Goal: Information Seeking & Learning: Learn about a topic

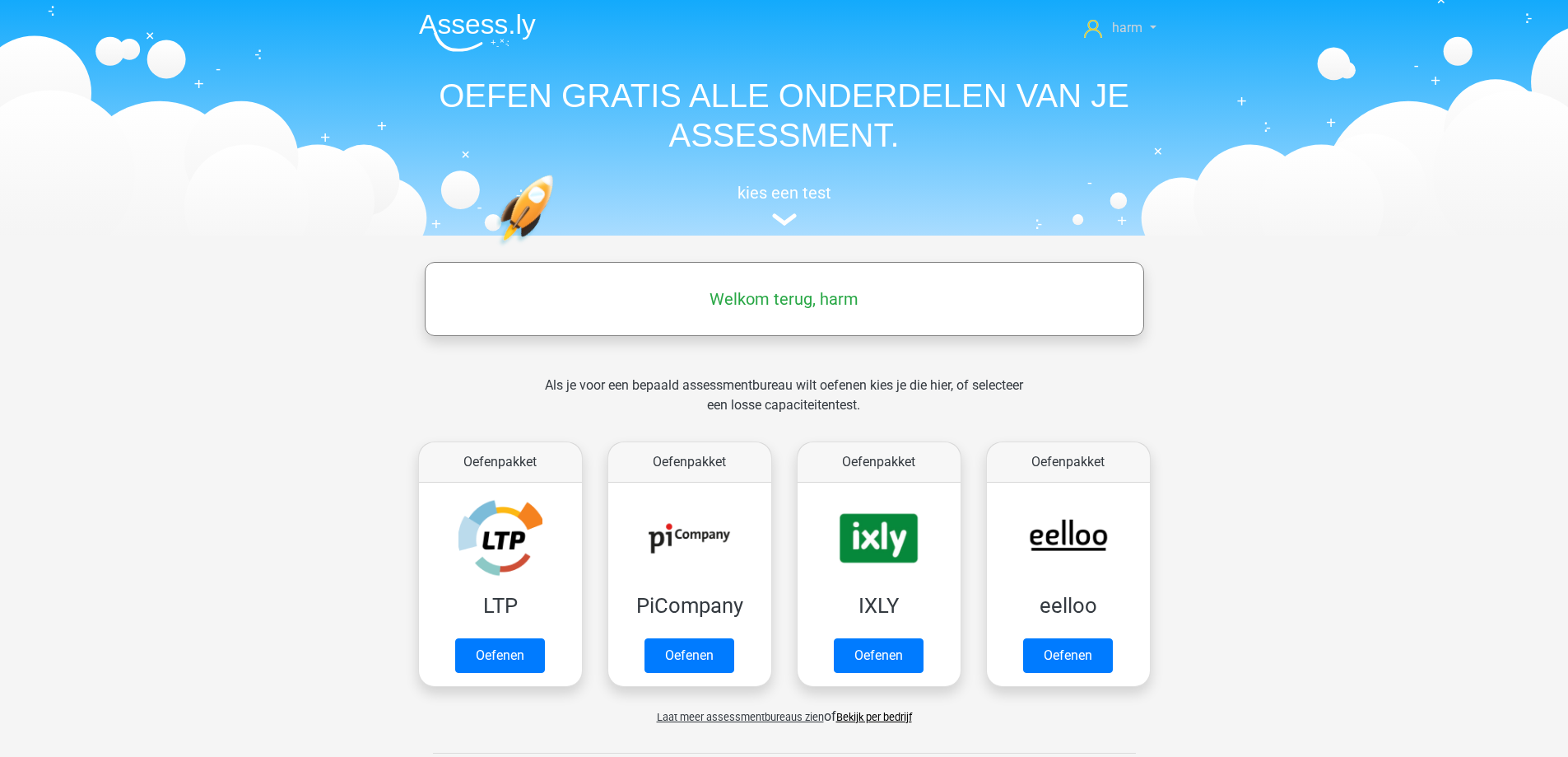
click at [1120, 29] on span "harm" at bounding box center [1127, 27] width 30 height 16
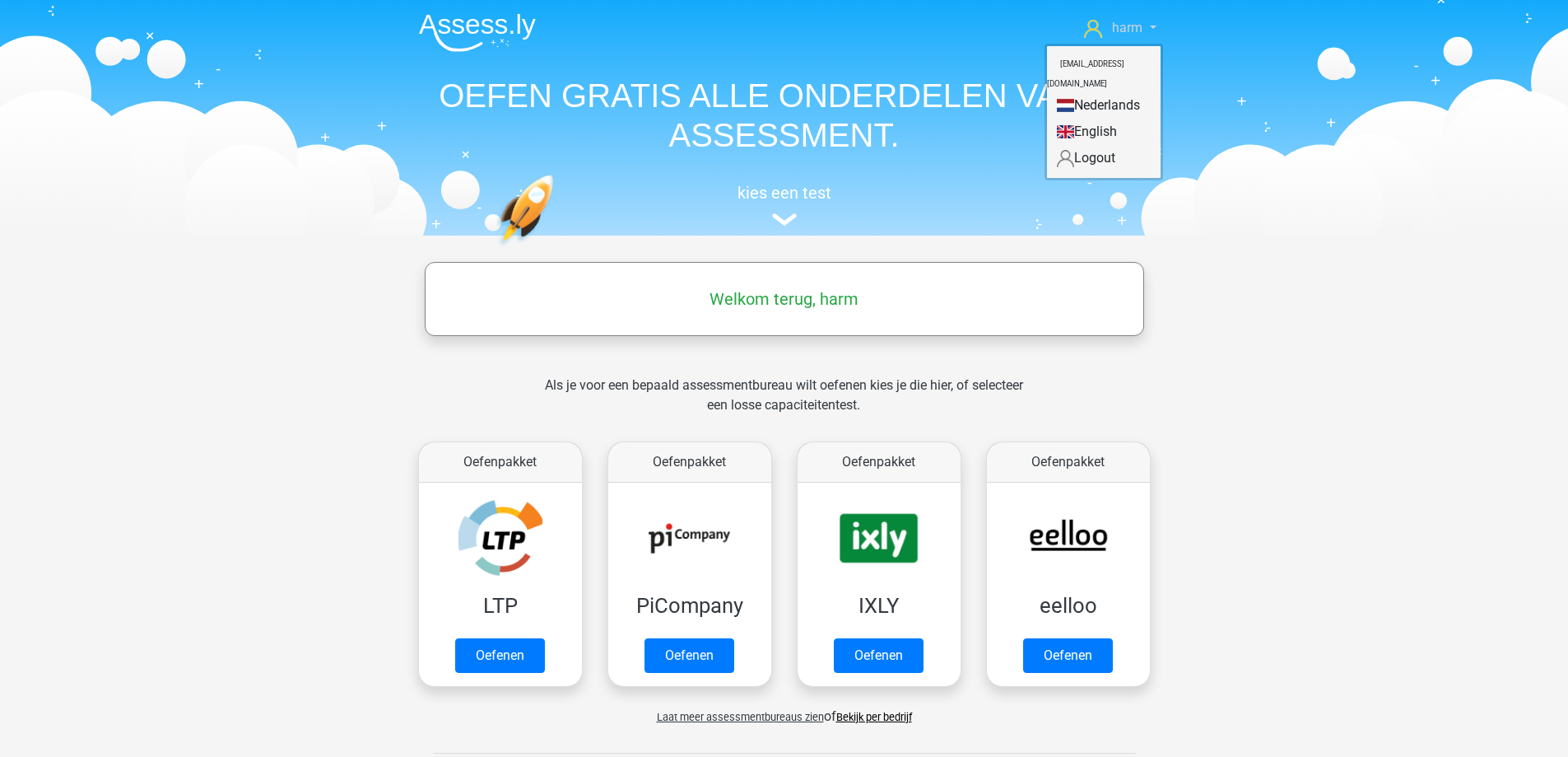
click at [1121, 29] on span "harm" at bounding box center [1127, 27] width 30 height 16
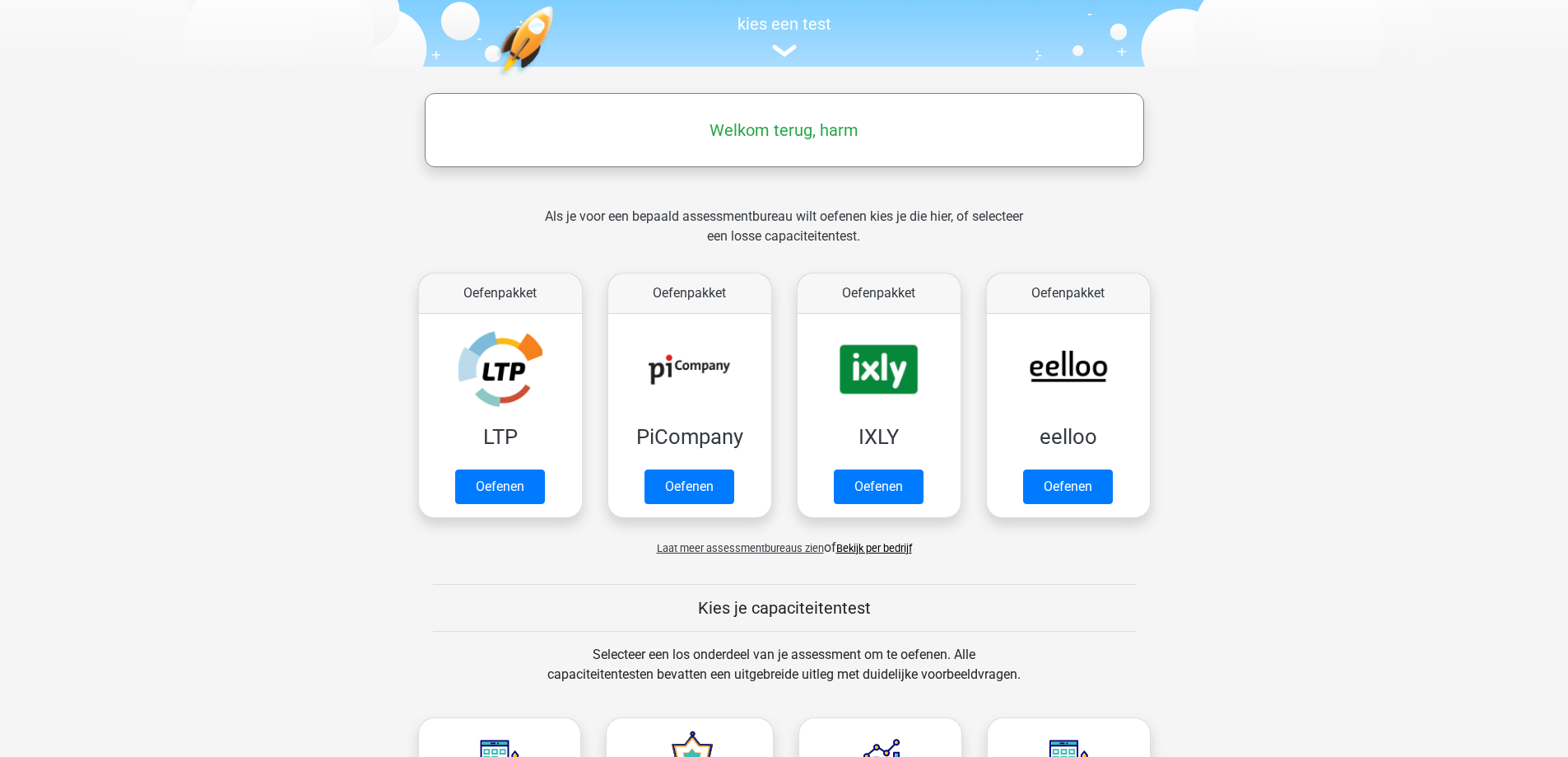
scroll to position [165, 0]
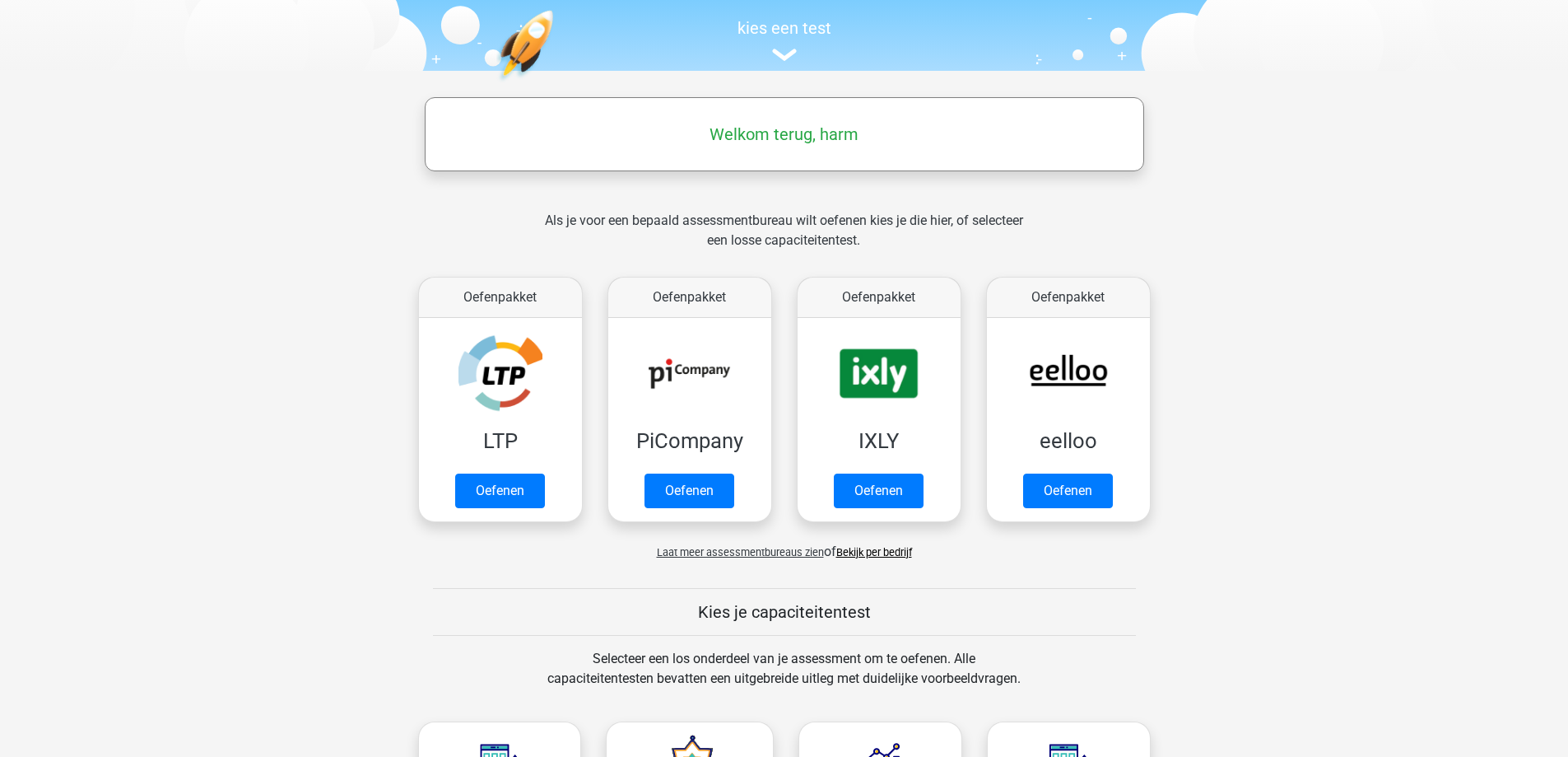
click at [834, 613] on h5 "Kies je capaciteitentest" at bounding box center [784, 611] width 703 height 19
click at [861, 552] on link "Bekijk per bedrijf" at bounding box center [874, 552] width 76 height 13
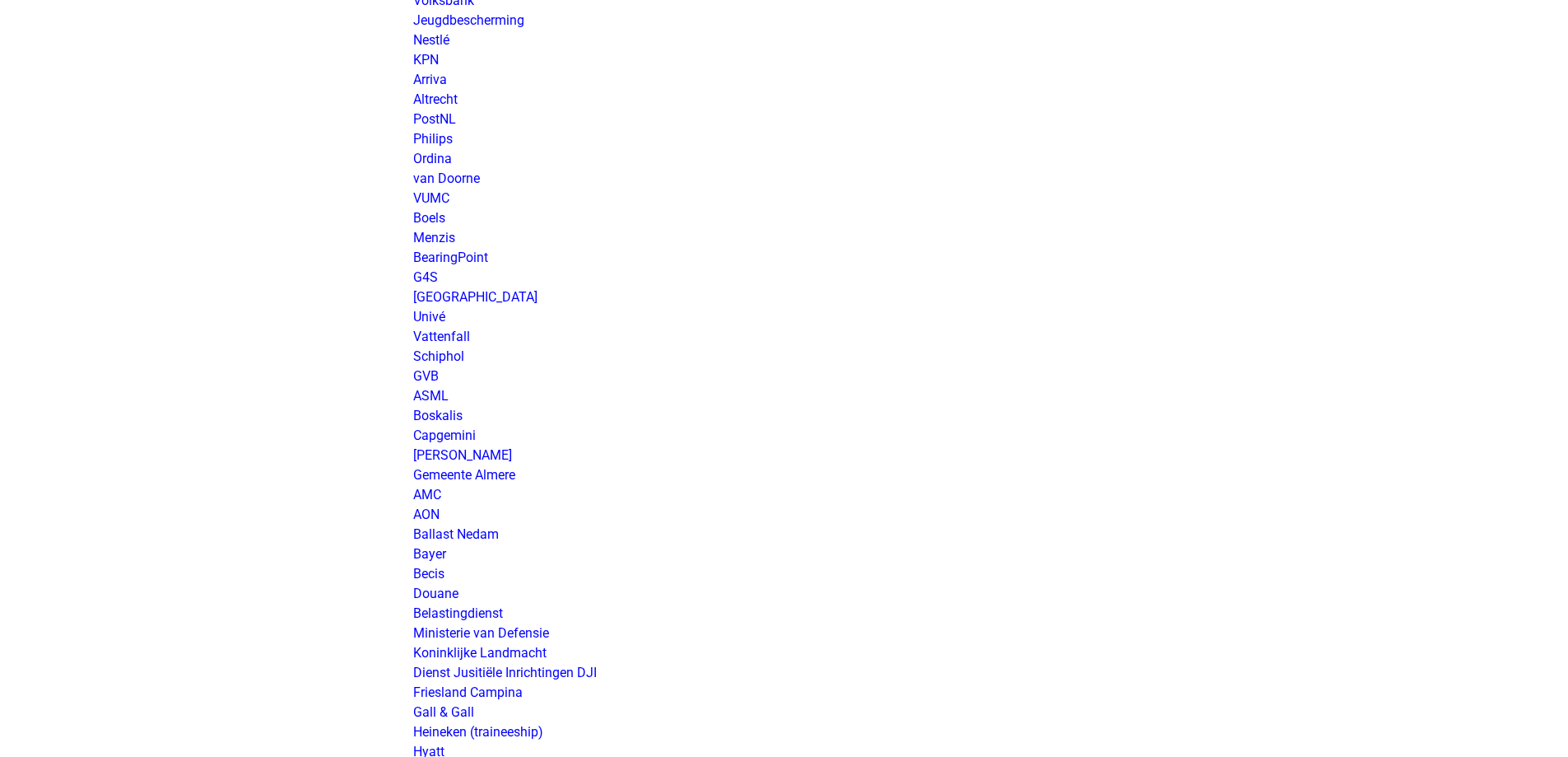
scroll to position [2306, 0]
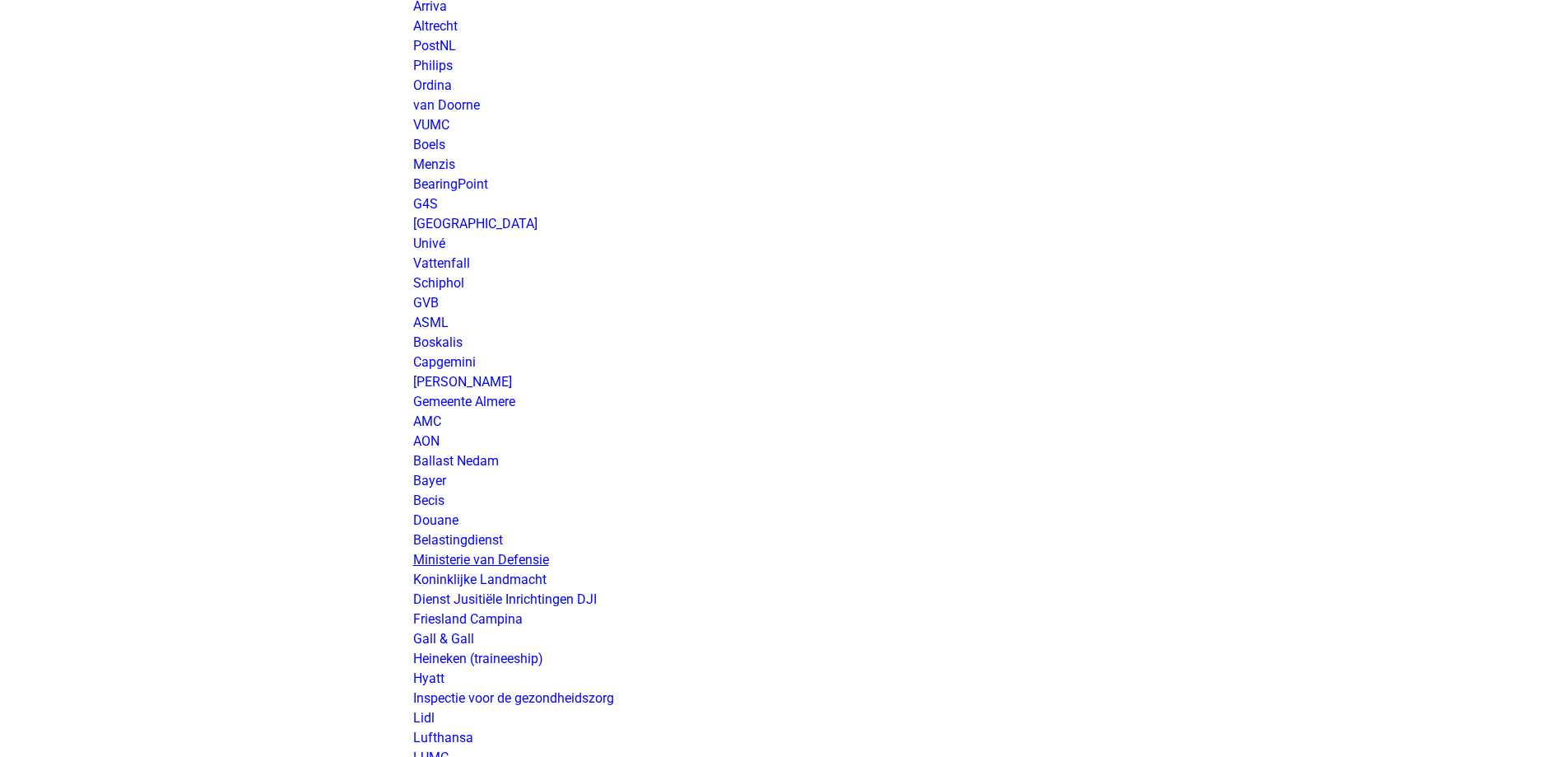
click at [492, 559] on link "Ministerie van Defensie" at bounding box center [481, 559] width 136 height 16
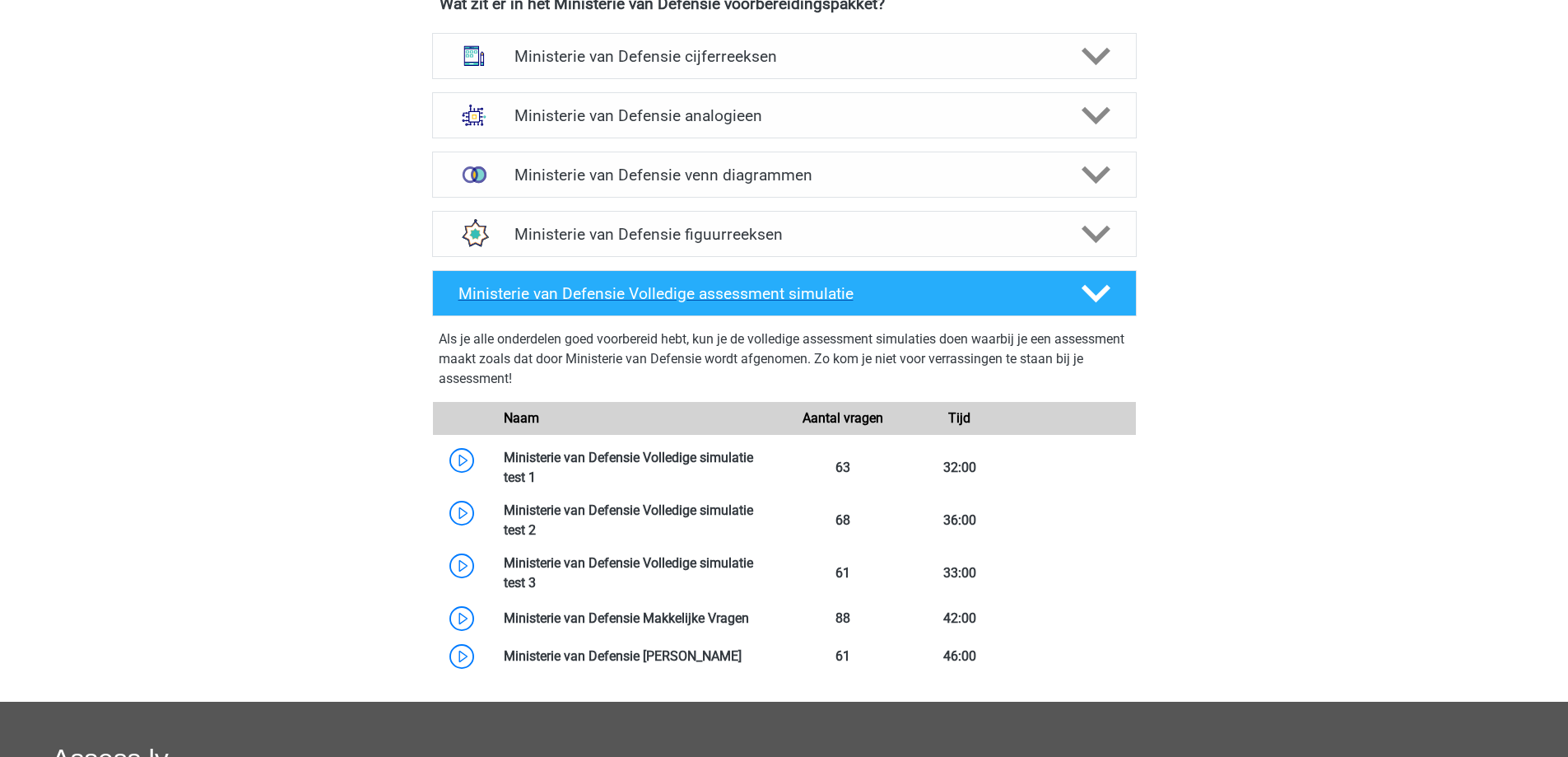
scroll to position [824, 0]
click at [880, 168] on h4 "Ministerie van Defensie venn diagrammen" at bounding box center [784, 174] width 539 height 19
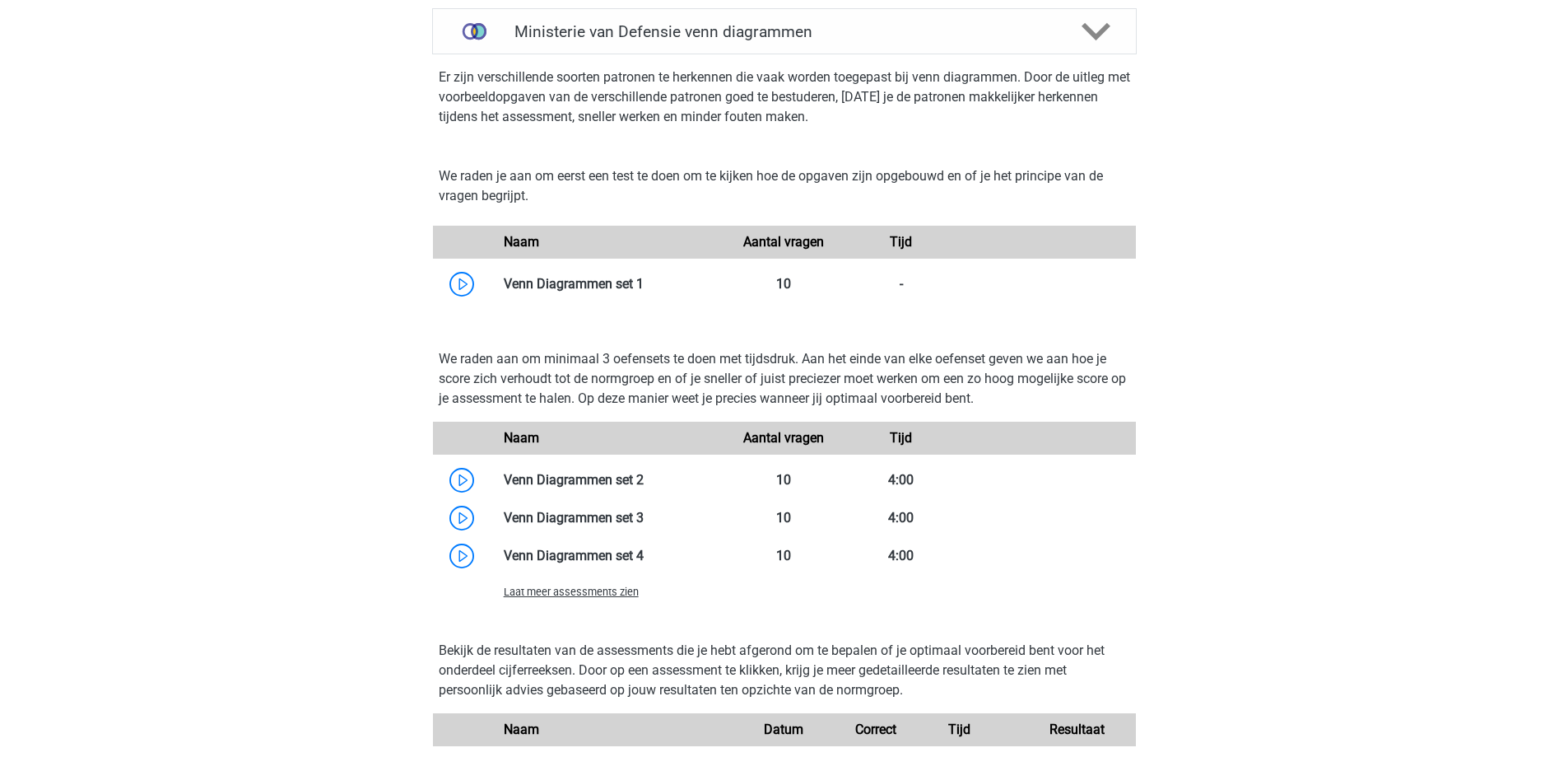
scroll to position [1070, 0]
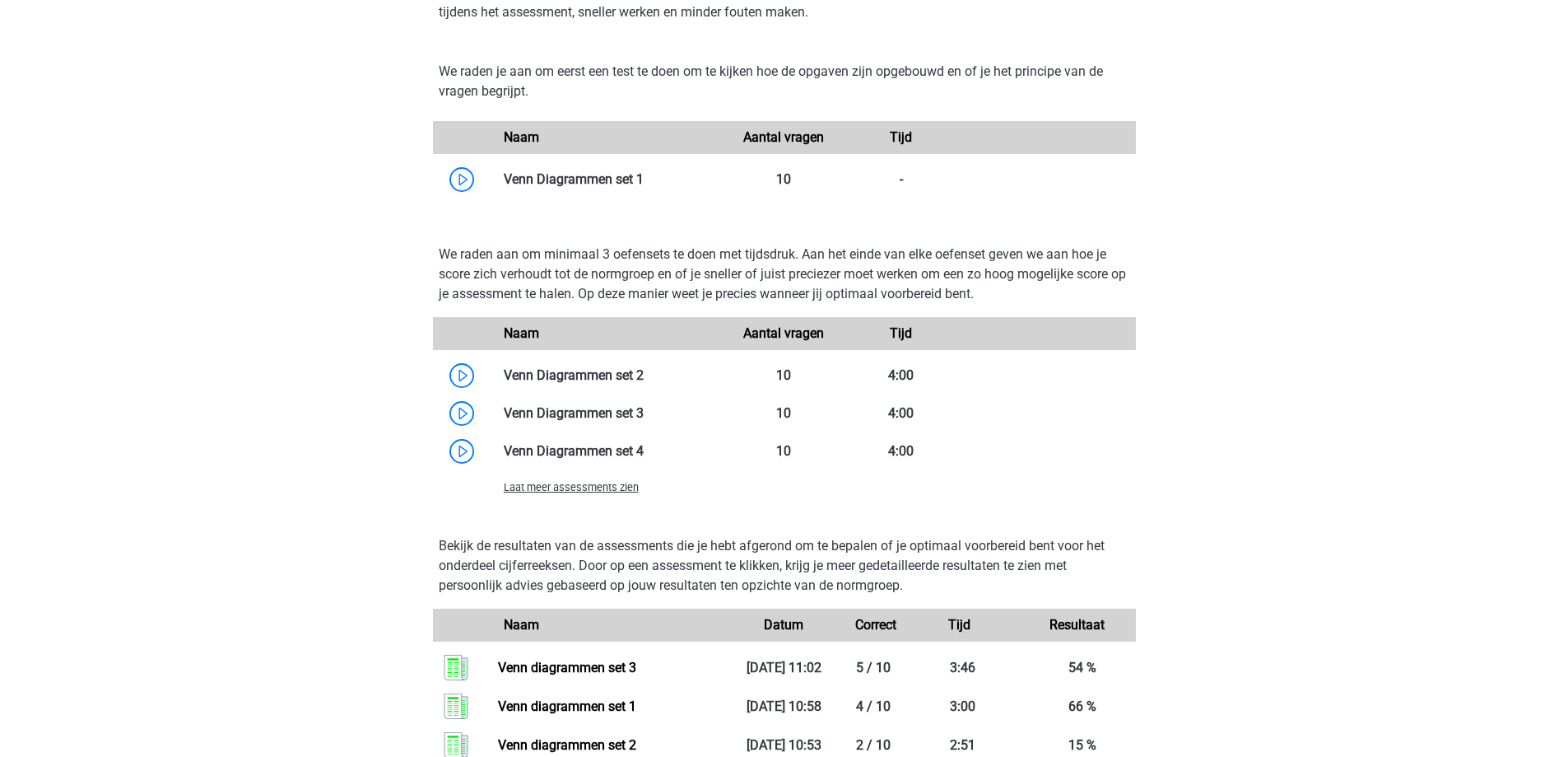
click at [620, 492] on span "Laat meer assessments zien" at bounding box center [571, 487] width 135 height 13
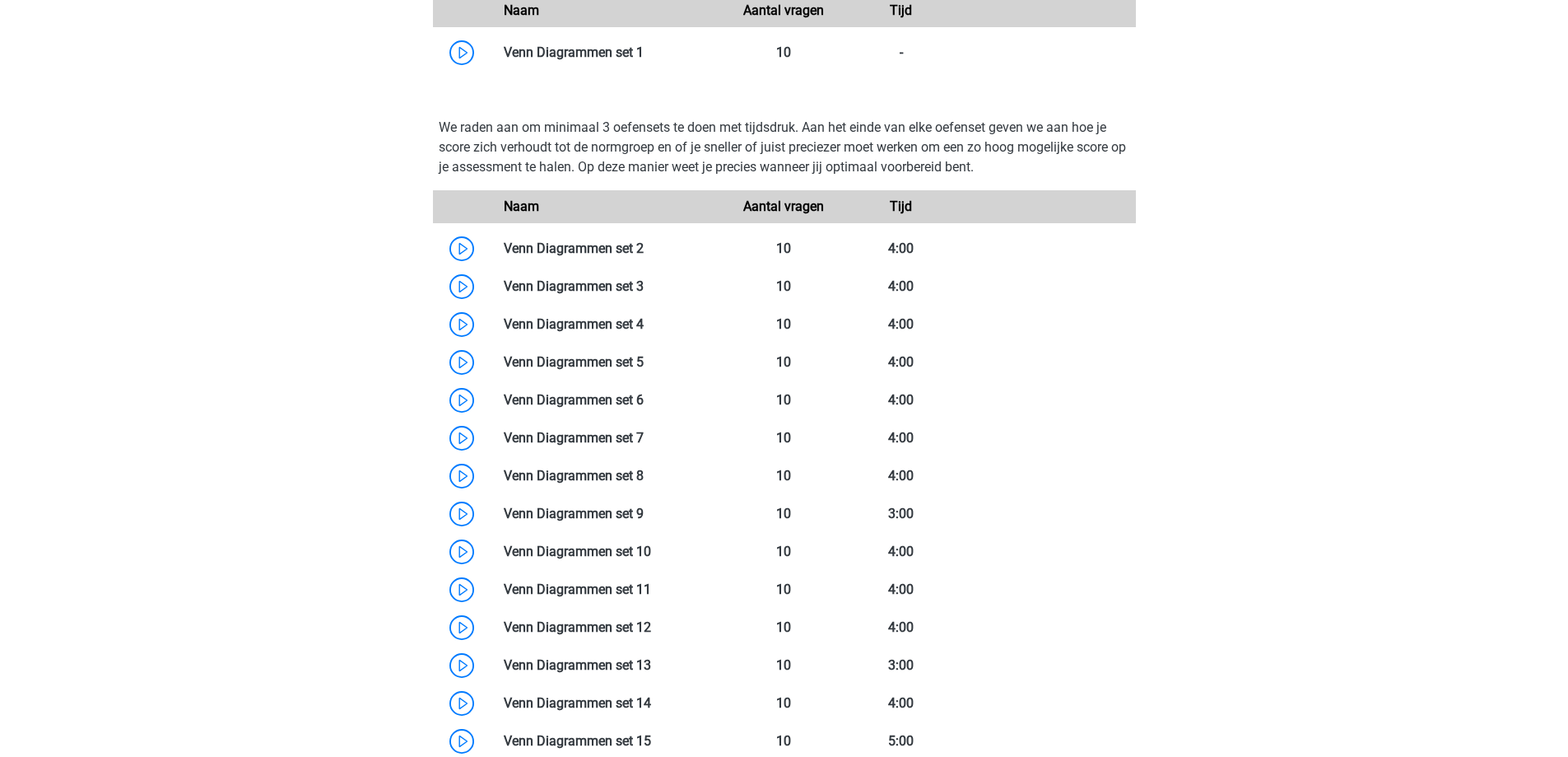
scroll to position [1235, 0]
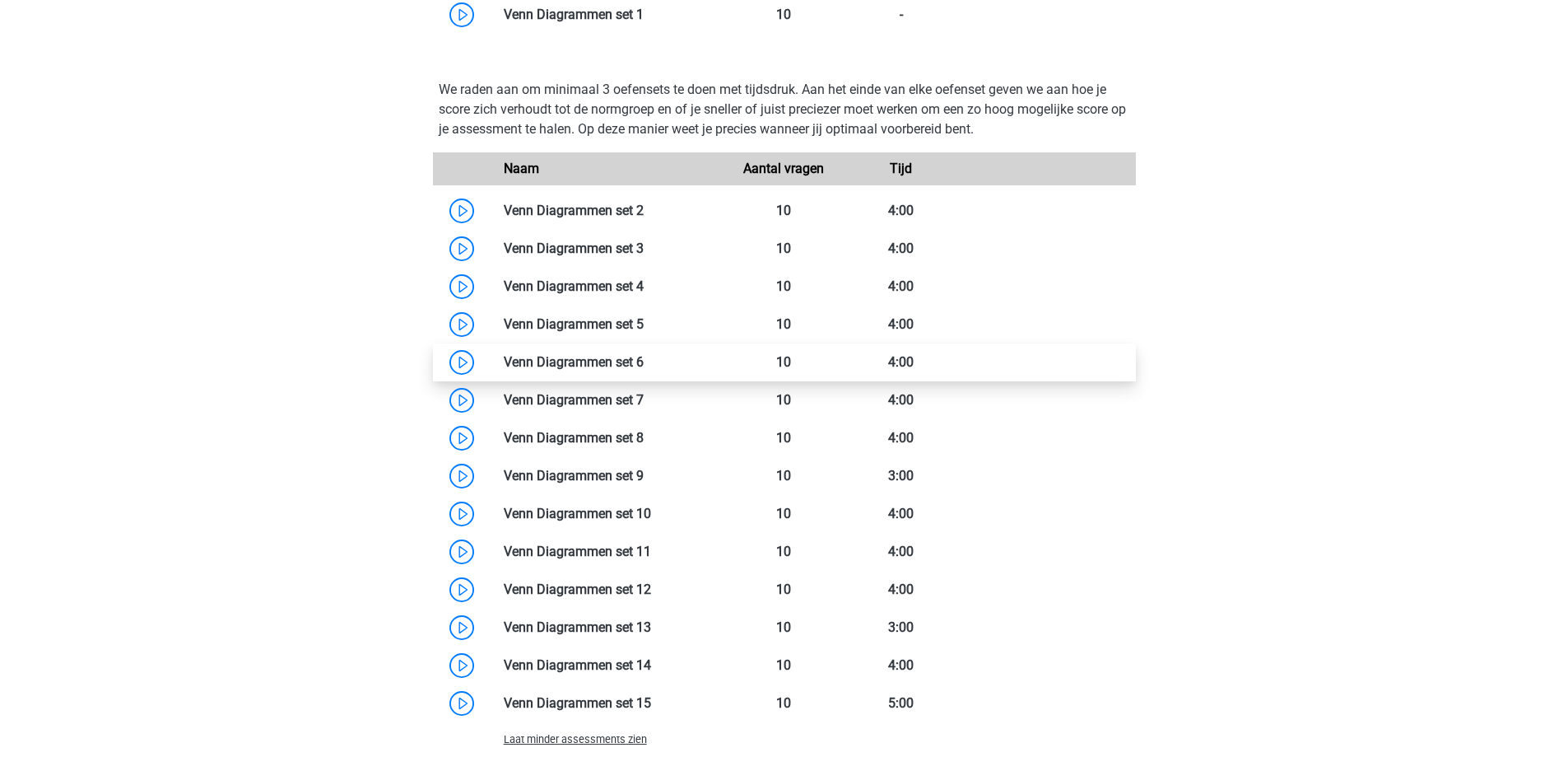
click at [644, 368] on link at bounding box center [644, 361] width 0 height 16
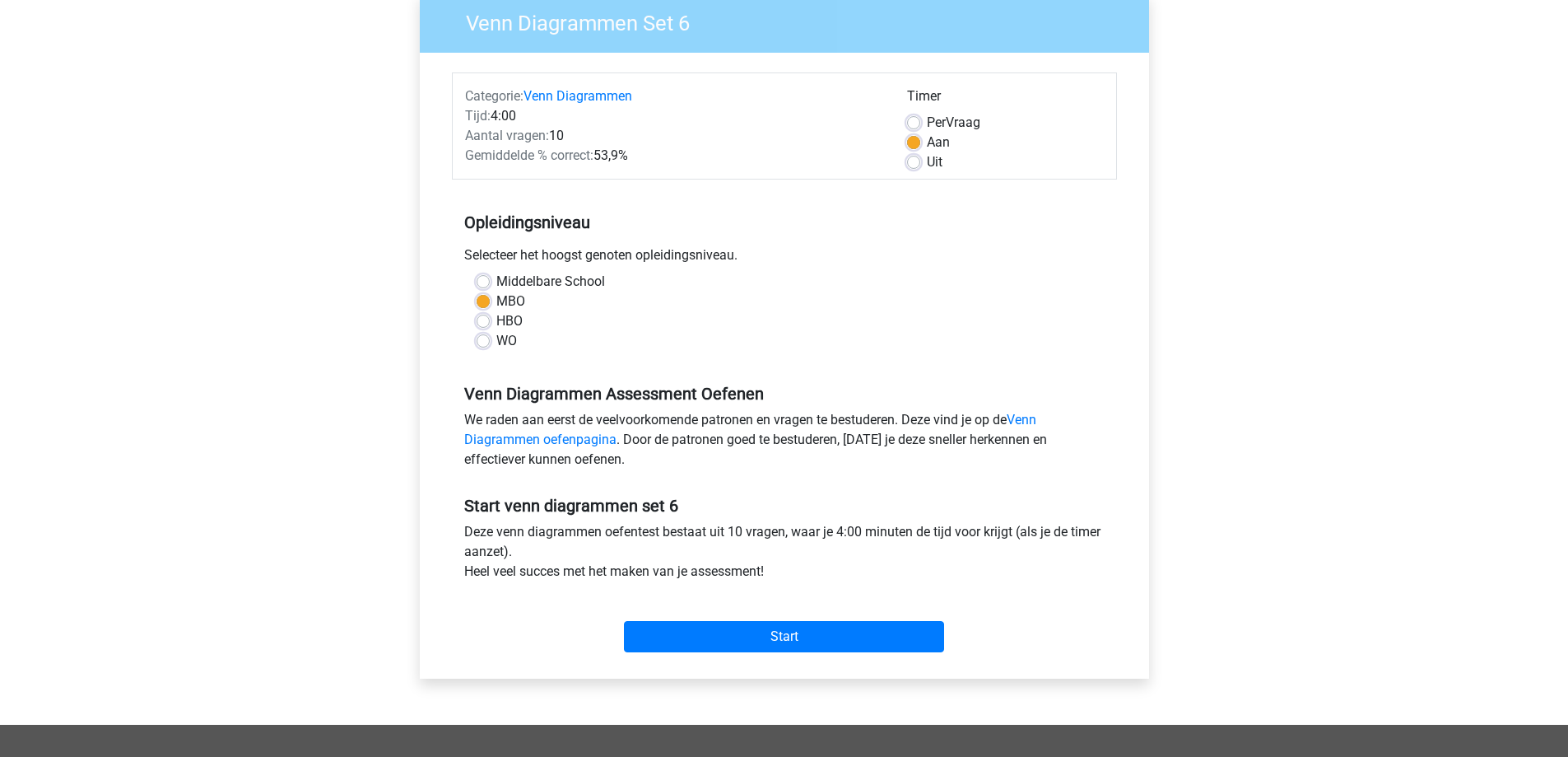
scroll to position [247, 0]
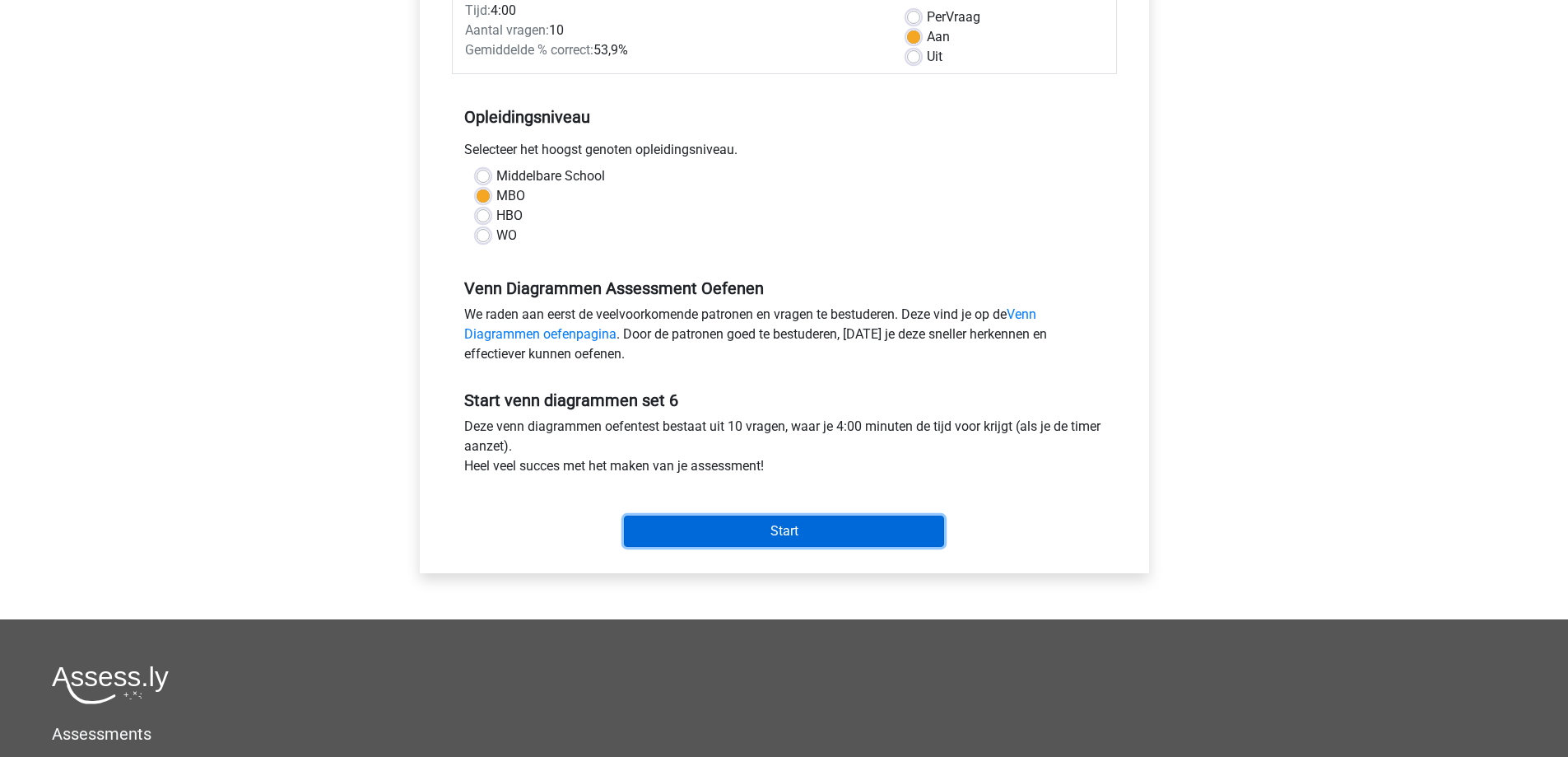
click at [866, 530] on input "Start" at bounding box center [784, 530] width 320 height 31
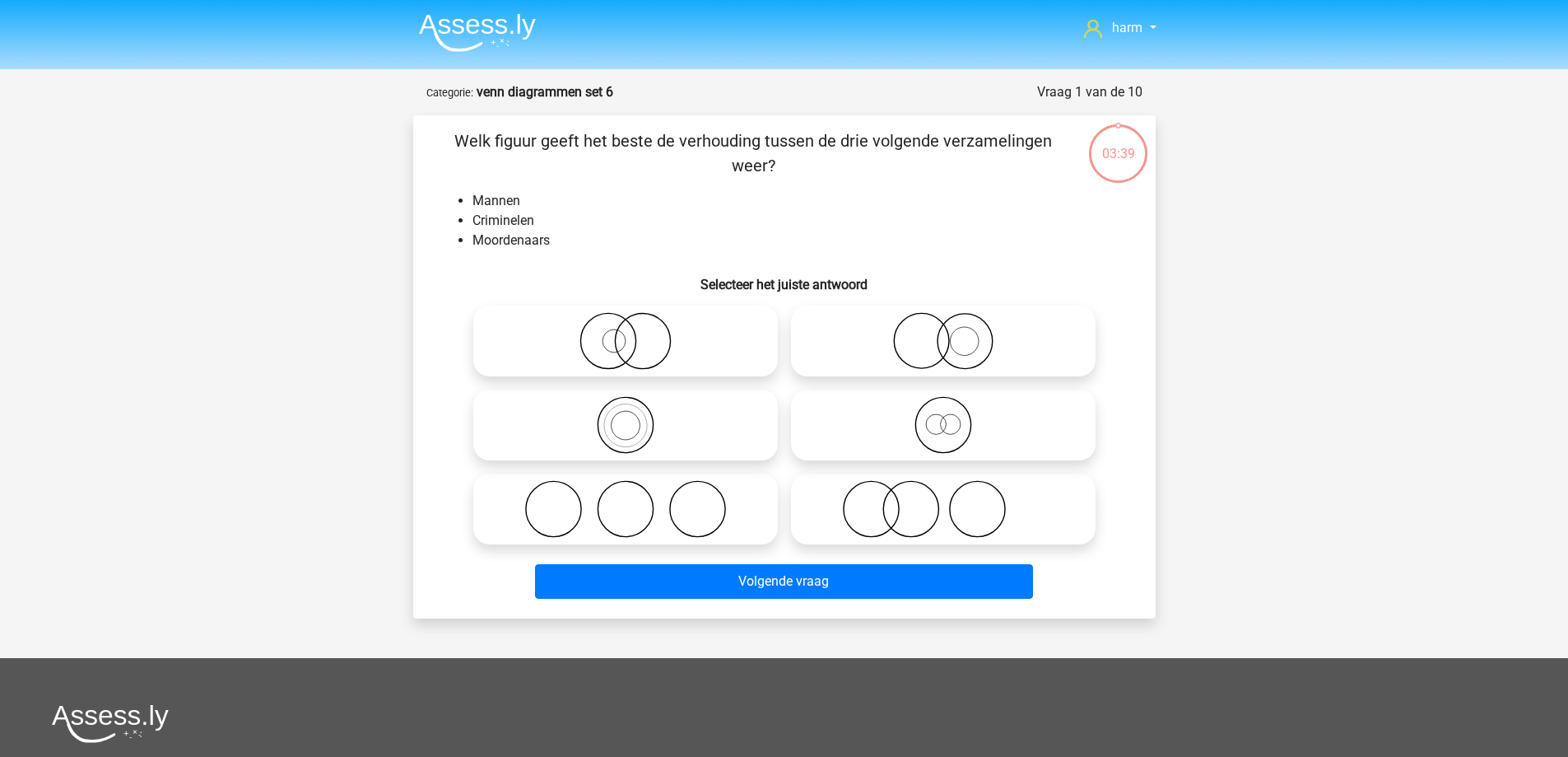
click at [614, 344] on icon at bounding box center [625, 341] width 291 height 57
click at [625, 333] on input "radio" at bounding box center [630, 327] width 11 height 11
radio input "true"
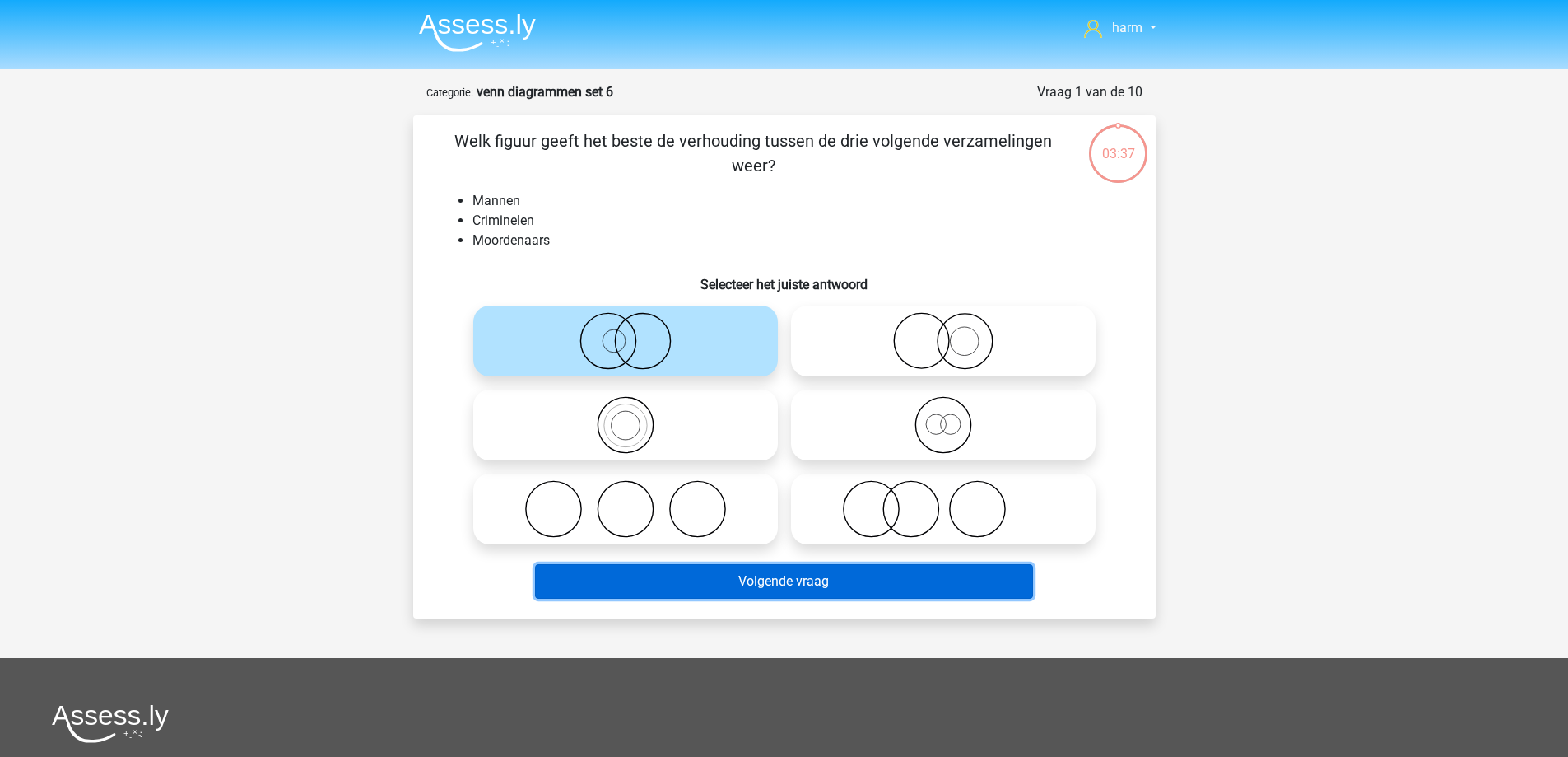
click at [793, 584] on button "Volgende vraag" at bounding box center [784, 581] width 498 height 35
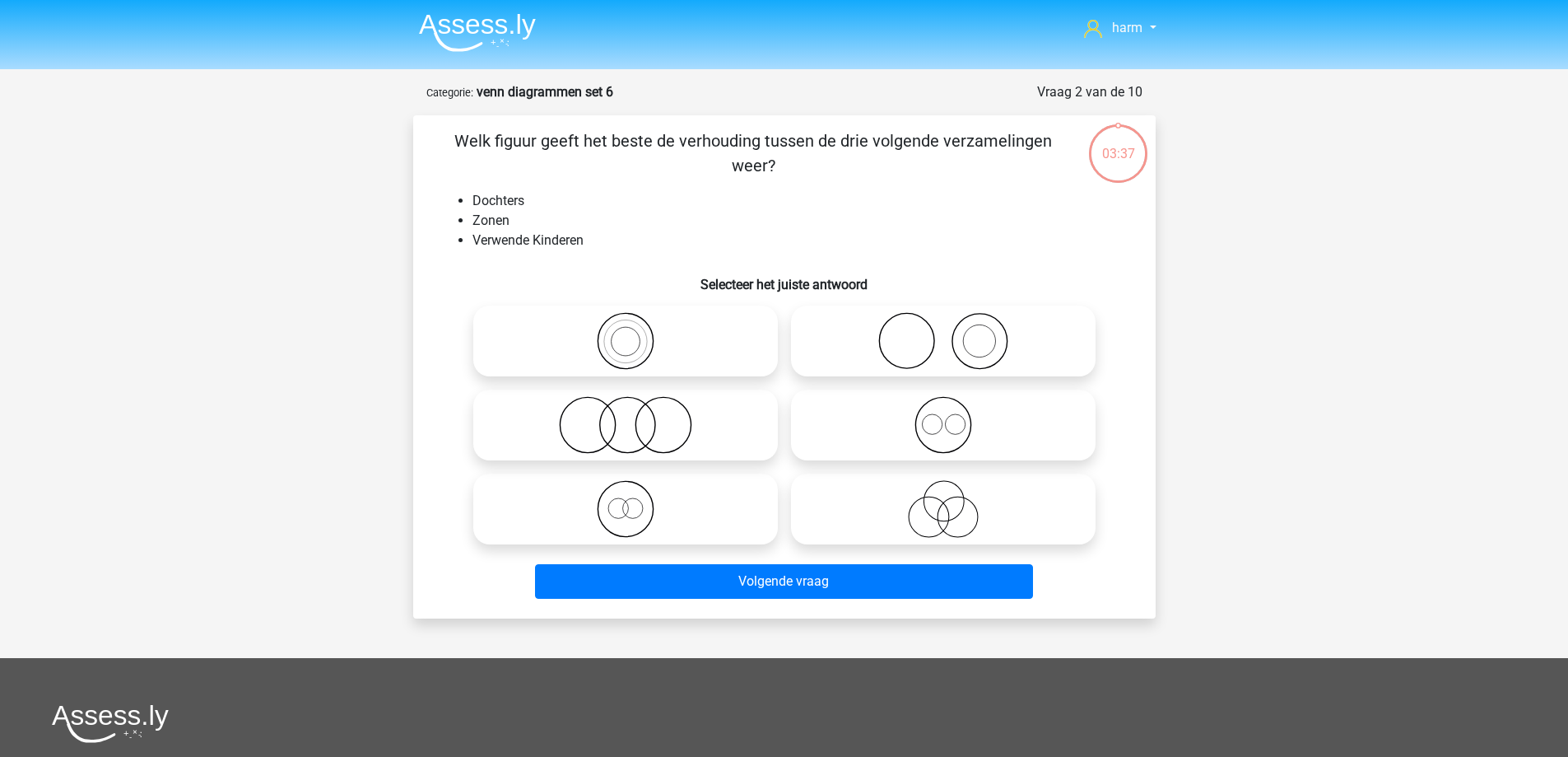
scroll to position [83, 0]
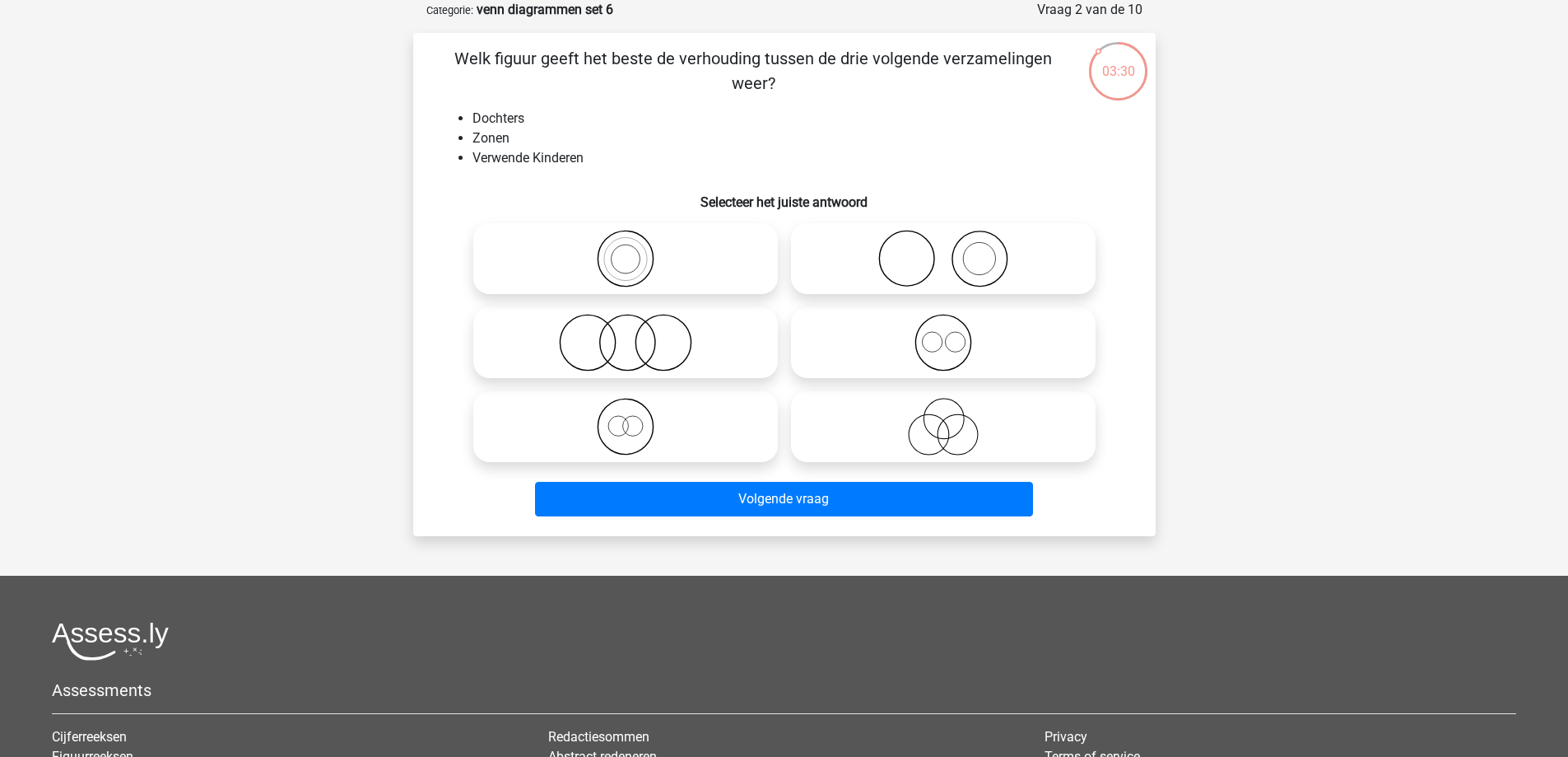
click at [952, 424] on icon at bounding box center [943, 426] width 291 height 57
click at [952, 418] on input "radio" at bounding box center [949, 413] width 11 height 11
radio input "true"
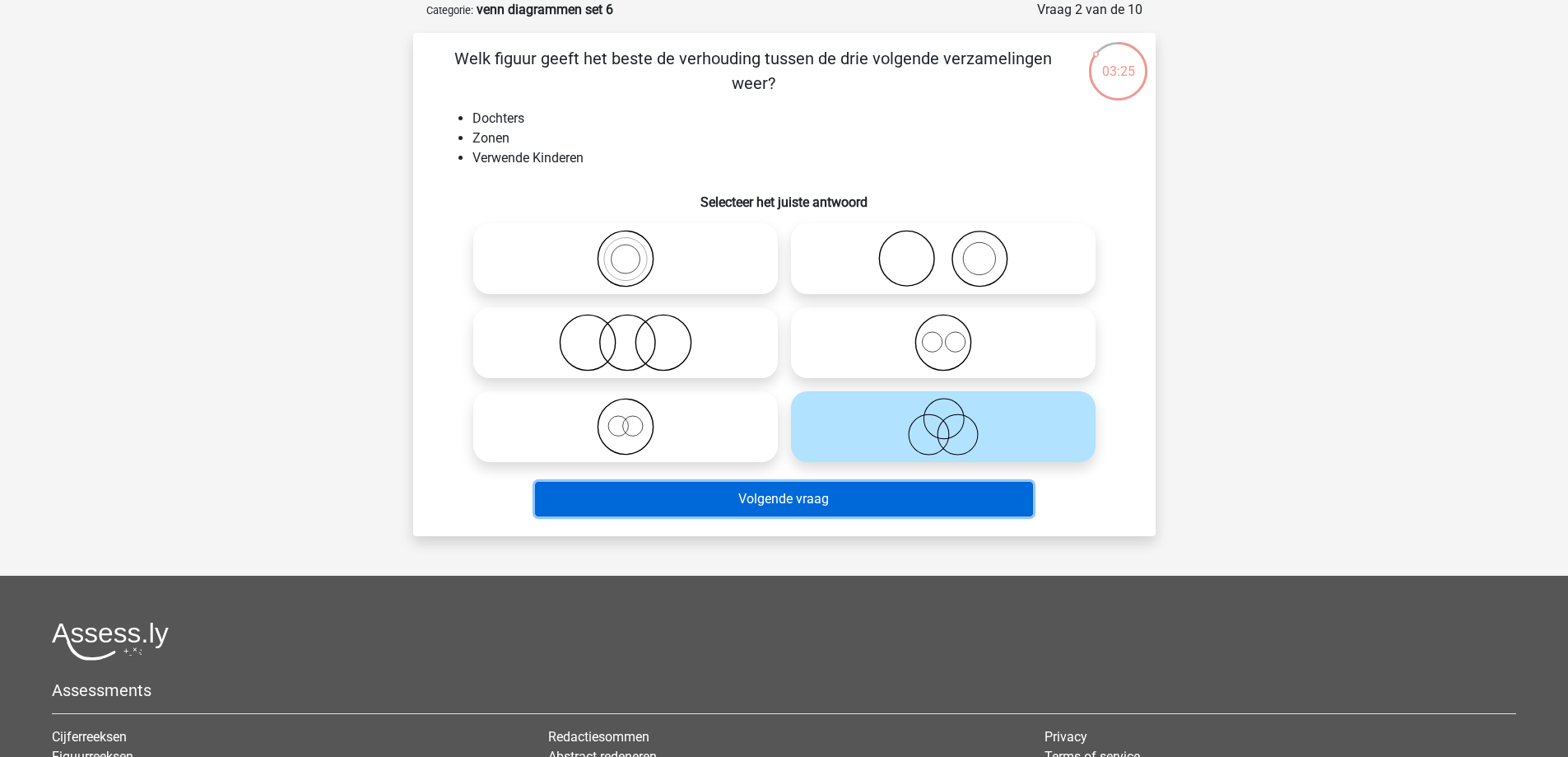
click at [912, 503] on button "Volgende vraag" at bounding box center [784, 498] width 498 height 35
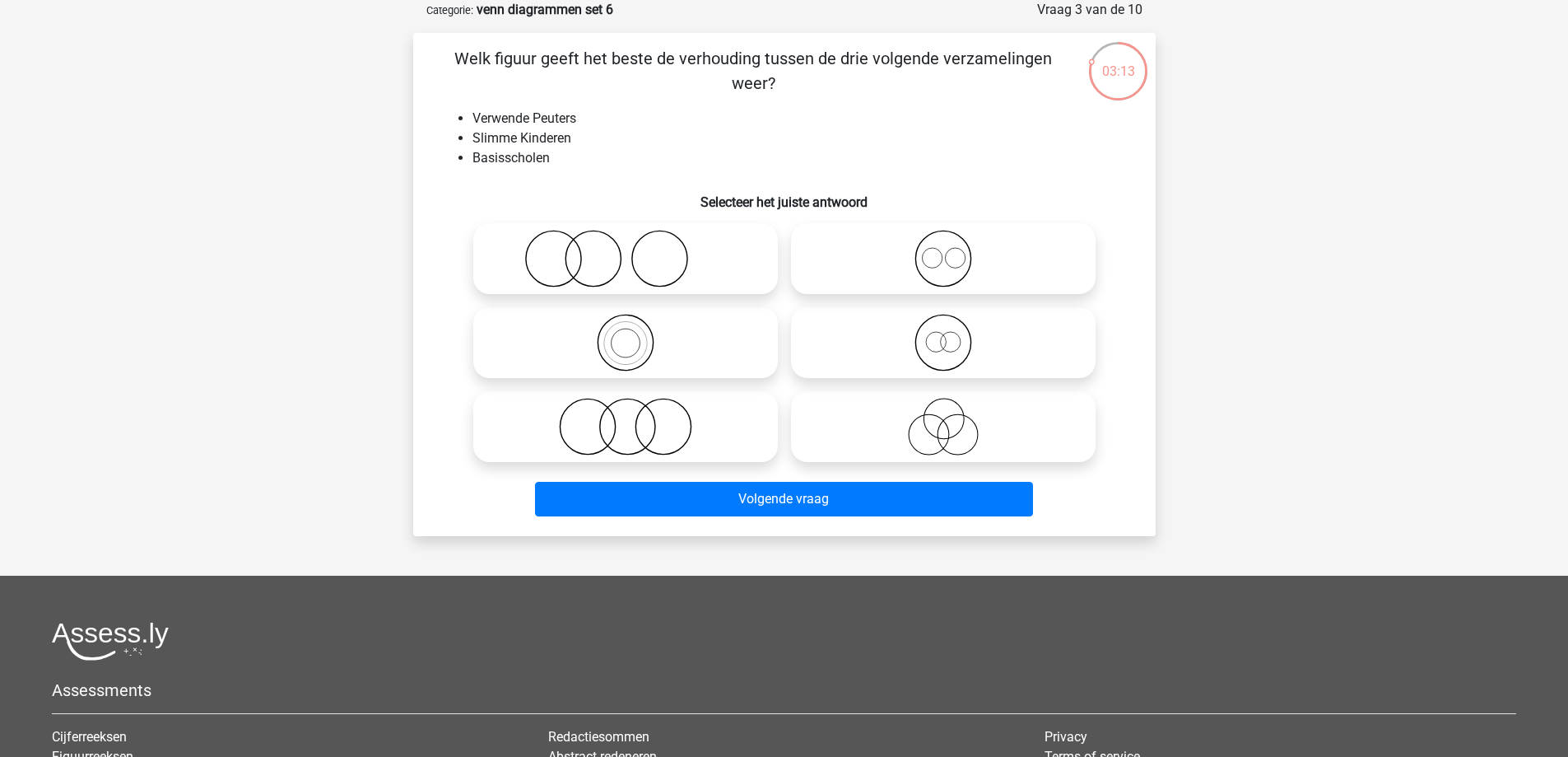
click at [953, 418] on input "radio" at bounding box center [949, 413] width 11 height 11
radio input "true"
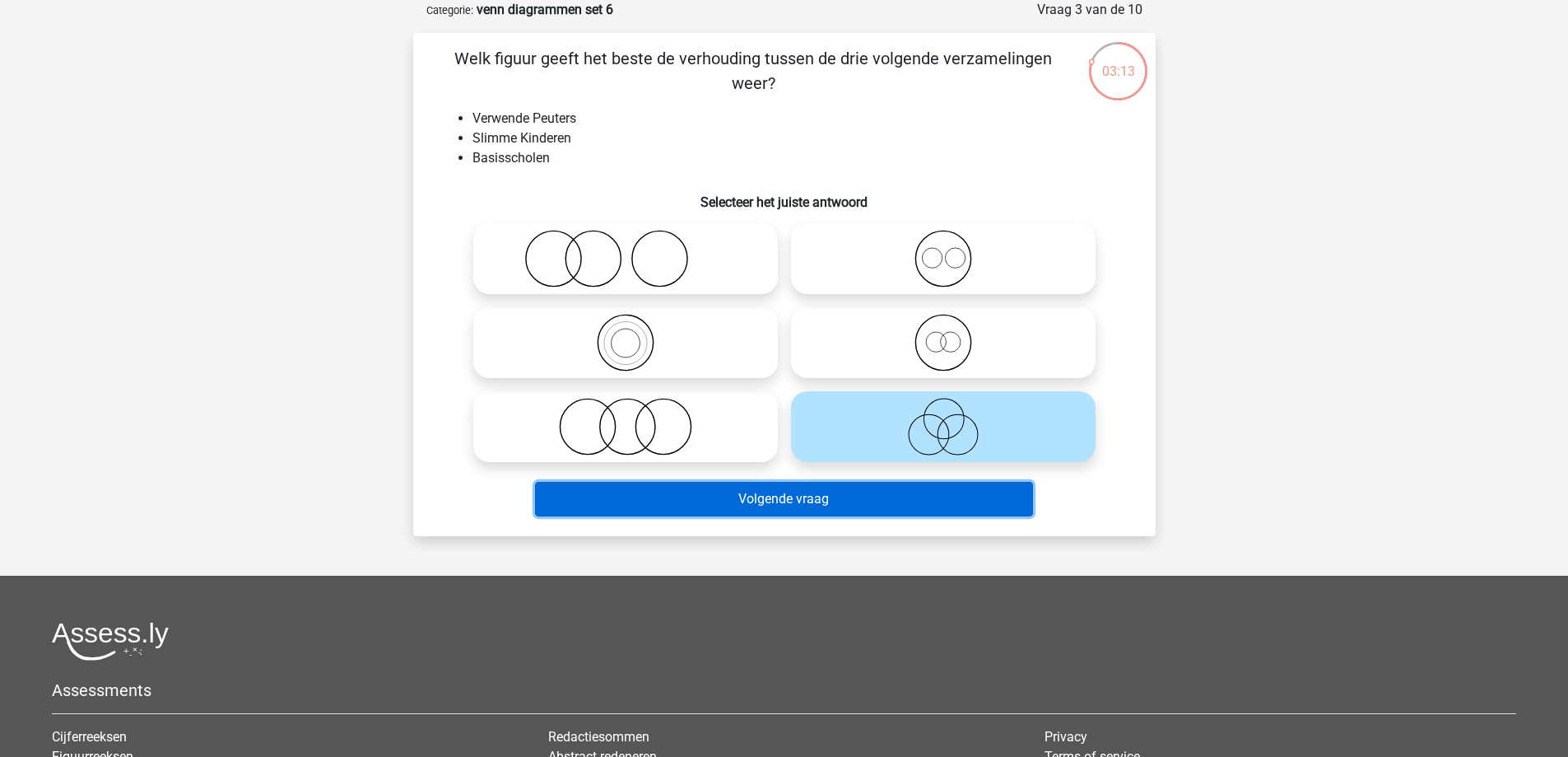
click at [935, 507] on button "Volgende vraag" at bounding box center [784, 498] width 498 height 35
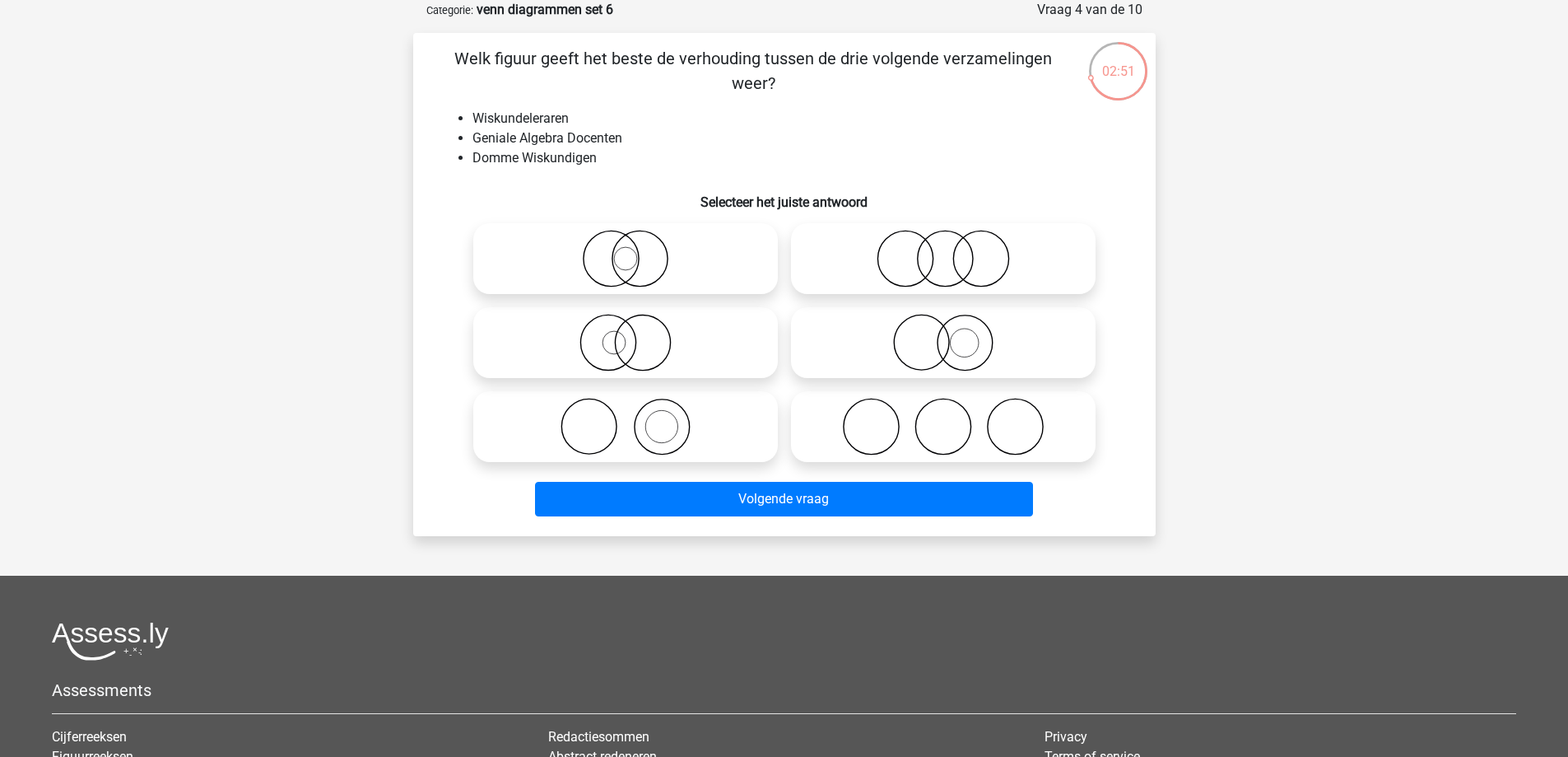
click at [622, 340] on icon at bounding box center [625, 343] width 291 height 57
click at [625, 334] on input "radio" at bounding box center [630, 328] width 11 height 11
radio input "true"
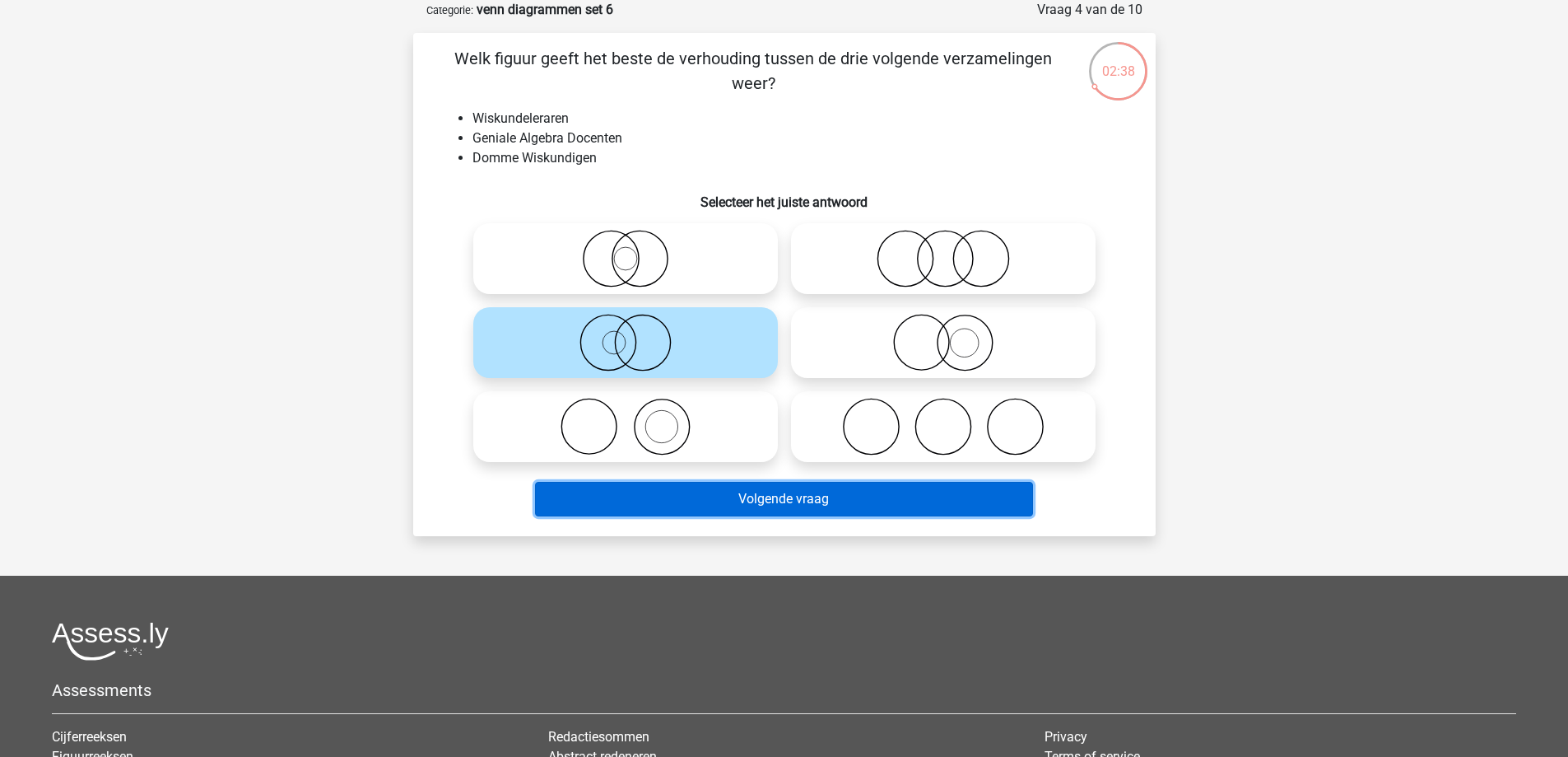
click at [683, 493] on button "Volgende vraag" at bounding box center [784, 498] width 498 height 35
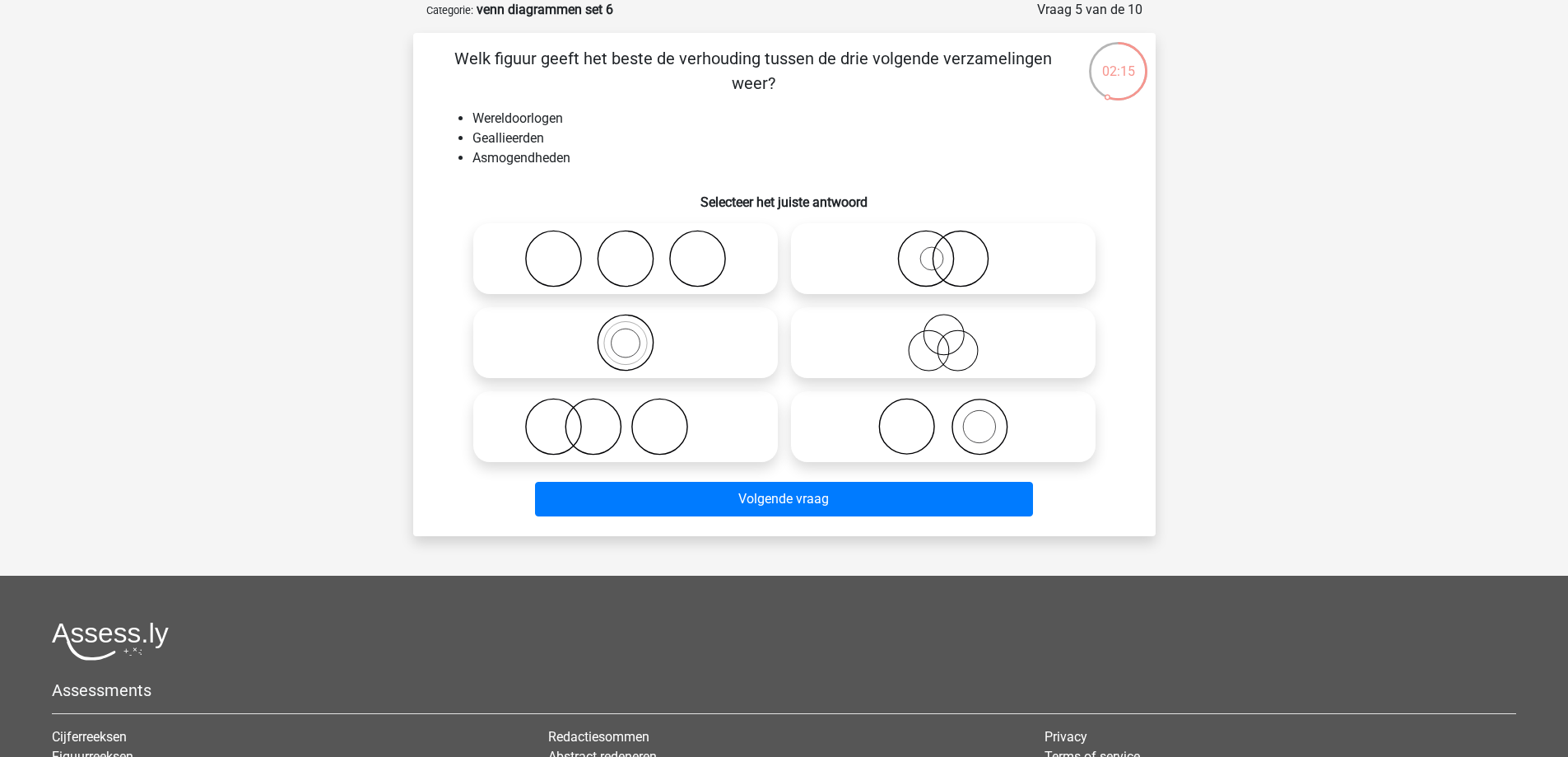
click at [609, 421] on icon at bounding box center [625, 426] width 291 height 57
click at [625, 418] on input "radio" at bounding box center [630, 413] width 11 height 11
radio input "true"
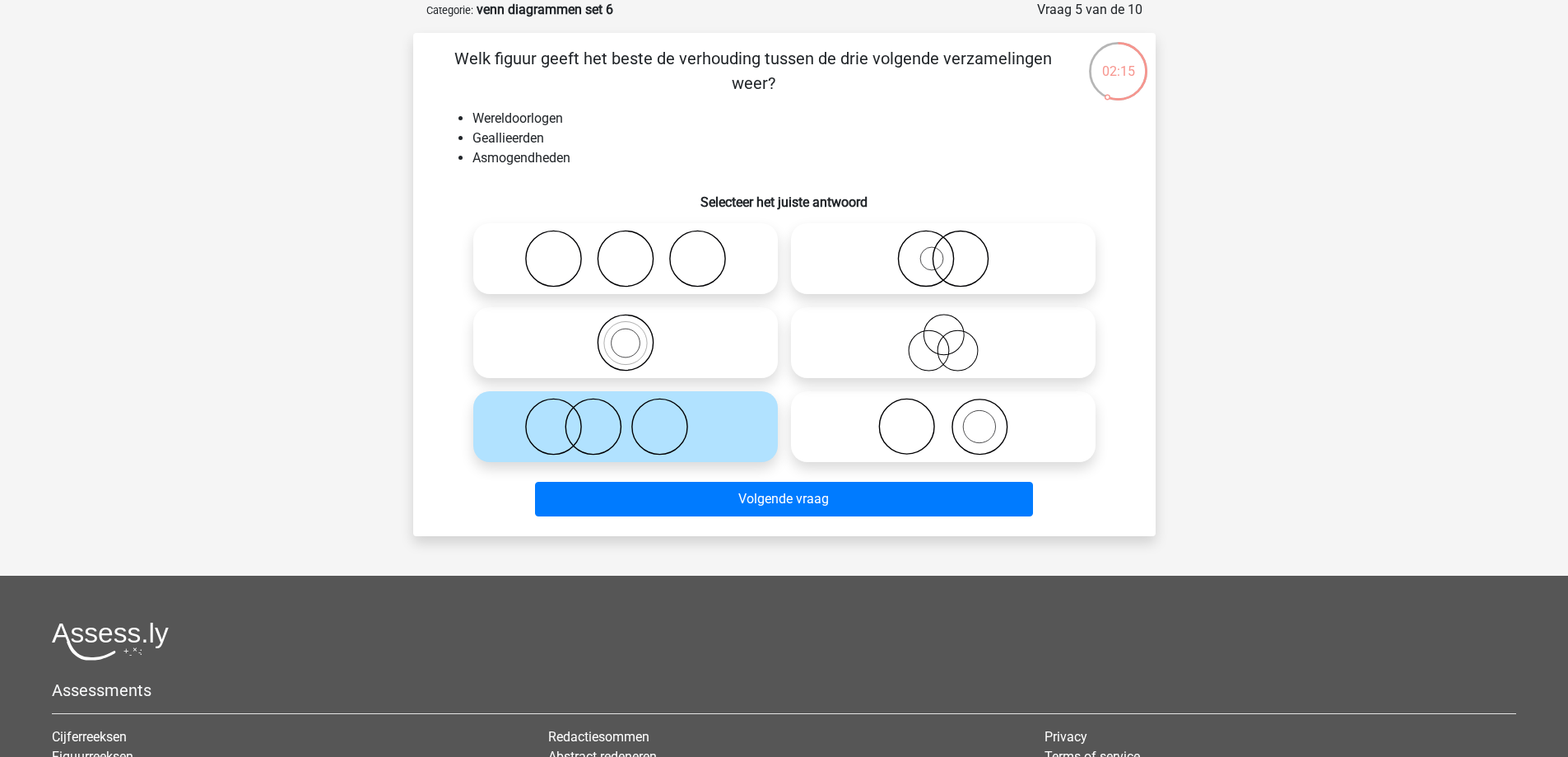
click at [757, 521] on div "Volgende vraag" at bounding box center [784, 502] width 635 height 41
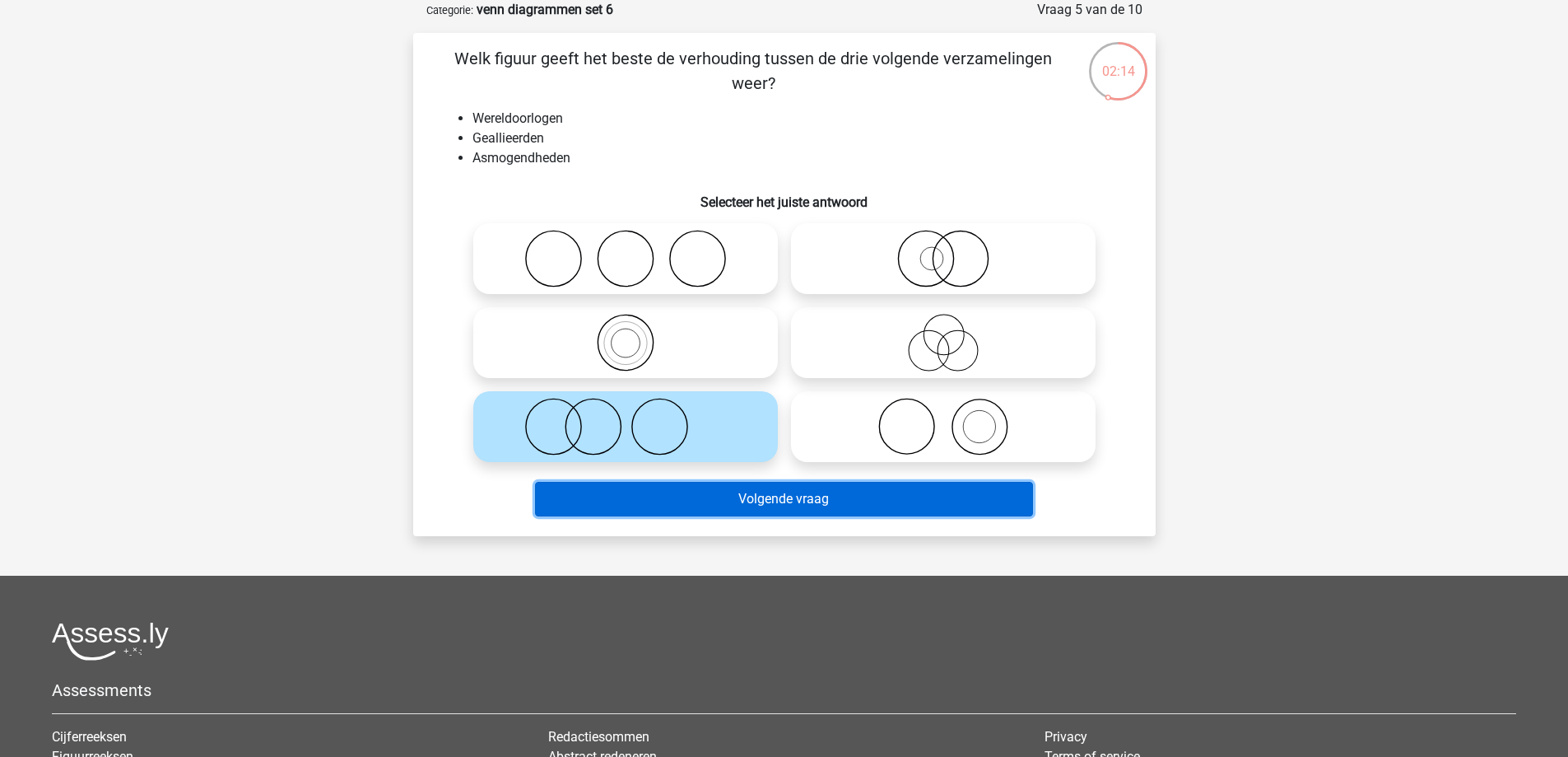
click at [776, 504] on button "Volgende vraag" at bounding box center [784, 498] width 498 height 35
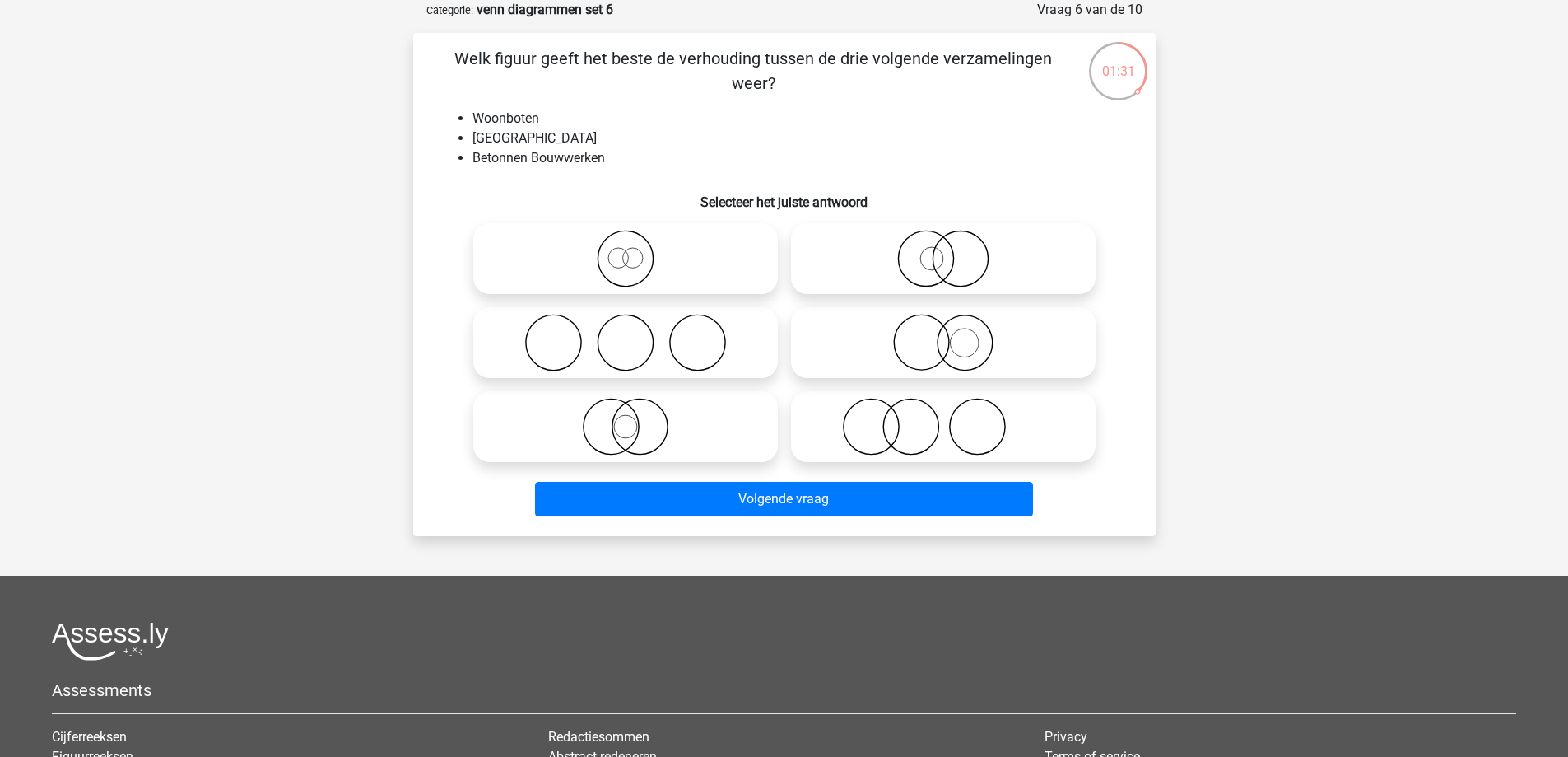
click at [942, 413] on icon at bounding box center [943, 426] width 291 height 57
click at [943, 413] on input "radio" at bounding box center [949, 413] width 11 height 11
radio input "true"
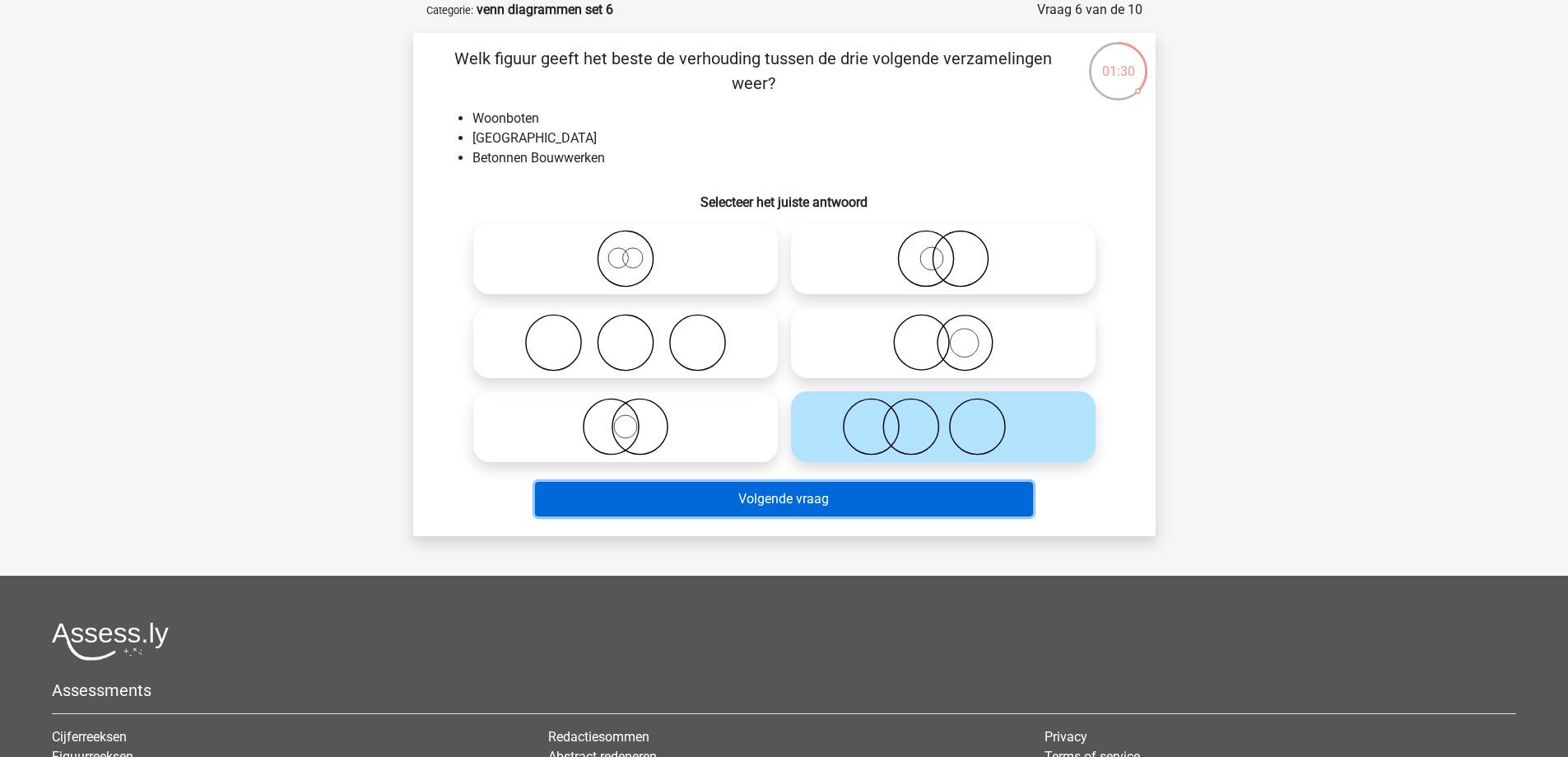
click at [896, 494] on button "Volgende vraag" at bounding box center [784, 498] width 498 height 35
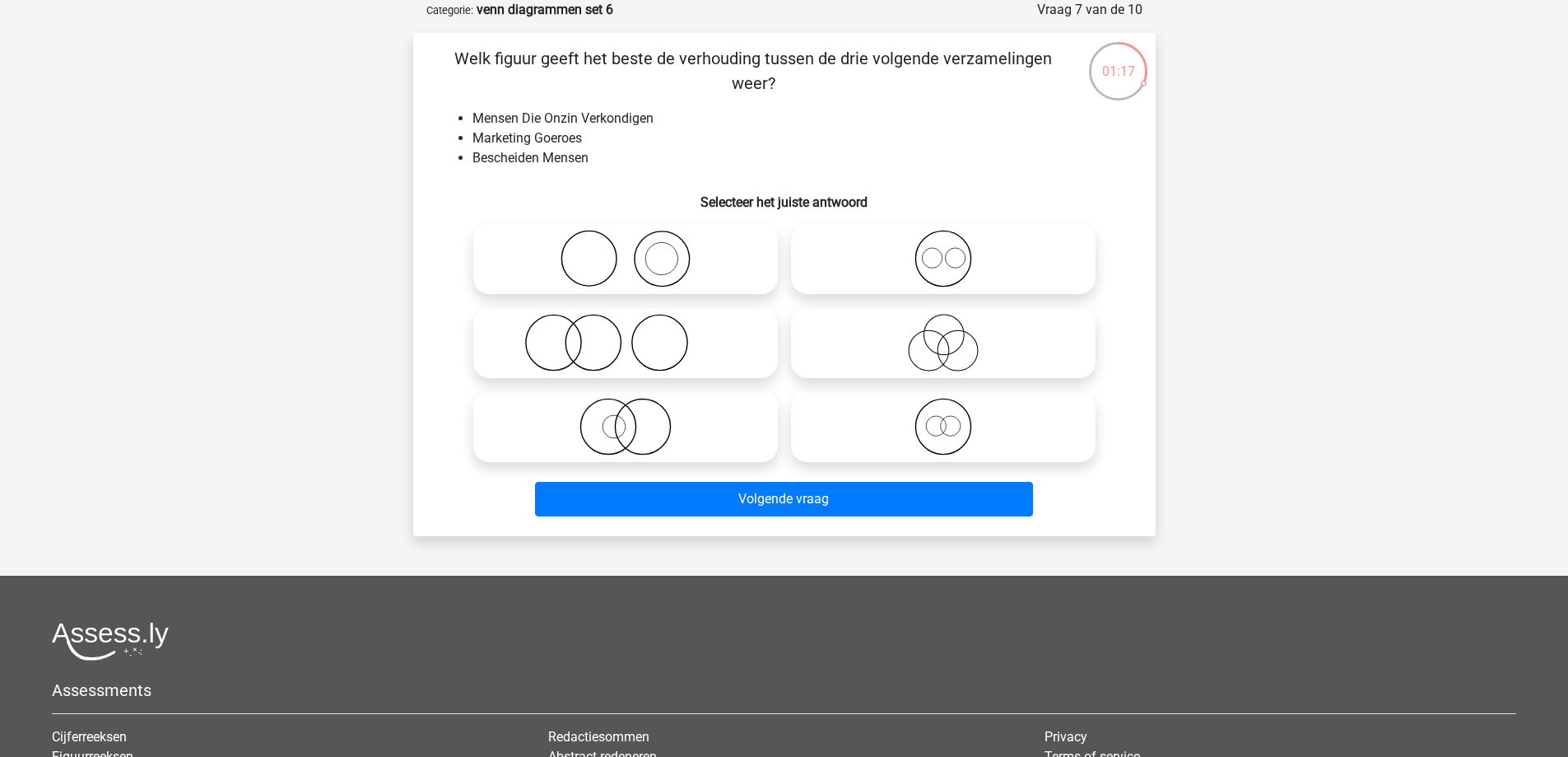
click at [588, 337] on icon at bounding box center [625, 343] width 291 height 57
click at [625, 334] on input "radio" at bounding box center [630, 328] width 11 height 11
radio input "true"
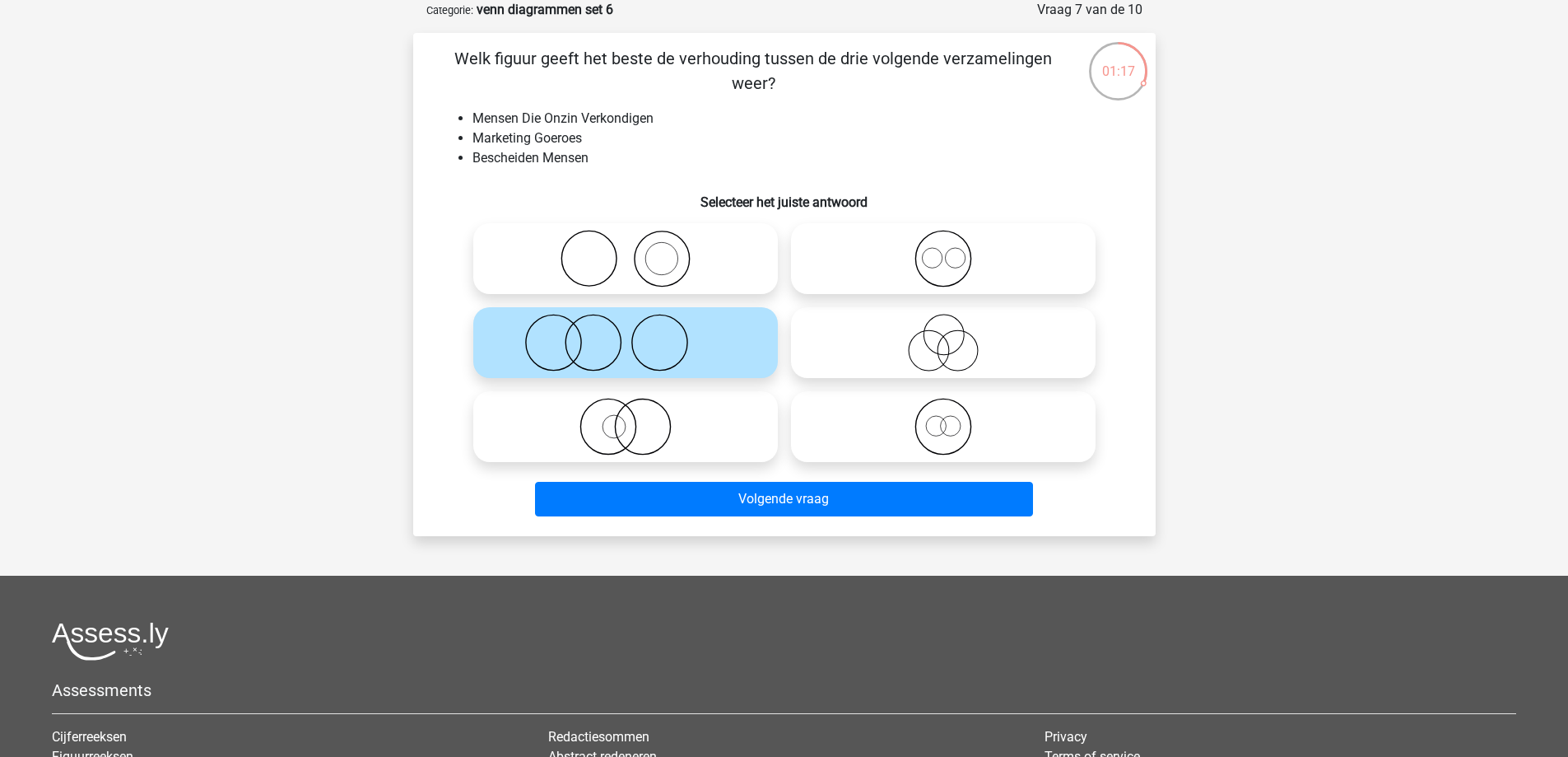
drag, startPoint x: 600, startPoint y: 409, endPoint x: 603, endPoint y: 420, distance: 11.4
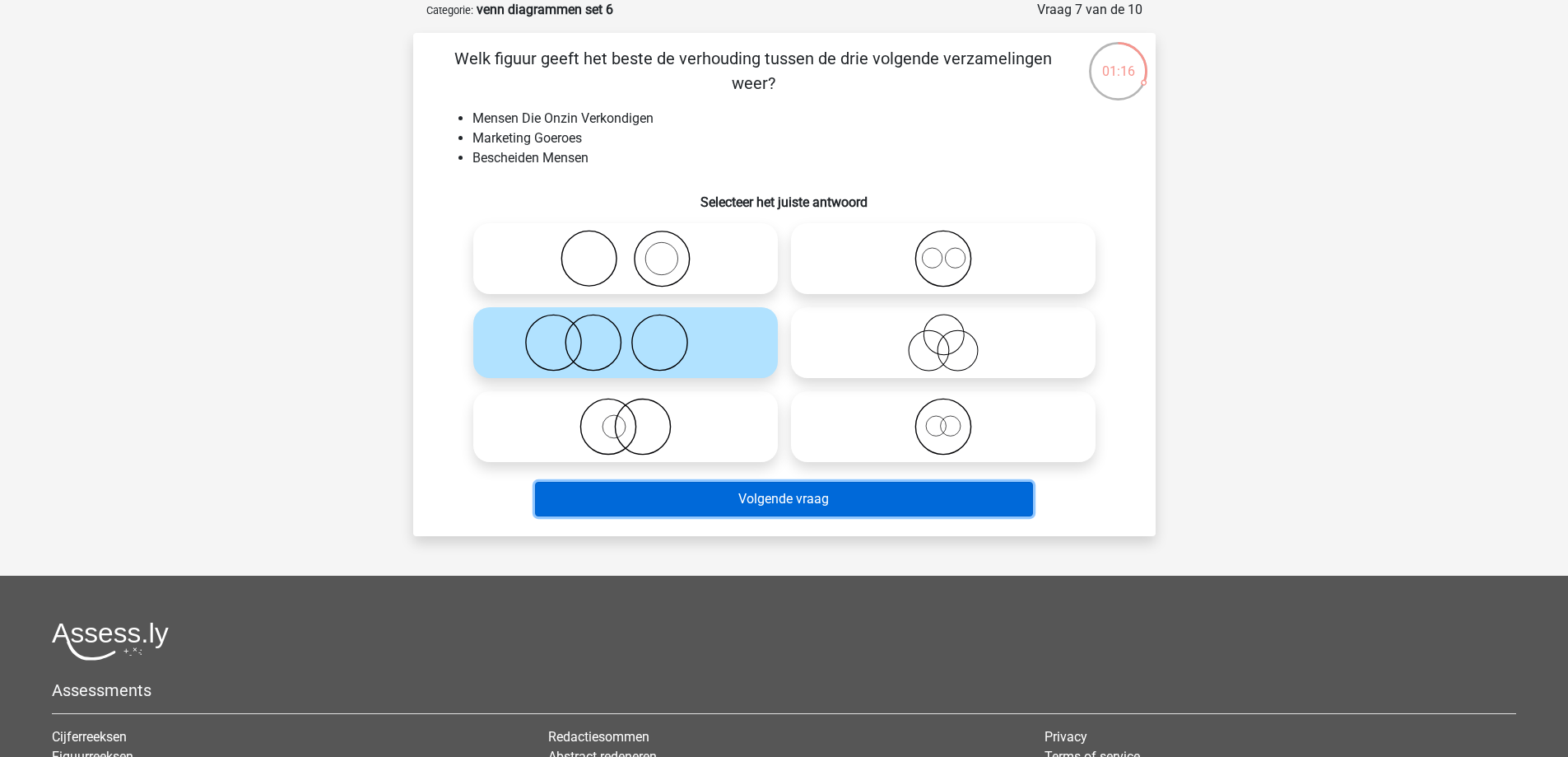
drag, startPoint x: 603, startPoint y: 420, endPoint x: 603, endPoint y: 512, distance: 92.0
click at [604, 509] on button "Volgende vraag" at bounding box center [784, 498] width 498 height 35
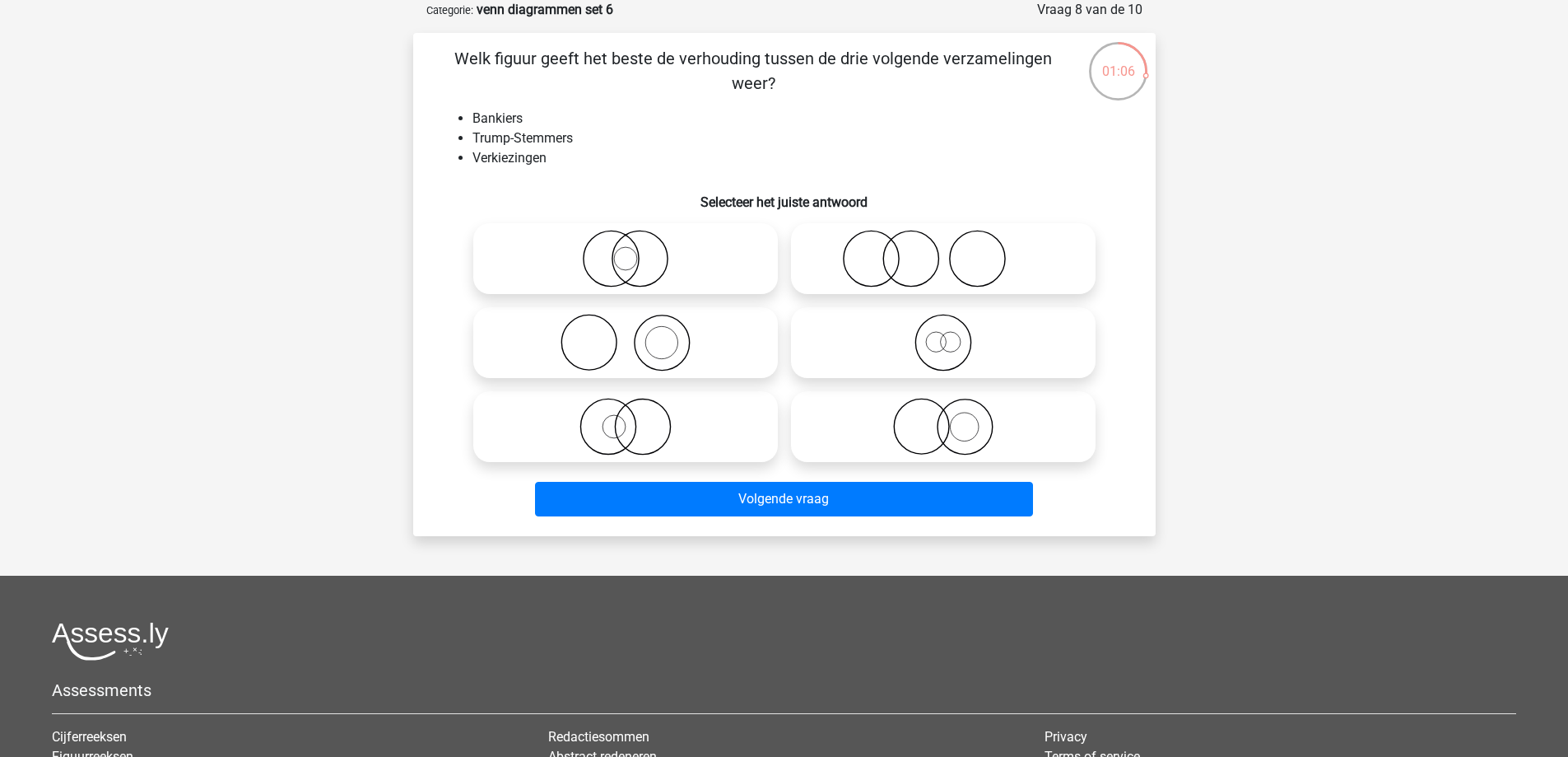
click at [653, 326] on icon at bounding box center [625, 343] width 291 height 57
click at [636, 326] on input "radio" at bounding box center [630, 328] width 11 height 11
radio input "true"
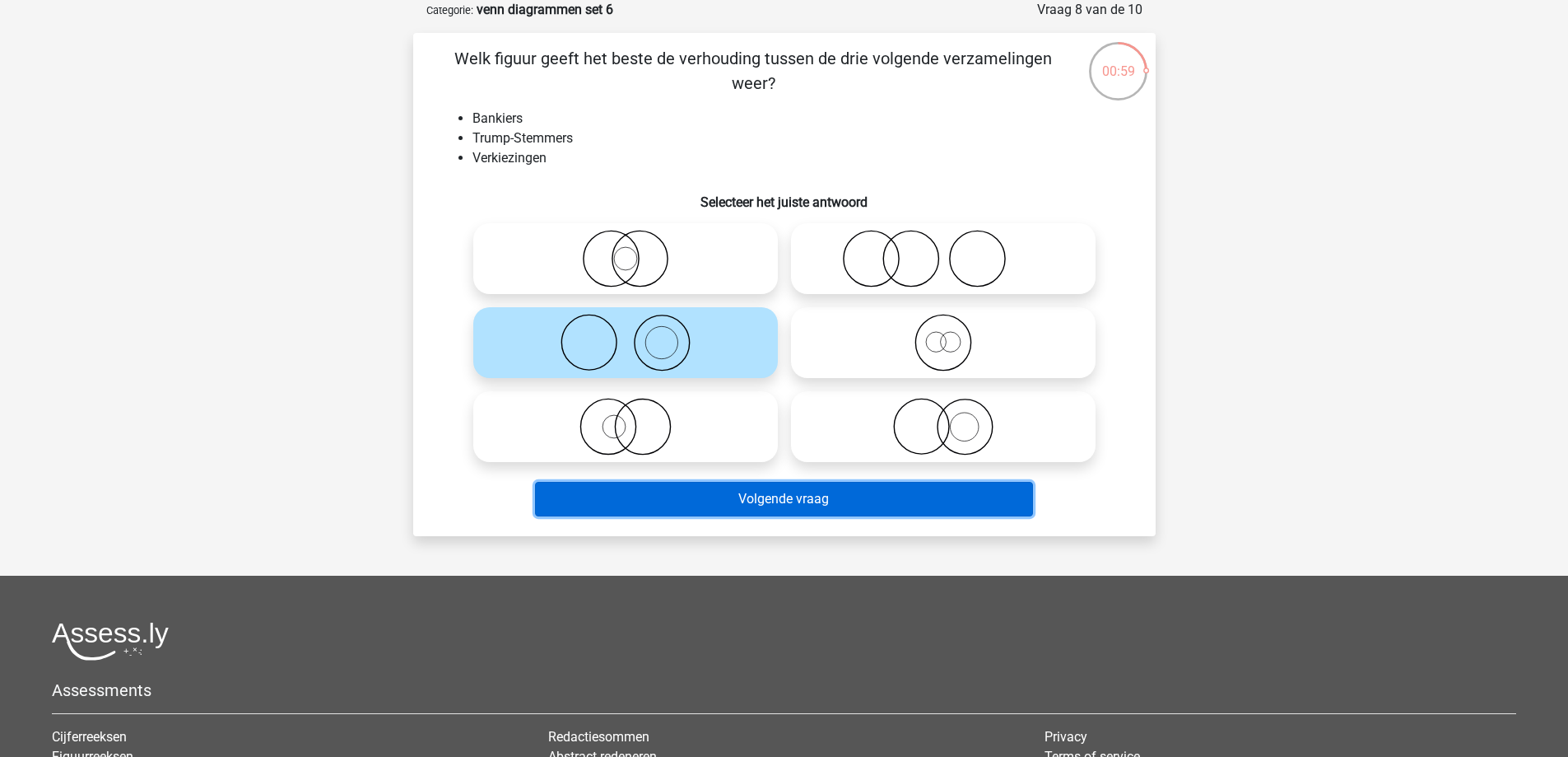
click at [796, 485] on button "Volgende vraag" at bounding box center [784, 498] width 498 height 35
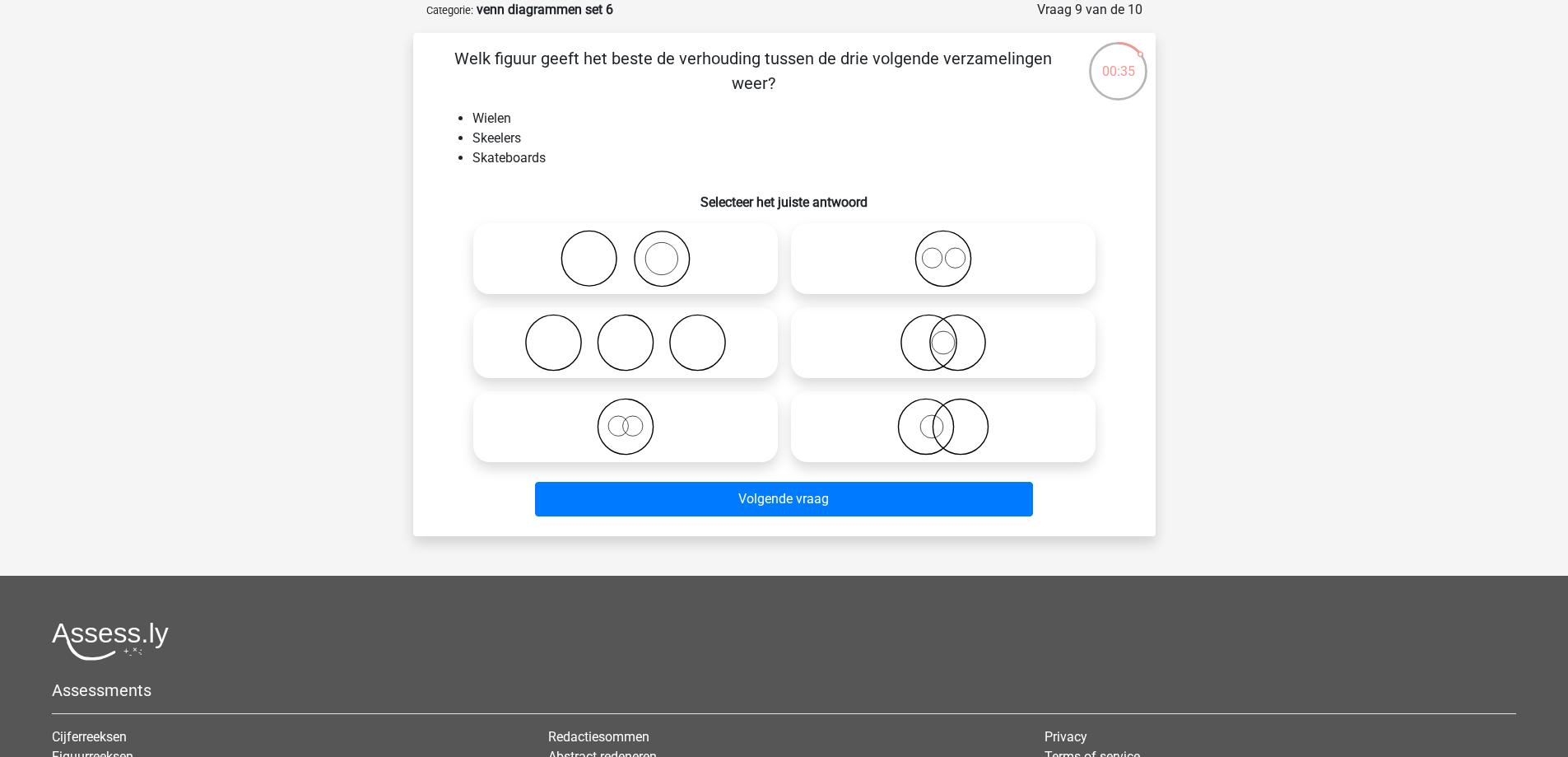
click at [936, 255] on icon at bounding box center [943, 259] width 291 height 57
click at [943, 250] on input "radio" at bounding box center [949, 245] width 11 height 11
radio input "true"
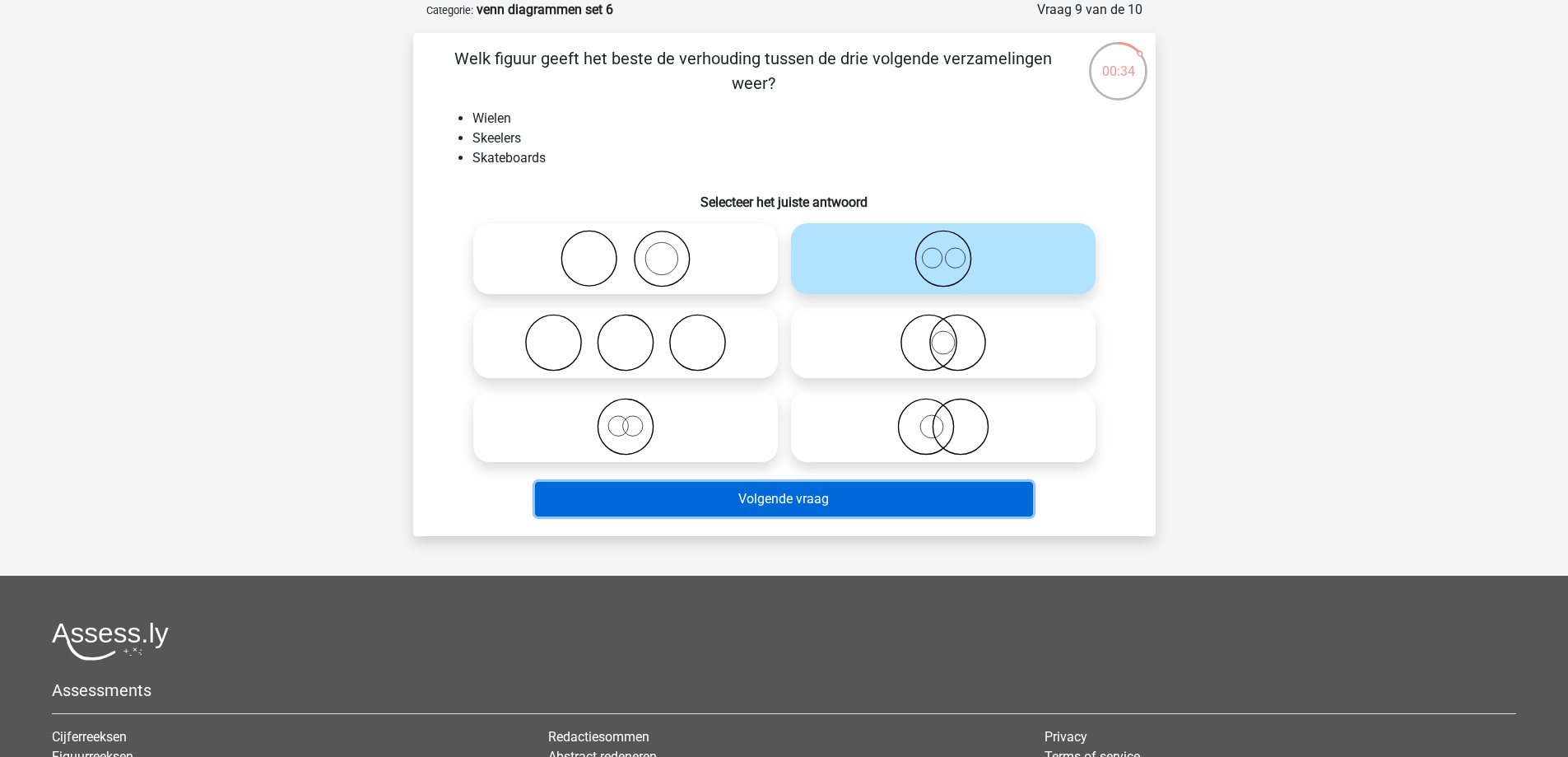
click at [858, 510] on button "Volgende vraag" at bounding box center [784, 498] width 498 height 35
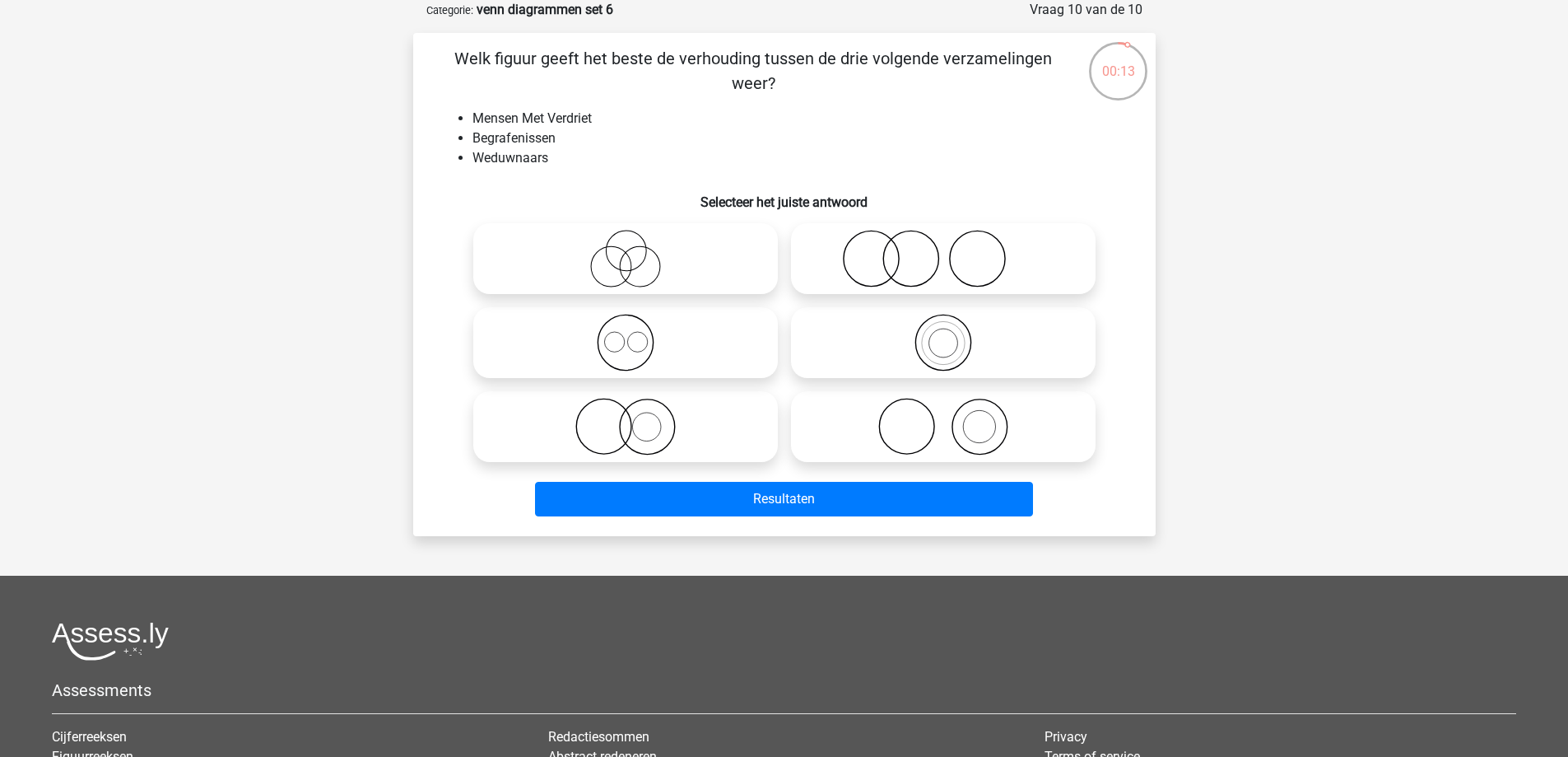
click at [897, 266] on circle at bounding box center [870, 259] width 56 height 56
click at [943, 250] on input "radio" at bounding box center [949, 245] width 11 height 11
radio input "true"
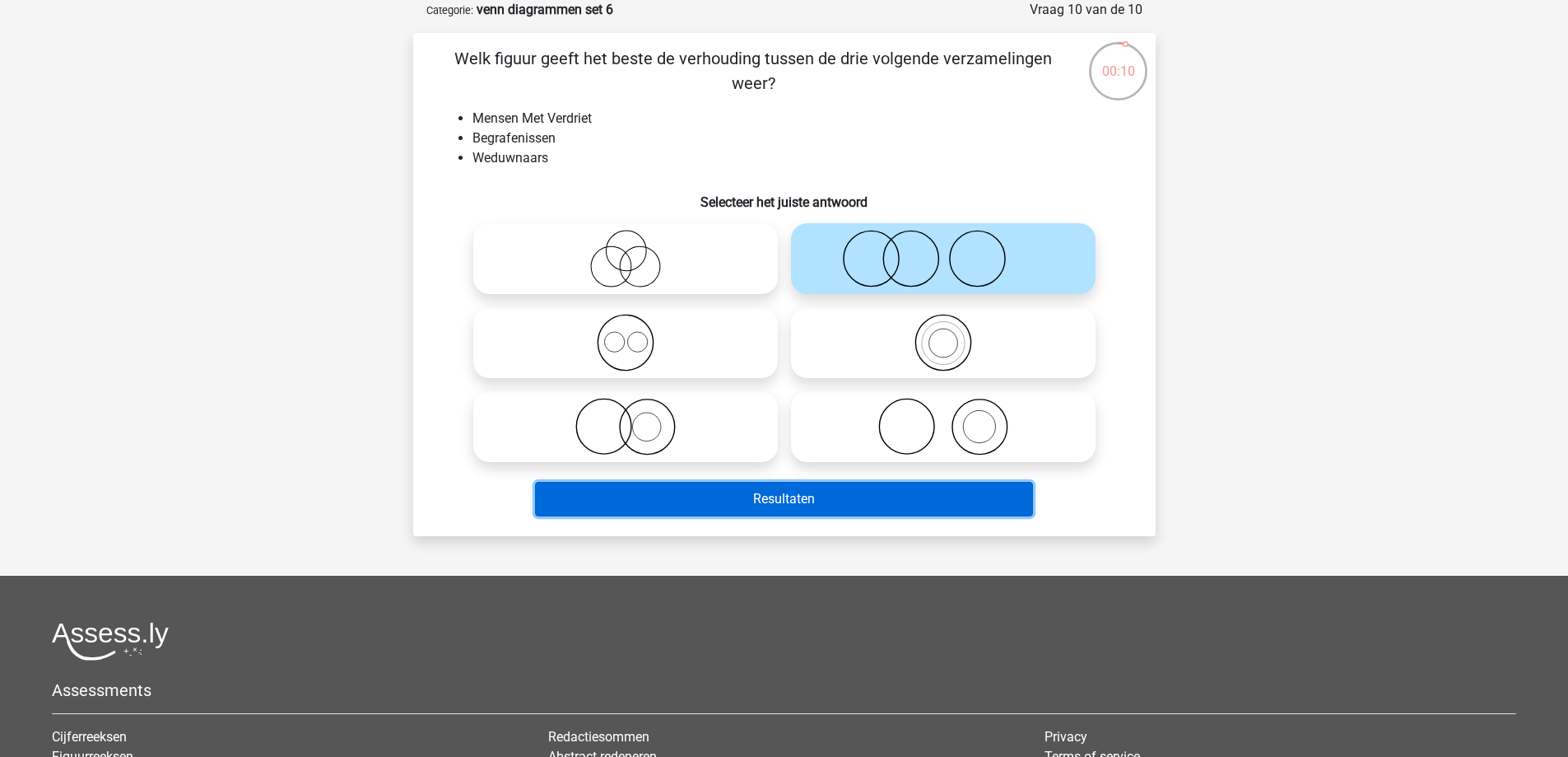
click at [894, 499] on button "Resultaten" at bounding box center [784, 498] width 498 height 35
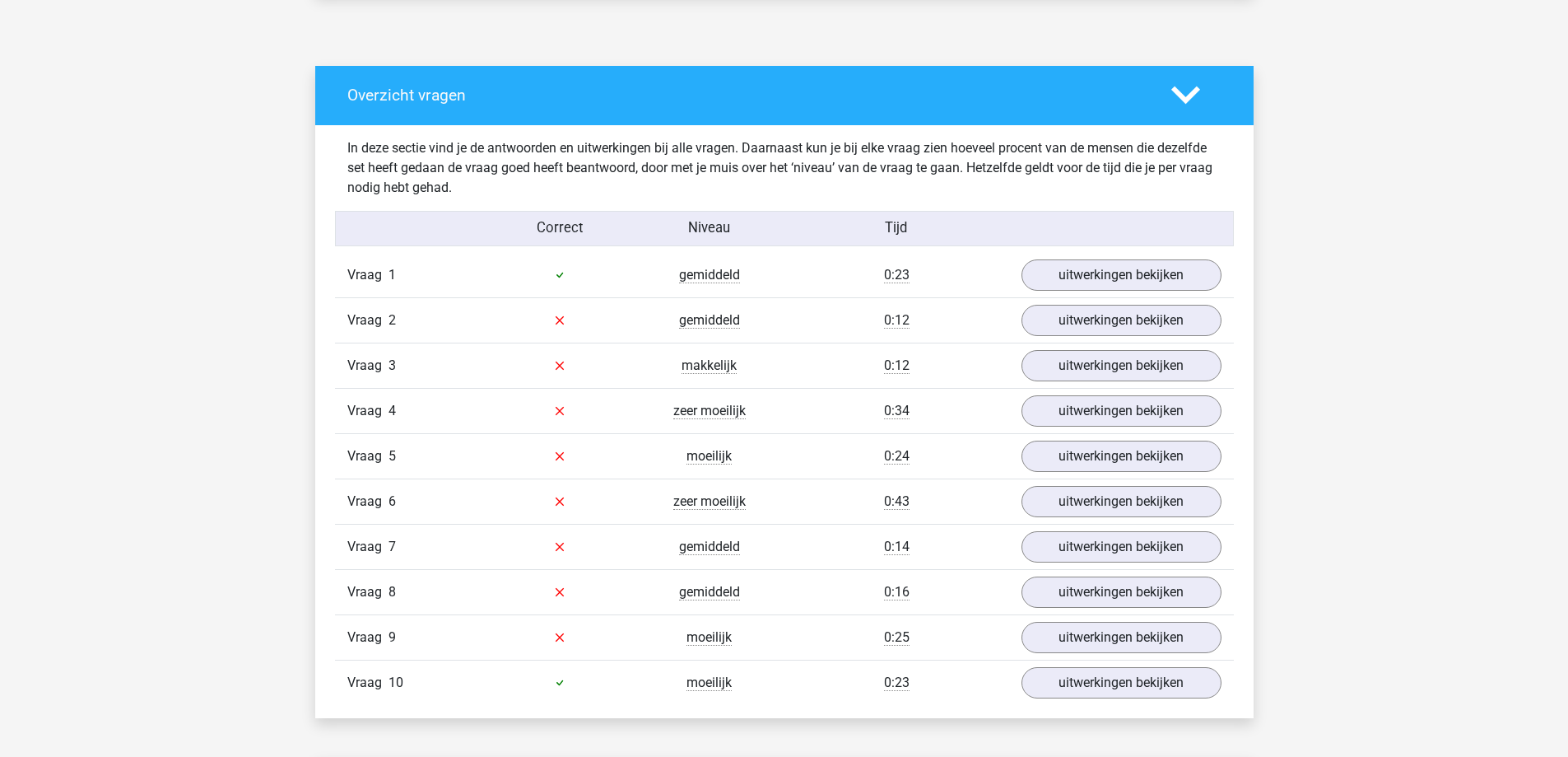
scroll to position [906, 0]
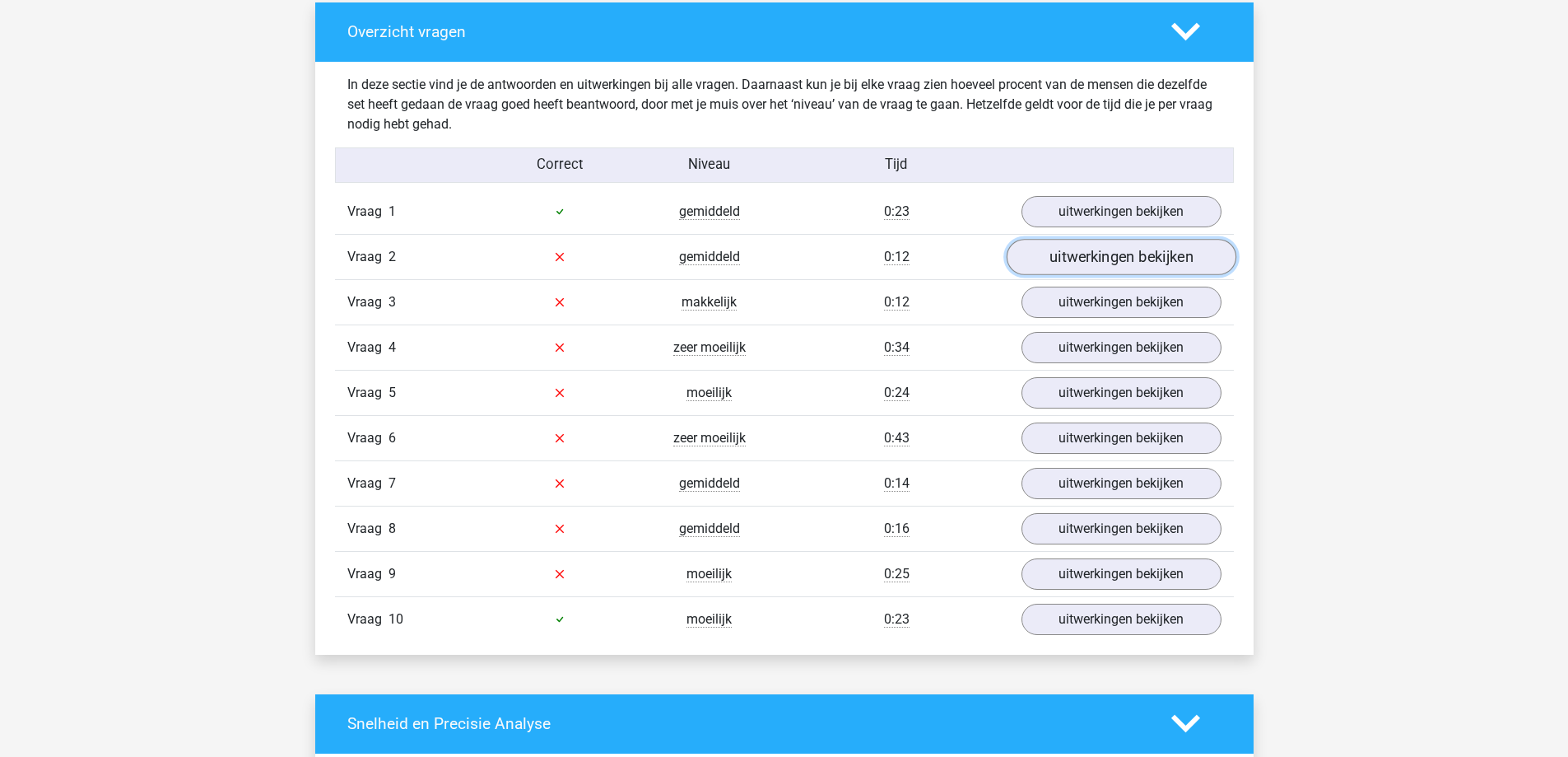
click at [1130, 253] on link "uitwerkingen bekijken" at bounding box center [1120, 257] width 230 height 36
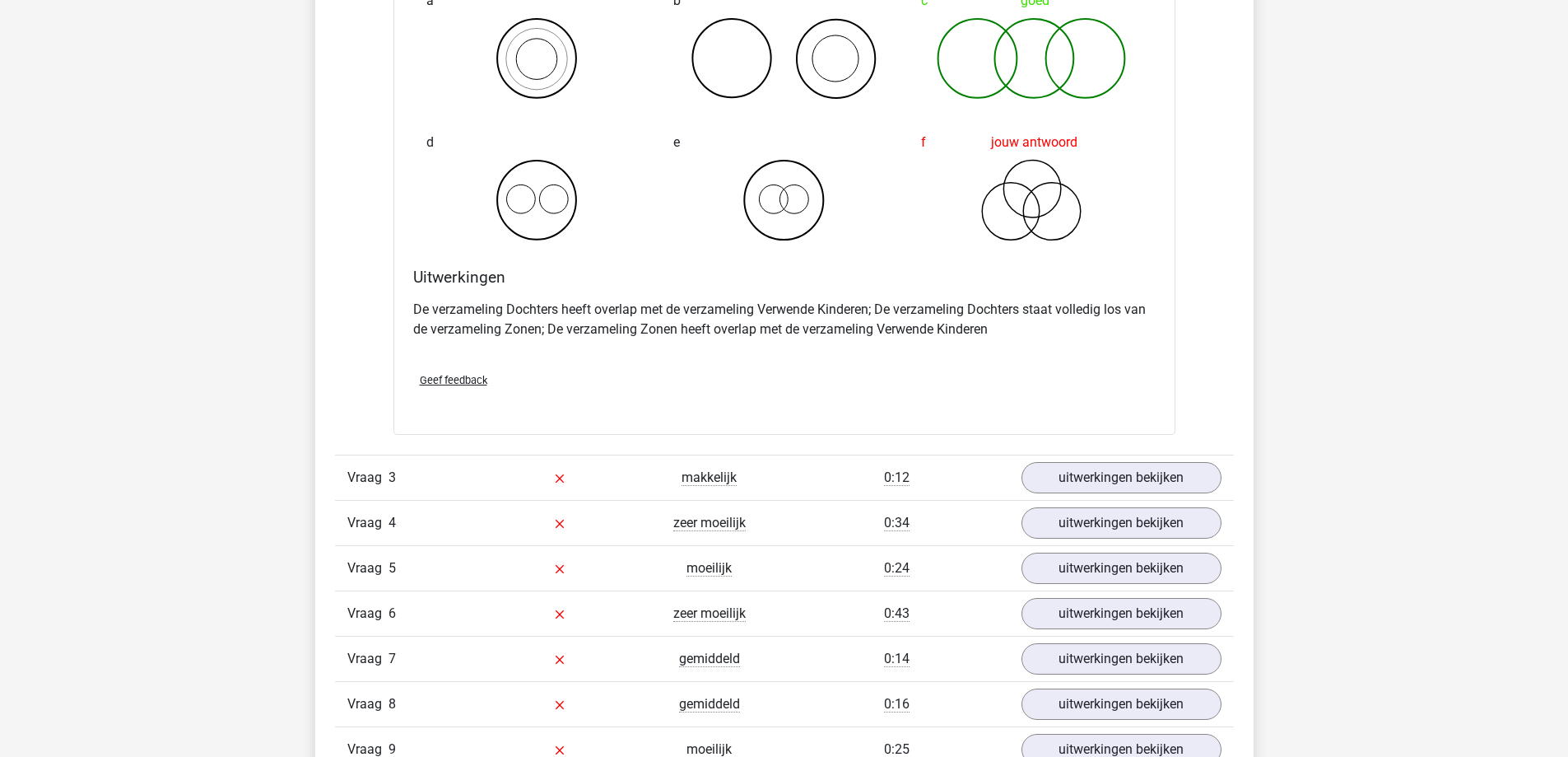
scroll to position [1482, 0]
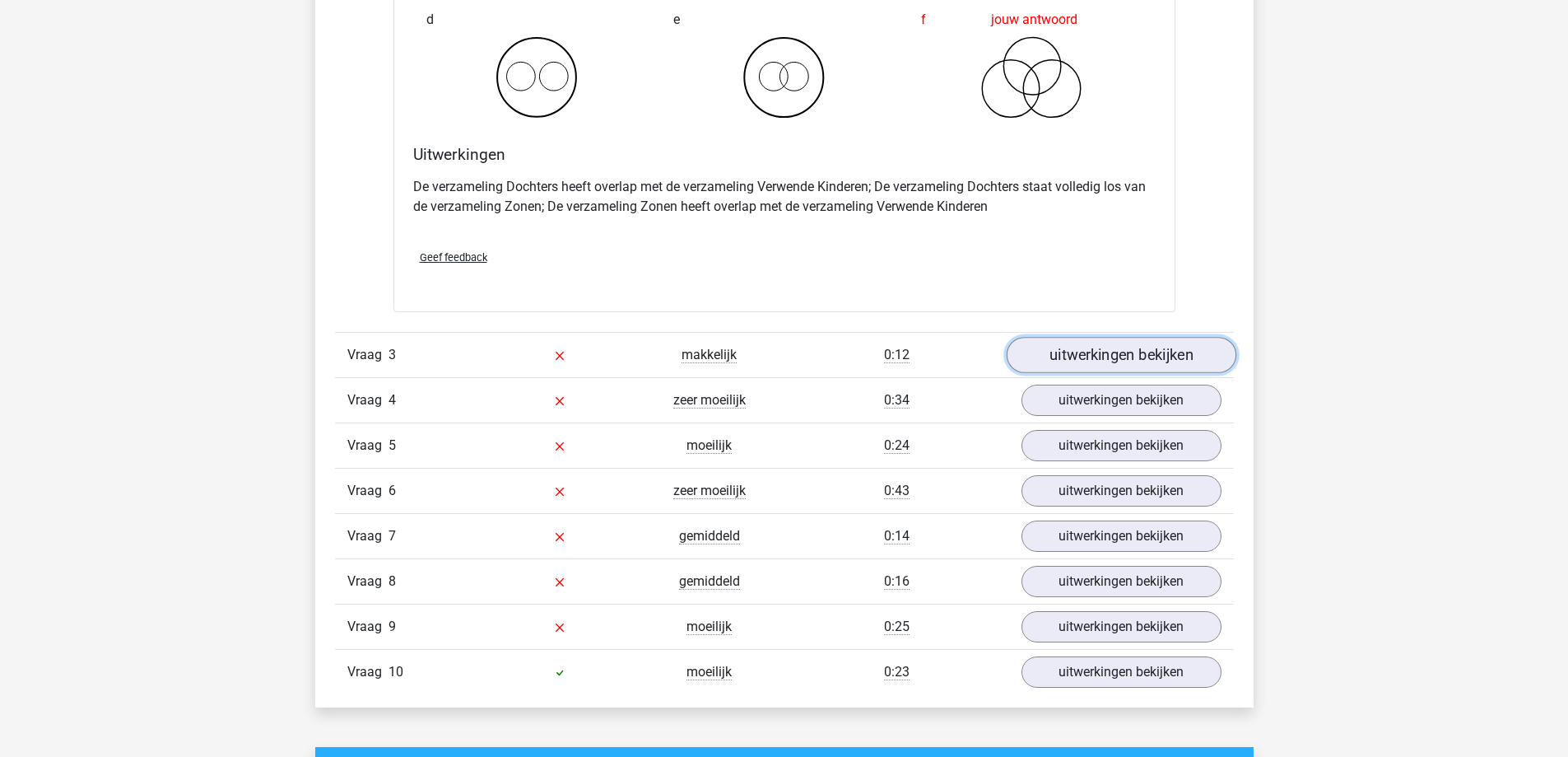
click at [1076, 351] on link "uitwerkingen bekijken" at bounding box center [1120, 355] width 230 height 36
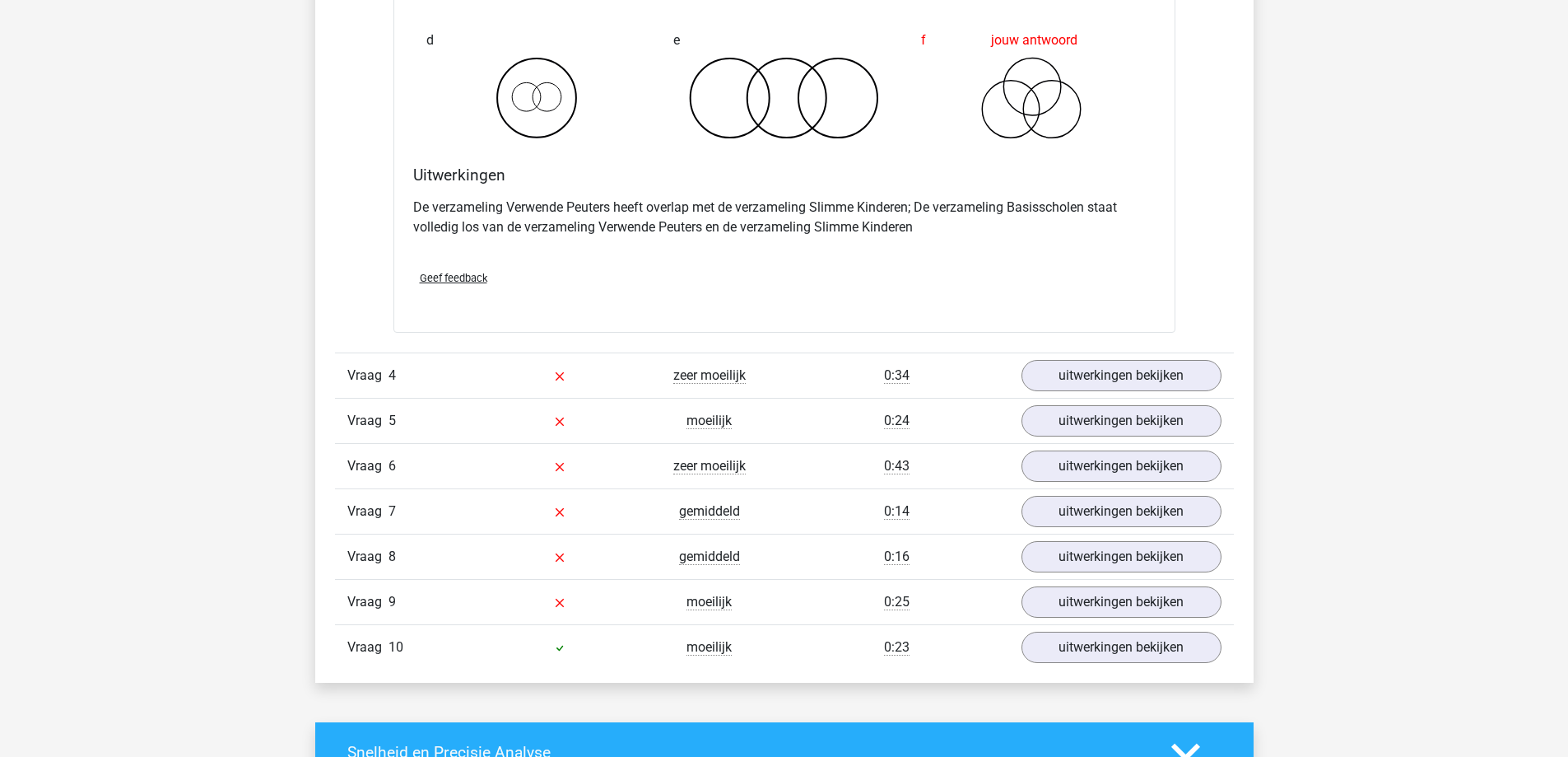
scroll to position [2141, 0]
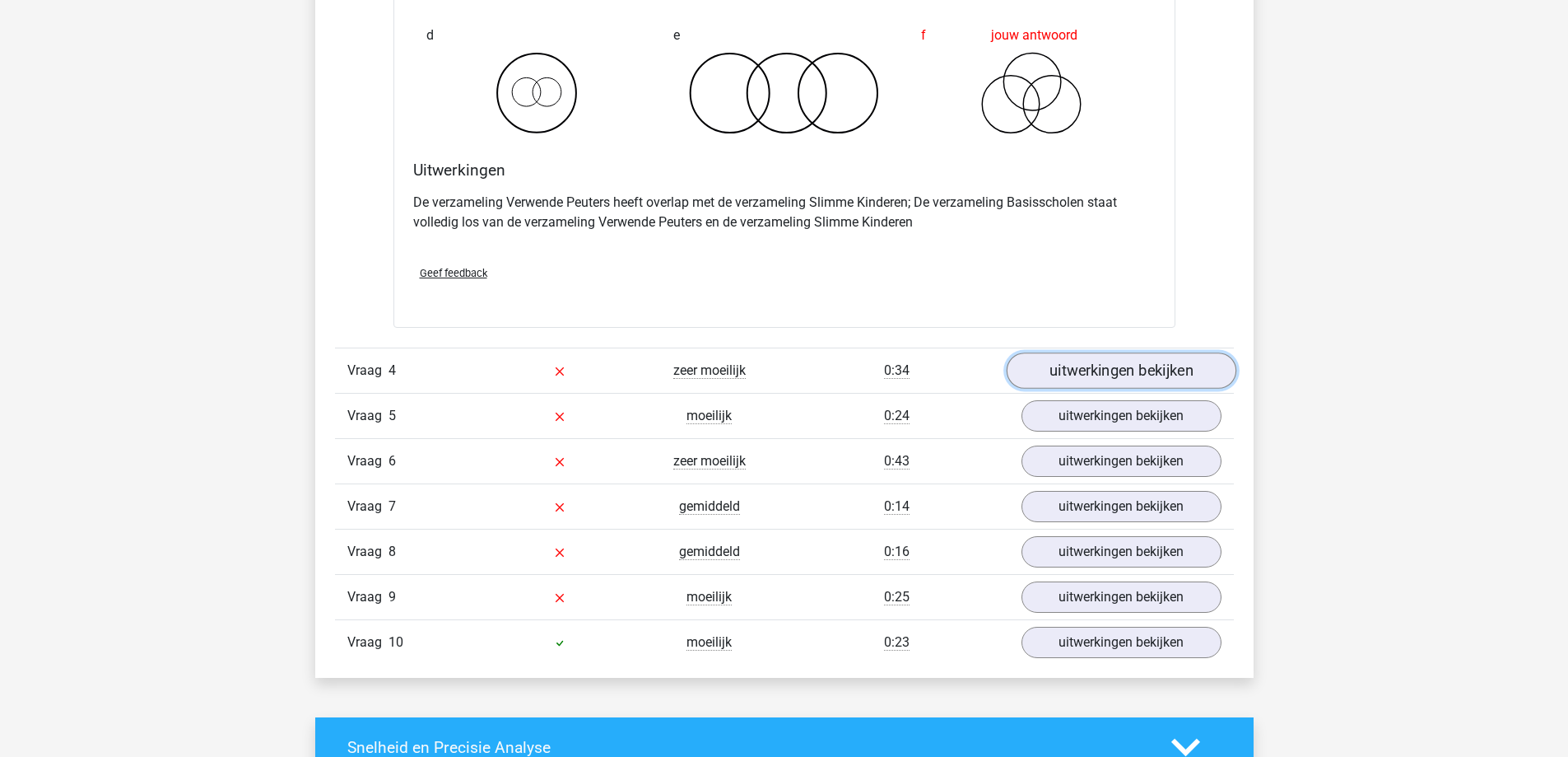
click at [1065, 365] on link "uitwerkingen bekijken" at bounding box center [1120, 371] width 230 height 36
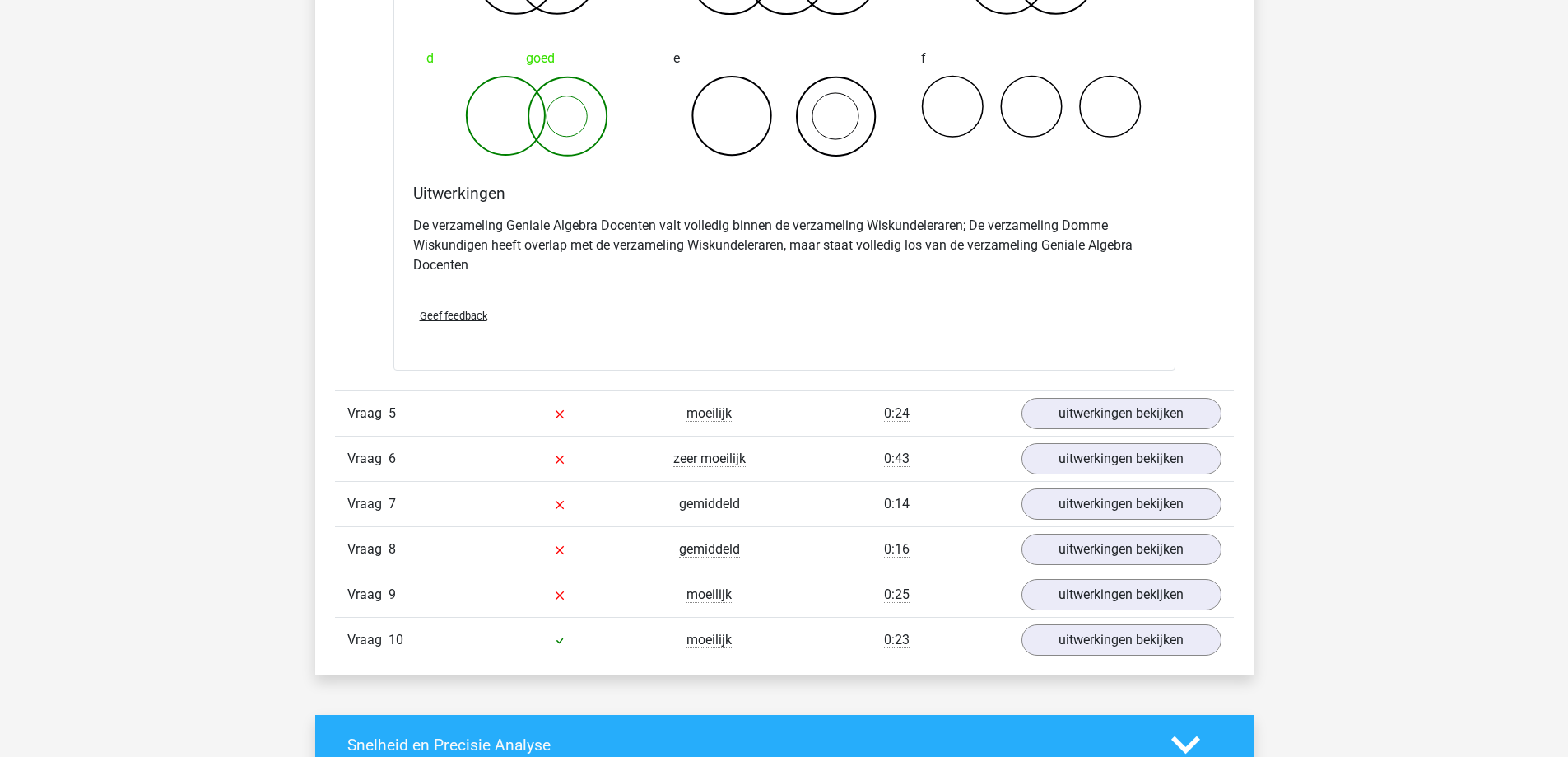
scroll to position [2800, 0]
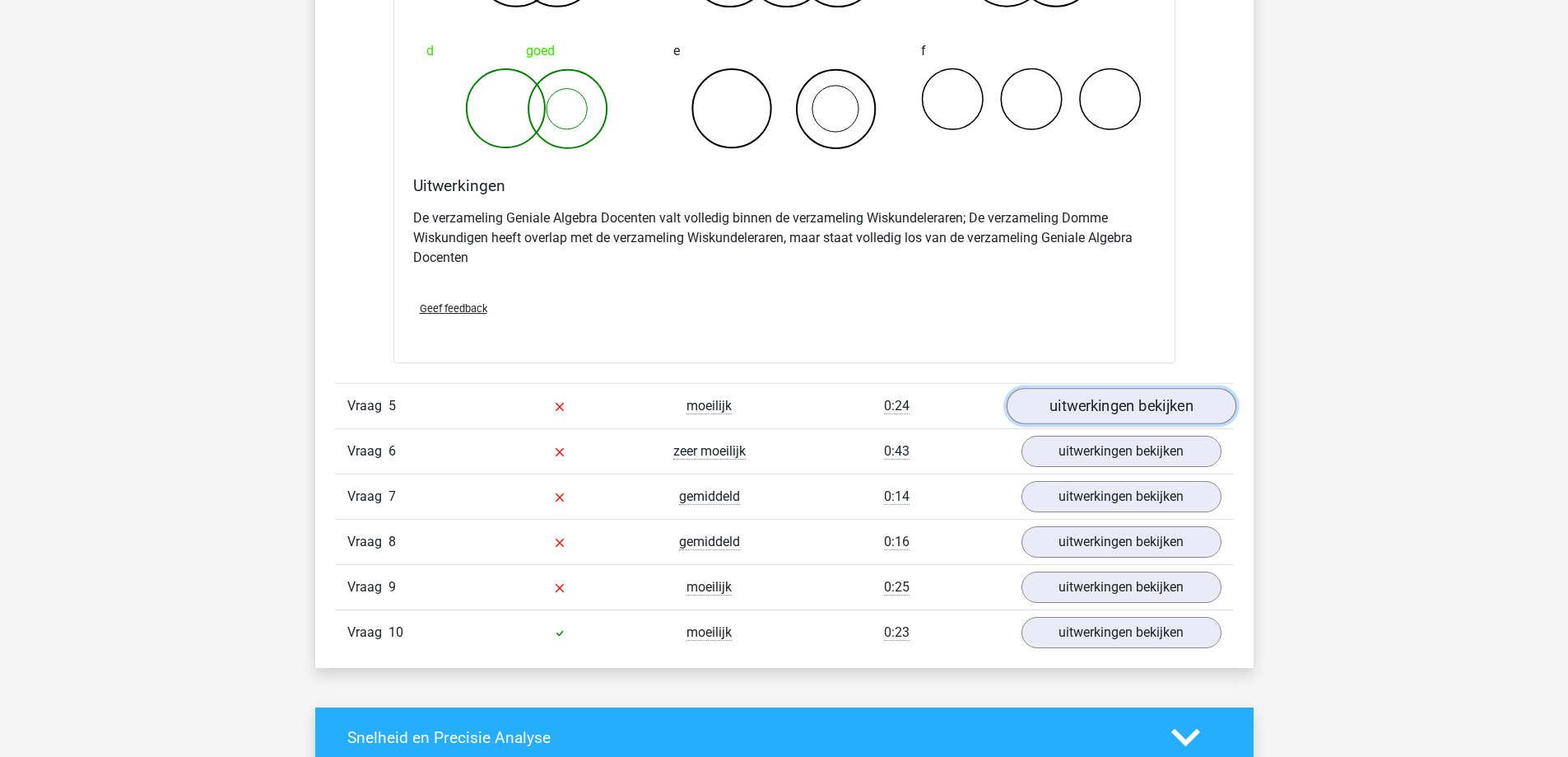
click at [1149, 398] on link "uitwerkingen bekijken" at bounding box center [1120, 407] width 230 height 36
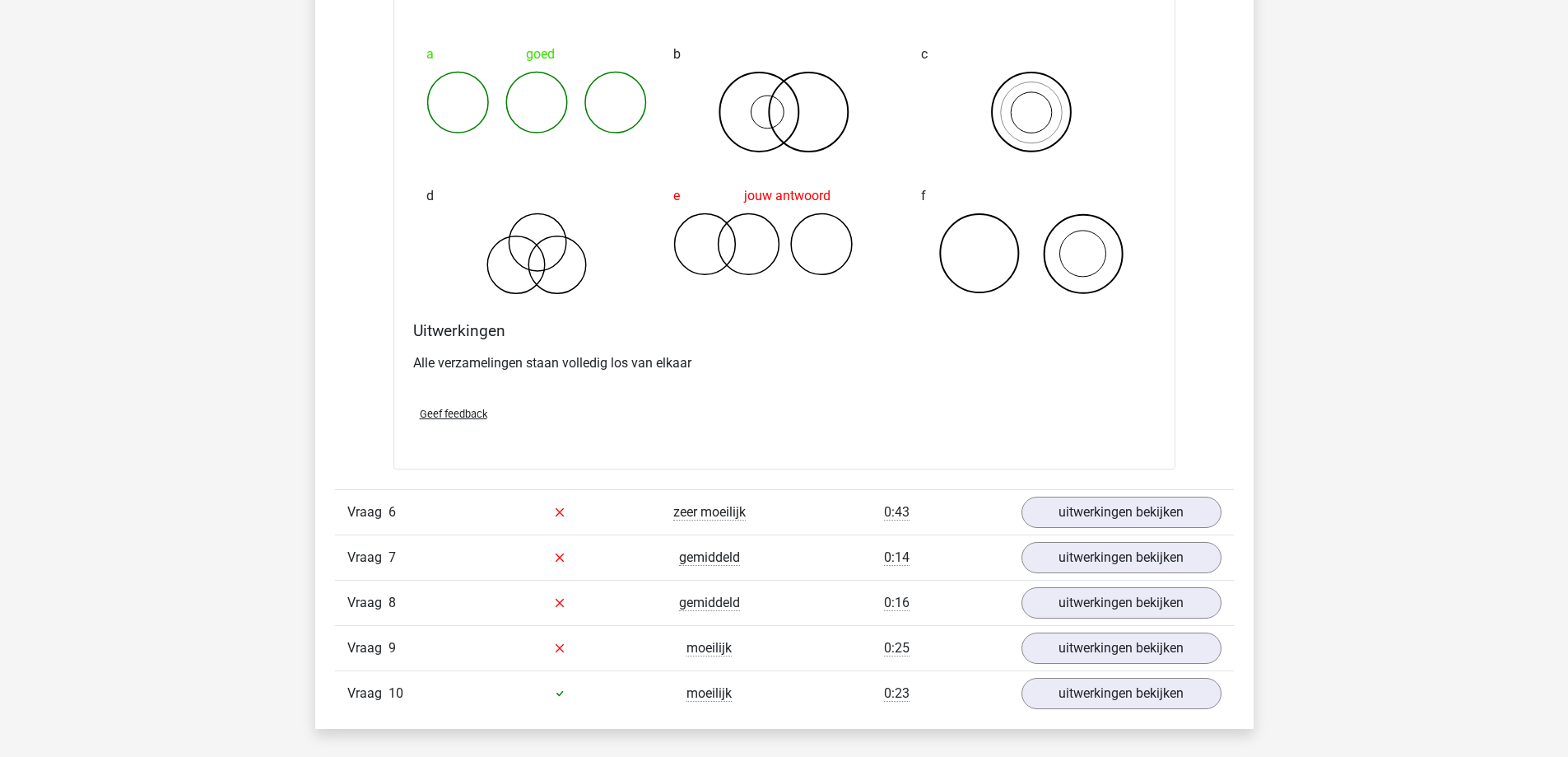
scroll to position [3376, 0]
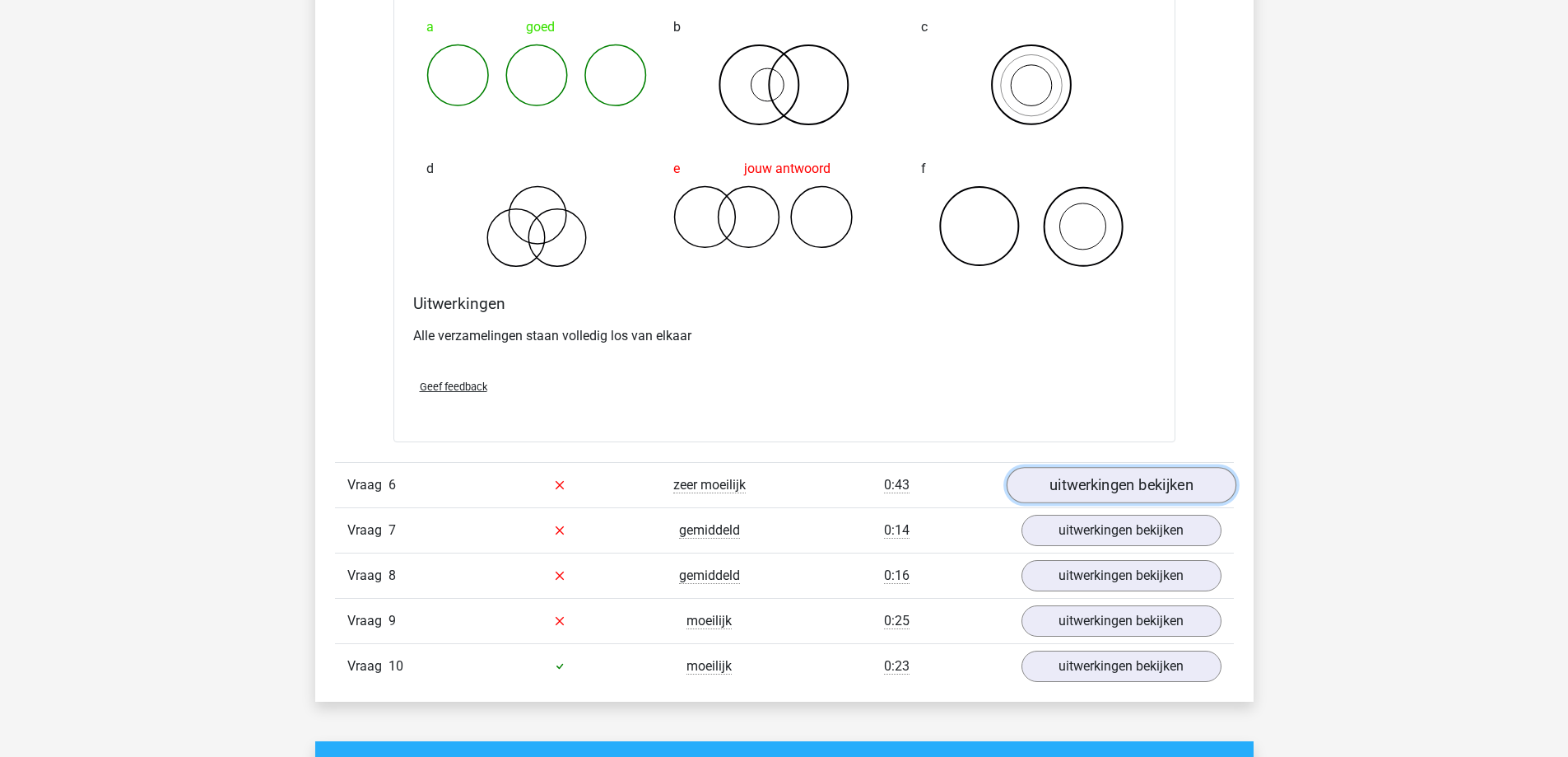
click at [1145, 477] on link "uitwerkingen bekijken" at bounding box center [1120, 484] width 230 height 36
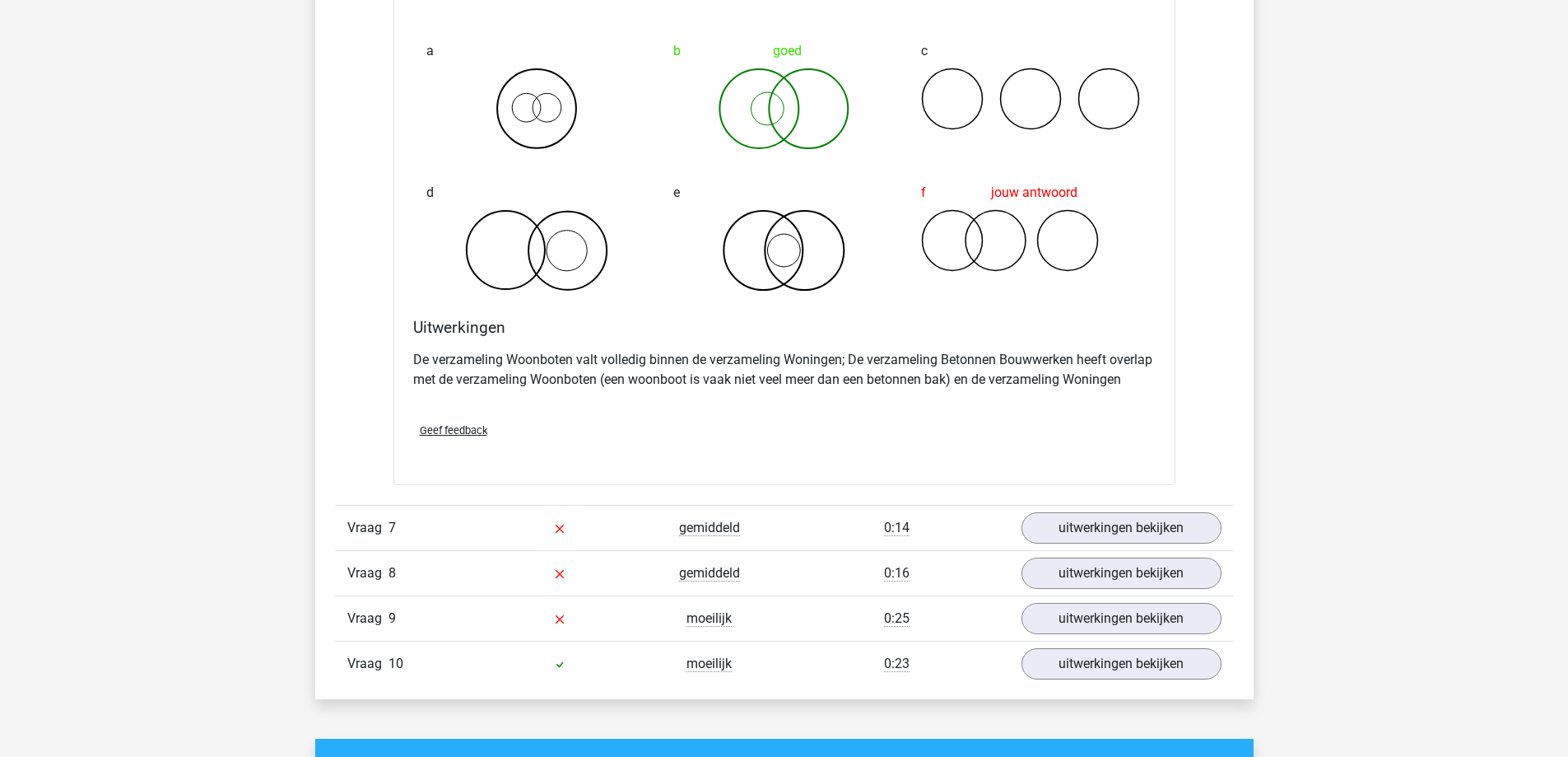
scroll to position [4035, 0]
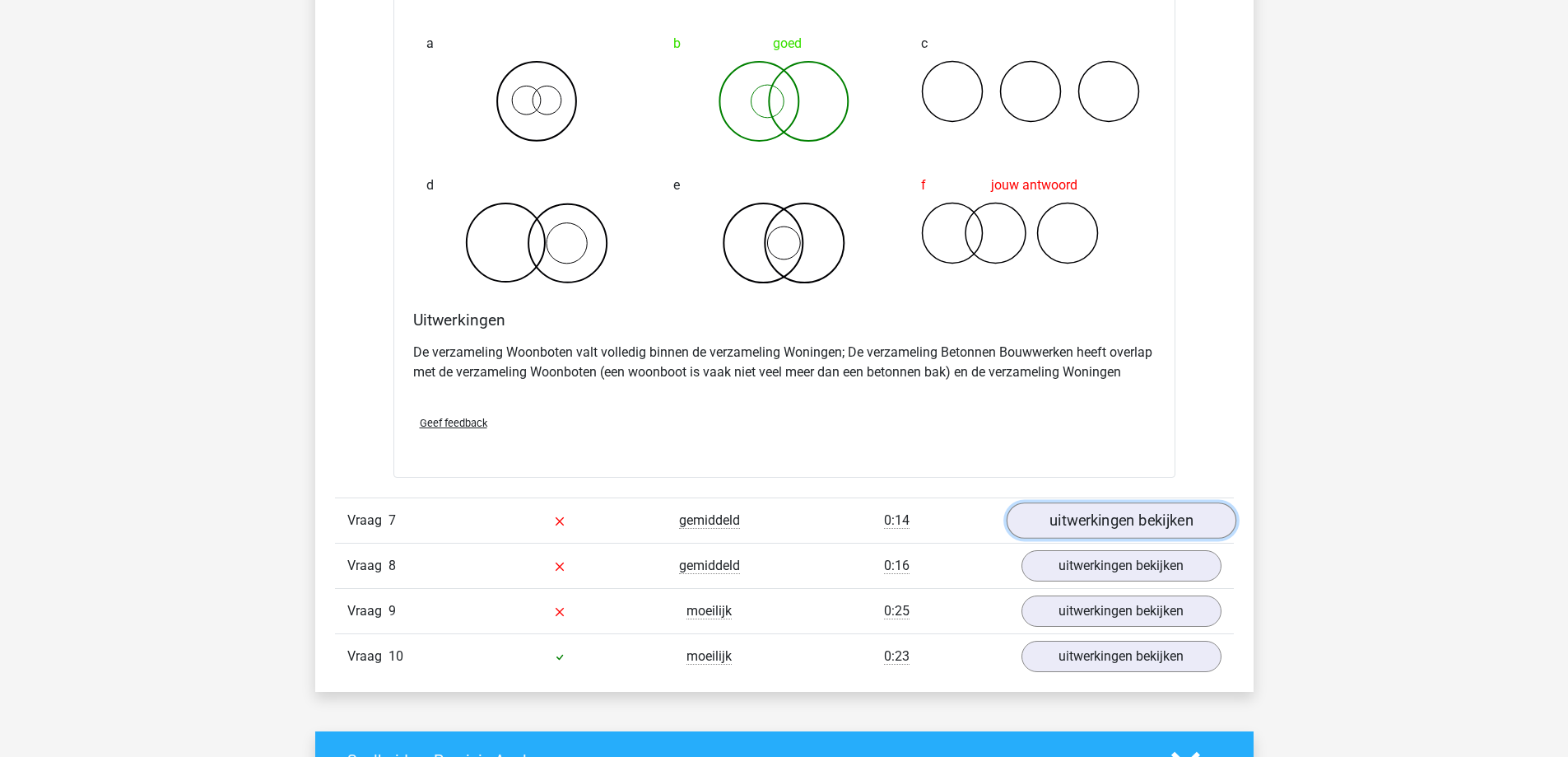
click at [1103, 520] on link "uitwerkingen bekijken" at bounding box center [1120, 520] width 230 height 36
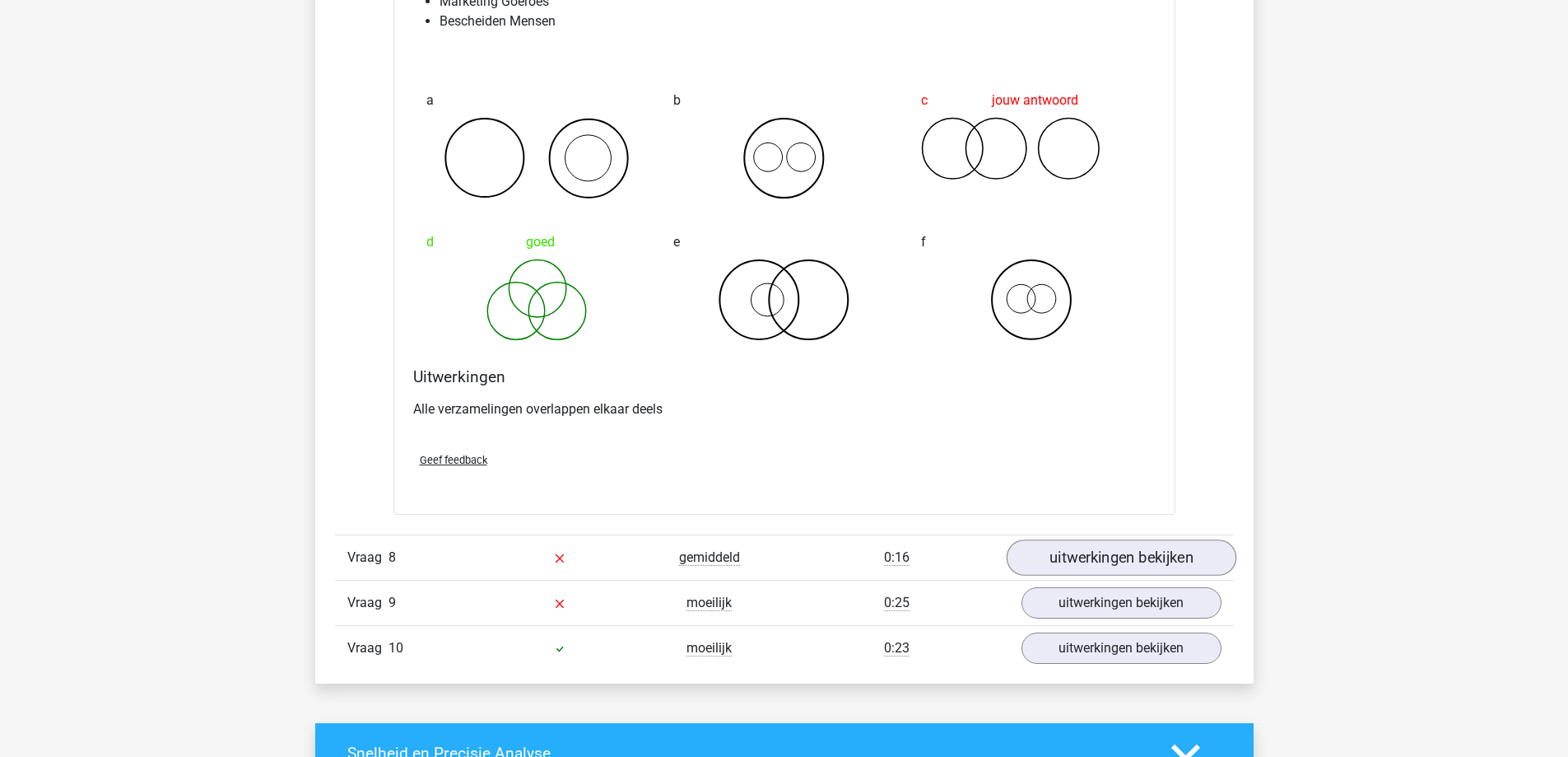
scroll to position [4694, 0]
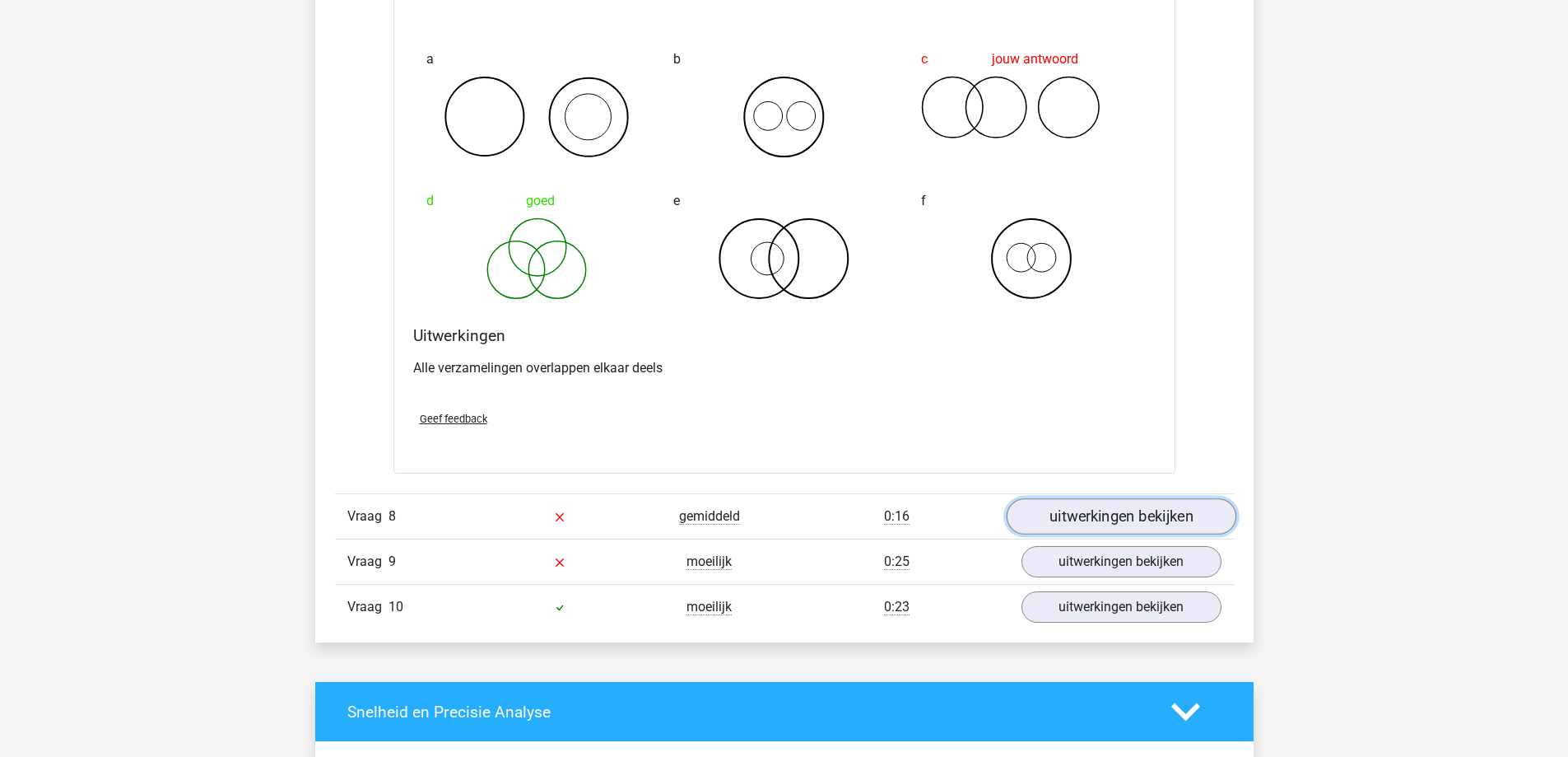
click at [1119, 521] on link "uitwerkingen bekijken" at bounding box center [1120, 516] width 230 height 36
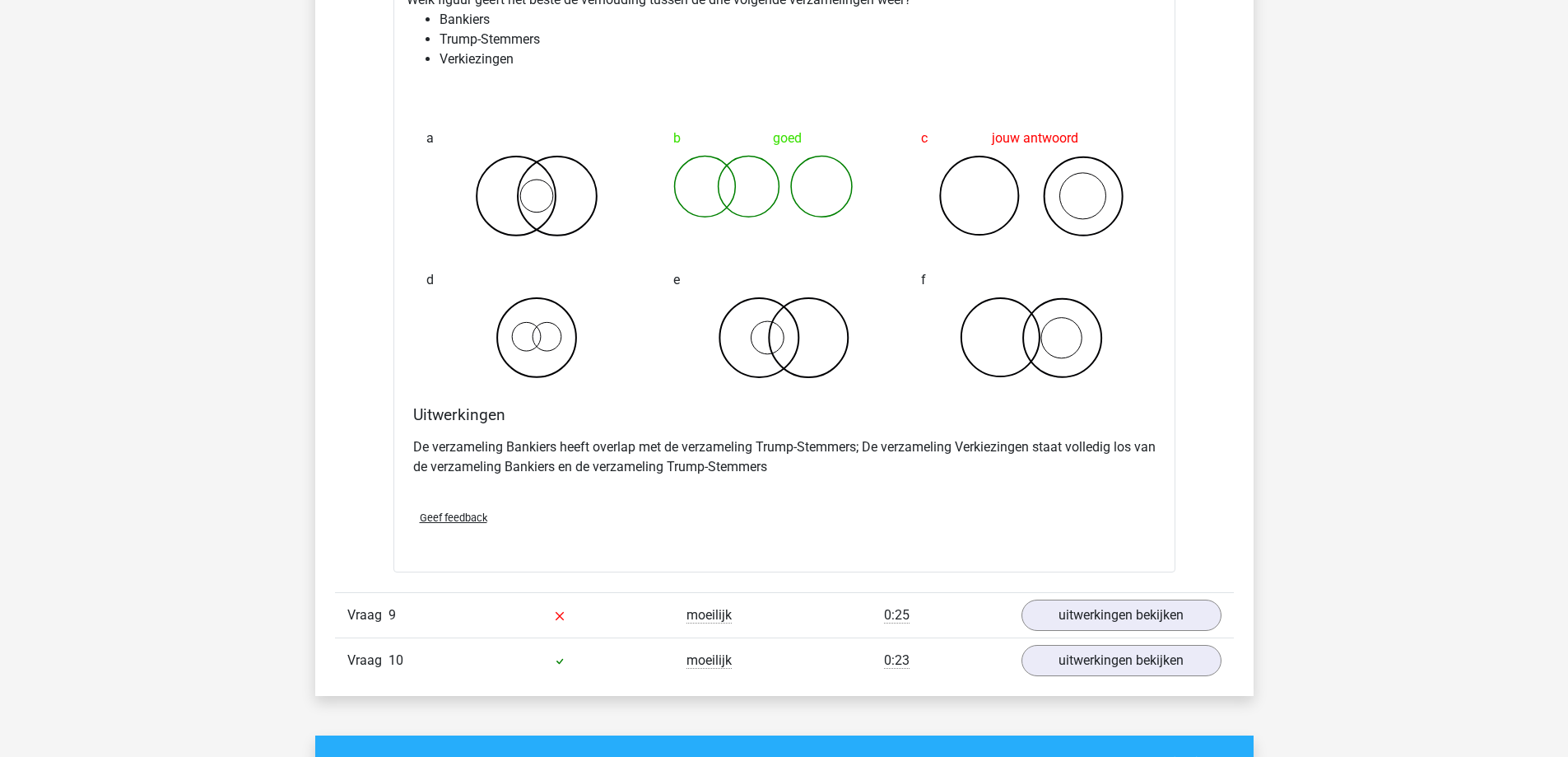
scroll to position [5270, 0]
click at [1123, 601] on link "uitwerkingen bekijken" at bounding box center [1120, 614] width 230 height 36
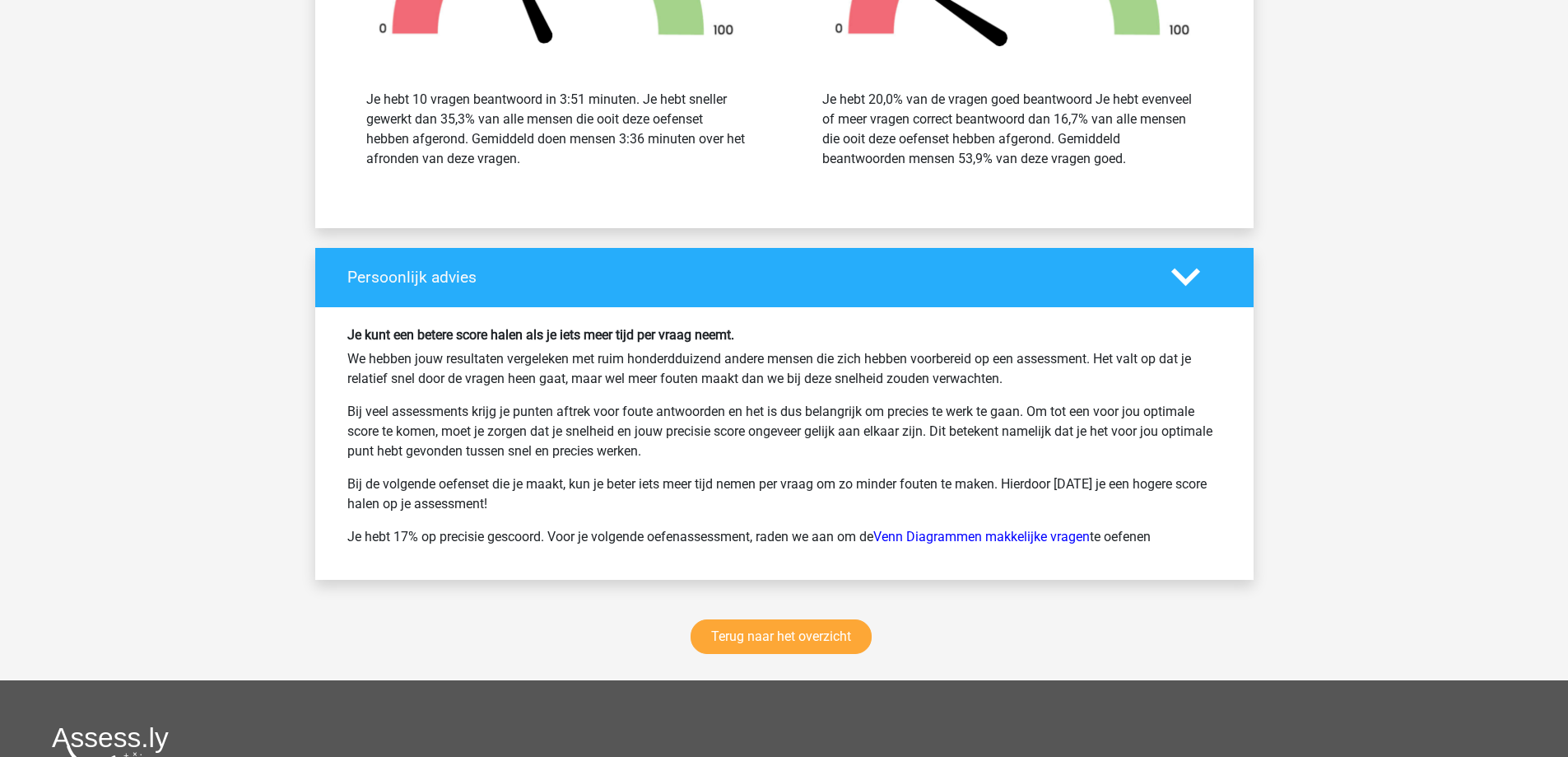
scroll to position [6999, 0]
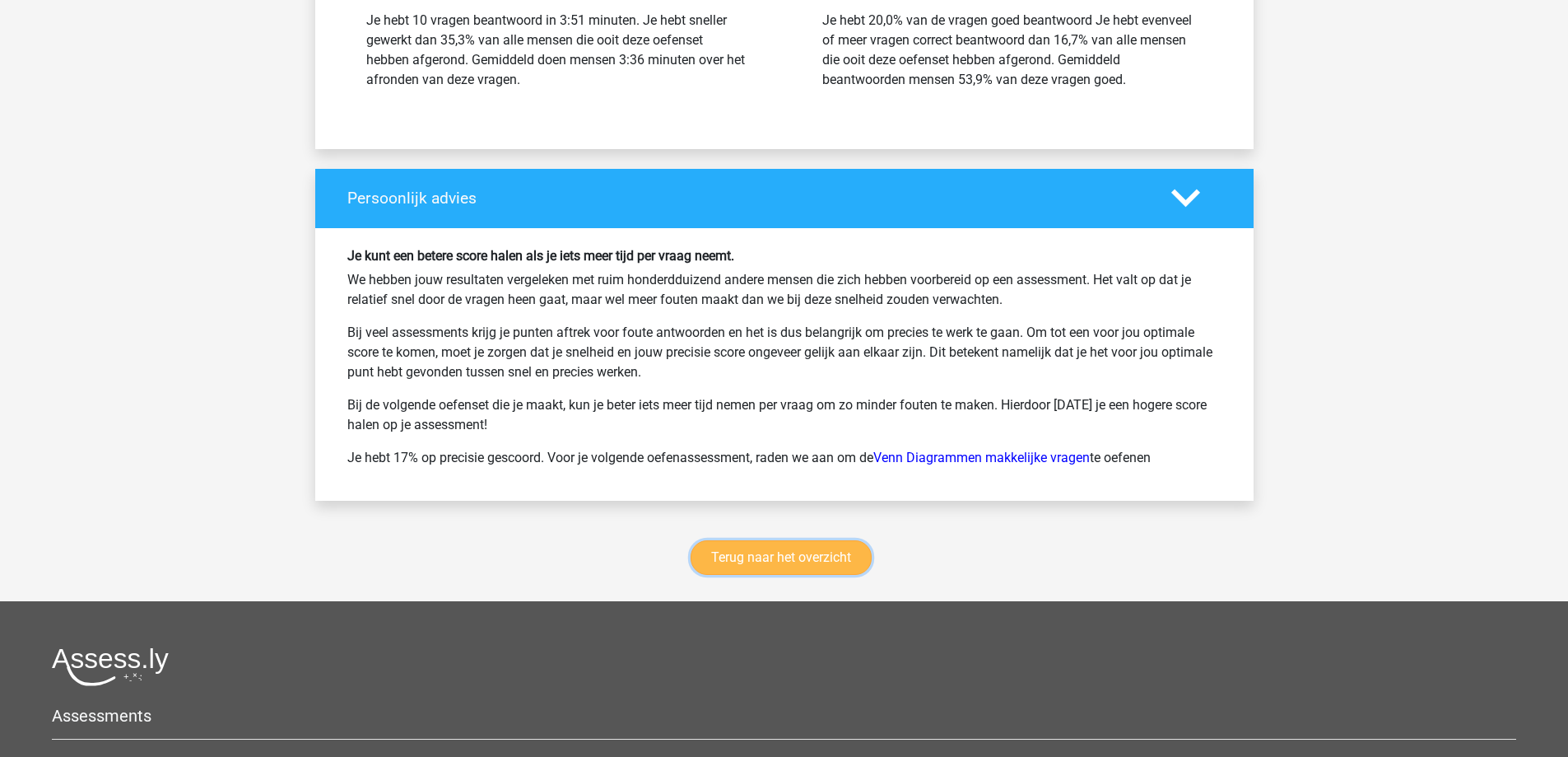
click at [850, 553] on link "Terug naar het overzicht" at bounding box center [780, 557] width 181 height 35
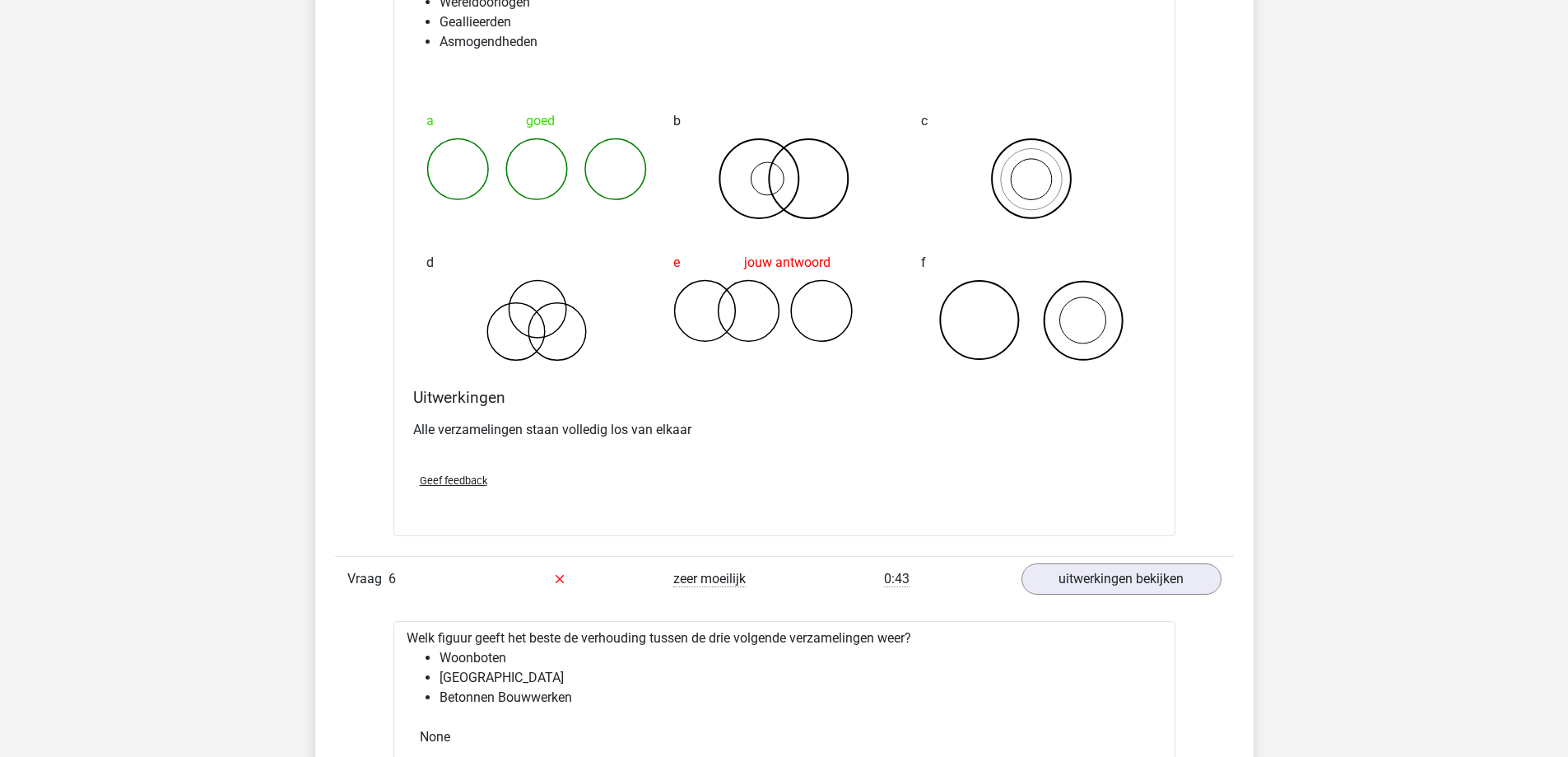
scroll to position [2800, 0]
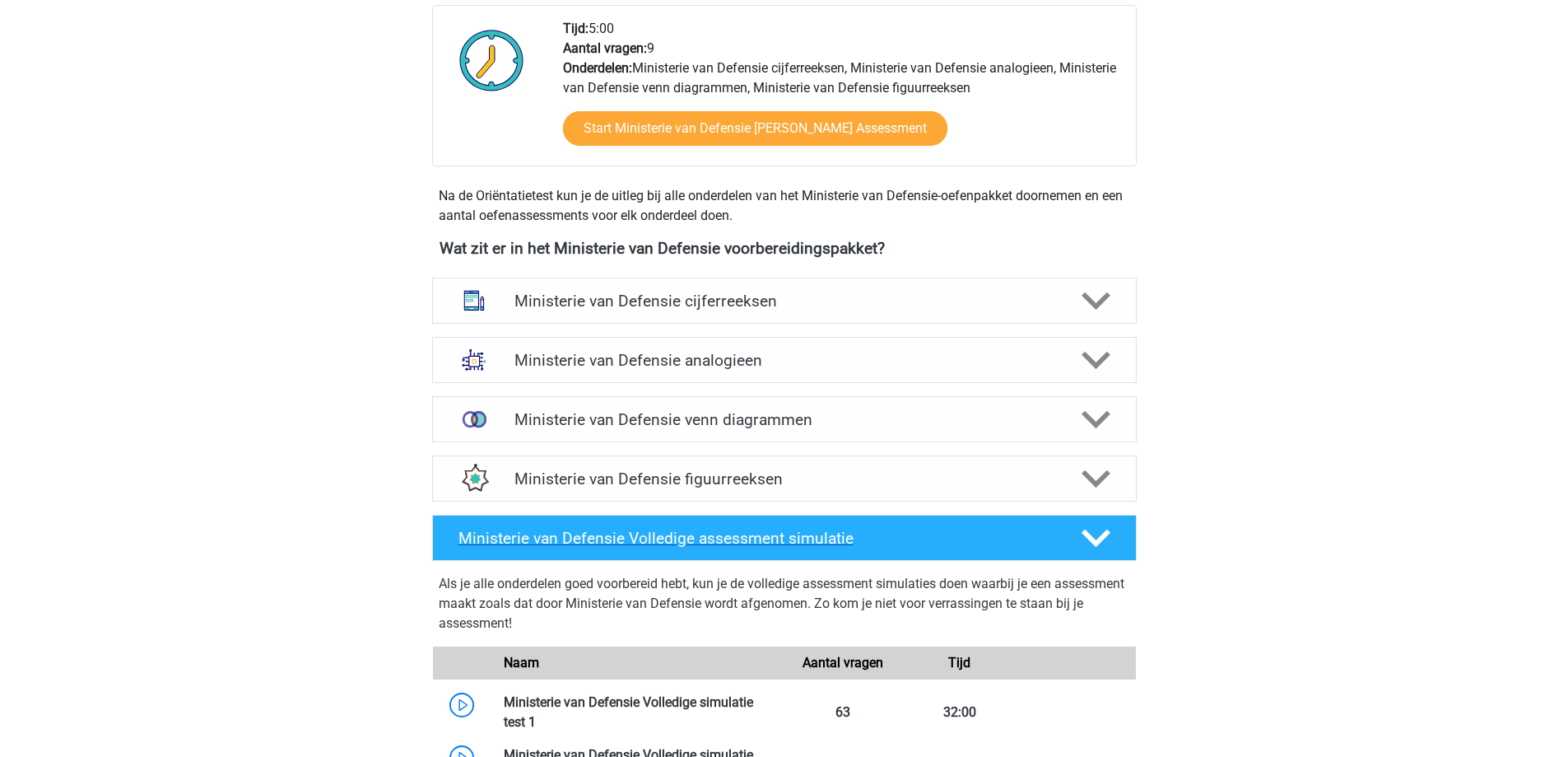
scroll to position [577, 0]
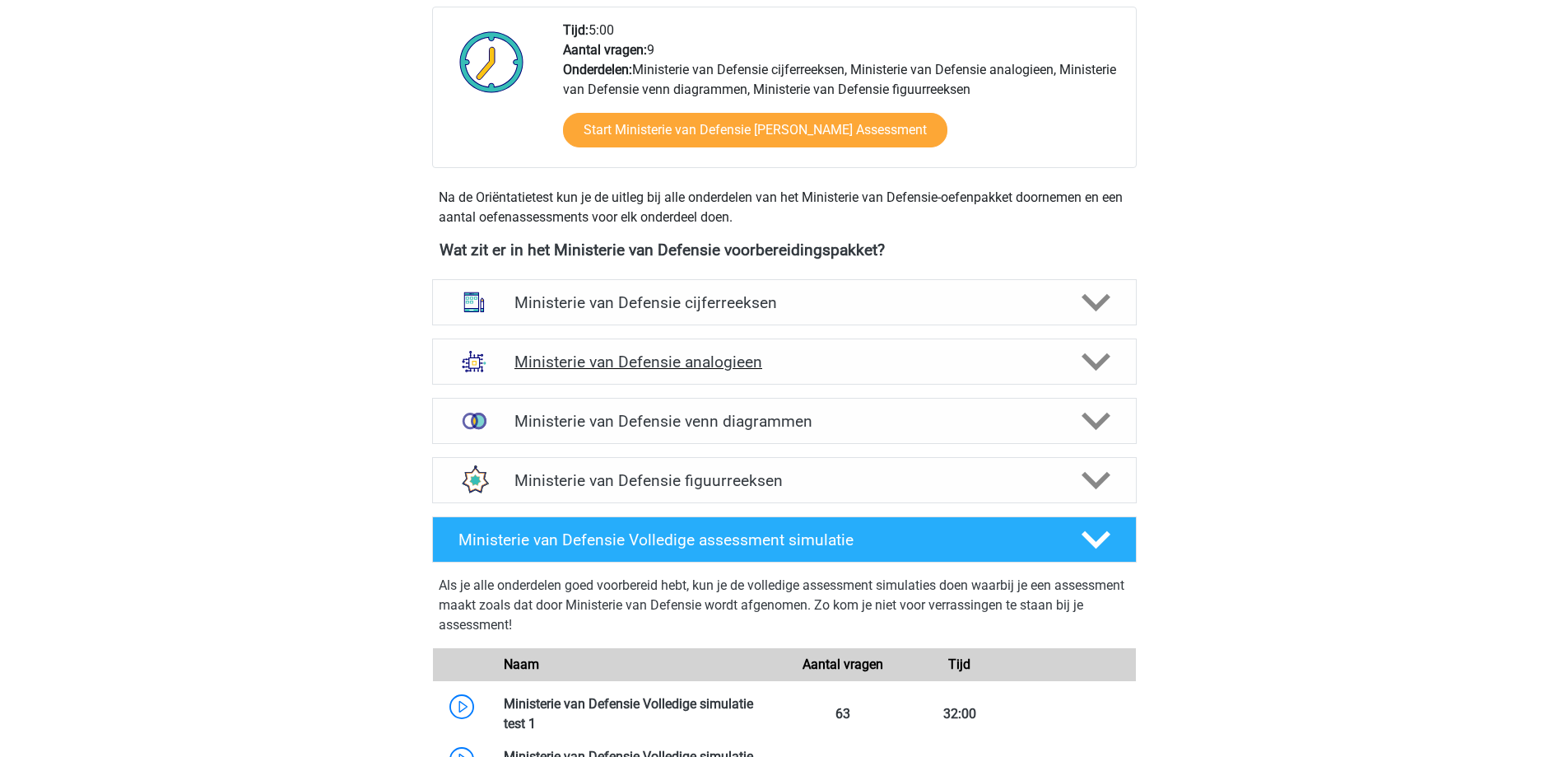
click at [1043, 361] on h4 "Ministerie van Defensie analogieen" at bounding box center [784, 362] width 539 height 19
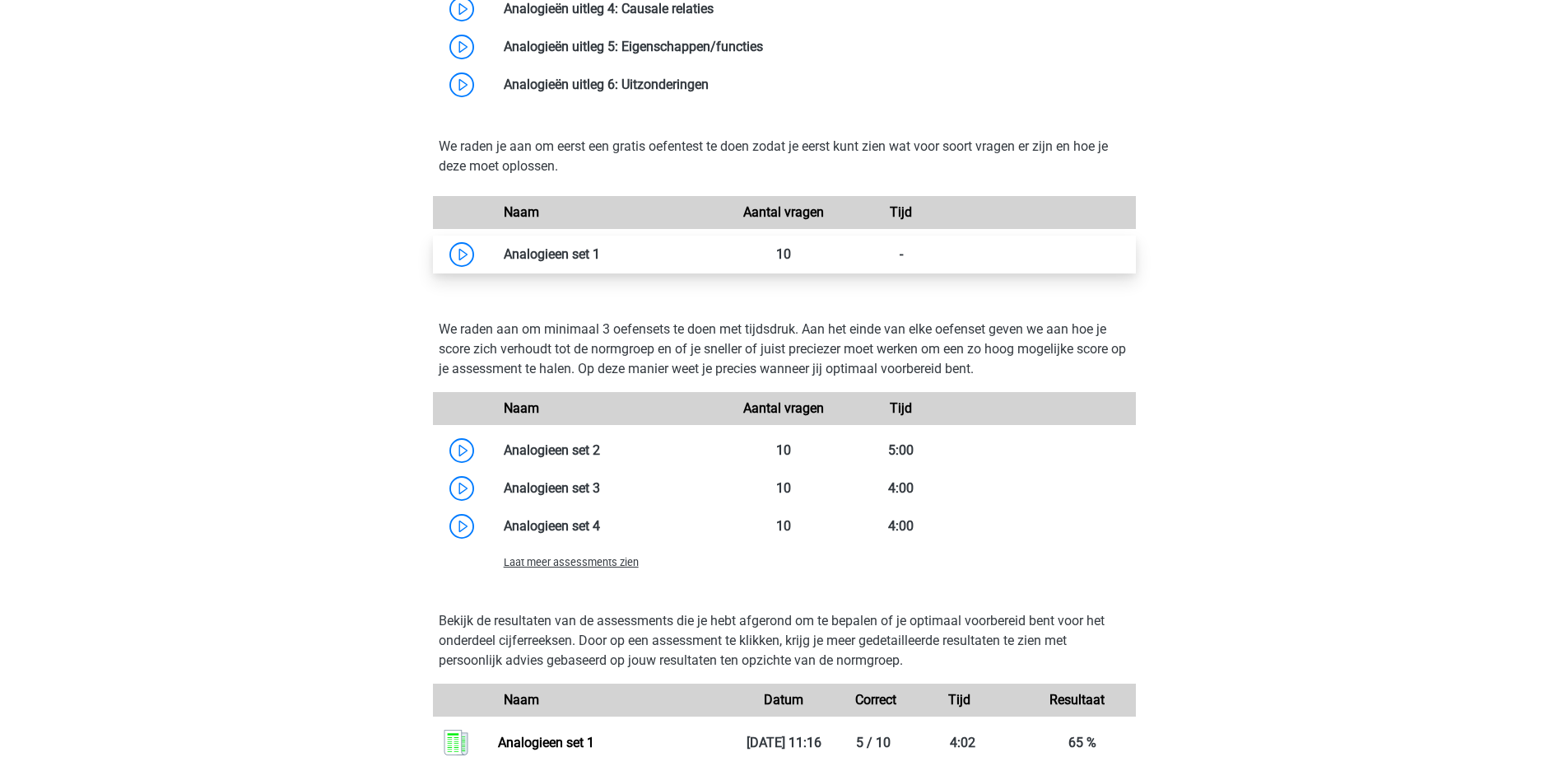
scroll to position [1482, 0]
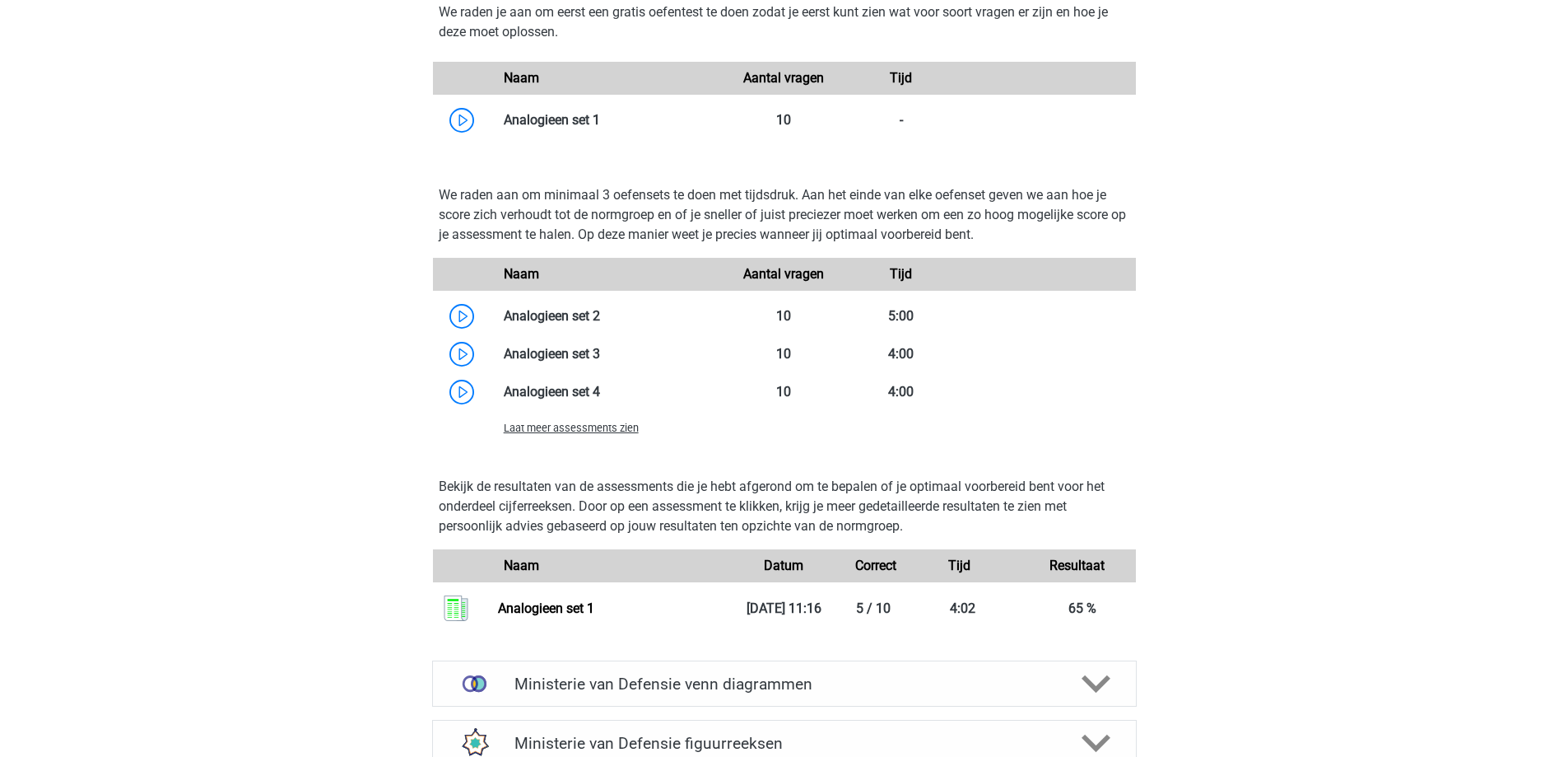
click at [634, 434] on span "Laat meer assessments zien" at bounding box center [571, 428] width 135 height 13
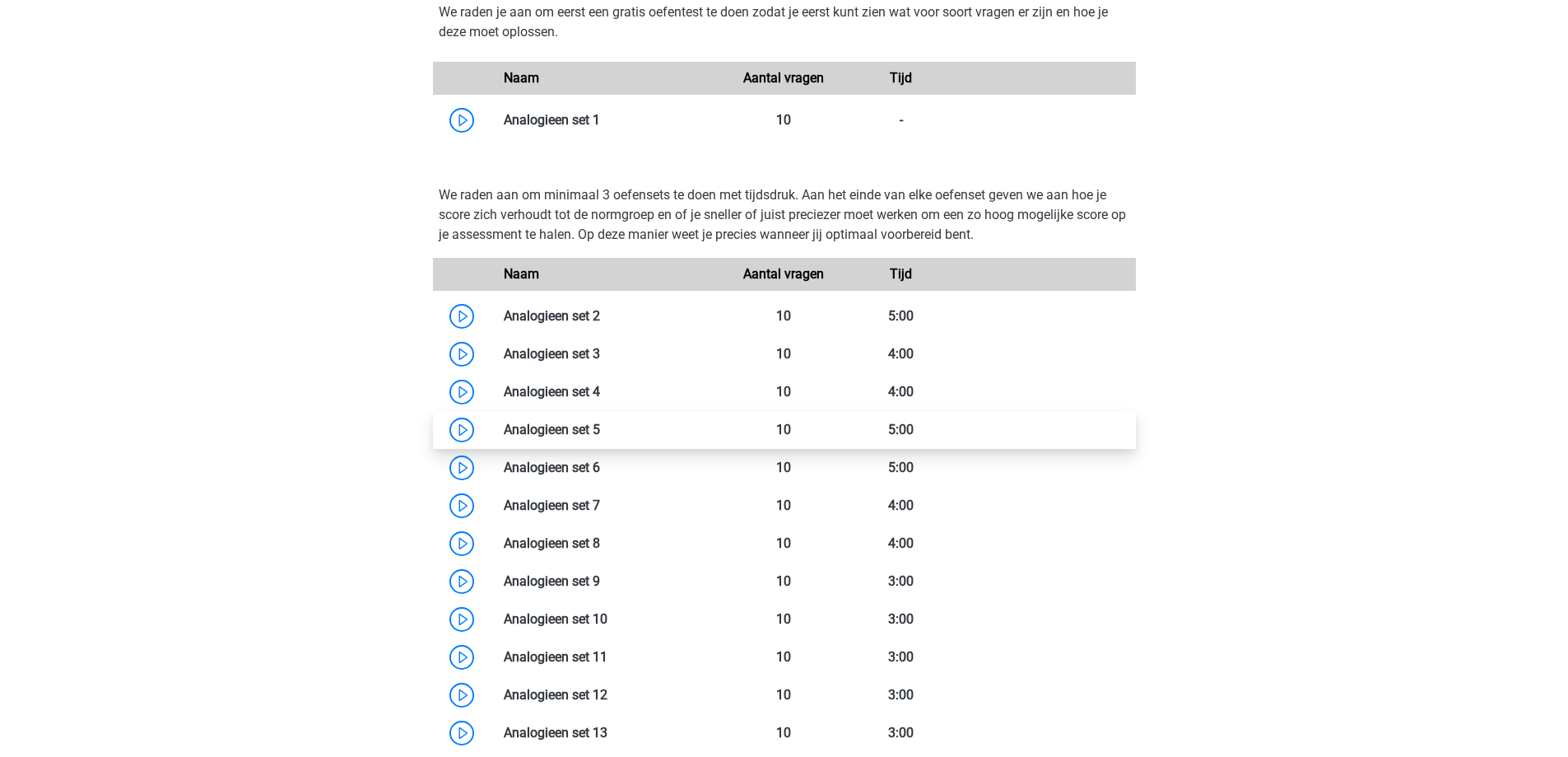
click at [600, 431] on link at bounding box center [600, 429] width 0 height 16
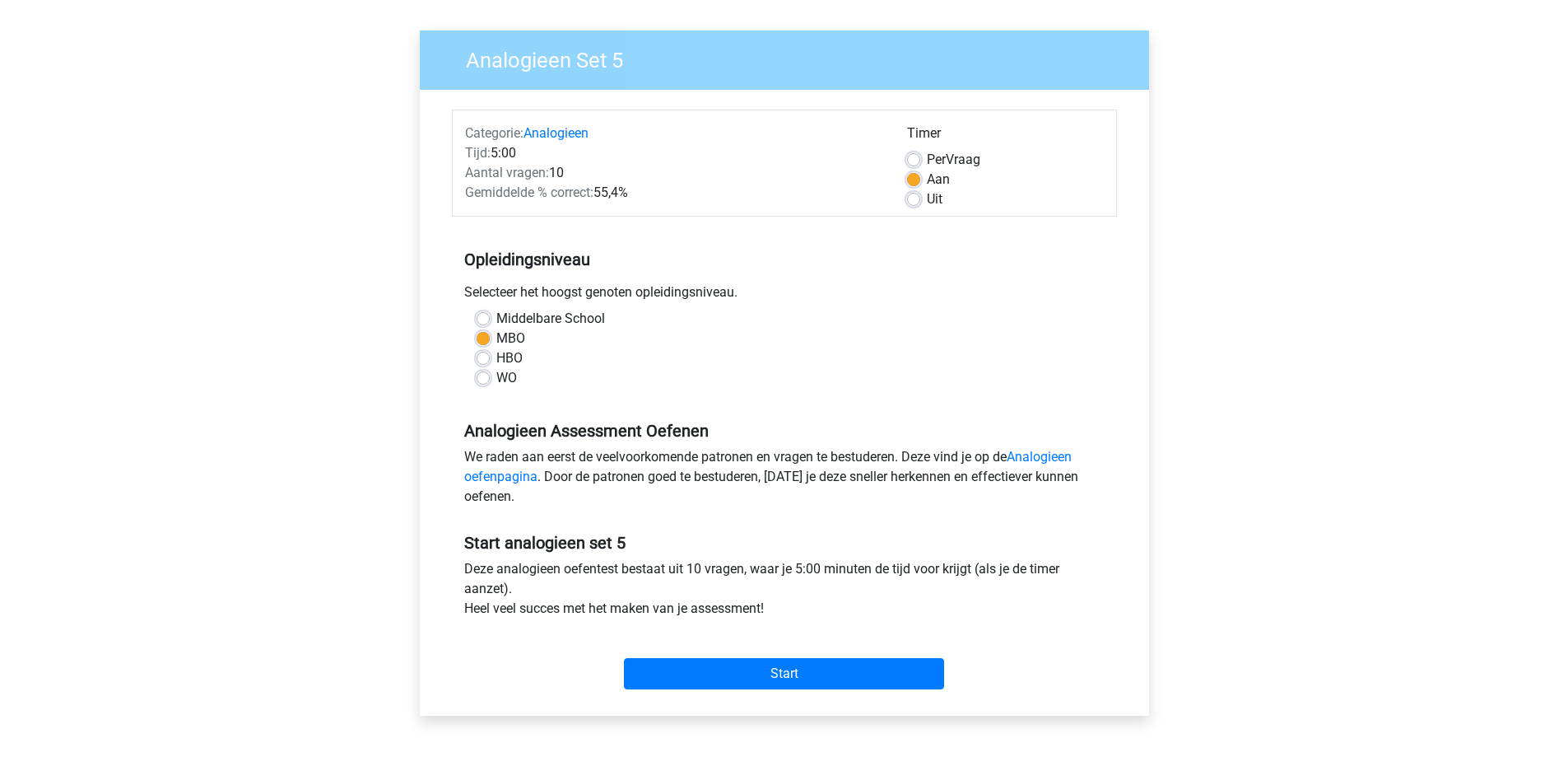
scroll to position [329, 0]
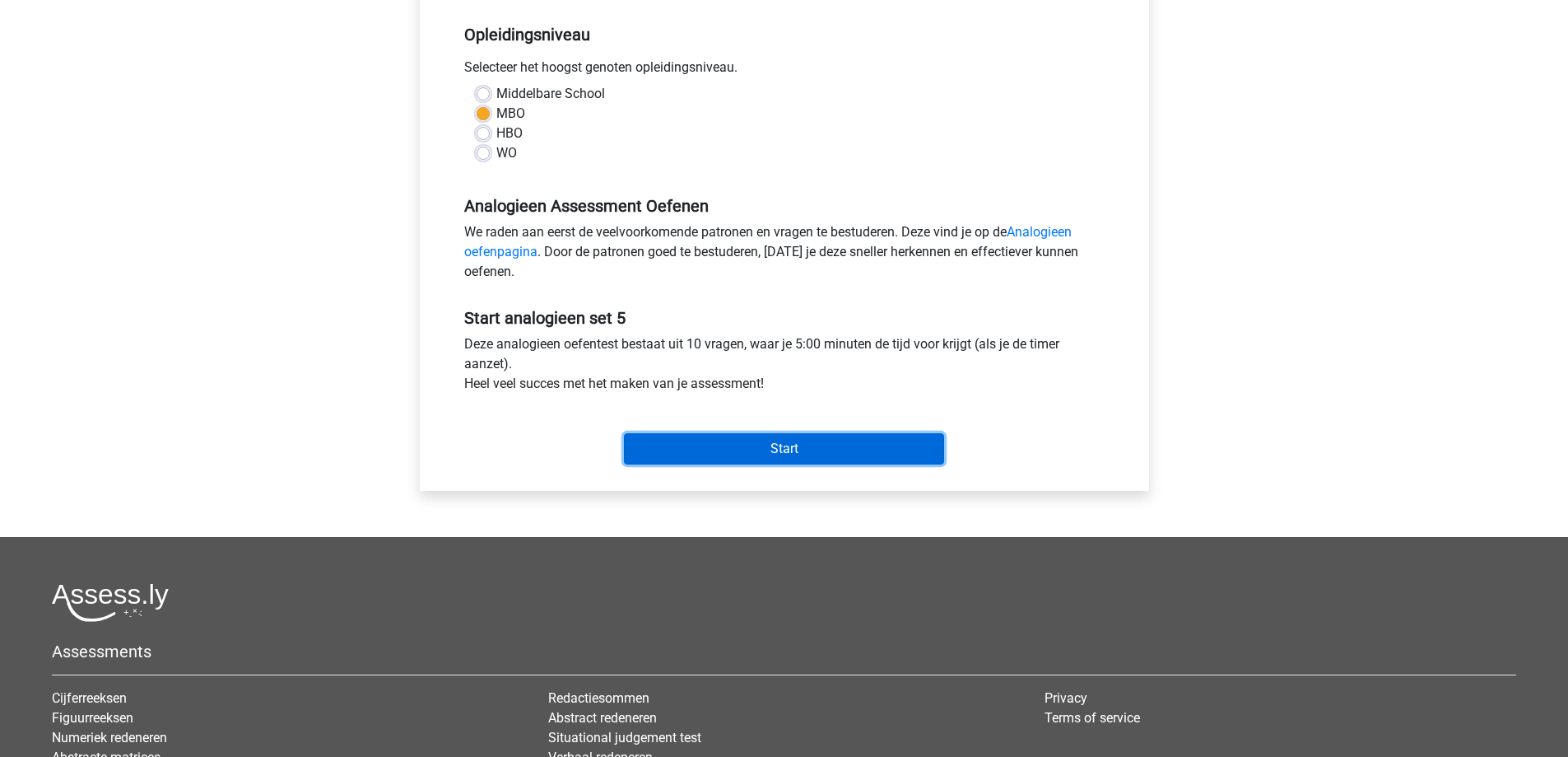
click at [829, 444] on input "Start" at bounding box center [784, 448] width 320 height 31
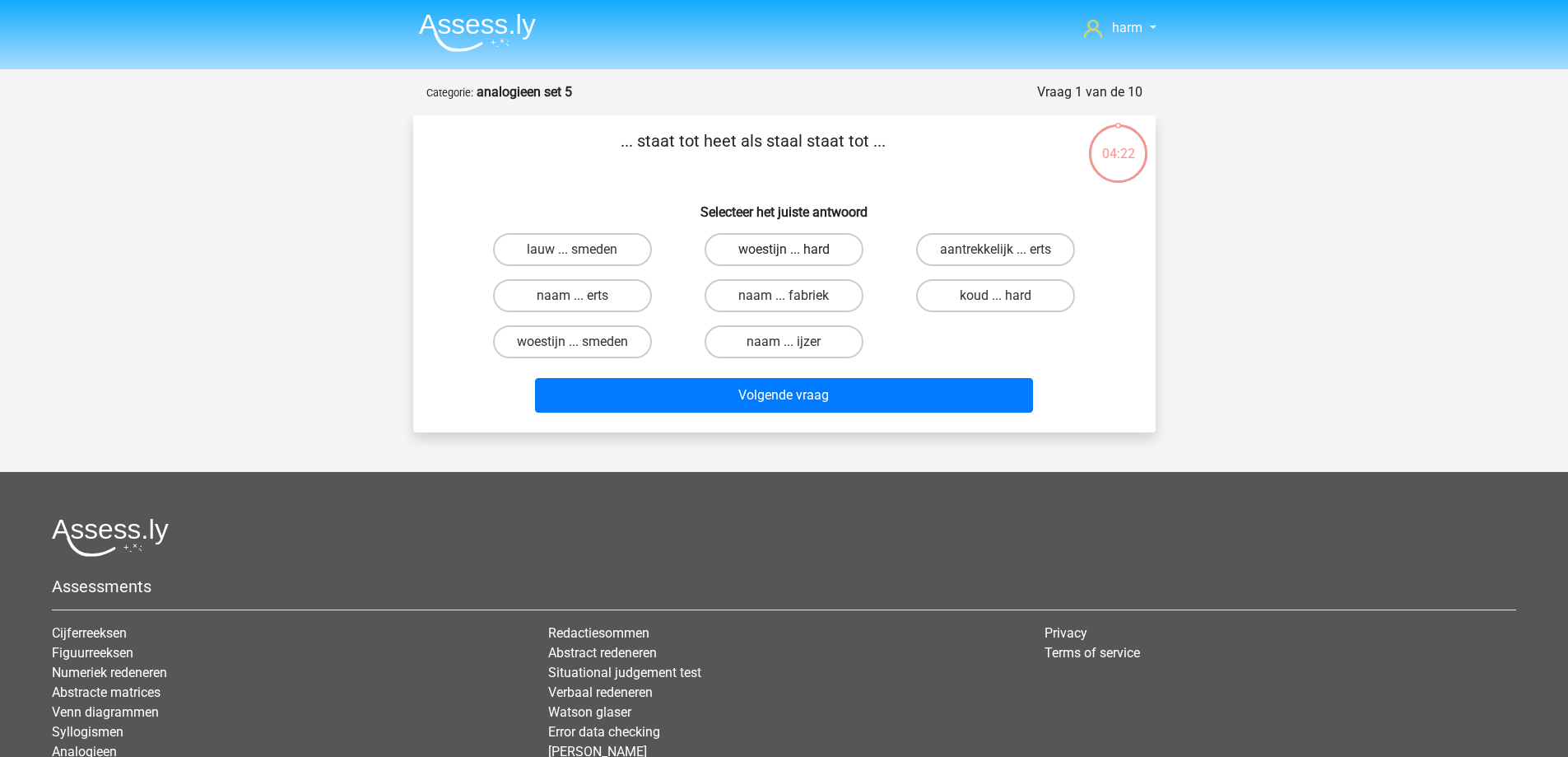
click at [842, 250] on label "woestijn ... hard" at bounding box center [784, 249] width 159 height 33
click at [795, 250] on input "woestijn ... hard" at bounding box center [789, 254] width 11 height 11
radio input "true"
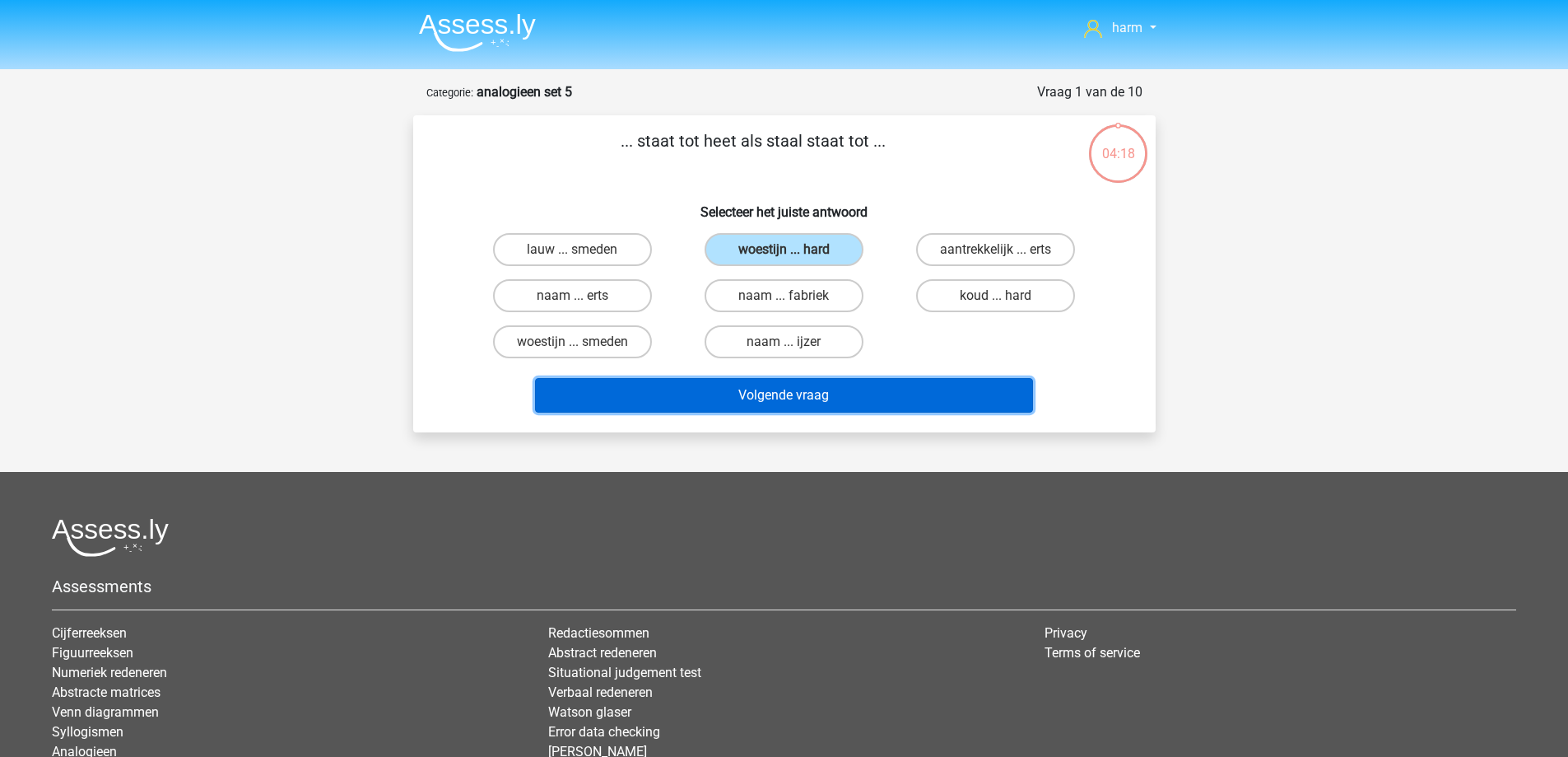
click at [827, 396] on button "Volgende vraag" at bounding box center [784, 395] width 498 height 35
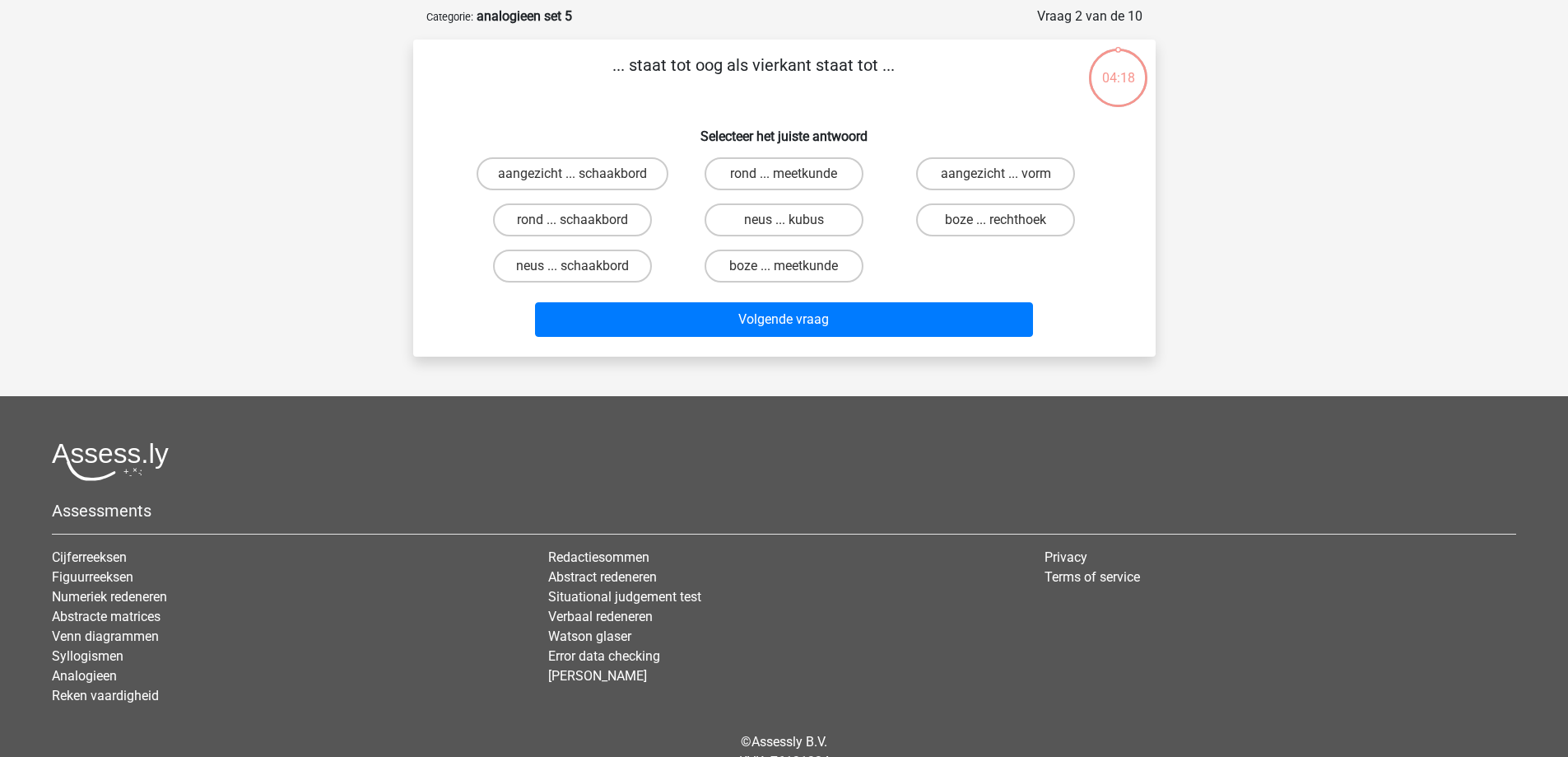
scroll to position [83, 0]
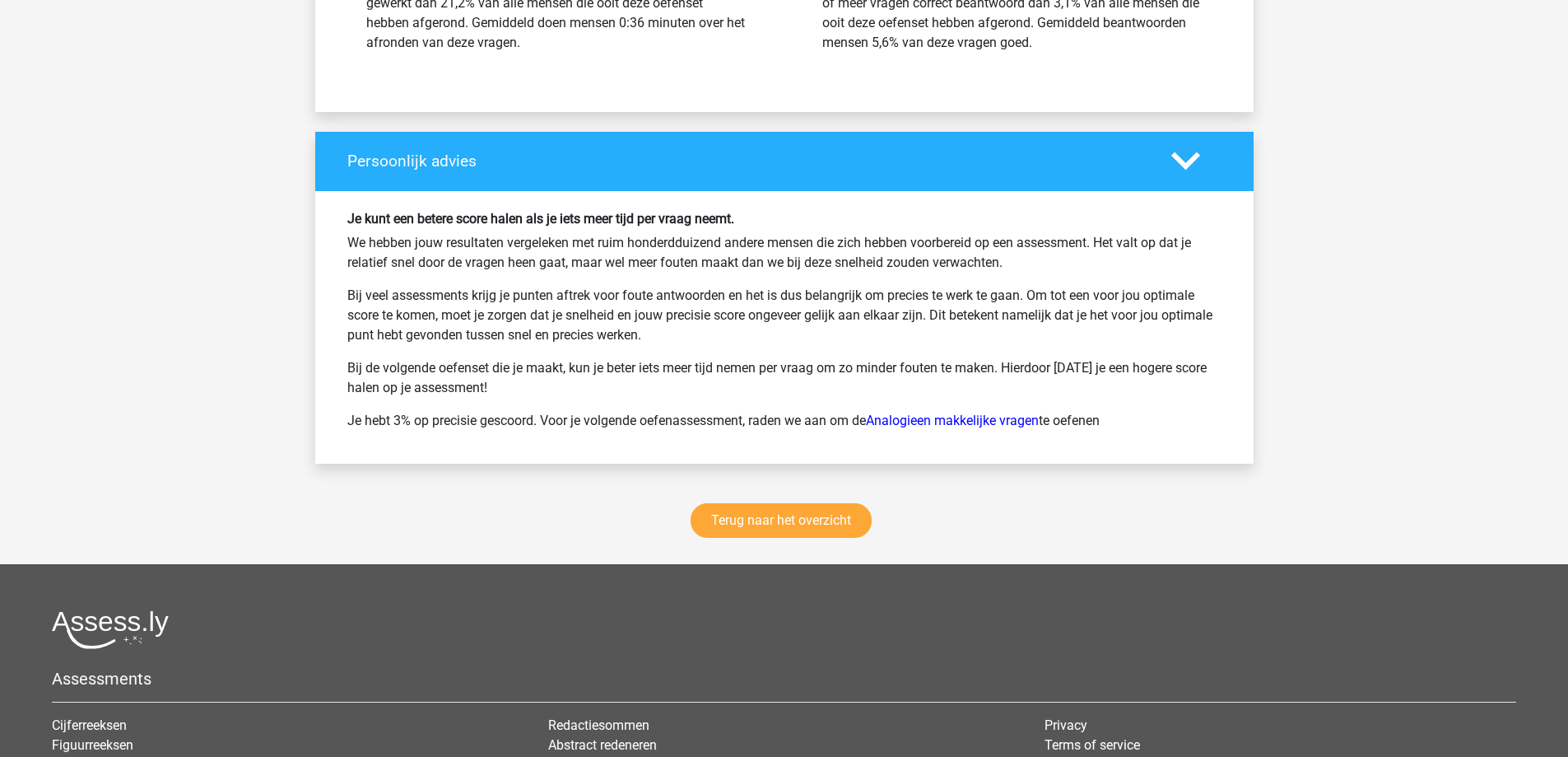
scroll to position [2141, 0]
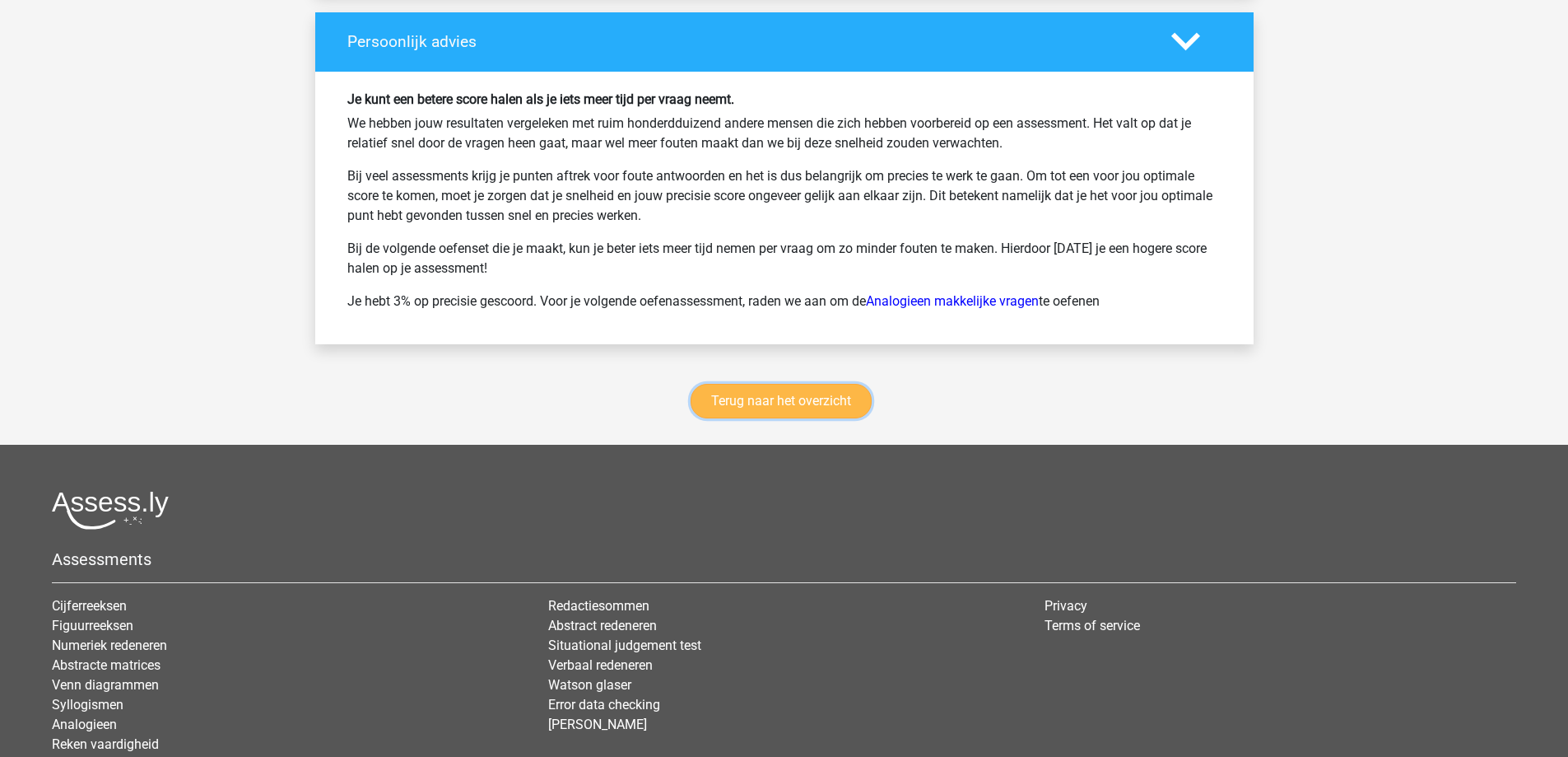
click at [771, 392] on link "Terug naar het overzicht" at bounding box center [780, 401] width 181 height 35
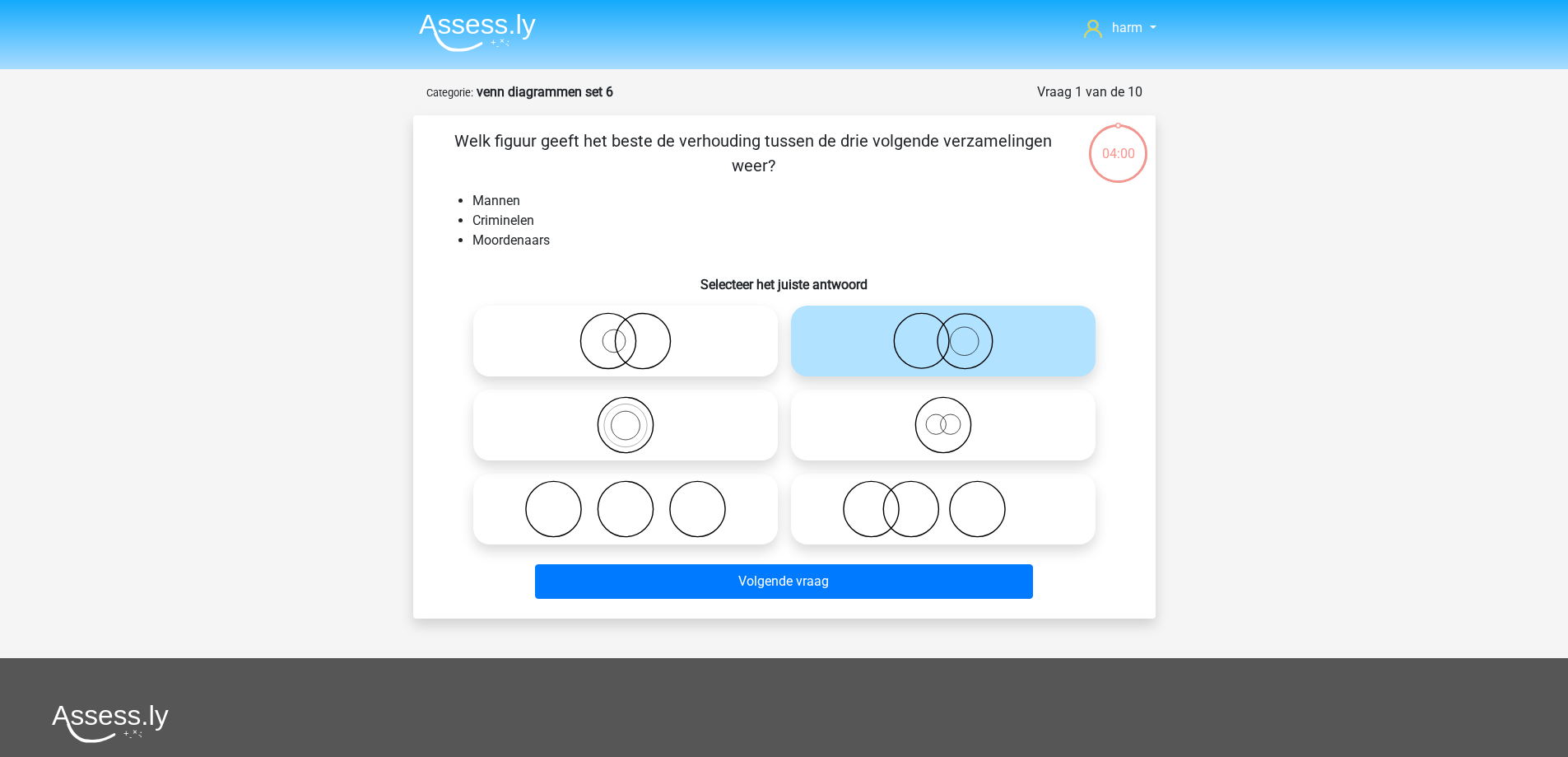
scroll to position [83, 0]
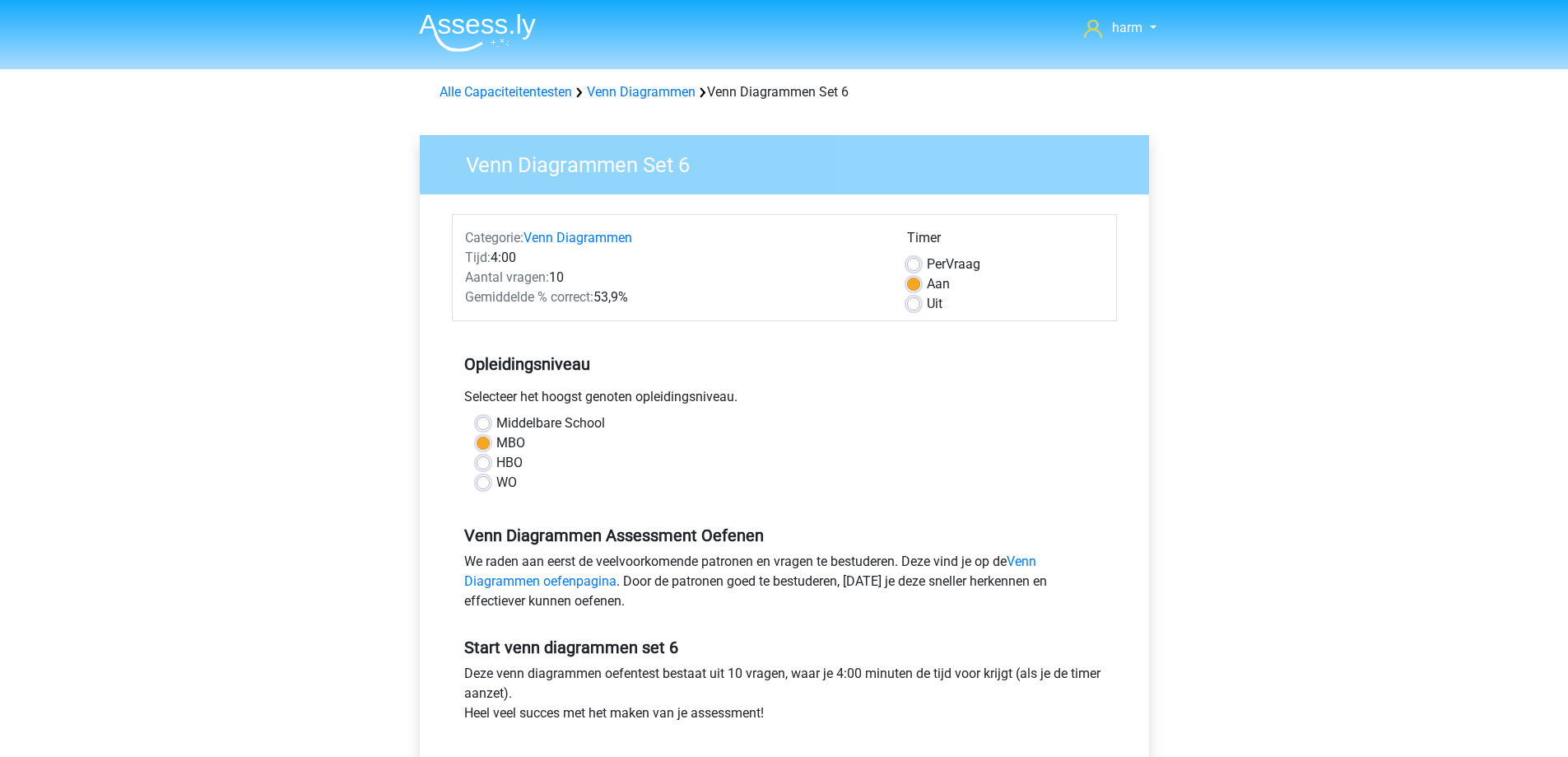
scroll to position [247, 0]
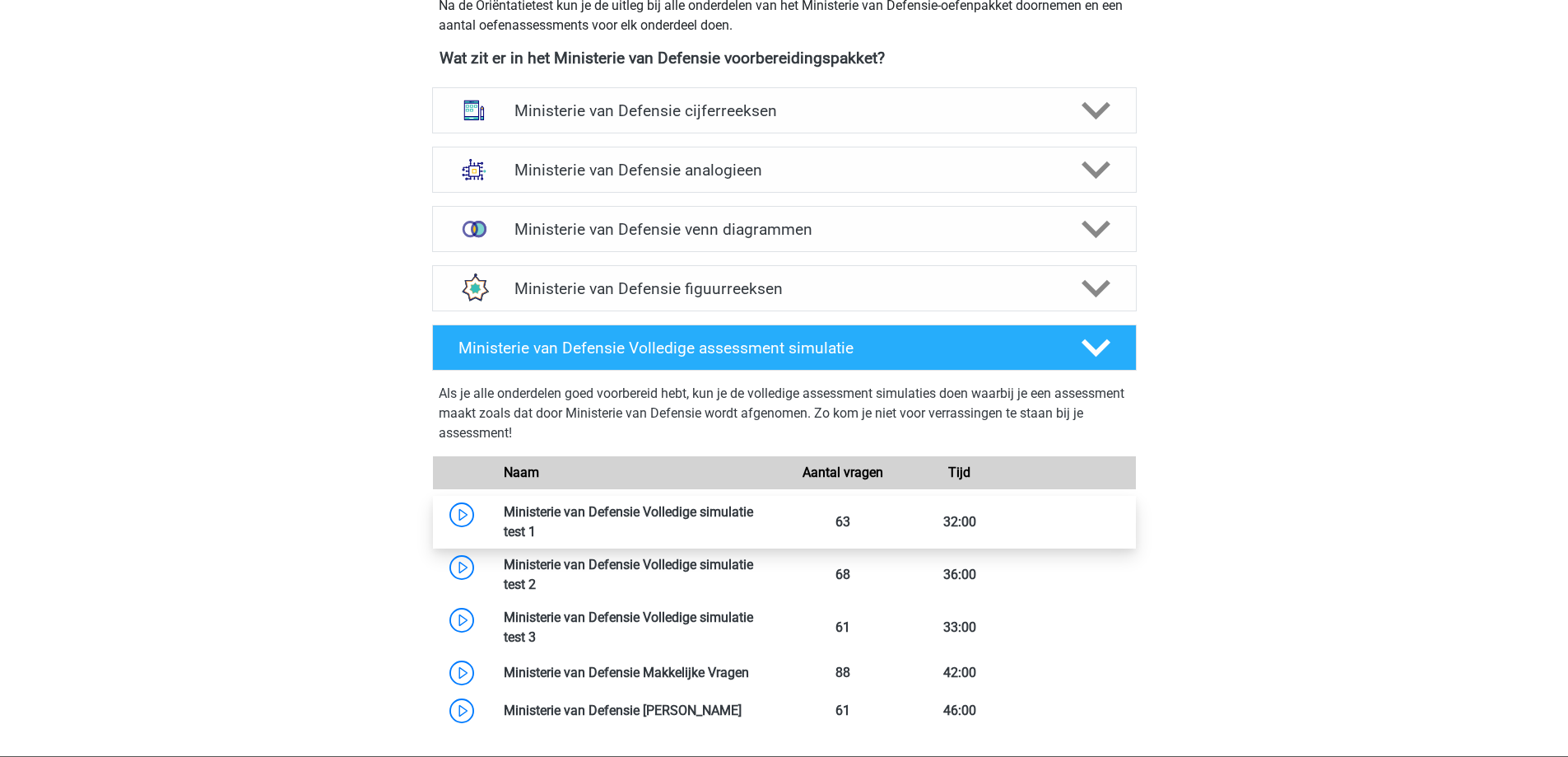
scroll to position [873, 0]
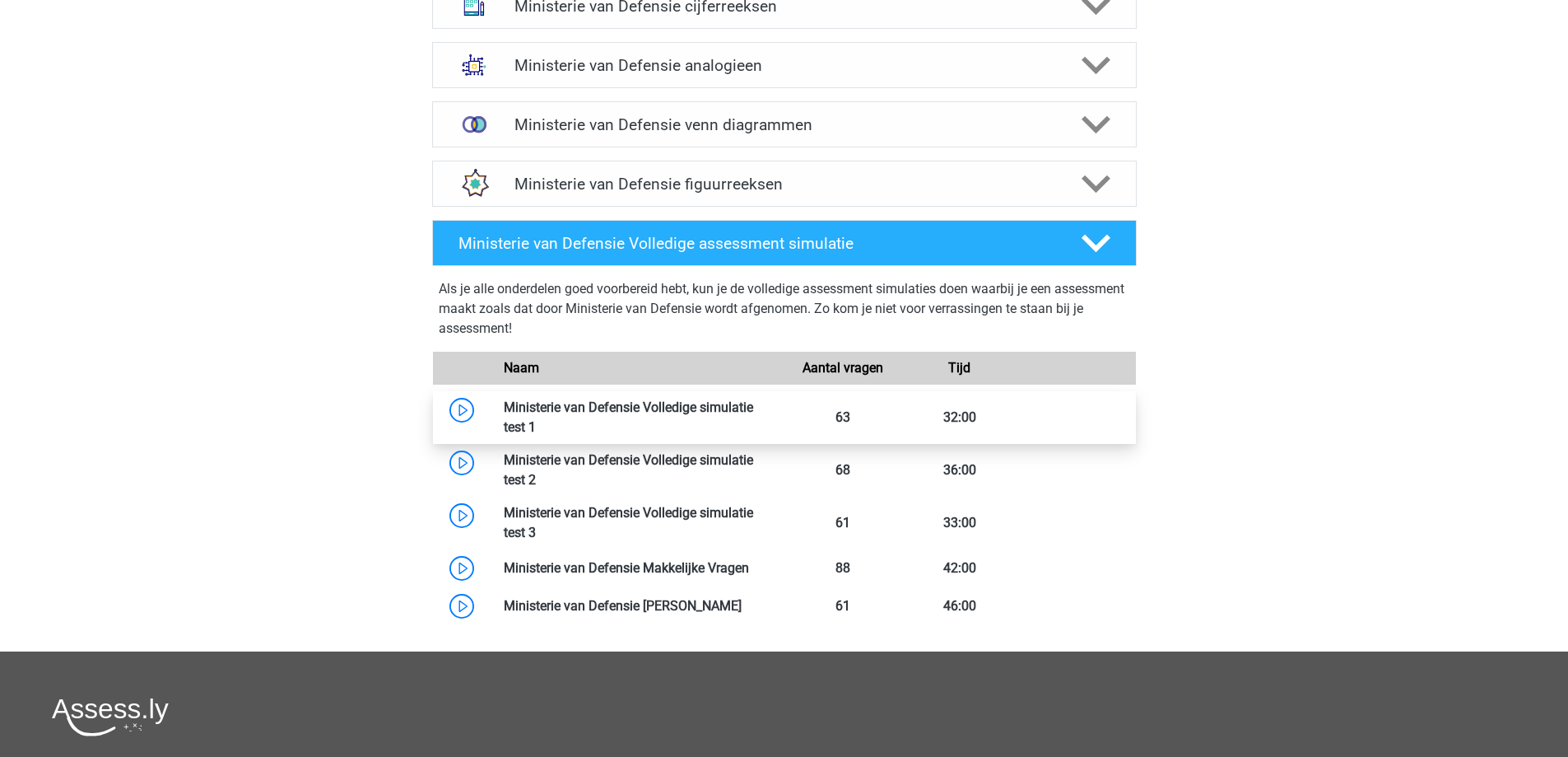
click at [536, 427] on link at bounding box center [536, 427] width 0 height 16
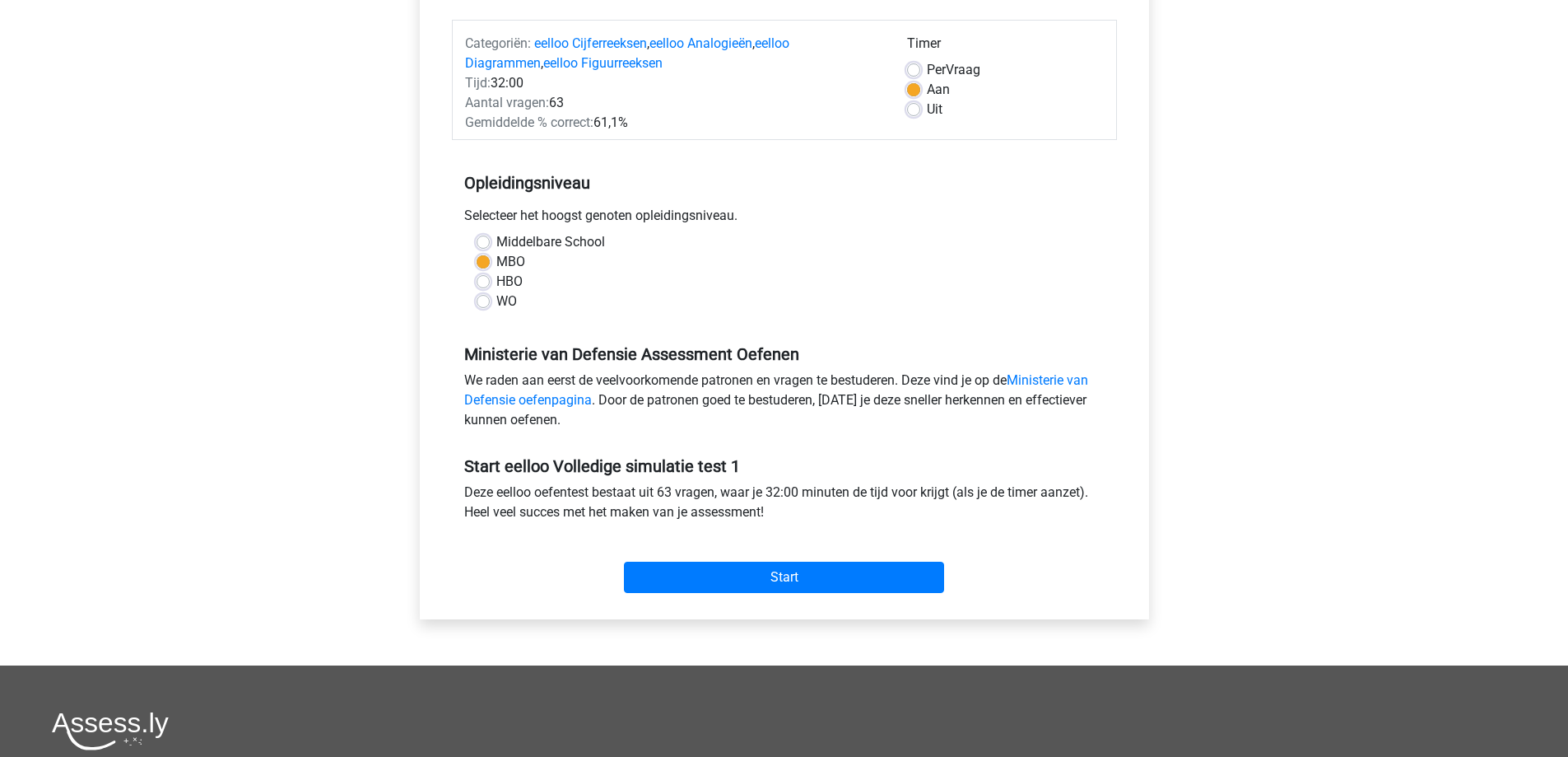
scroll to position [412, 0]
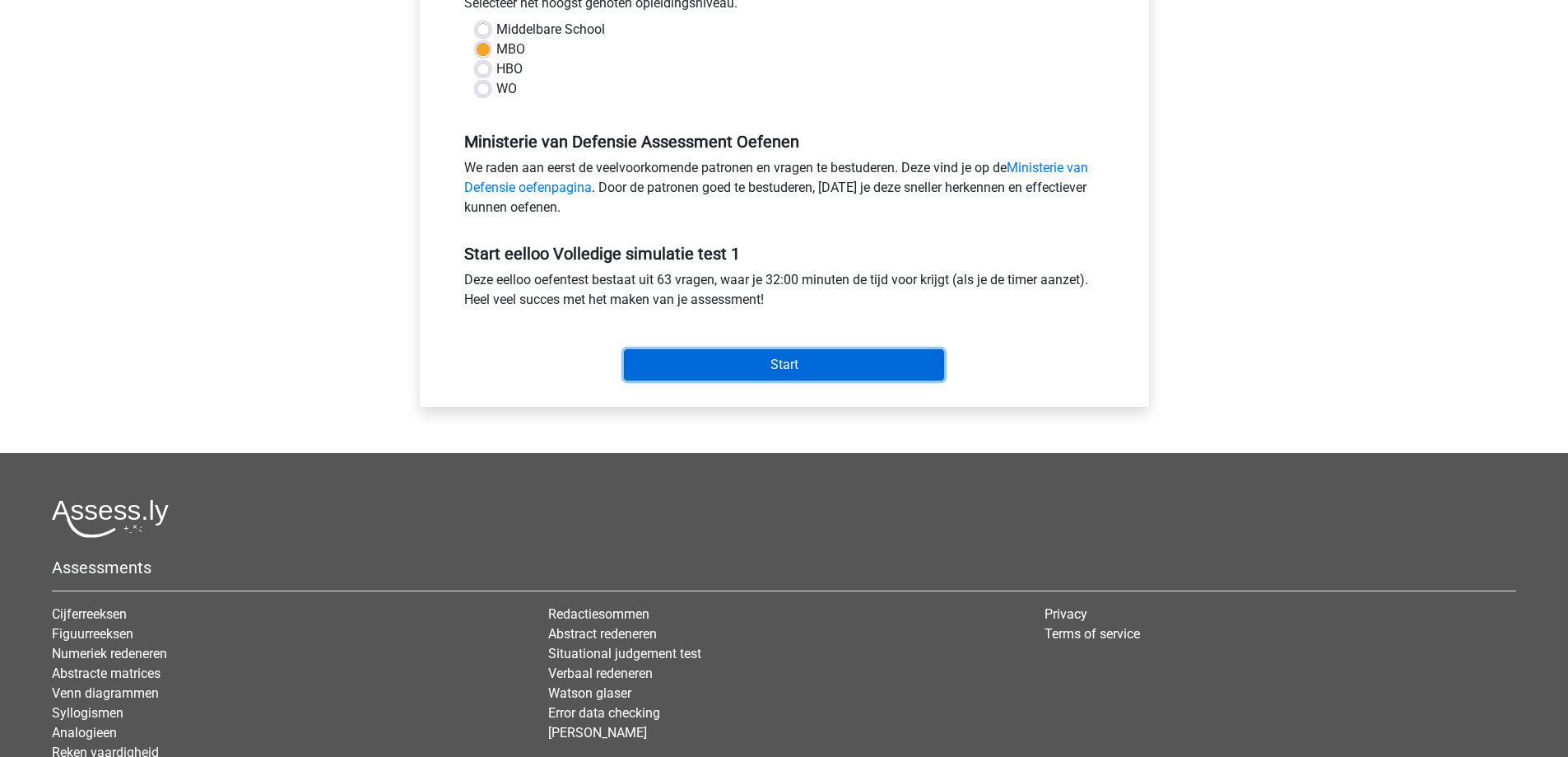
click at [741, 370] on input "Start" at bounding box center [784, 365] width 320 height 31
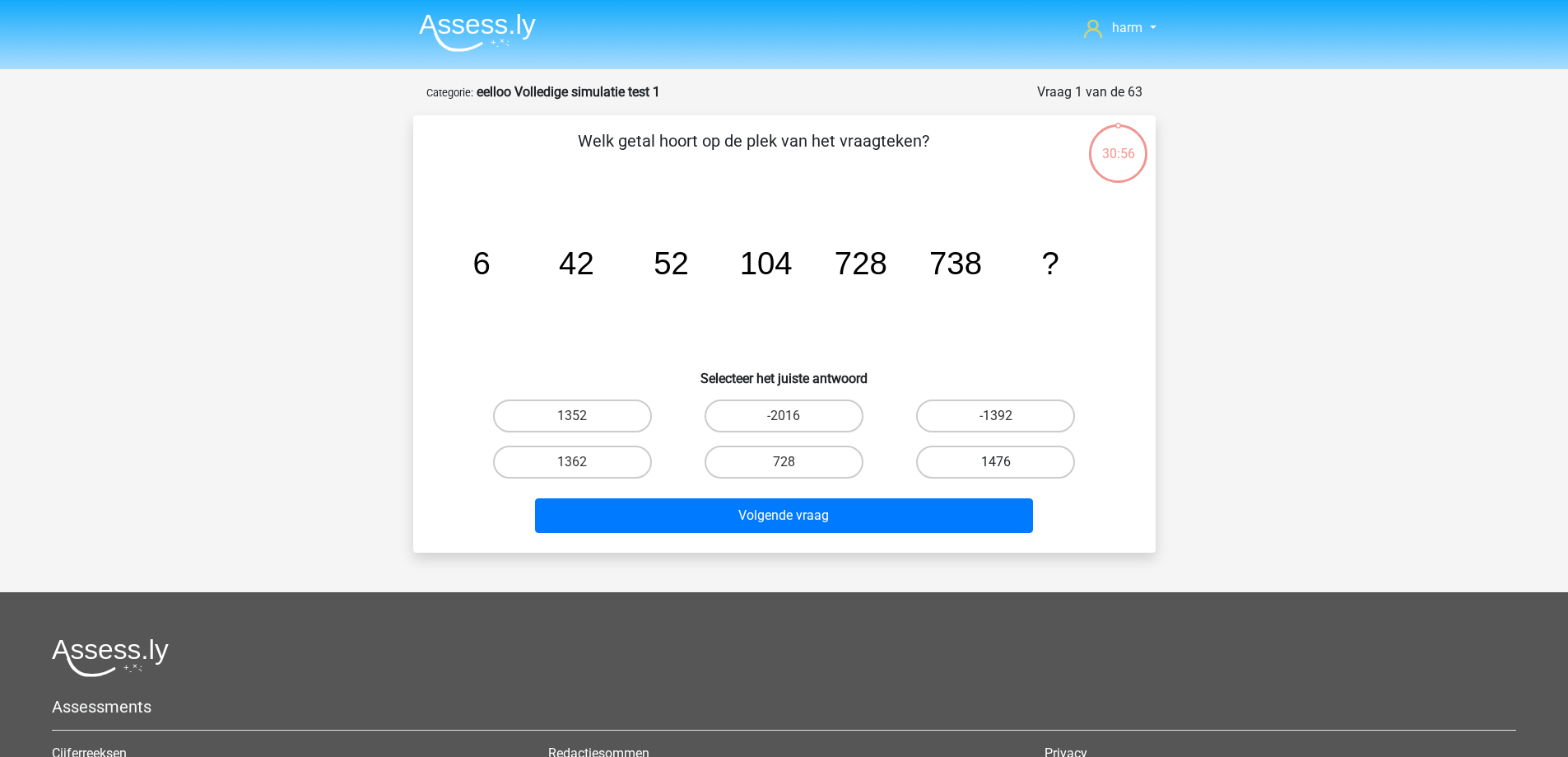
click at [965, 460] on label "1476" at bounding box center [995, 461] width 159 height 33
click at [996, 462] on input "1476" at bounding box center [1001, 467] width 11 height 11
radio input "true"
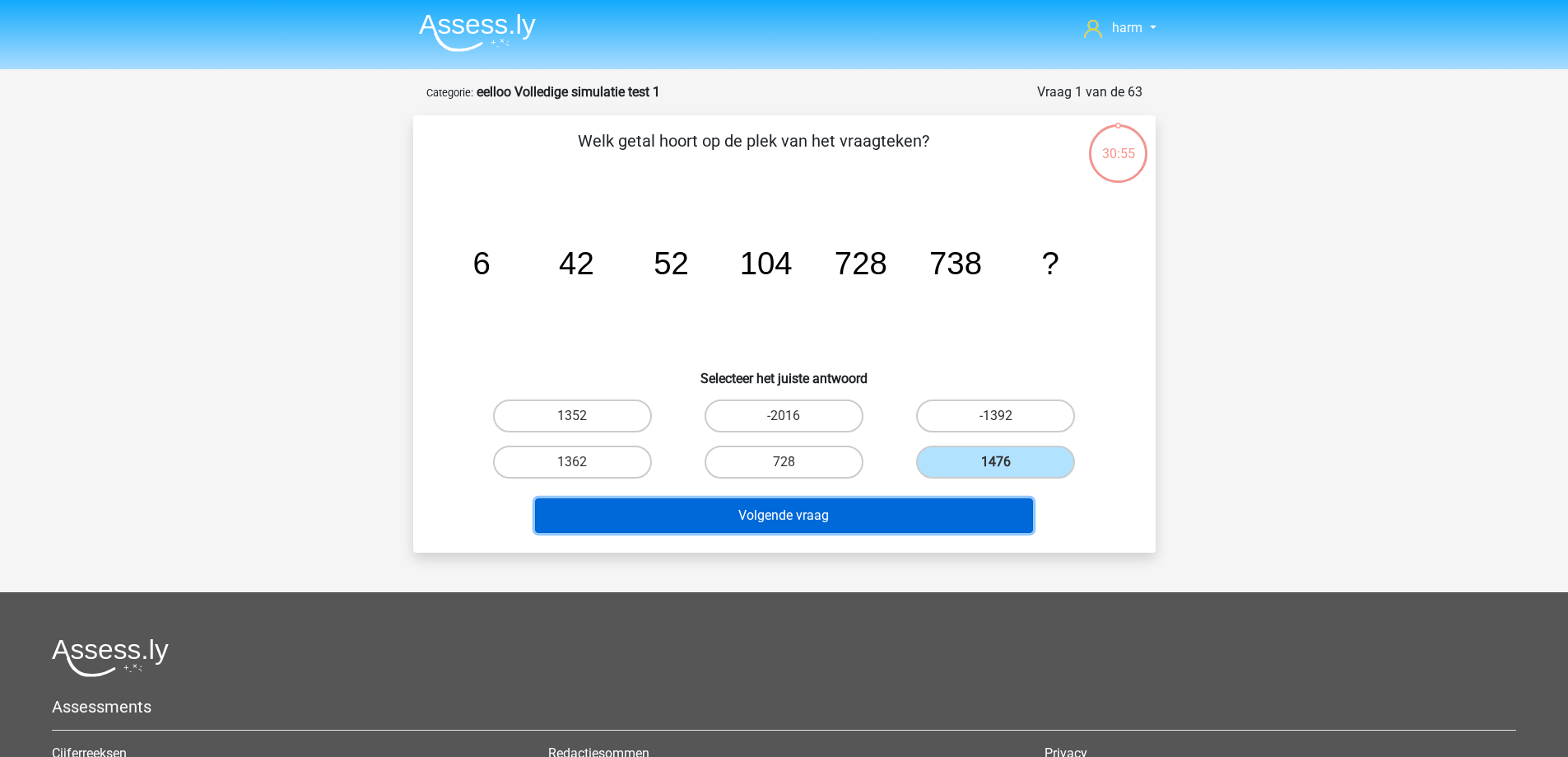
click at [970, 520] on button "Volgende vraag" at bounding box center [784, 515] width 498 height 35
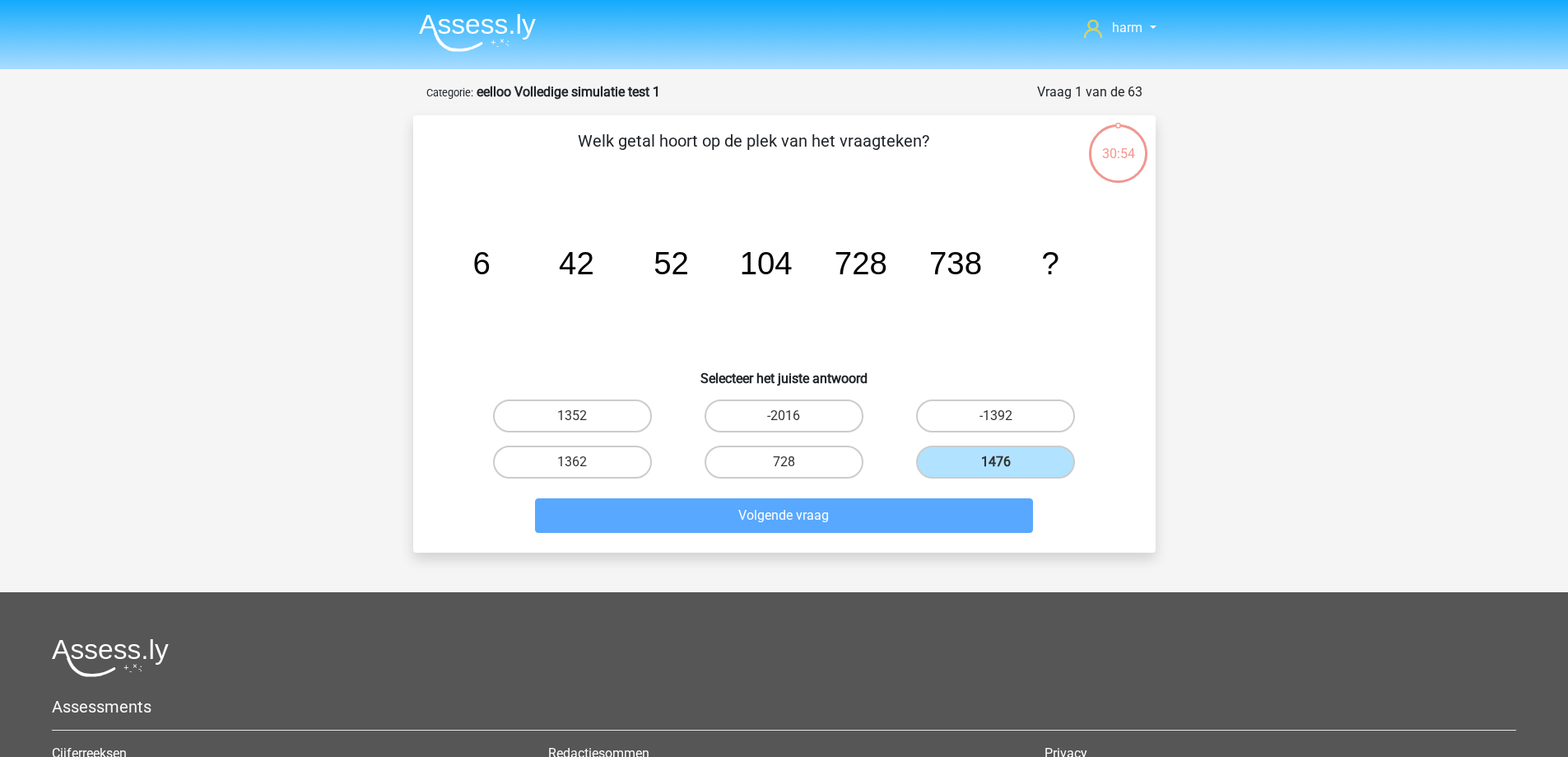
scroll to position [83, 0]
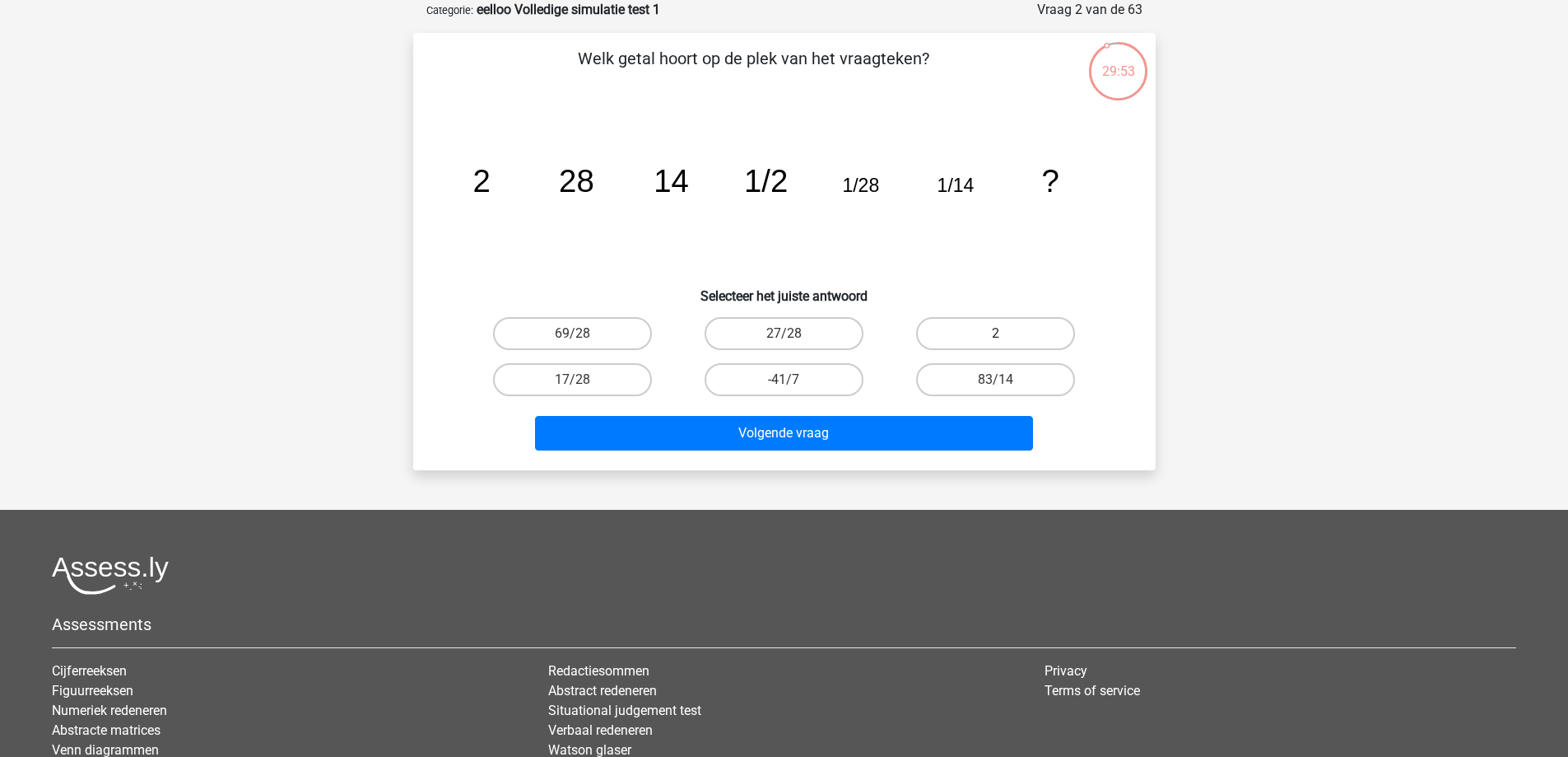
click at [1035, 341] on label "2" at bounding box center [995, 333] width 159 height 33
click at [1007, 341] on input "2" at bounding box center [1001, 339] width 11 height 11
radio input "true"
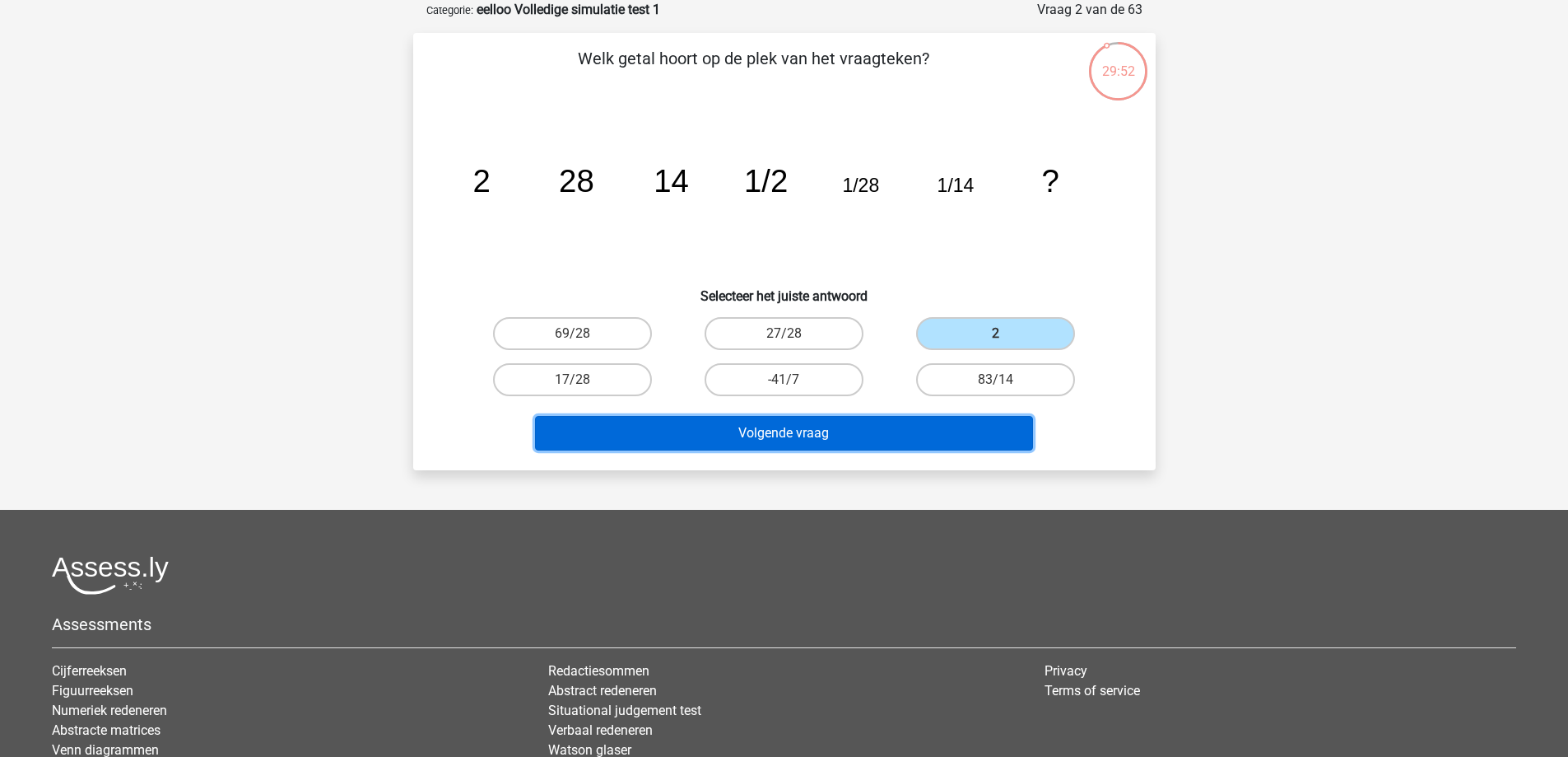
click at [941, 429] on button "Volgende vraag" at bounding box center [784, 433] width 498 height 35
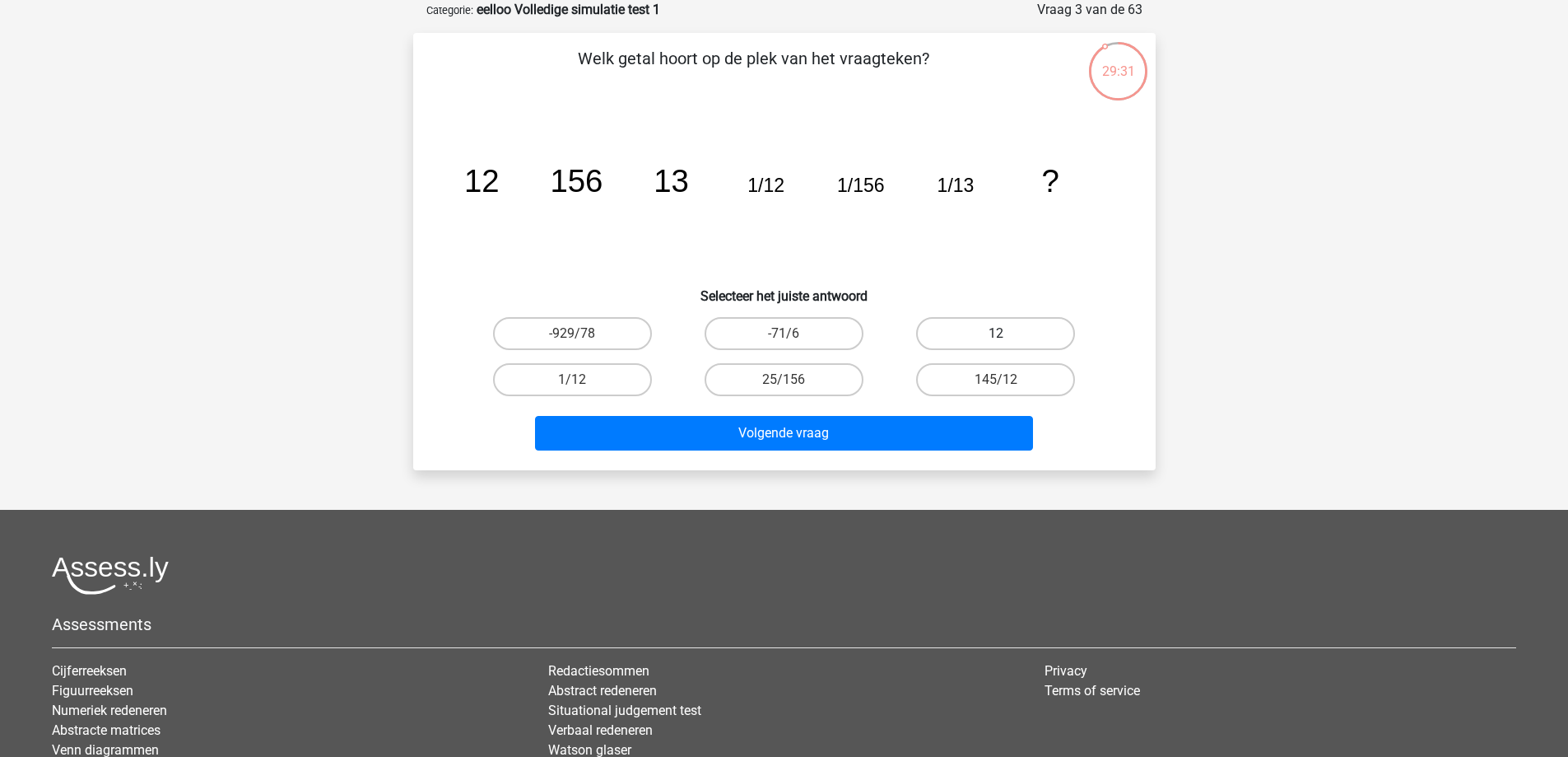
click at [1007, 328] on label "12" at bounding box center [995, 333] width 159 height 33
click at [1007, 333] on input "12" at bounding box center [1001, 339] width 11 height 11
radio input "true"
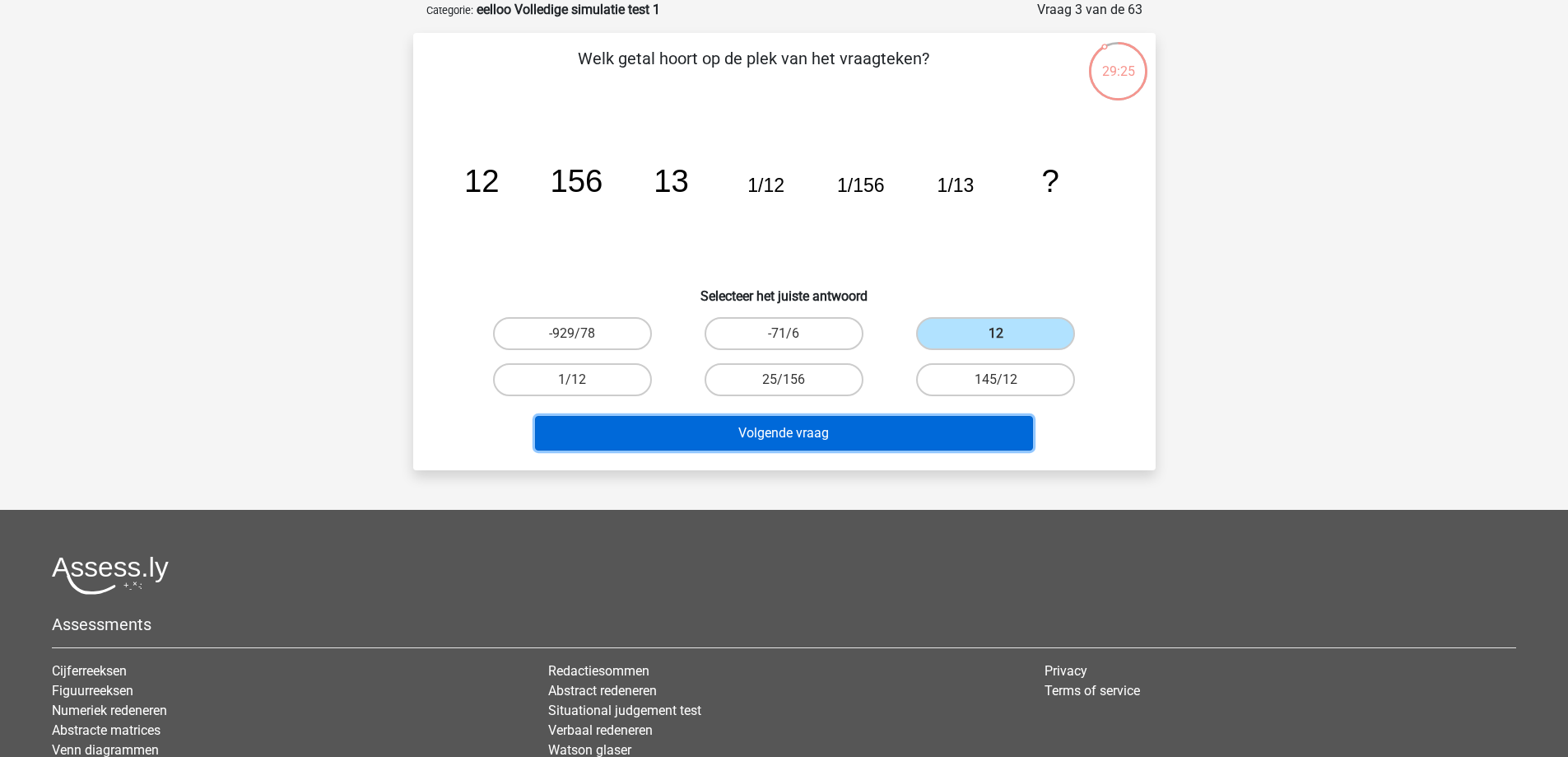
click at [858, 440] on button "Volgende vraag" at bounding box center [784, 433] width 498 height 35
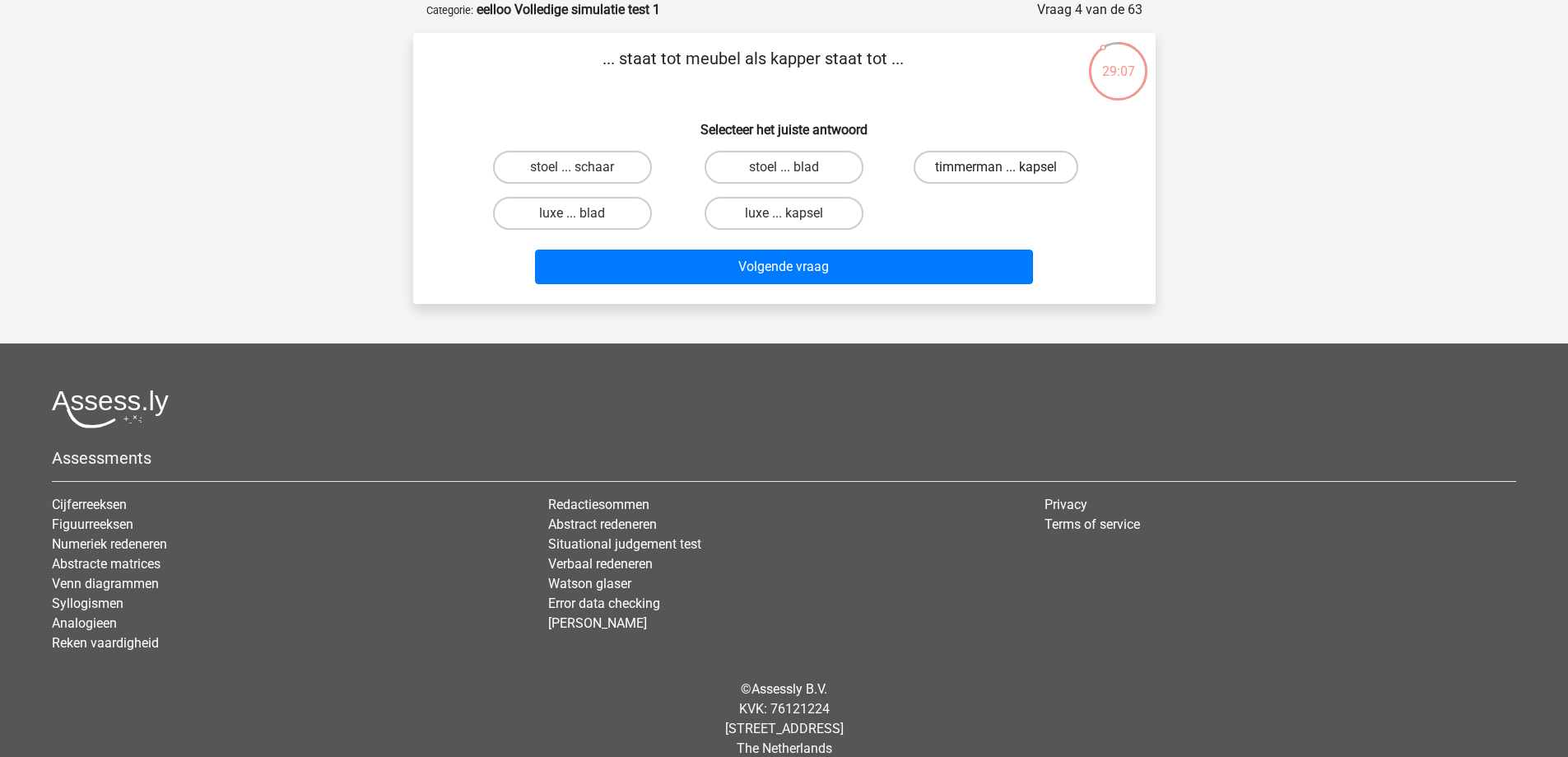
click at [991, 171] on label "timmerman ... kapsel" at bounding box center [996, 167] width 165 height 33
click at [996, 171] on input "timmerman ... kapsel" at bounding box center [1001, 173] width 11 height 11
radio input "true"
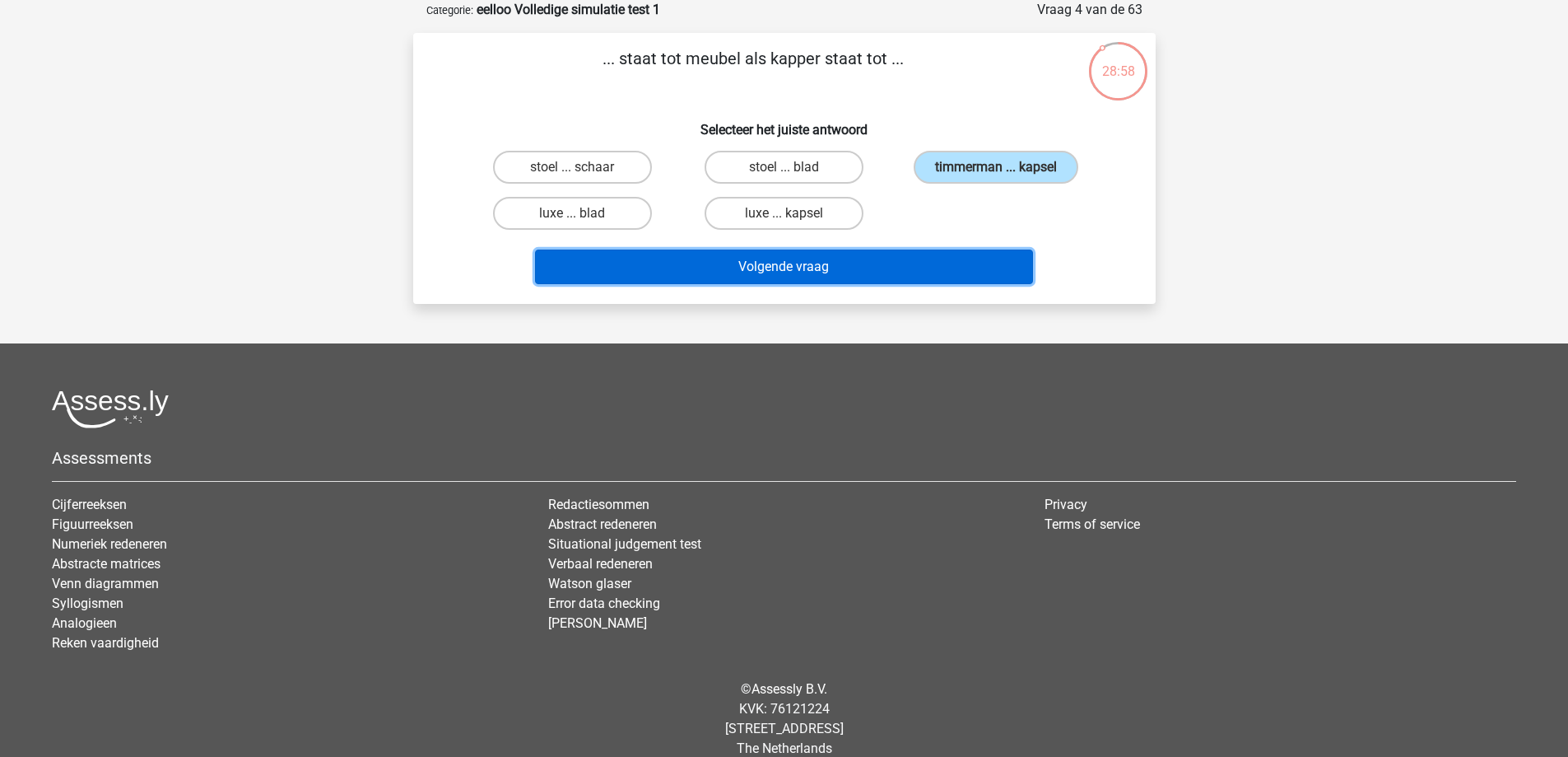
click at [872, 264] on button "Volgende vraag" at bounding box center [784, 266] width 498 height 35
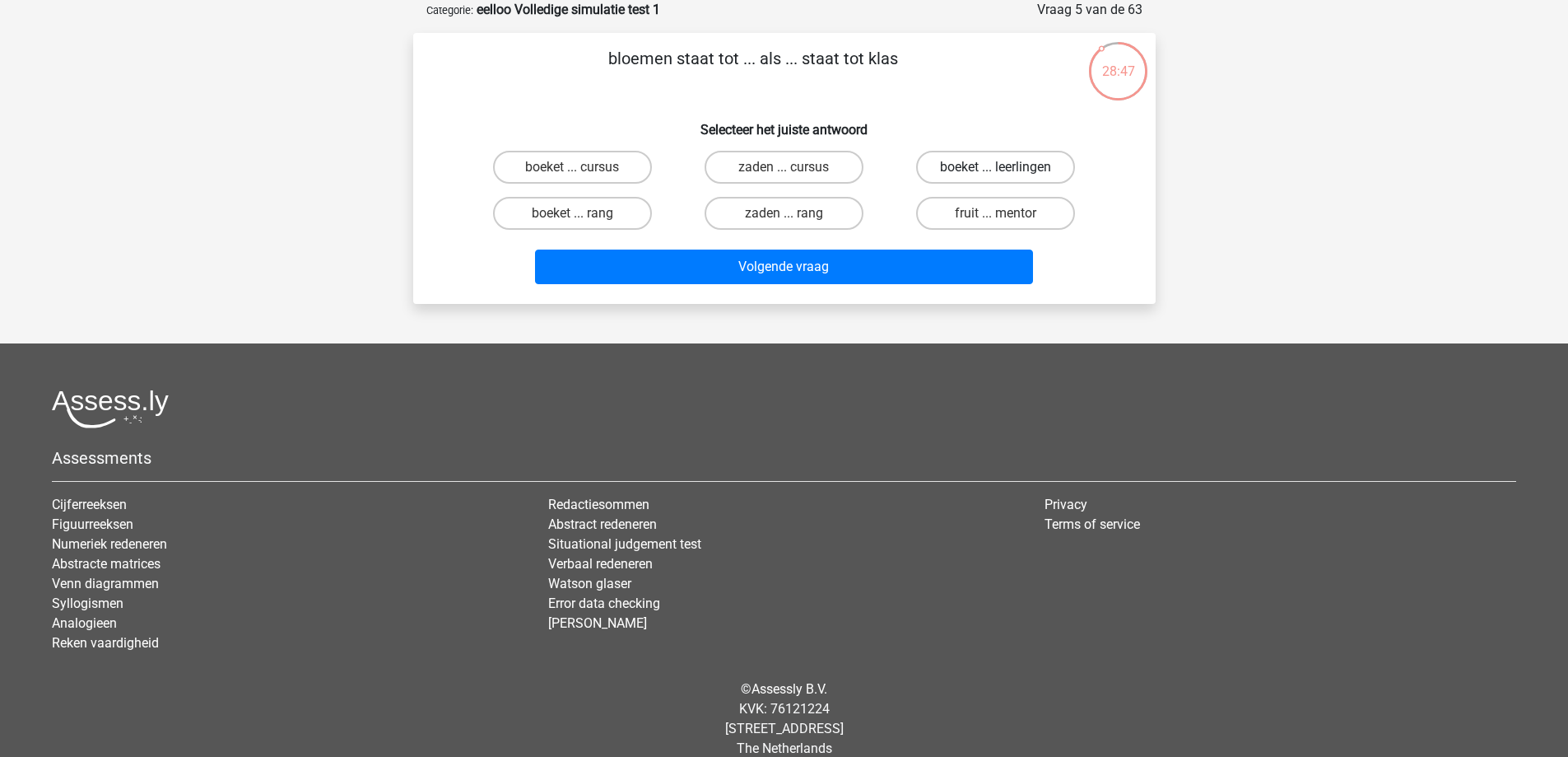
click at [997, 163] on label "boeket ... leerlingen" at bounding box center [995, 167] width 159 height 33
click at [997, 168] on input "boeket ... leerlingen" at bounding box center [1001, 173] width 11 height 11
radio input "true"
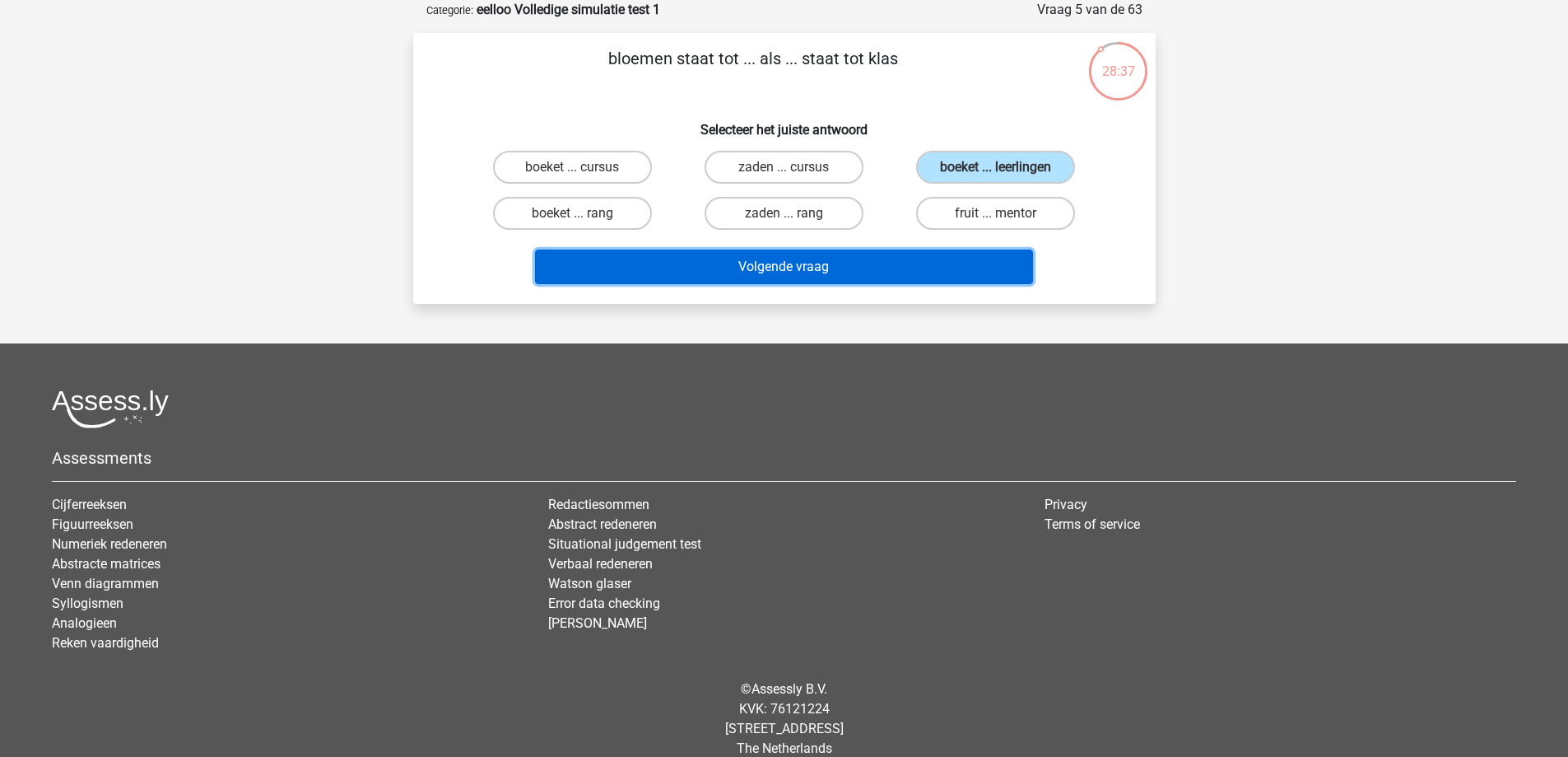
click at [784, 267] on button "Volgende vraag" at bounding box center [784, 266] width 498 height 35
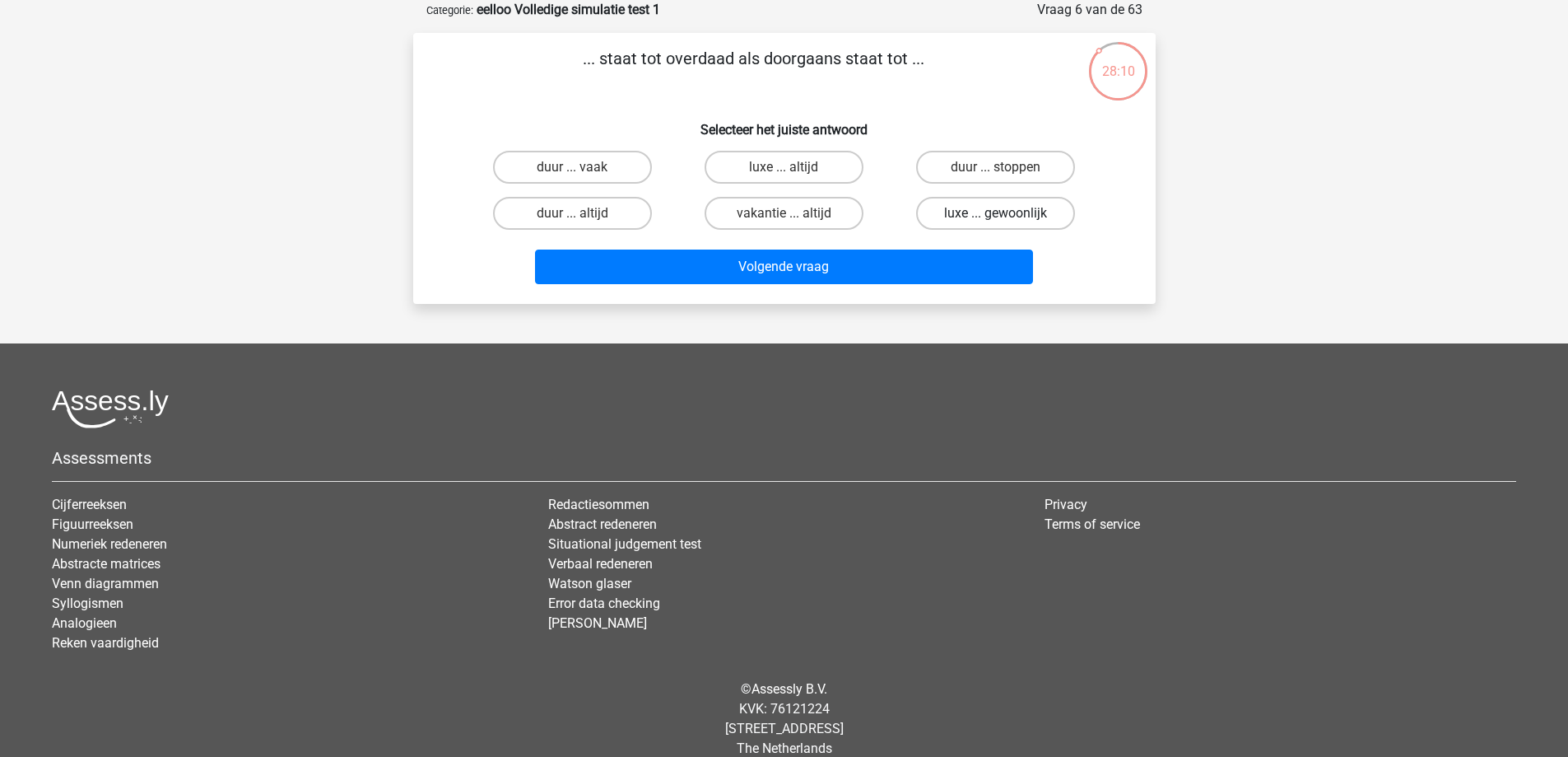
click at [938, 212] on label "luxe ... gewoonlijk" at bounding box center [995, 213] width 159 height 33
click at [996, 213] on input "luxe ... gewoonlijk" at bounding box center [1001, 218] width 11 height 11
radio input "true"
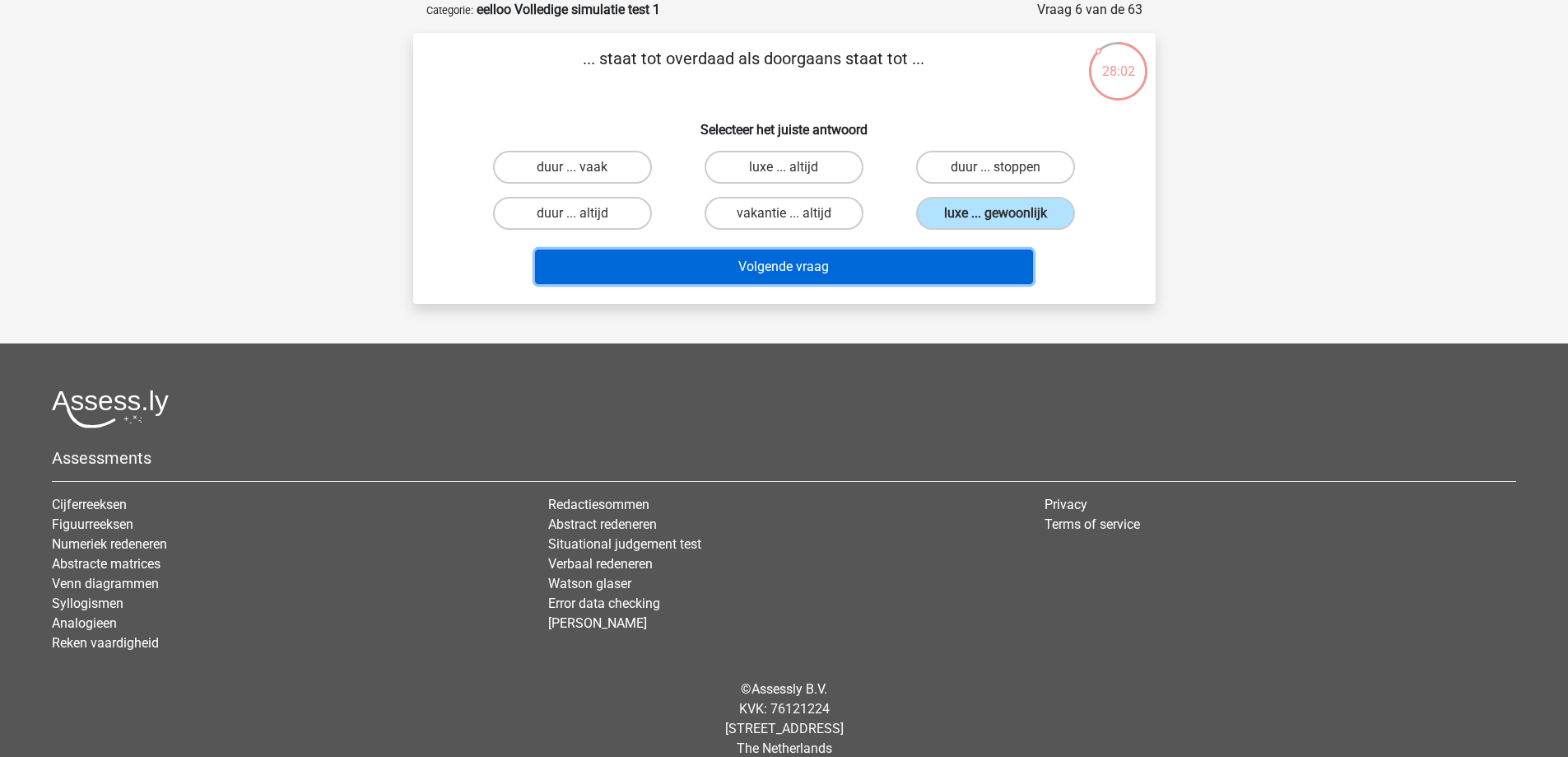
click at [907, 257] on button "Volgende vraag" at bounding box center [784, 266] width 498 height 35
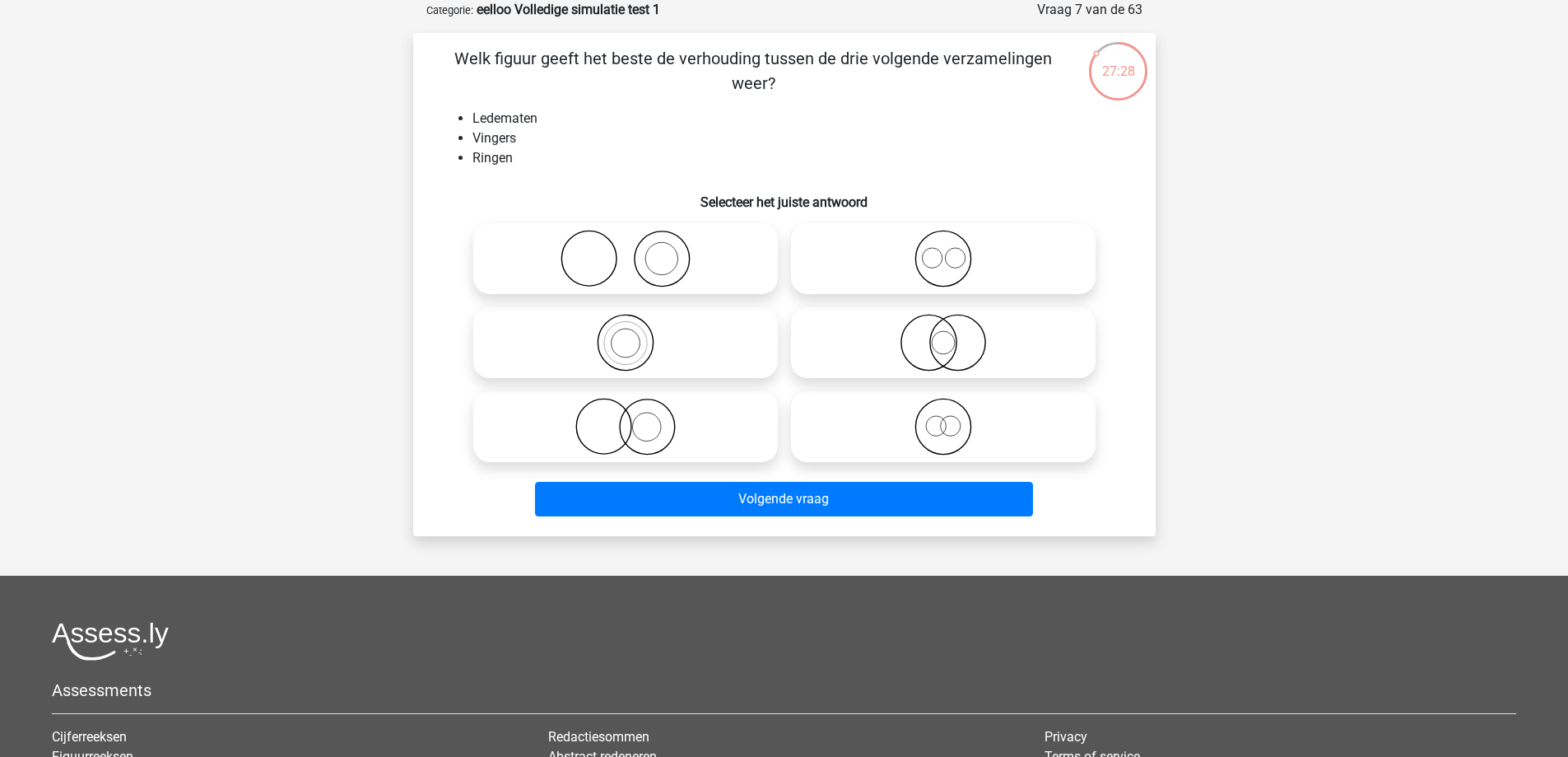
click at [939, 256] on icon at bounding box center [943, 259] width 291 height 57
click at [943, 250] on input "radio" at bounding box center [949, 245] width 11 height 11
radio input "true"
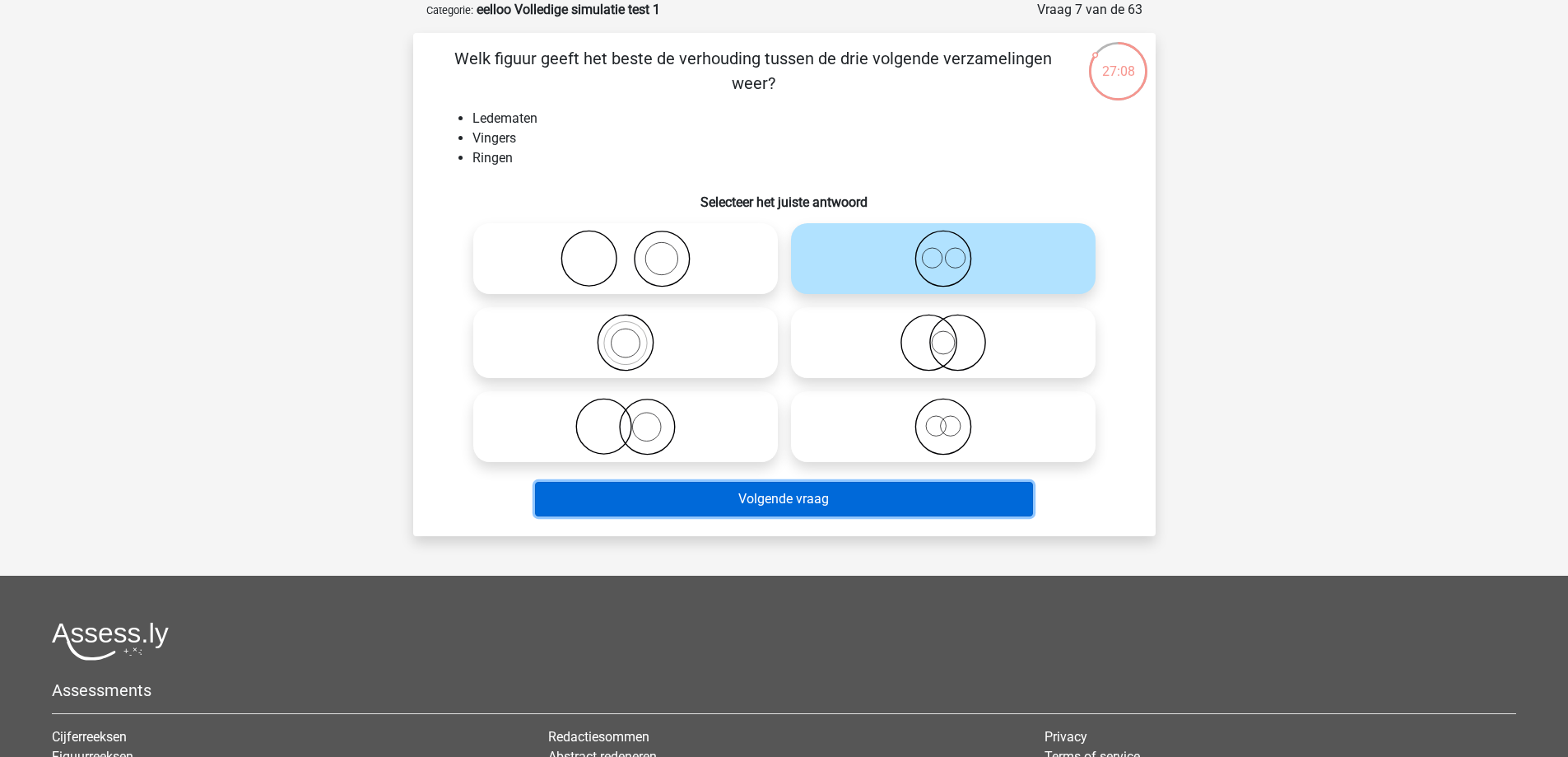
click at [919, 494] on button "Volgende vraag" at bounding box center [784, 498] width 498 height 35
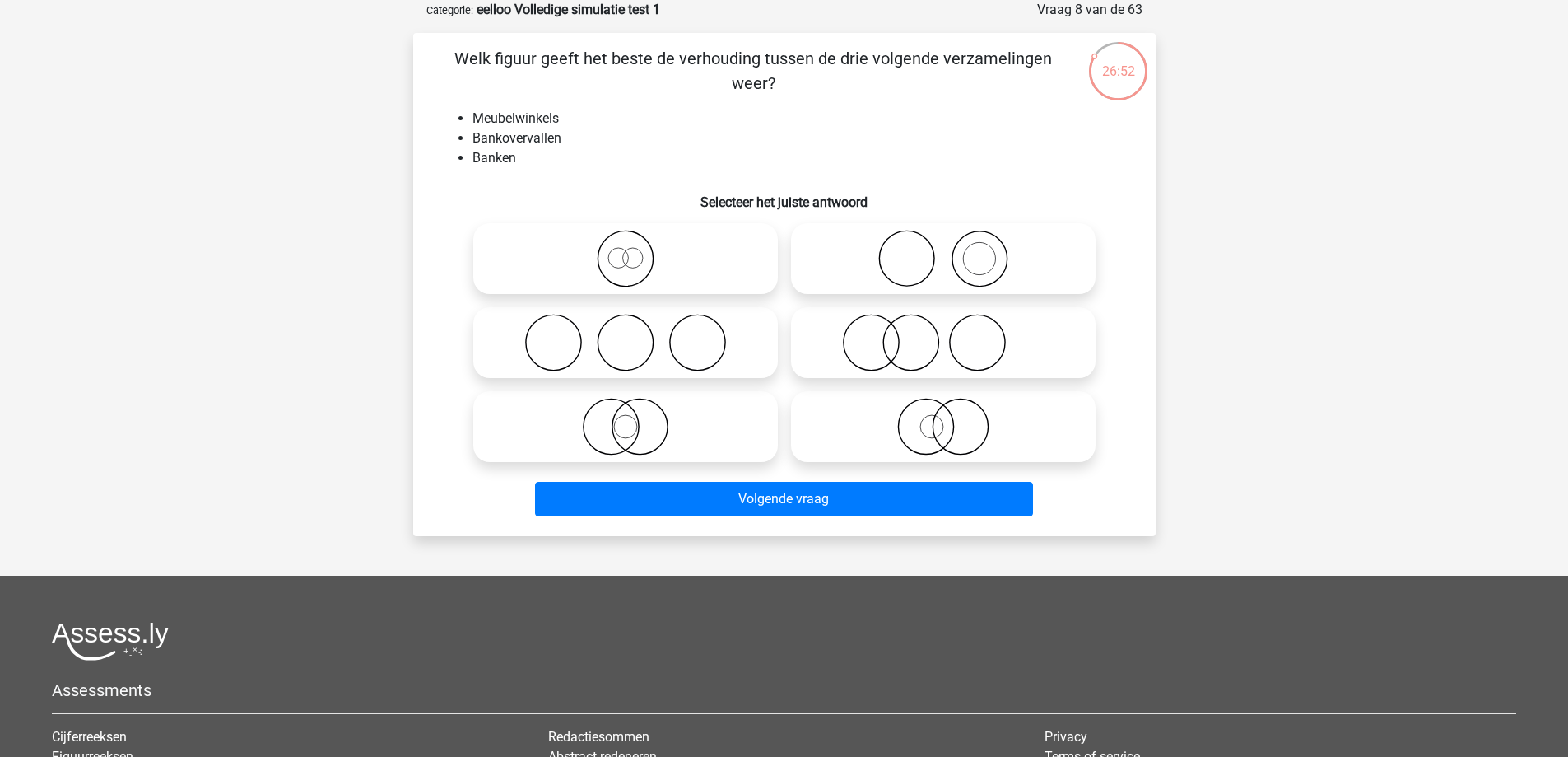
click at [911, 260] on icon at bounding box center [943, 259] width 291 height 57
click at [943, 250] on input "radio" at bounding box center [949, 245] width 11 height 11
radio input "true"
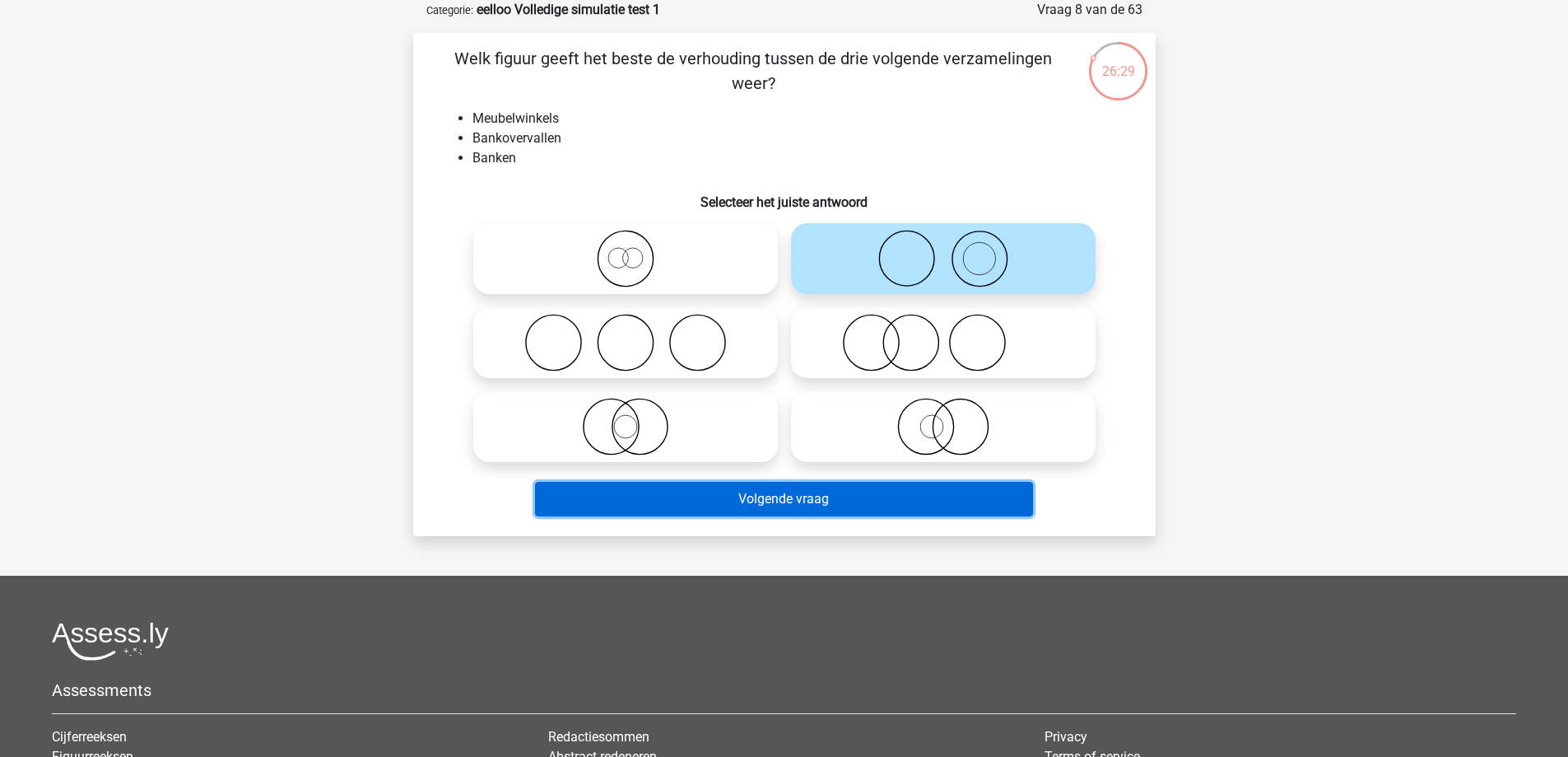
click at [822, 493] on button "Volgende vraag" at bounding box center [784, 498] width 498 height 35
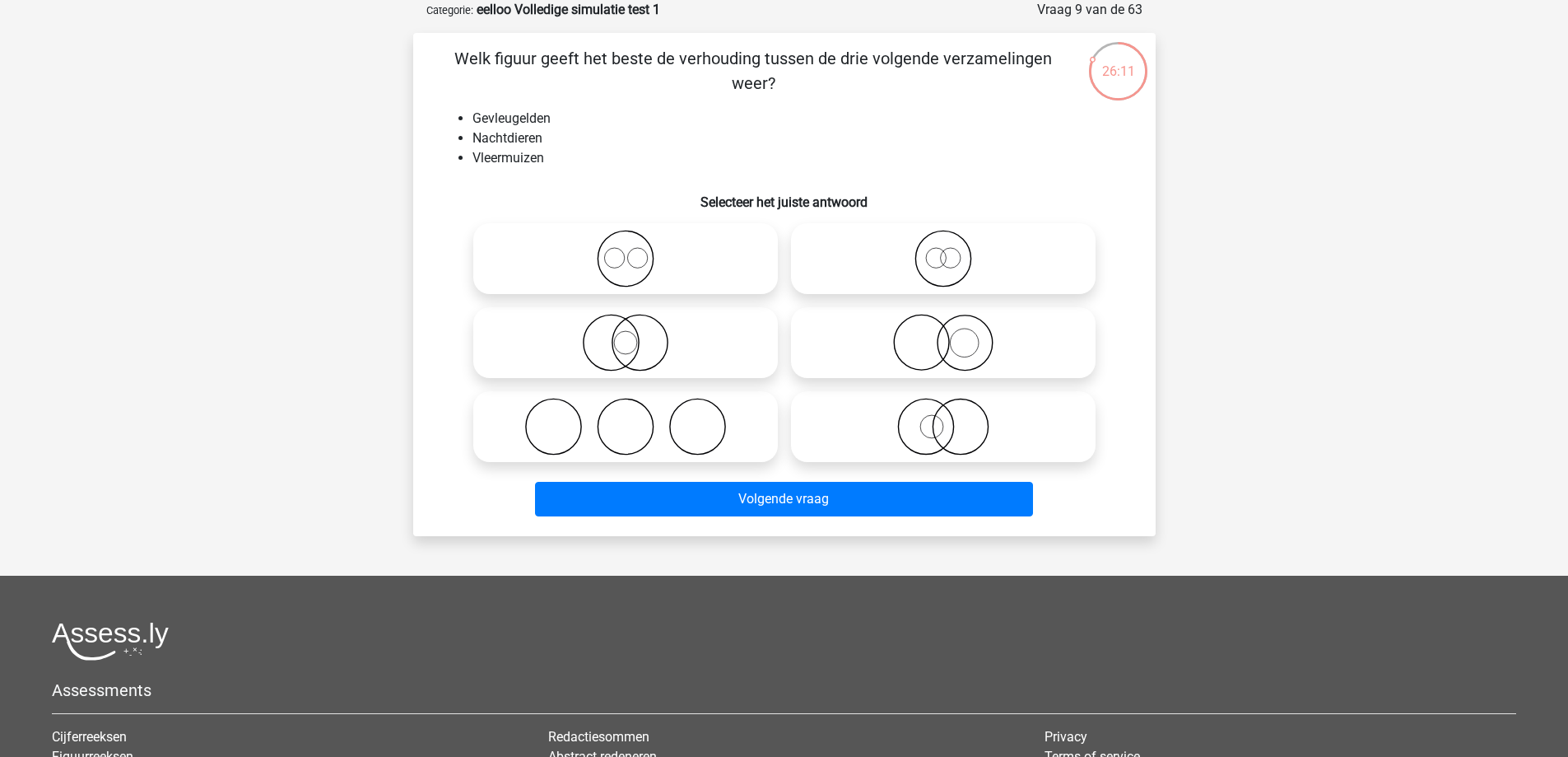
click at [963, 325] on icon at bounding box center [943, 343] width 291 height 57
click at [954, 325] on input "radio" at bounding box center [949, 328] width 11 height 11
radio input "true"
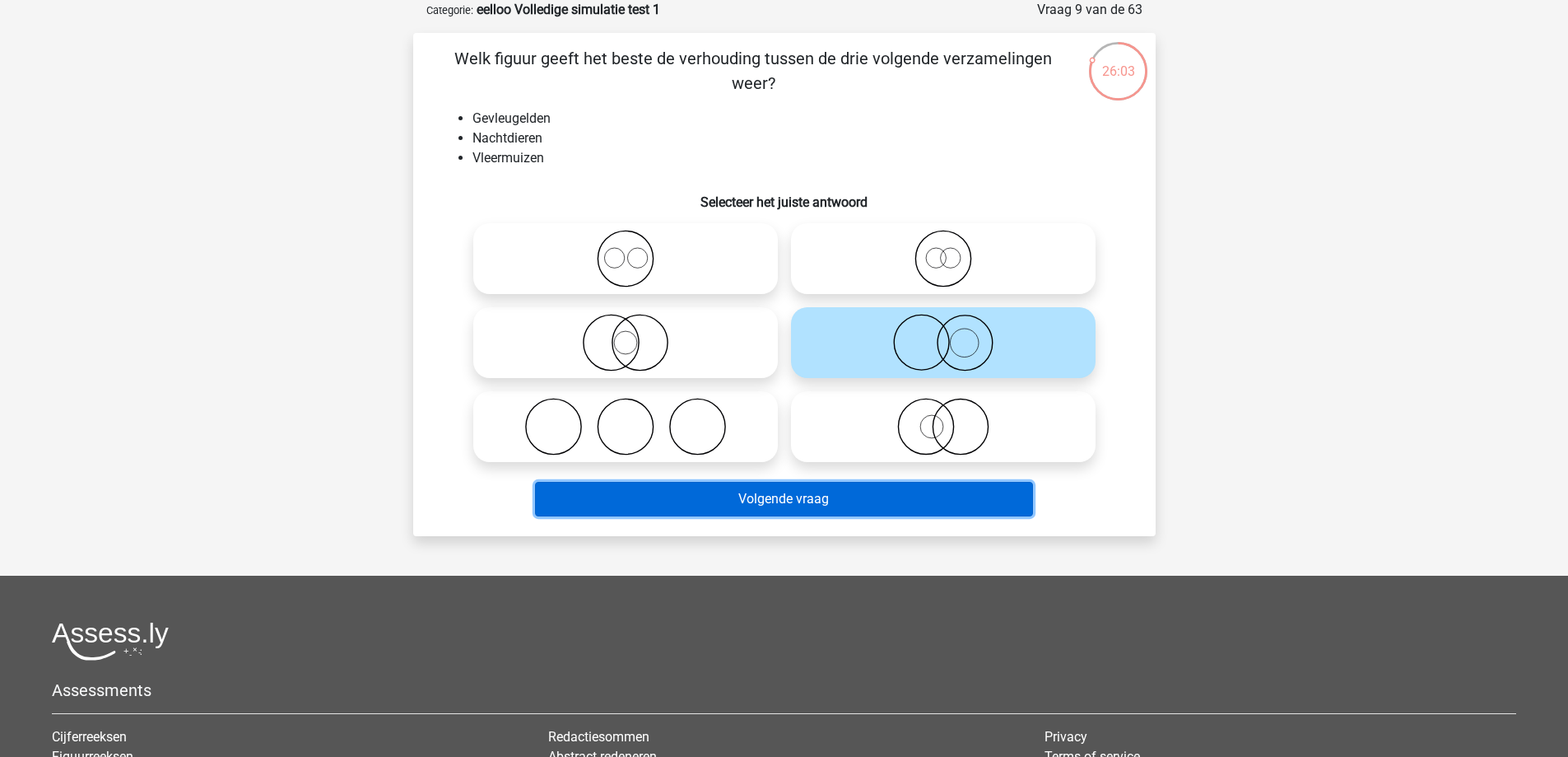
click at [890, 494] on button "Volgende vraag" at bounding box center [784, 498] width 498 height 35
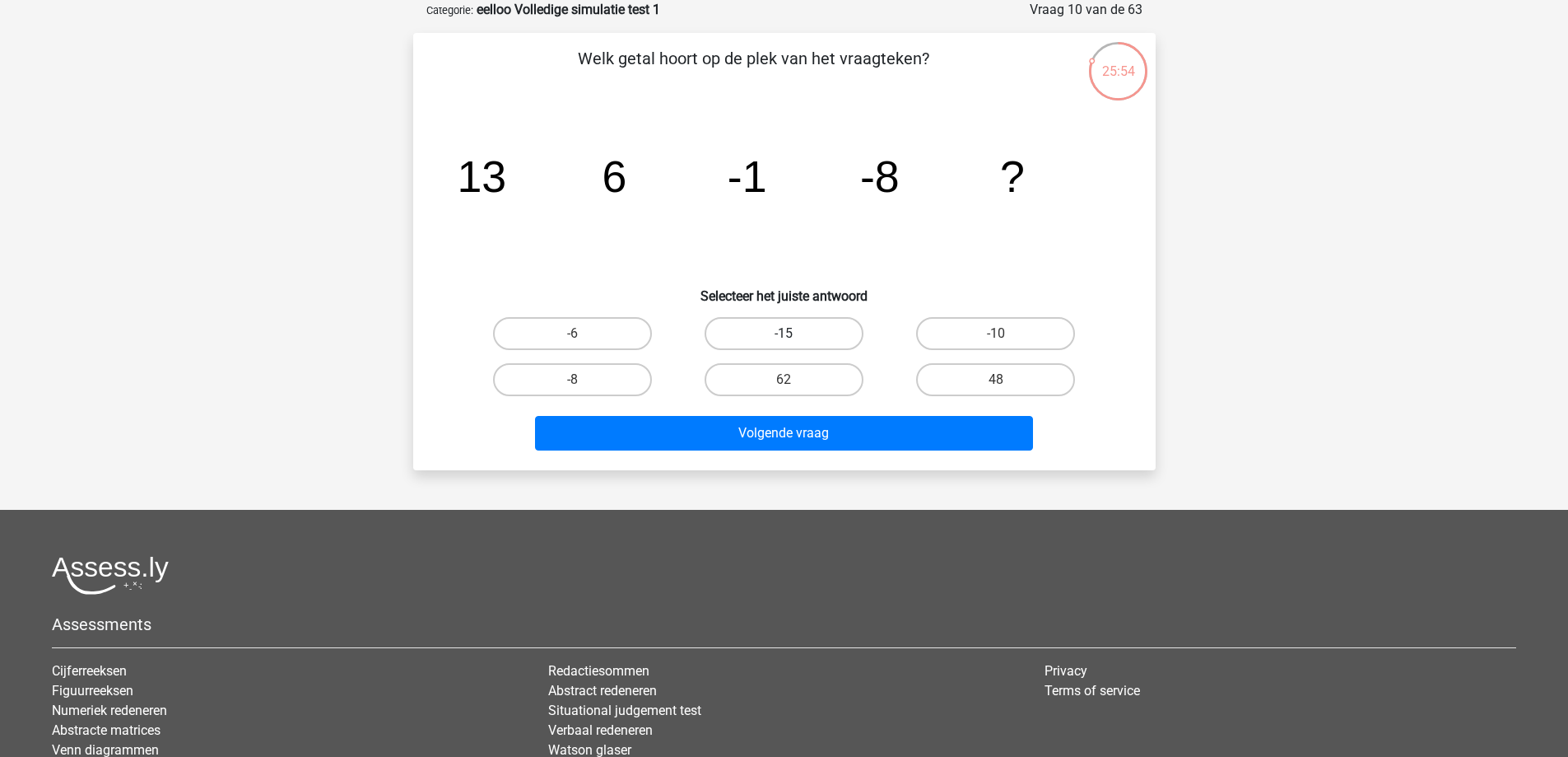
click at [816, 337] on label "-15" at bounding box center [784, 333] width 159 height 33
click at [795, 337] on input "-15" at bounding box center [789, 339] width 11 height 11
radio input "true"
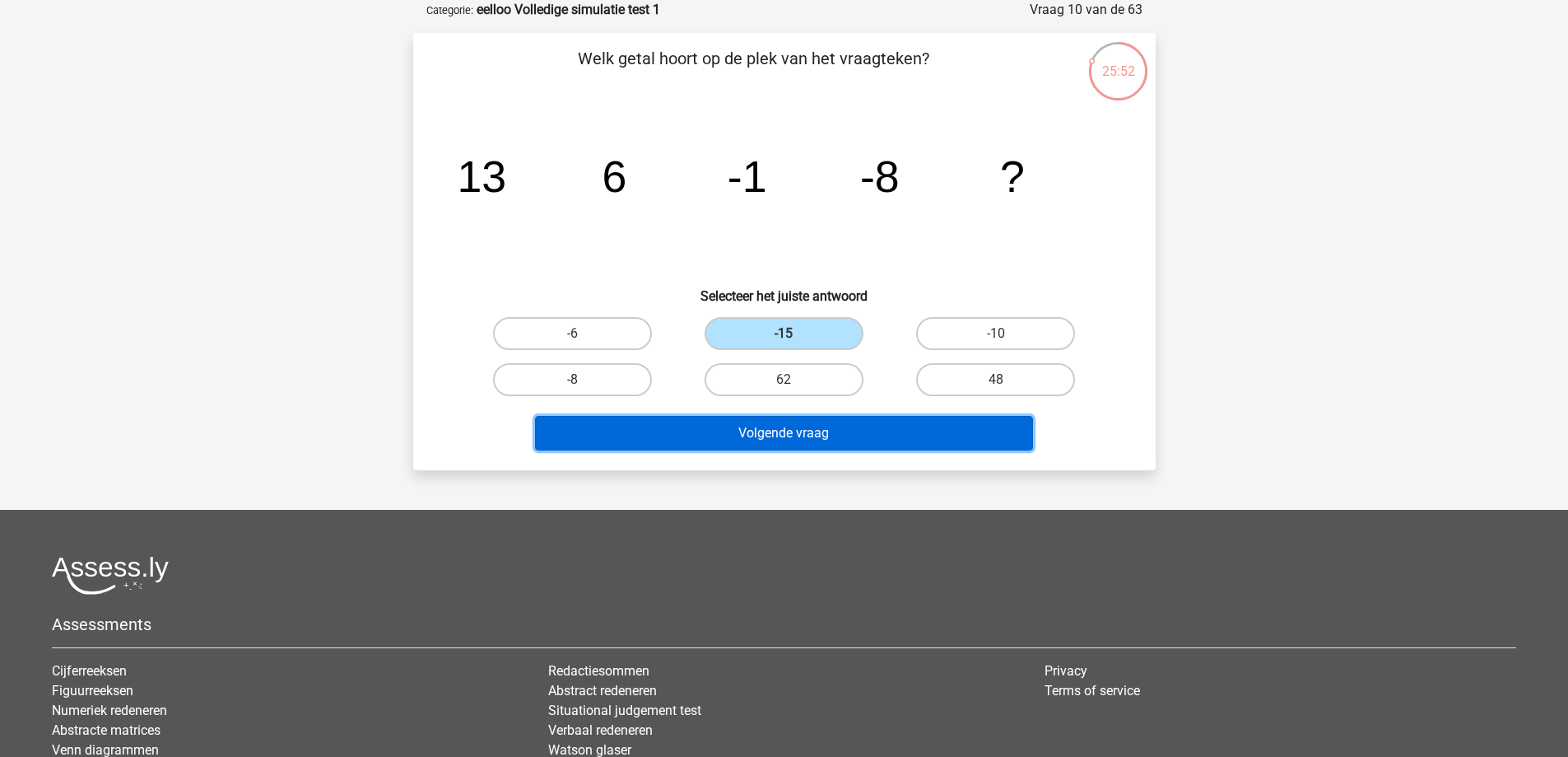
click at [841, 421] on button "Volgende vraag" at bounding box center [784, 433] width 498 height 35
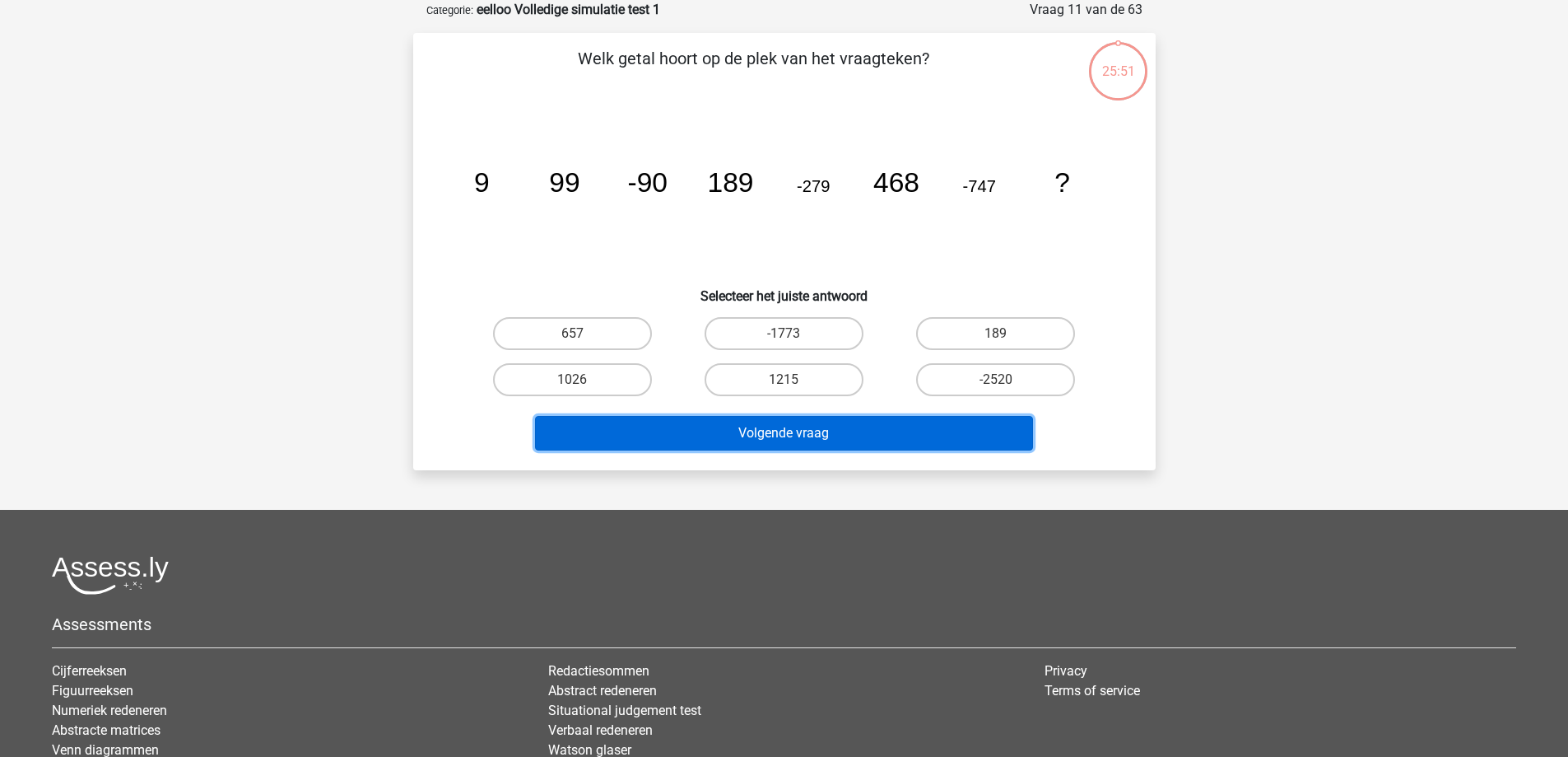
drag, startPoint x: 841, startPoint y: 421, endPoint x: 840, endPoint y: 429, distance: 8.1
click at [841, 425] on button "Volgende vraag" at bounding box center [784, 433] width 498 height 35
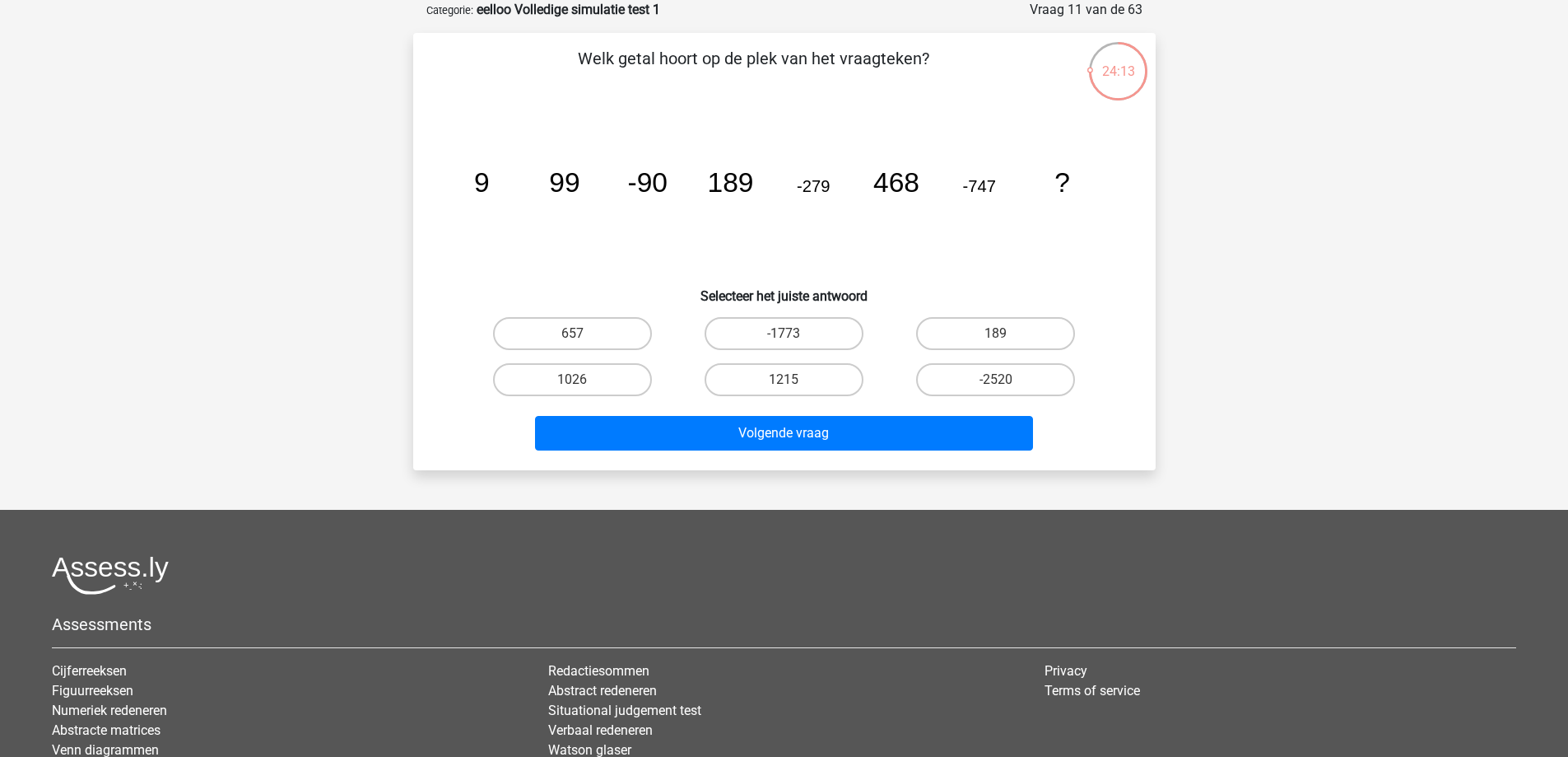
click at [975, 211] on icon "image/svg+xml 9 99 -90 189 -279 468 -747 ?" at bounding box center [784, 192] width 663 height 167
click at [806, 383] on label "1215" at bounding box center [784, 379] width 159 height 33
click at [795, 383] on input "1215" at bounding box center [789, 385] width 11 height 11
radio input "true"
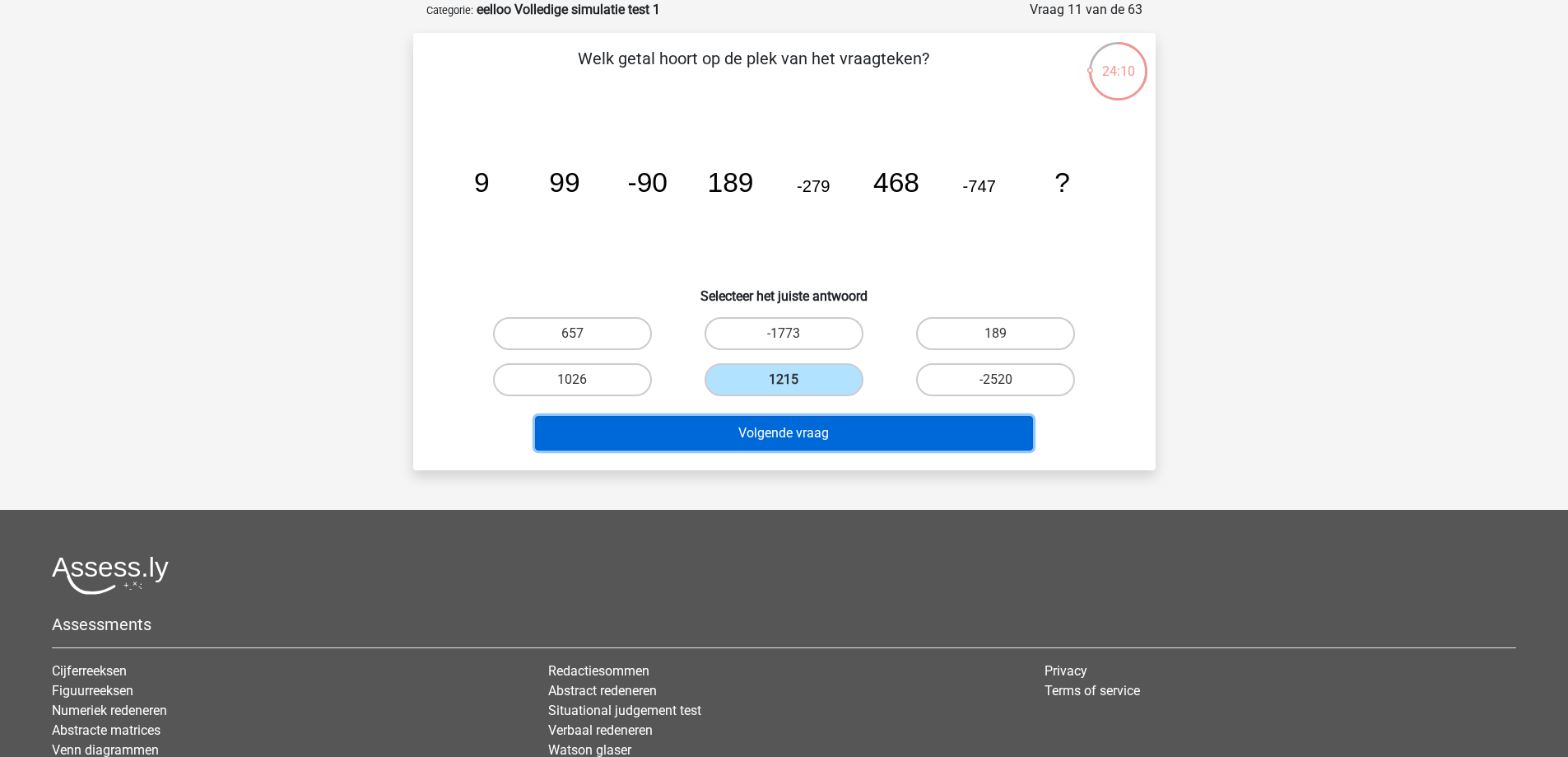
click at [855, 443] on button "Volgende vraag" at bounding box center [784, 433] width 498 height 35
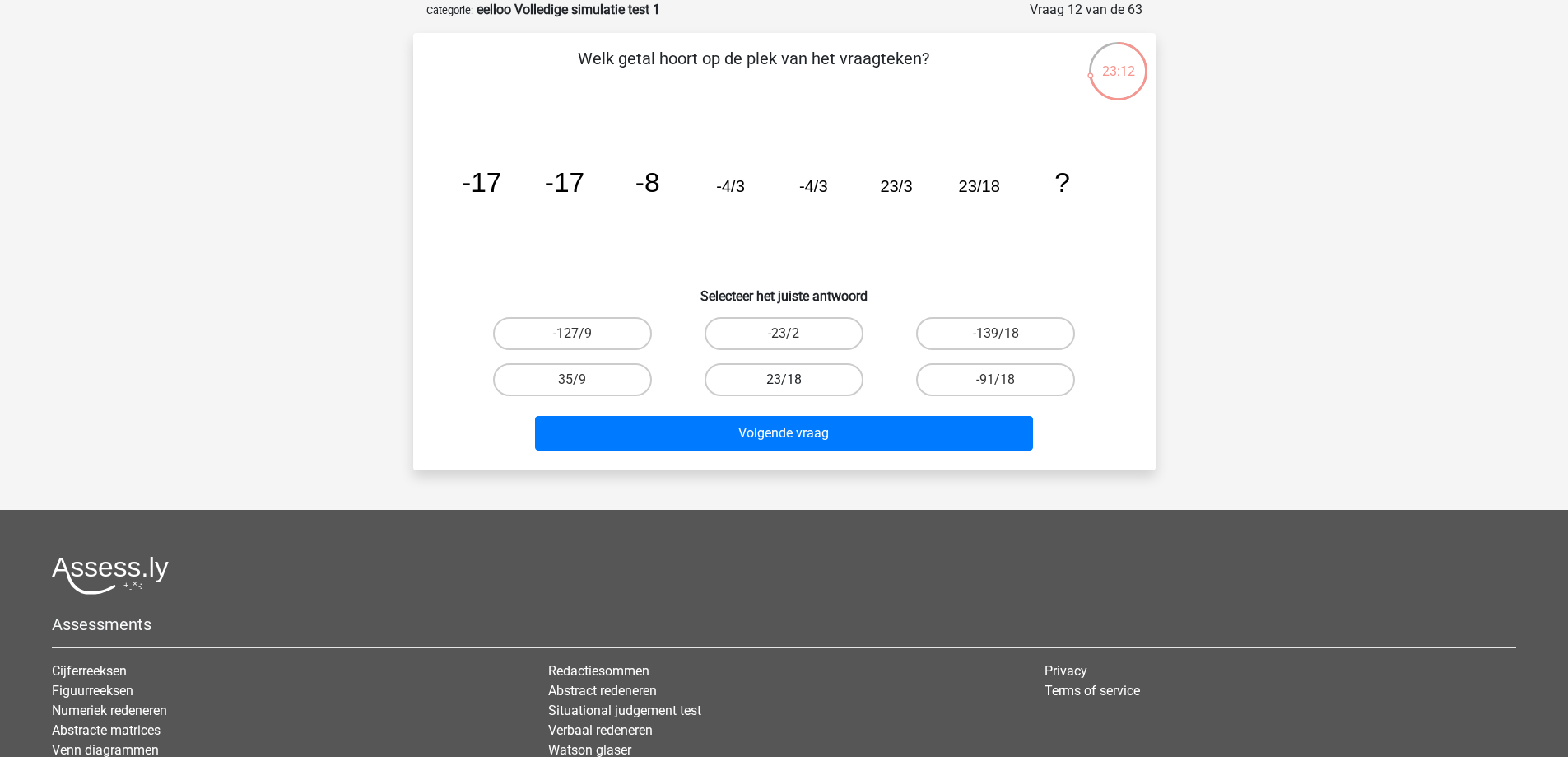
click at [785, 378] on label "23/18" at bounding box center [784, 379] width 159 height 33
click at [785, 380] on input "23/18" at bounding box center [789, 385] width 11 height 11
radio input "true"
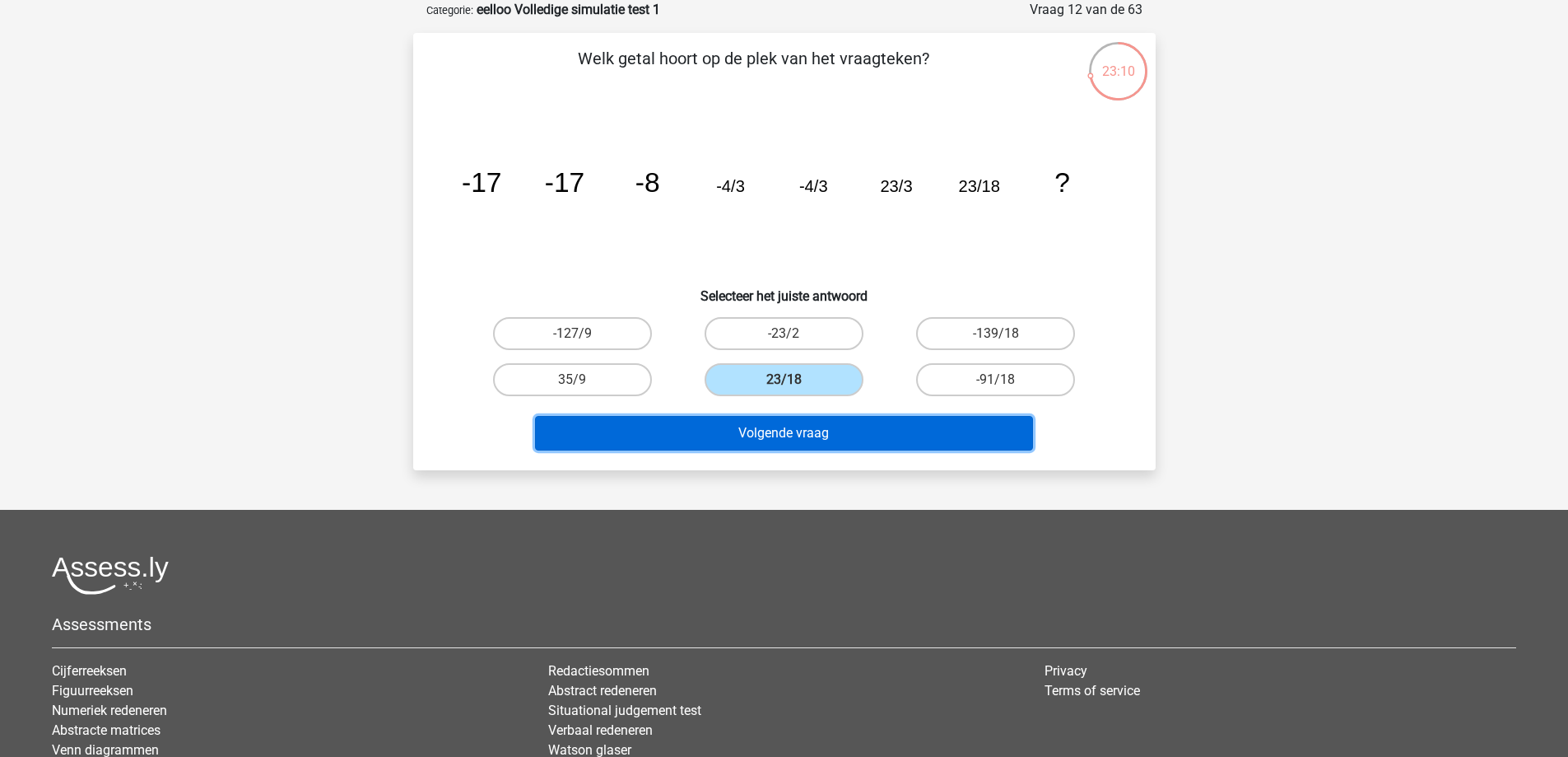
click at [829, 418] on button "Volgende vraag" at bounding box center [784, 433] width 498 height 35
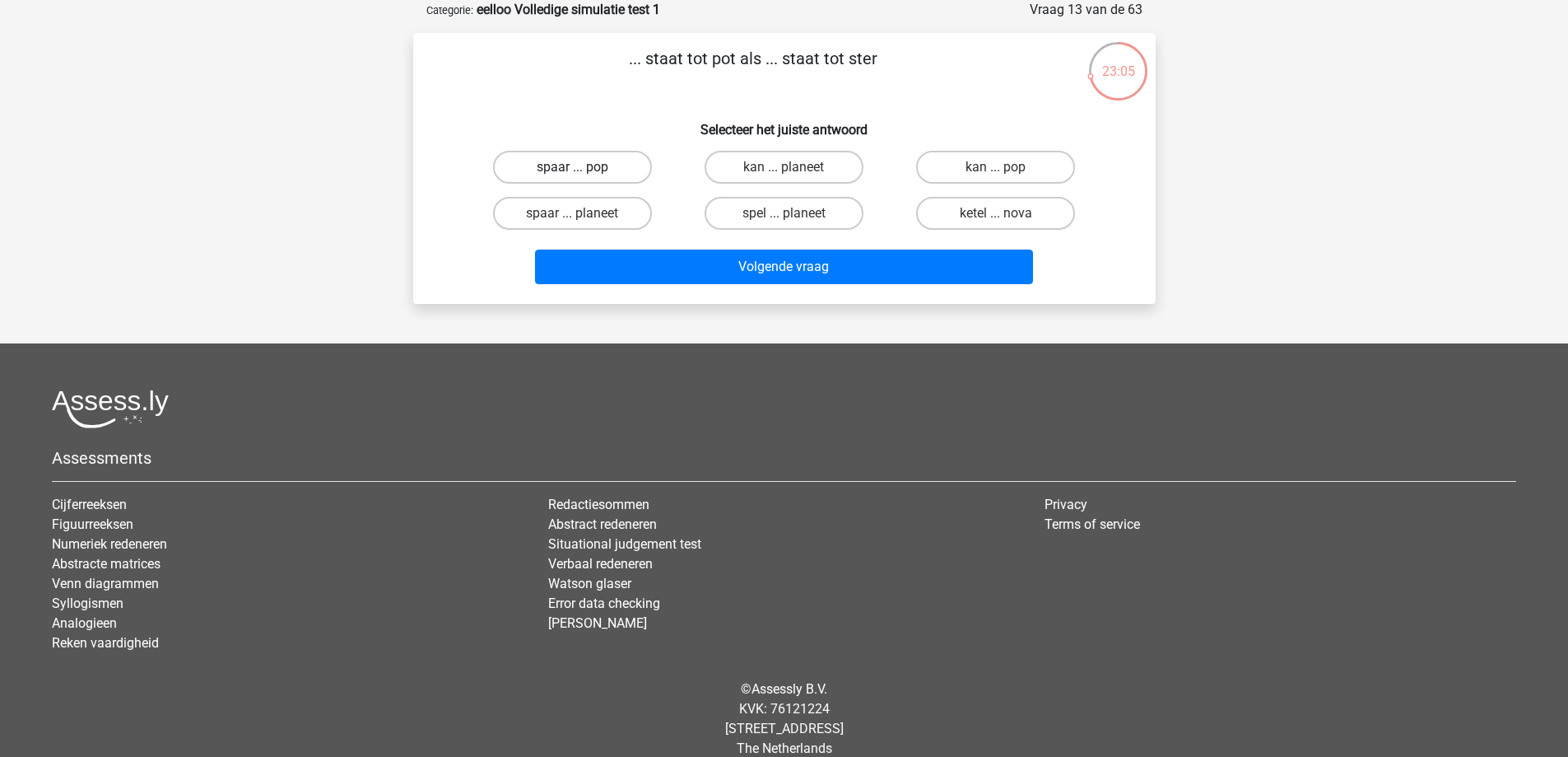
click at [570, 163] on label "spaar ... pop" at bounding box center [572, 167] width 159 height 33
click at [572, 168] on input "spaar ... pop" at bounding box center [577, 173] width 11 height 11
radio input "true"
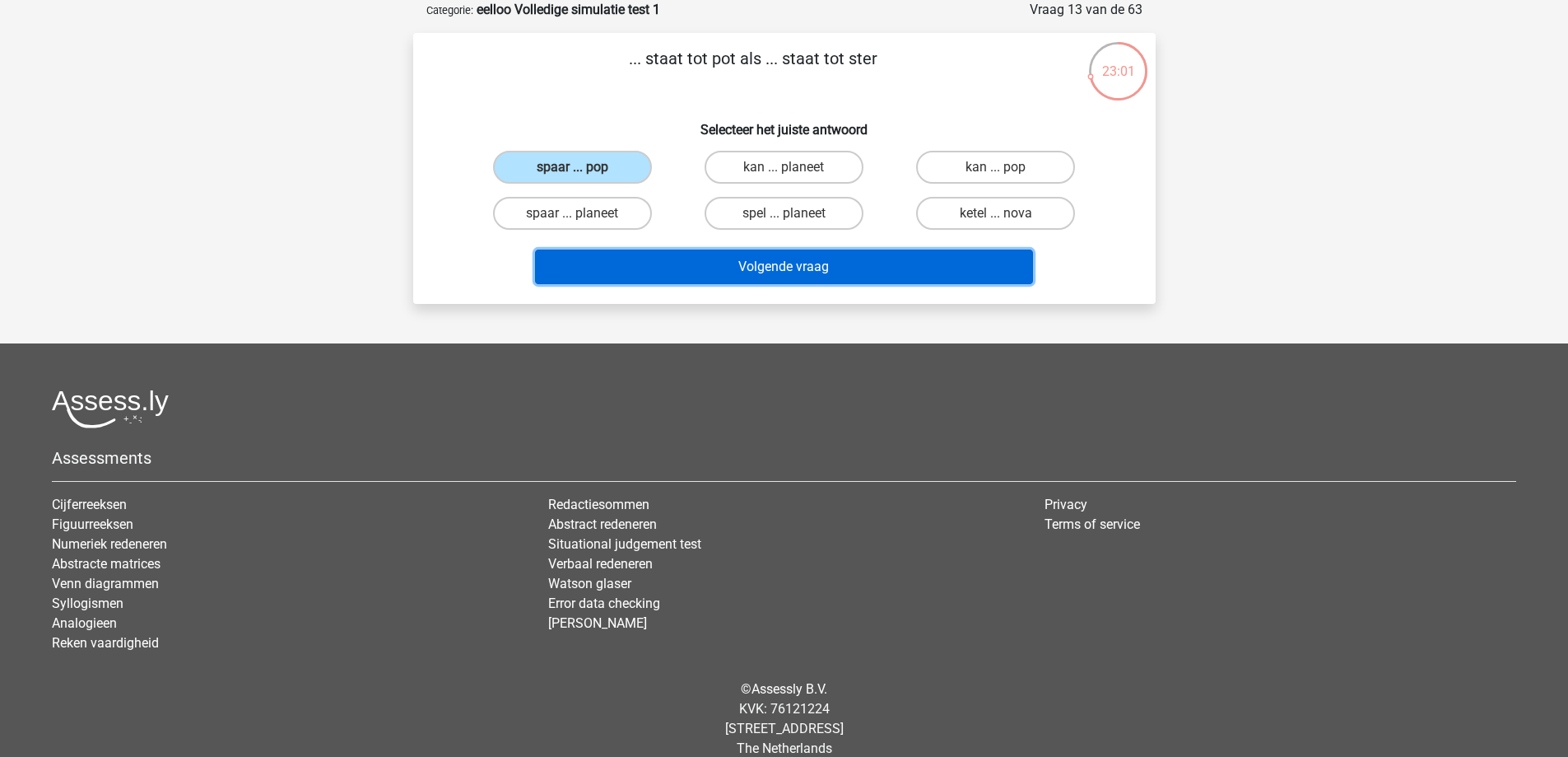
click at [757, 271] on button "Volgende vraag" at bounding box center [784, 266] width 498 height 35
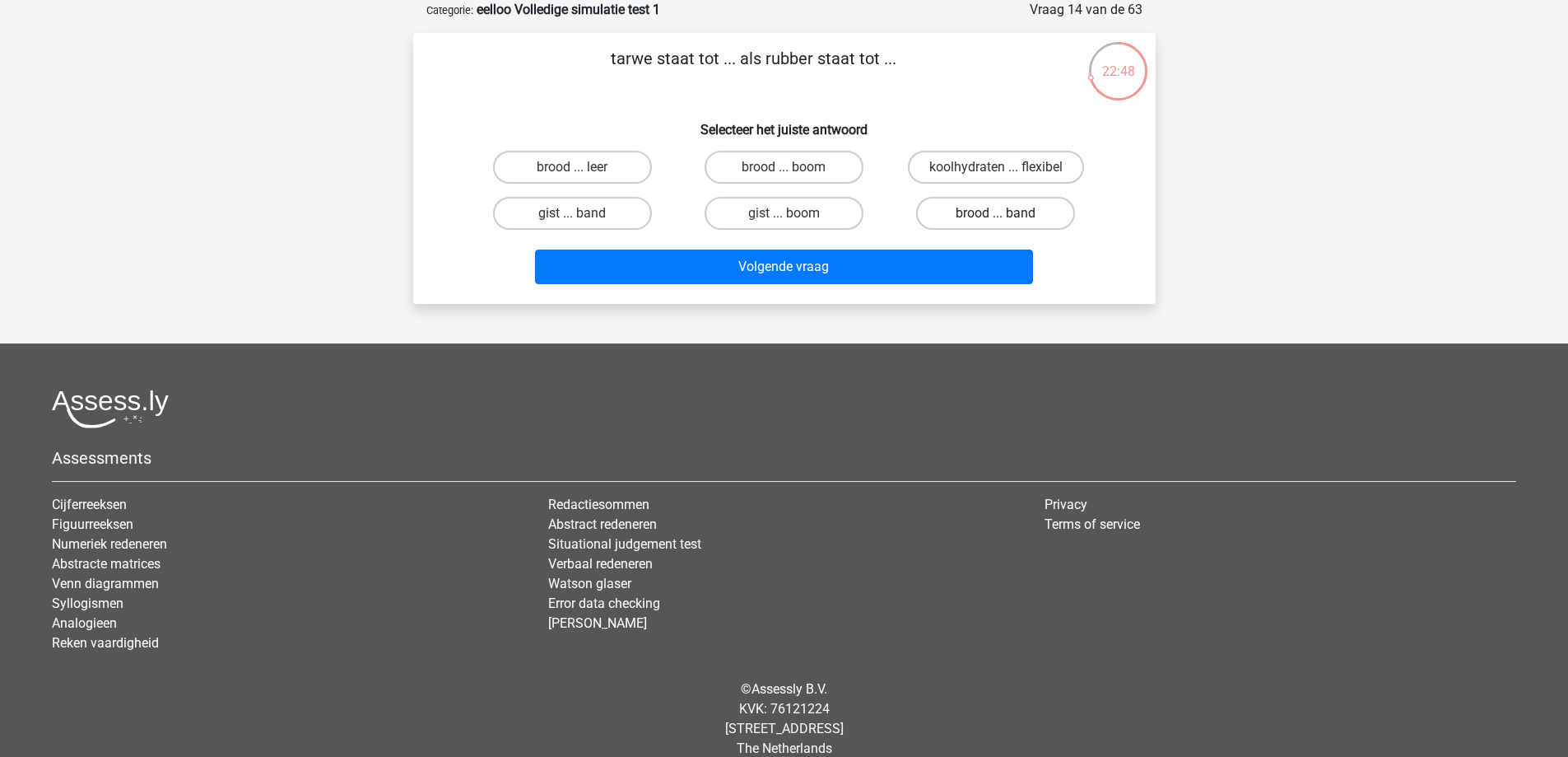
click at [963, 217] on label "brood ... band" at bounding box center [995, 213] width 159 height 33
click at [996, 217] on input "brood ... band" at bounding box center [1001, 218] width 11 height 11
radio input "true"
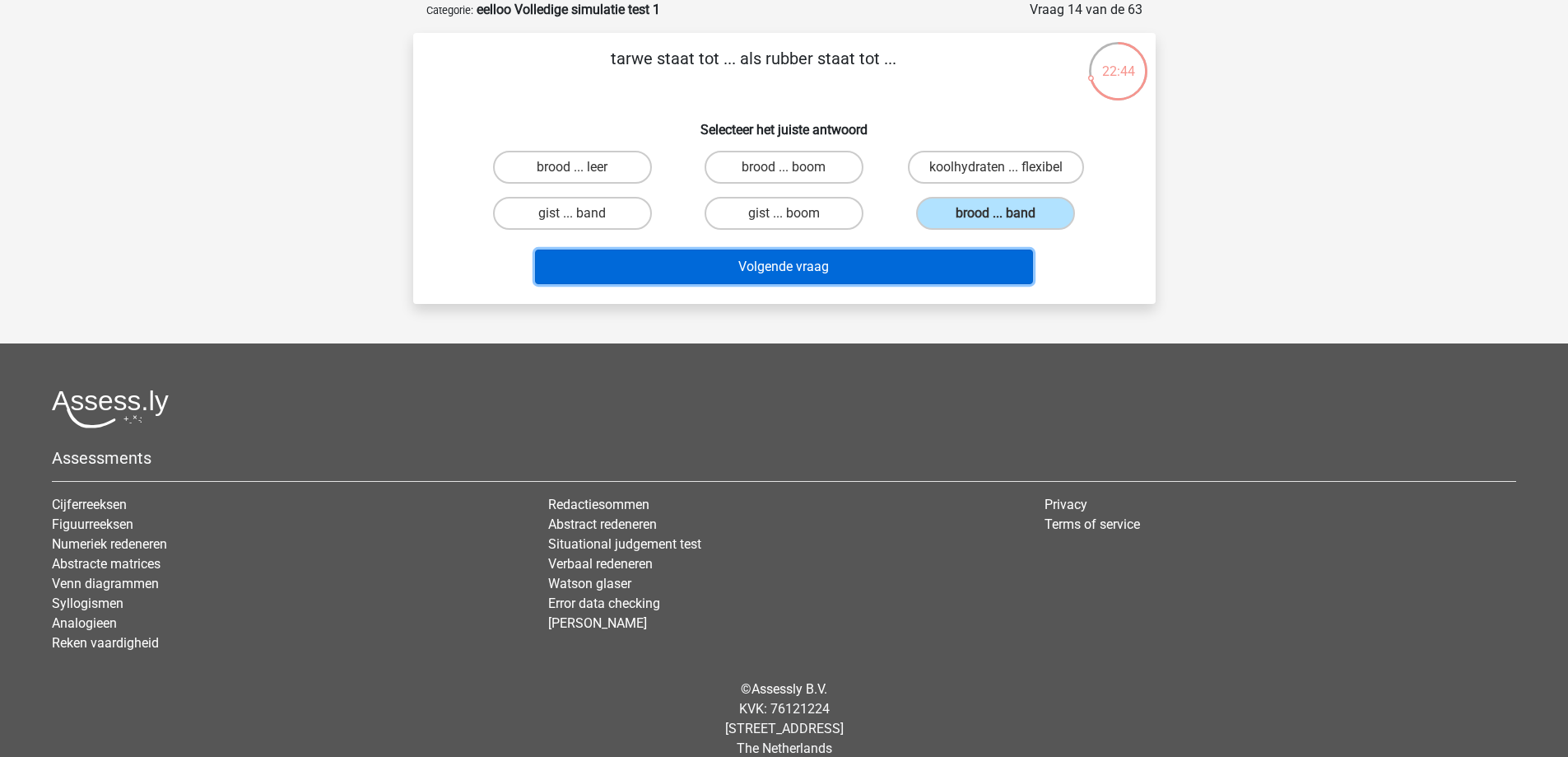
click at [853, 280] on button "Volgende vraag" at bounding box center [784, 266] width 498 height 35
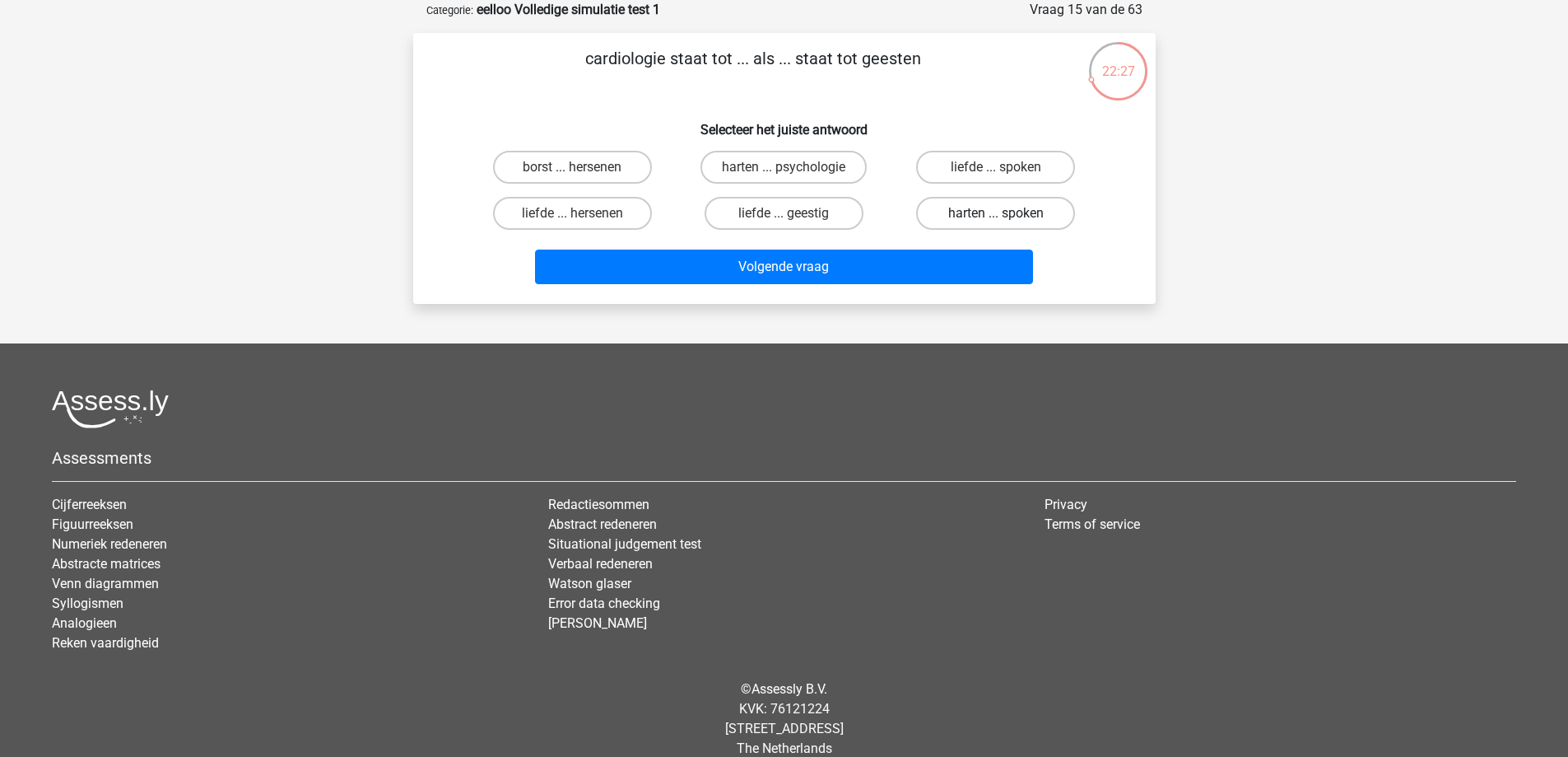
click at [949, 203] on label "harten ... spoken" at bounding box center [995, 213] width 159 height 33
click at [996, 213] on input "harten ... spoken" at bounding box center [1001, 218] width 11 height 11
radio input "true"
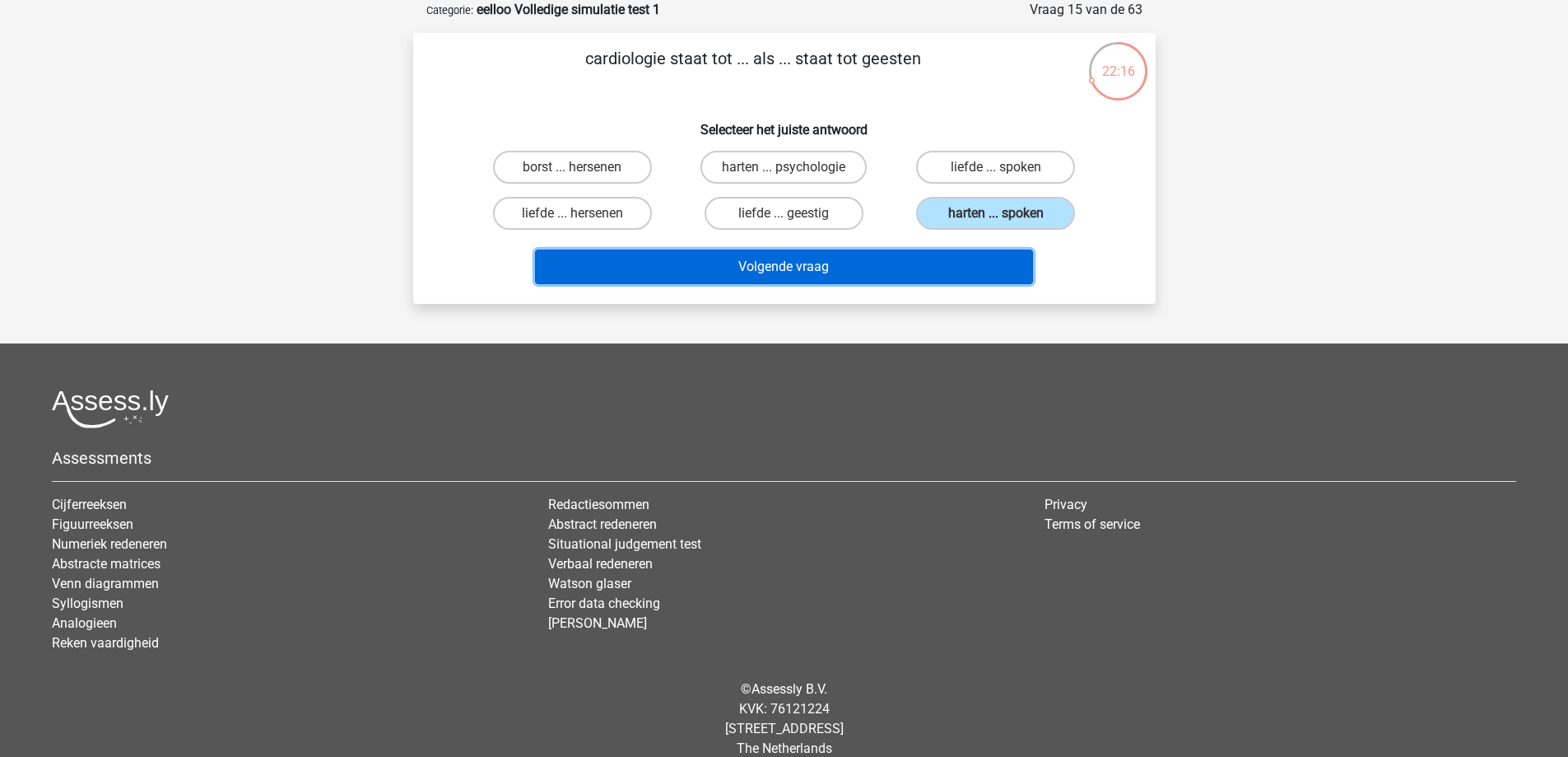
click at [826, 278] on button "Volgende vraag" at bounding box center [784, 266] width 498 height 35
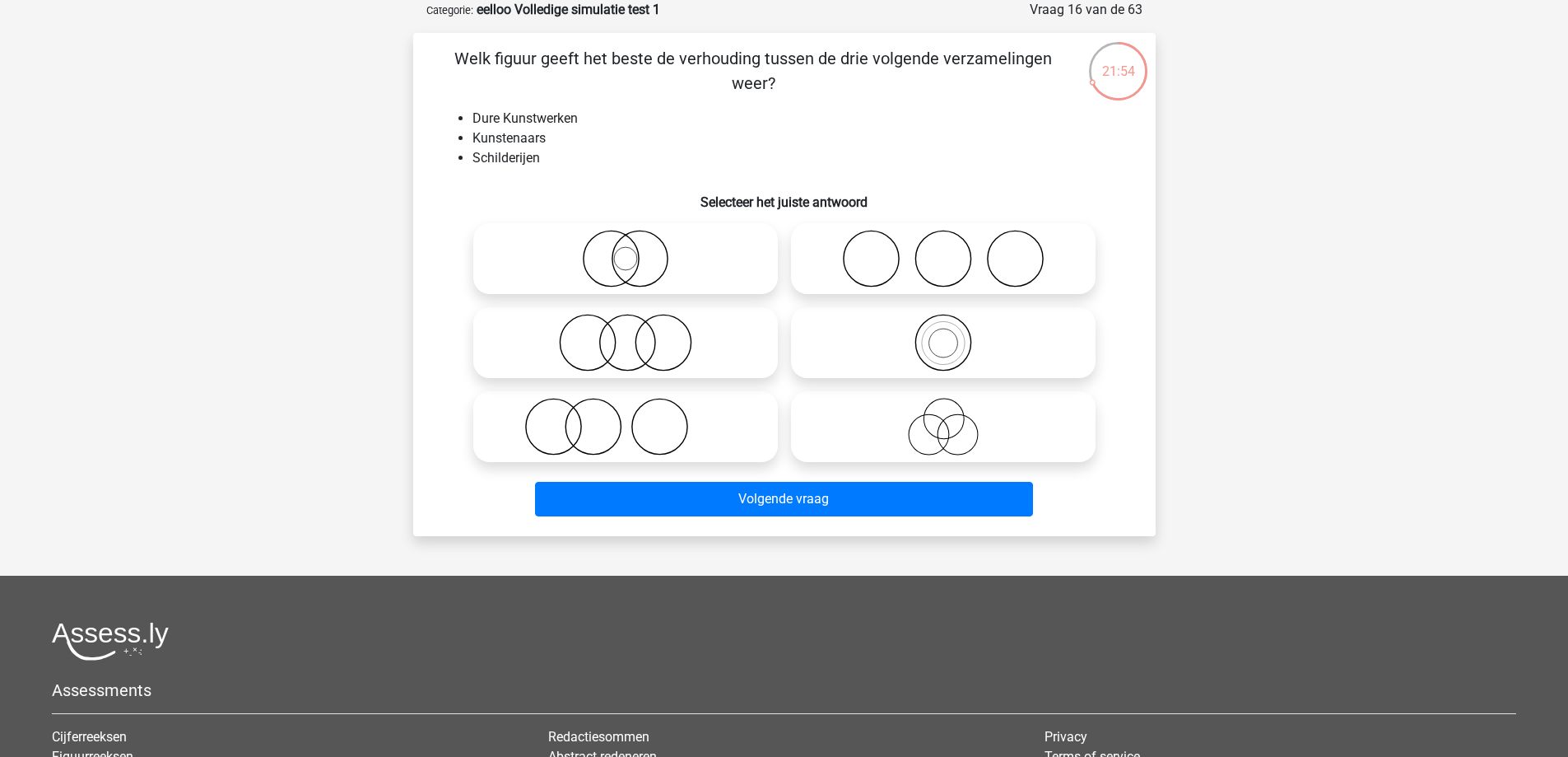
click at [614, 250] on icon at bounding box center [625, 259] width 291 height 57
click at [625, 250] on input "radio" at bounding box center [630, 245] width 11 height 11
radio input "true"
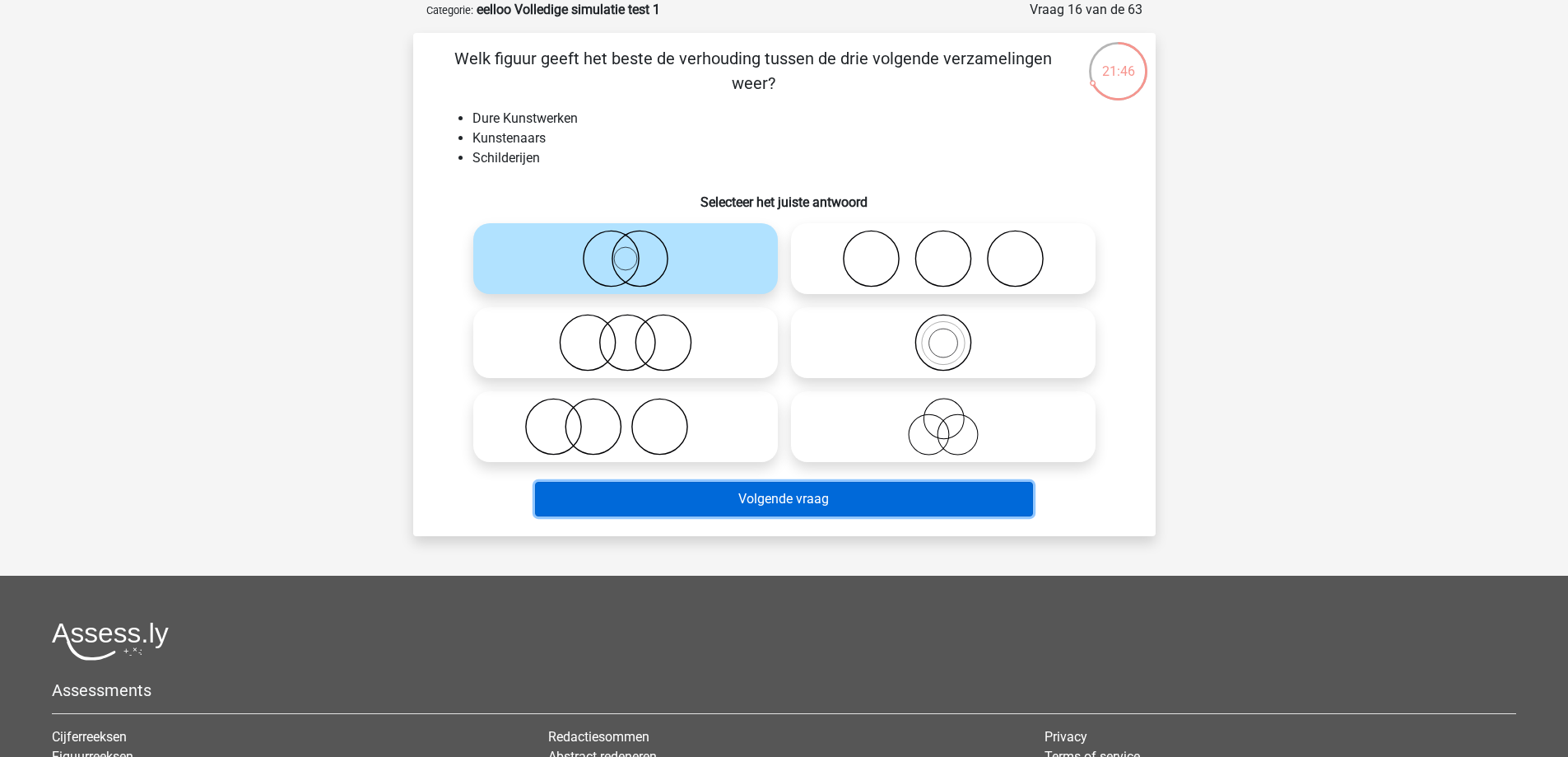
click at [759, 502] on button "Volgende vraag" at bounding box center [784, 498] width 498 height 35
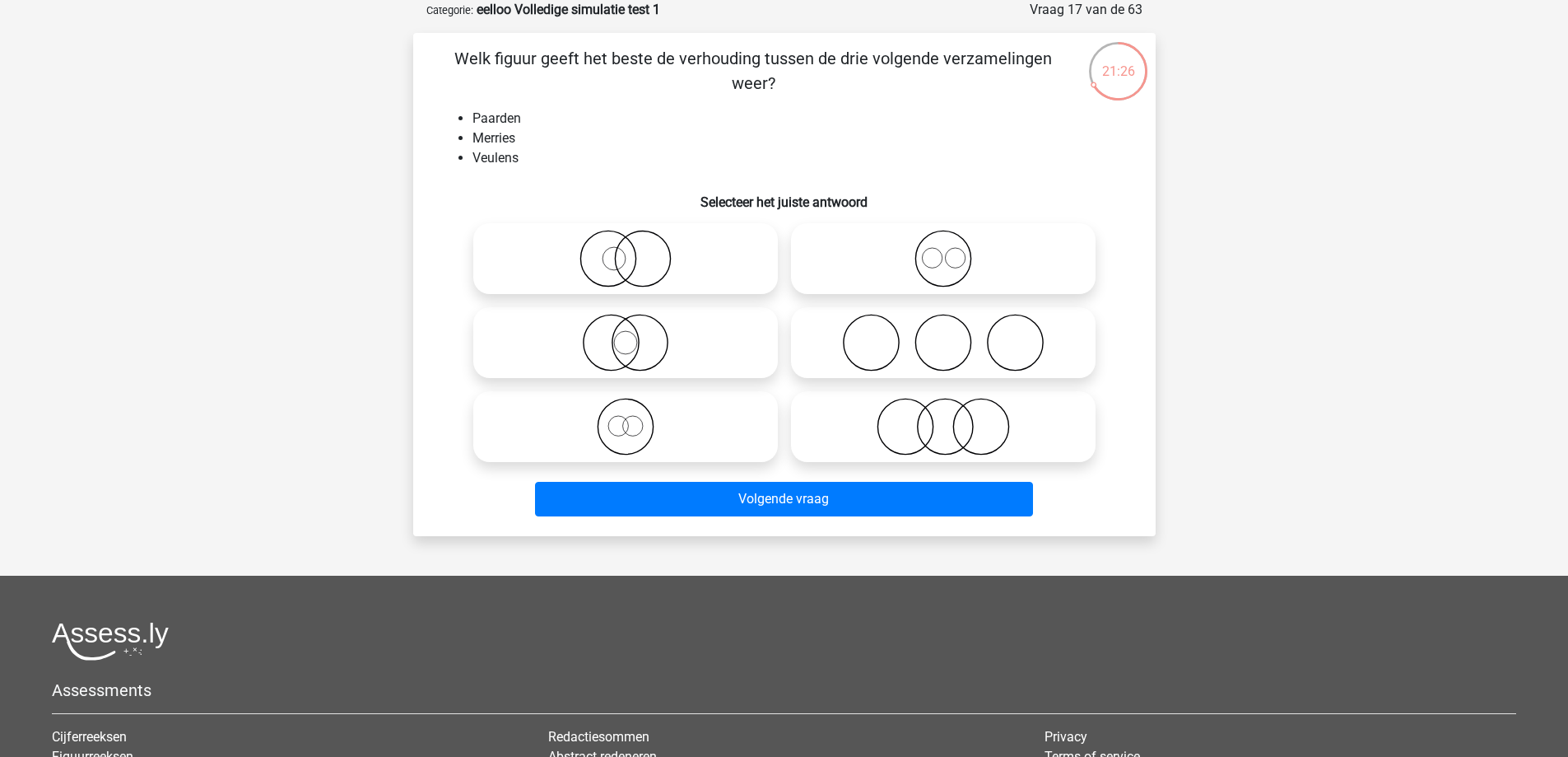
click at [630, 433] on icon at bounding box center [625, 426] width 291 height 57
click at [630, 418] on input "radio" at bounding box center [630, 413] width 11 height 11
radio input "true"
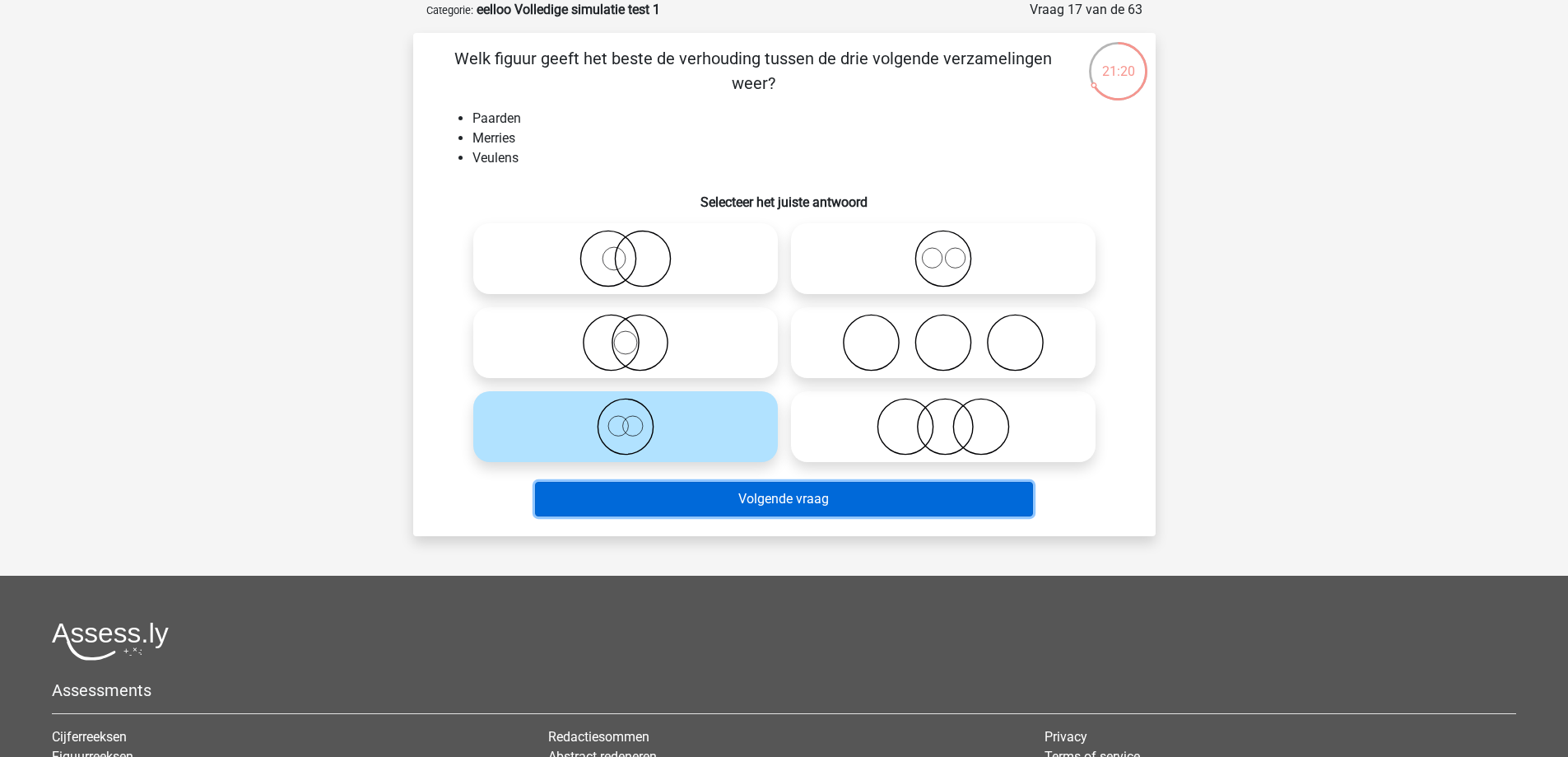
click at [756, 500] on button "Volgende vraag" at bounding box center [784, 498] width 498 height 35
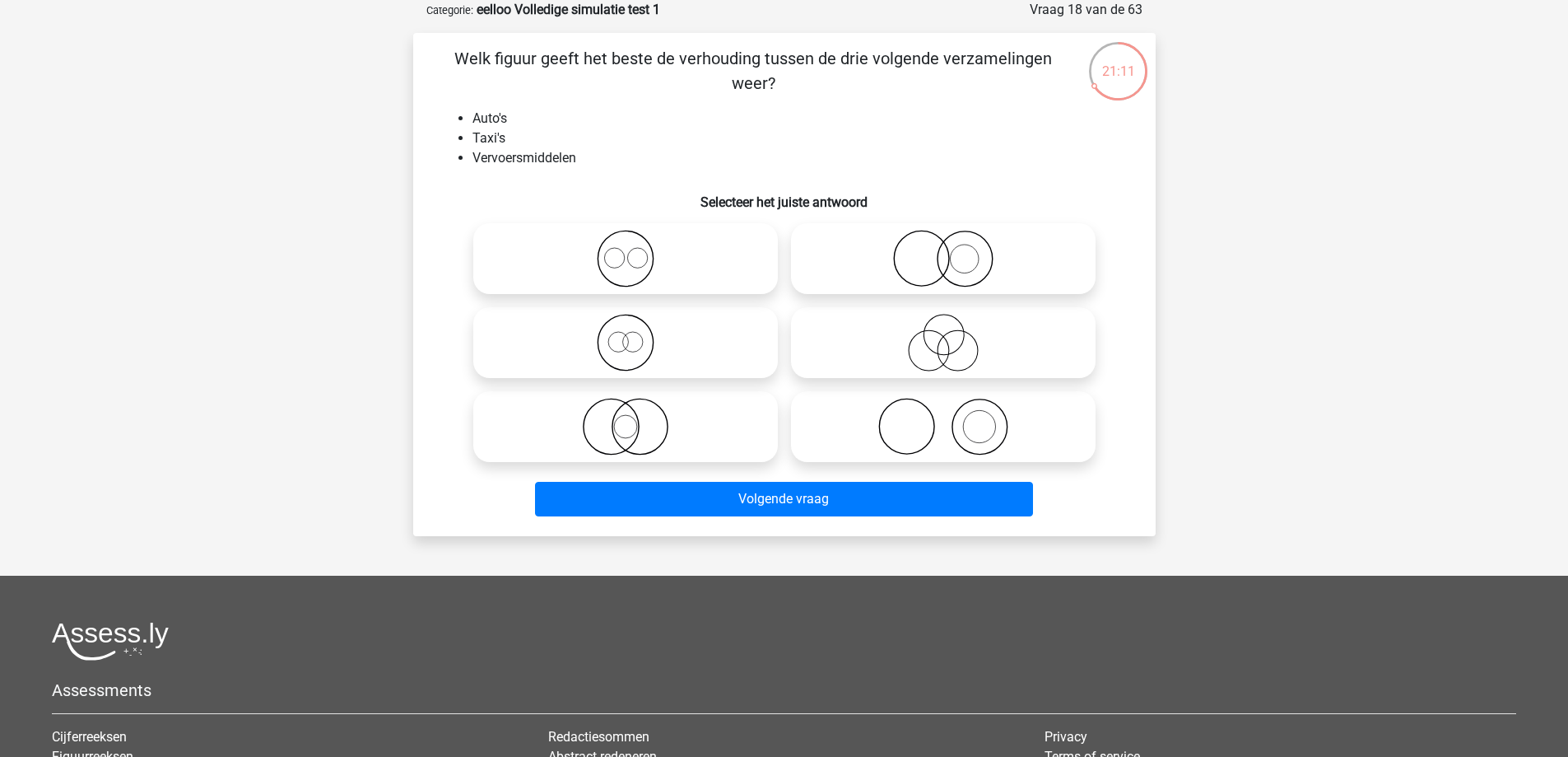
click at [1023, 347] on icon at bounding box center [943, 343] width 291 height 57
click at [954, 334] on input "radio" at bounding box center [949, 328] width 11 height 11
radio input "true"
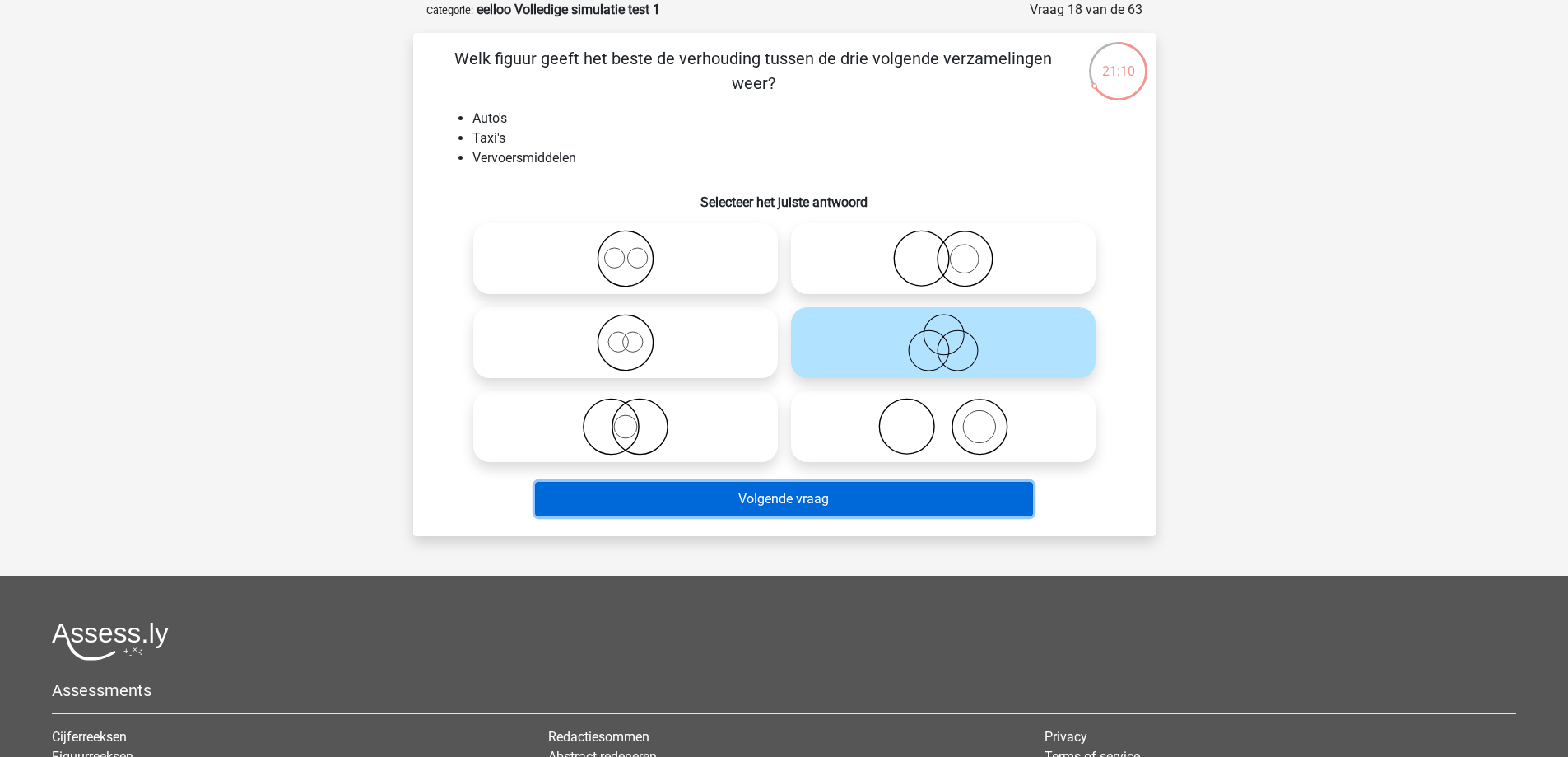
click at [972, 506] on button "Volgende vraag" at bounding box center [784, 498] width 498 height 35
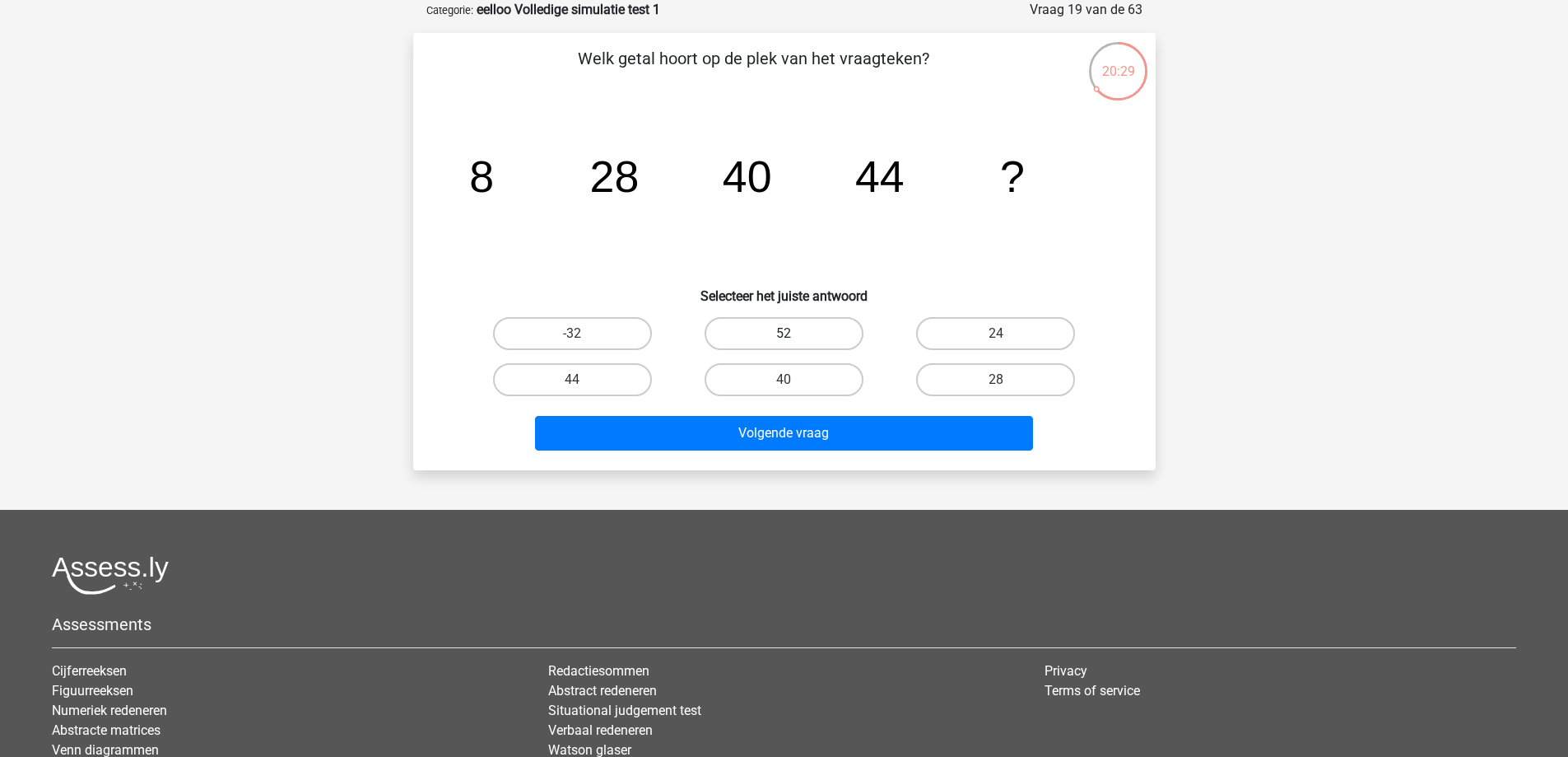
click at [820, 330] on label "52" at bounding box center [784, 333] width 159 height 33
click at [795, 333] on input "52" at bounding box center [789, 339] width 11 height 11
radio input "true"
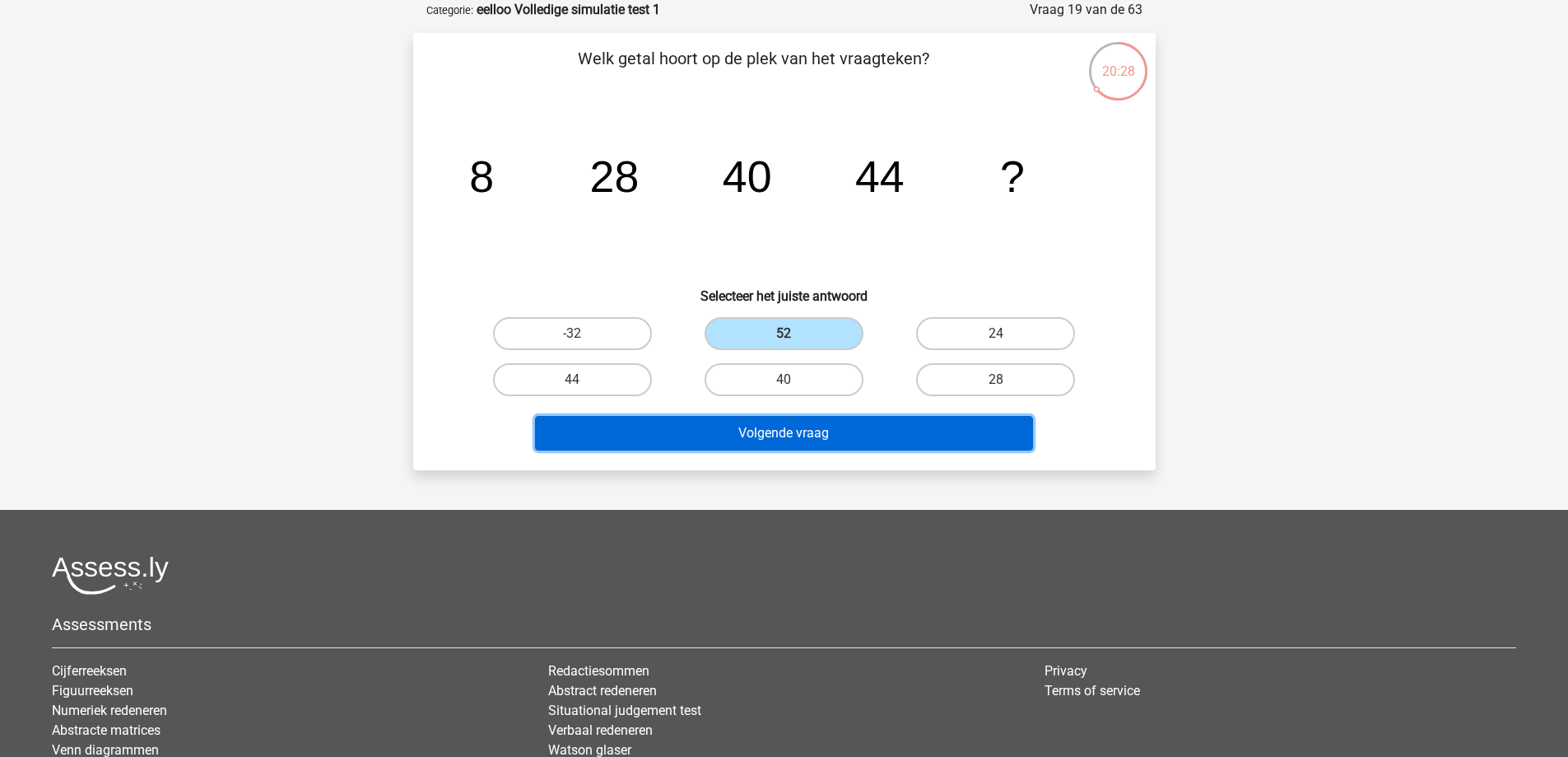
click at [853, 432] on button "Volgende vraag" at bounding box center [784, 433] width 498 height 35
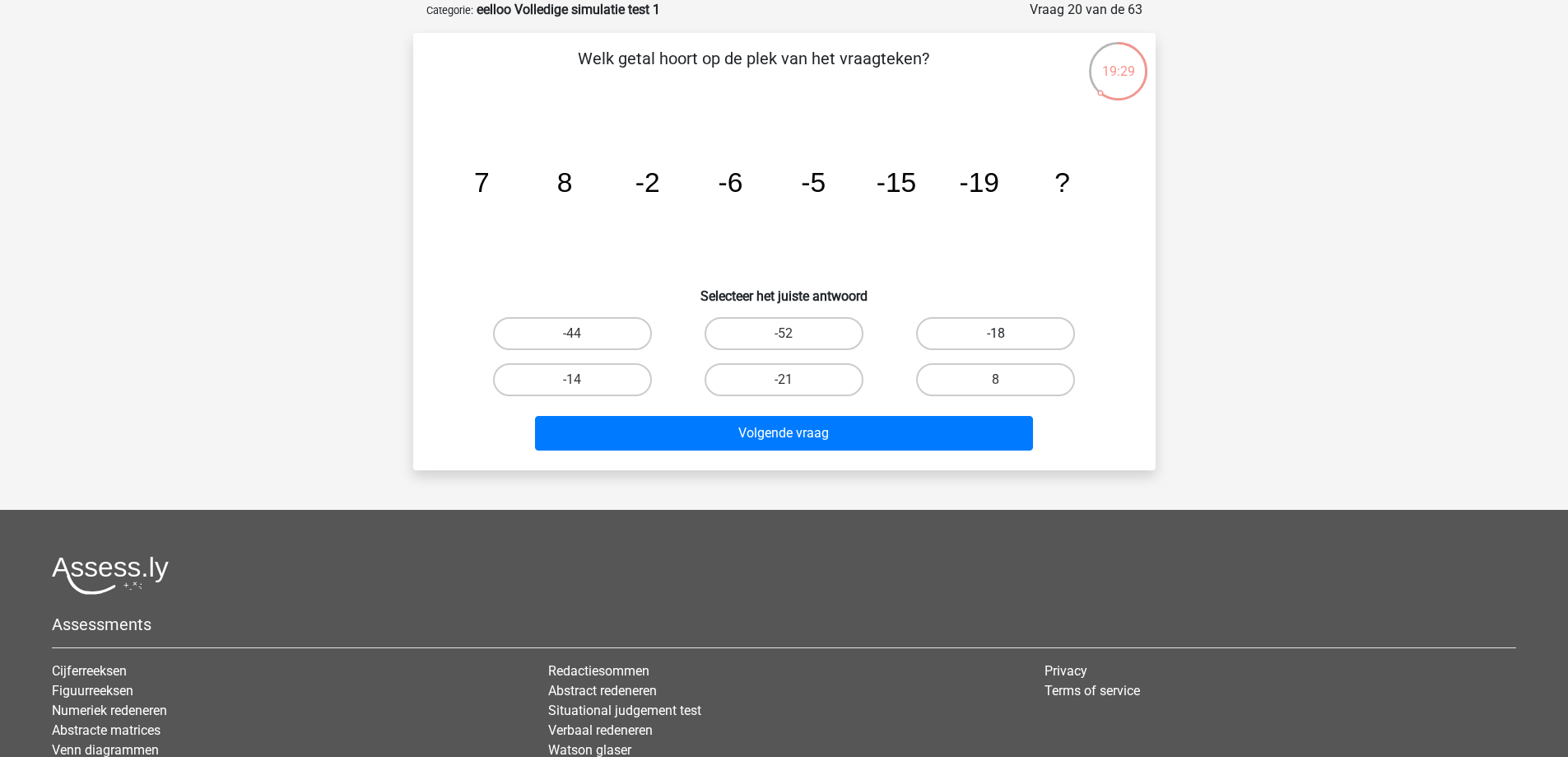
click at [1021, 333] on label "-18" at bounding box center [995, 333] width 159 height 33
click at [1007, 333] on input "-18" at bounding box center [1001, 339] width 11 height 11
radio input "true"
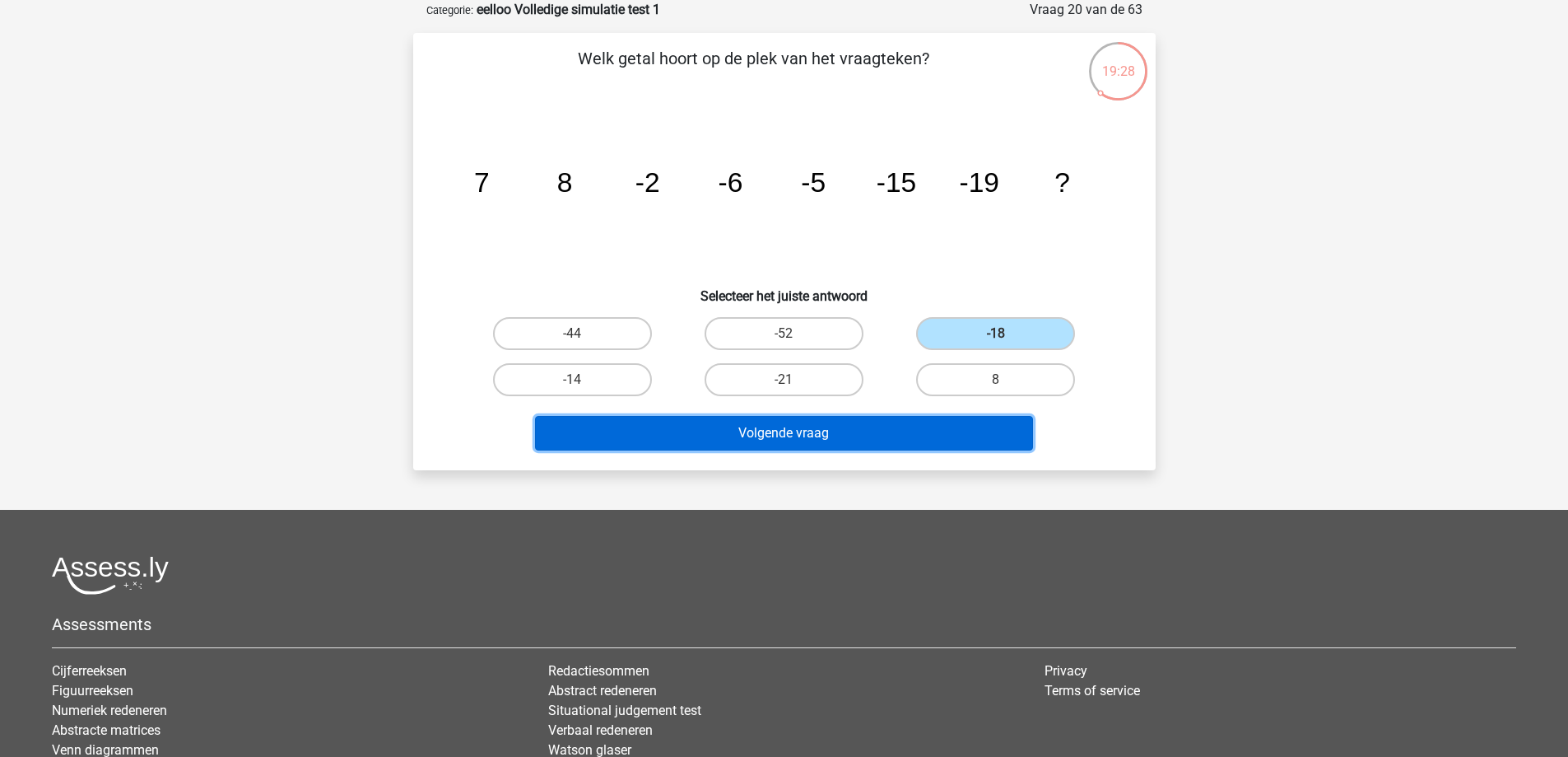
click at [1005, 441] on button "Volgende vraag" at bounding box center [784, 433] width 498 height 35
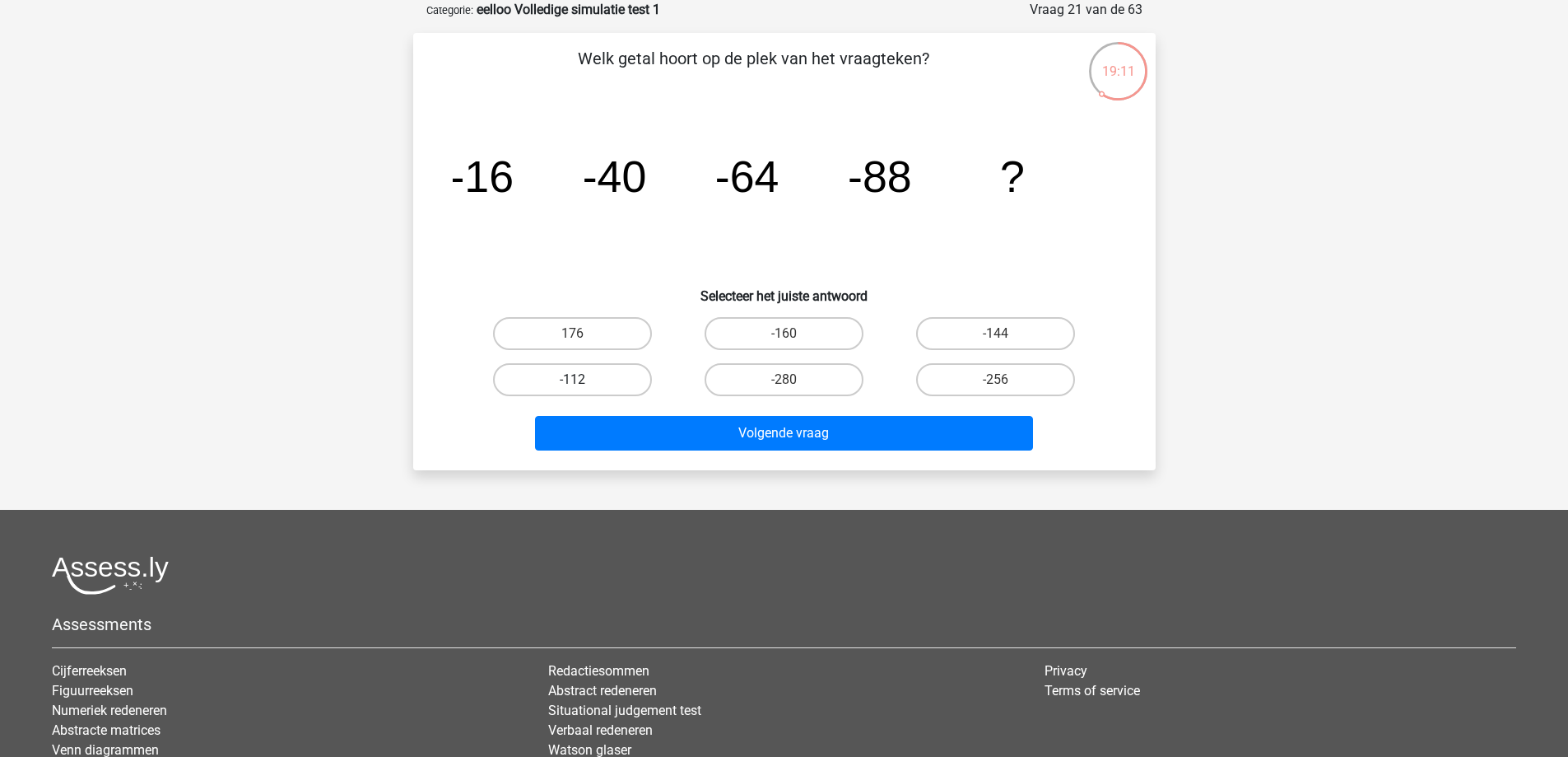
click at [585, 386] on label "-112" at bounding box center [572, 379] width 159 height 33
click at [582, 386] on input "-112" at bounding box center [577, 385] width 11 height 11
radio input "true"
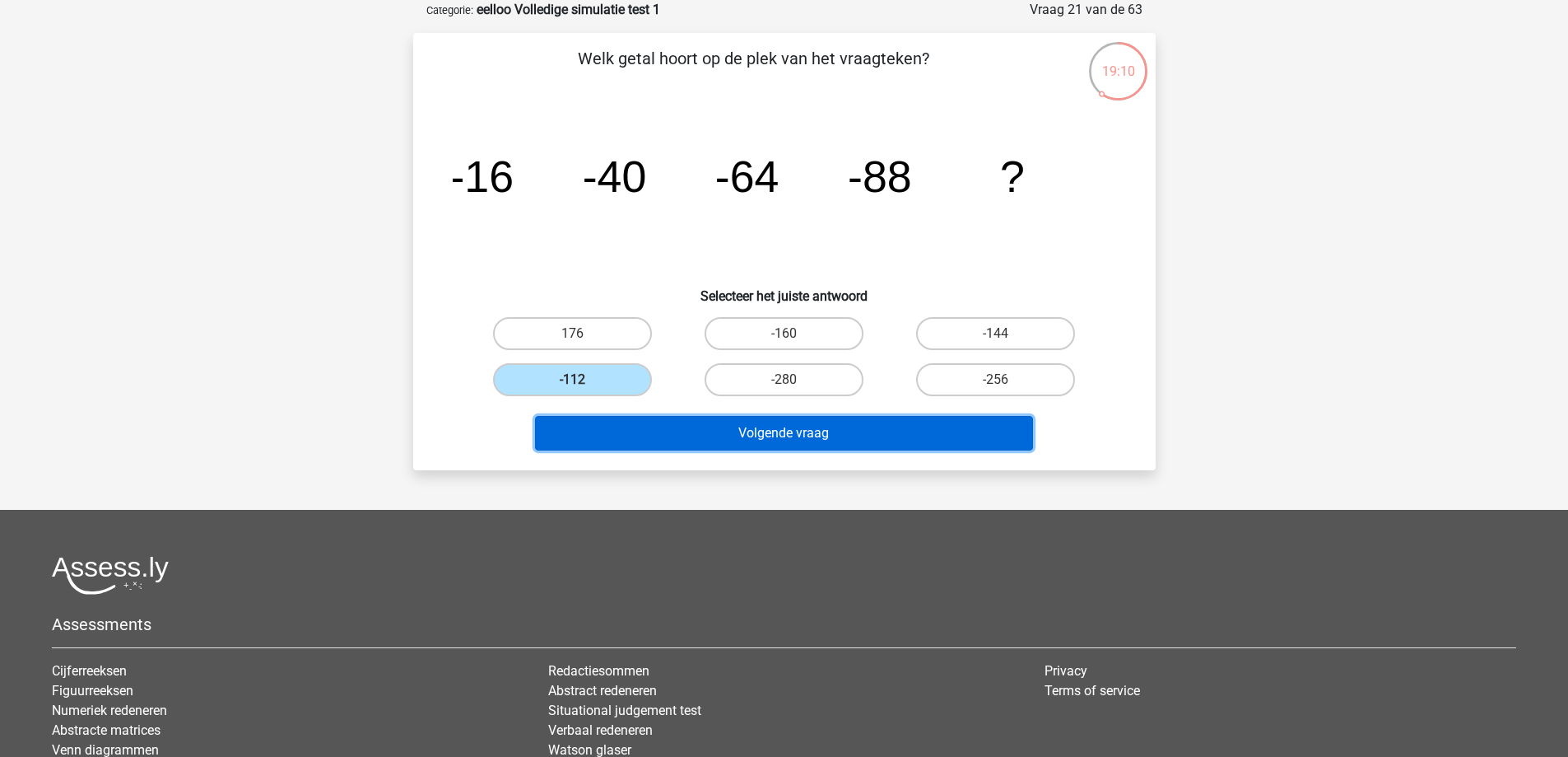
click at [709, 429] on button "Volgende vraag" at bounding box center [784, 433] width 498 height 35
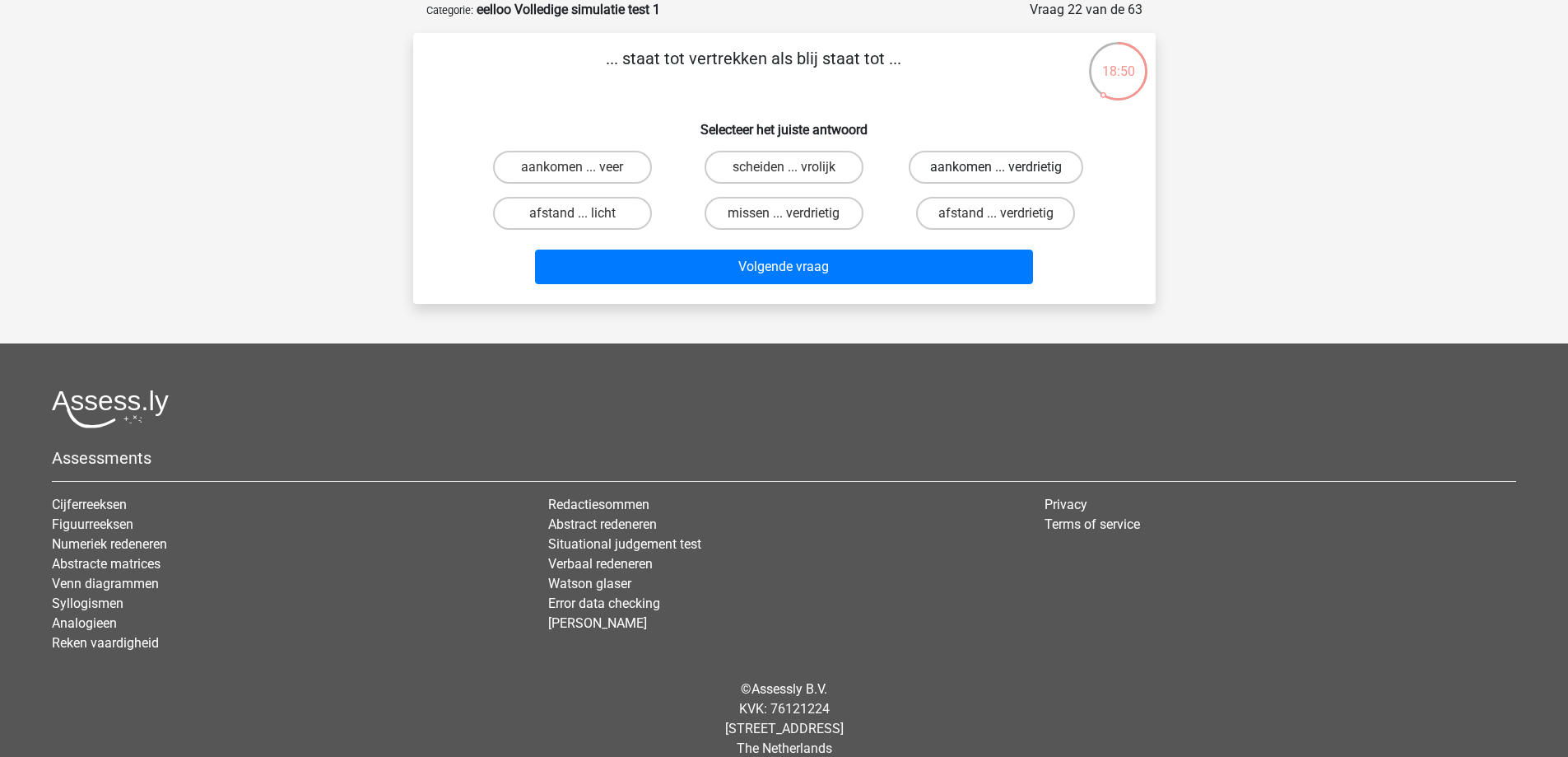
click at [948, 168] on label "aankomen ... verdrietig" at bounding box center [996, 167] width 174 height 33
click at [996, 168] on input "aankomen ... verdrietig" at bounding box center [1001, 173] width 11 height 11
radio input "true"
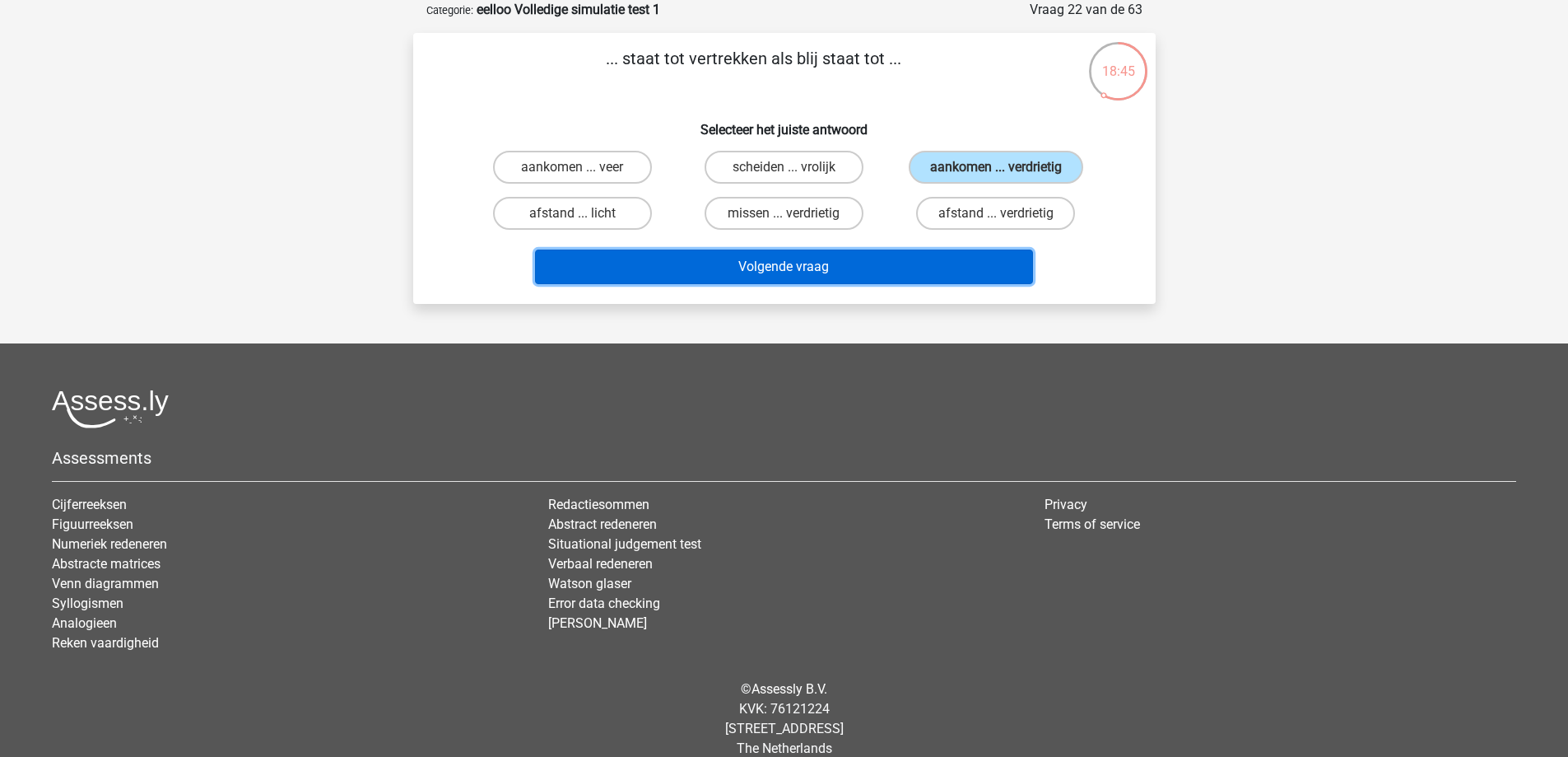
click at [868, 270] on button "Volgende vraag" at bounding box center [784, 266] width 498 height 35
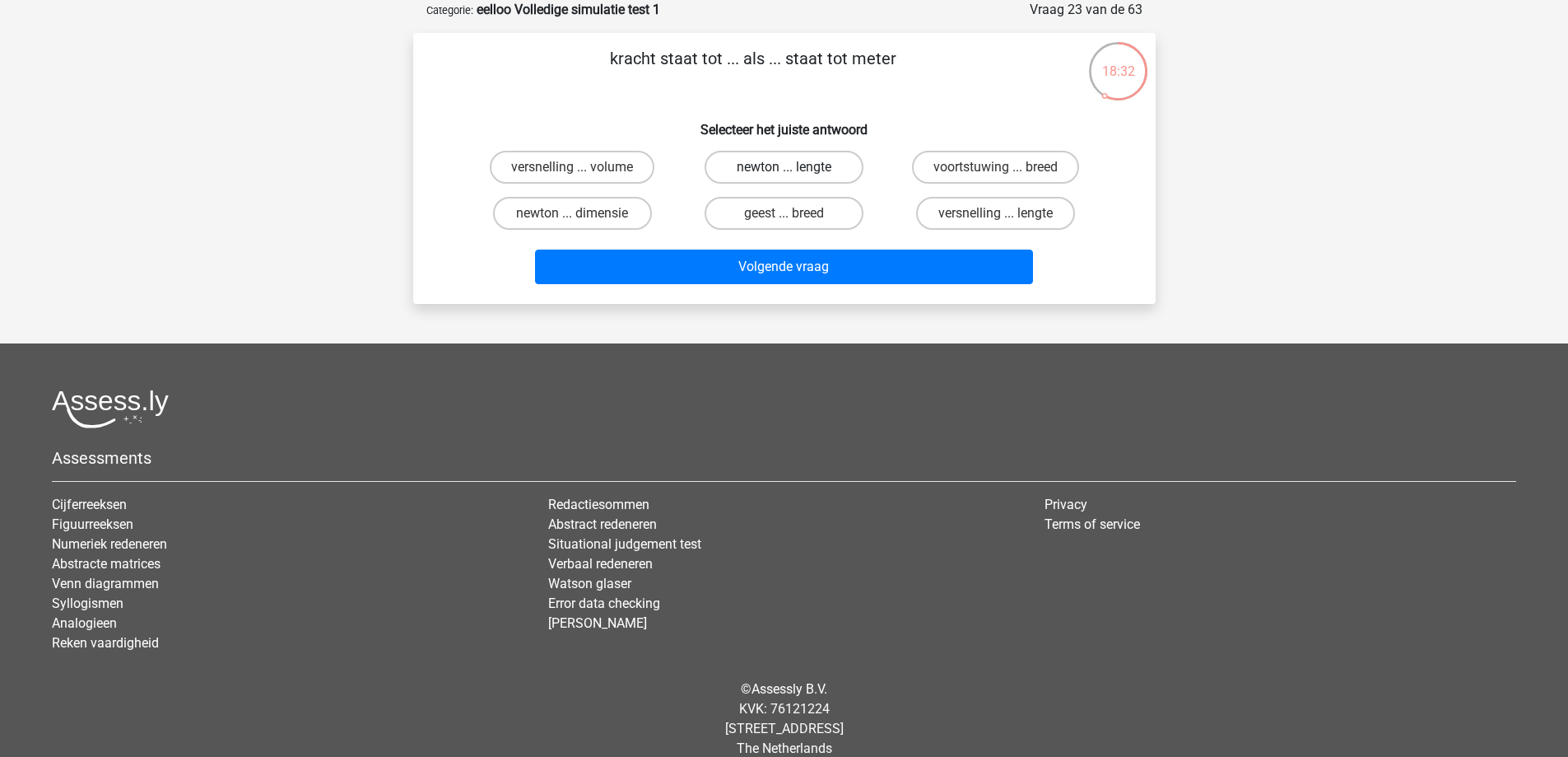
click at [745, 165] on label "newton ... lengte" at bounding box center [784, 167] width 159 height 33
click at [784, 168] on input "newton ... lengte" at bounding box center [789, 173] width 11 height 11
radio input "true"
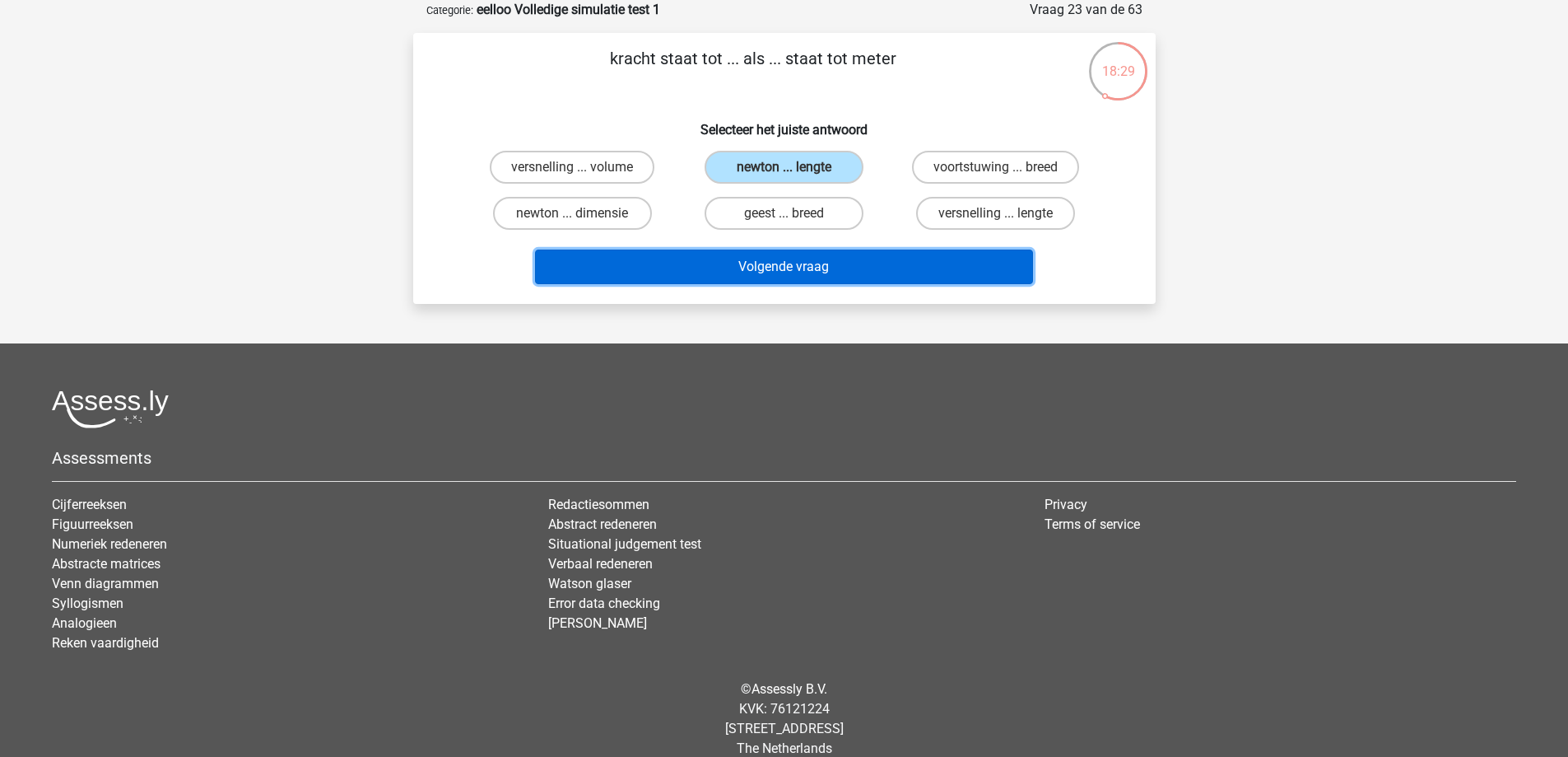
click at [779, 272] on button "Volgende vraag" at bounding box center [784, 266] width 498 height 35
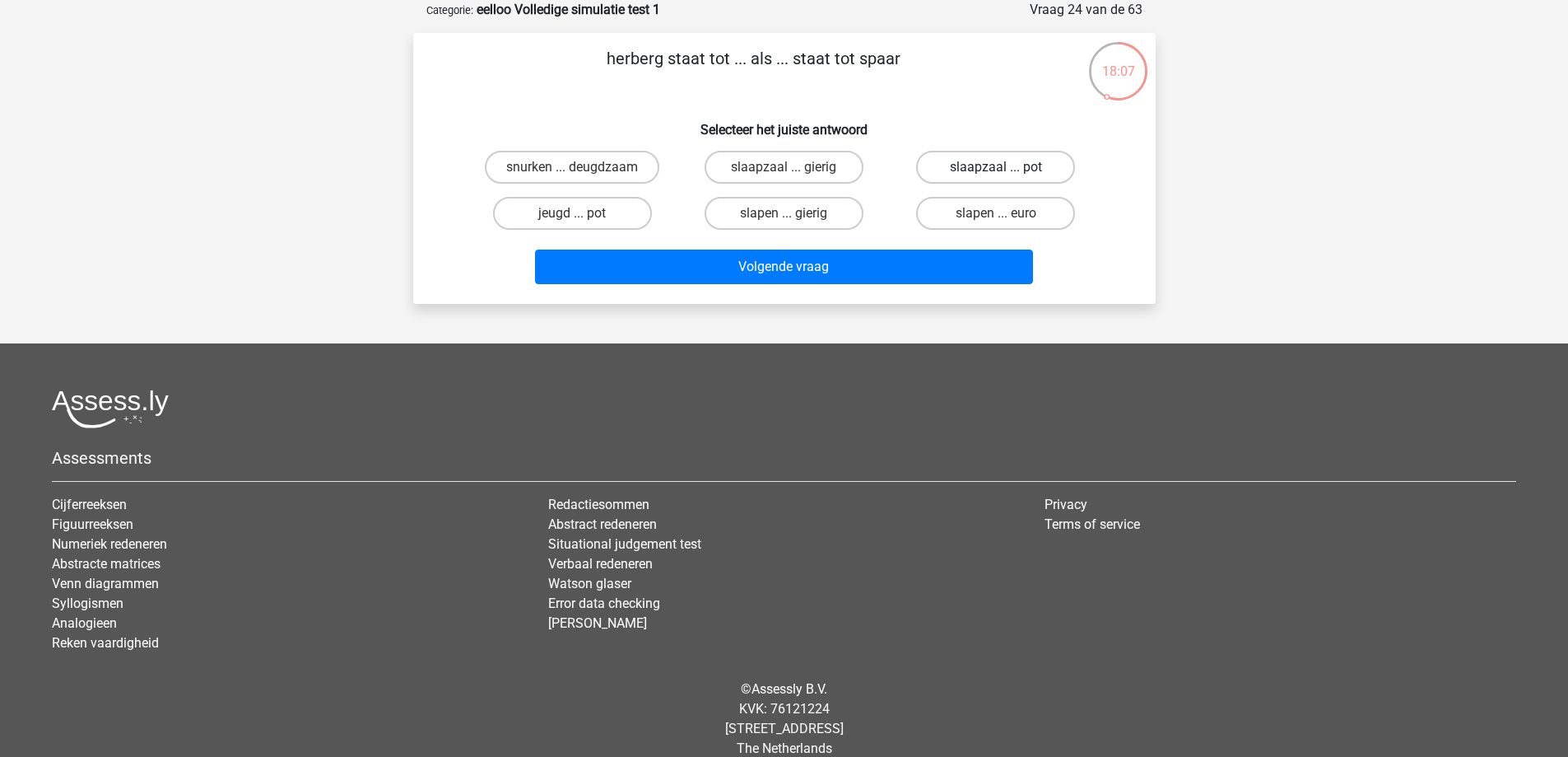
click at [969, 168] on label "slaapzaal ... pot" at bounding box center [995, 167] width 159 height 33
click at [996, 168] on input "slaapzaal ... pot" at bounding box center [1001, 173] width 11 height 11
radio input "true"
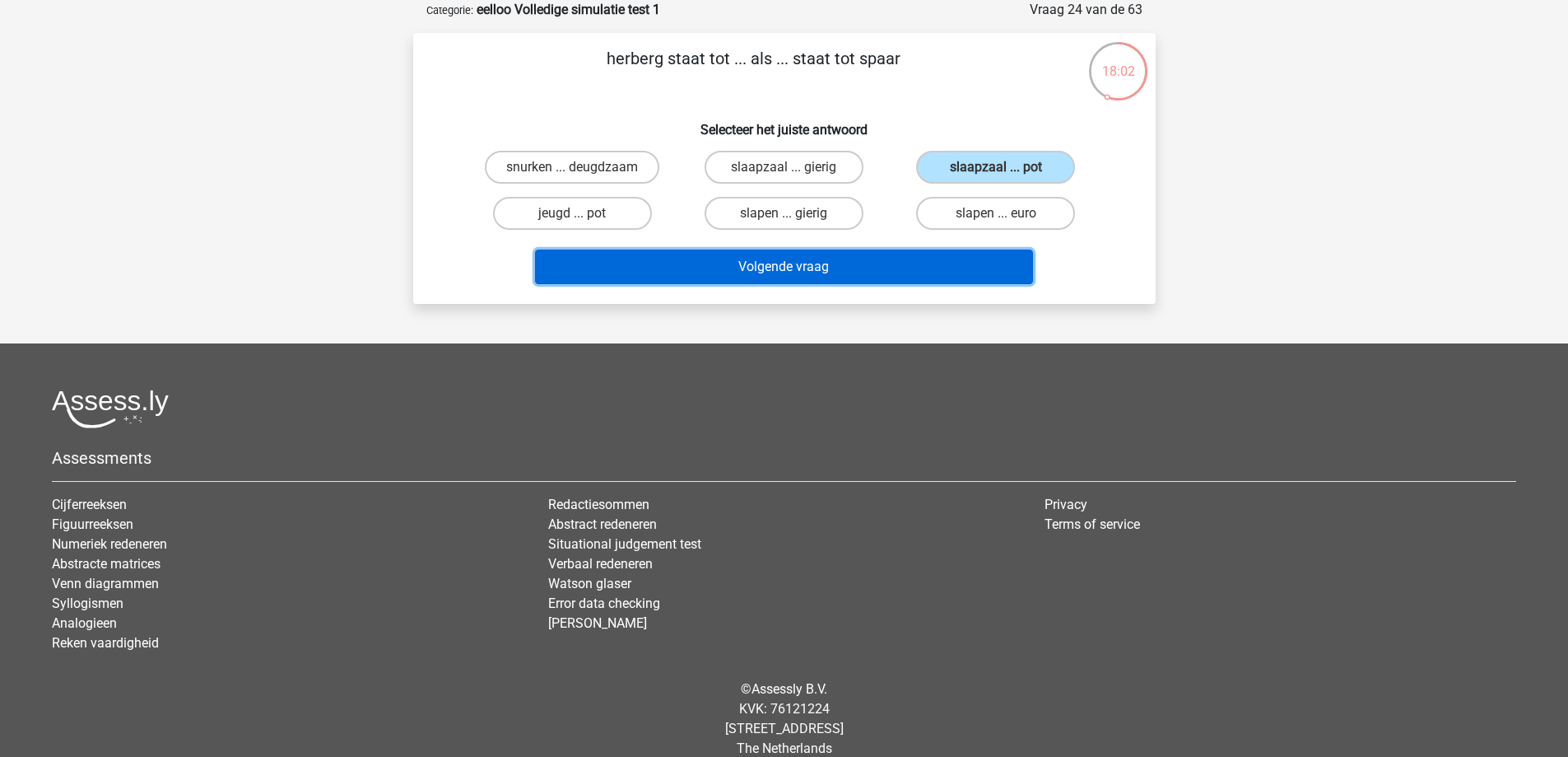
click at [818, 265] on button "Volgende vraag" at bounding box center [784, 266] width 498 height 35
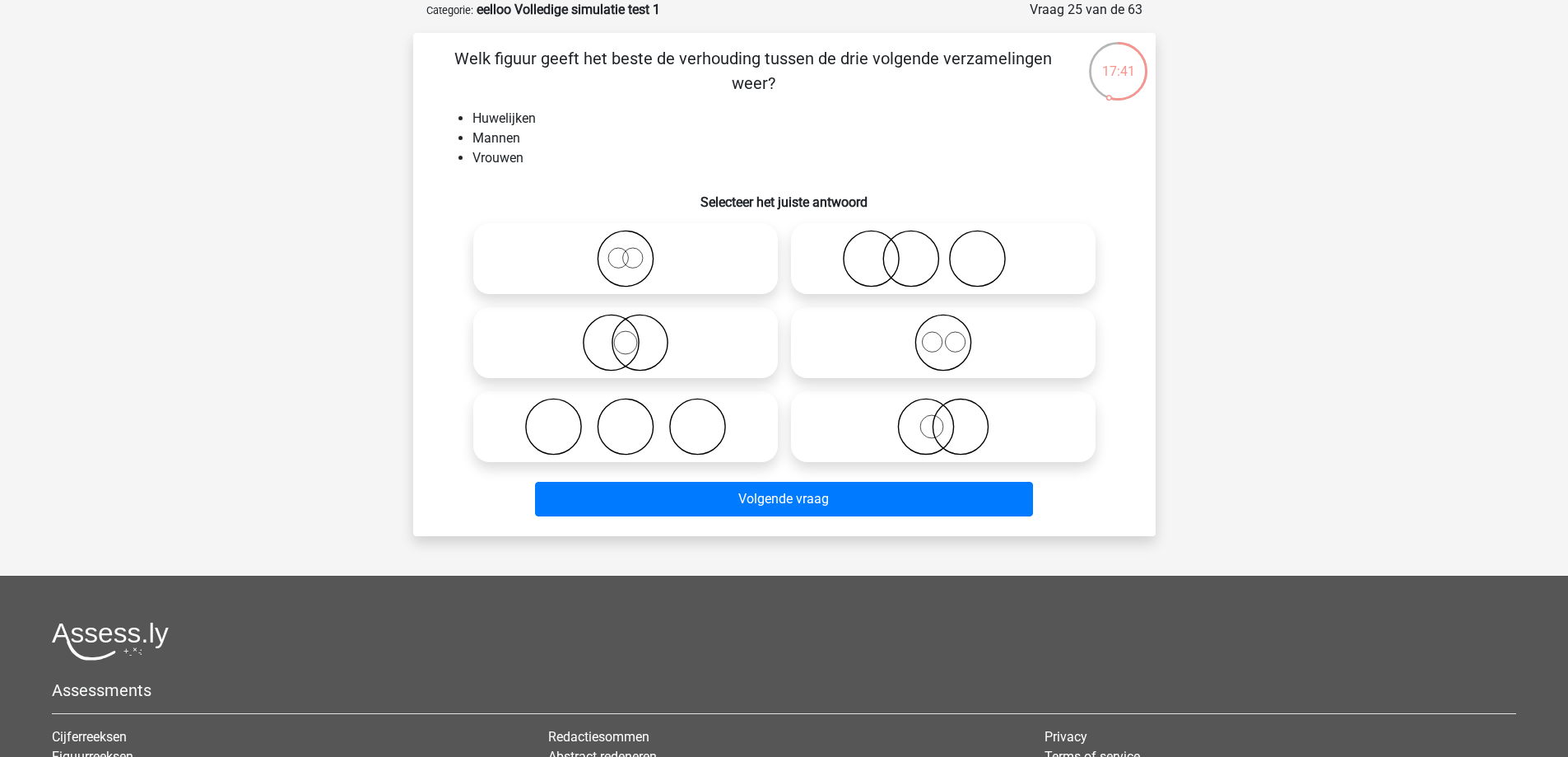
click at [960, 330] on icon at bounding box center [943, 343] width 291 height 57
click at [954, 330] on input "radio" at bounding box center [949, 328] width 11 height 11
radio input "true"
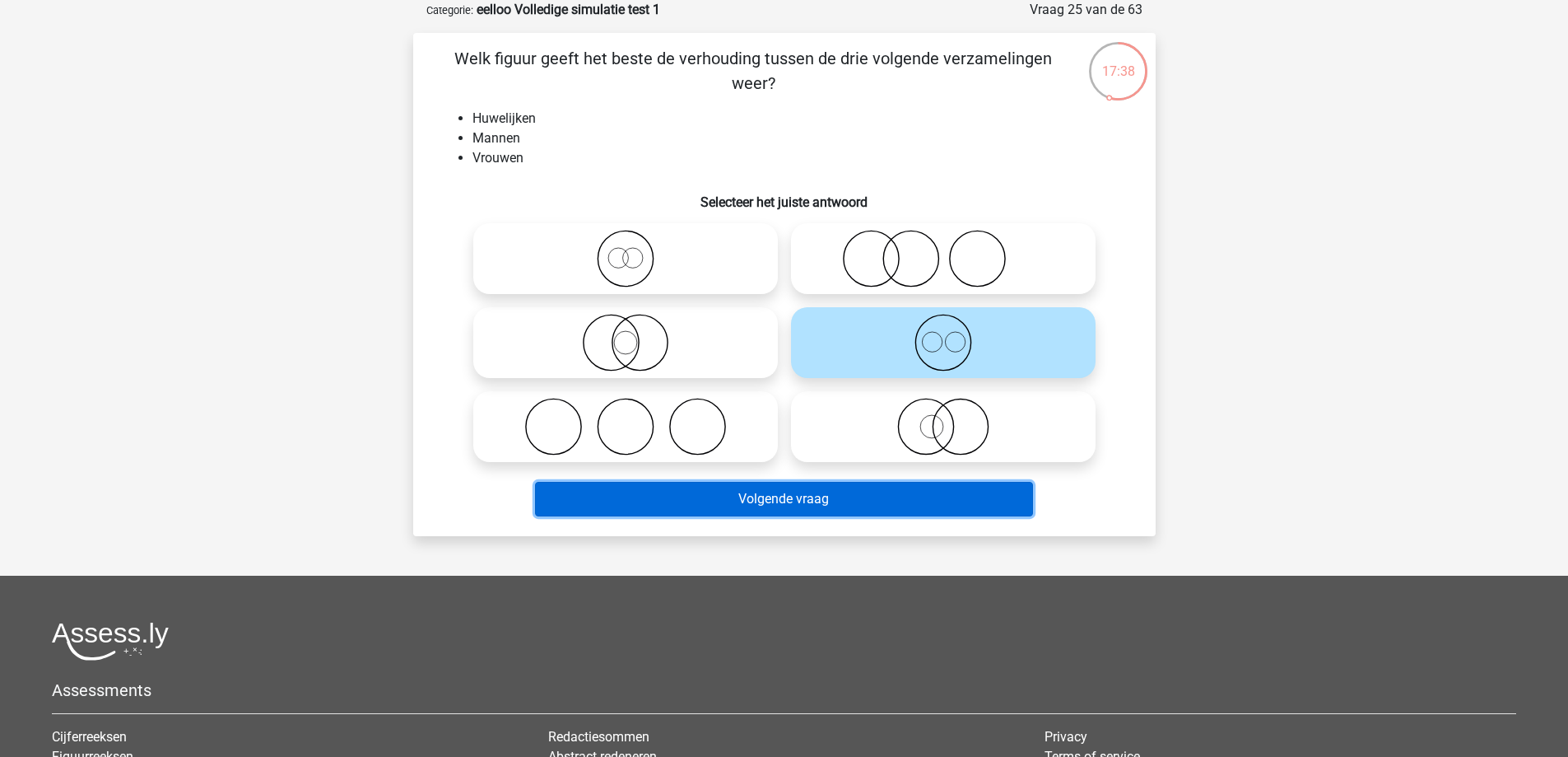
click at [881, 499] on button "Volgende vraag" at bounding box center [784, 498] width 498 height 35
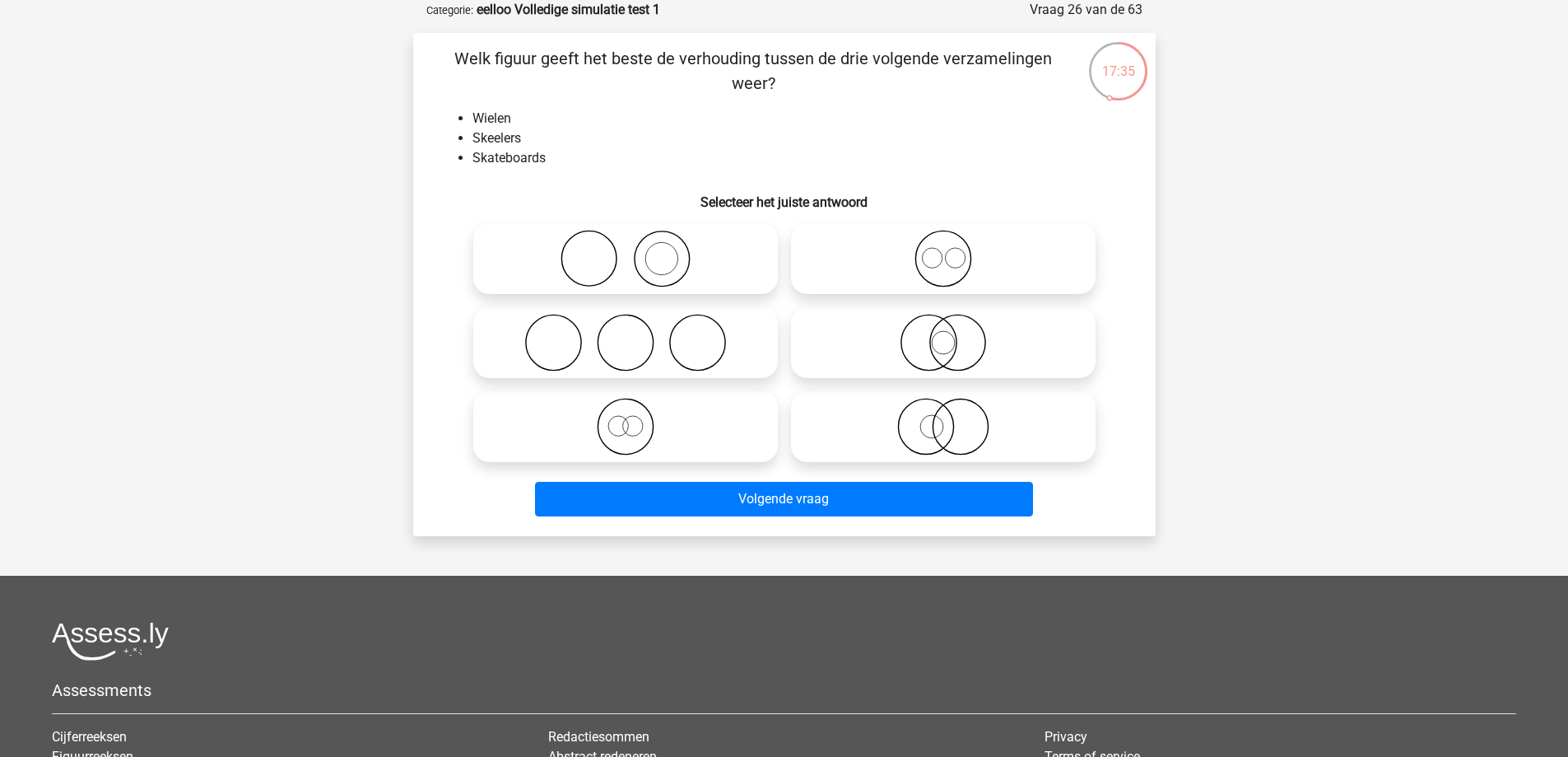
click at [669, 355] on icon at bounding box center [625, 343] width 291 height 57
click at [636, 334] on input "radio" at bounding box center [630, 328] width 11 height 11
radio input "true"
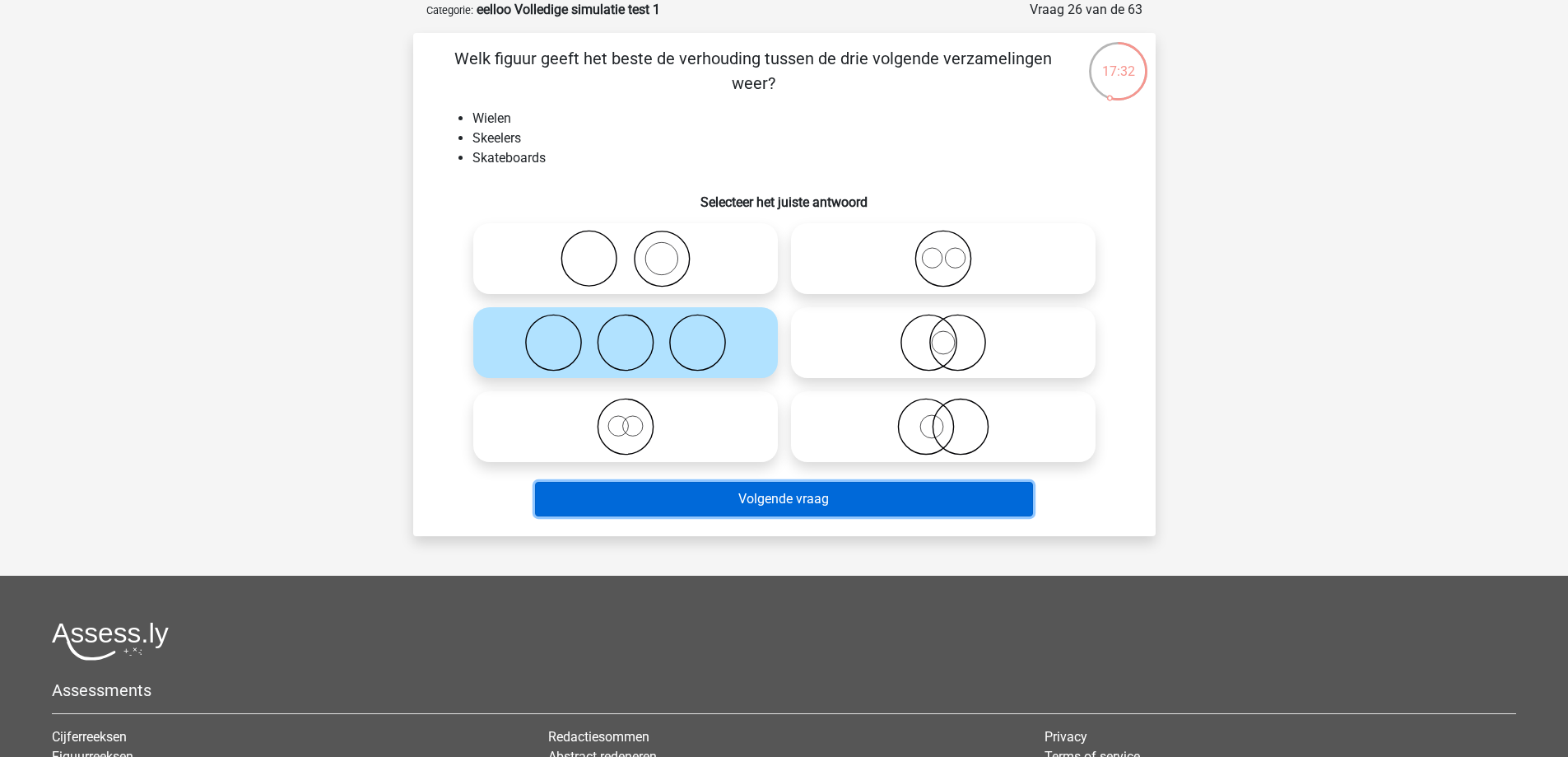
click at [701, 493] on button "Volgende vraag" at bounding box center [784, 498] width 498 height 35
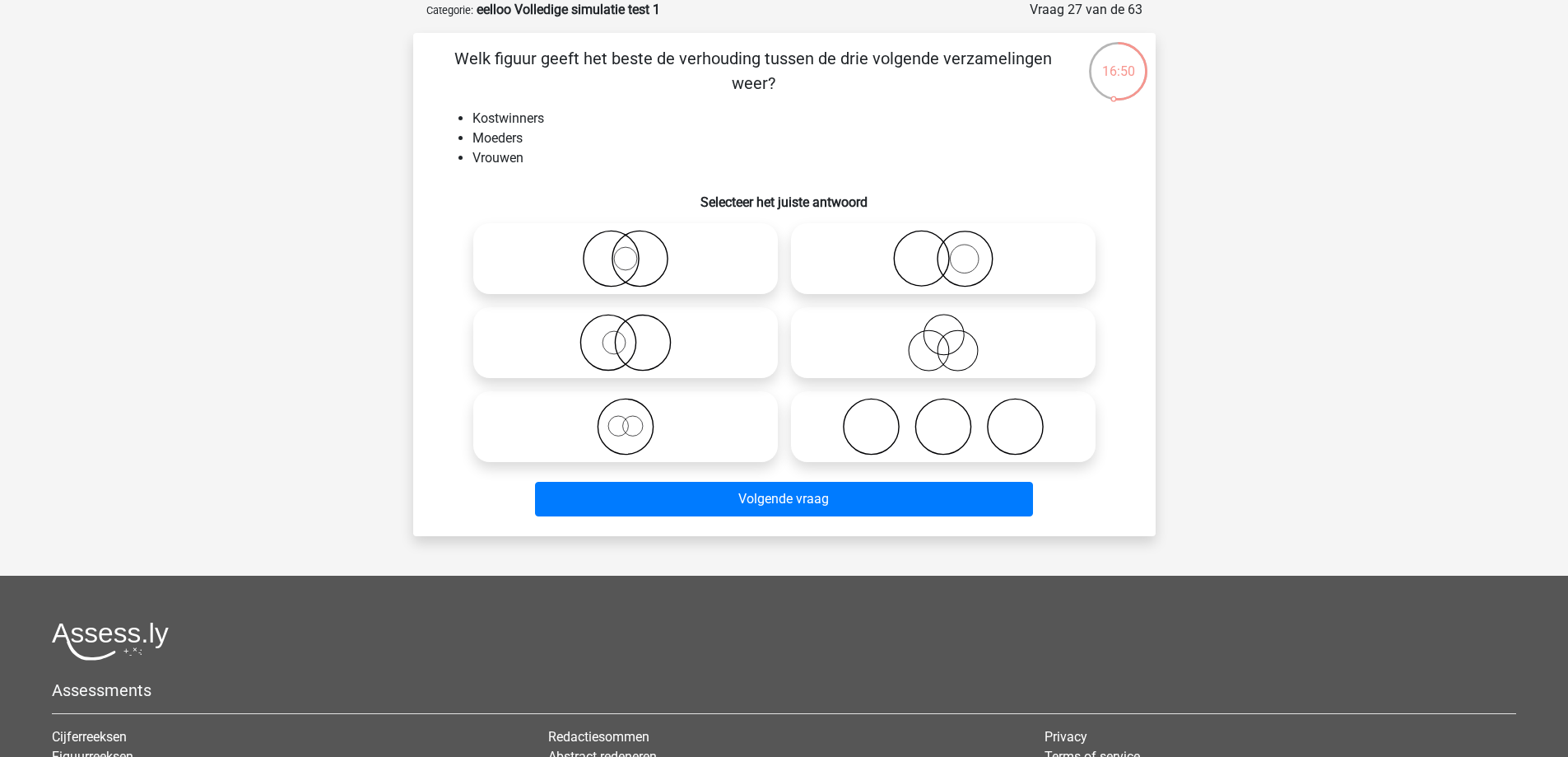
click at [651, 259] on icon at bounding box center [625, 259] width 291 height 57
click at [636, 250] on input "radio" at bounding box center [630, 245] width 11 height 11
radio input "true"
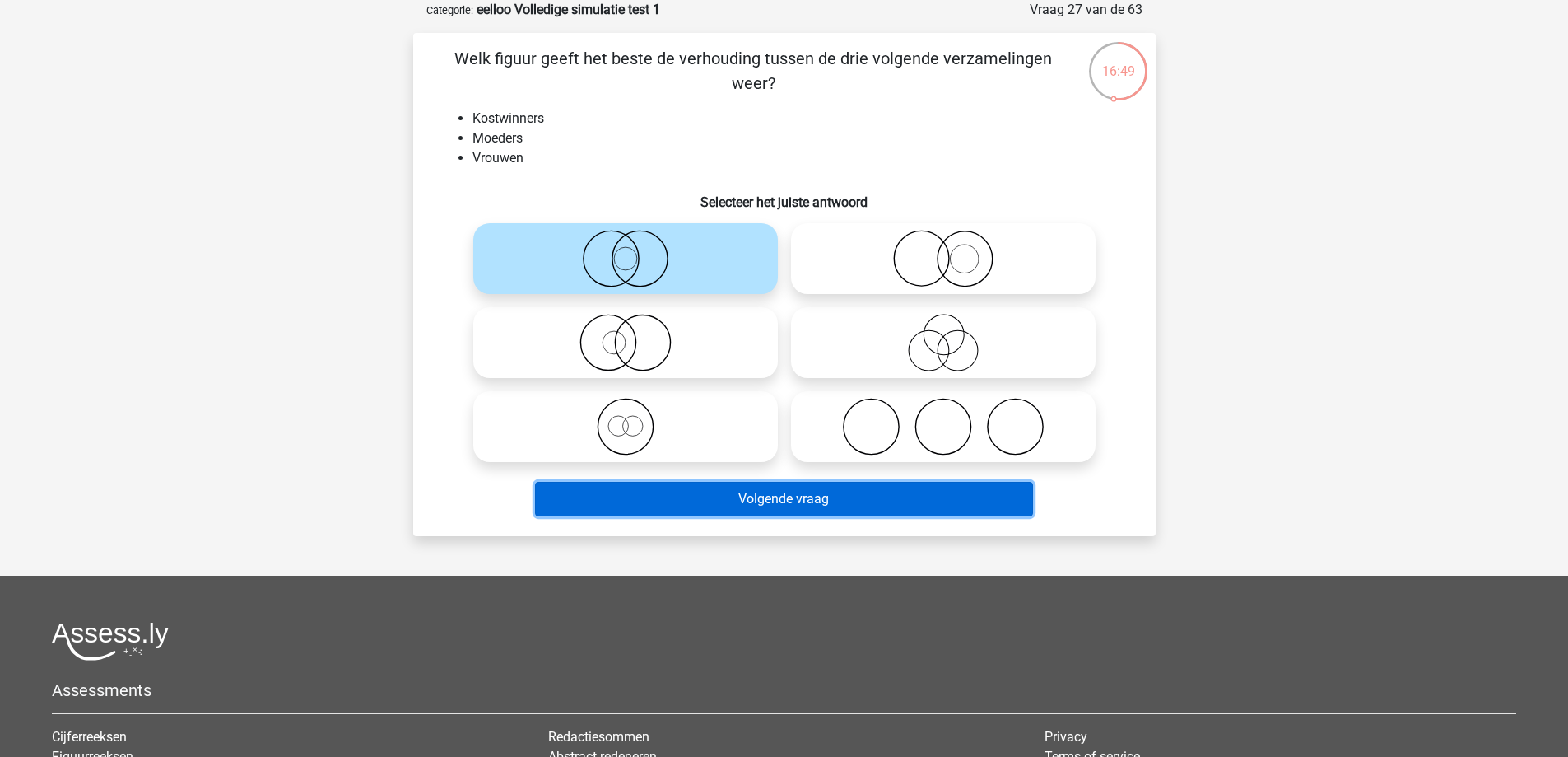
click at [747, 503] on button "Volgende vraag" at bounding box center [784, 498] width 498 height 35
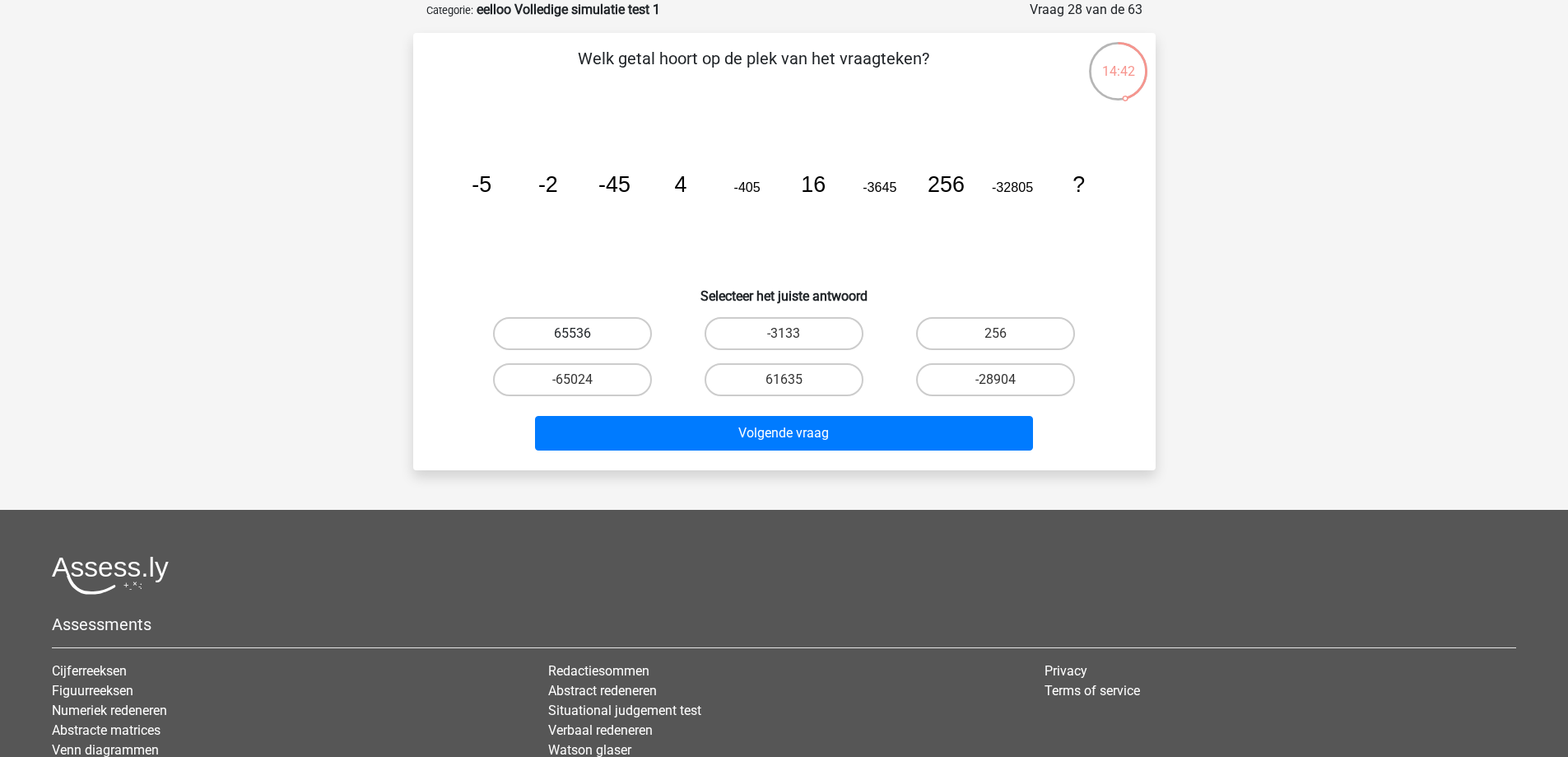
click at [537, 328] on label "65536" at bounding box center [572, 333] width 159 height 33
click at [572, 333] on input "65536" at bounding box center [577, 339] width 11 height 11
radio input "true"
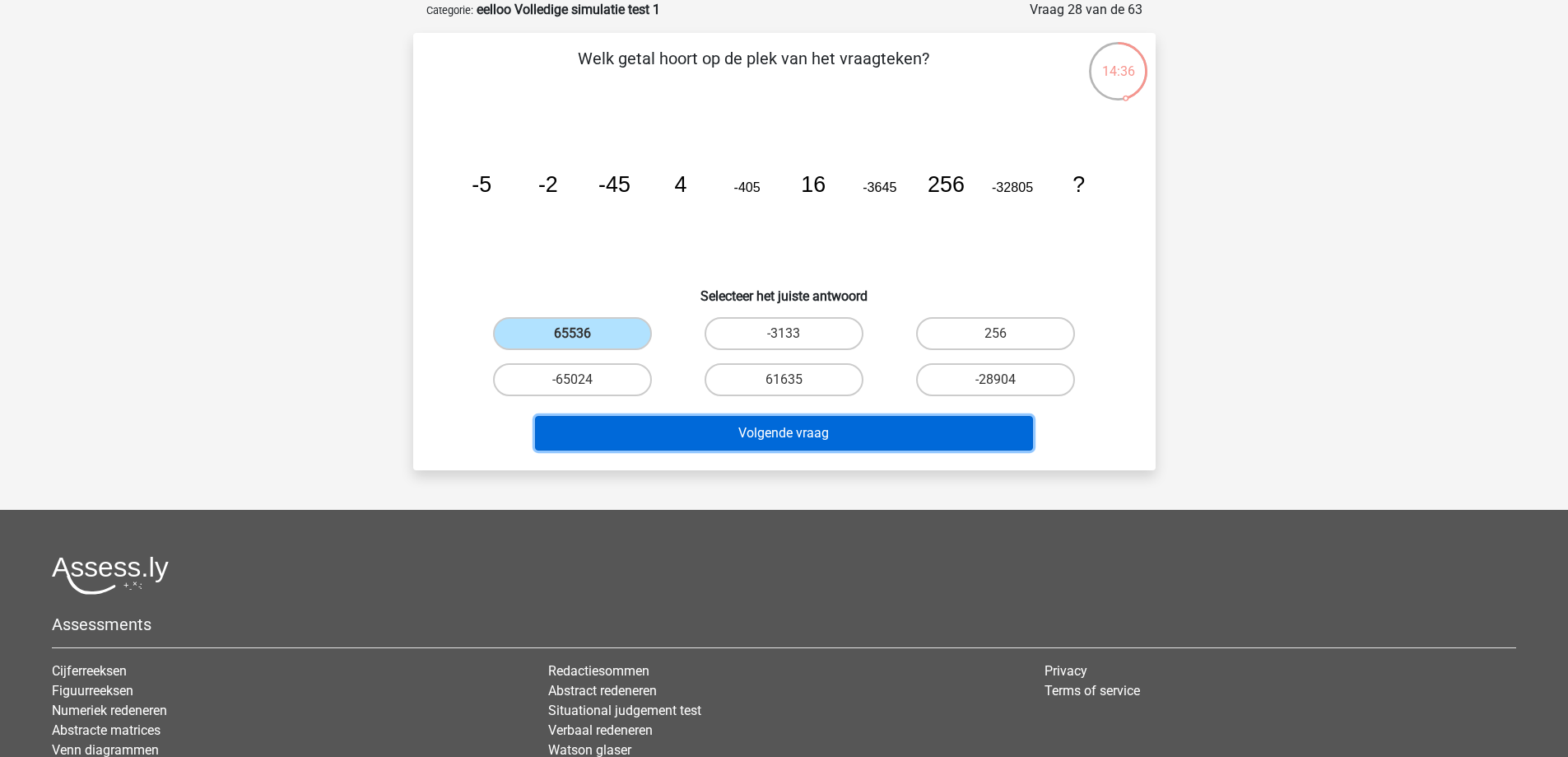
drag, startPoint x: 938, startPoint y: 422, endPoint x: 795, endPoint y: 494, distance: 160.1
click at [786, 524] on div "harm dijkstraharm55@gmail.com" at bounding box center [784, 430] width 1568 height 1026
click at [818, 438] on button "Volgende vraag" at bounding box center [784, 433] width 498 height 35
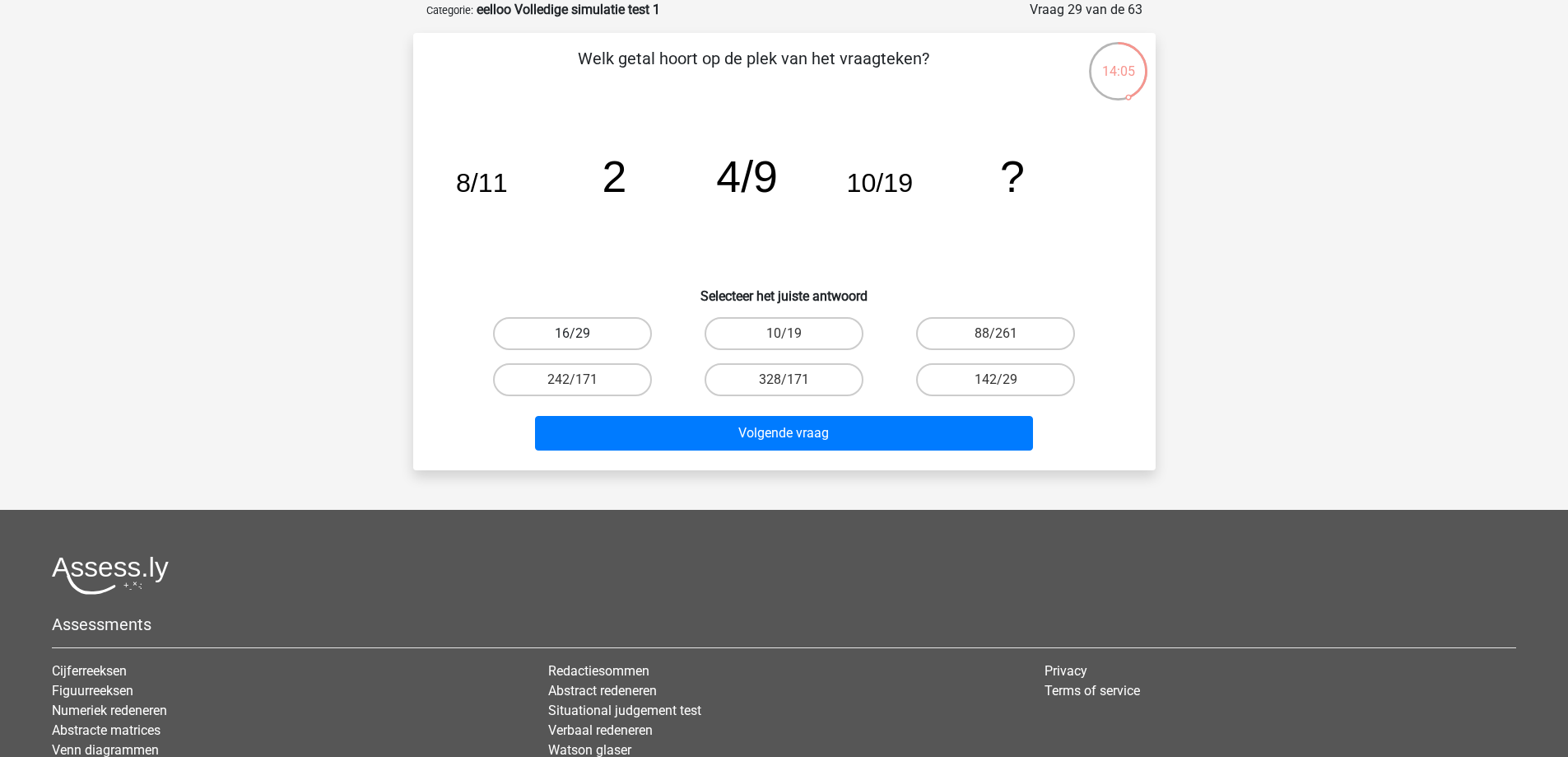
click at [560, 335] on label "16/29" at bounding box center [572, 333] width 159 height 33
click at [572, 335] on input "16/29" at bounding box center [577, 339] width 11 height 11
radio input "true"
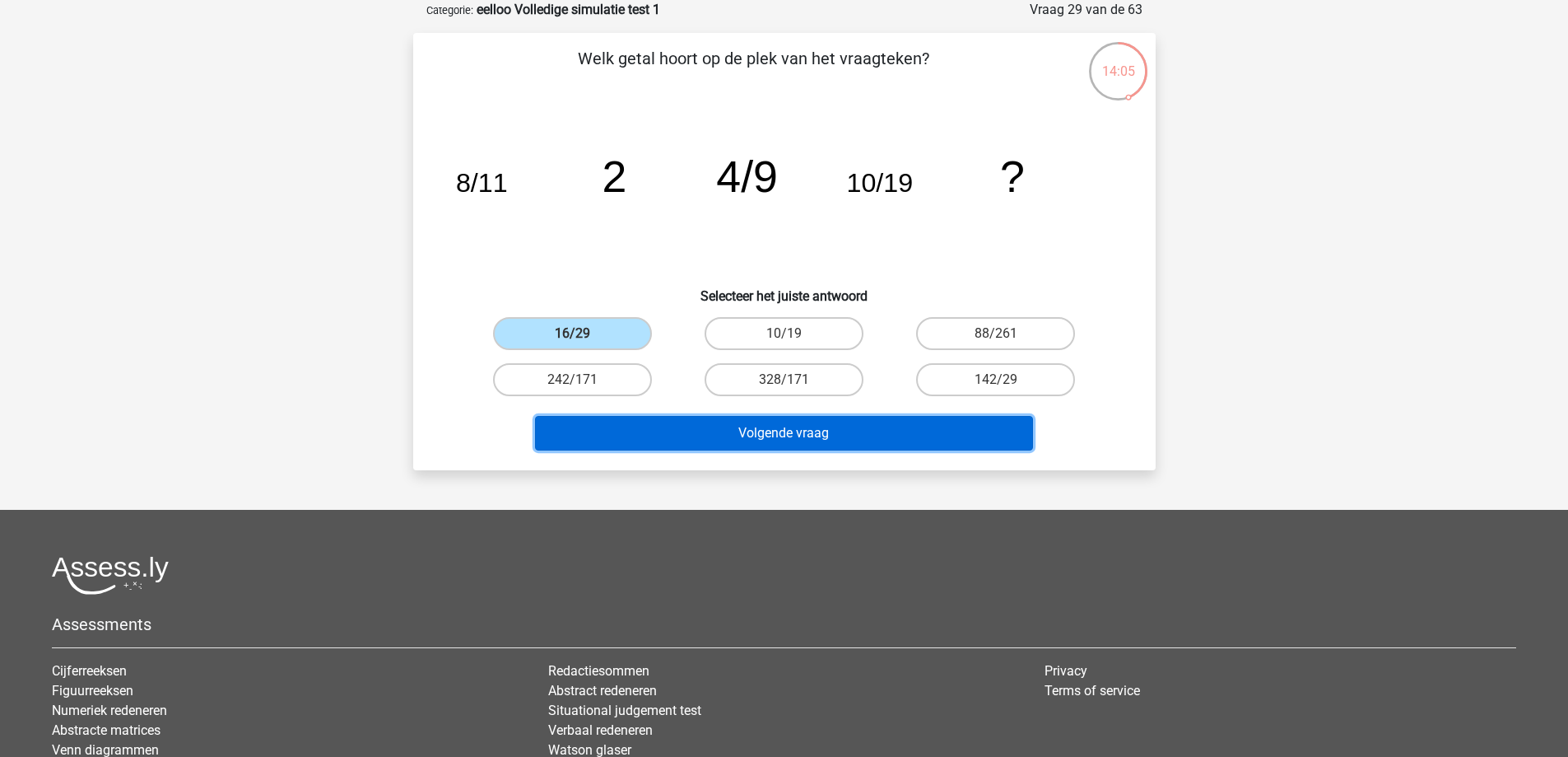
click at [721, 435] on button "Volgende vraag" at bounding box center [784, 433] width 498 height 35
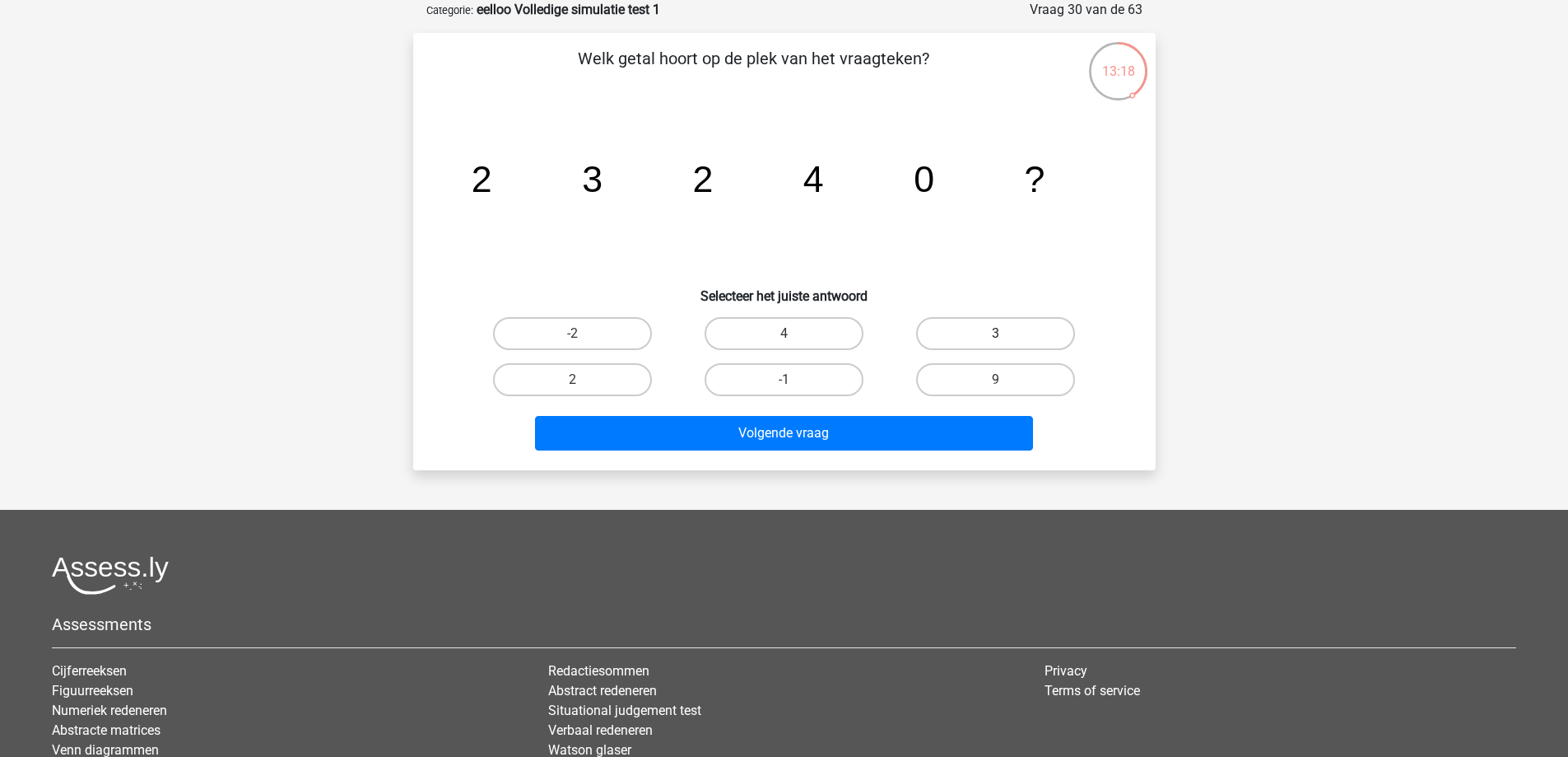
click at [1029, 328] on label "3" at bounding box center [995, 333] width 159 height 33
click at [1007, 333] on input "3" at bounding box center [1001, 339] width 11 height 11
radio input "true"
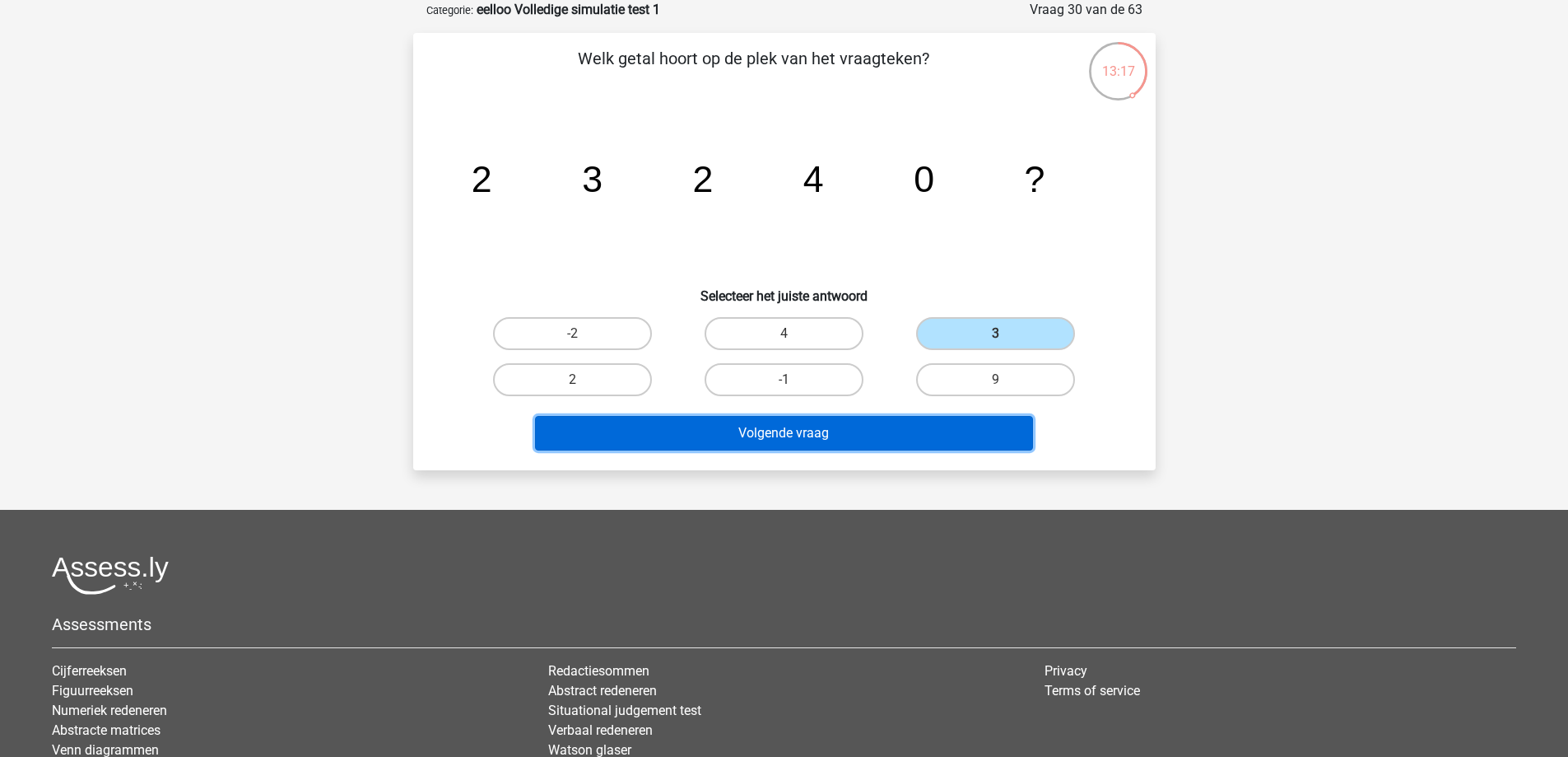
click at [965, 444] on button "Volgende vraag" at bounding box center [784, 433] width 498 height 35
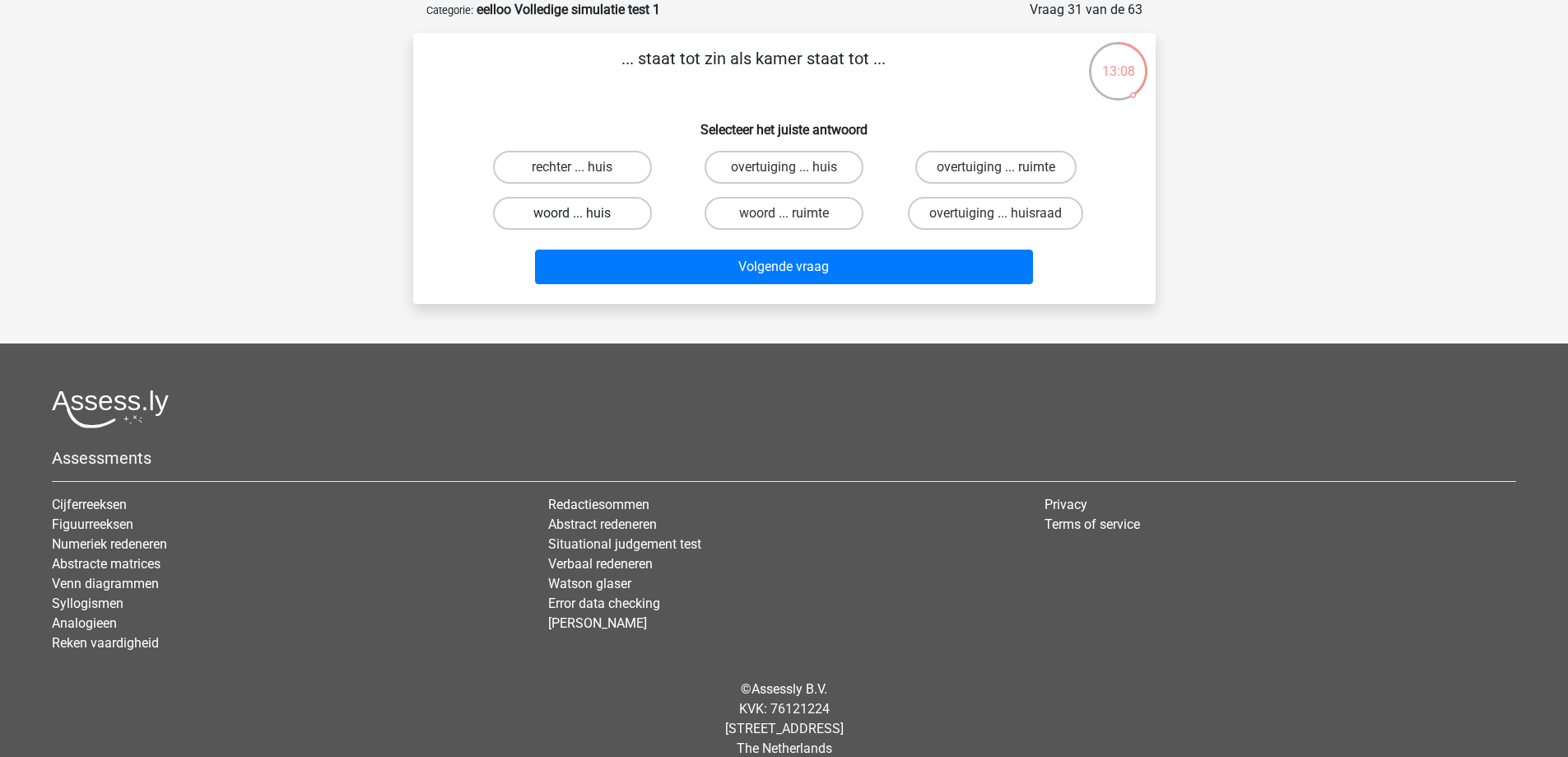
click at [622, 209] on label "woord ... huis" at bounding box center [572, 213] width 159 height 33
click at [582, 213] on input "woord ... huis" at bounding box center [577, 218] width 11 height 11
radio input "true"
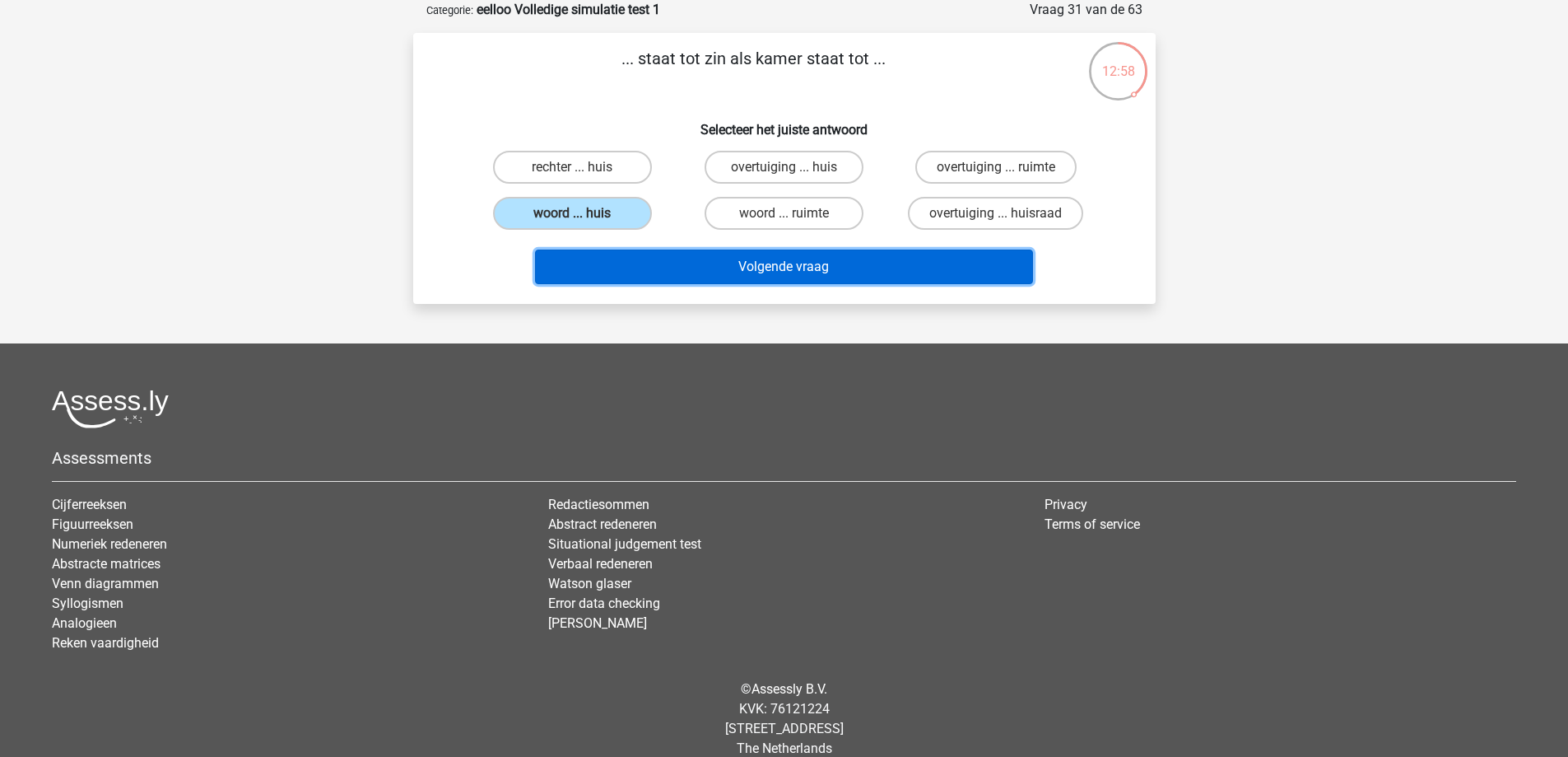
click at [761, 257] on button "Volgende vraag" at bounding box center [784, 266] width 498 height 35
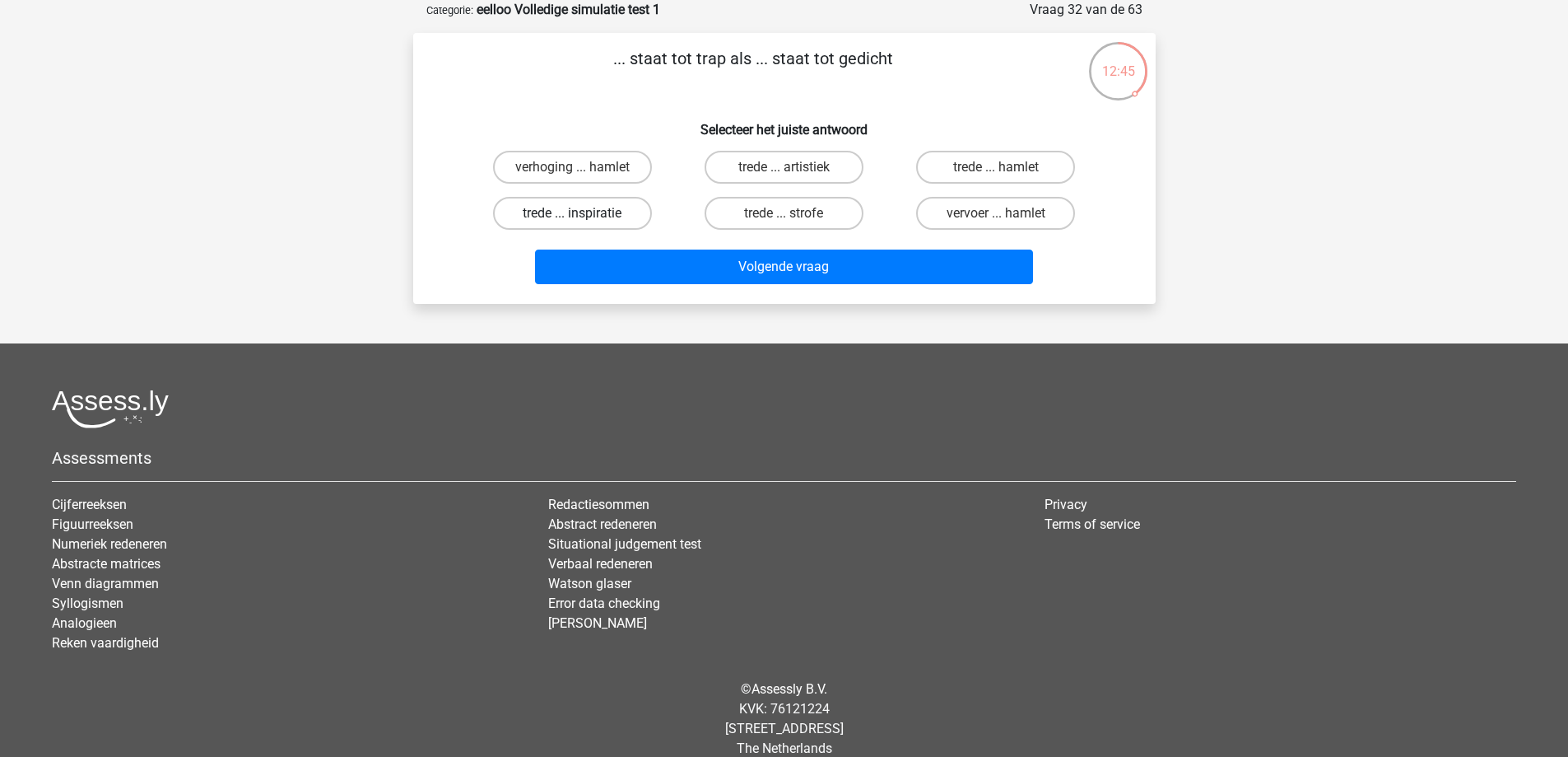
click at [566, 215] on label "trede ... inspiratie" at bounding box center [572, 213] width 159 height 33
click at [572, 215] on input "trede ... inspiratie" at bounding box center [577, 218] width 11 height 11
radio input "true"
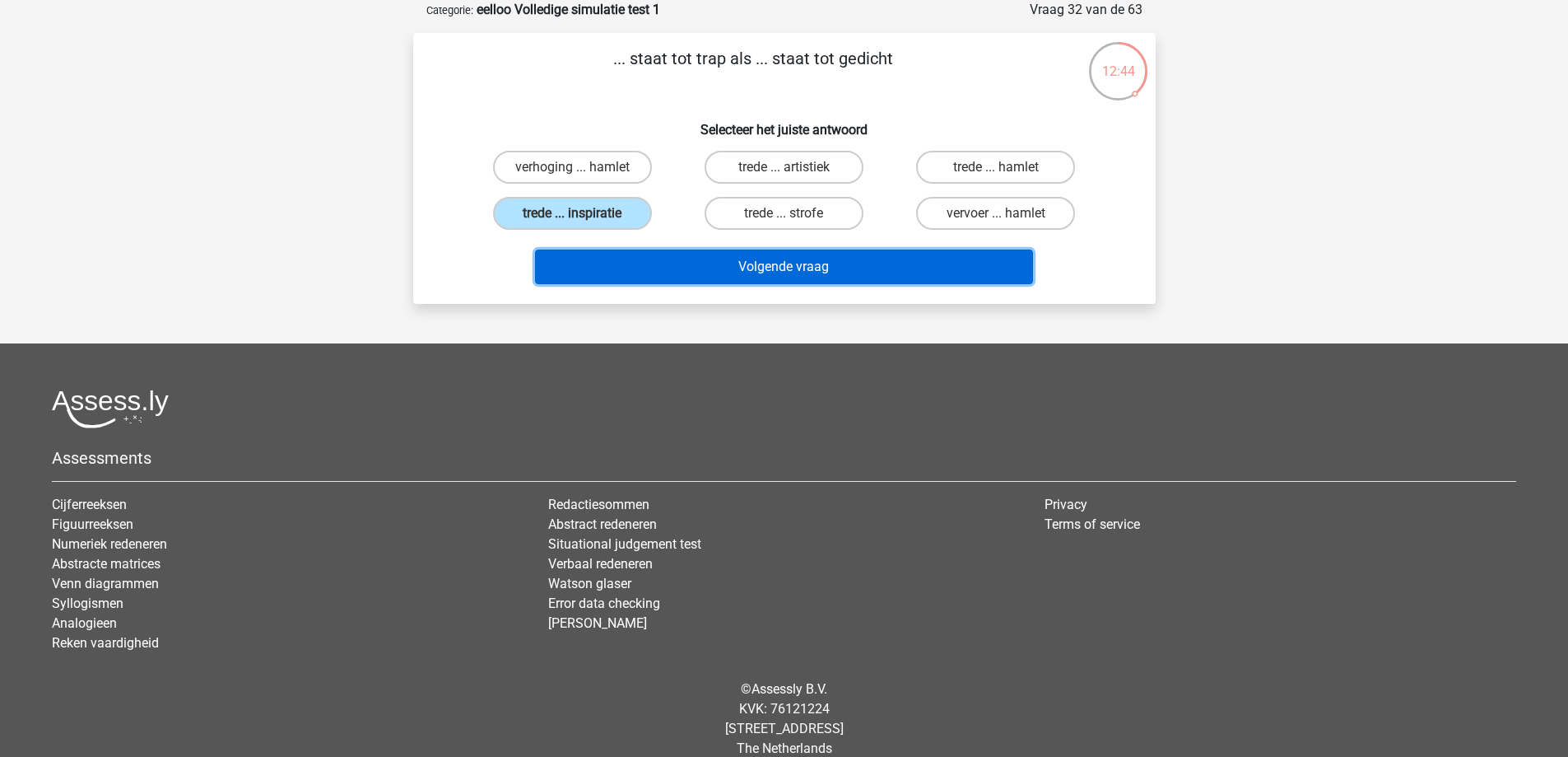
click at [667, 271] on button "Volgende vraag" at bounding box center [784, 266] width 498 height 35
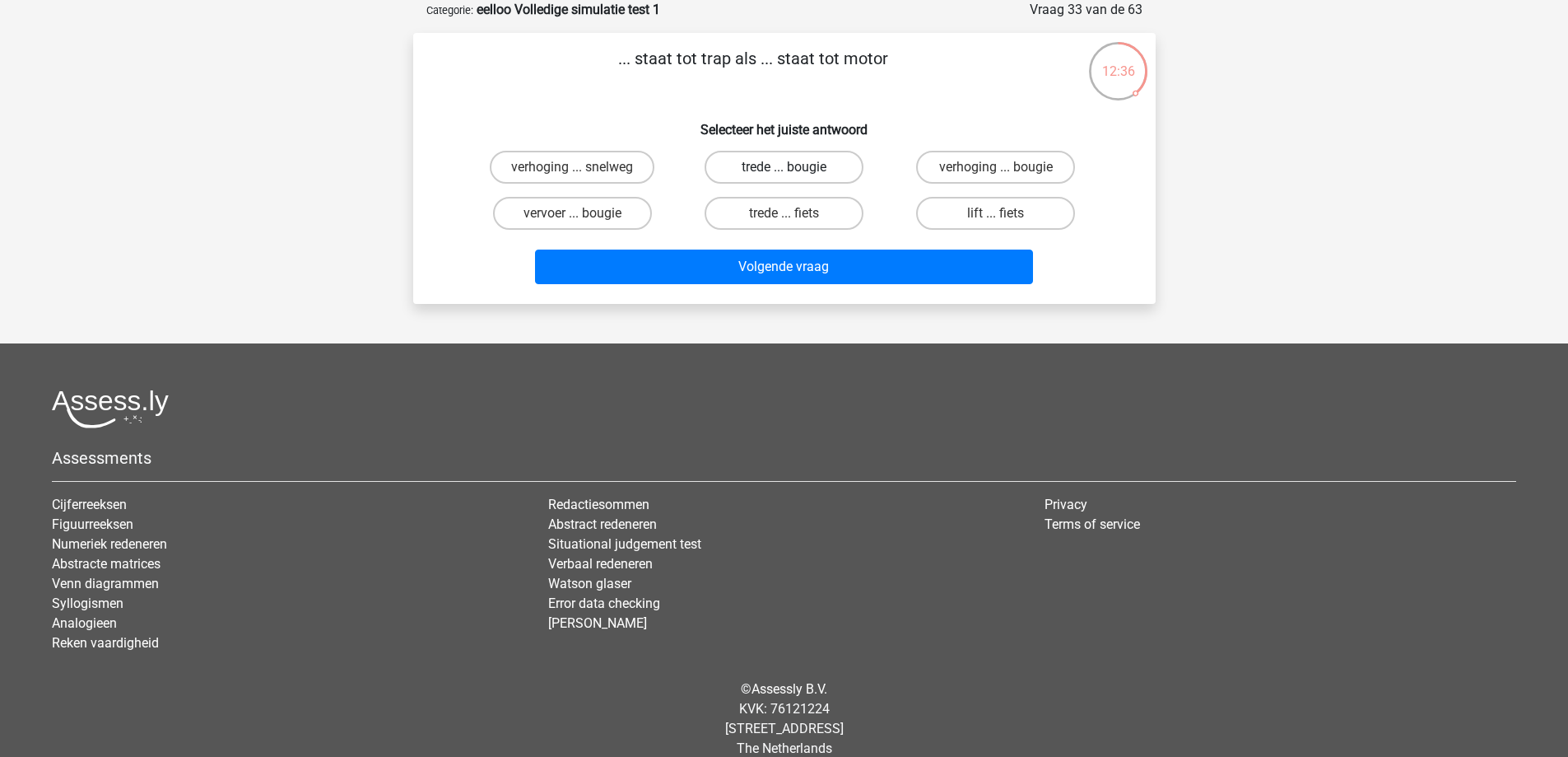
click at [821, 164] on label "trede ... bougie" at bounding box center [784, 167] width 159 height 33
click at [795, 168] on input "trede ... bougie" at bounding box center [789, 173] width 11 height 11
radio input "true"
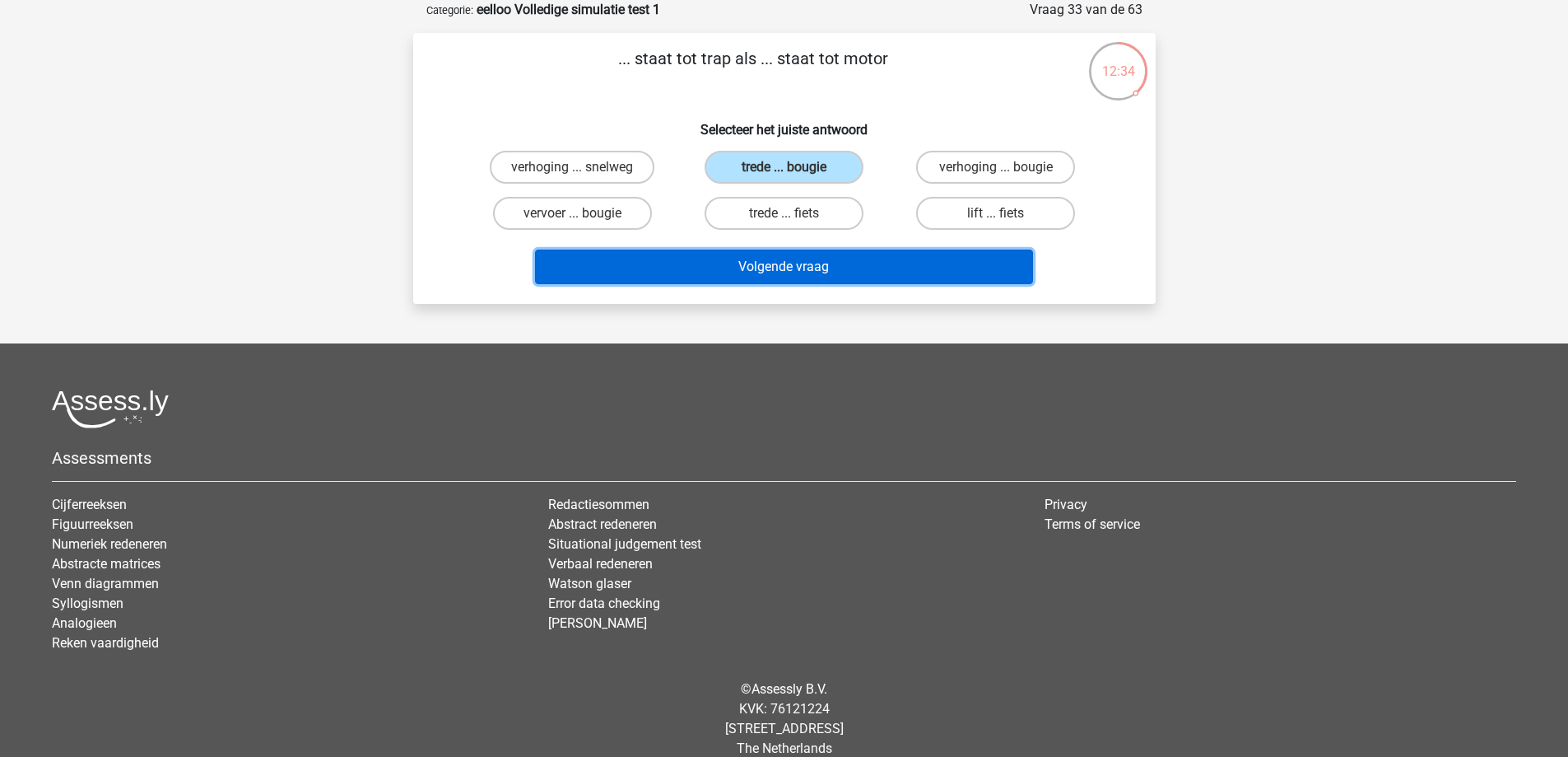
click at [916, 264] on button "Volgende vraag" at bounding box center [784, 266] width 498 height 35
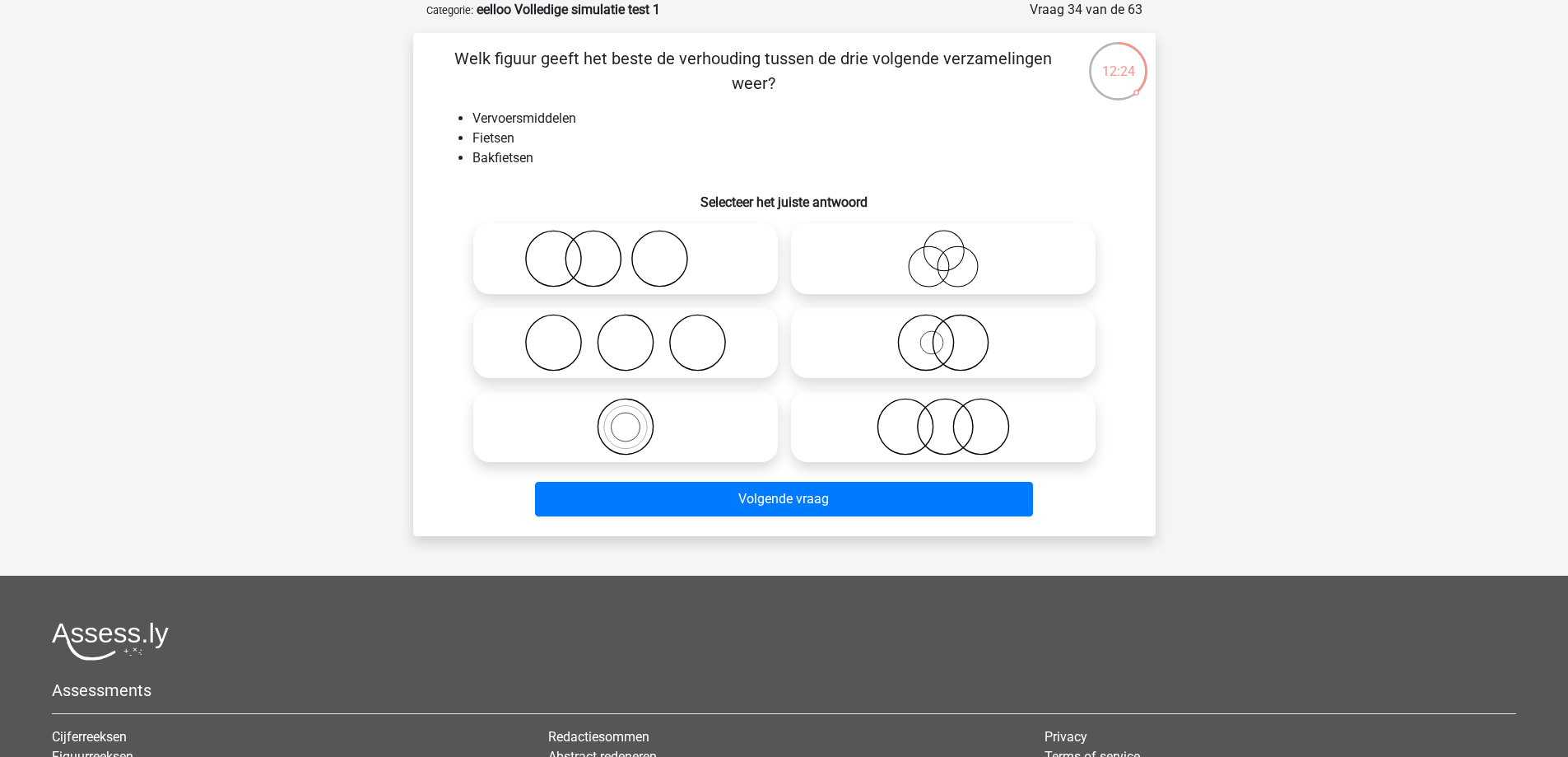
click at [689, 425] on icon at bounding box center [625, 426] width 291 height 57
click at [636, 418] on input "radio" at bounding box center [630, 413] width 11 height 11
radio input "true"
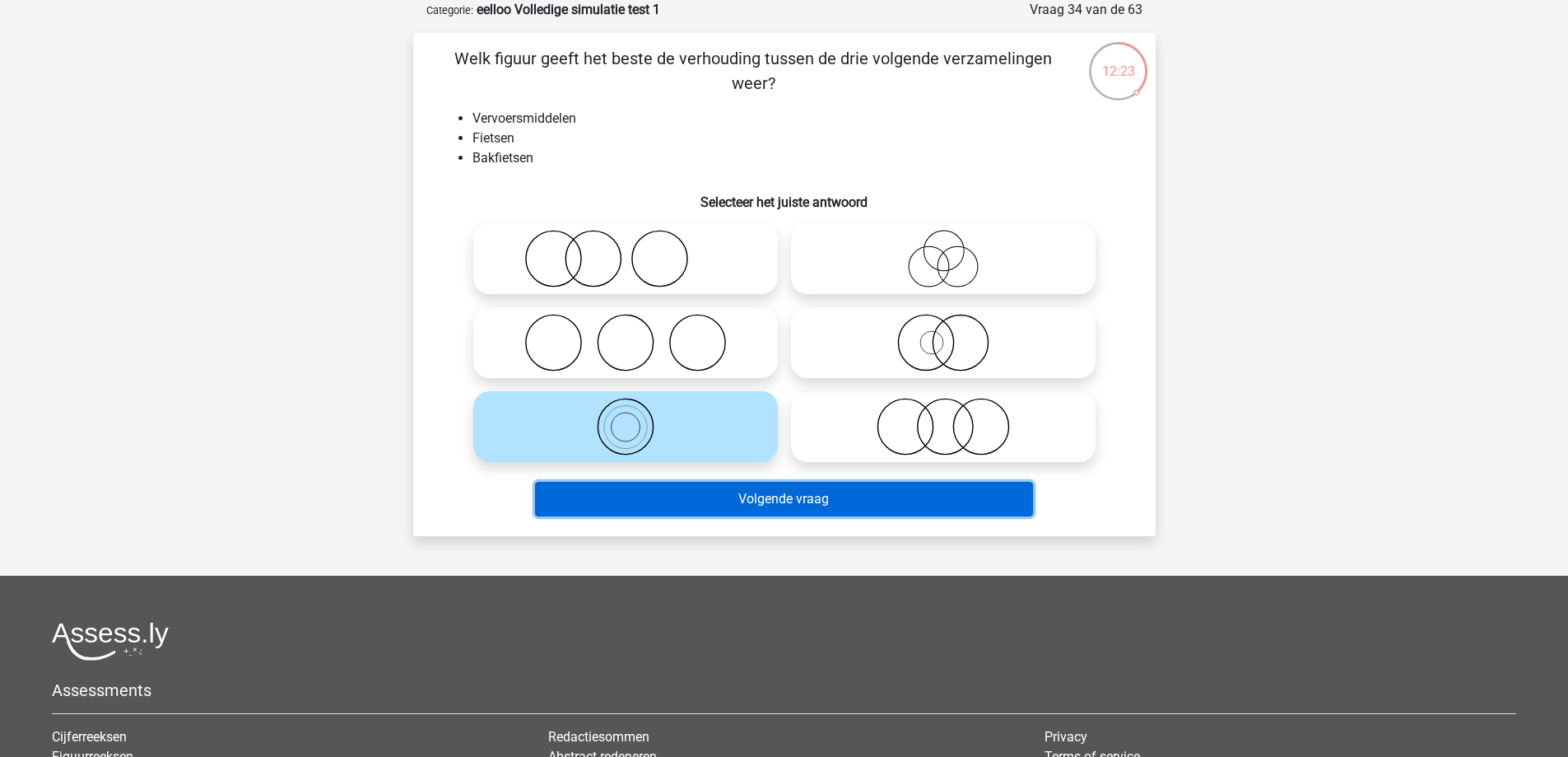
click at [726, 488] on button "Volgende vraag" at bounding box center [784, 498] width 498 height 35
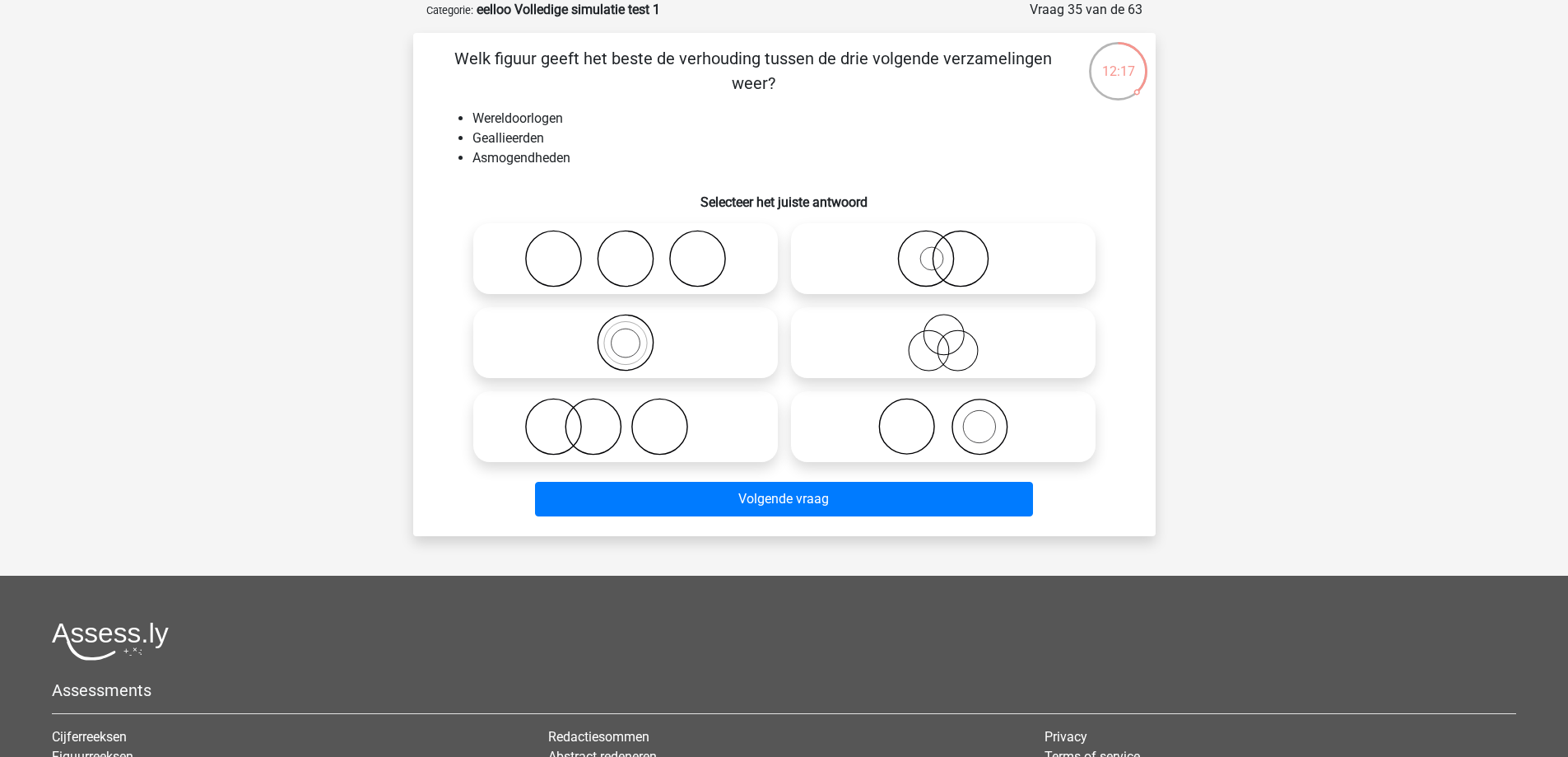
click at [685, 250] on icon at bounding box center [625, 259] width 291 height 57
click at [636, 250] on input "radio" at bounding box center [630, 245] width 11 height 11
radio input "true"
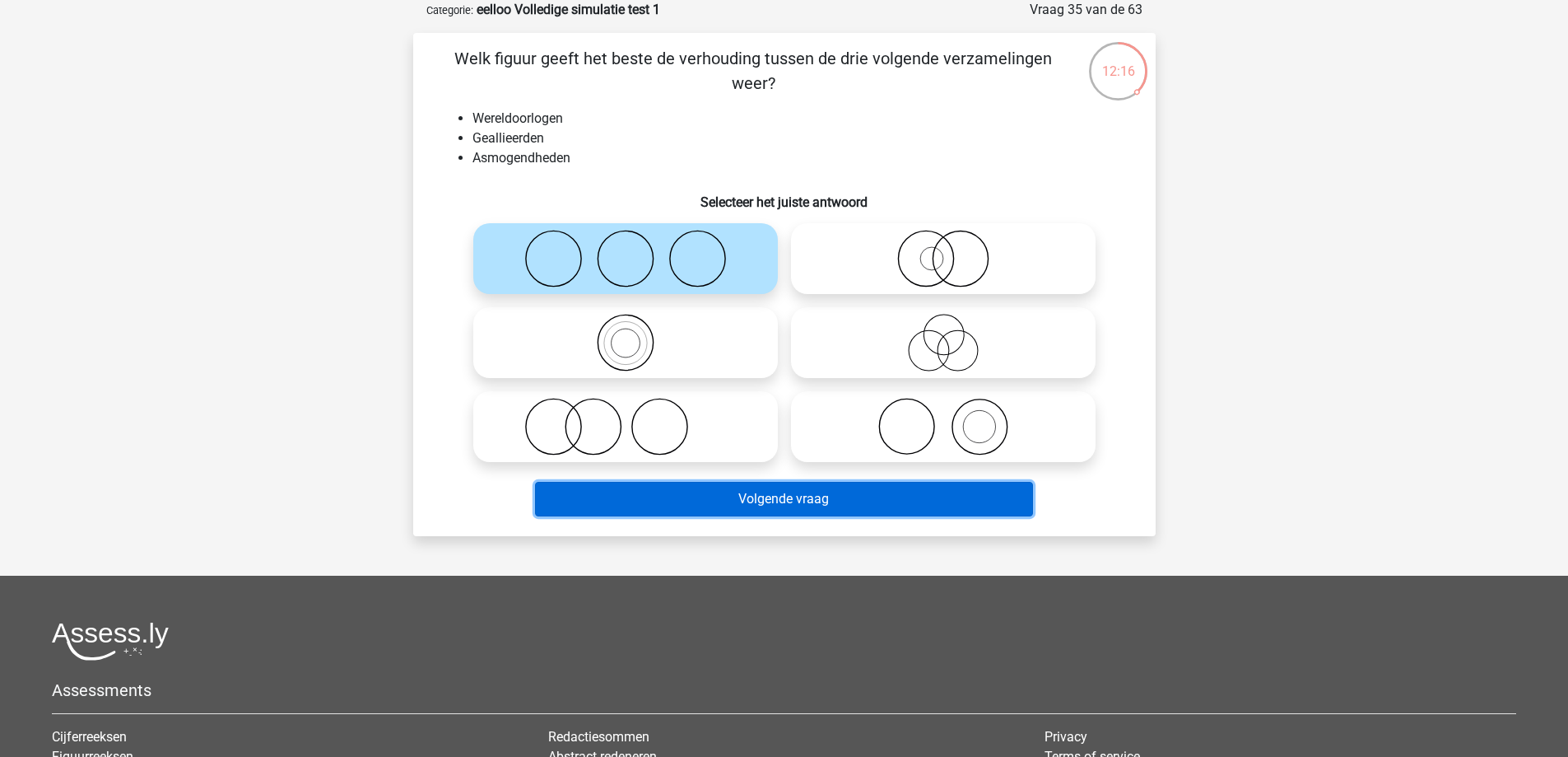
click at [751, 505] on button "Volgende vraag" at bounding box center [784, 498] width 498 height 35
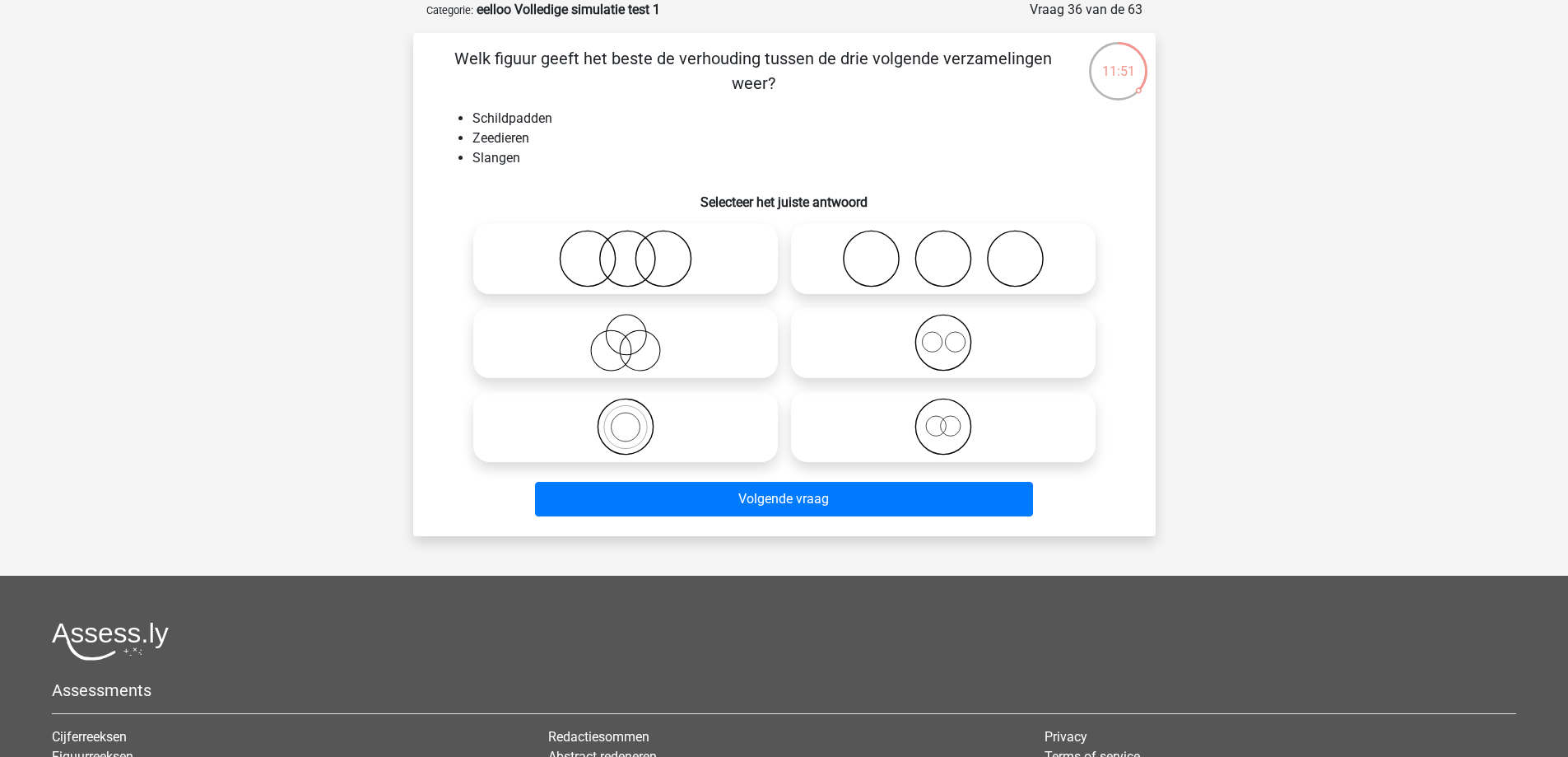
click at [900, 264] on icon at bounding box center [943, 259] width 291 height 57
click at [943, 250] on input "radio" at bounding box center [949, 245] width 11 height 11
radio input "true"
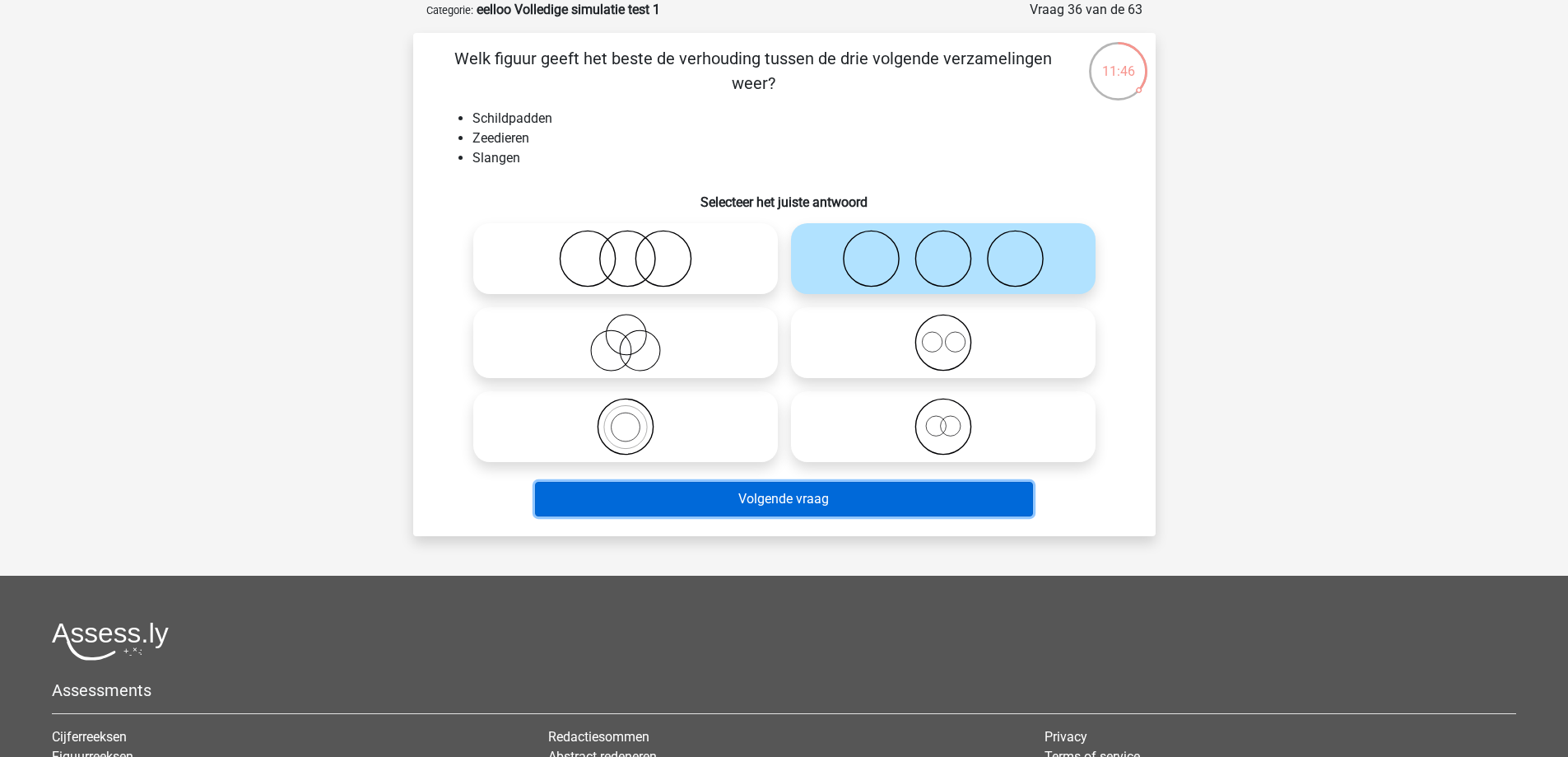
click at [795, 508] on button "Volgende vraag" at bounding box center [784, 498] width 498 height 35
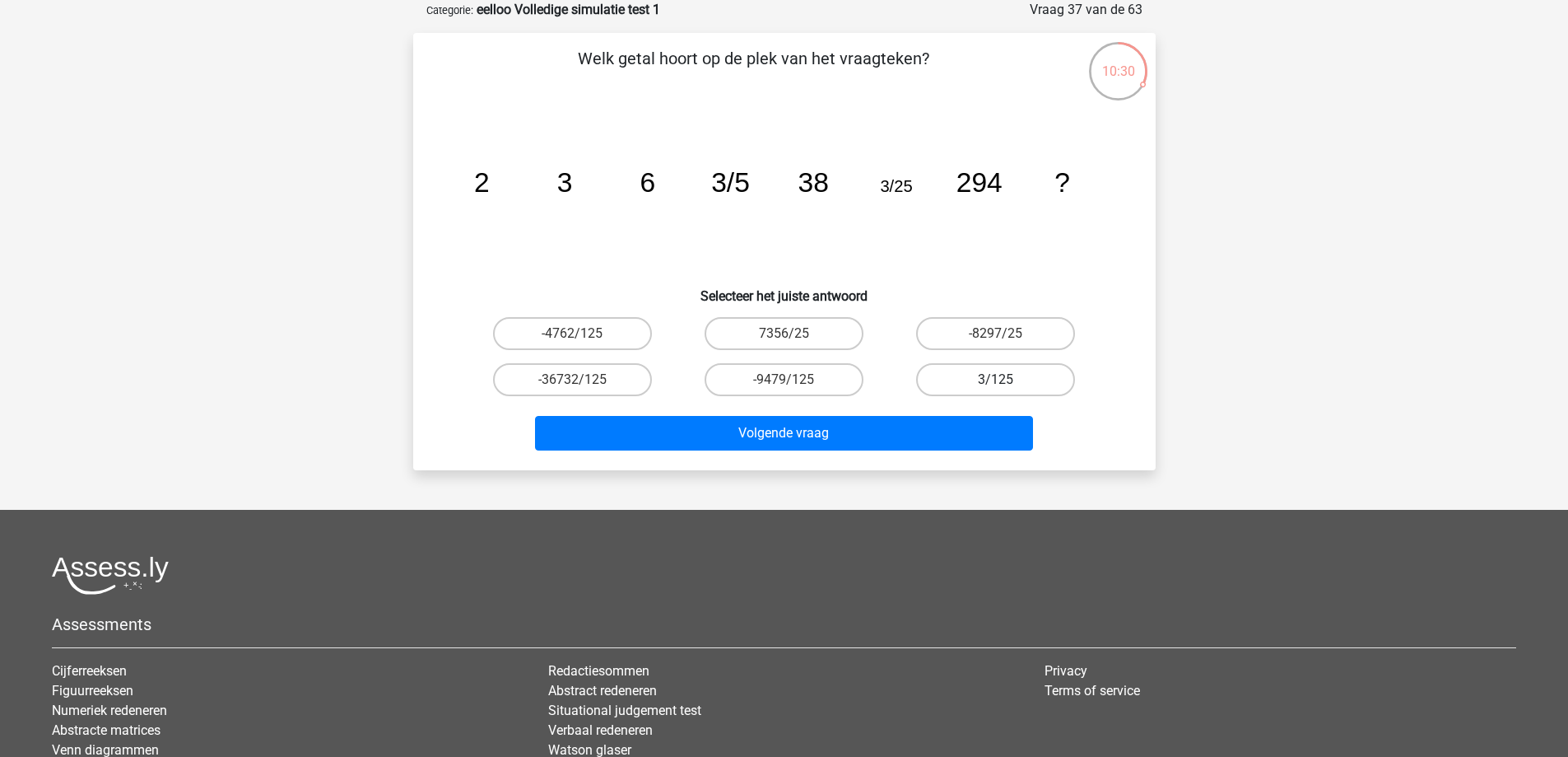
click at [986, 367] on label "3/125" at bounding box center [995, 379] width 159 height 33
click at [996, 380] on input "3/125" at bounding box center [1001, 385] width 11 height 11
radio input "true"
click at [944, 413] on div "Volgende vraag" at bounding box center [784, 429] width 689 height 55
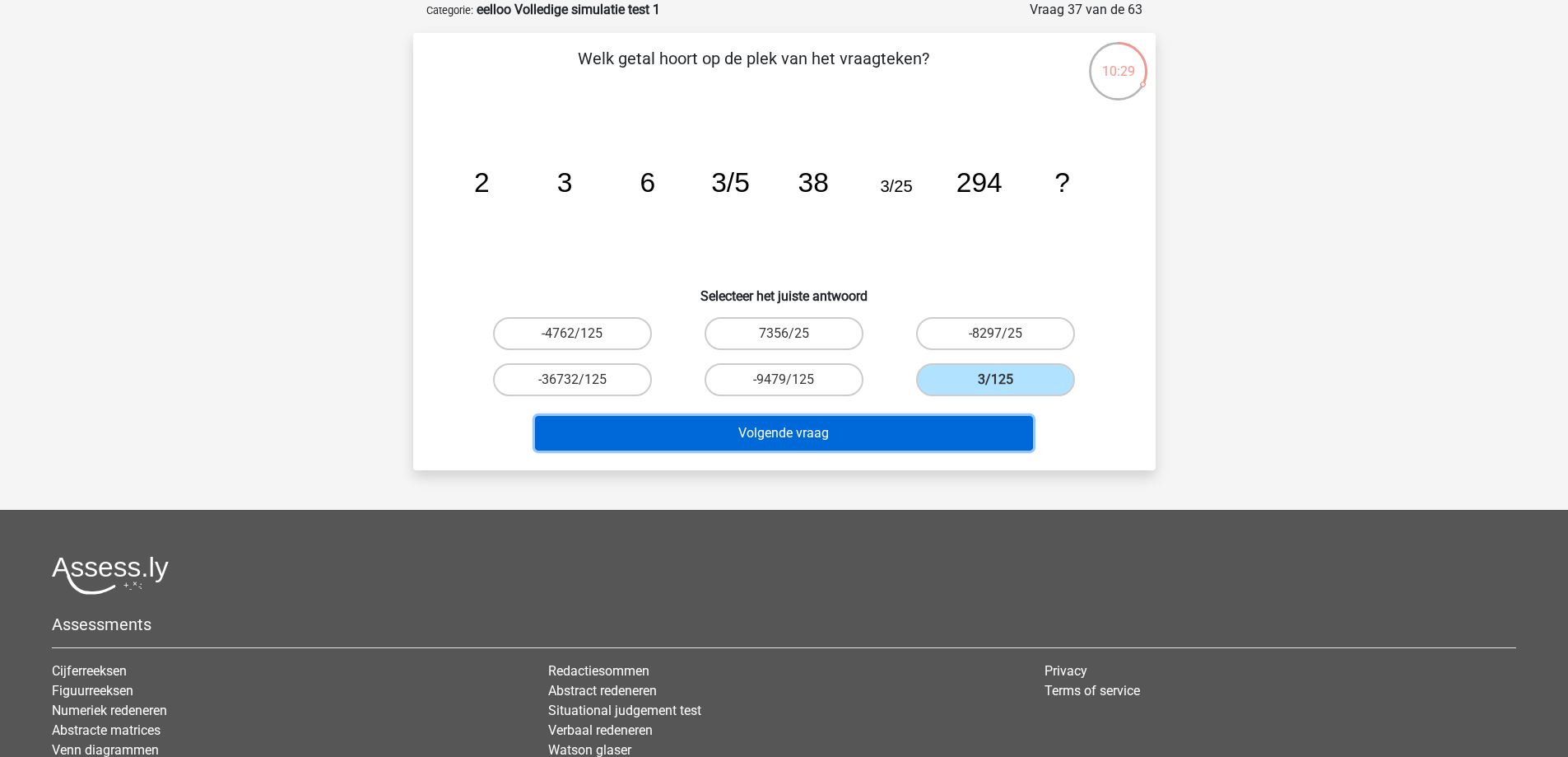
click at [945, 428] on button "Volgende vraag" at bounding box center [784, 433] width 498 height 35
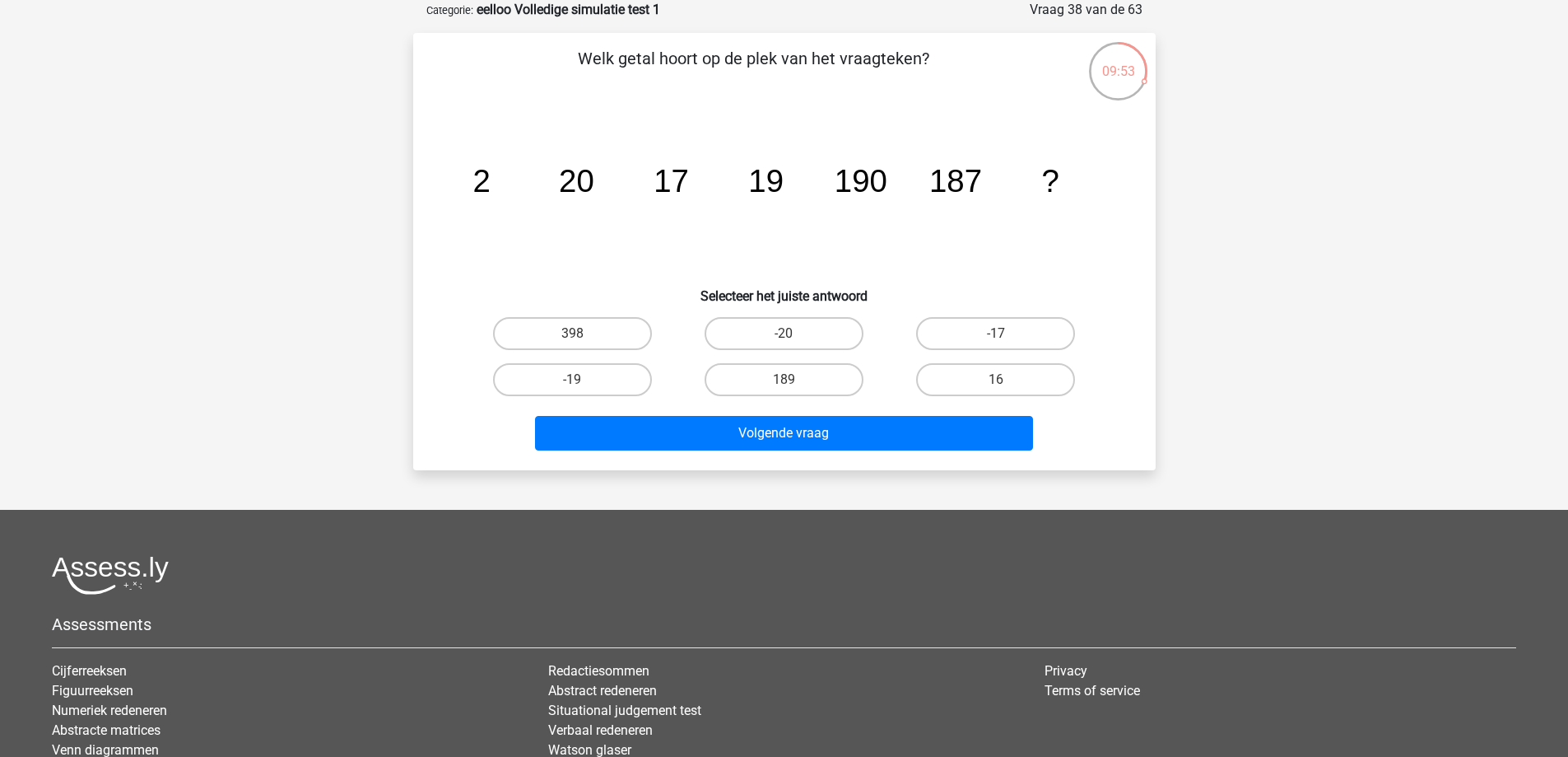
drag, startPoint x: 486, startPoint y: 187, endPoint x: 561, endPoint y: 184, distance: 75.1
click at [561, 184] on g "2 20 17 19 190 187 ?" at bounding box center [765, 181] width 586 height 35
drag, startPoint x: 571, startPoint y: 174, endPoint x: 672, endPoint y: 187, distance: 101.8
click at [672, 187] on g "2 20 17 19 190 187 ?" at bounding box center [765, 181] width 586 height 35
click at [788, 211] on icon "image/svg+xml 2 20 17 19 190 187 ?" at bounding box center [784, 192] width 663 height 167
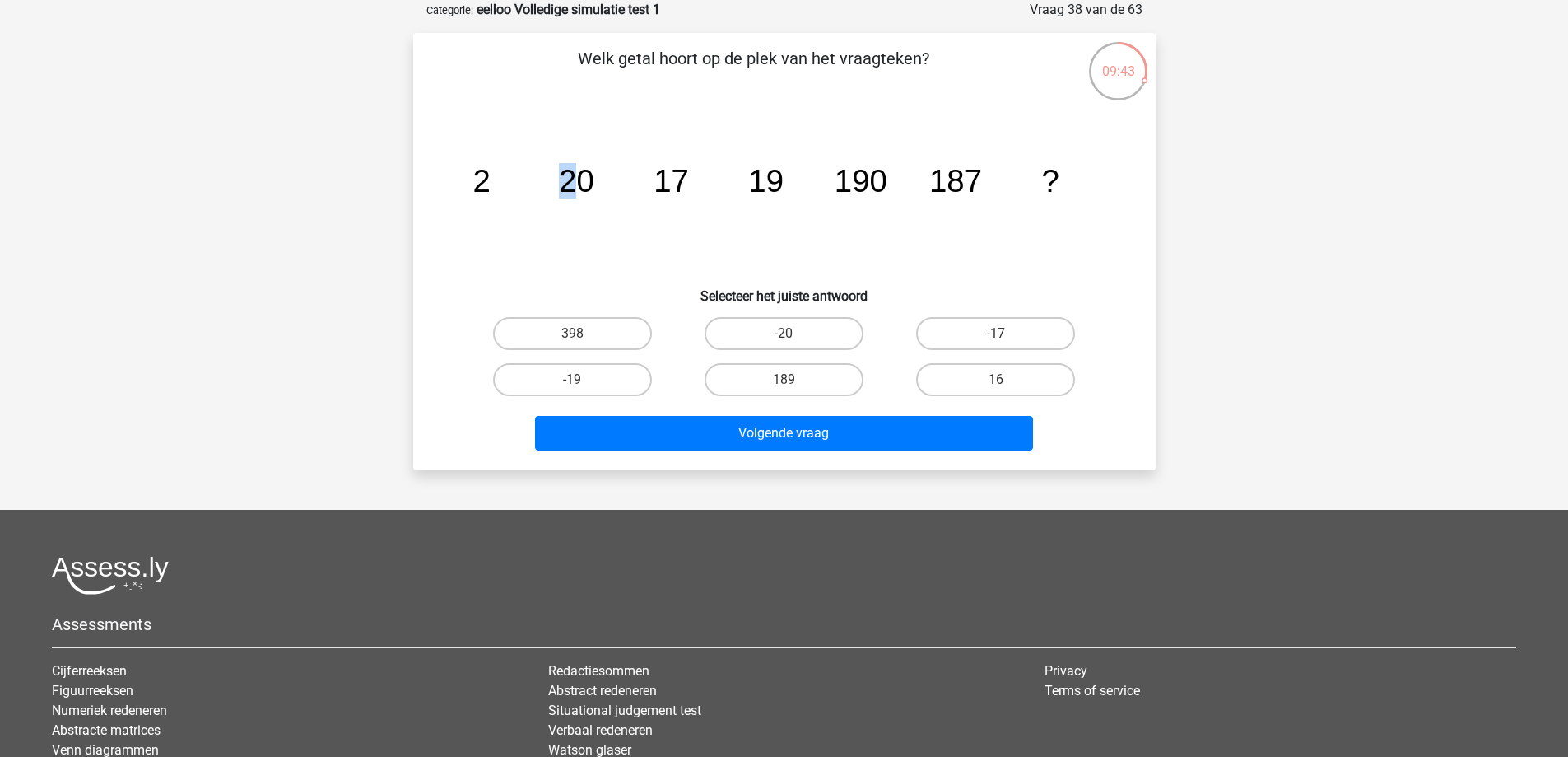
drag, startPoint x: 506, startPoint y: 186, endPoint x: 571, endPoint y: 197, distance: 65.9
click at [571, 197] on icon "image/svg+xml 2 20 17 19 190 187 ?" at bounding box center [784, 192] width 663 height 167
click at [585, 192] on tspan "20" at bounding box center [577, 181] width 35 height 35
drag, startPoint x: 587, startPoint y: 190, endPoint x: 680, endPoint y: 199, distance: 93.4
click at [680, 199] on icon "image/svg+xml 2 20 17 19 190 187 ?" at bounding box center [784, 192] width 663 height 167
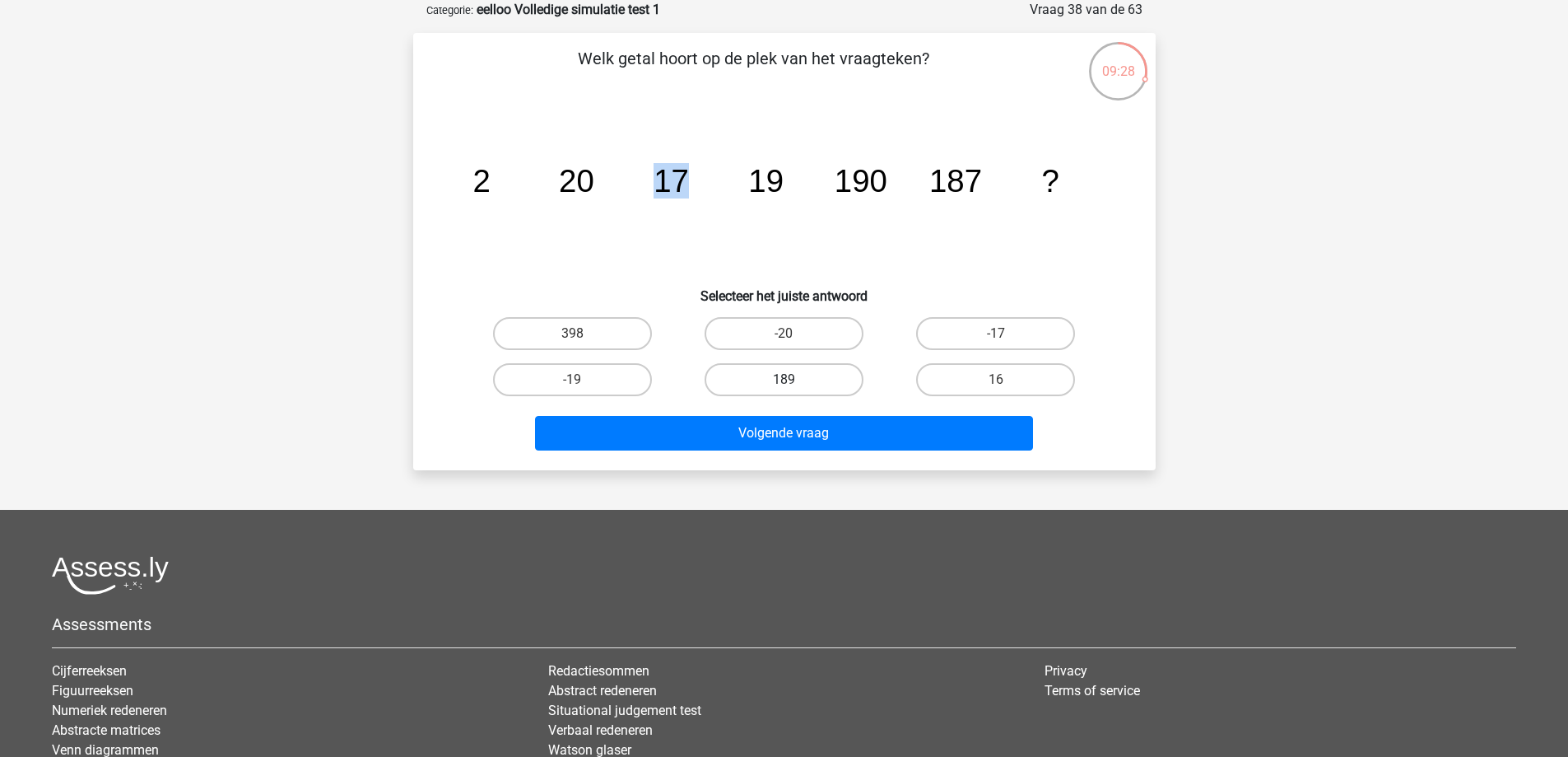
click at [832, 375] on label "189" at bounding box center [784, 379] width 159 height 33
click at [795, 380] on input "189" at bounding box center [789, 385] width 11 height 11
radio input "true"
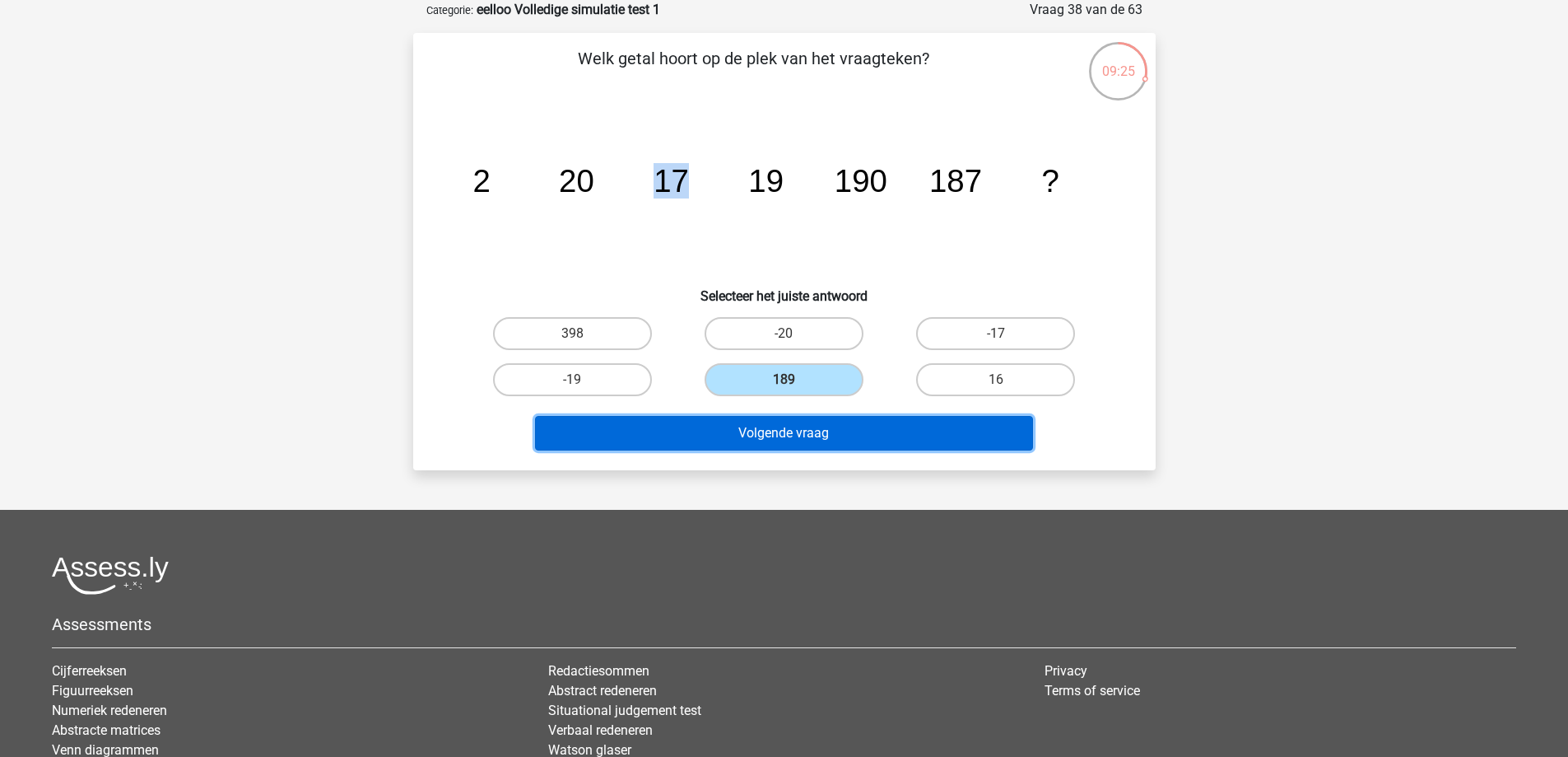
click at [827, 435] on button "Volgende vraag" at bounding box center [784, 433] width 498 height 35
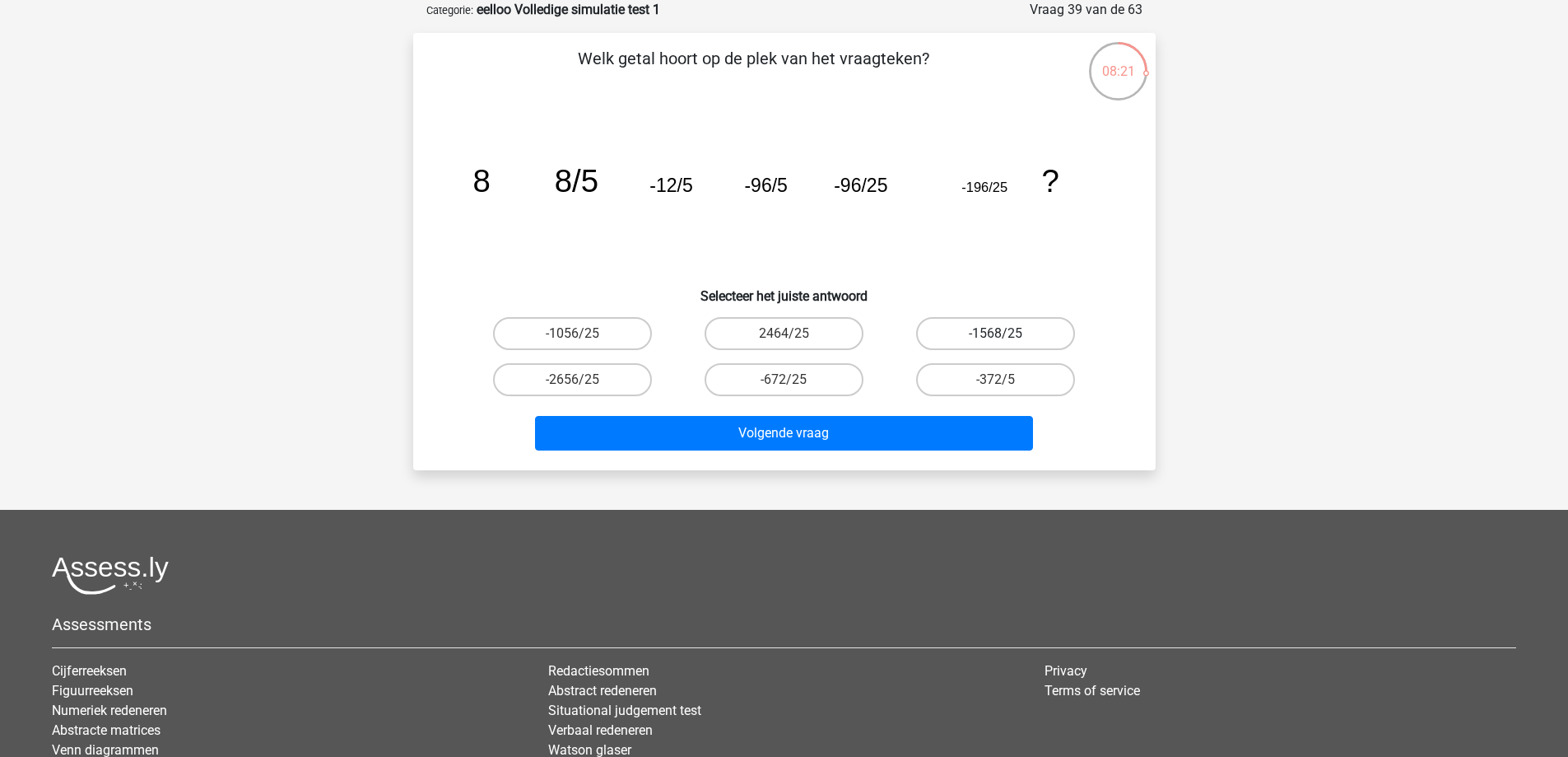
click at [964, 329] on label "-1568/25" at bounding box center [995, 333] width 159 height 33
click at [996, 333] on input "-1568/25" at bounding box center [1001, 339] width 11 height 11
radio input "true"
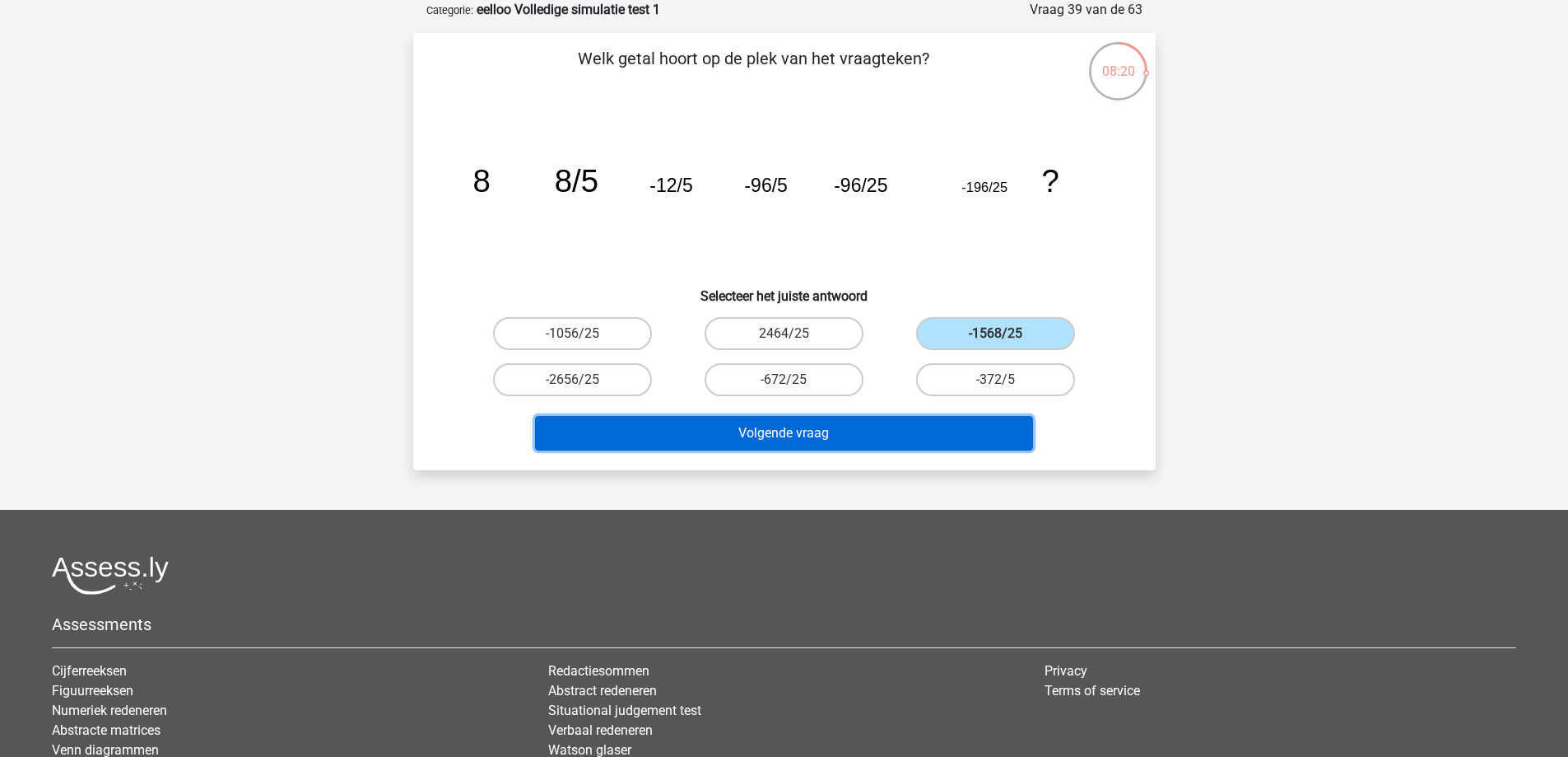
click at [960, 430] on button "Volgende vraag" at bounding box center [784, 433] width 498 height 35
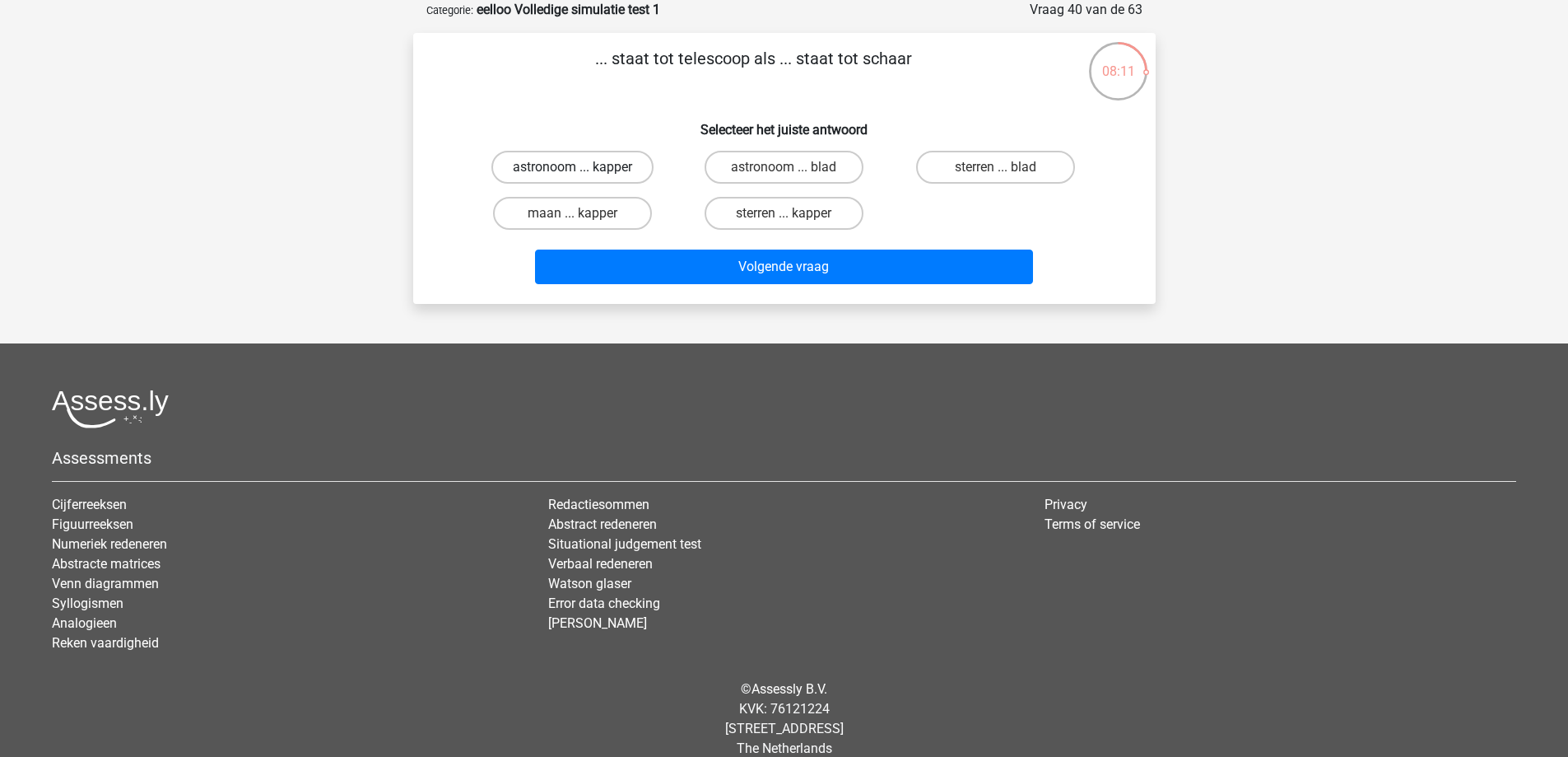
click at [612, 168] on label "astronoom ... kapper" at bounding box center [572, 167] width 162 height 33
click at [582, 168] on input "astronoom ... kapper" at bounding box center [577, 173] width 11 height 11
radio input "true"
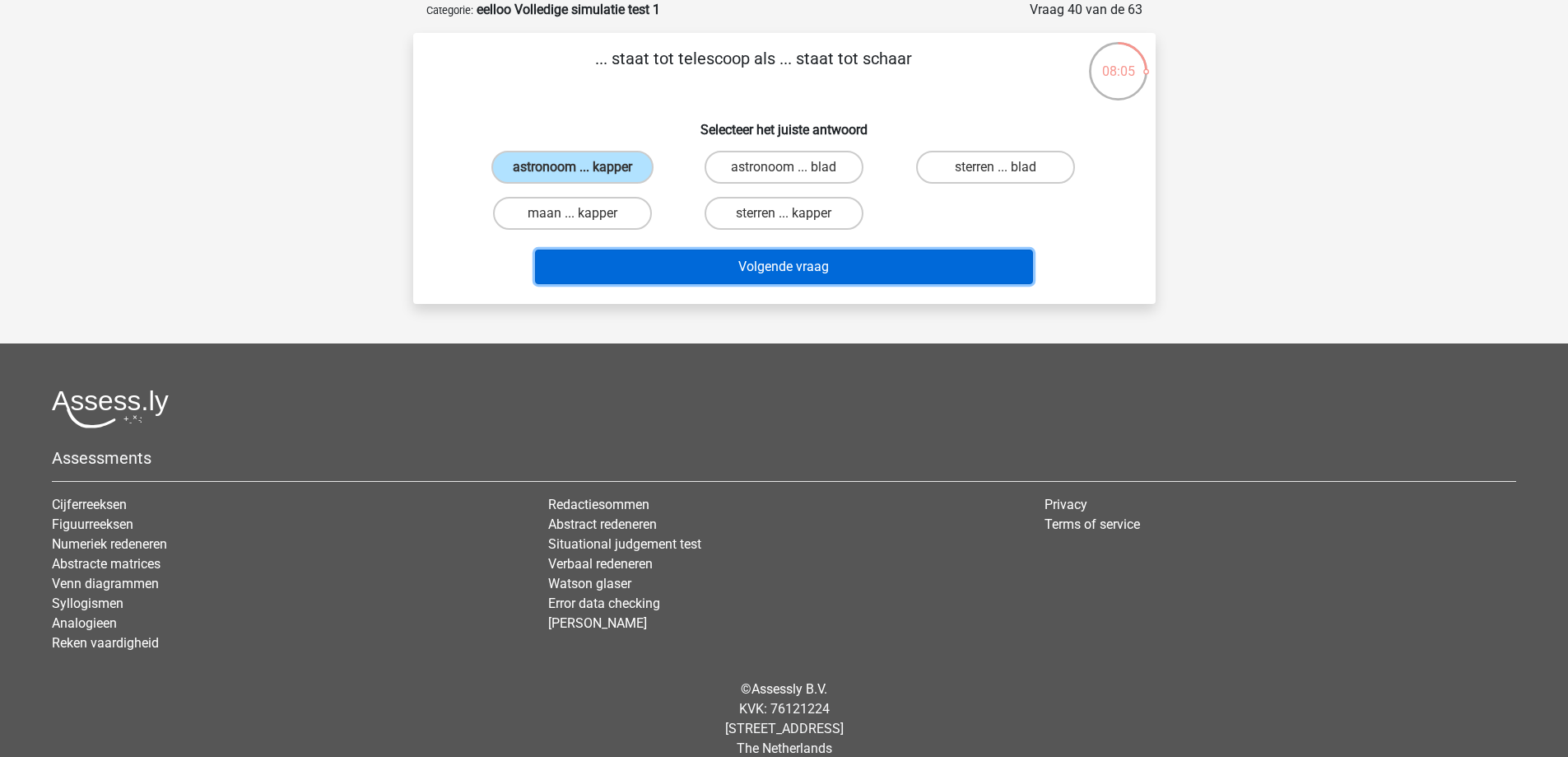
click at [670, 261] on button "Volgende vraag" at bounding box center [784, 266] width 498 height 35
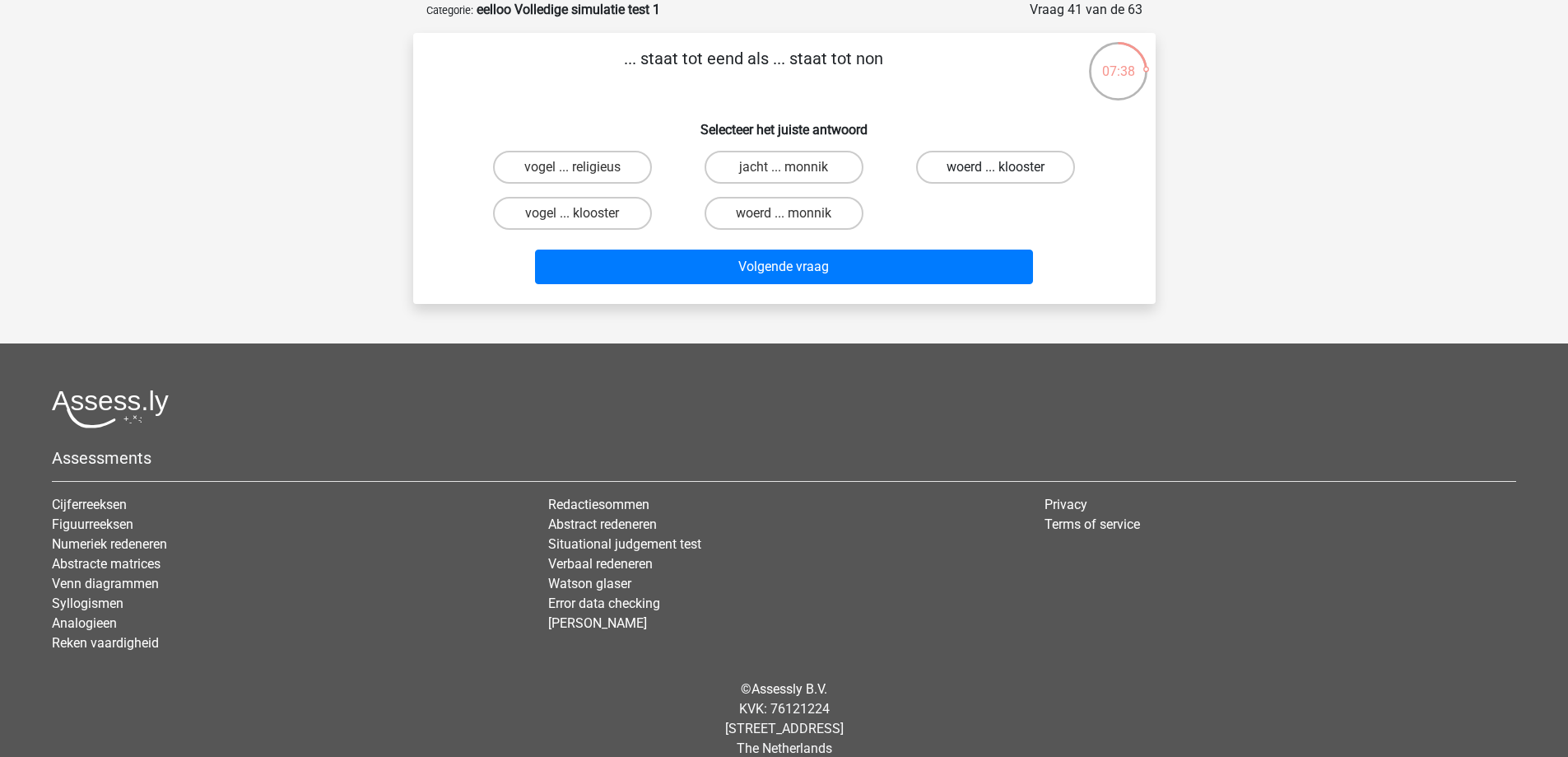
click at [990, 153] on label "woerd ... klooster" at bounding box center [995, 167] width 159 height 33
click at [996, 168] on input "woerd ... klooster" at bounding box center [1001, 173] width 11 height 11
radio input "true"
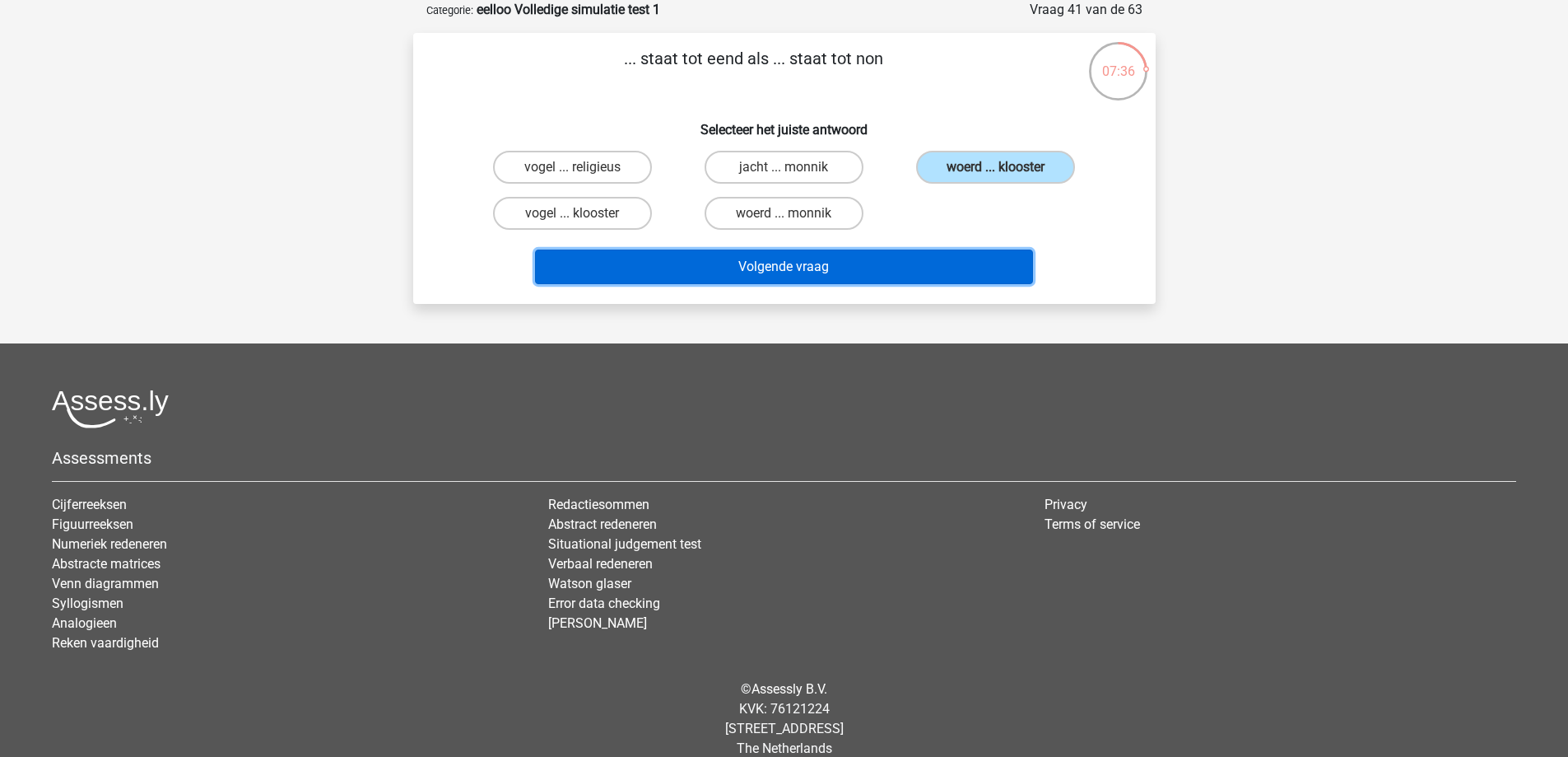
click at [917, 275] on button "Volgende vraag" at bounding box center [784, 266] width 498 height 35
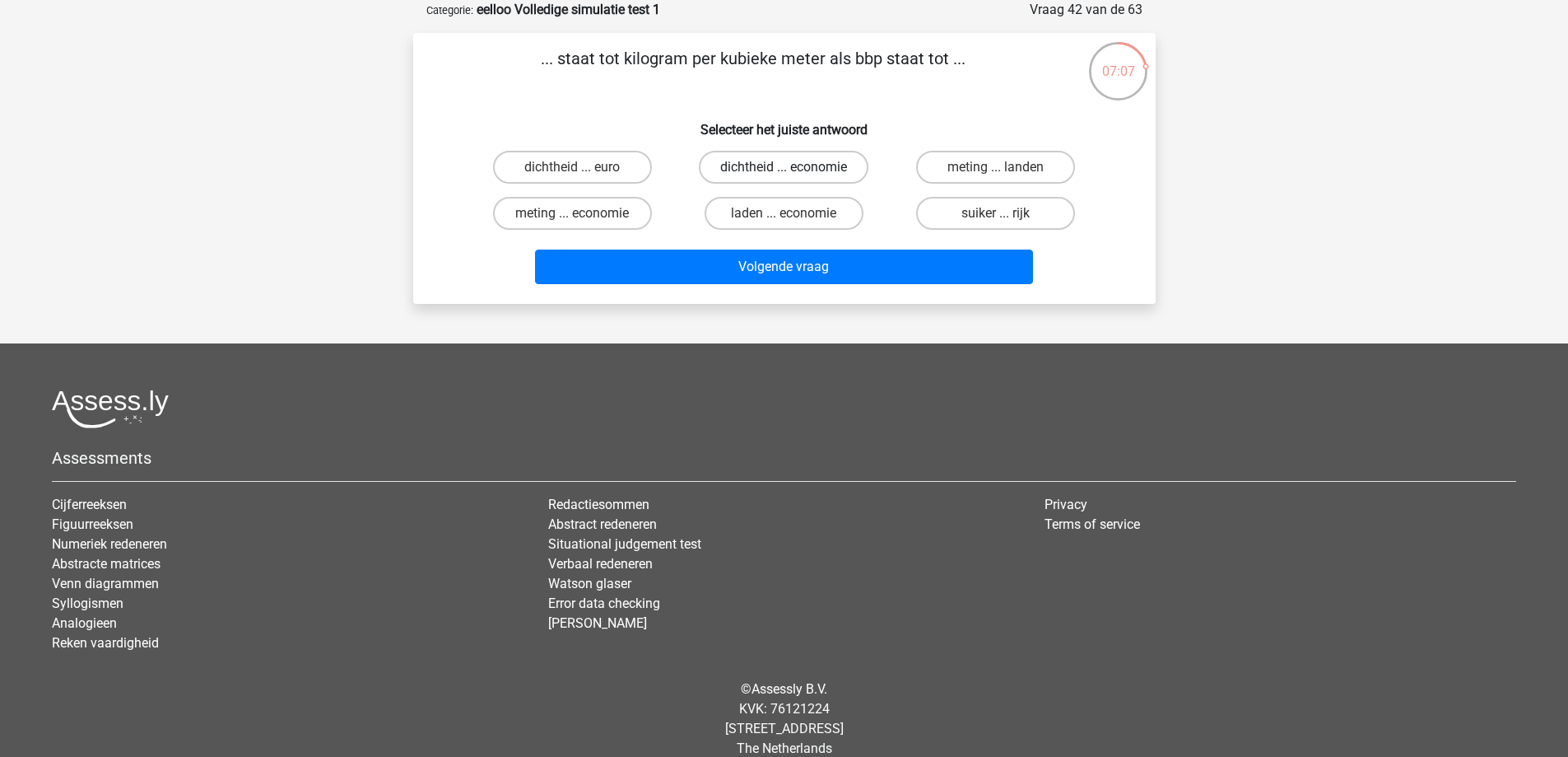
click at [775, 168] on label "dichtheid ... economie" at bounding box center [783, 167] width 169 height 33
click at [784, 168] on input "dichtheid ... economie" at bounding box center [789, 173] width 11 height 11
radio input "true"
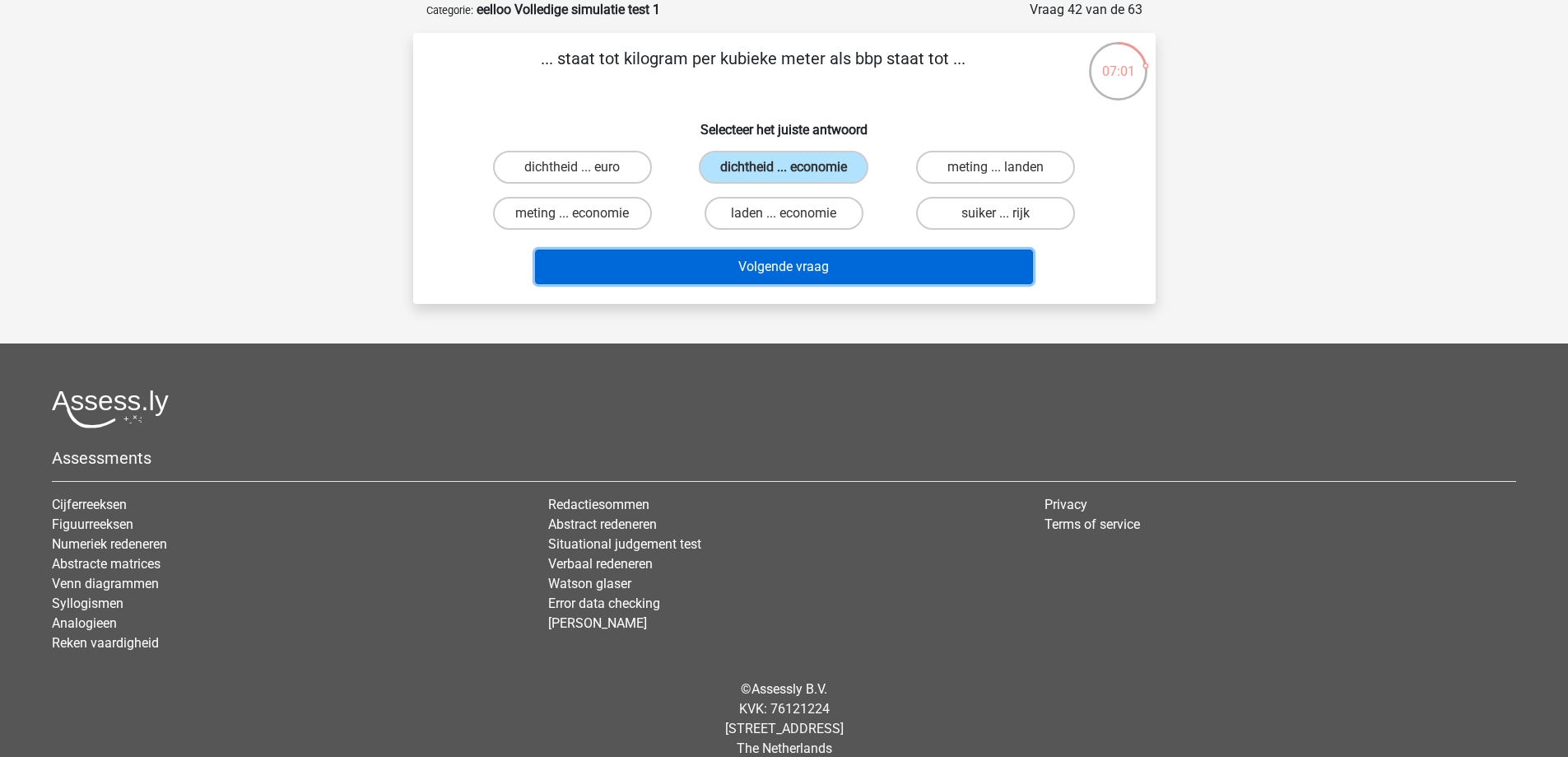
click at [757, 271] on button "Volgende vraag" at bounding box center [784, 266] width 498 height 35
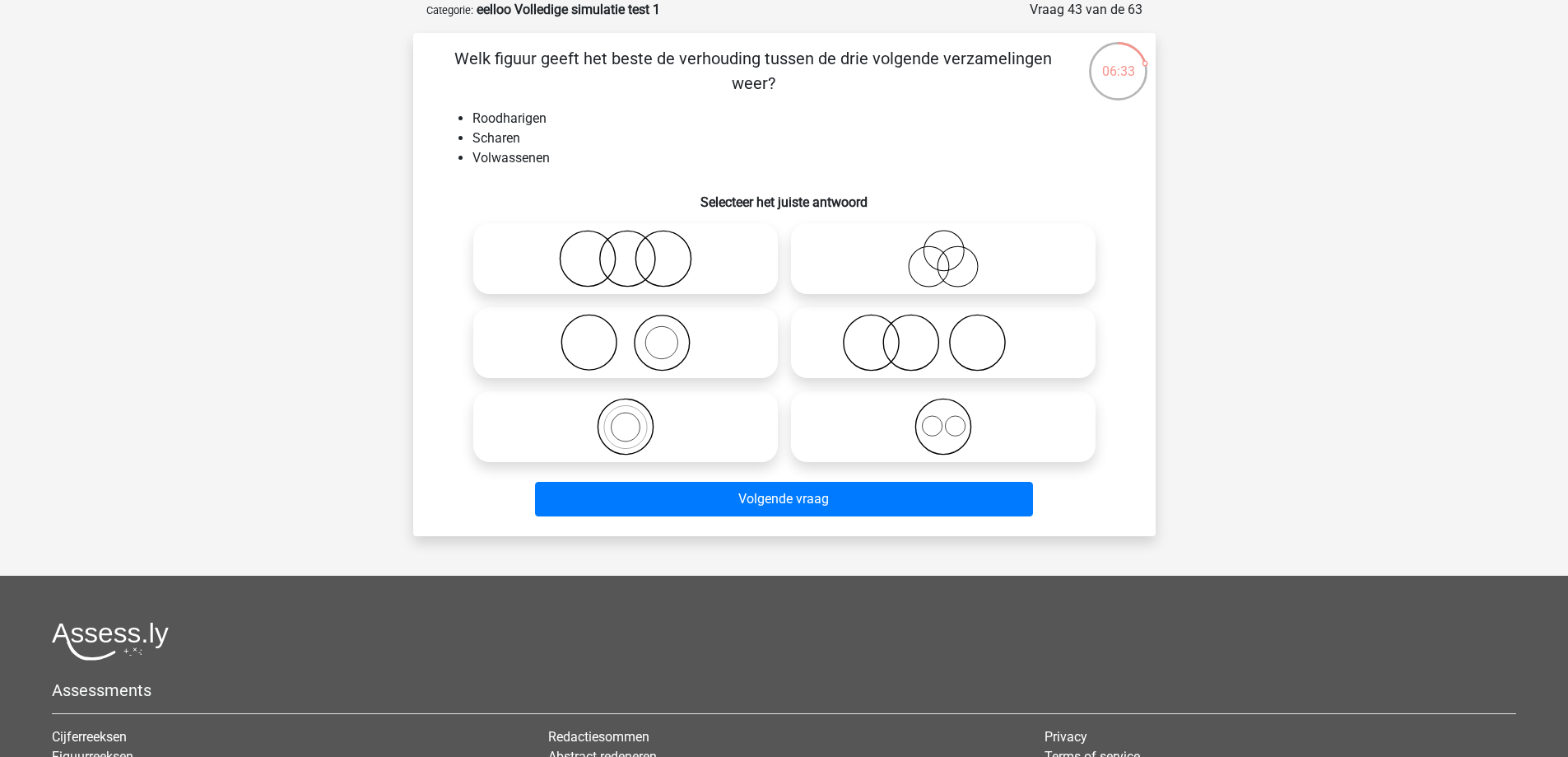
click at [860, 328] on icon at bounding box center [943, 343] width 291 height 57
click at [943, 328] on input "radio" at bounding box center [949, 328] width 11 height 11
radio input "true"
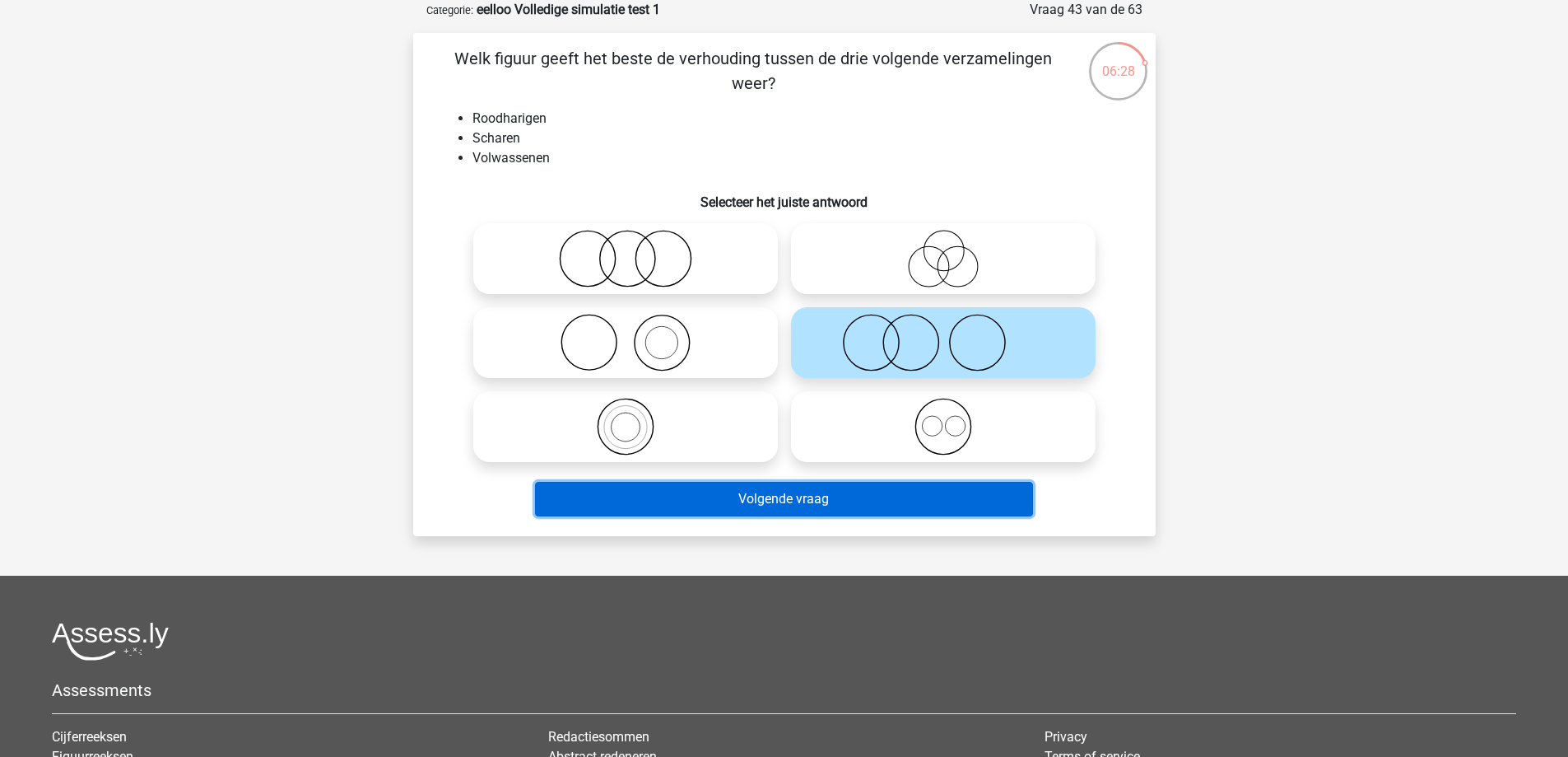
click at [852, 488] on button "Volgende vraag" at bounding box center [784, 498] width 498 height 35
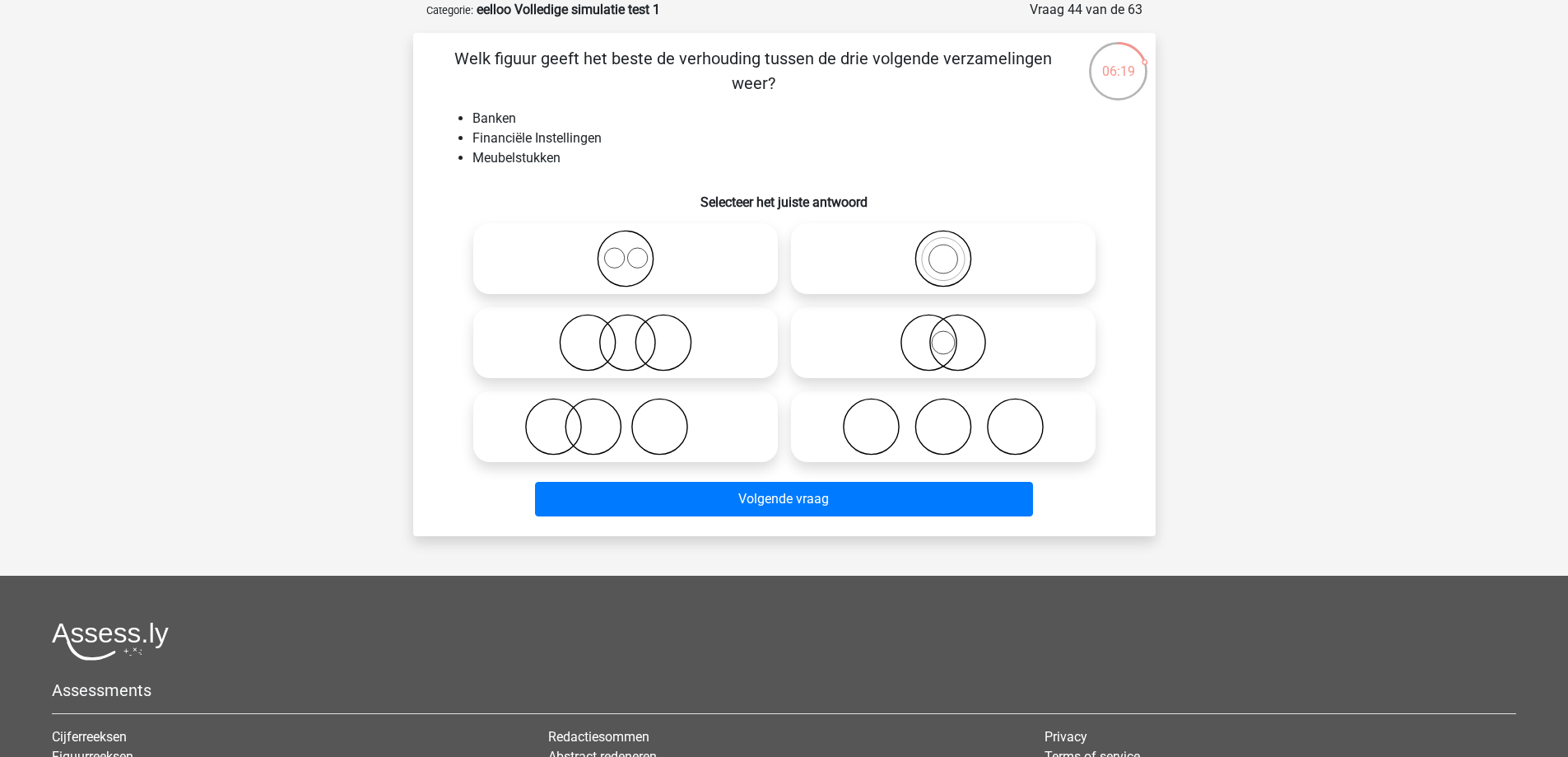
click at [587, 415] on icon at bounding box center [625, 426] width 291 height 57
click at [625, 415] on input "radio" at bounding box center [630, 413] width 11 height 11
radio input "true"
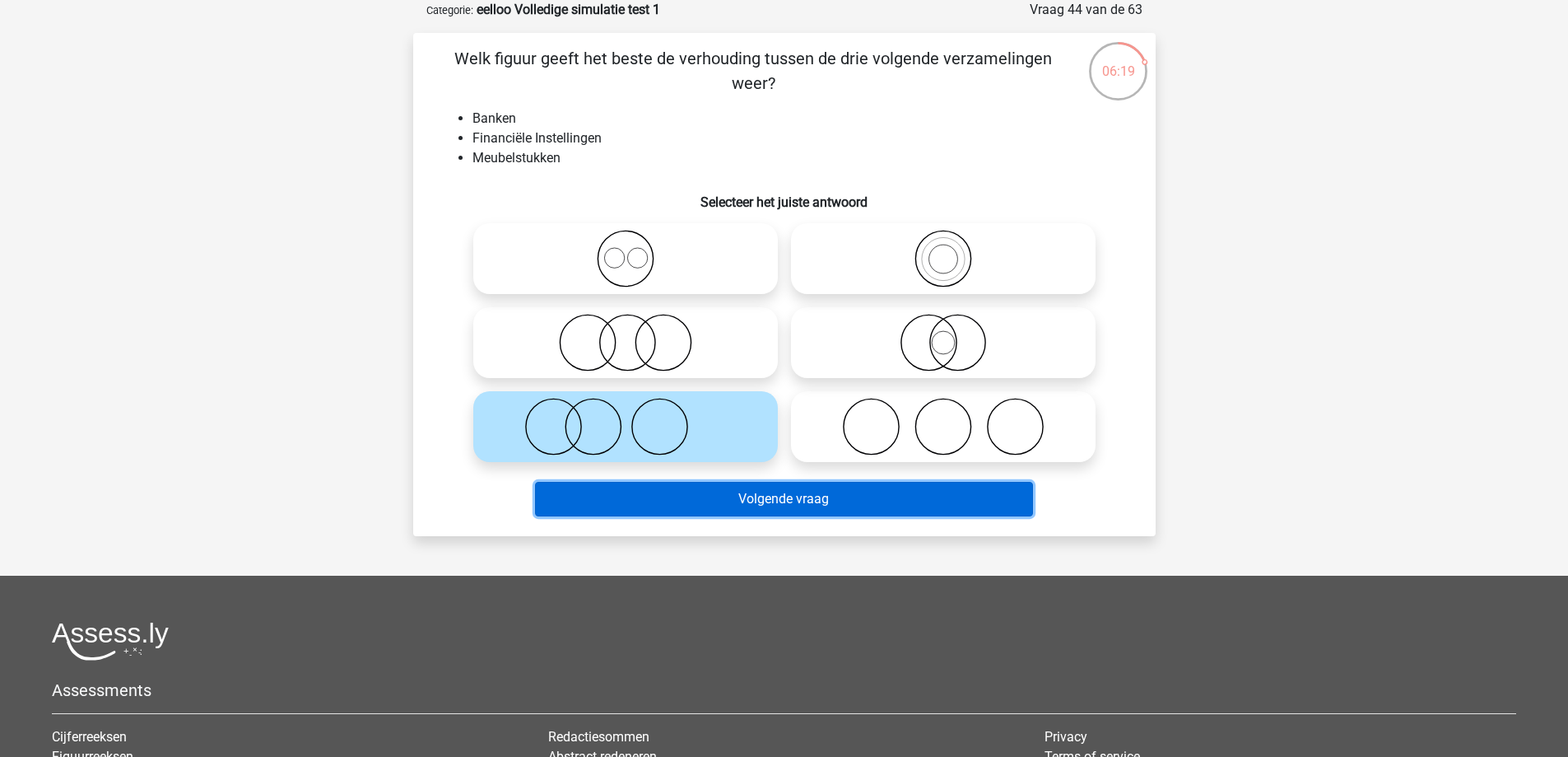
click at [747, 509] on button "Volgende vraag" at bounding box center [784, 498] width 498 height 35
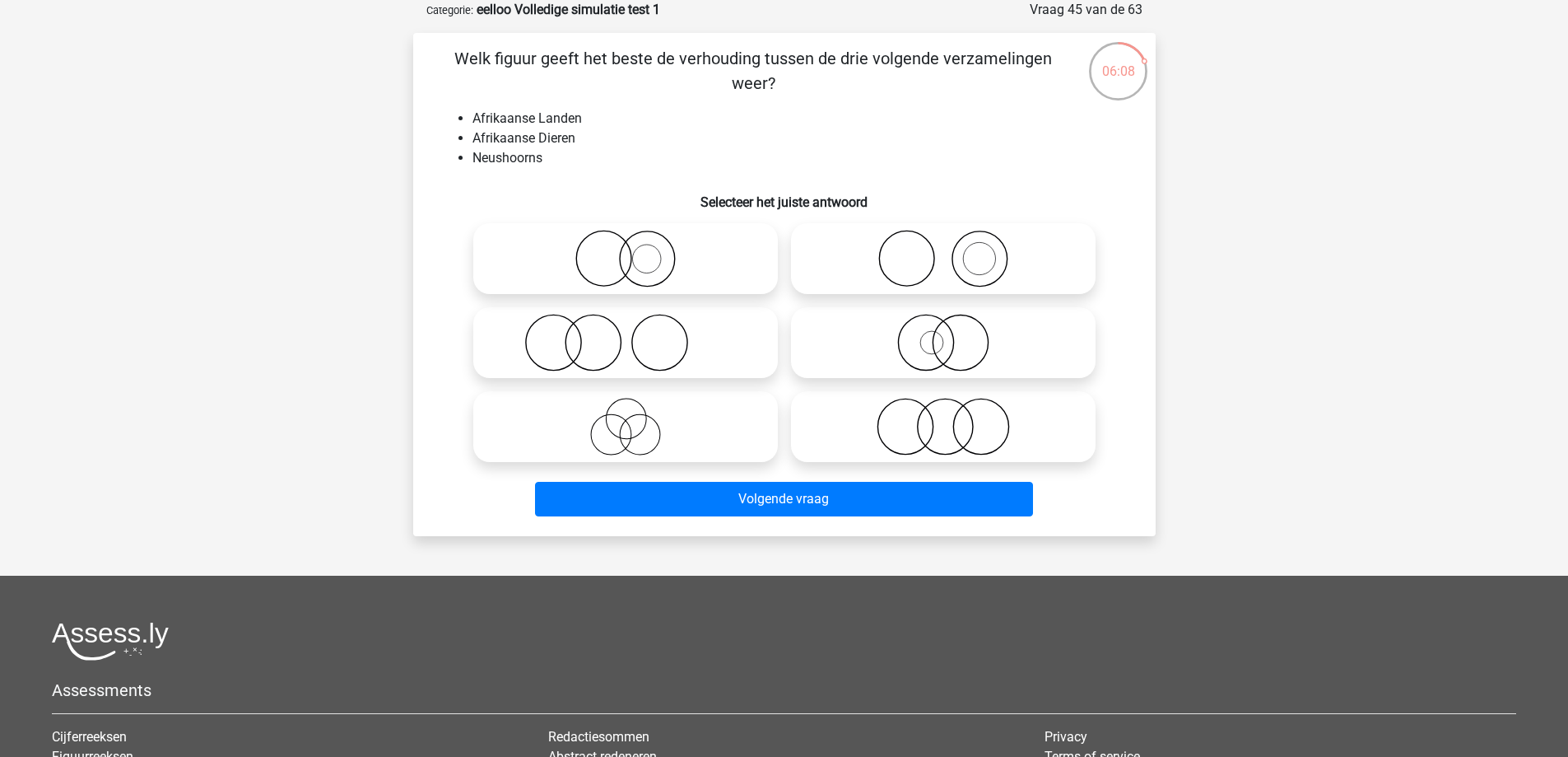
click at [947, 424] on icon at bounding box center [943, 426] width 291 height 57
click at [947, 418] on input "radio" at bounding box center [949, 413] width 11 height 11
radio input "true"
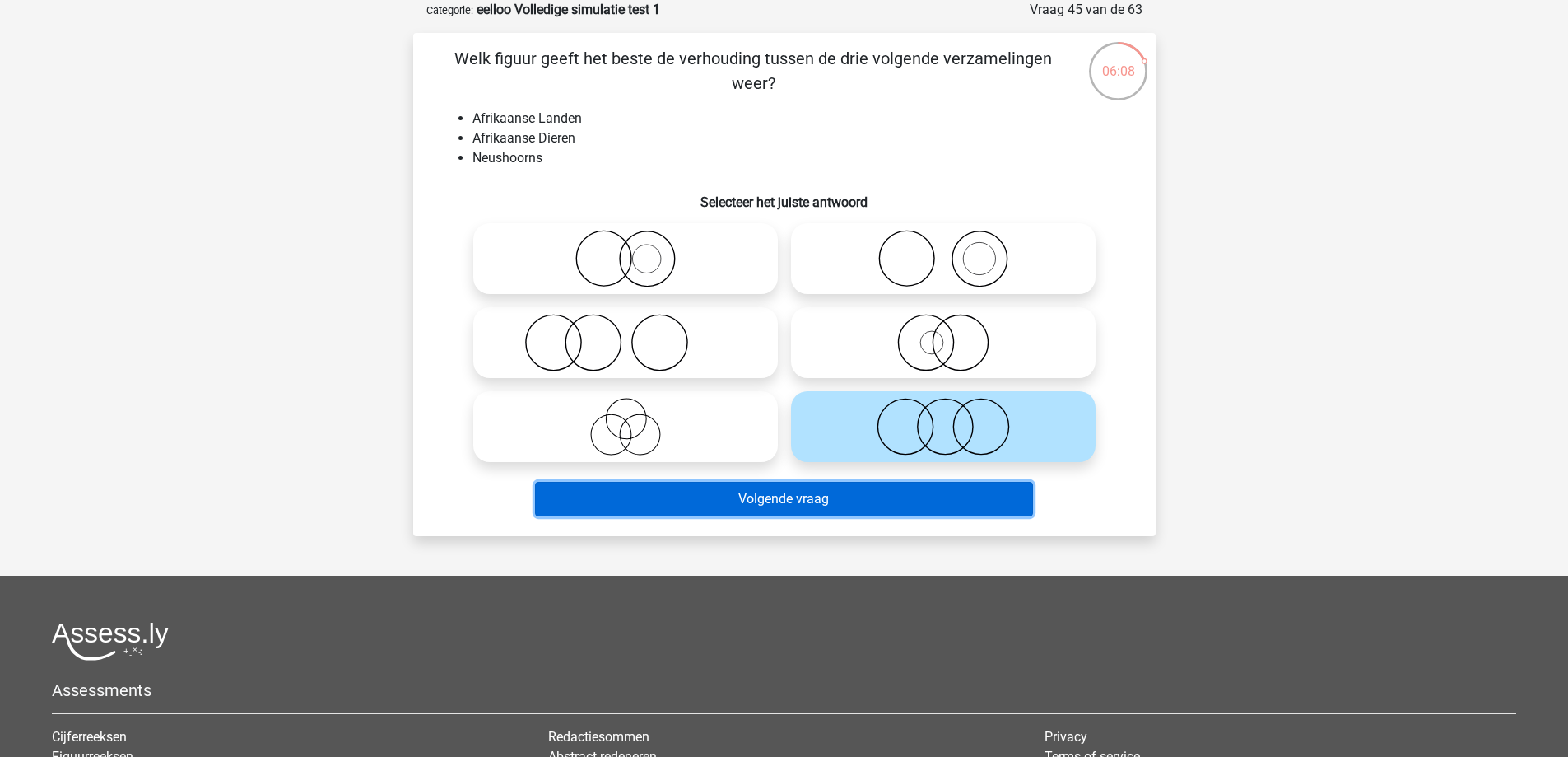
click at [928, 497] on button "Volgende vraag" at bounding box center [784, 498] width 498 height 35
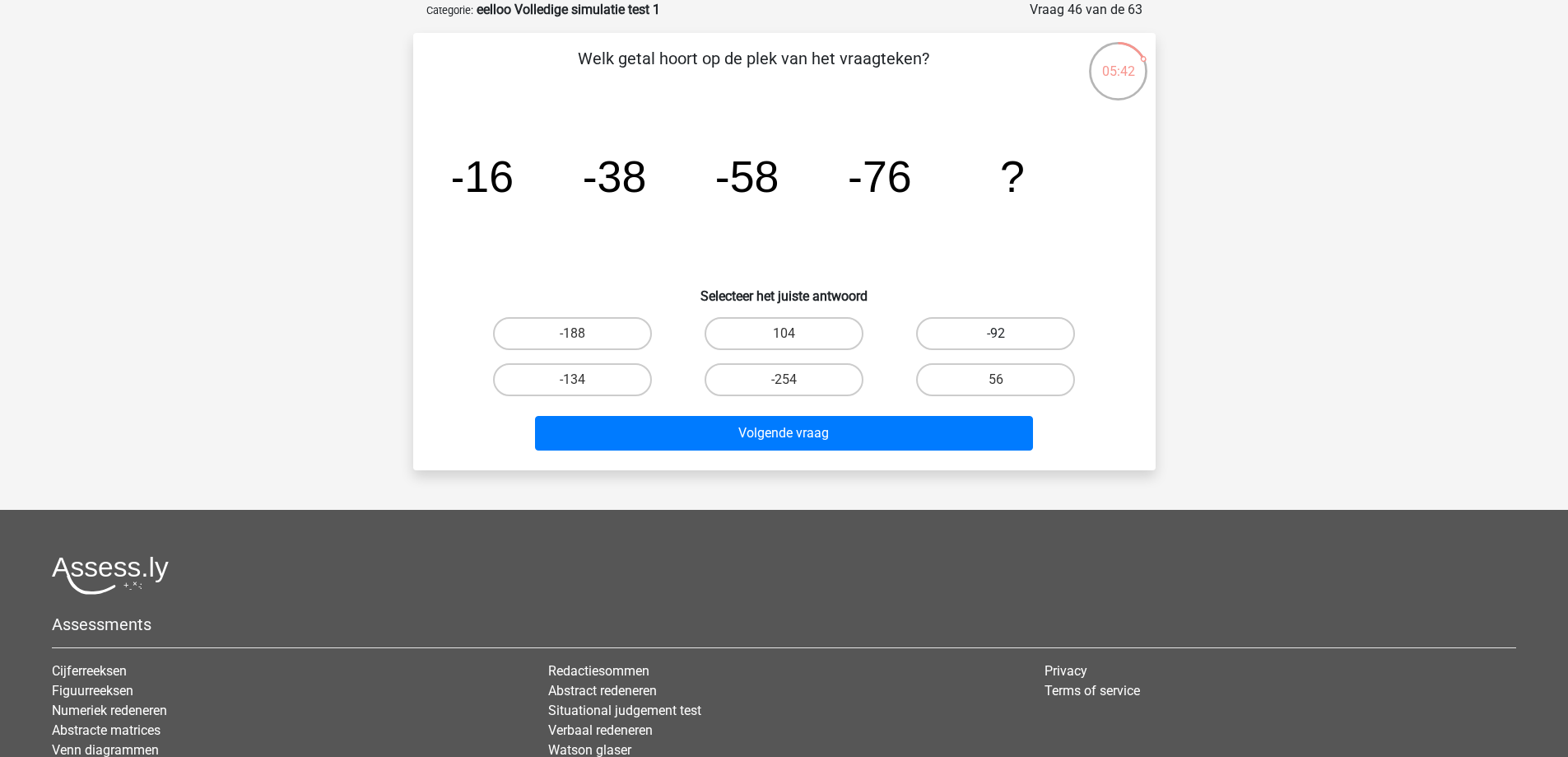
click at [1000, 317] on label "-92" at bounding box center [995, 333] width 159 height 33
click at [1000, 333] on input "-92" at bounding box center [1001, 339] width 11 height 11
radio input "true"
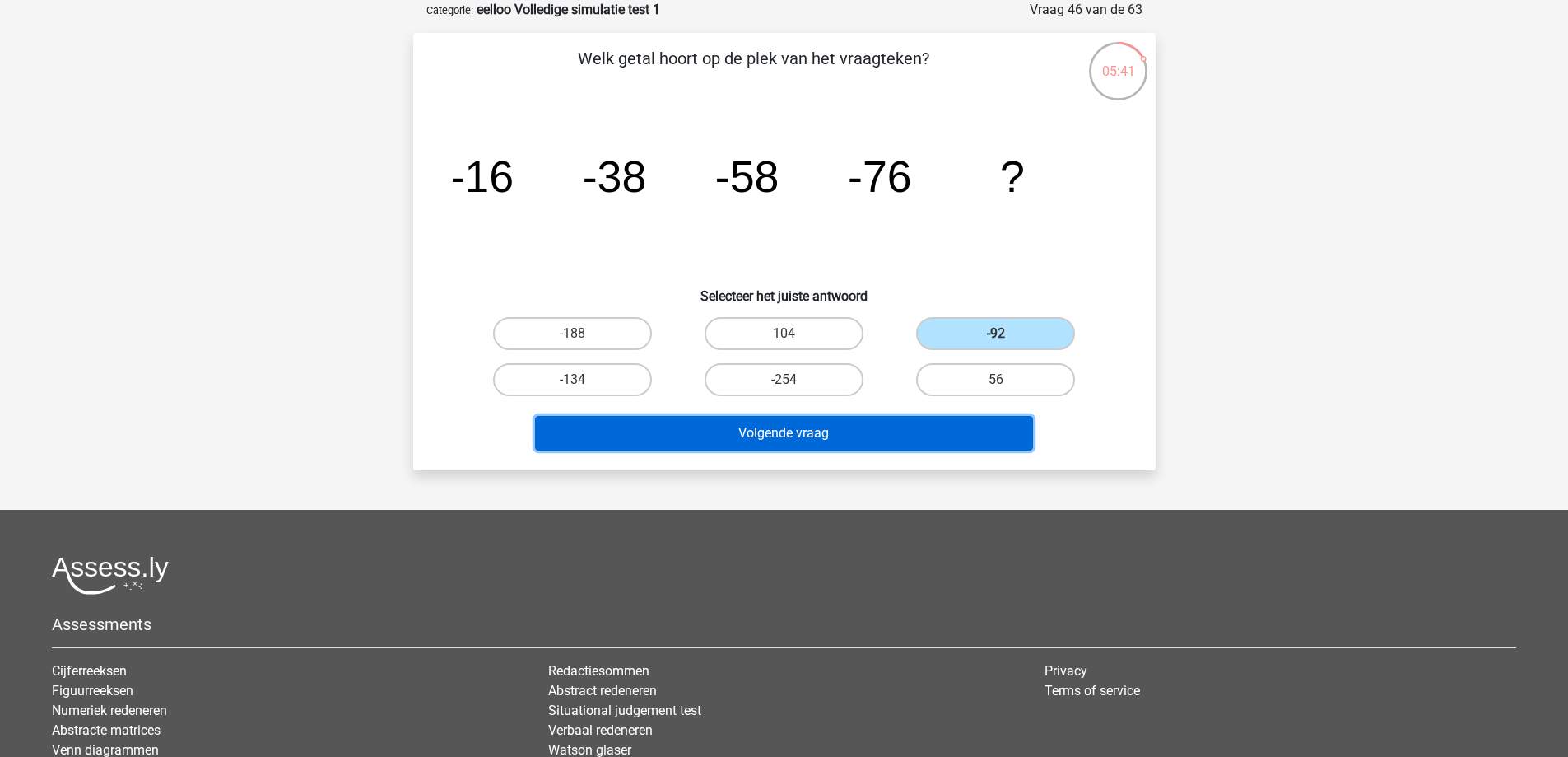
click at [937, 433] on button "Volgende vraag" at bounding box center [784, 433] width 498 height 35
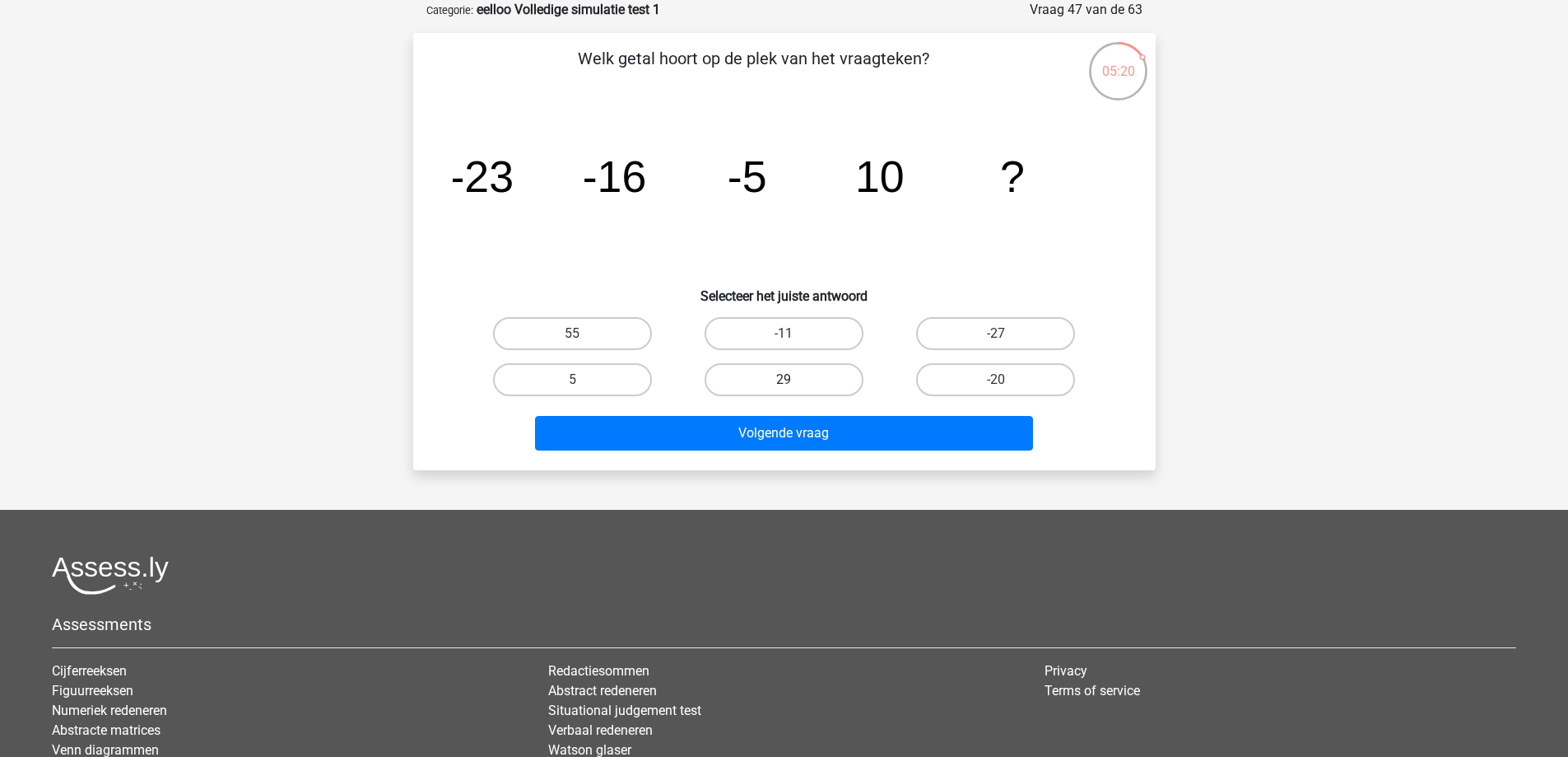
click at [805, 379] on label "29" at bounding box center [784, 379] width 159 height 33
click at [795, 380] on input "29" at bounding box center [789, 385] width 11 height 11
radio input "true"
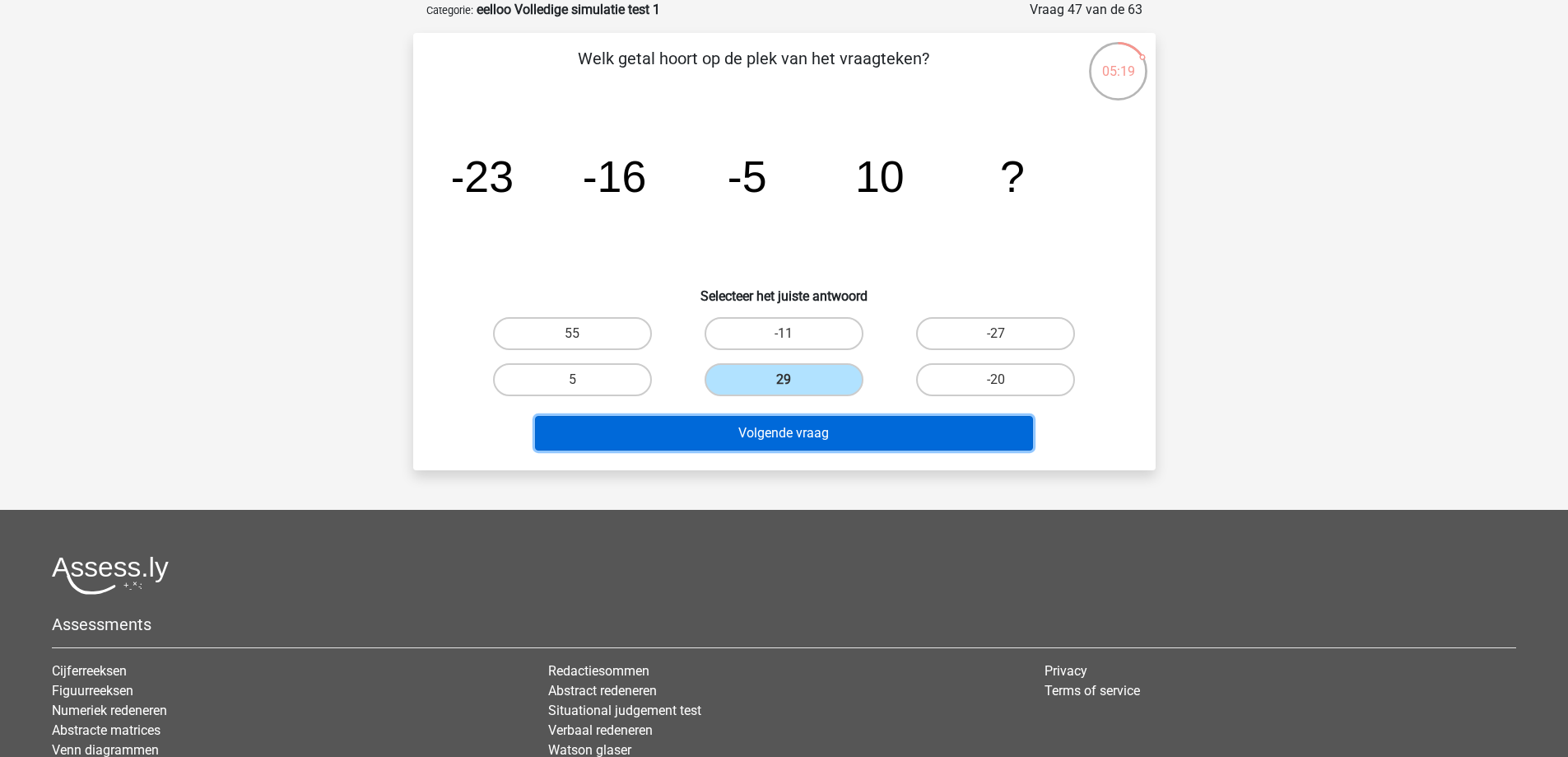
click at [820, 428] on button "Volgende vraag" at bounding box center [784, 433] width 498 height 35
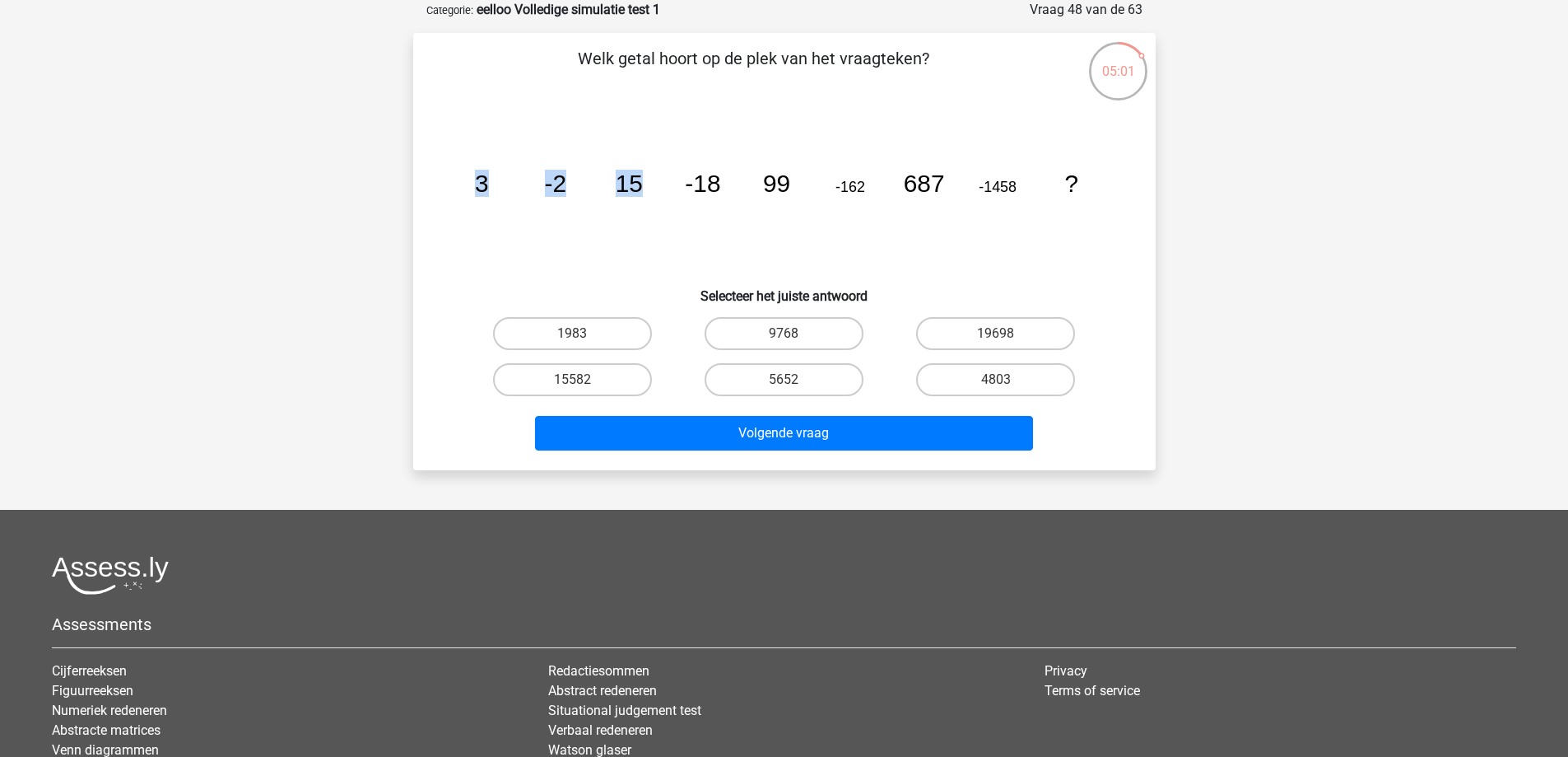
drag, startPoint x: 477, startPoint y: 182, endPoint x: 642, endPoint y: 201, distance: 166.1
click at [642, 201] on icon "image/svg+xml 3 -2 15 -18 99 -162 687 -1458 ?" at bounding box center [784, 192] width 663 height 167
drag, startPoint x: 555, startPoint y: 189, endPoint x: 706, endPoint y: 192, distance: 151.0
click at [706, 192] on g "3 -2 15 -18 99 -162 687 -1458 ?" at bounding box center [775, 183] width 603 height 27
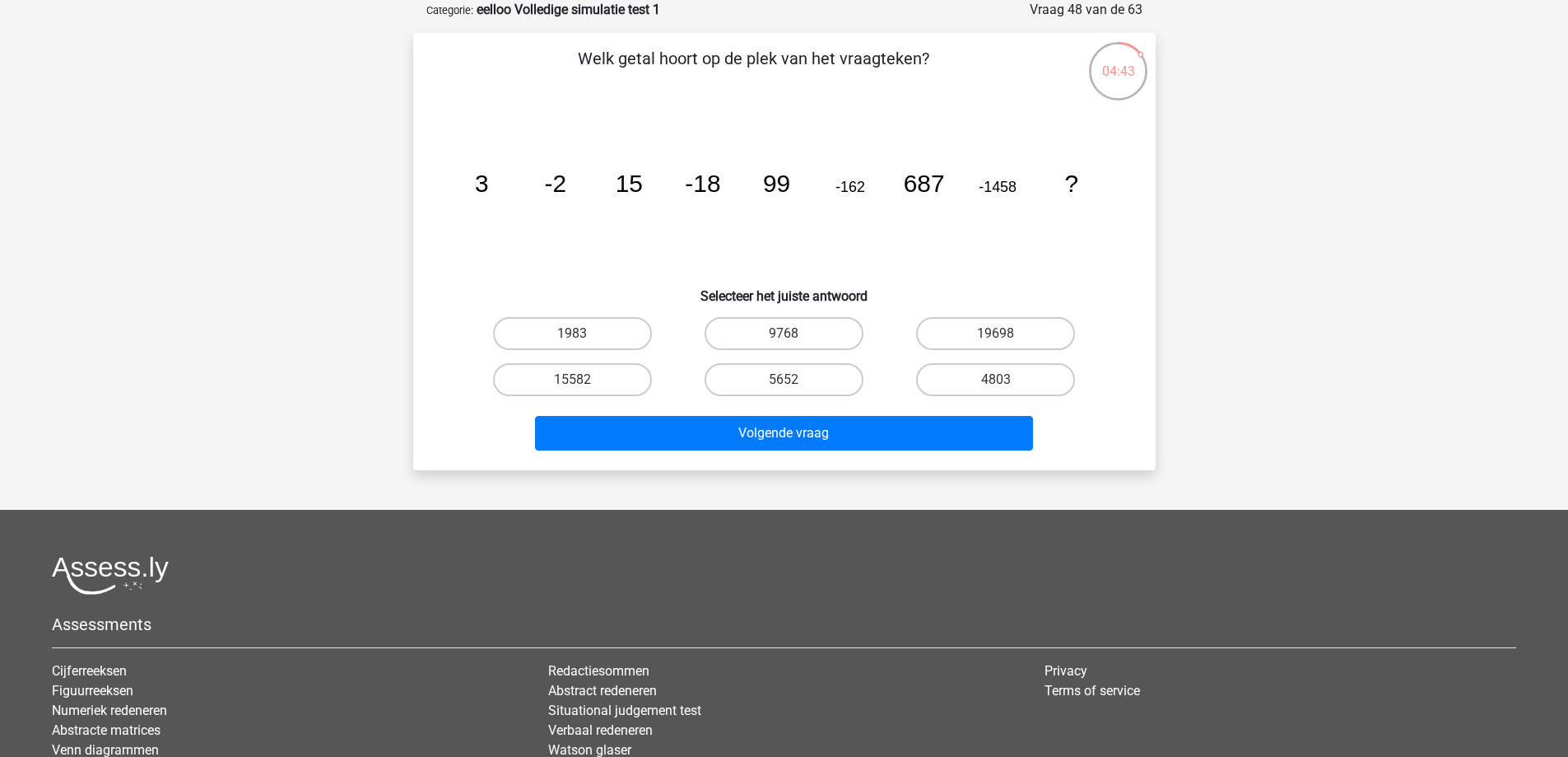
click at [474, 199] on icon "image/svg+xml 3 -2 15 -18 99 -162 687 -1458 ?" at bounding box center [784, 192] width 663 height 167
drag, startPoint x: 485, startPoint y: 196, endPoint x: 605, endPoint y: 205, distance: 120.3
click at [607, 207] on icon "image/svg+xml 3 -2 15 -18 99 -162 687 -1458 ?" at bounding box center [784, 192] width 663 height 167
click at [476, 173] on tspan "3" at bounding box center [481, 183] width 14 height 27
click at [977, 374] on label "4803" at bounding box center [995, 379] width 159 height 33
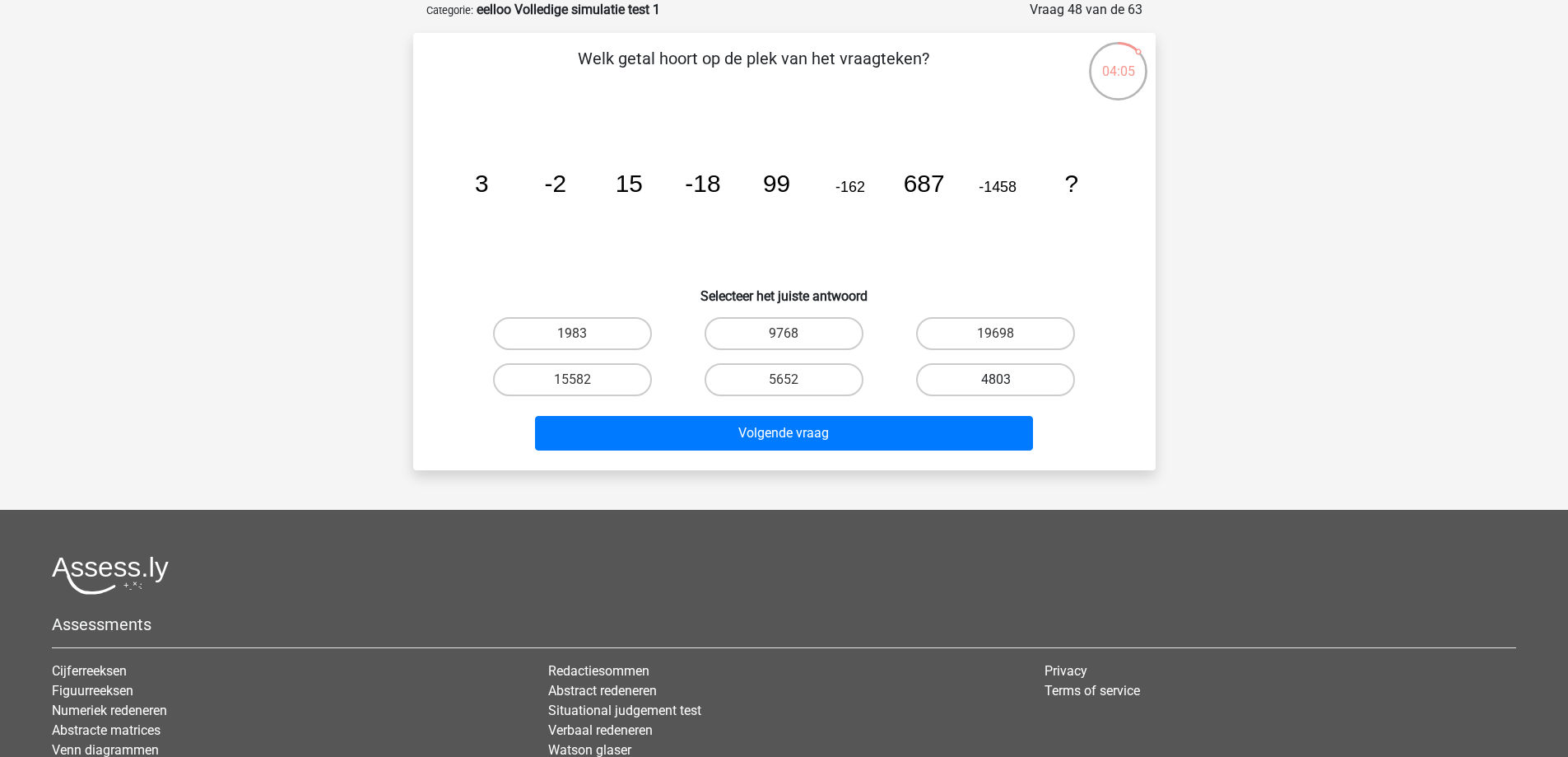
click at [996, 380] on input "4803" at bounding box center [1001, 385] width 11 height 11
radio input "true"
click at [934, 405] on div "Volgende vraag" at bounding box center [784, 429] width 689 height 55
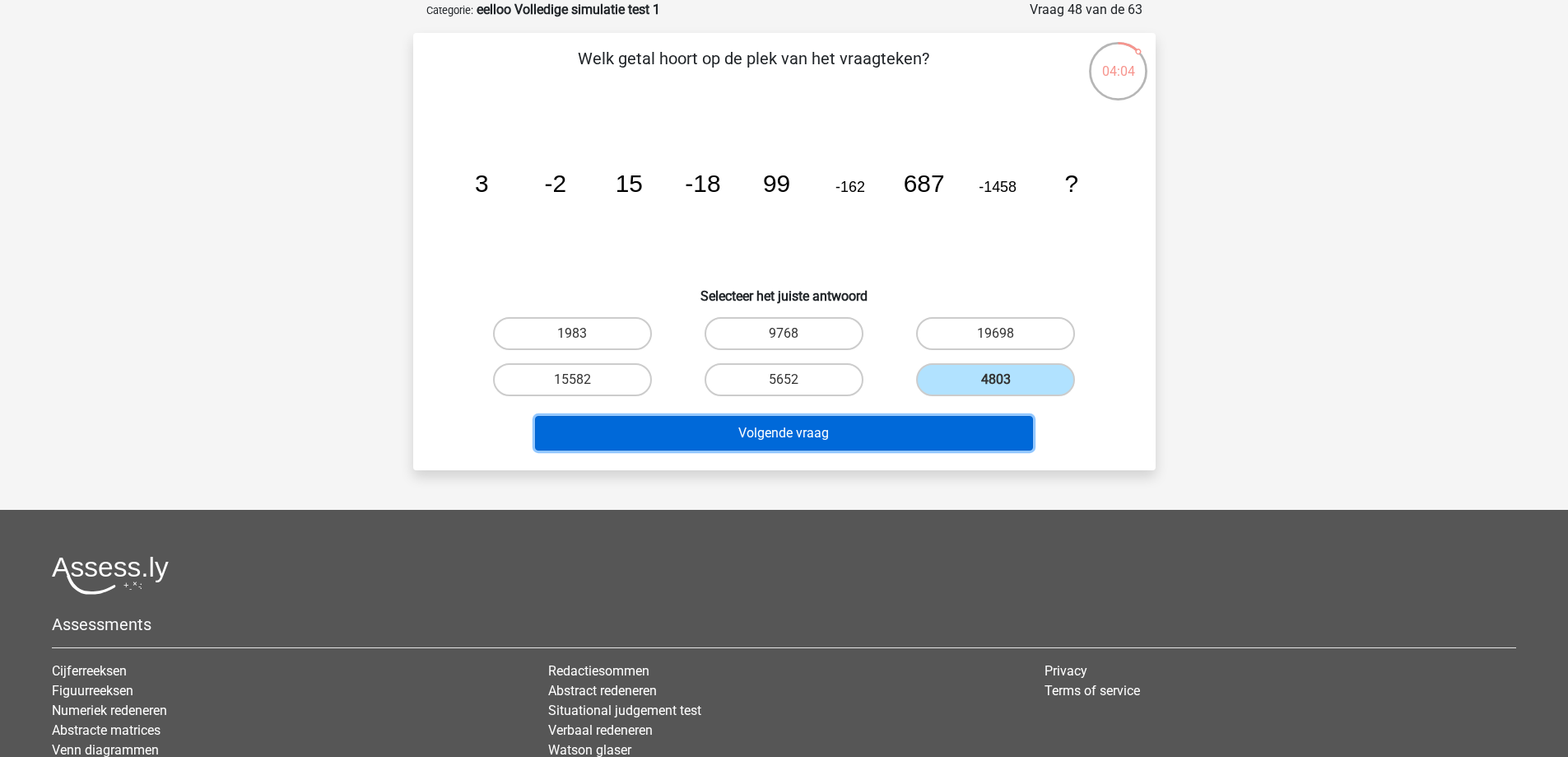
click at [929, 421] on button "Volgende vraag" at bounding box center [784, 433] width 498 height 35
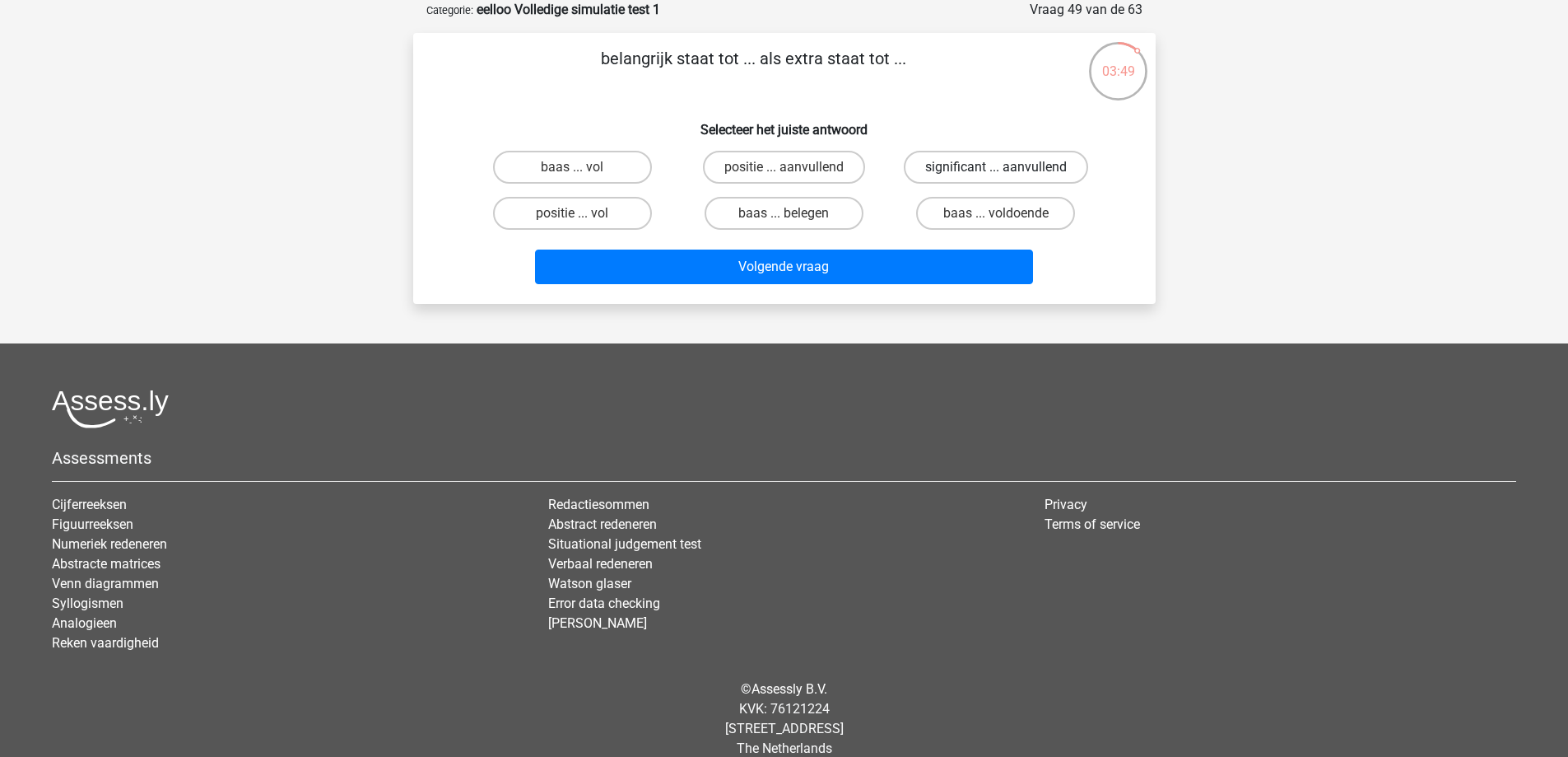
click at [950, 170] on label "significant ... aanvullend" at bounding box center [996, 167] width 184 height 33
click at [996, 170] on input "significant ... aanvullend" at bounding box center [1001, 173] width 11 height 11
radio input "true"
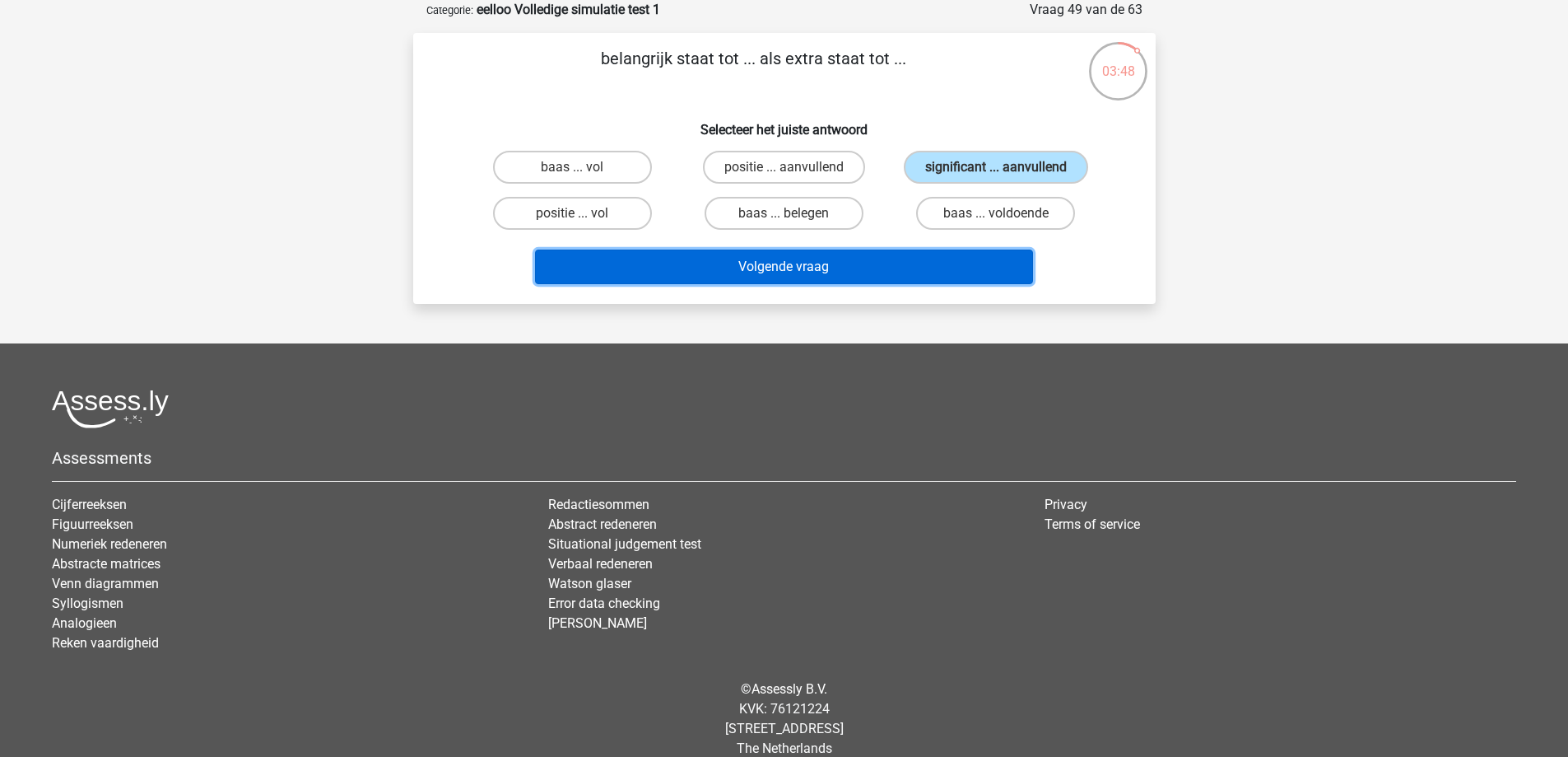
click at [924, 263] on button "Volgende vraag" at bounding box center [784, 266] width 498 height 35
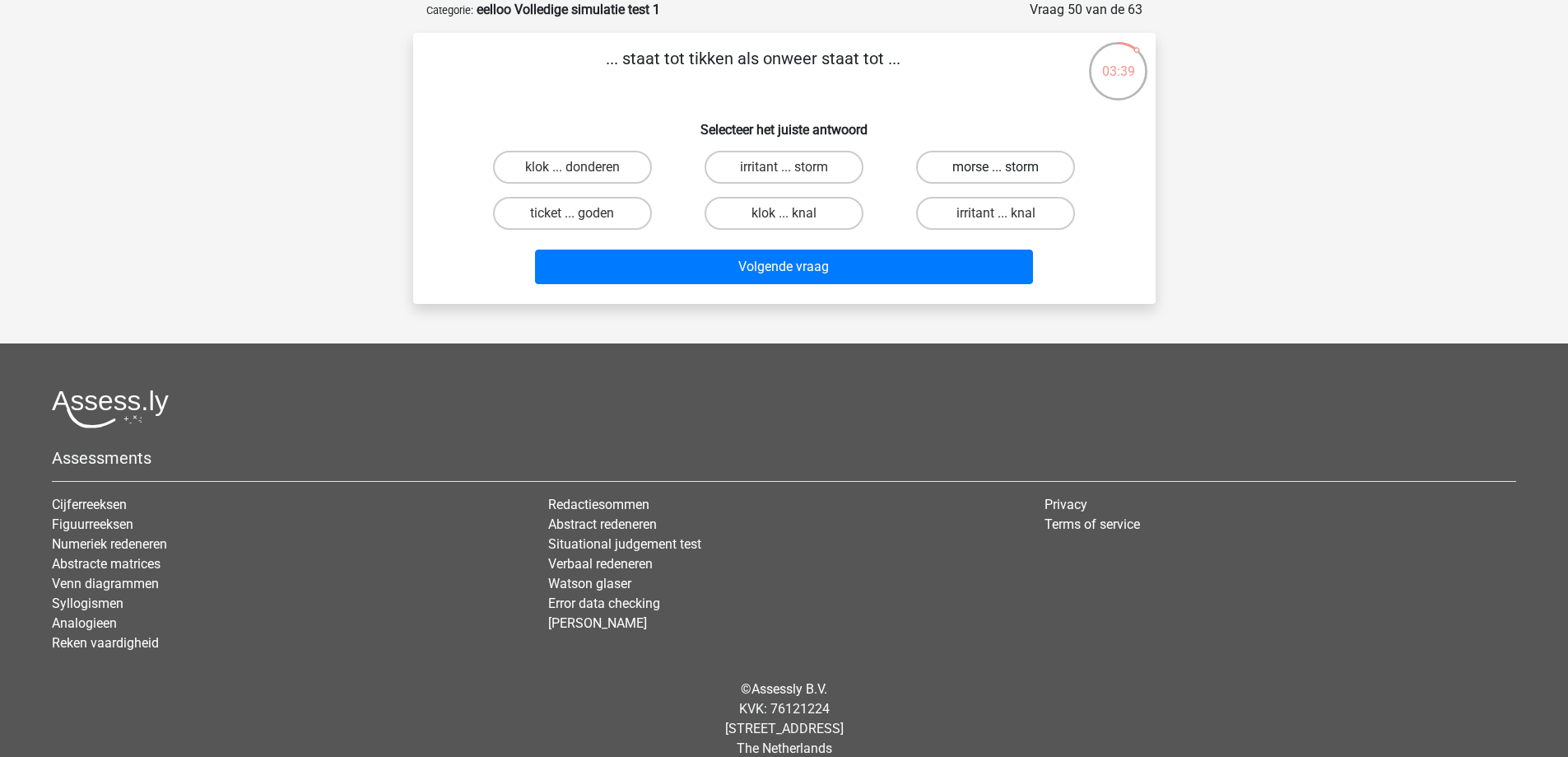
click at [968, 164] on label "morse ... storm" at bounding box center [995, 167] width 159 height 33
click at [996, 168] on input "morse ... storm" at bounding box center [1001, 173] width 11 height 11
radio input "true"
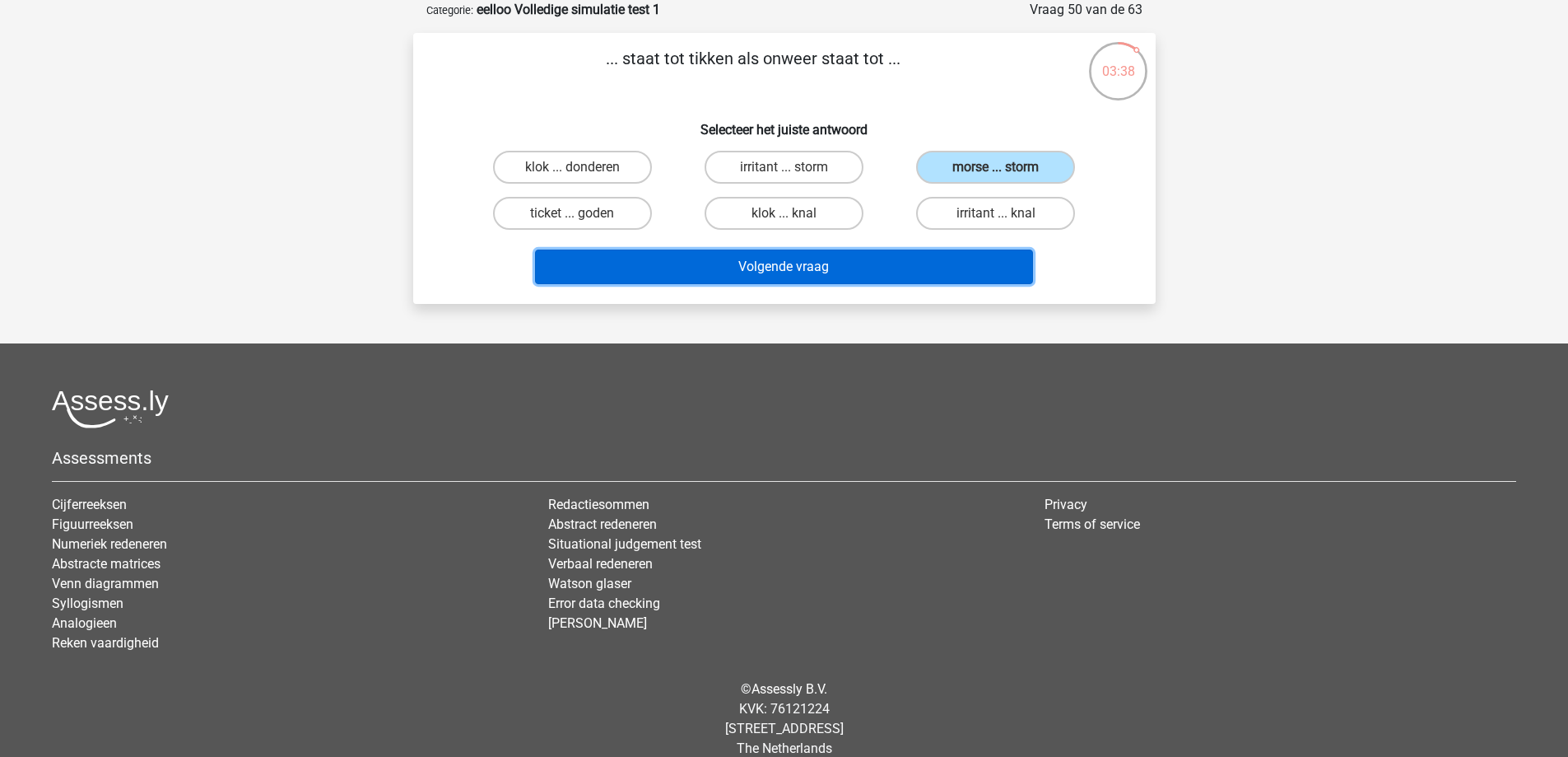
click at [900, 275] on button "Volgende vraag" at bounding box center [784, 266] width 498 height 35
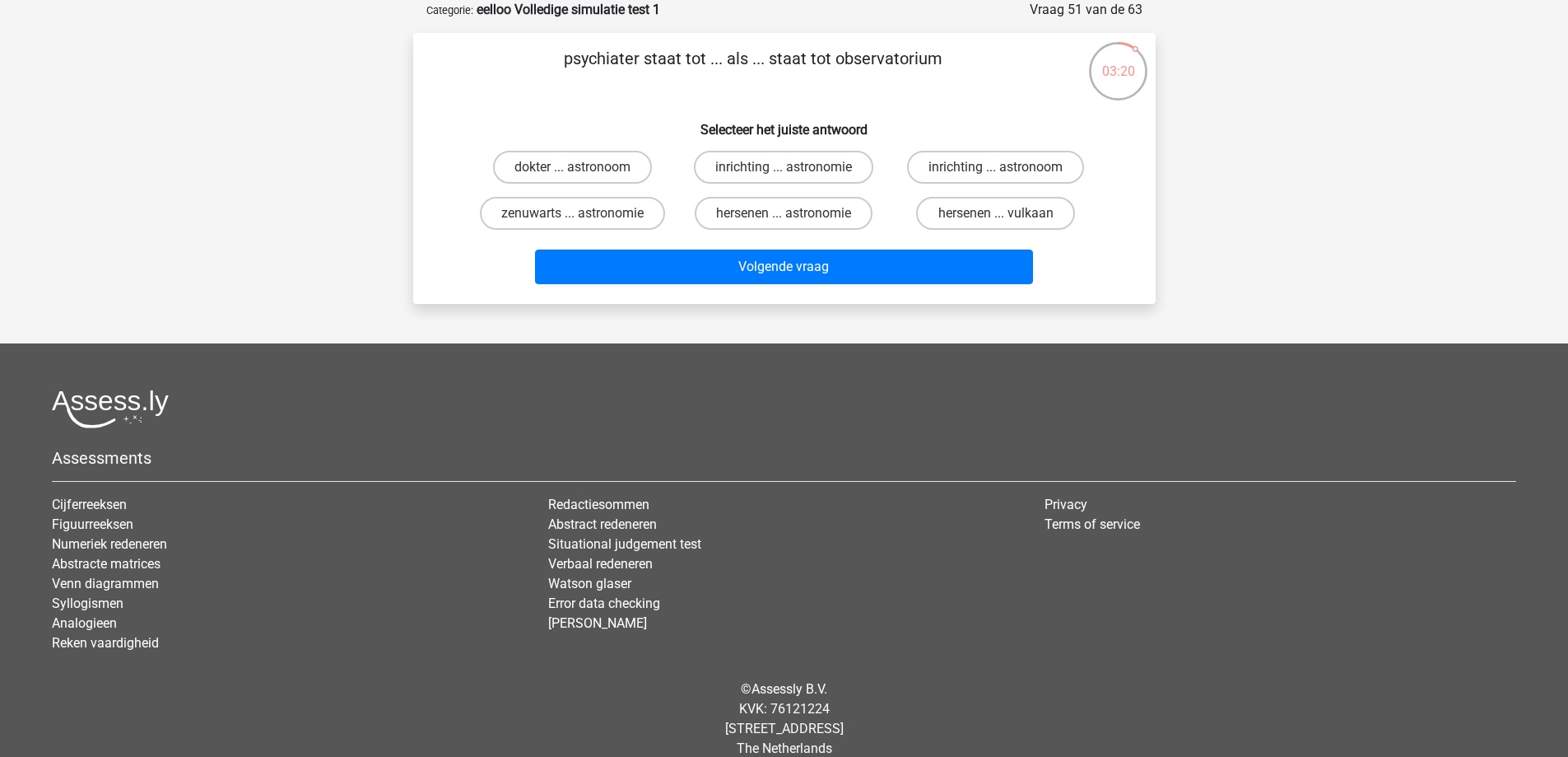
click at [579, 170] on input "dokter ... astronoom" at bounding box center [577, 173] width 11 height 11
radio input "true"
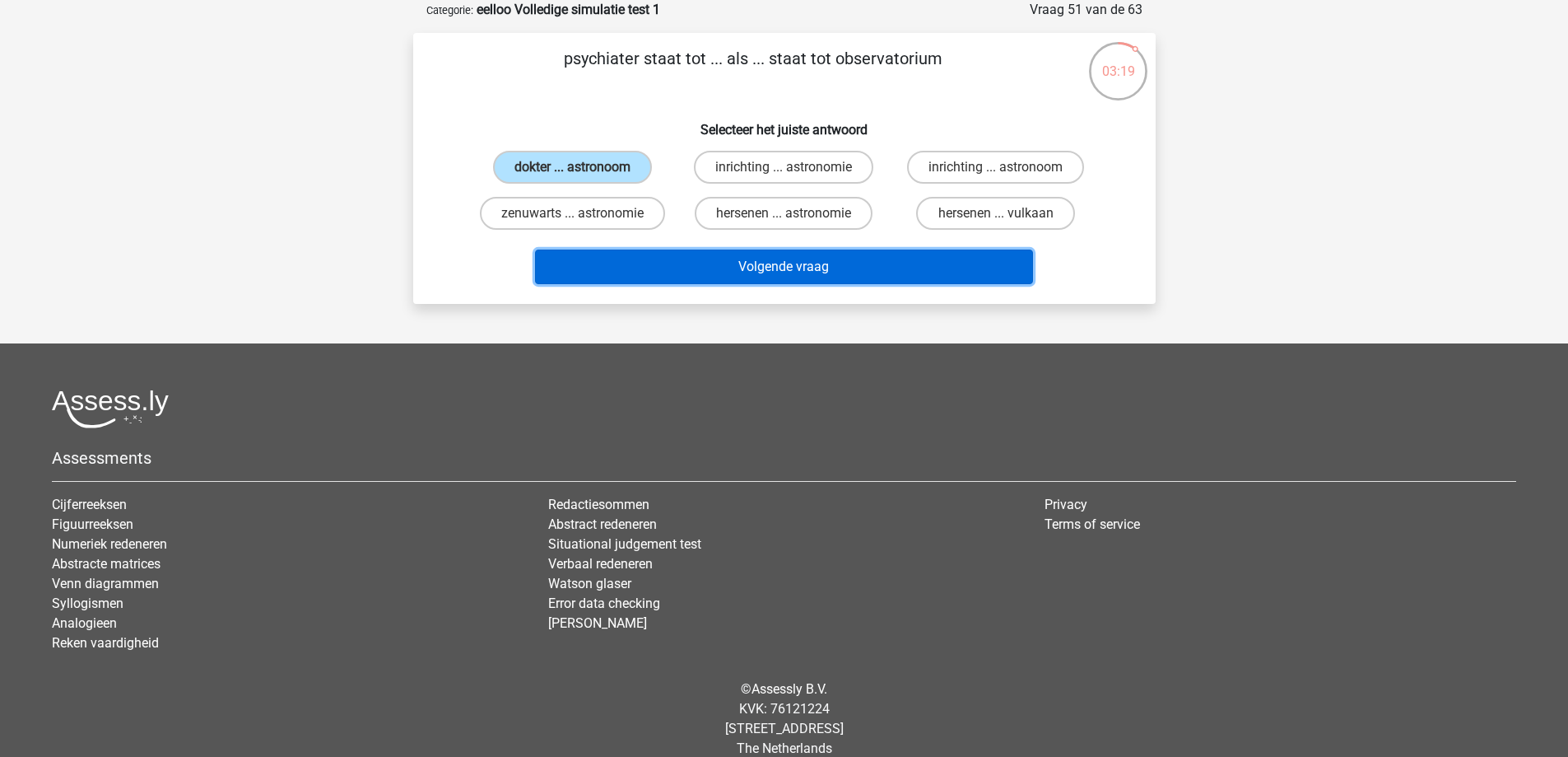
click at [706, 279] on button "Volgende vraag" at bounding box center [784, 266] width 498 height 35
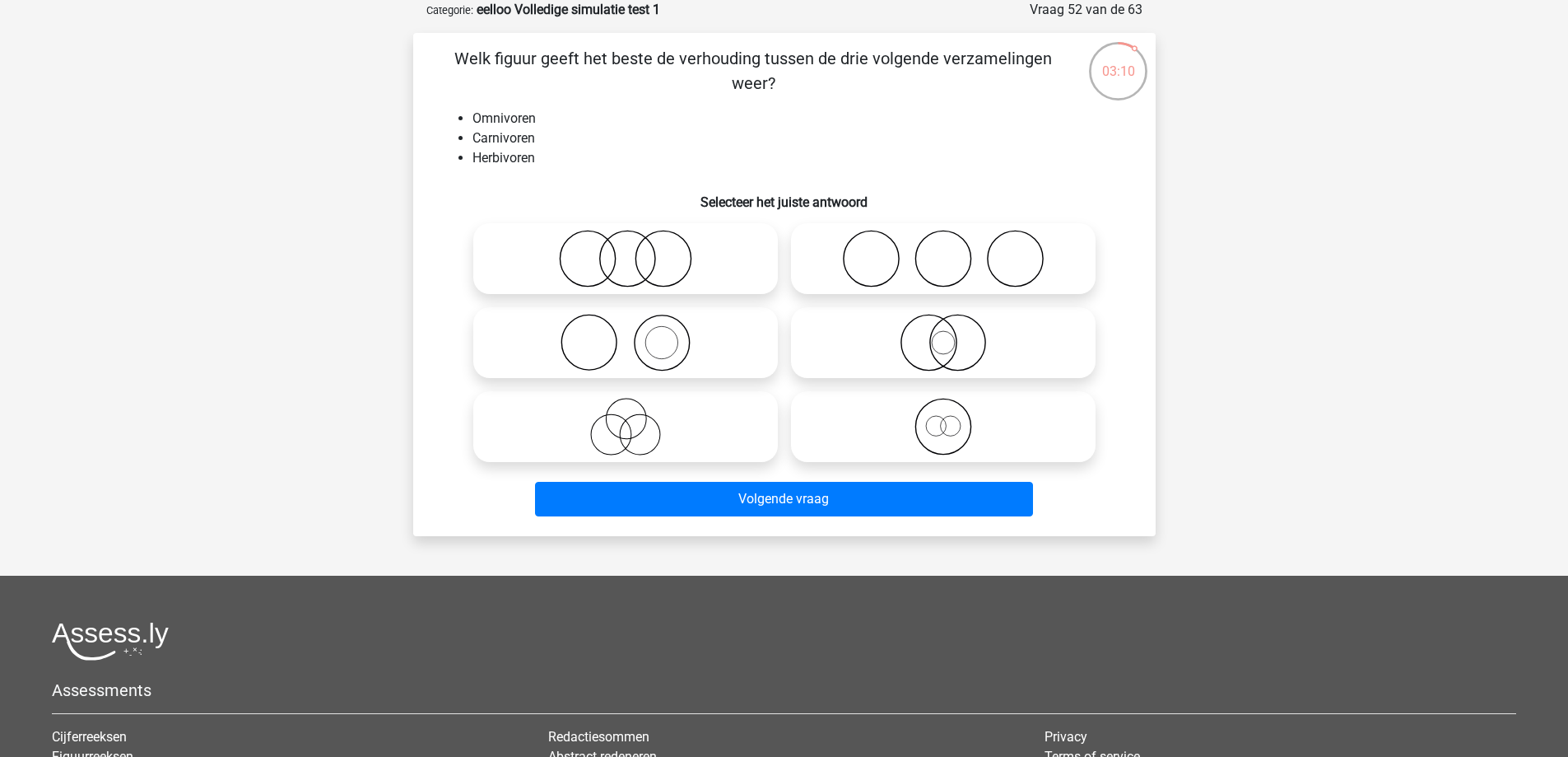
click at [636, 429] on icon at bounding box center [625, 426] width 291 height 57
click at [636, 418] on input "radio" at bounding box center [630, 413] width 11 height 11
radio input "true"
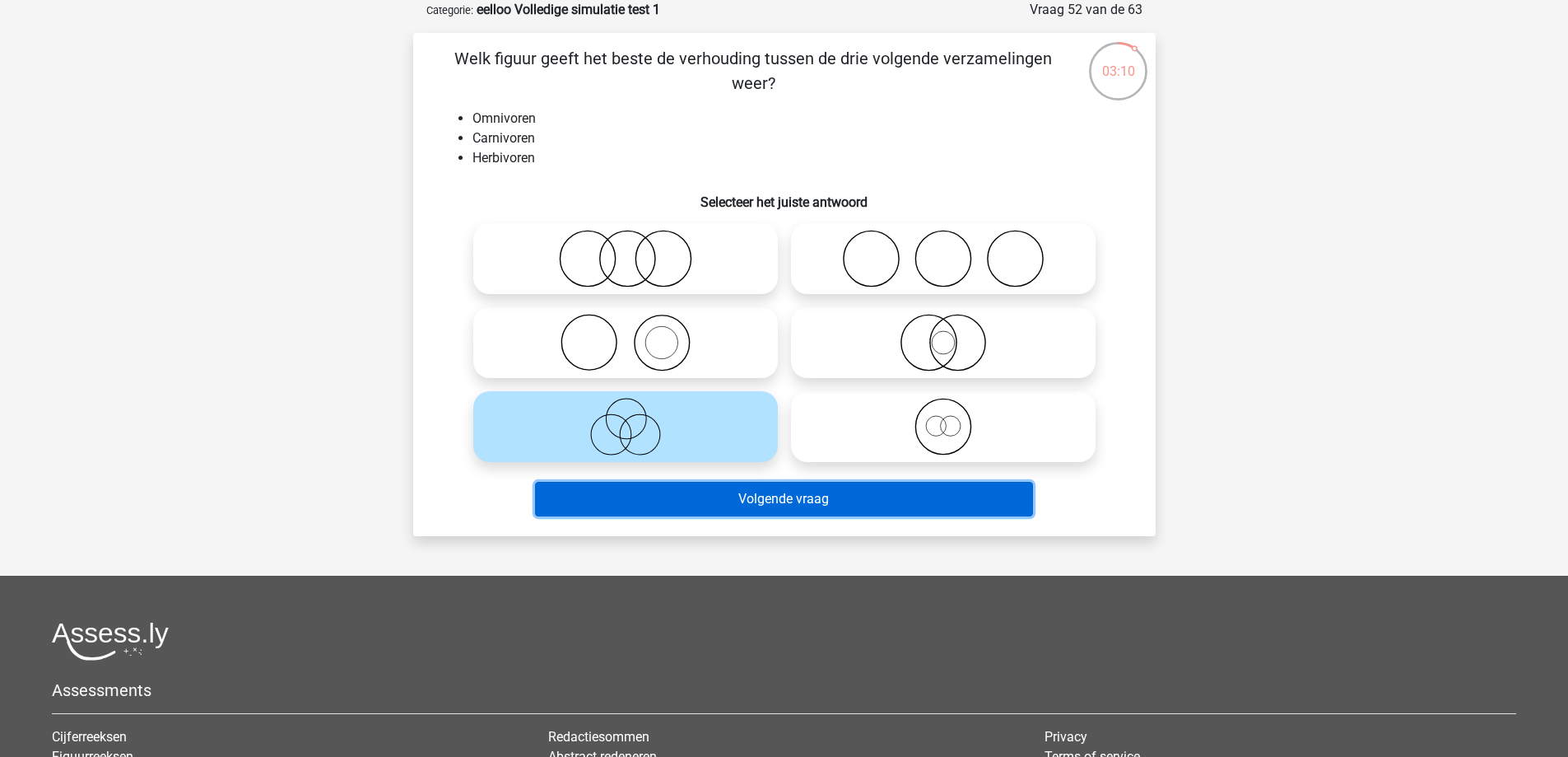
click at [670, 489] on button "Volgende vraag" at bounding box center [784, 498] width 498 height 35
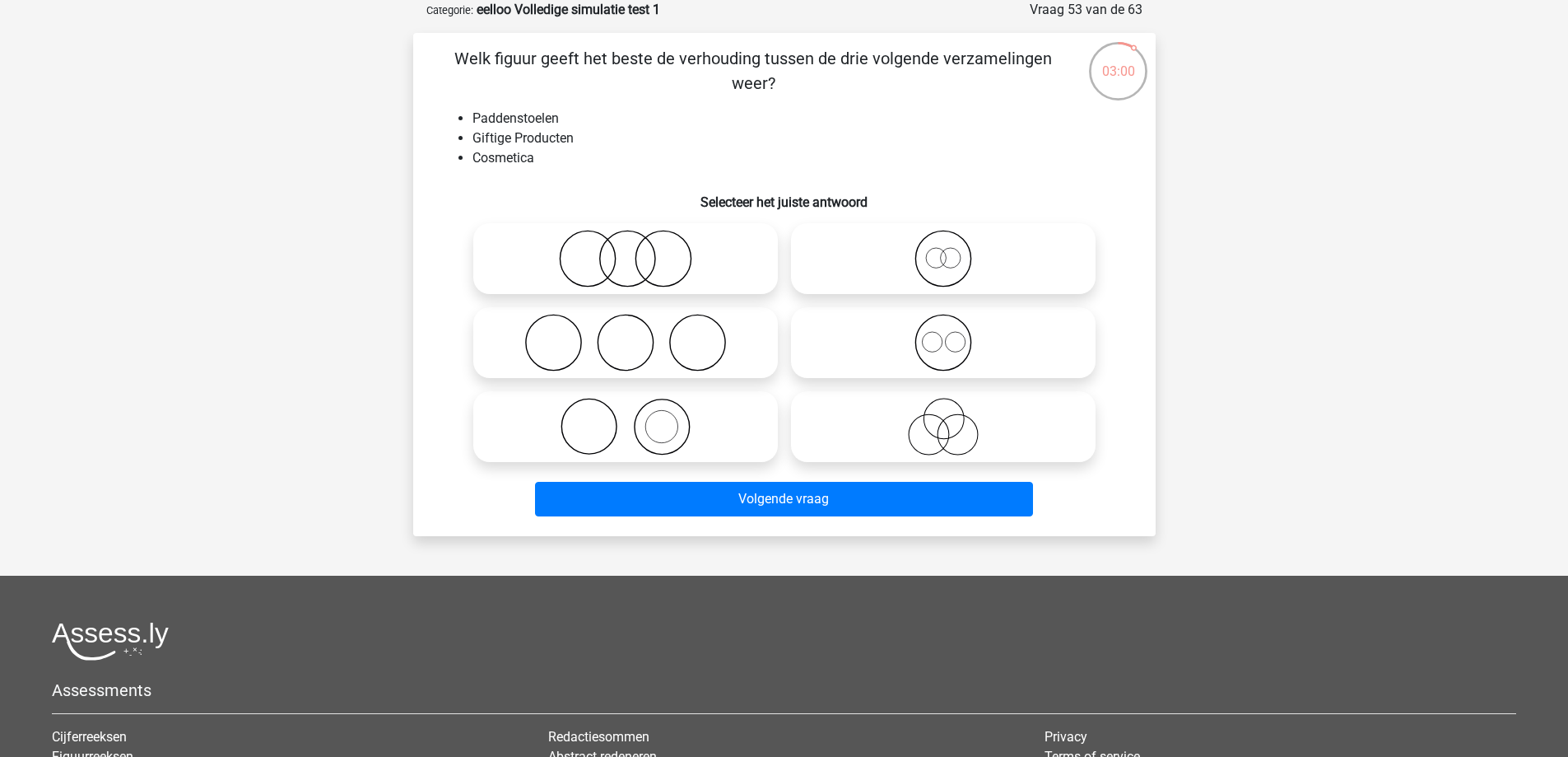
click at [620, 325] on icon at bounding box center [625, 343] width 291 height 57
click at [625, 325] on input "radio" at bounding box center [630, 328] width 11 height 11
radio input "true"
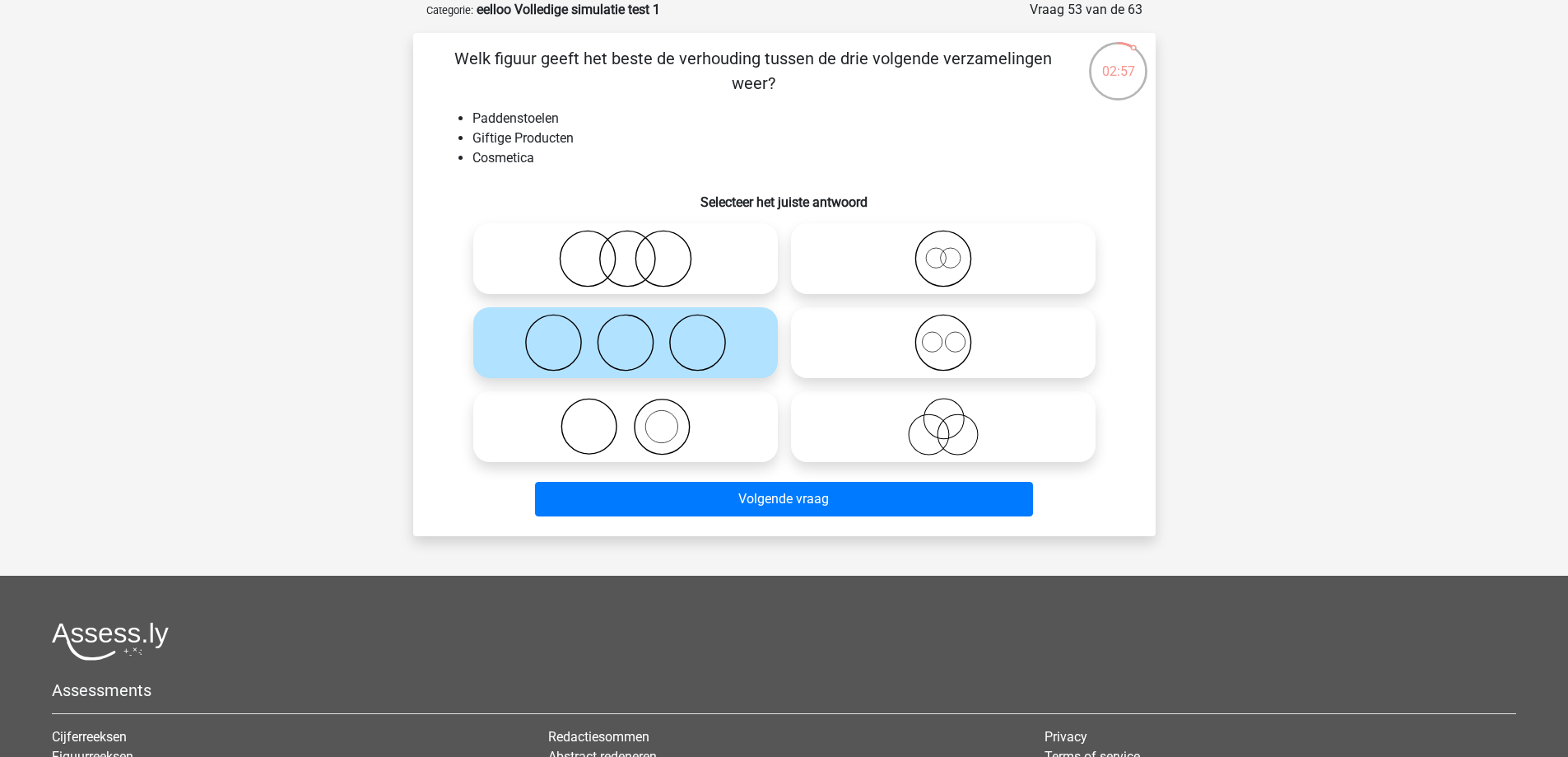
click at [609, 243] on icon at bounding box center [625, 259] width 291 height 57
click at [625, 243] on input "radio" at bounding box center [630, 245] width 11 height 11
radio input "true"
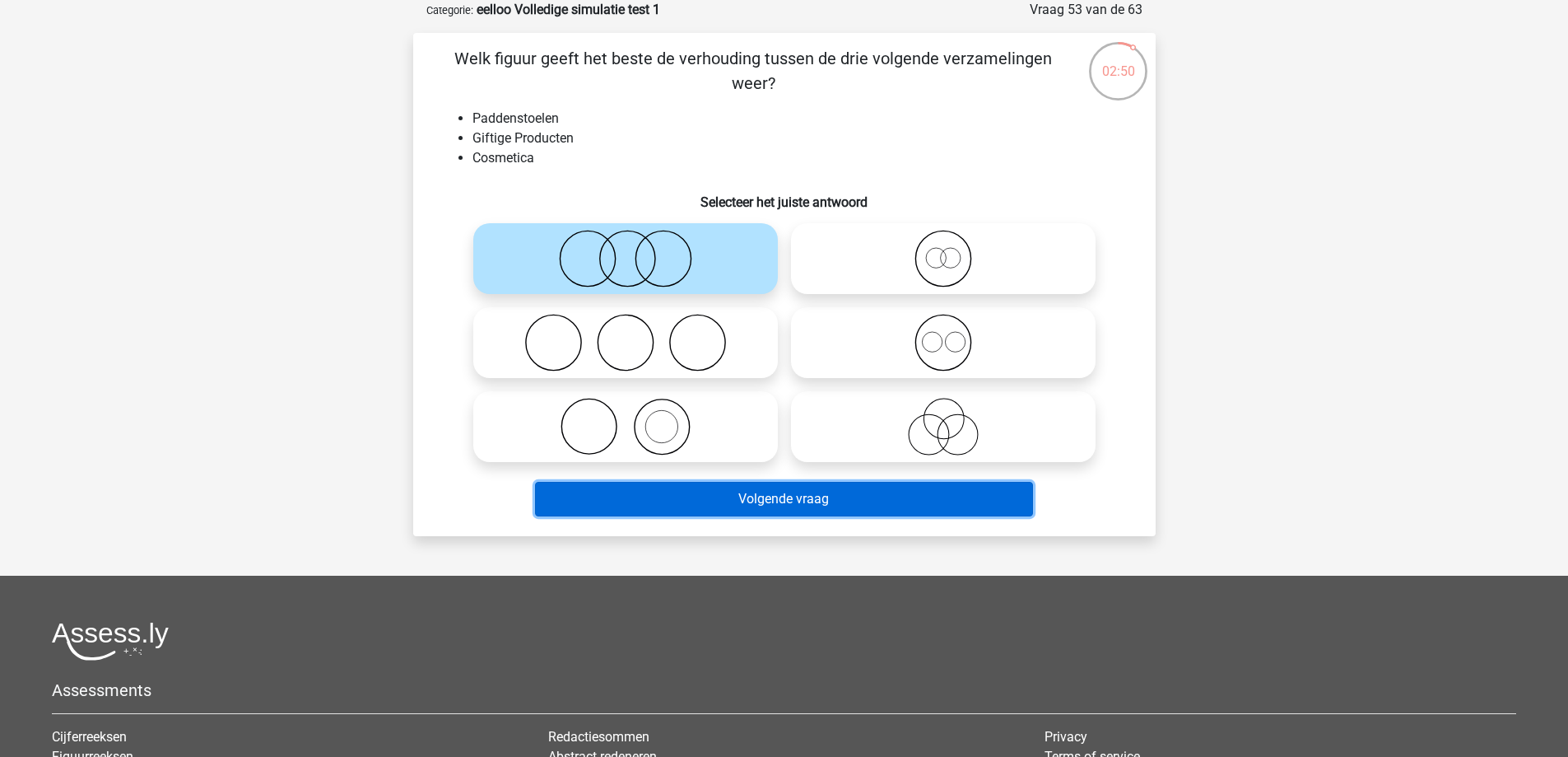
click at [691, 494] on button "Volgende vraag" at bounding box center [784, 498] width 498 height 35
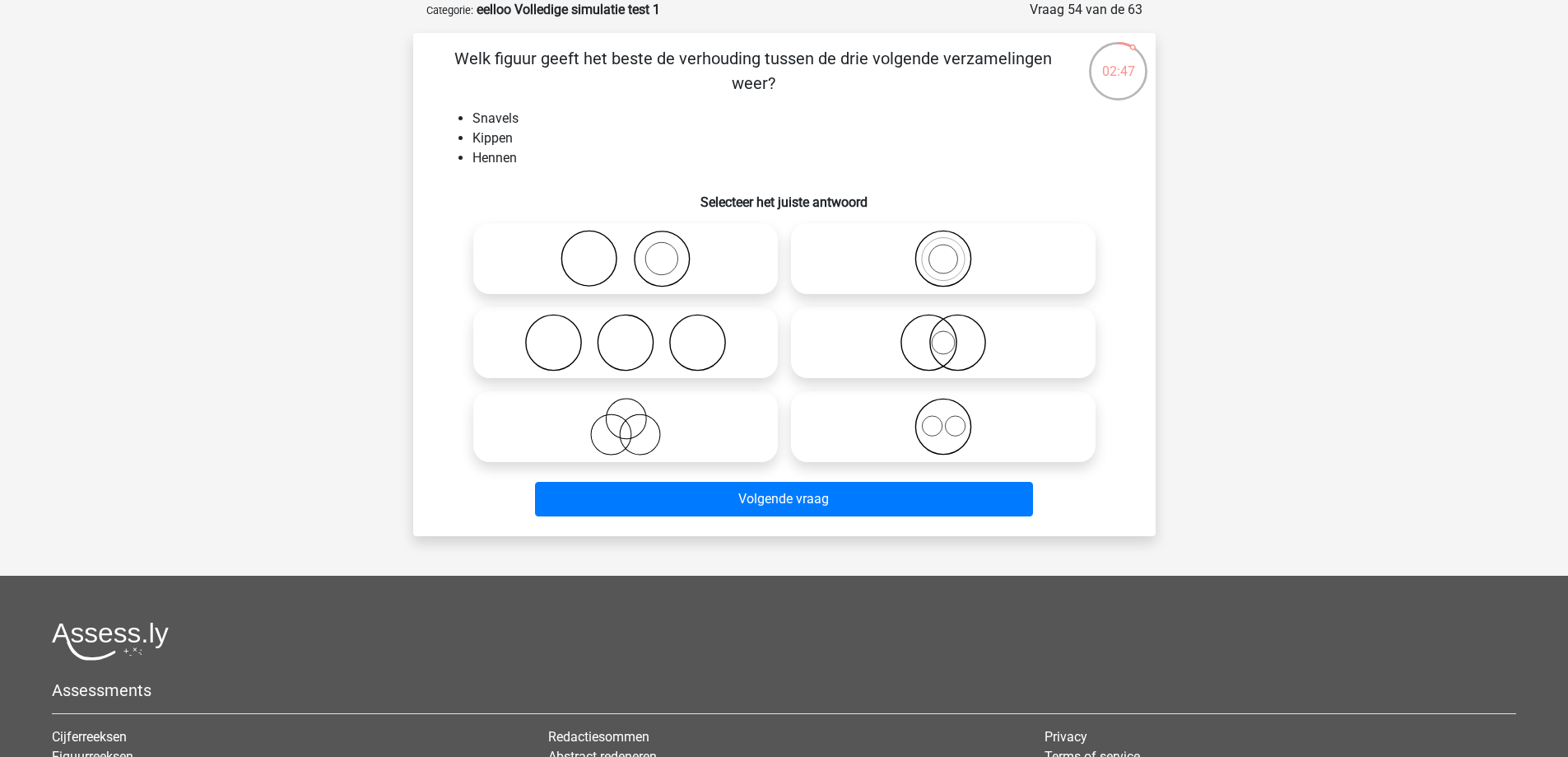
click at [634, 334] on input "radio" at bounding box center [630, 328] width 11 height 11
radio input "true"
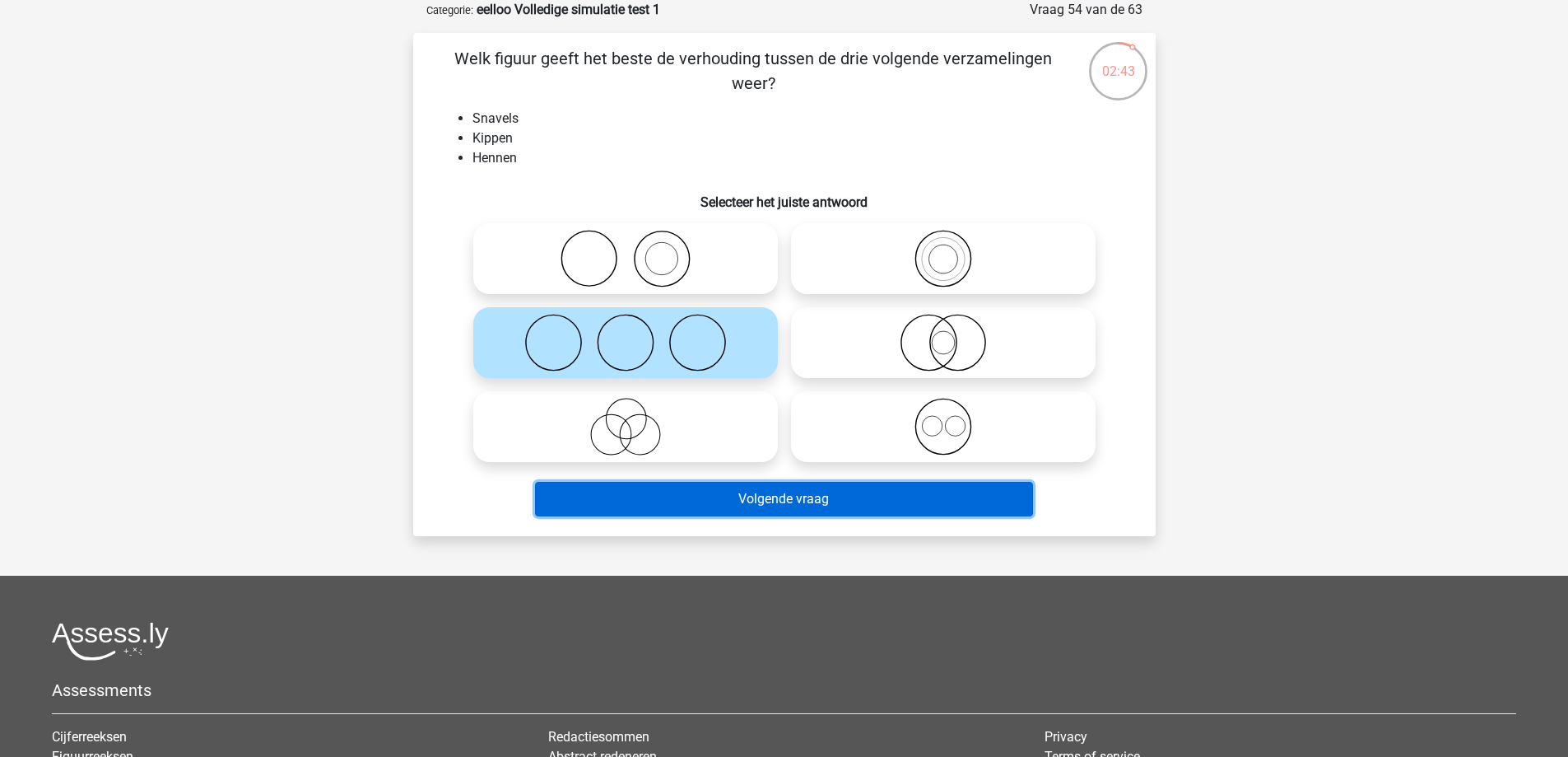
click at [675, 501] on button "Volgende vraag" at bounding box center [784, 498] width 498 height 35
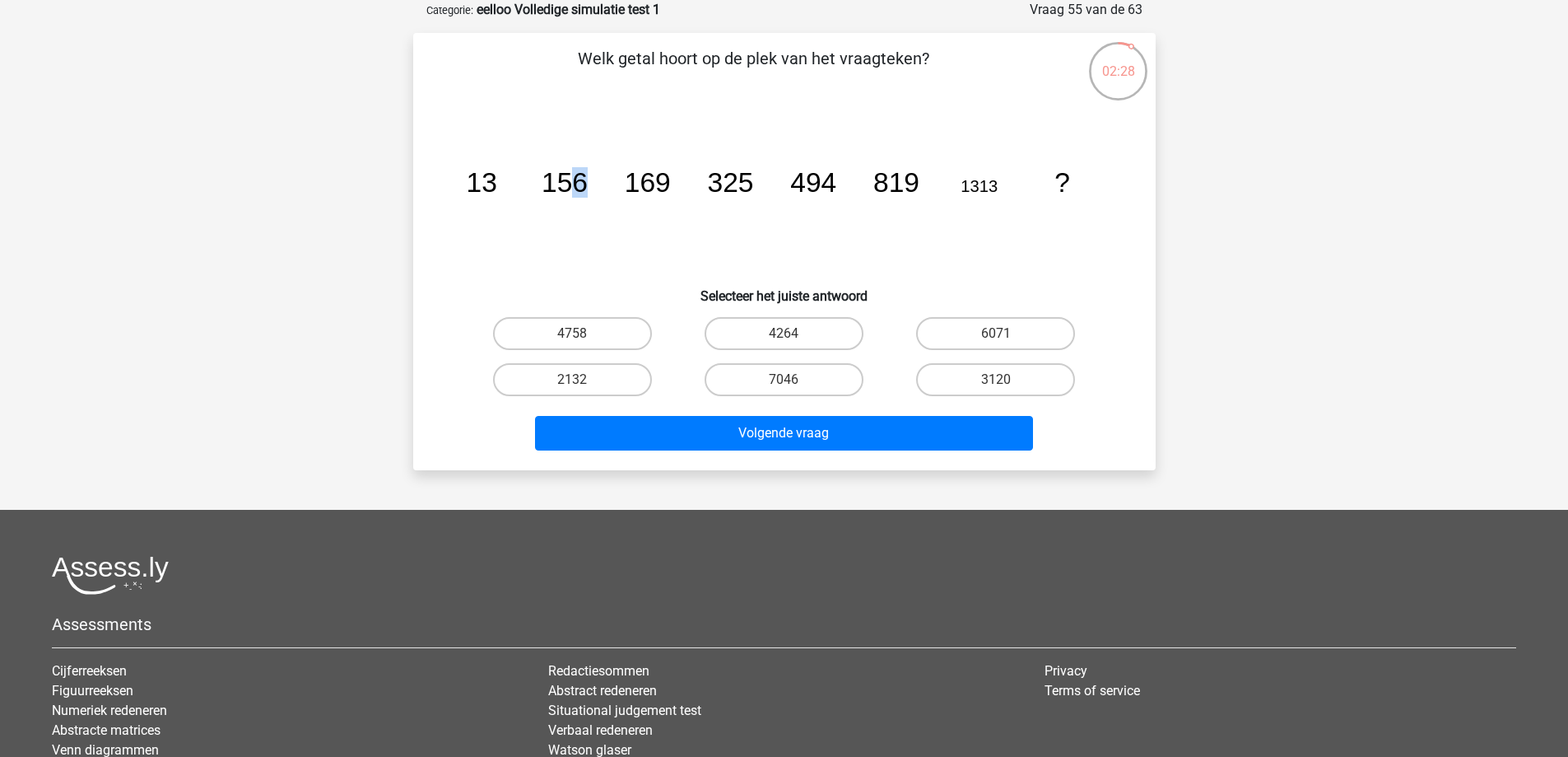
drag, startPoint x: 569, startPoint y: 183, endPoint x: 621, endPoint y: 183, distance: 52.0
click at [621, 183] on icon "image/svg+xml 13 156 169 325 494 819 1313 ?" at bounding box center [784, 192] width 663 height 167
click at [674, 187] on icon "image/svg+xml 13 156 169 325 494 819 1313 ?" at bounding box center [784, 192] width 663 height 167
drag, startPoint x: 629, startPoint y: 181, endPoint x: 748, endPoint y: 179, distance: 119.0
click at [748, 179] on g "13 156 169 325 494 819 1313 ?" at bounding box center [767, 183] width 603 height 30
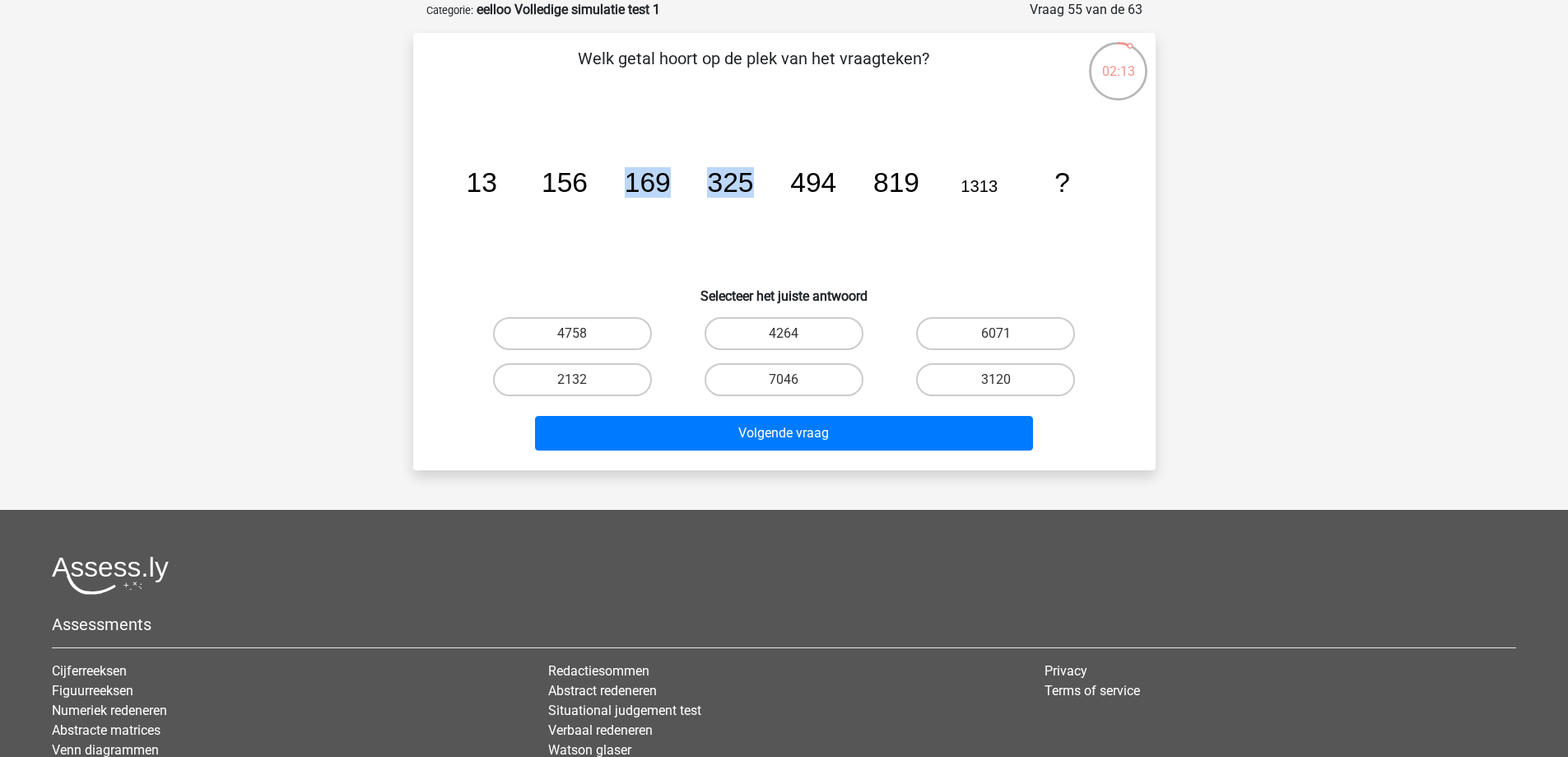
click at [719, 211] on icon "image/svg+xml 13 156 169 325 494 819 1313 ?" at bounding box center [784, 192] width 663 height 167
drag, startPoint x: 714, startPoint y: 182, endPoint x: 836, endPoint y: 173, distance: 122.3
click at [836, 173] on g "13 156 169 325 494 819 1313 ?" at bounding box center [767, 183] width 603 height 30
click at [588, 388] on label "2132" at bounding box center [572, 379] width 159 height 33
click at [582, 388] on input "2132" at bounding box center [577, 385] width 11 height 11
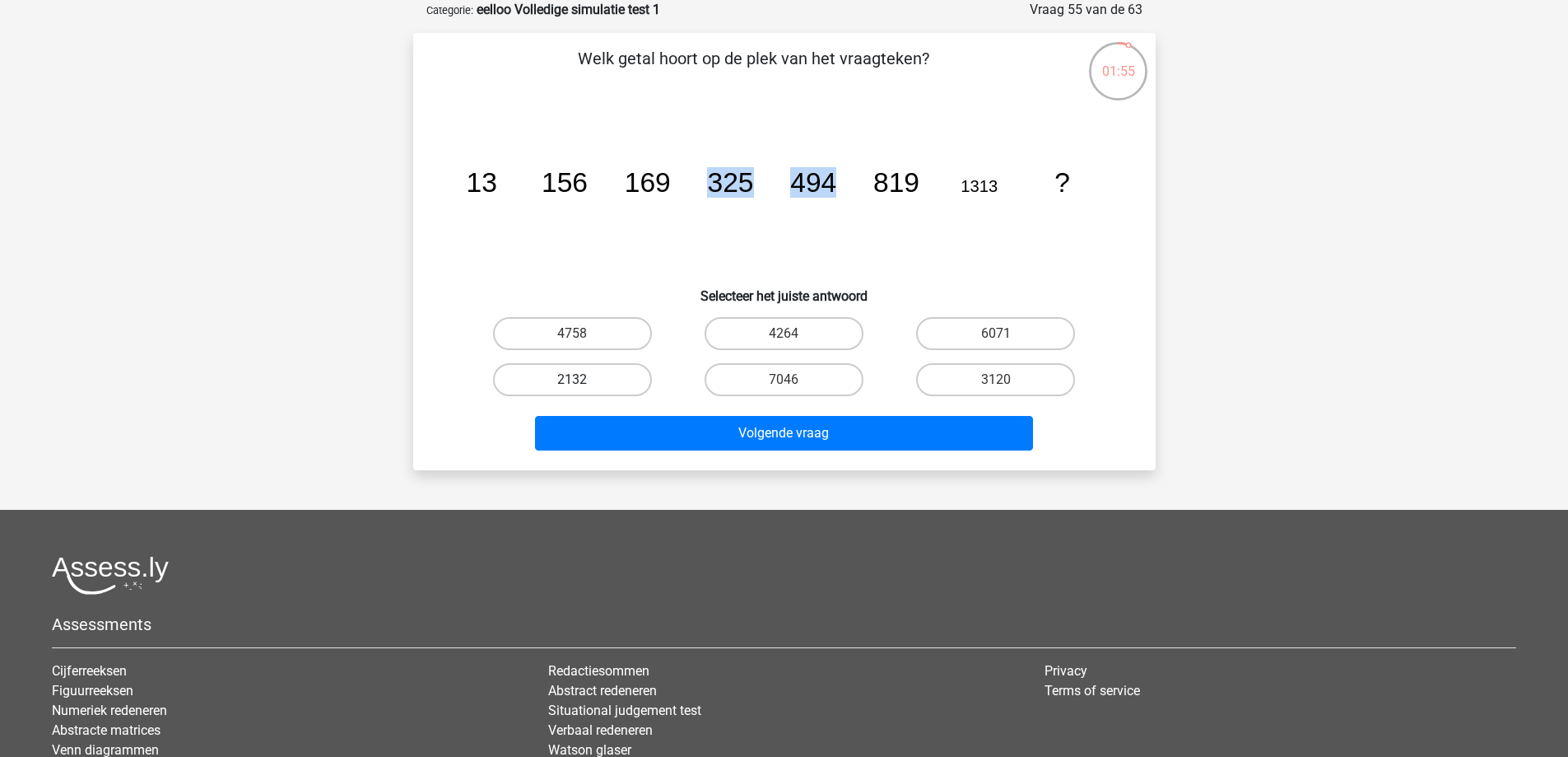
radio input "true"
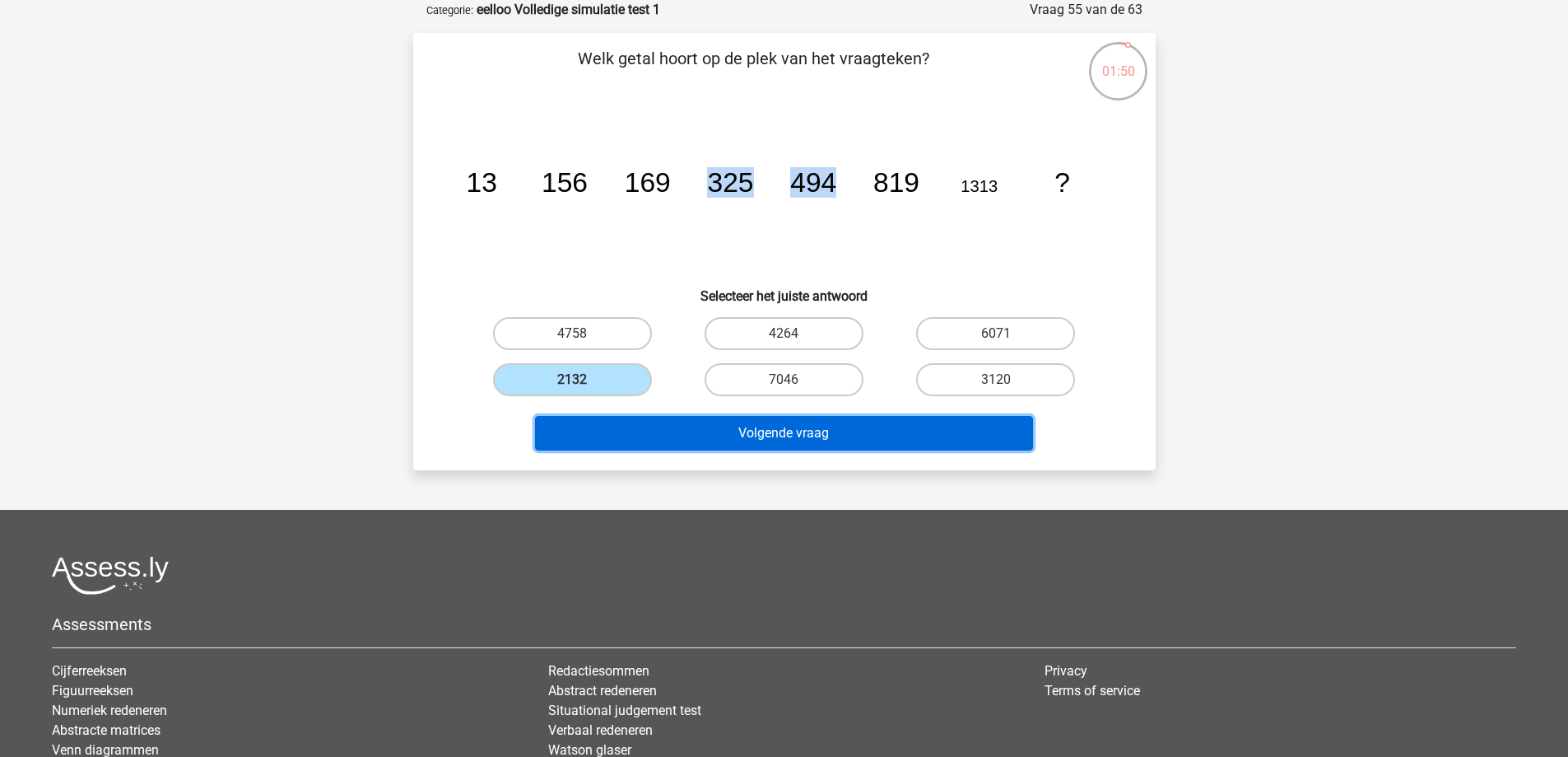
click at [651, 431] on button "Volgende vraag" at bounding box center [784, 433] width 498 height 35
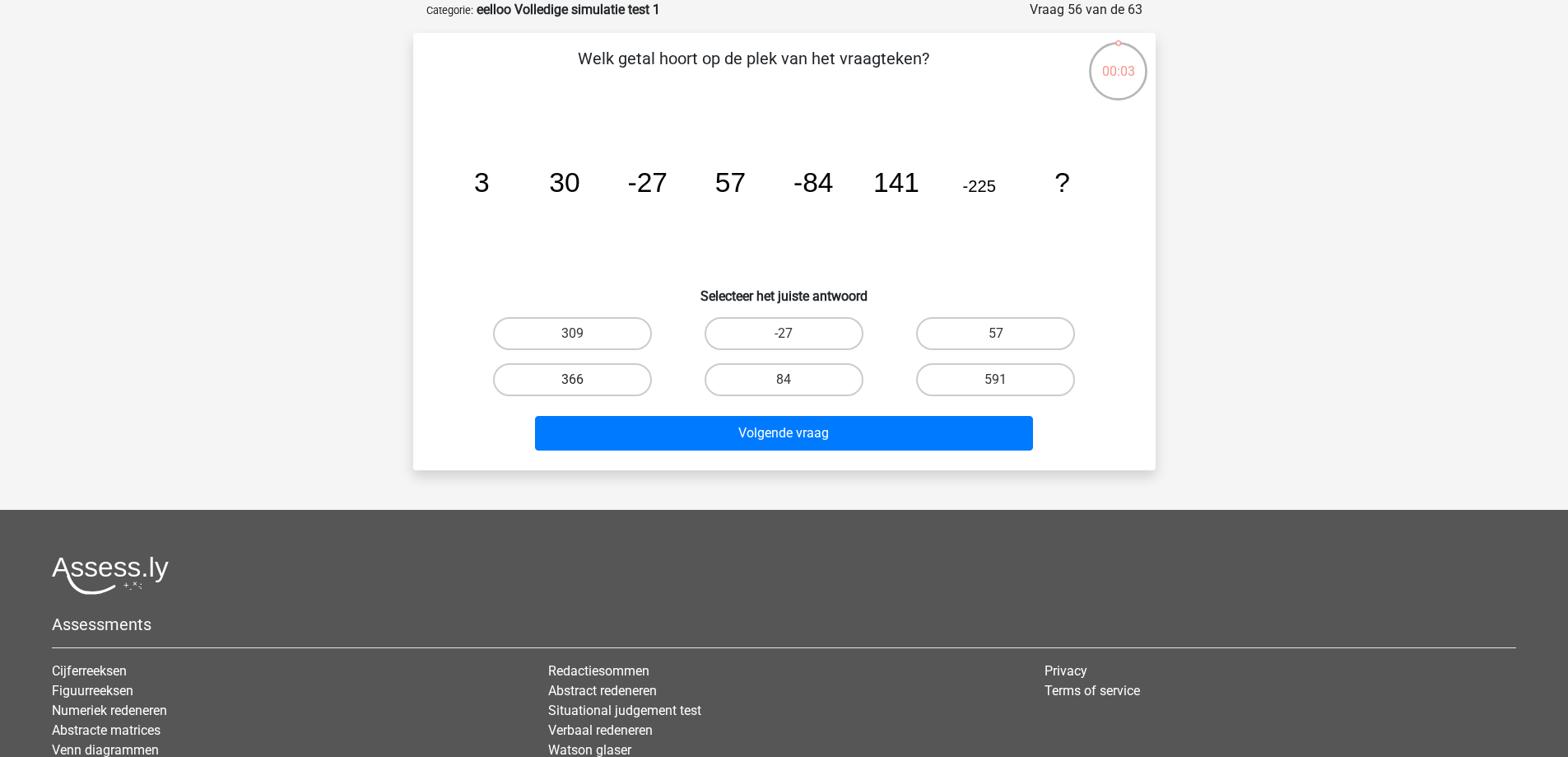
click at [609, 376] on label "366" at bounding box center [572, 379] width 159 height 33
click at [582, 380] on input "366" at bounding box center [577, 385] width 11 height 11
radio input "true"
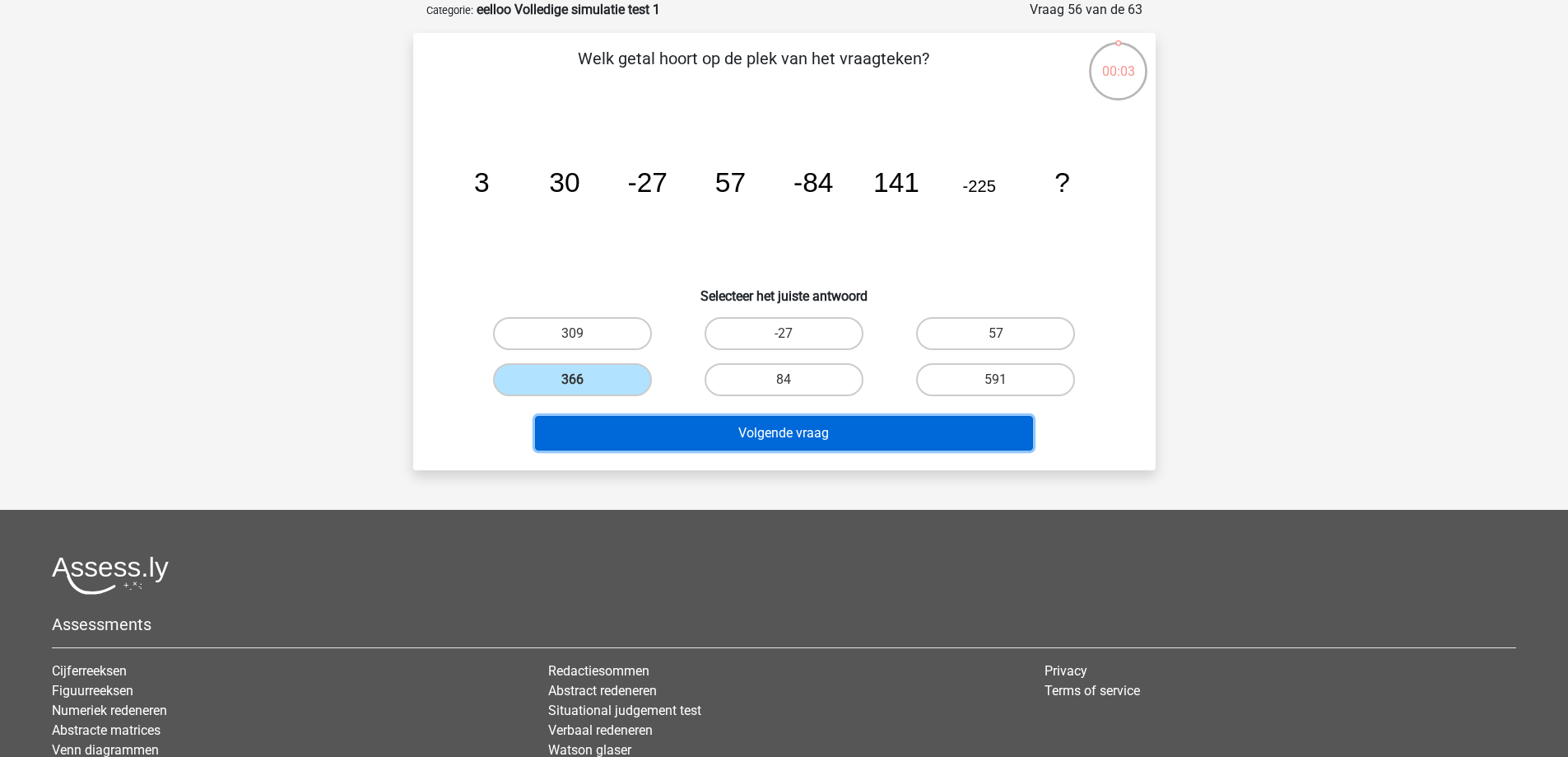
click at [672, 439] on button "Volgende vraag" at bounding box center [784, 433] width 498 height 35
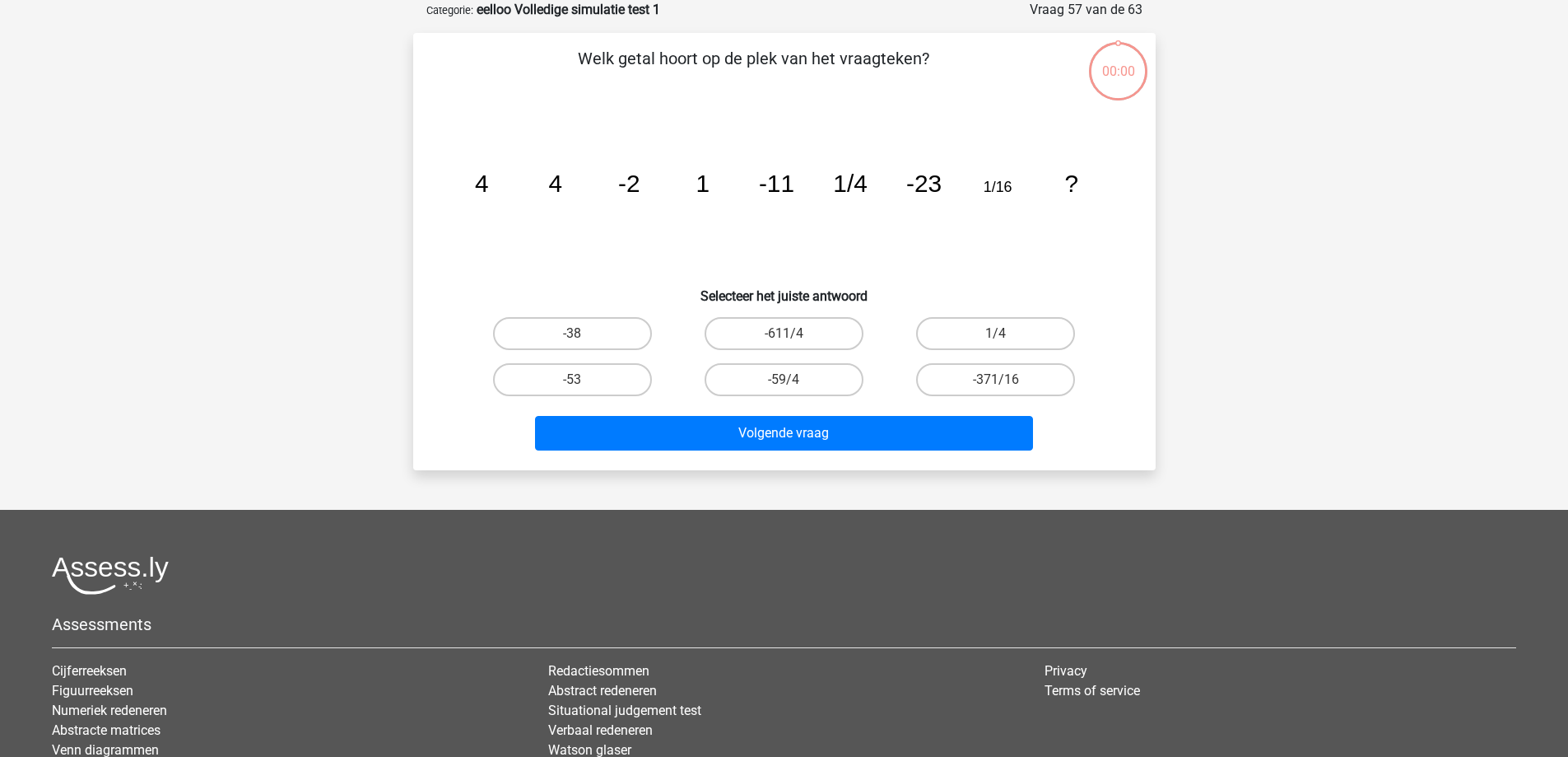
scroll to position [83, 0]
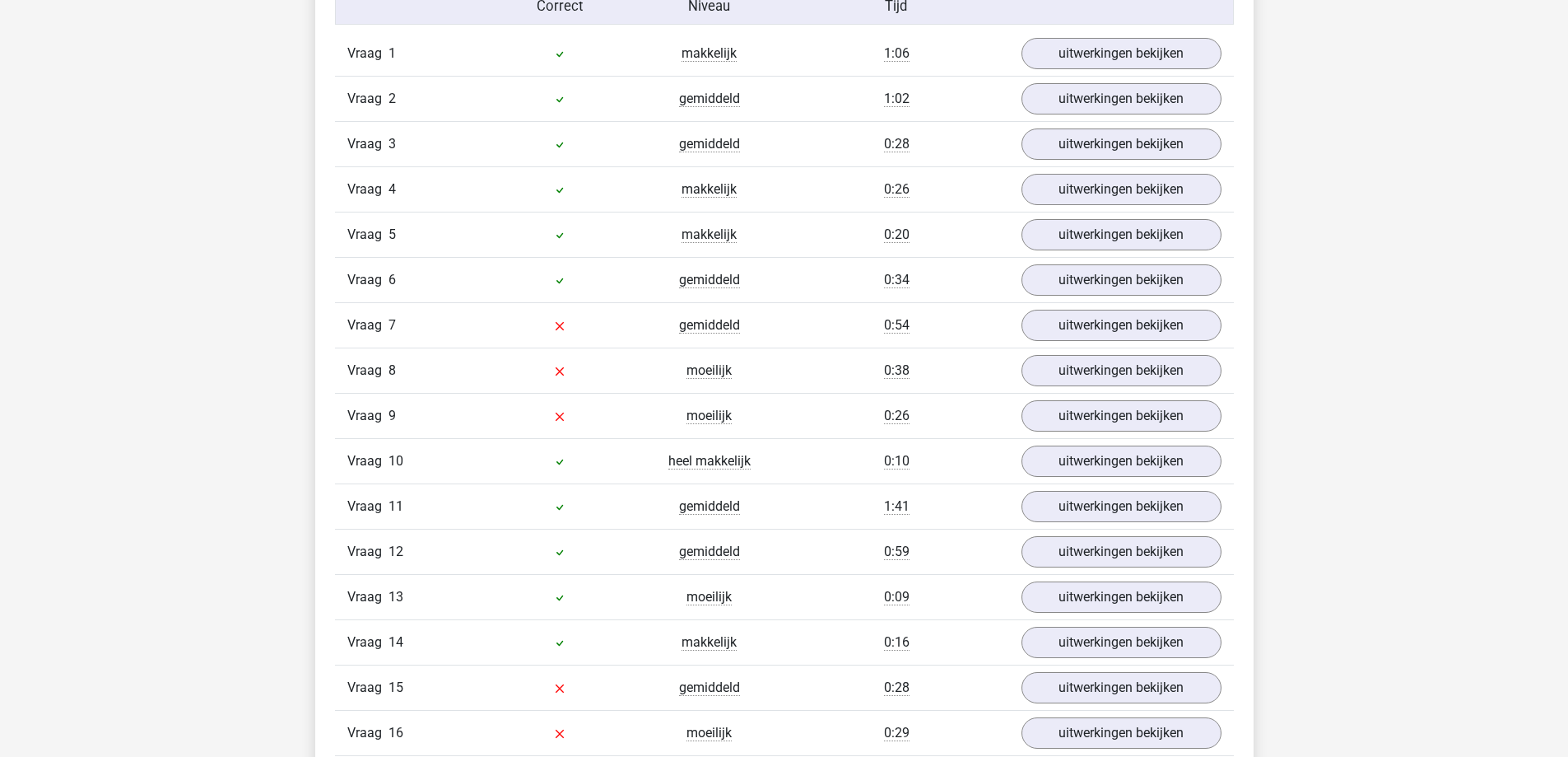
scroll to position [1482, 0]
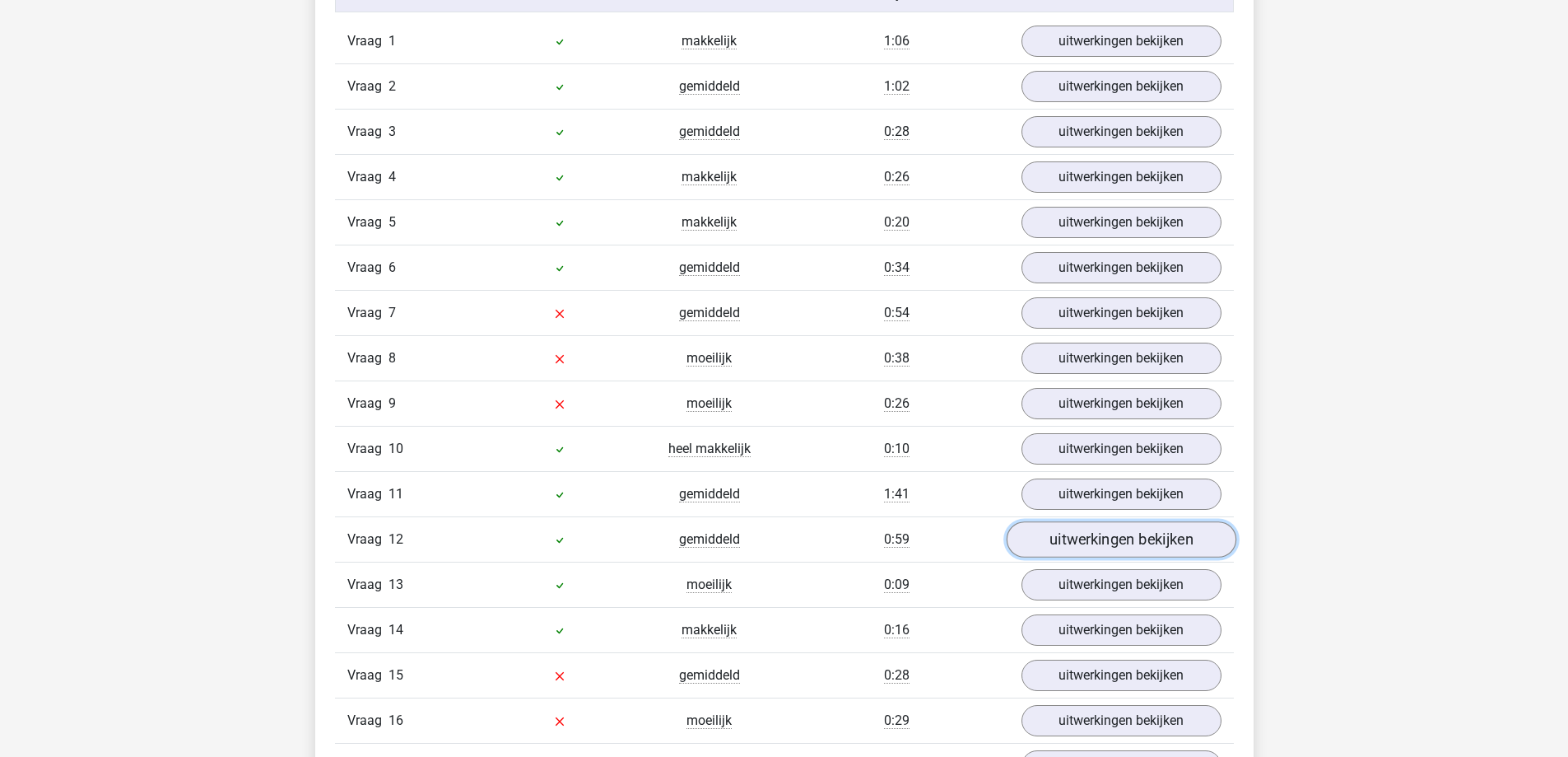
click at [1065, 539] on link "uitwerkingen bekijken" at bounding box center [1120, 539] width 230 height 36
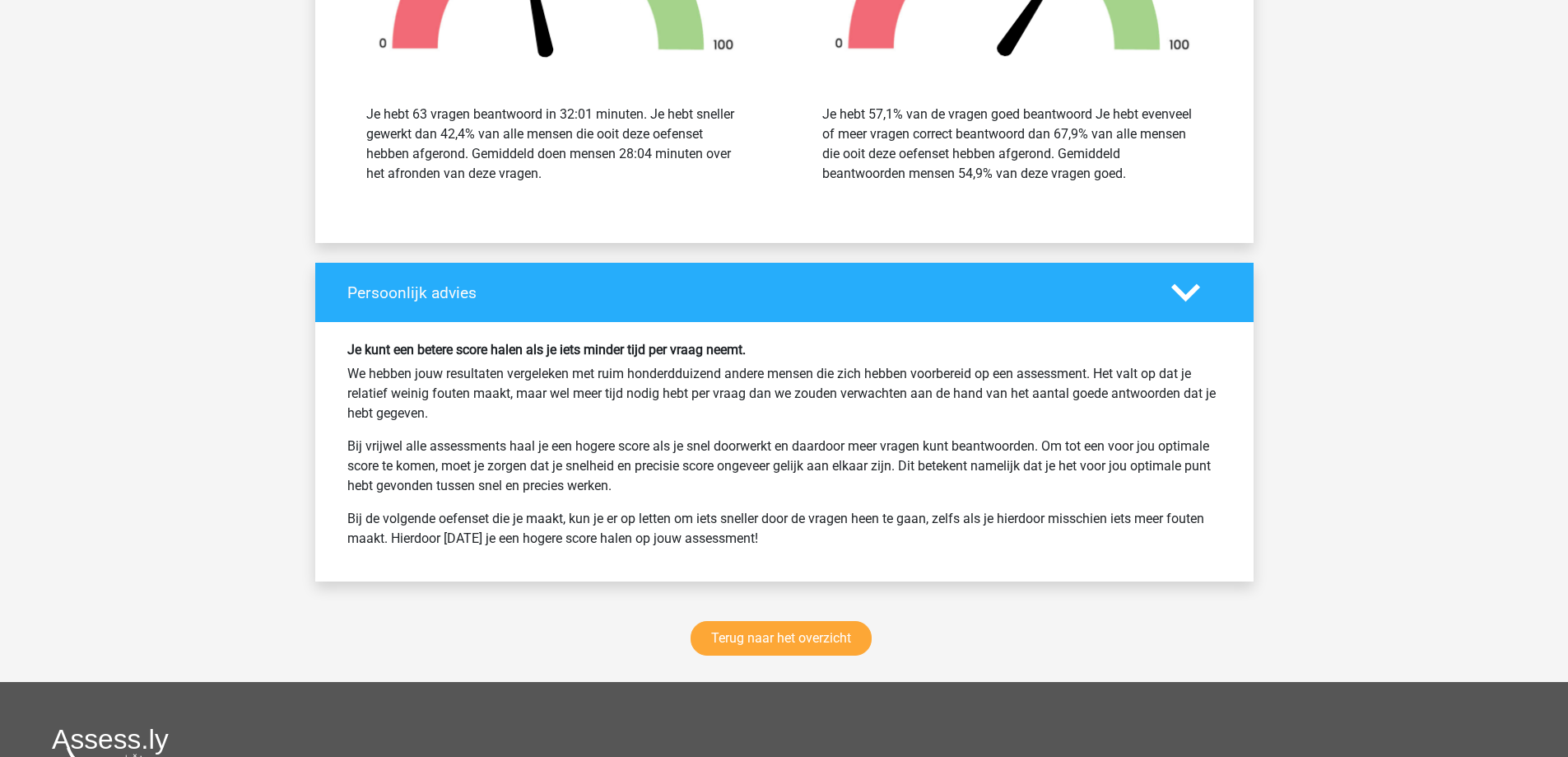
scroll to position [5435, 0]
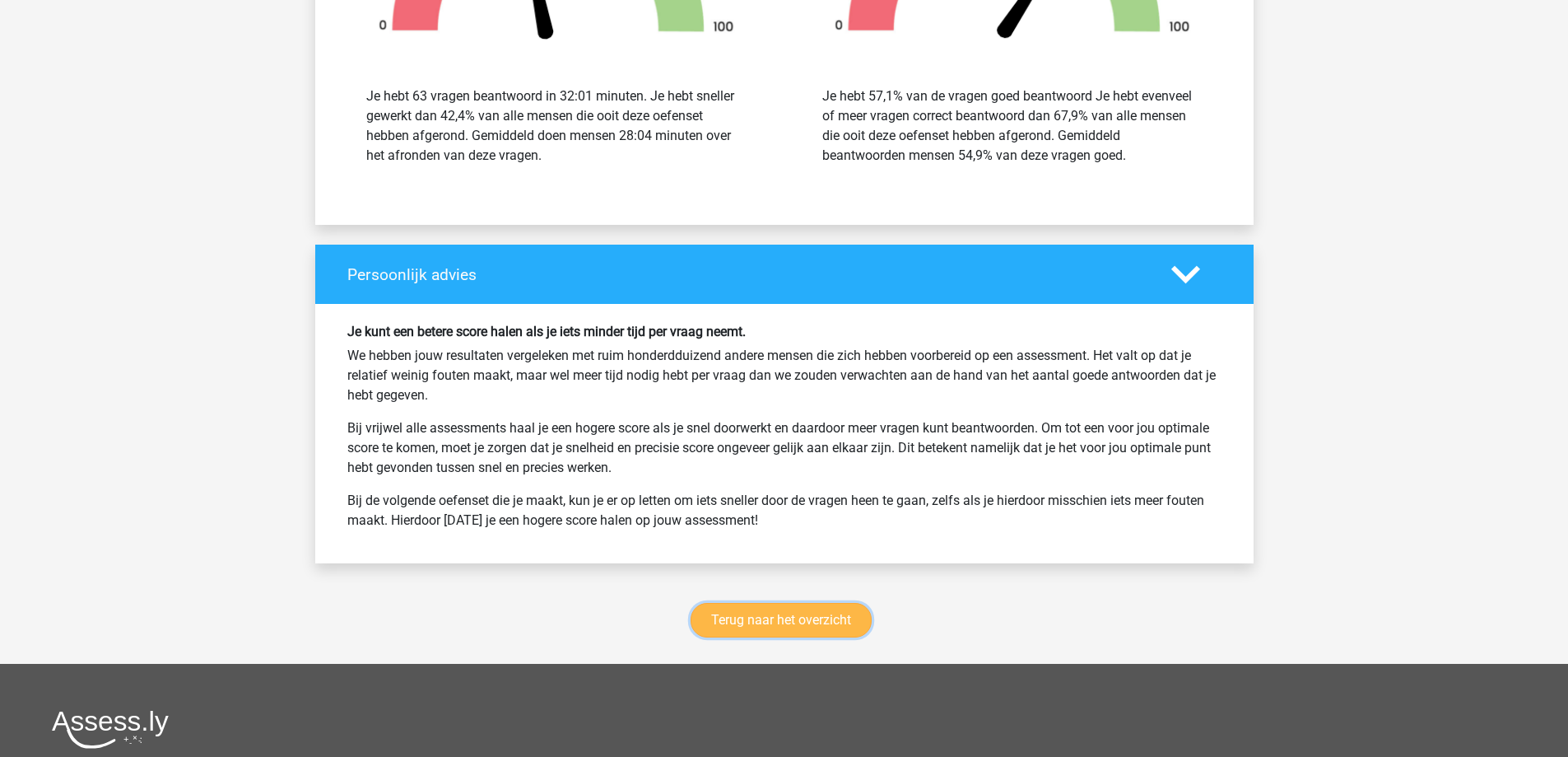
click at [801, 633] on link "Terug naar het overzicht" at bounding box center [780, 620] width 181 height 35
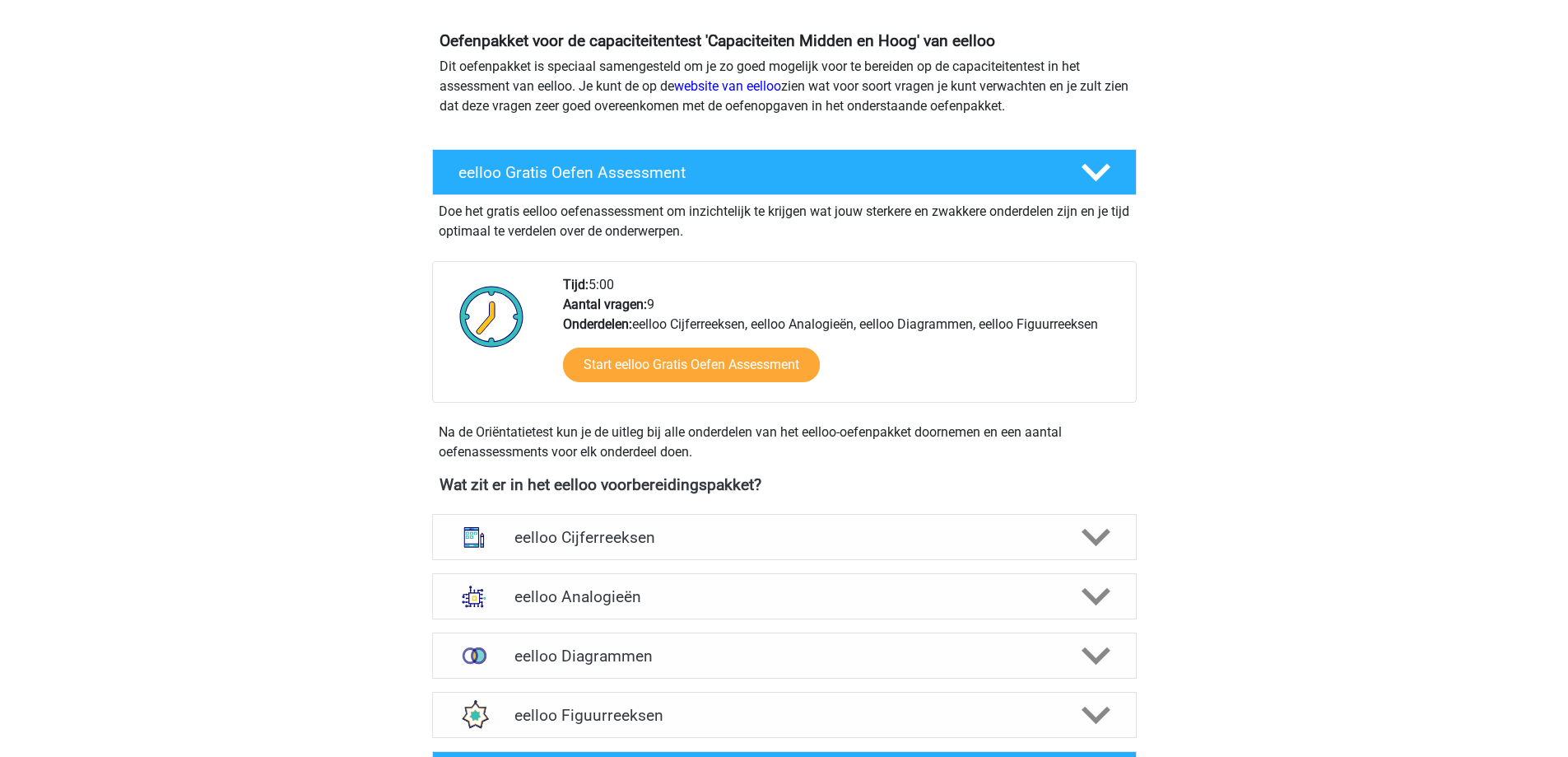
scroll to position [247, 0]
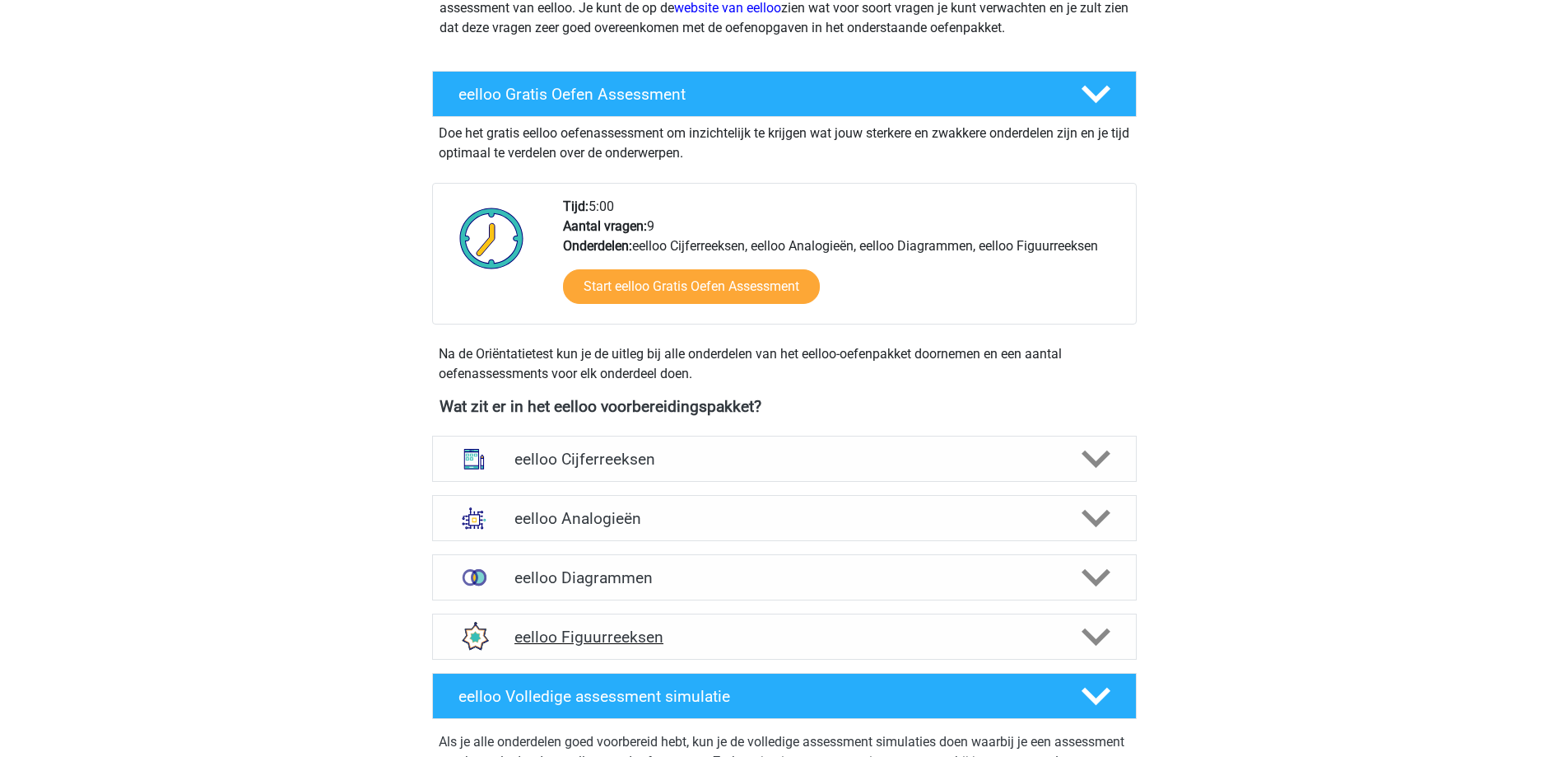
click at [636, 642] on h4 "eelloo Figuurreeksen" at bounding box center [784, 637] width 539 height 19
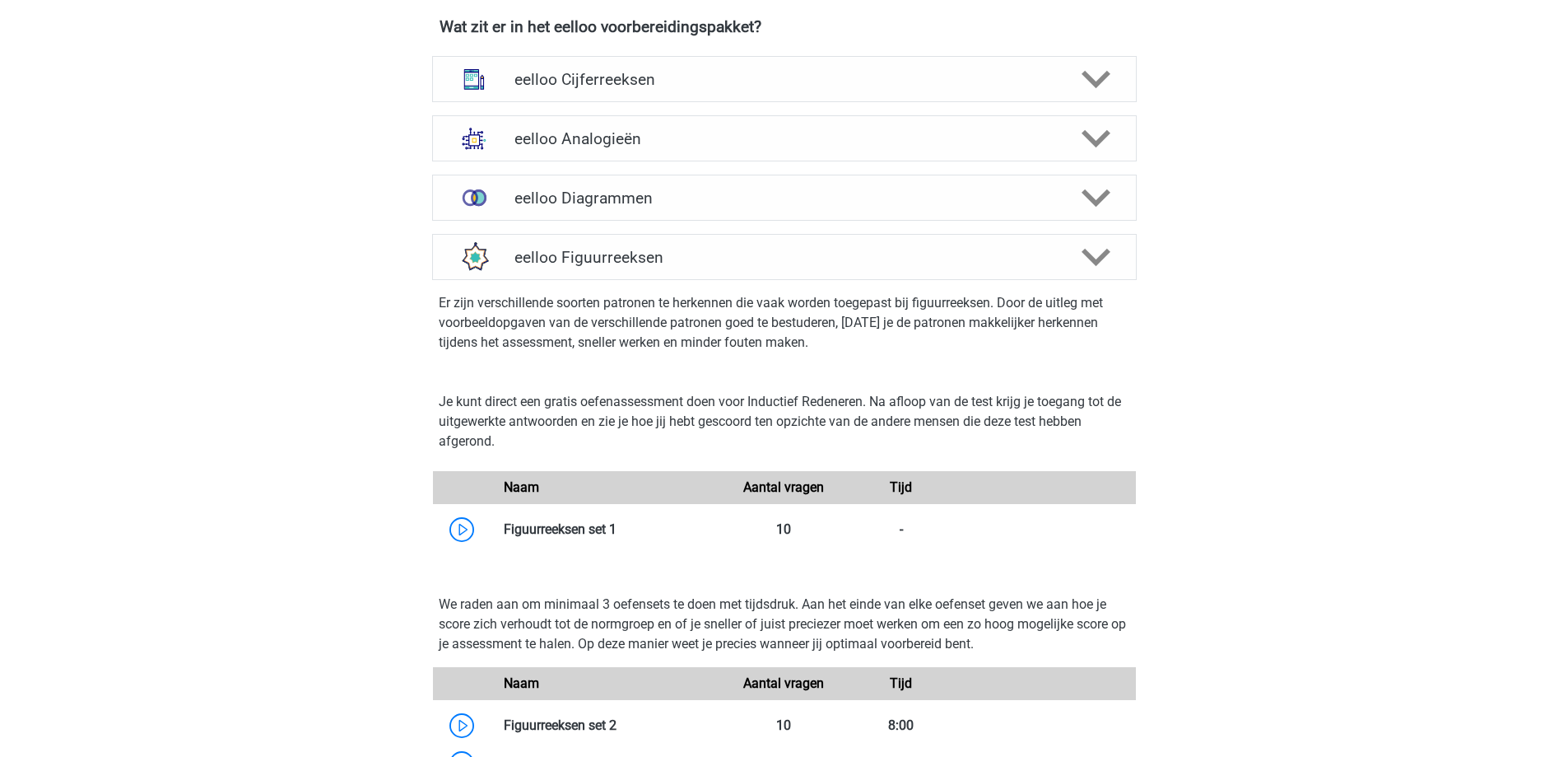
scroll to position [741, 0]
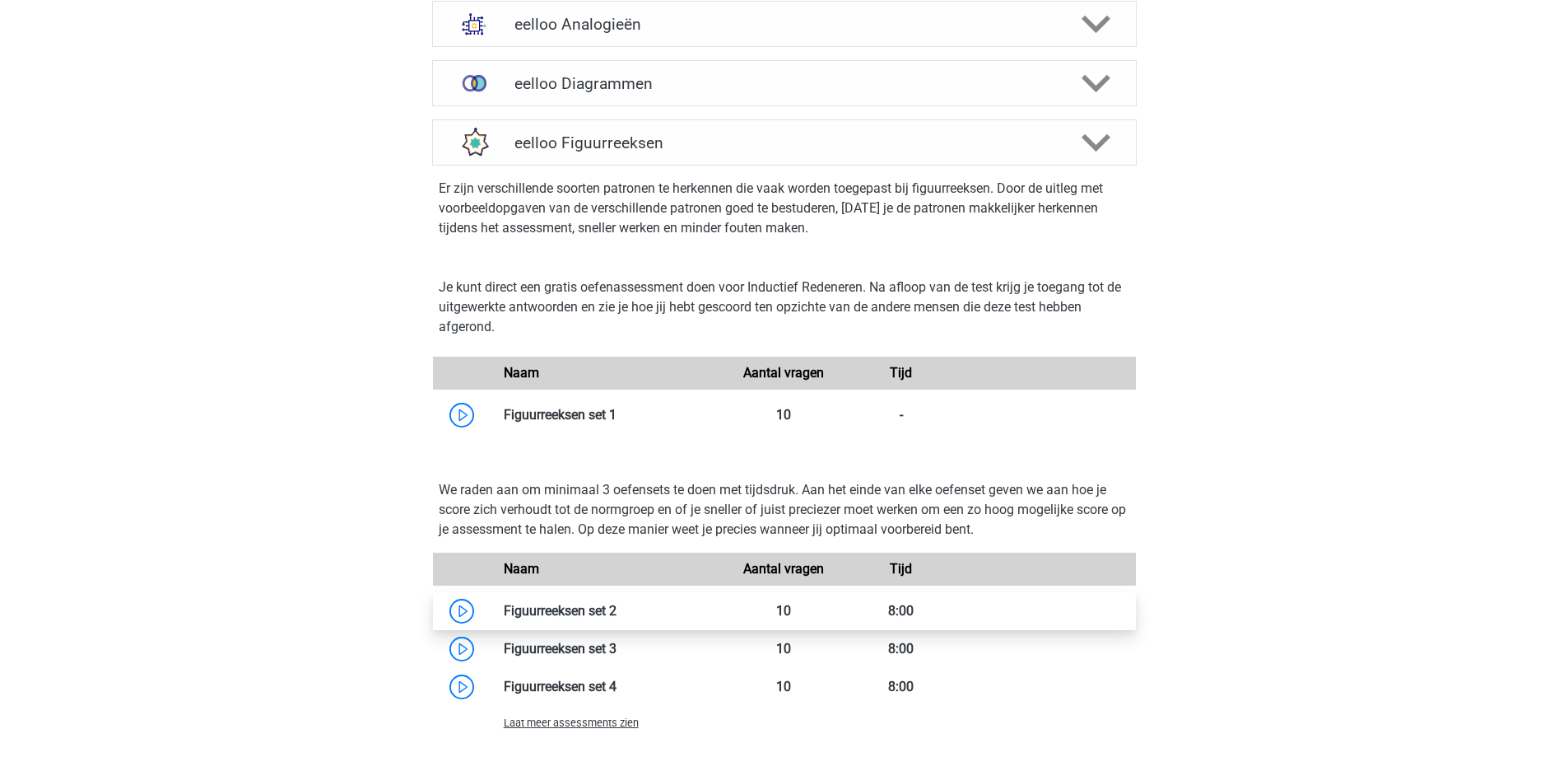
click at [616, 612] on link at bounding box center [616, 610] width 0 height 16
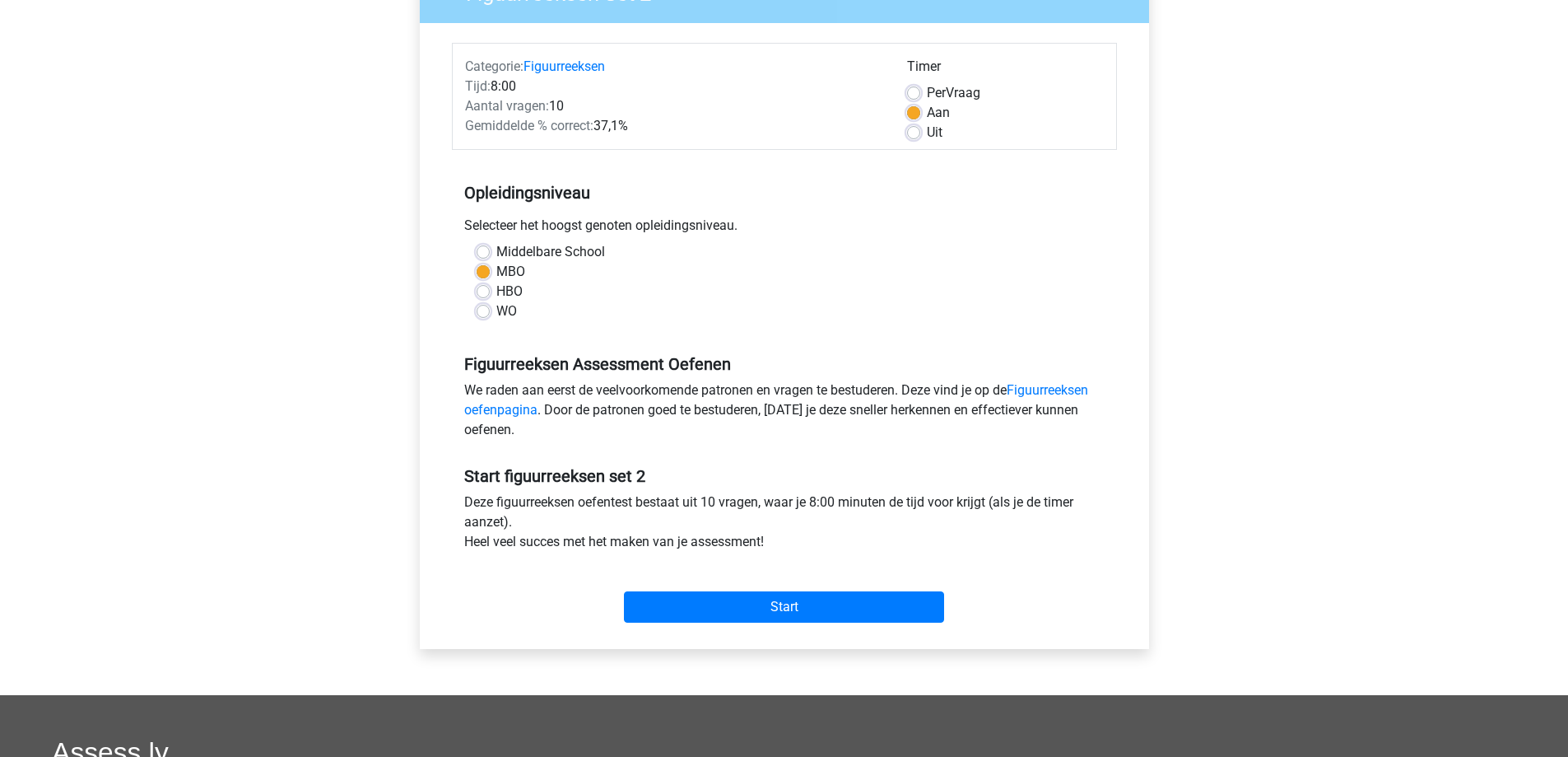
scroll to position [412, 0]
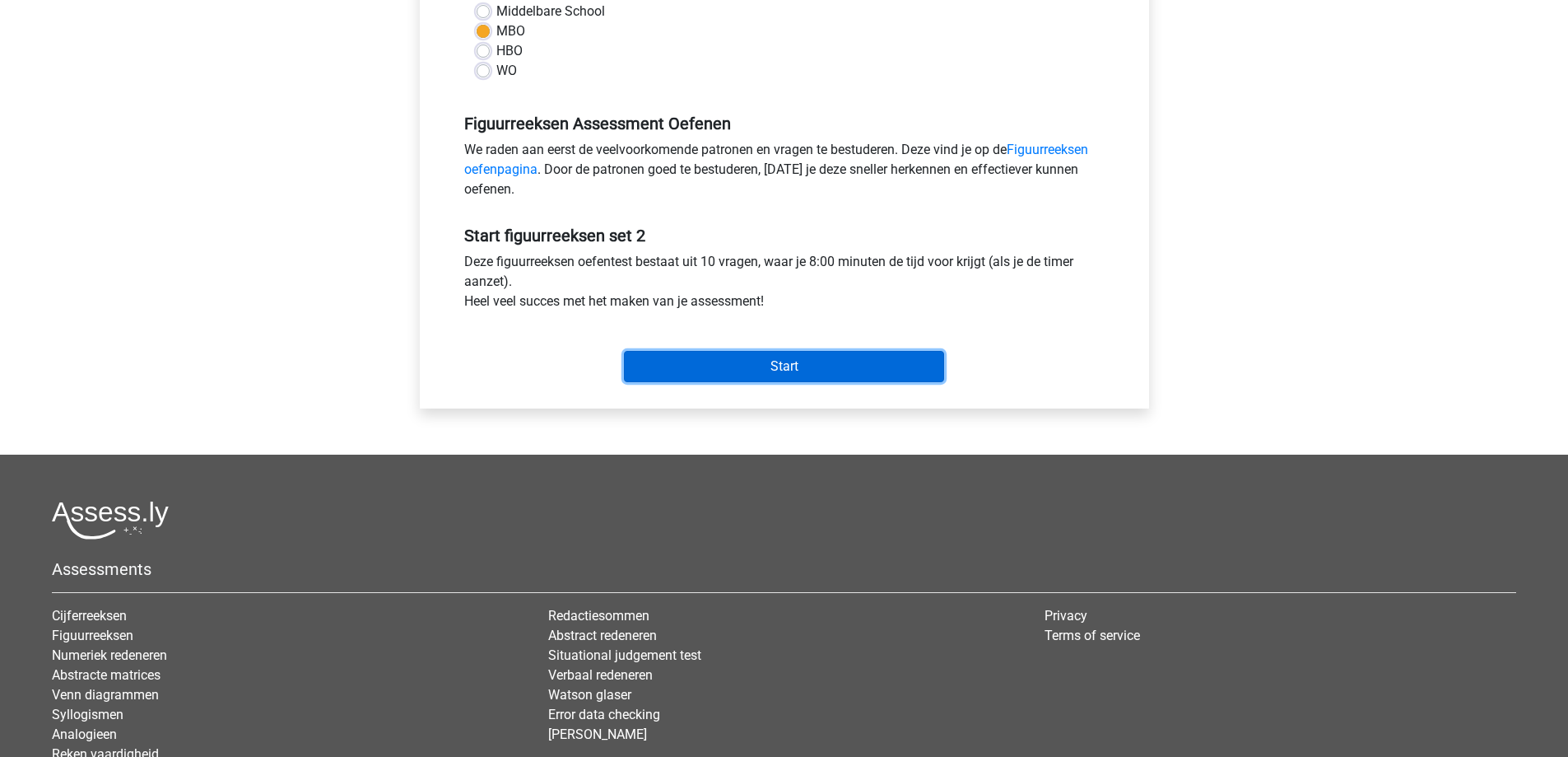
click at [755, 364] on input "Start" at bounding box center [784, 366] width 320 height 31
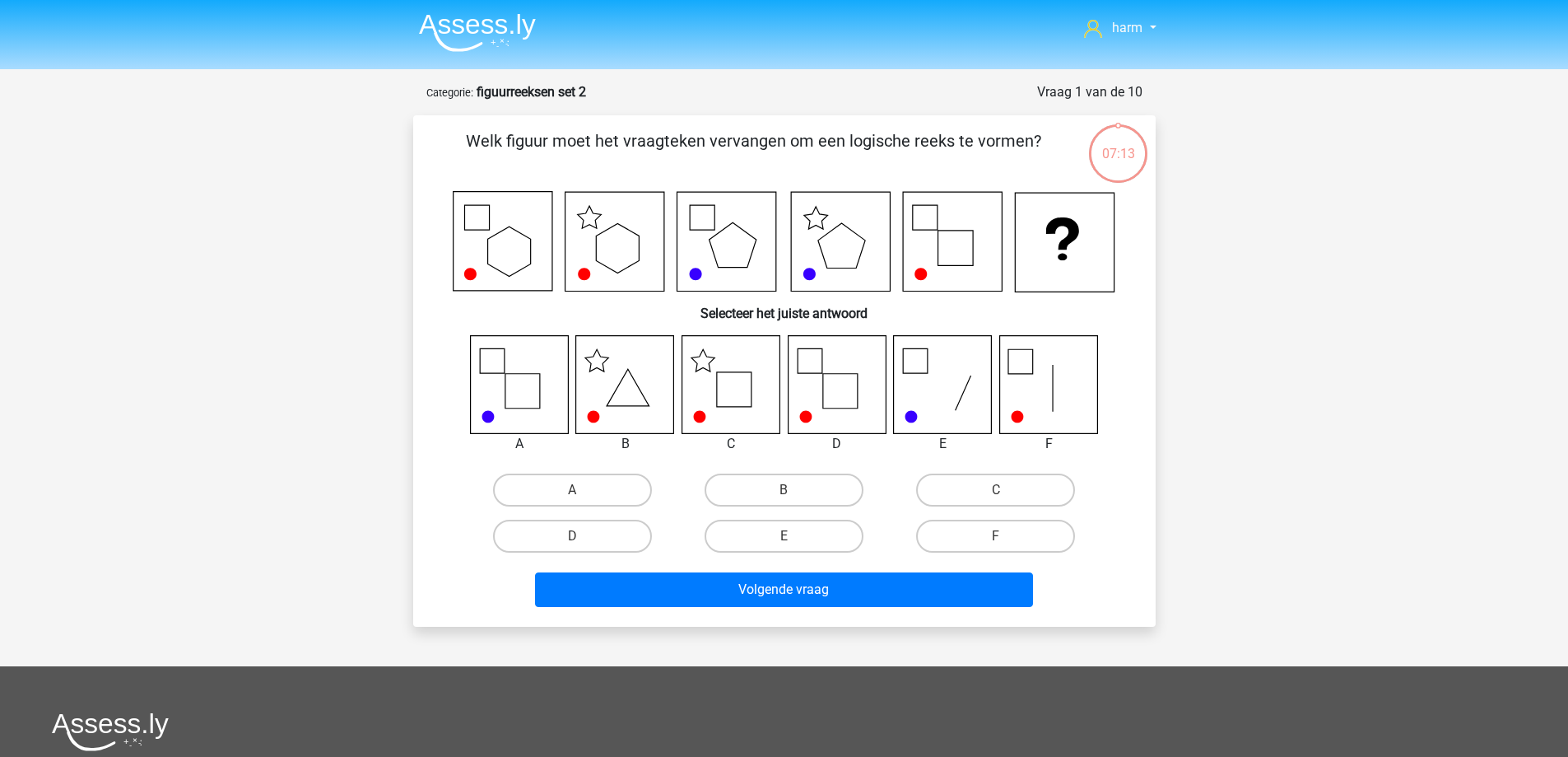
click at [727, 402] on icon at bounding box center [731, 384] width 98 height 98
click at [968, 493] on label "C" at bounding box center [995, 489] width 159 height 33
click at [996, 493] on input "C" at bounding box center [1001, 495] width 11 height 11
radio input "true"
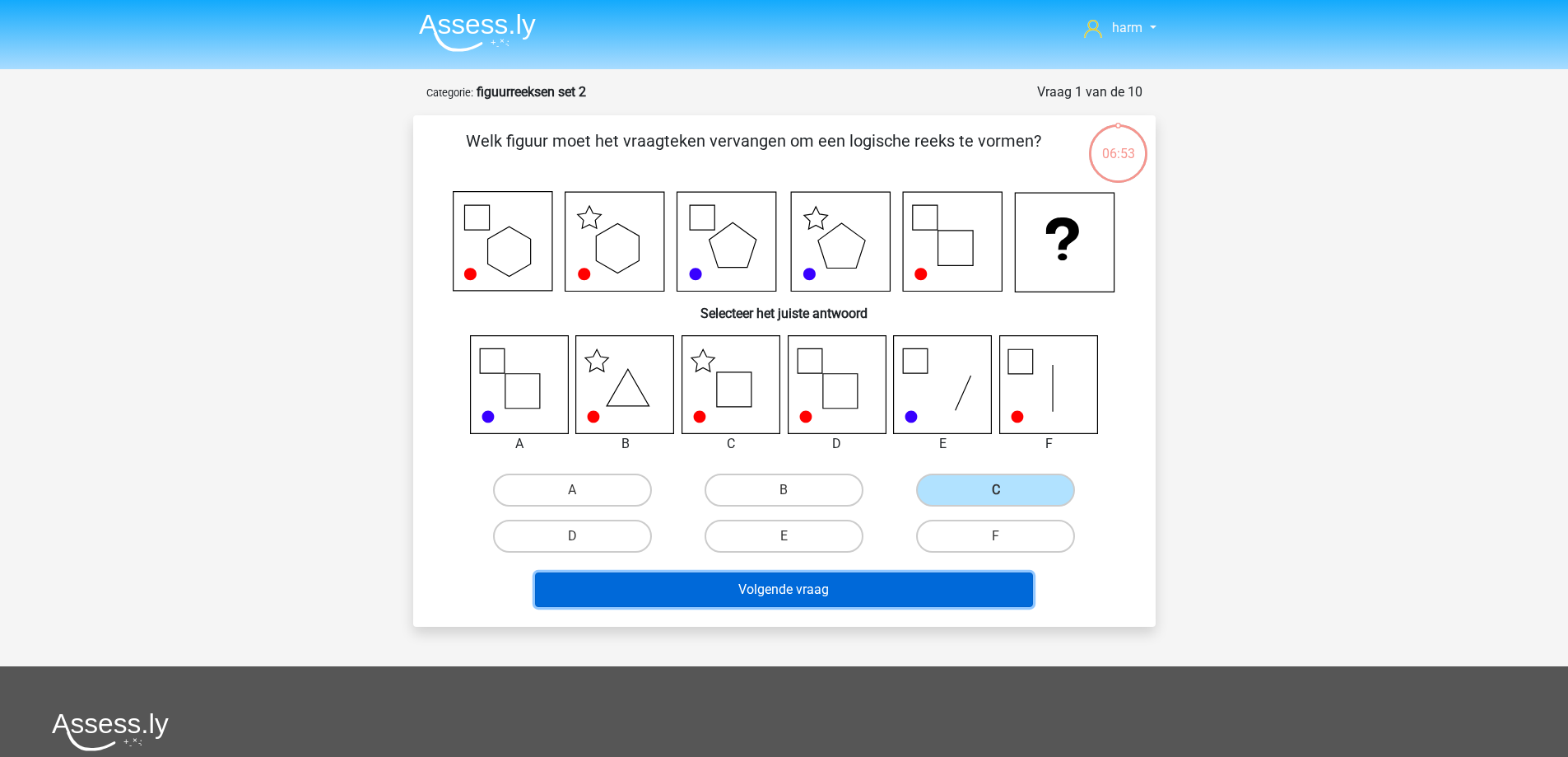
click at [719, 578] on button "Volgende vraag" at bounding box center [784, 589] width 498 height 35
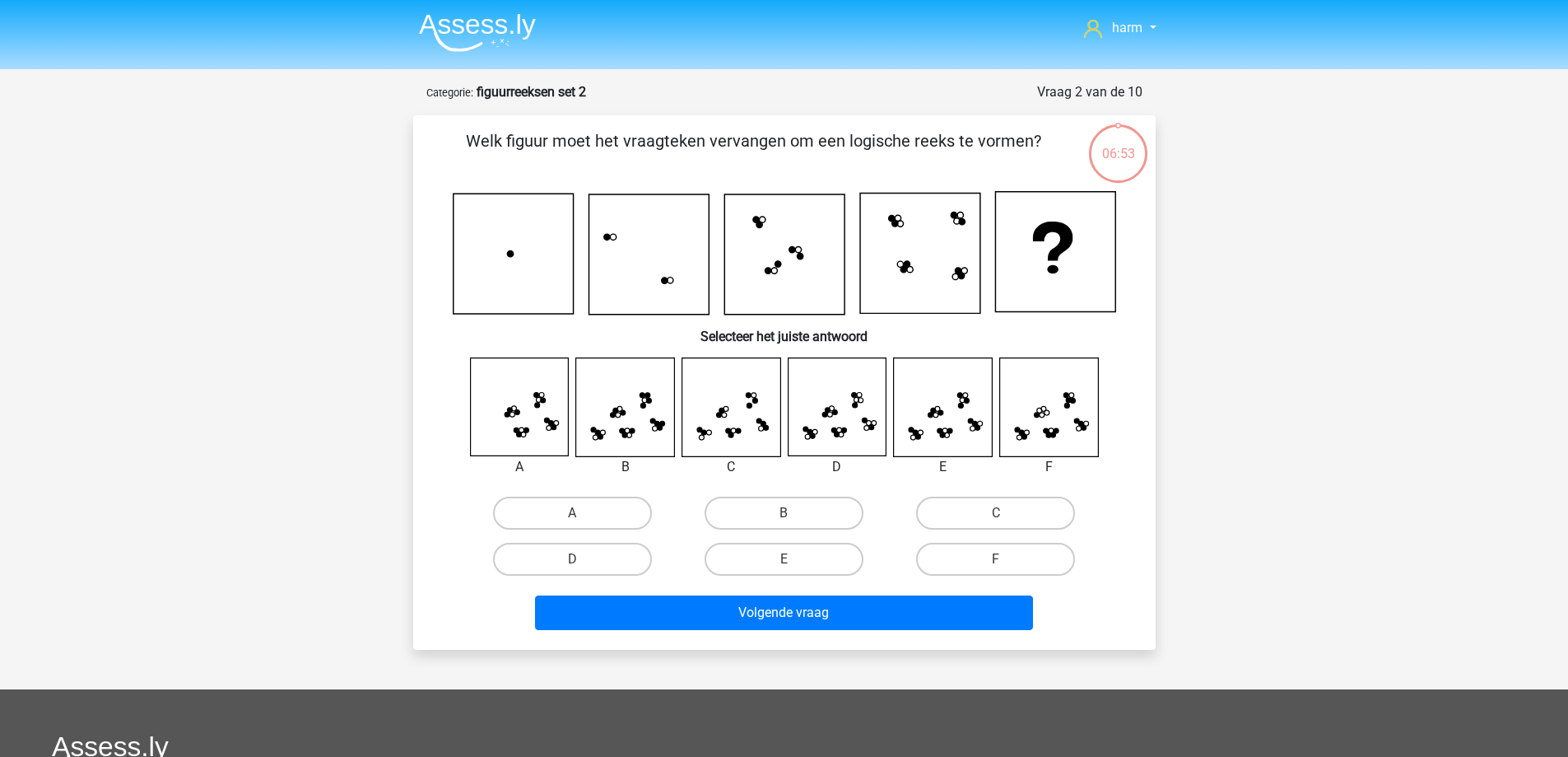
scroll to position [83, 0]
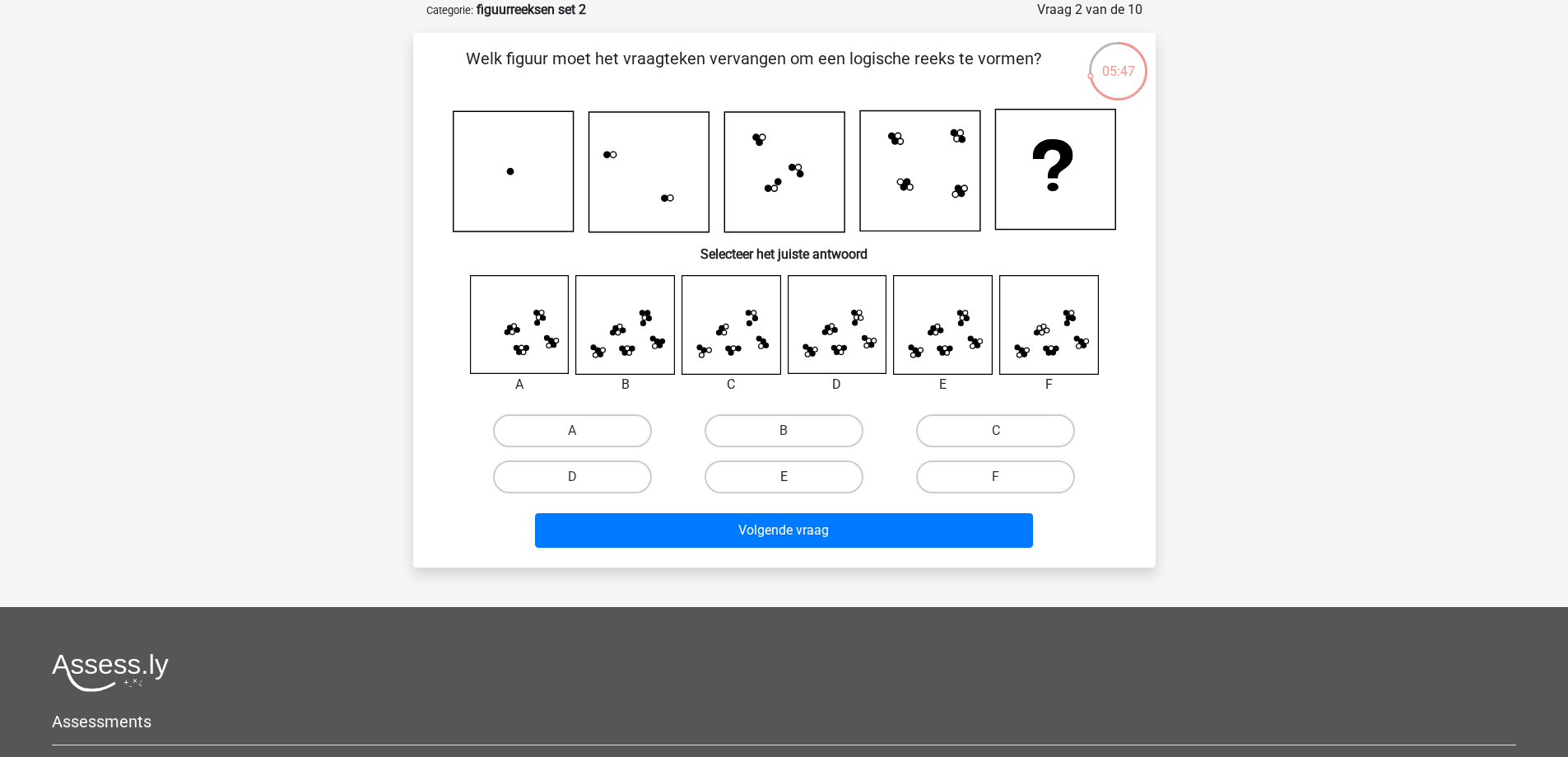
click at [755, 473] on label "E" at bounding box center [784, 477] width 159 height 33
click at [784, 477] on input "E" at bounding box center [789, 482] width 11 height 11
radio input "true"
click at [737, 511] on div "Volgende vraag" at bounding box center [784, 527] width 689 height 55
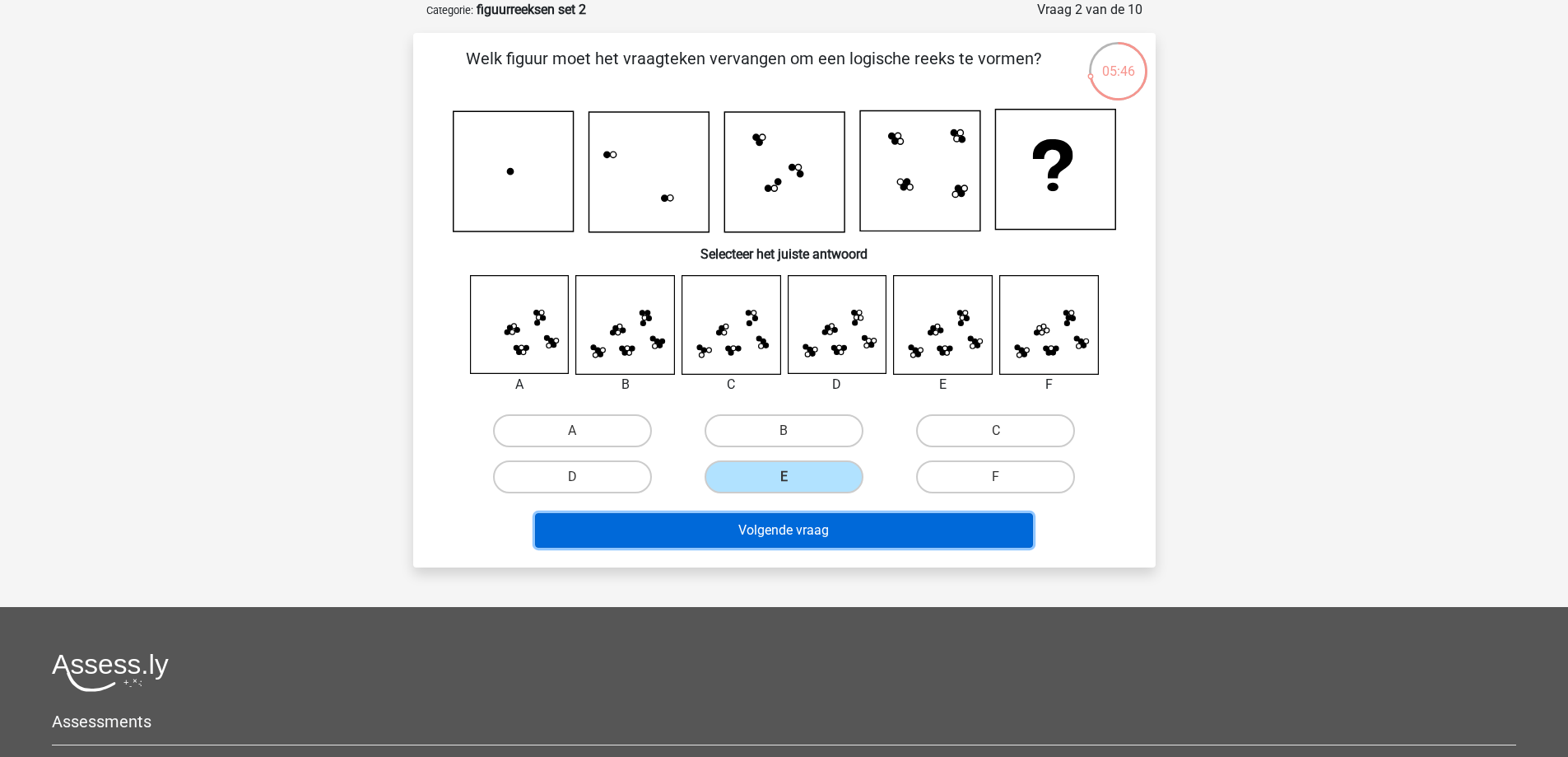
click at [735, 526] on button "Volgende vraag" at bounding box center [784, 530] width 498 height 35
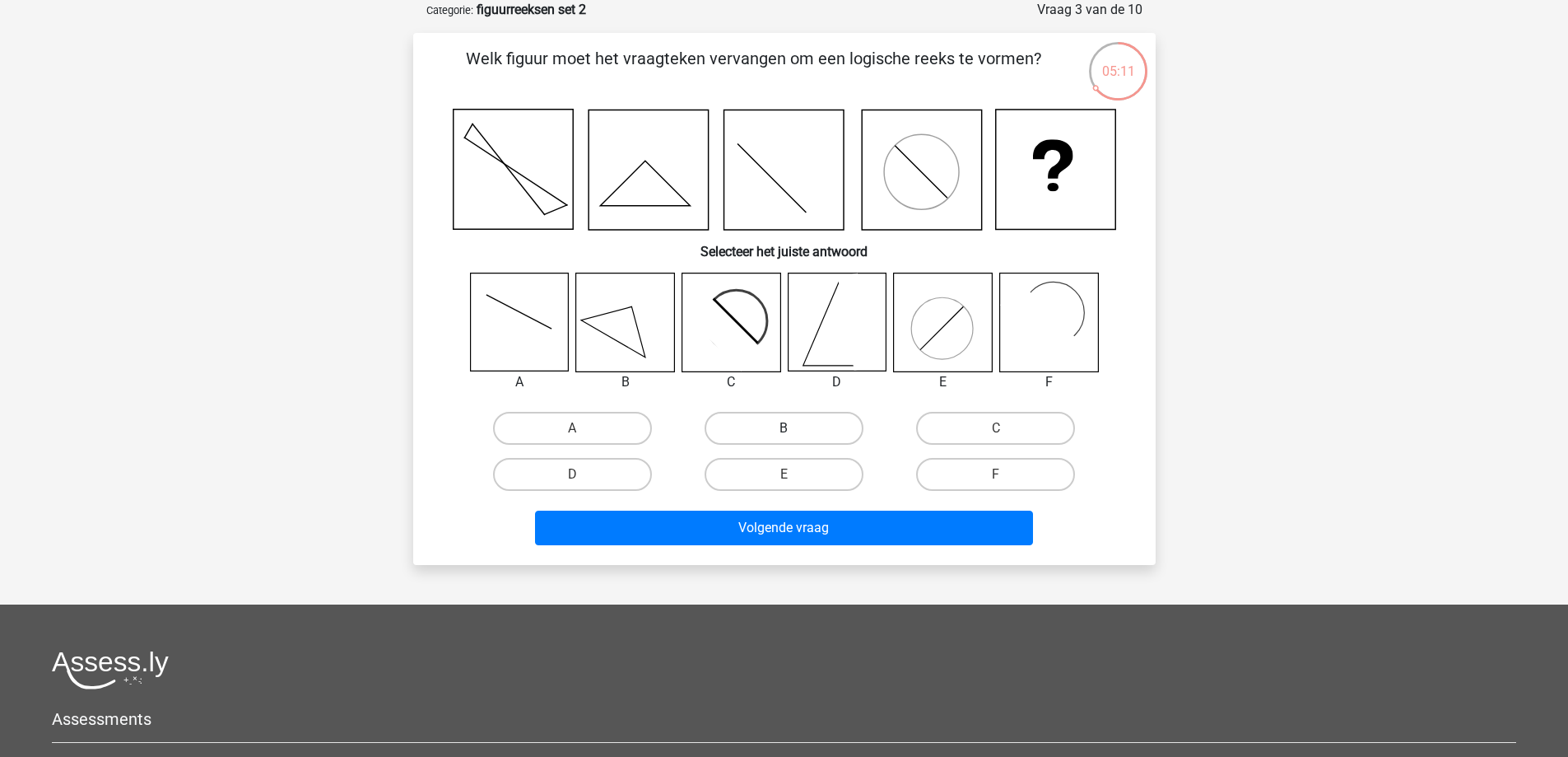
click at [750, 433] on label "B" at bounding box center [784, 428] width 159 height 33
click at [784, 433] on input "B" at bounding box center [789, 434] width 11 height 11
radio input "true"
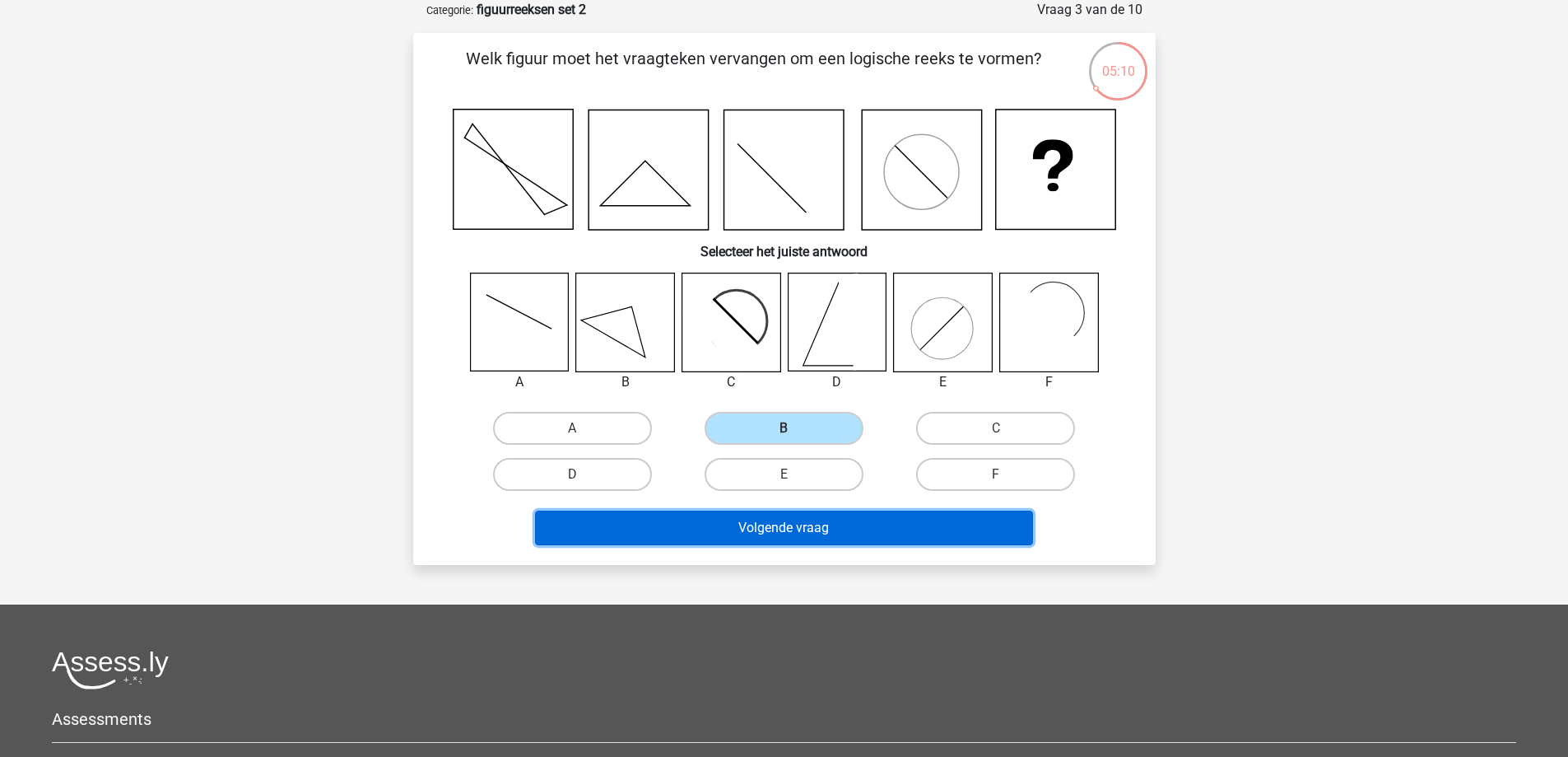
click at [732, 532] on button "Volgende vraag" at bounding box center [784, 527] width 498 height 35
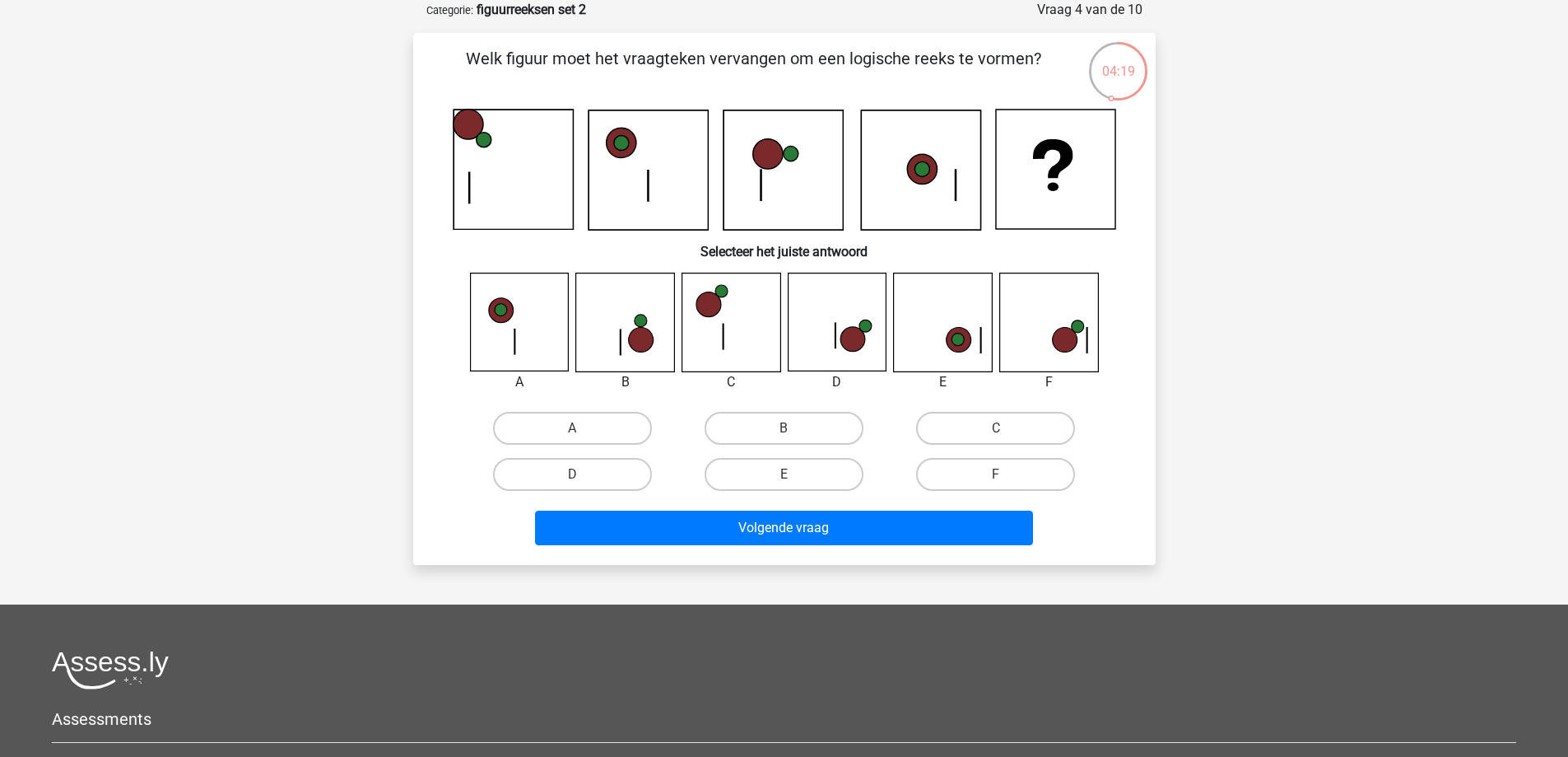
click at [1071, 330] on icon at bounding box center [1064, 339] width 24 height 24
click at [984, 472] on label "F" at bounding box center [995, 474] width 159 height 33
click at [996, 474] on input "F" at bounding box center [1001, 479] width 11 height 11
radio input "true"
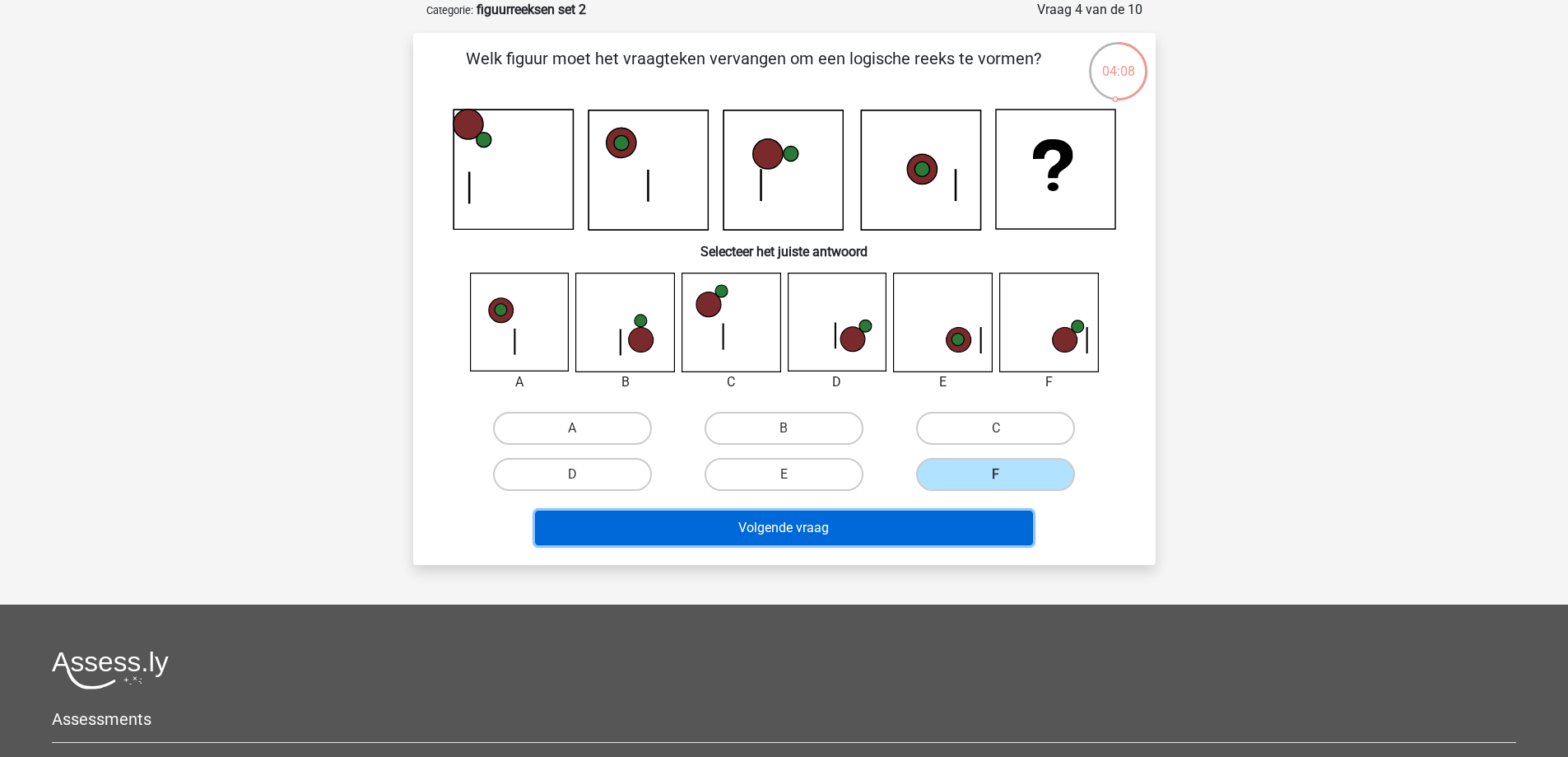
click at [959, 520] on button "Volgende vraag" at bounding box center [784, 527] width 498 height 35
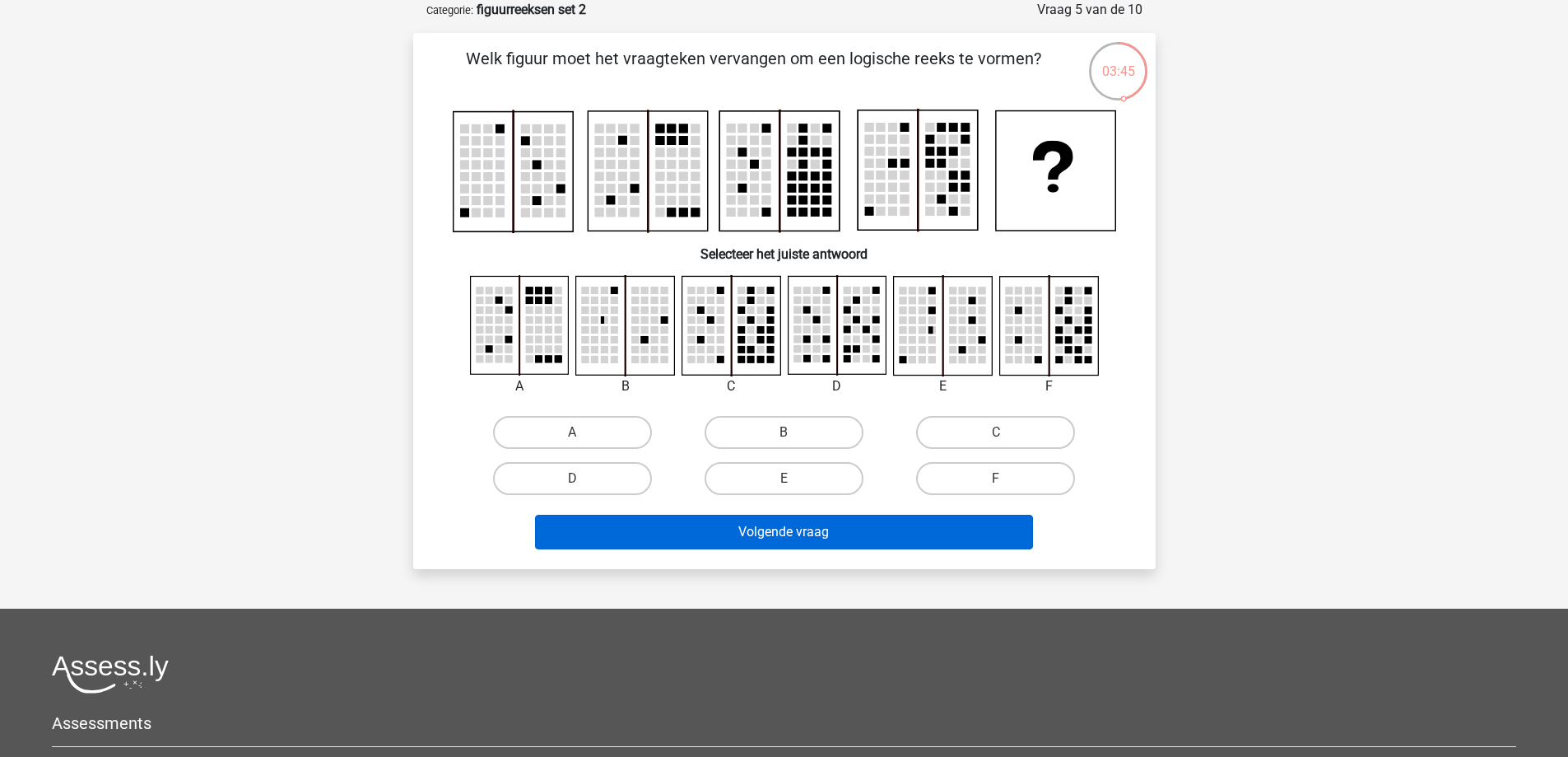
drag, startPoint x: 958, startPoint y: 433, endPoint x: 959, endPoint y: 530, distance: 97.0
click at [959, 433] on label "C" at bounding box center [995, 432] width 159 height 33
click at [996, 433] on input "C" at bounding box center [1001, 437] width 11 height 11
radio input "true"
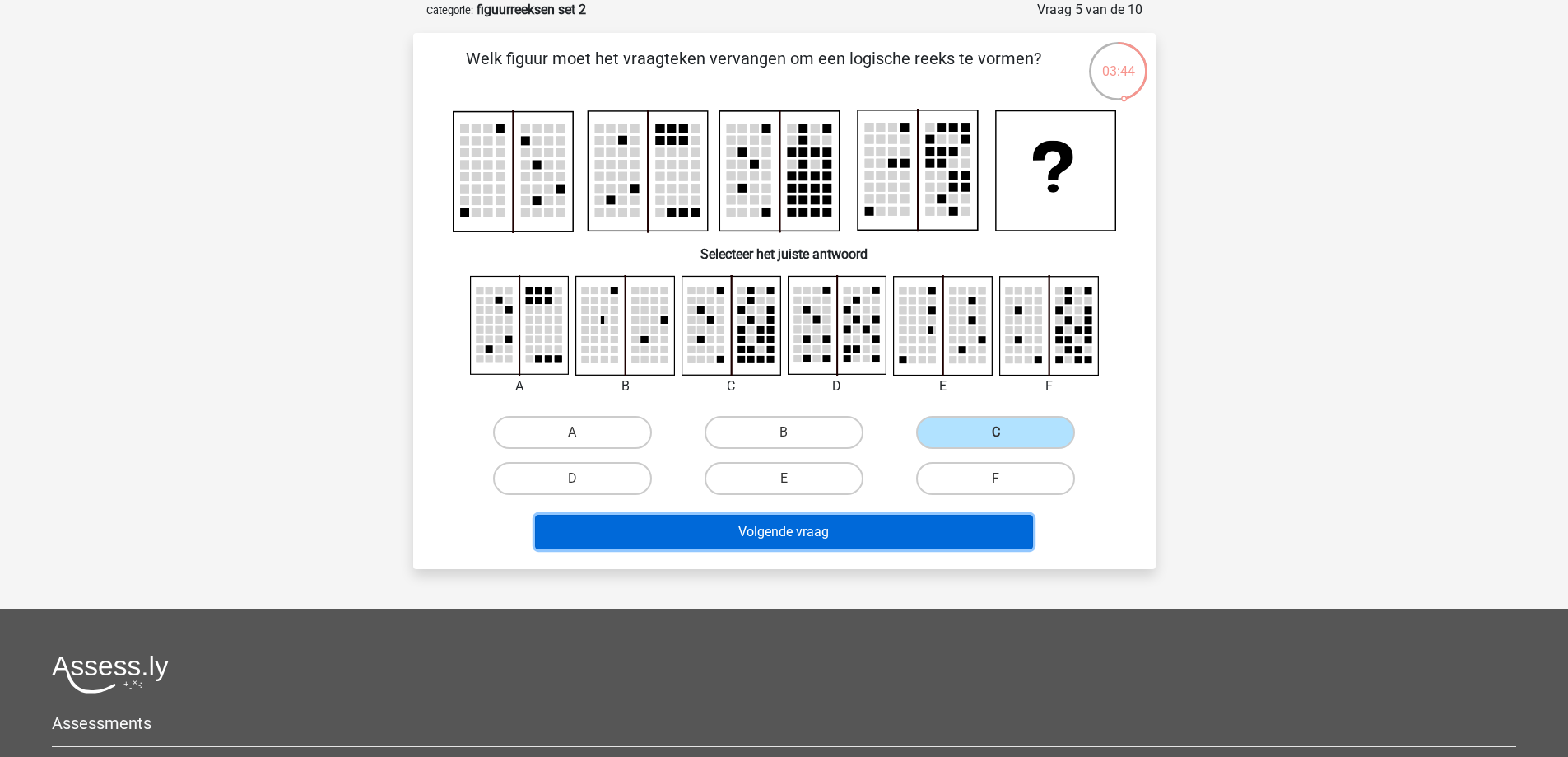
click at [966, 537] on button "Volgende vraag" at bounding box center [784, 531] width 498 height 35
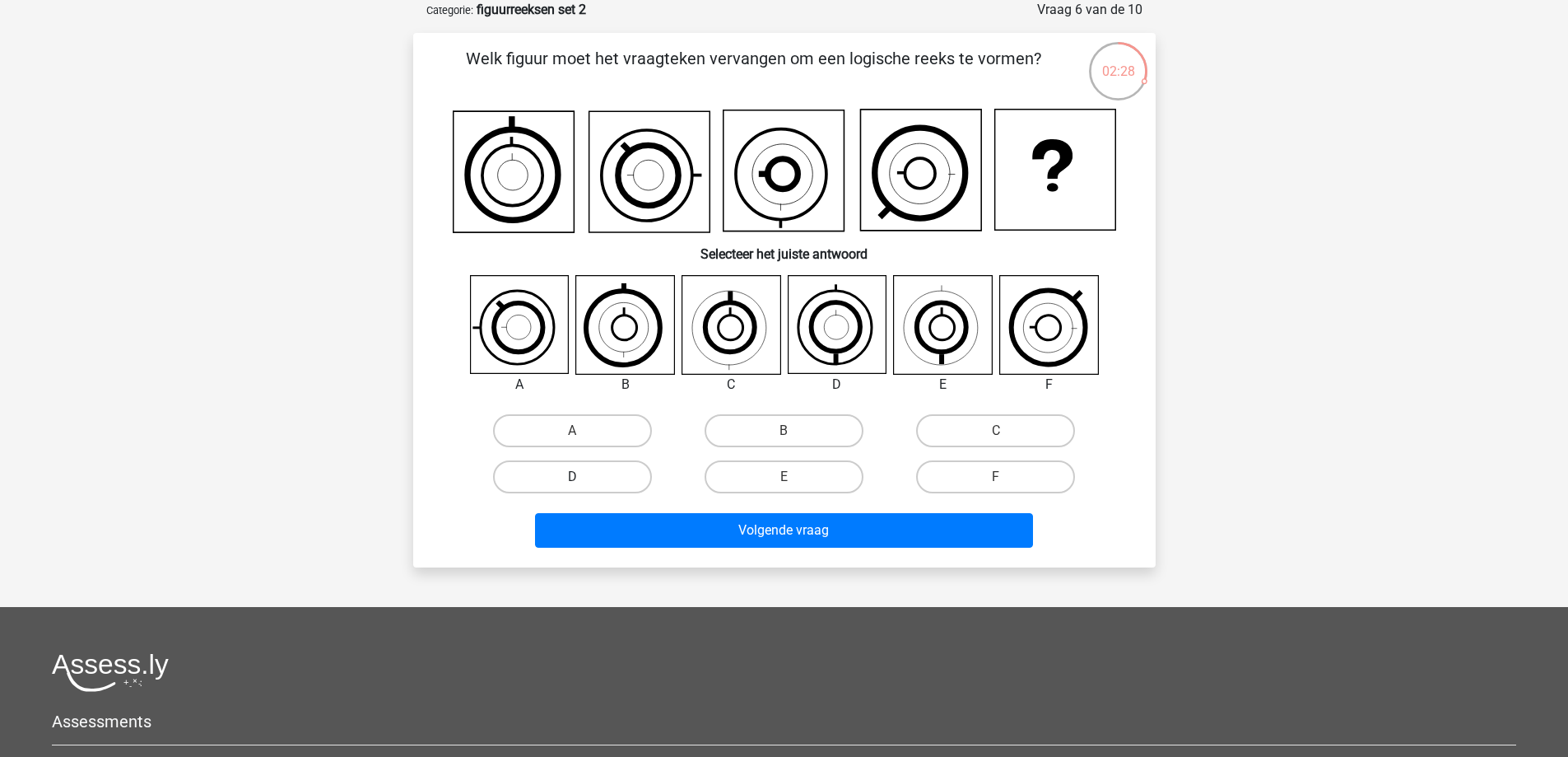
click at [620, 491] on label "D" at bounding box center [572, 477] width 159 height 33
click at [582, 488] on input "D" at bounding box center [577, 482] width 11 height 11
radio input "true"
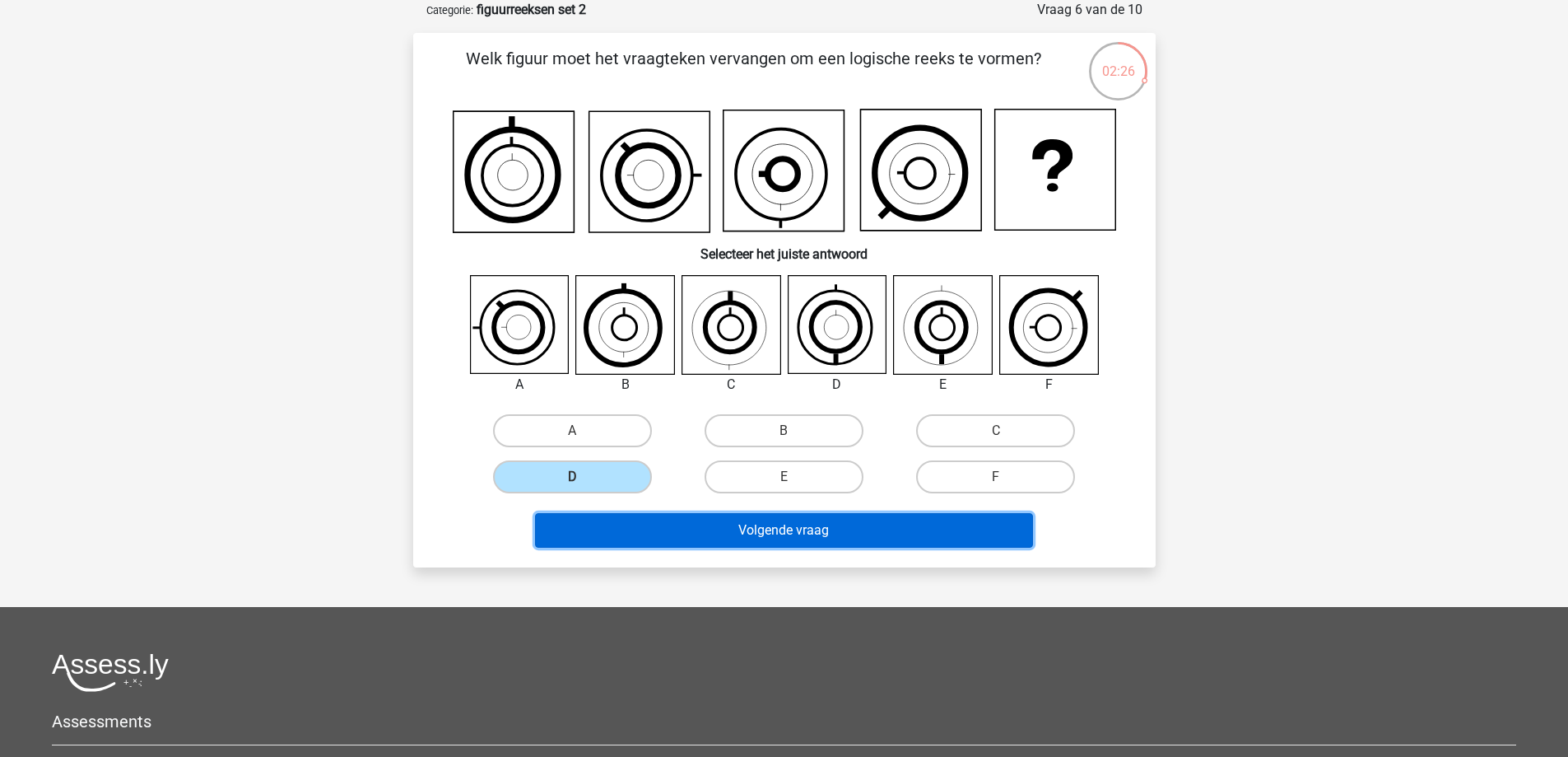
click at [684, 531] on button "Volgende vraag" at bounding box center [784, 530] width 498 height 35
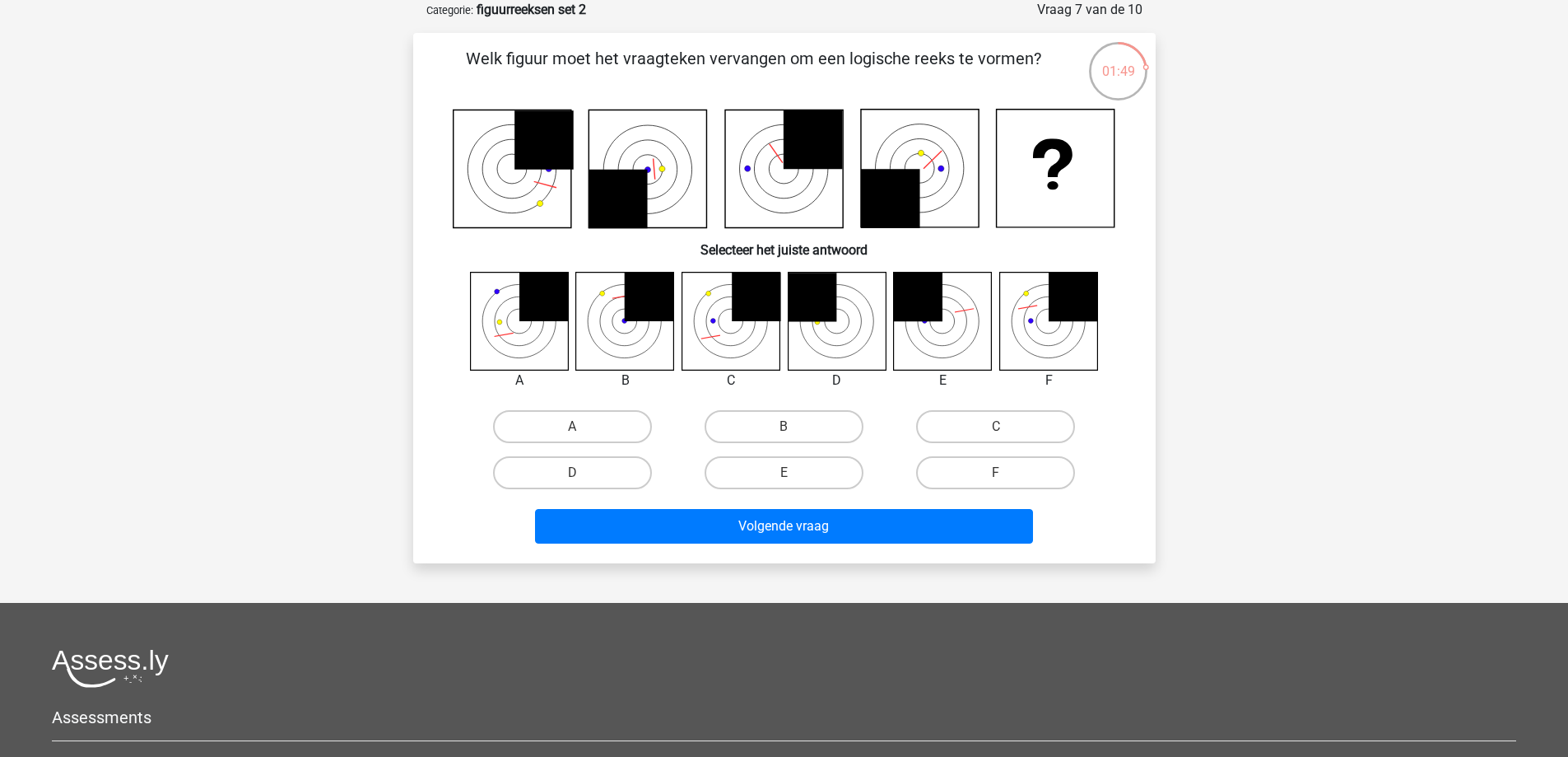
click at [1030, 306] on icon at bounding box center [1048, 321] width 98 height 98
click at [992, 427] on label "C" at bounding box center [995, 426] width 159 height 33
click at [996, 427] on input "C" at bounding box center [1001, 432] width 11 height 11
radio input "true"
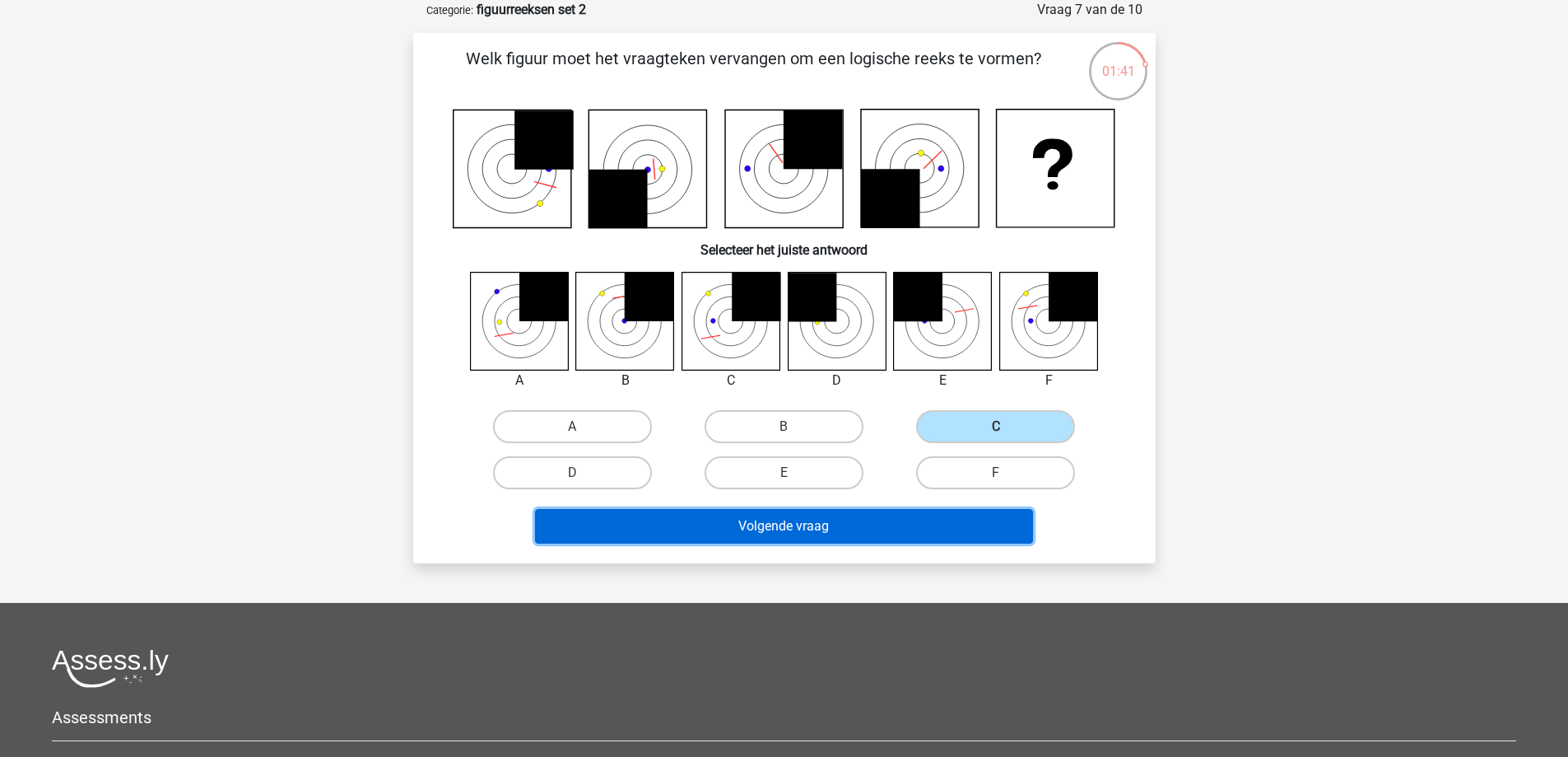
click at [902, 524] on button "Volgende vraag" at bounding box center [784, 525] width 498 height 35
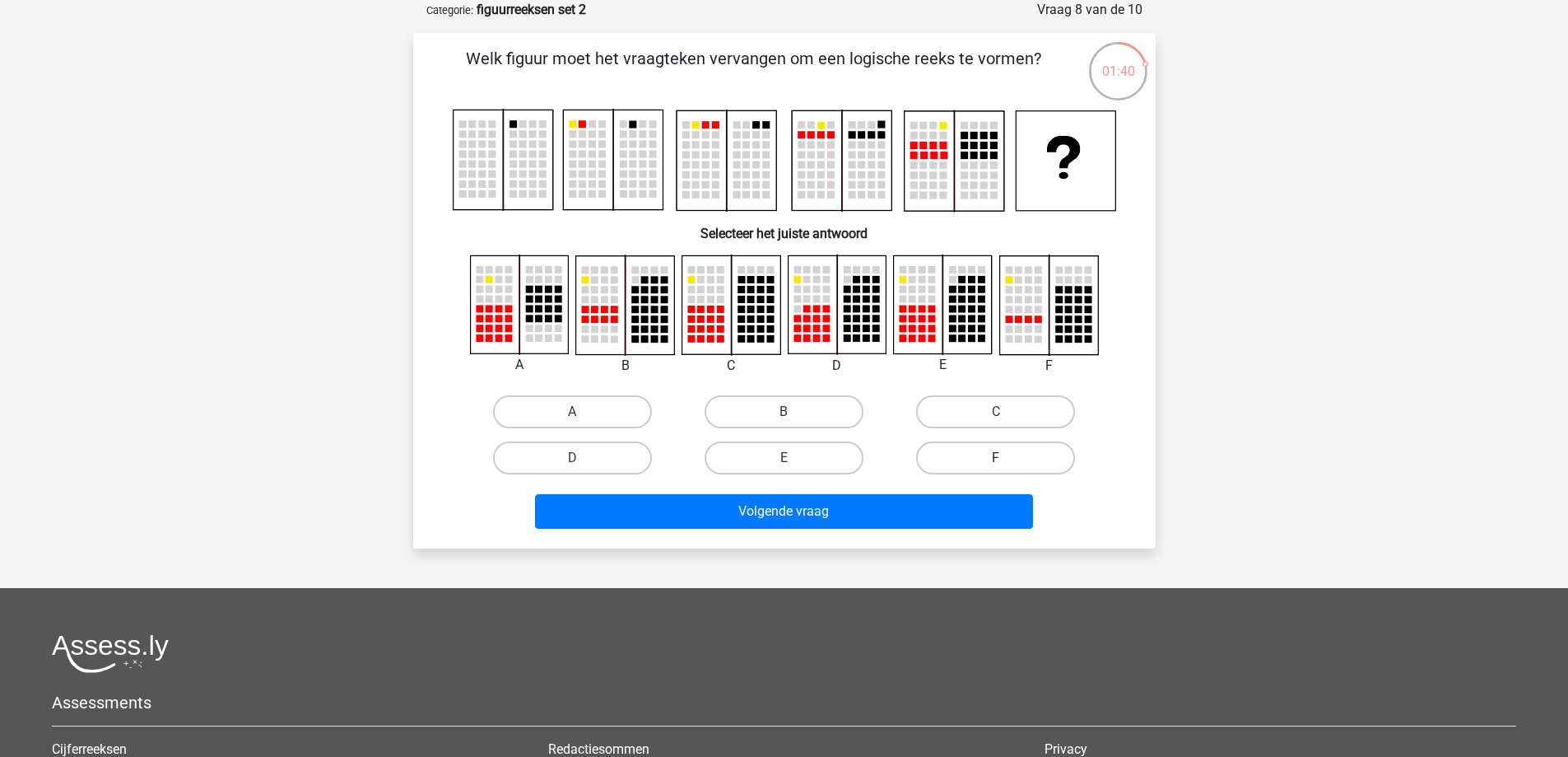
click at [954, 454] on label "F" at bounding box center [995, 457] width 159 height 33
click at [996, 458] on input "F" at bounding box center [1001, 463] width 11 height 11
radio input "true"
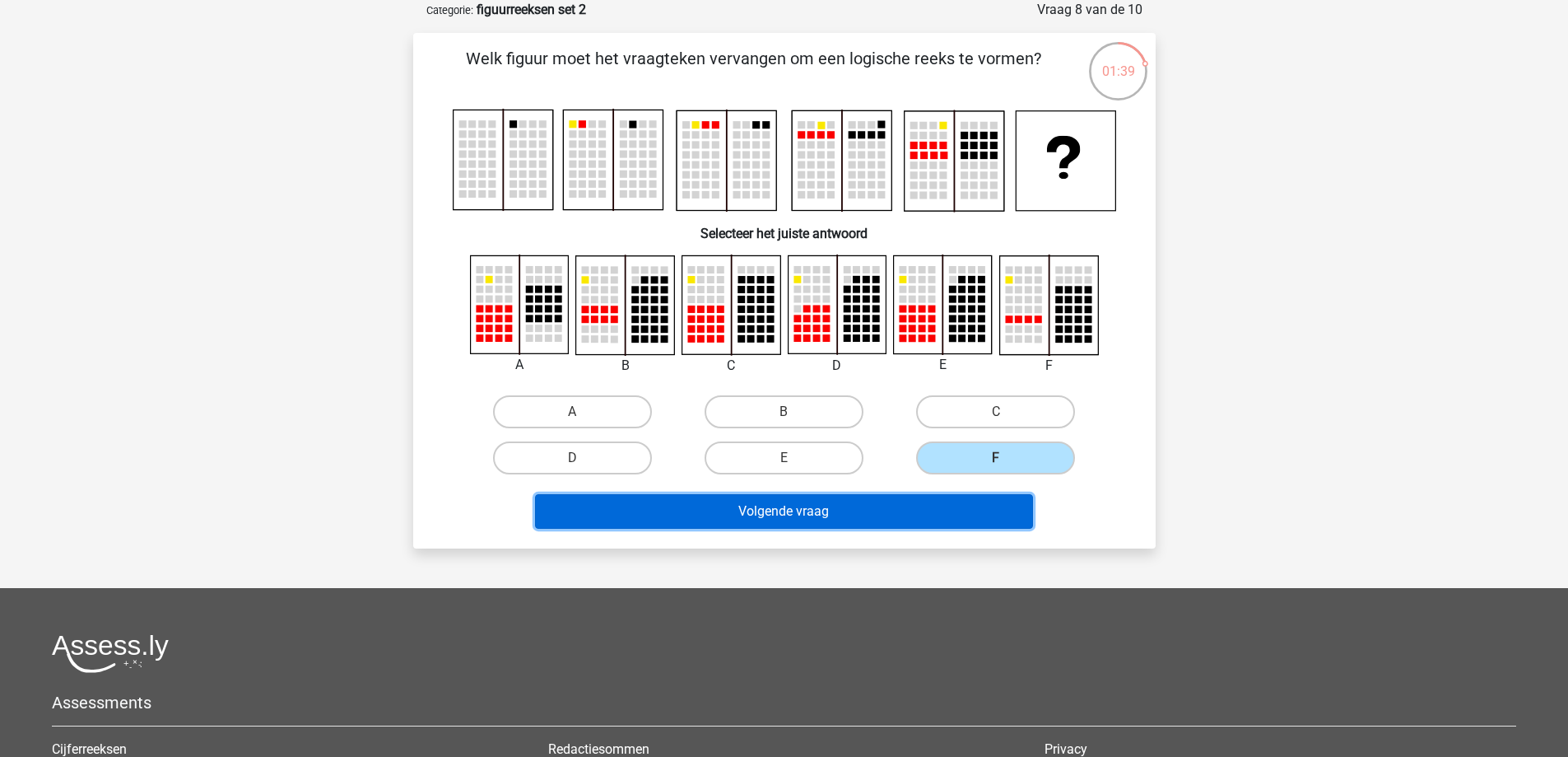
click at [890, 510] on button "Volgende vraag" at bounding box center [784, 511] width 498 height 35
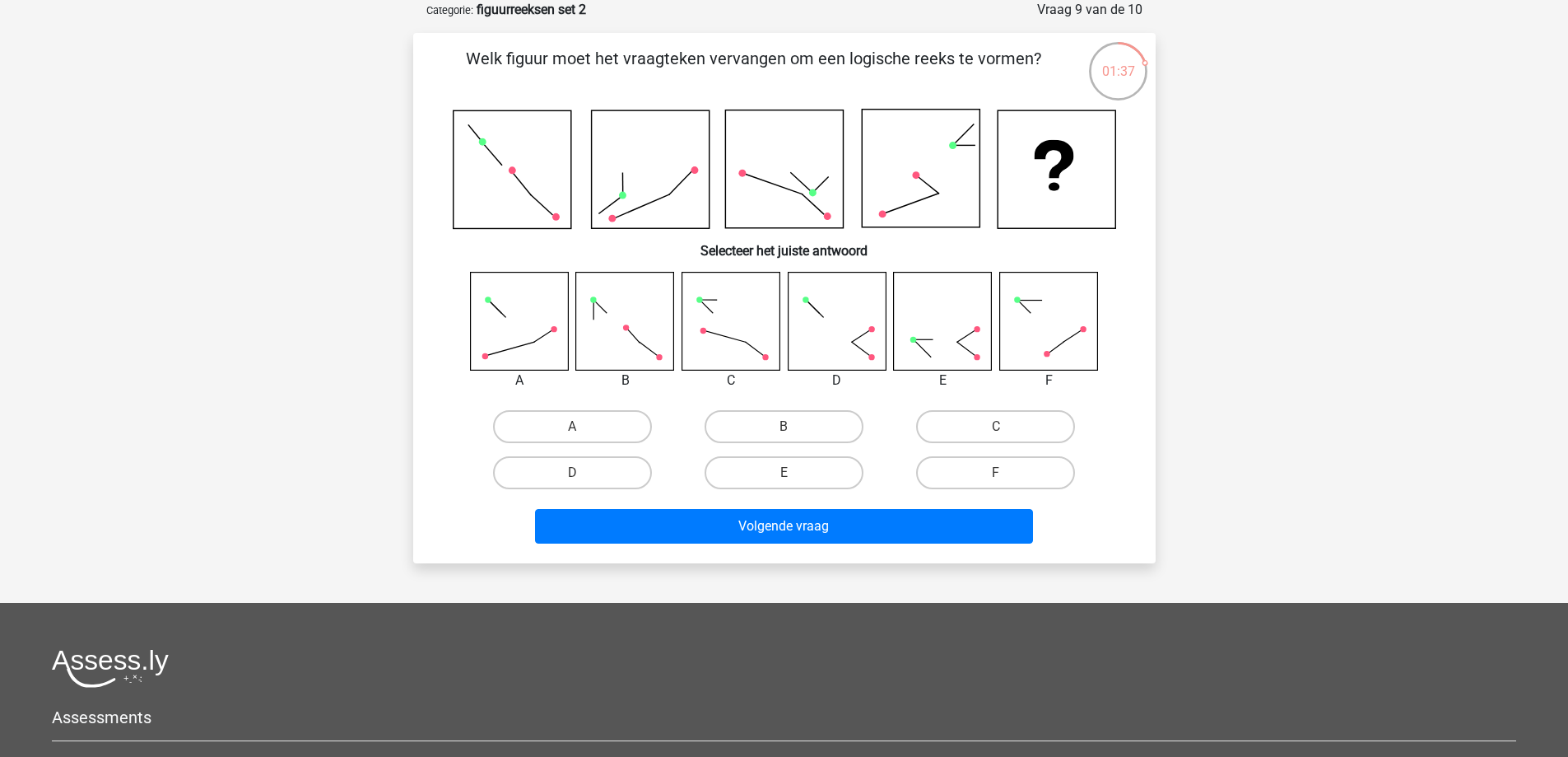
click at [829, 454] on div "E" at bounding box center [784, 472] width 211 height 46
click at [827, 463] on label "E" at bounding box center [784, 472] width 159 height 33
click at [795, 472] on input "E" at bounding box center [789, 477] width 11 height 11
radio input "true"
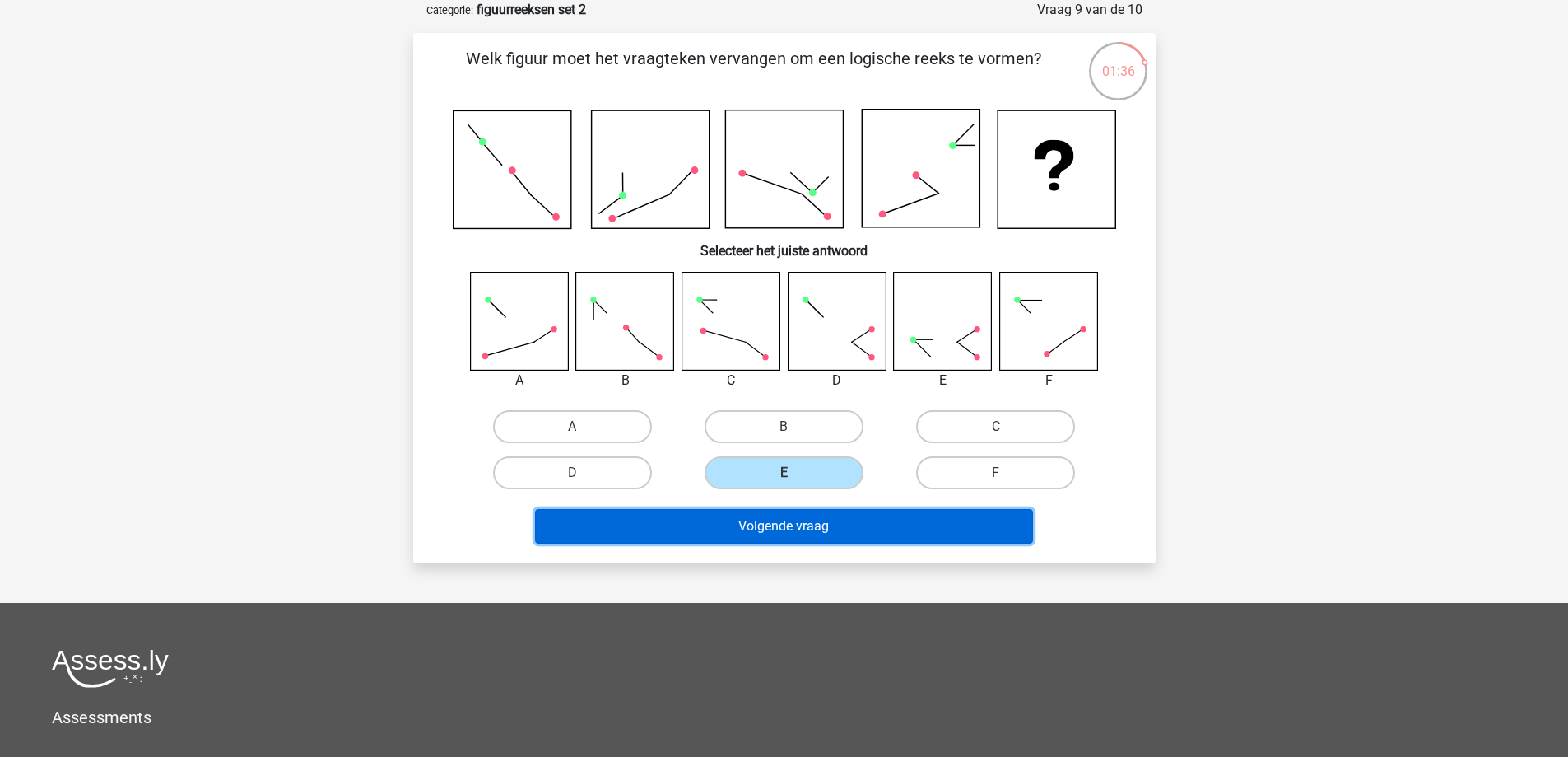
click at [854, 525] on button "Volgende vraag" at bounding box center [784, 525] width 498 height 35
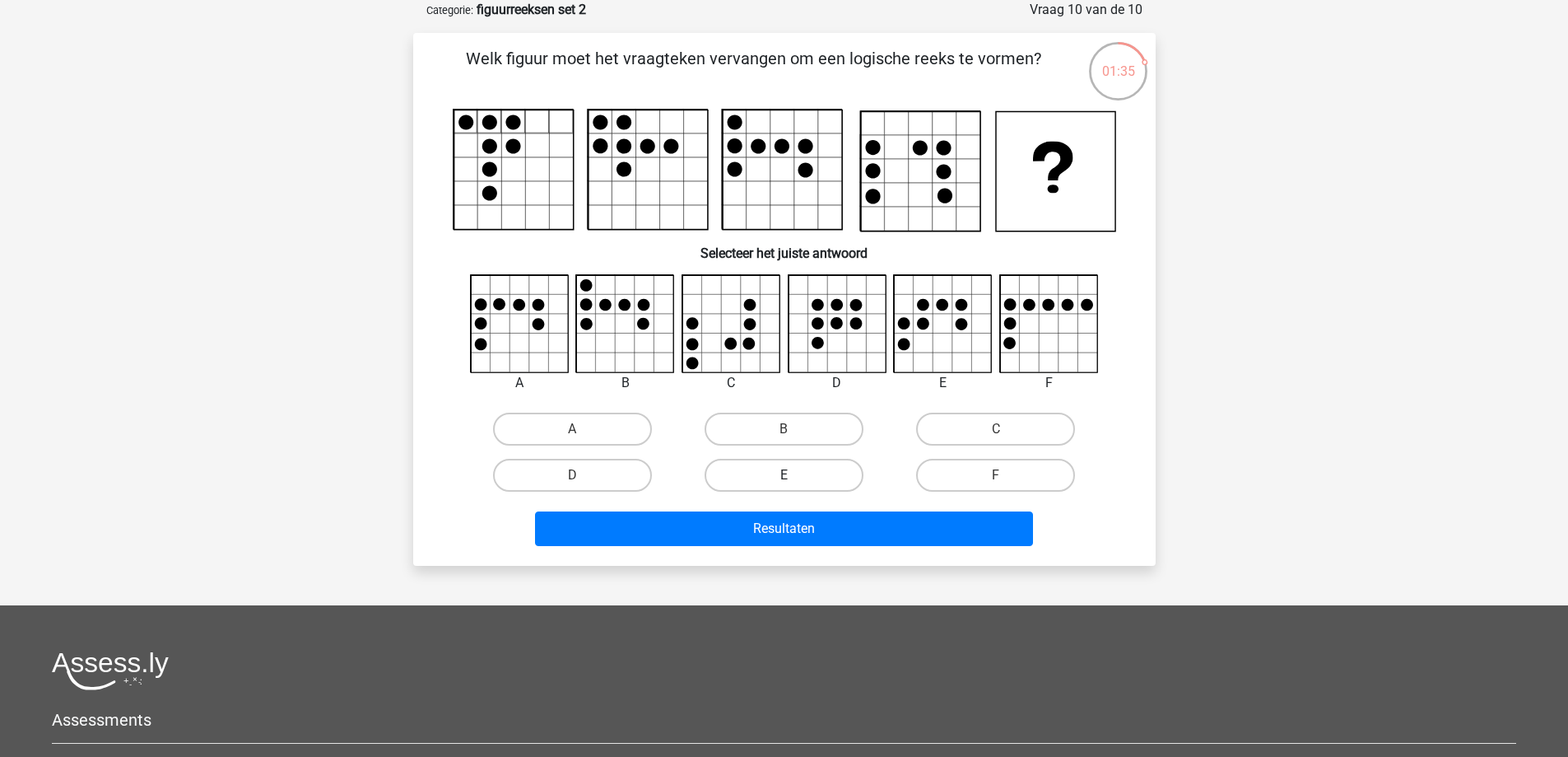
click at [850, 473] on label "E" at bounding box center [784, 475] width 159 height 33
click at [795, 475] on input "E" at bounding box center [789, 480] width 11 height 11
radio input "true"
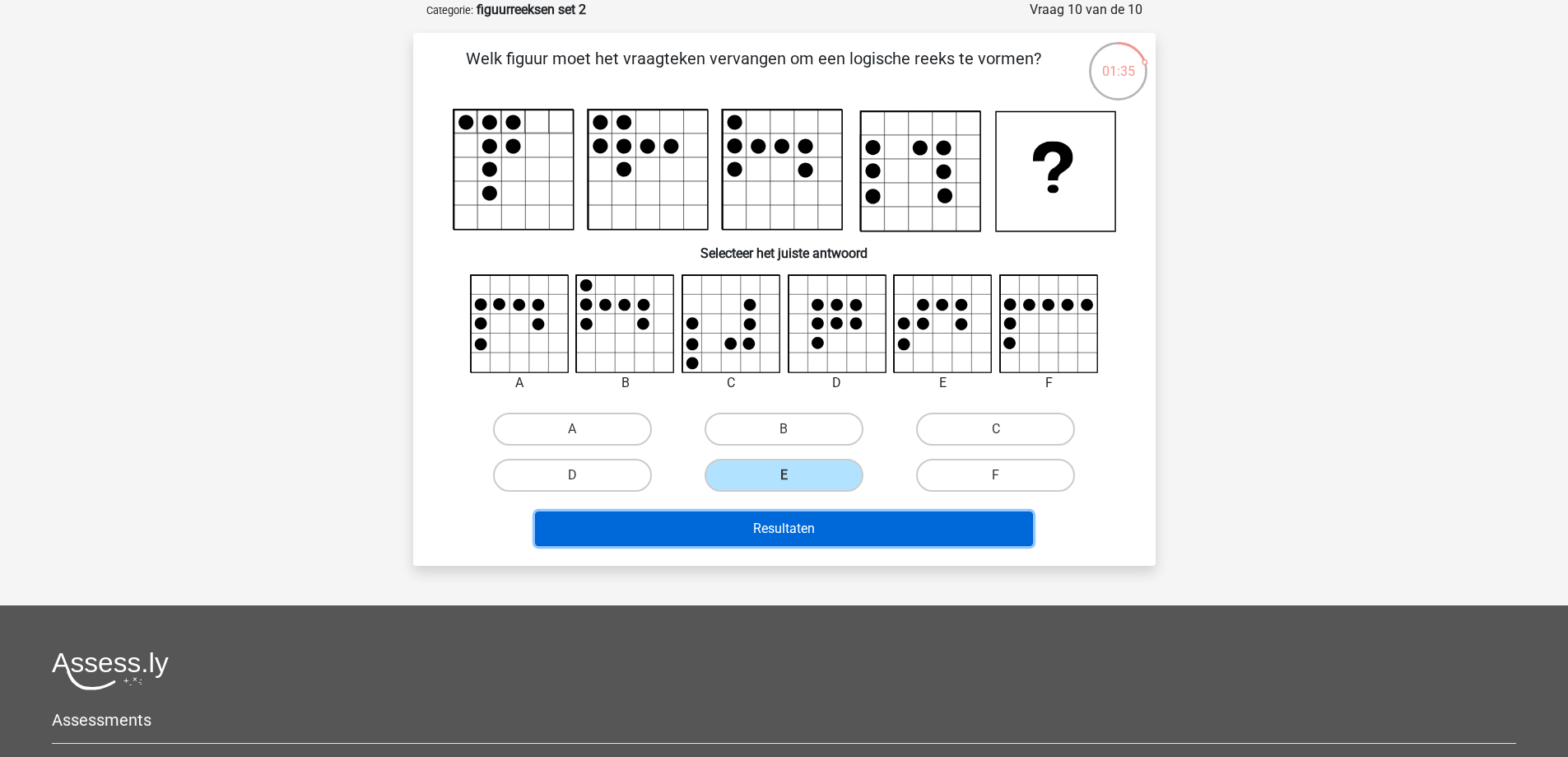
click at [859, 519] on button "Resultaten" at bounding box center [784, 528] width 498 height 35
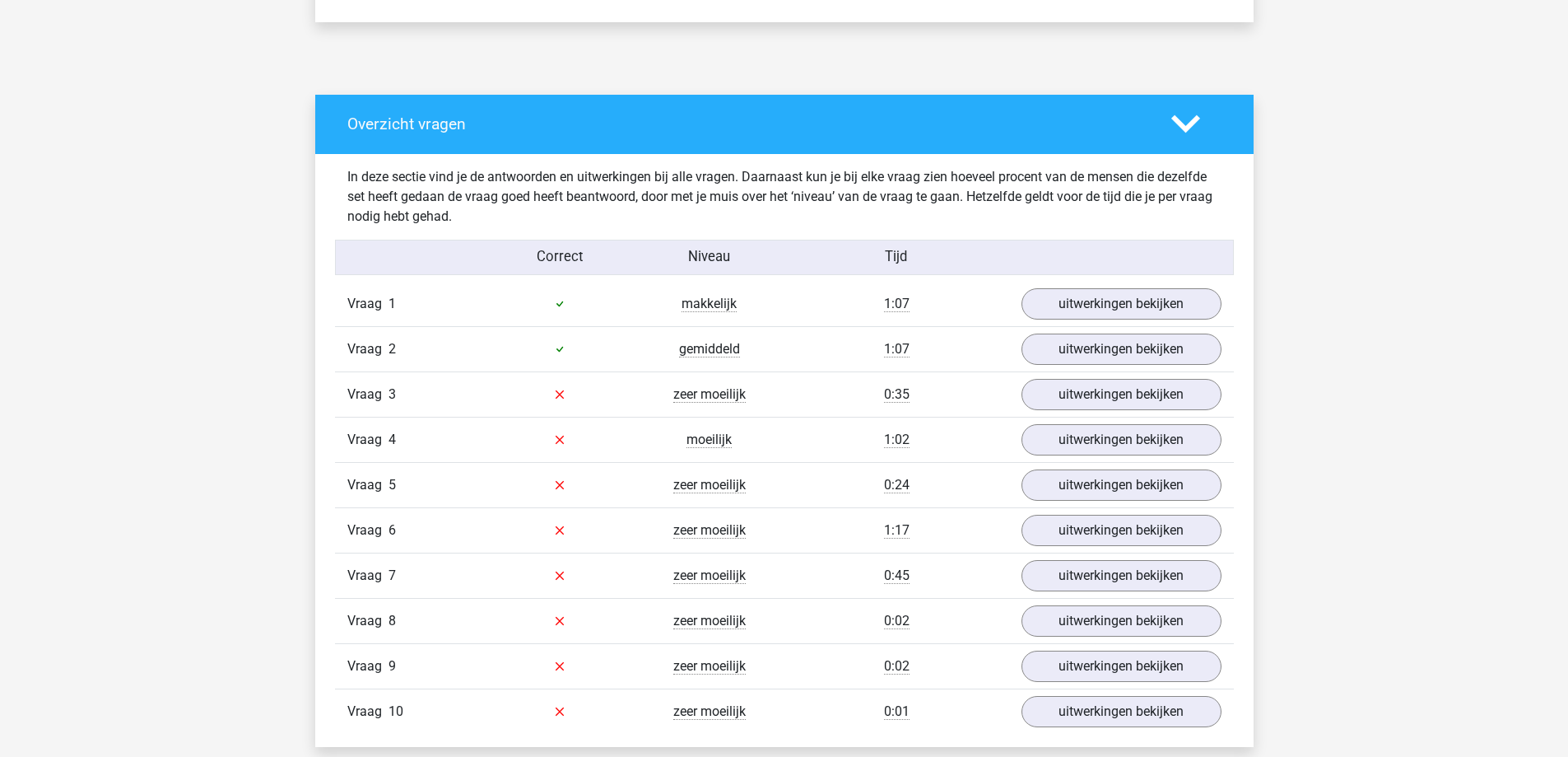
scroll to position [906, 0]
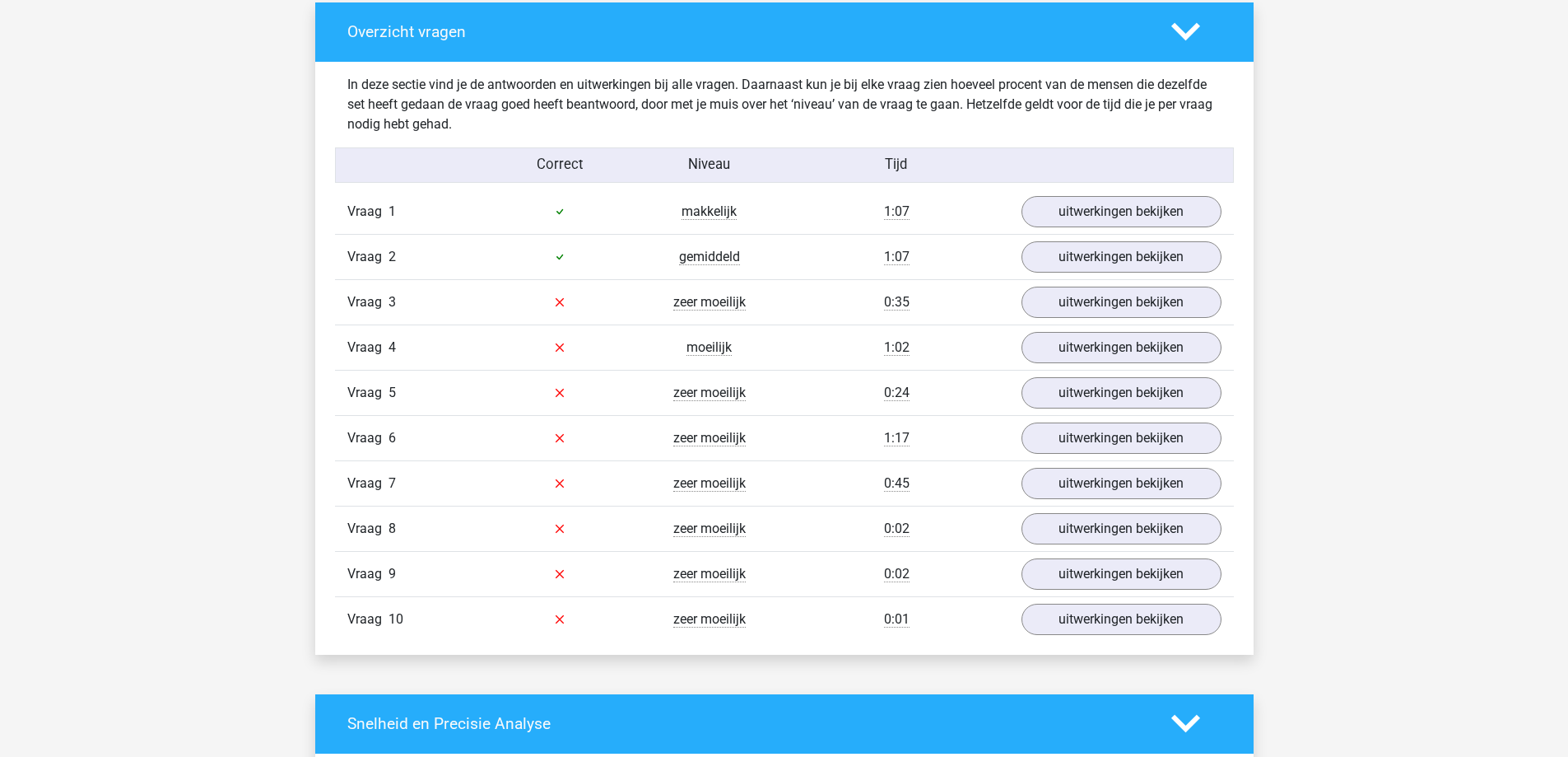
click at [1181, 28] on icon at bounding box center [1186, 32] width 29 height 29
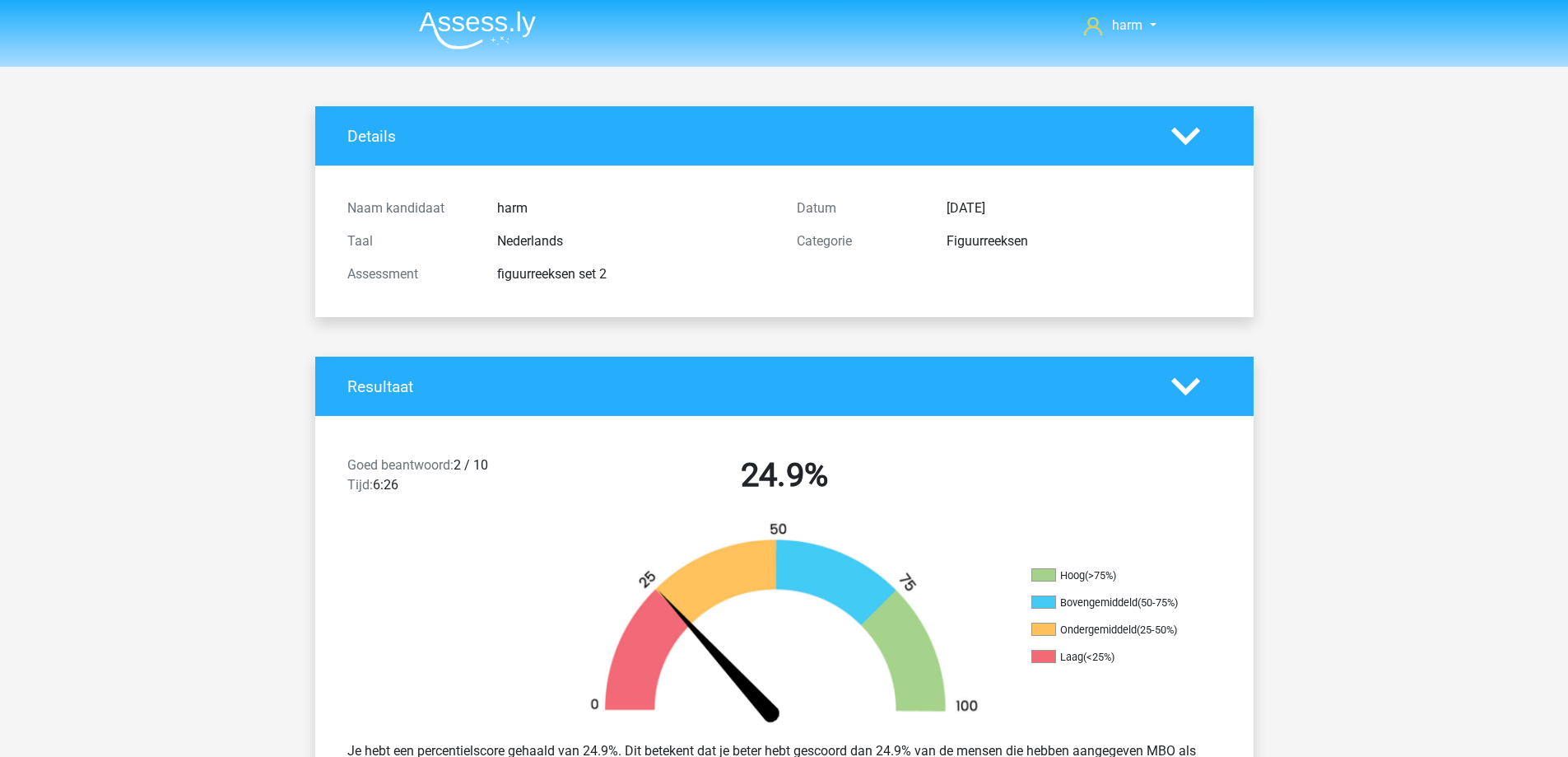
scroll to position [0, 0]
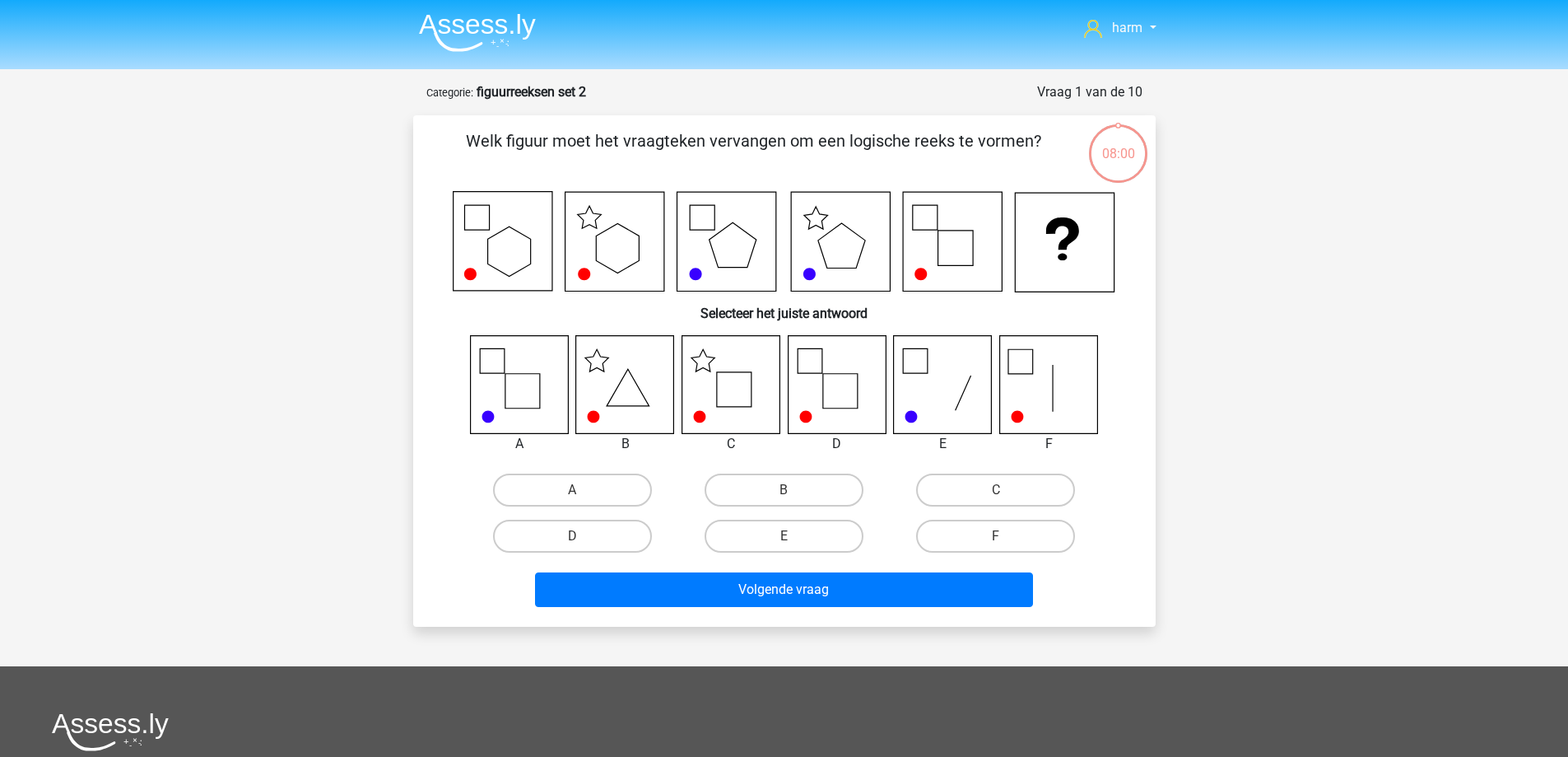
scroll to position [83, 0]
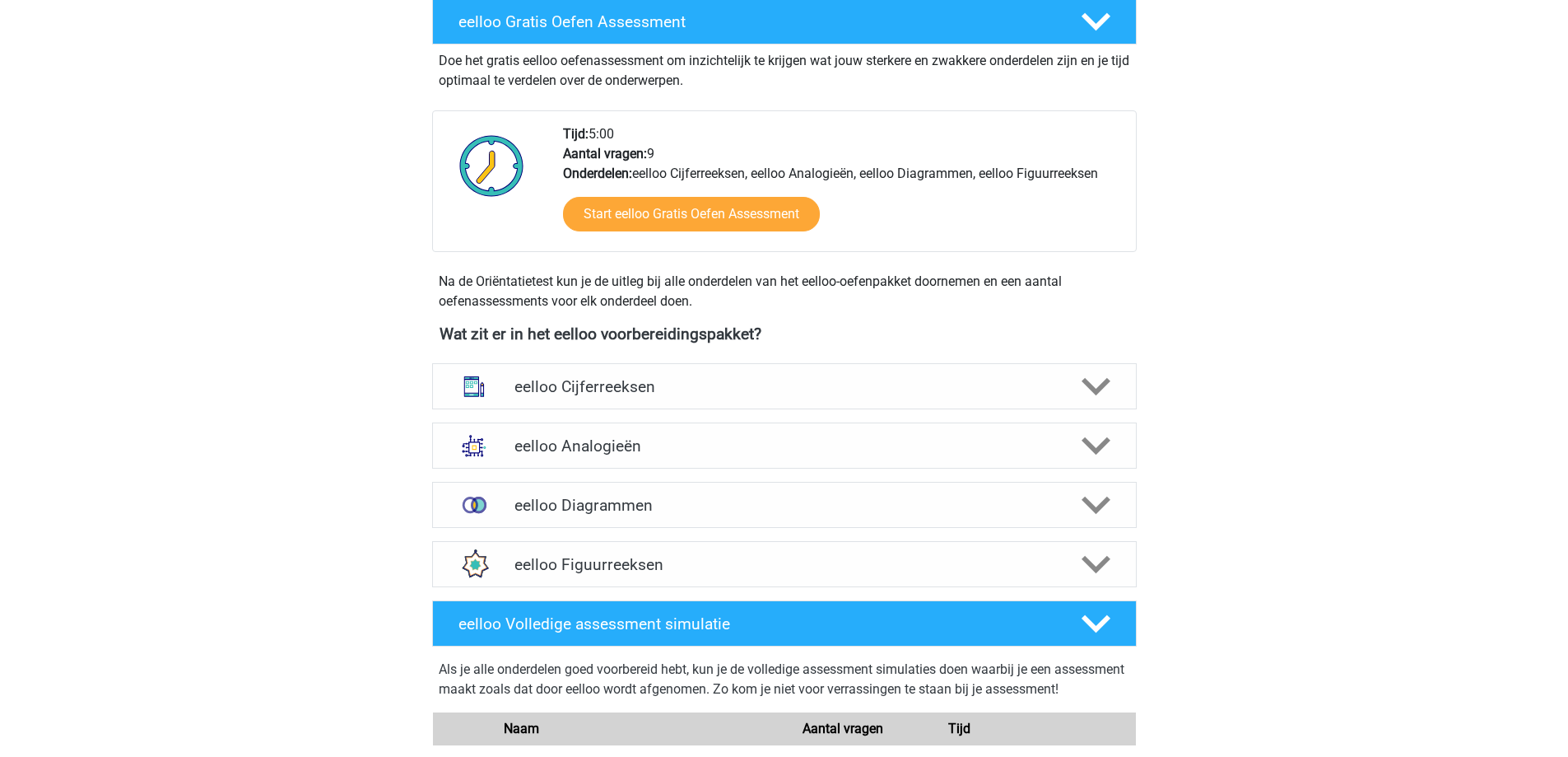
scroll to position [247, 0]
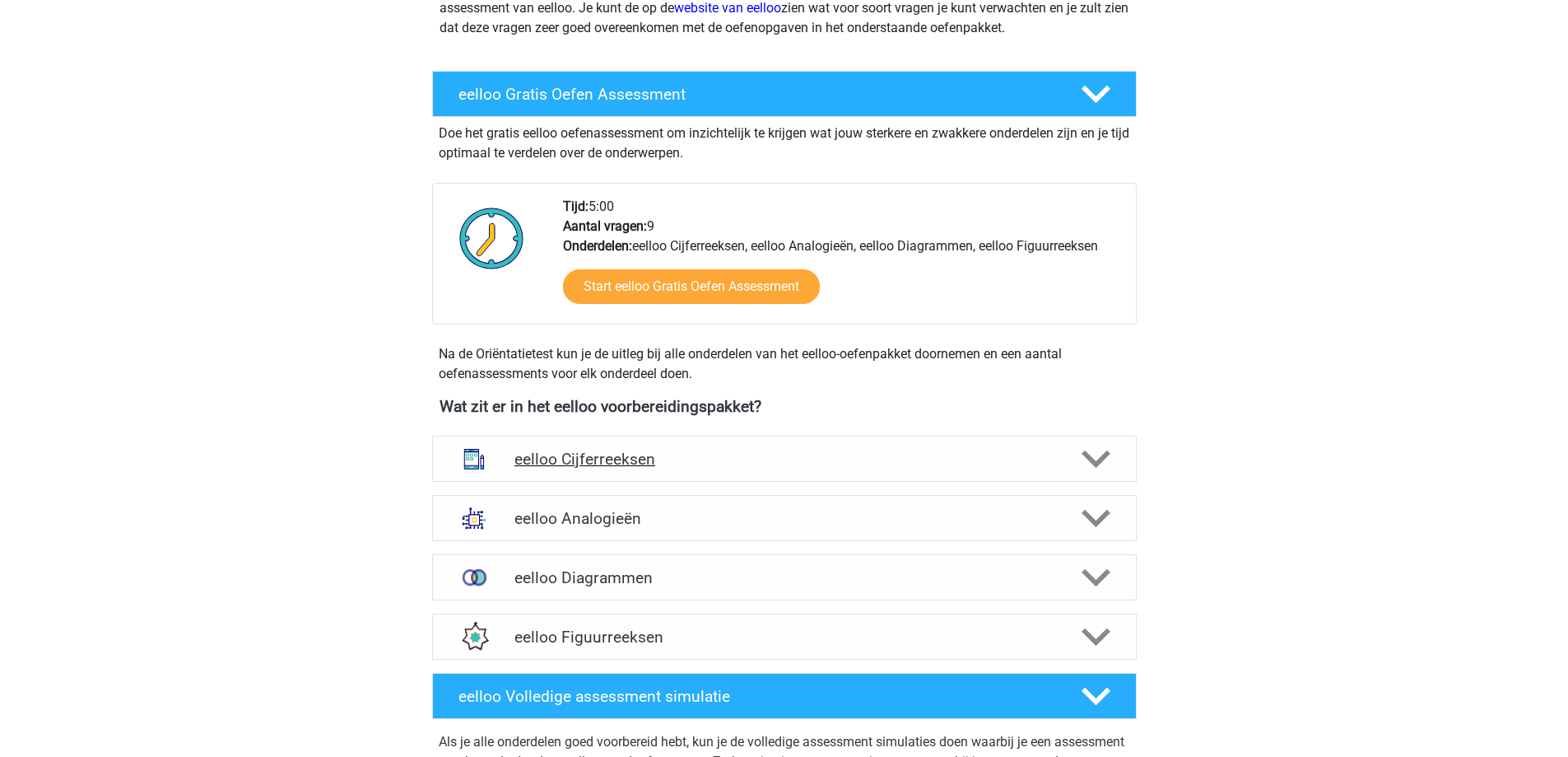
click at [651, 468] on div "eelloo Cijferreeksen" at bounding box center [784, 458] width 704 height 46
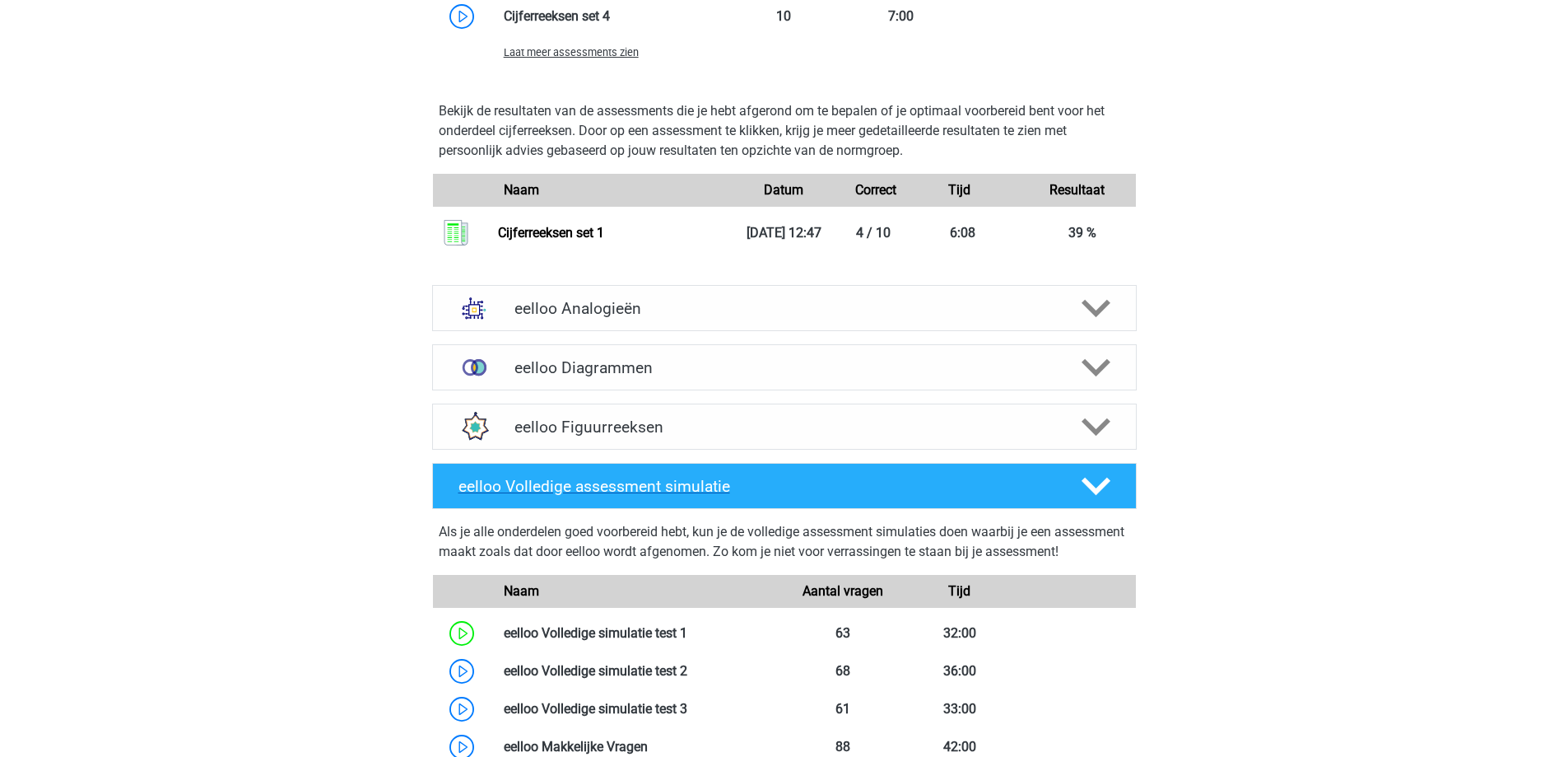
scroll to position [1482, 0]
